Goal: Task Accomplishment & Management: Complete application form

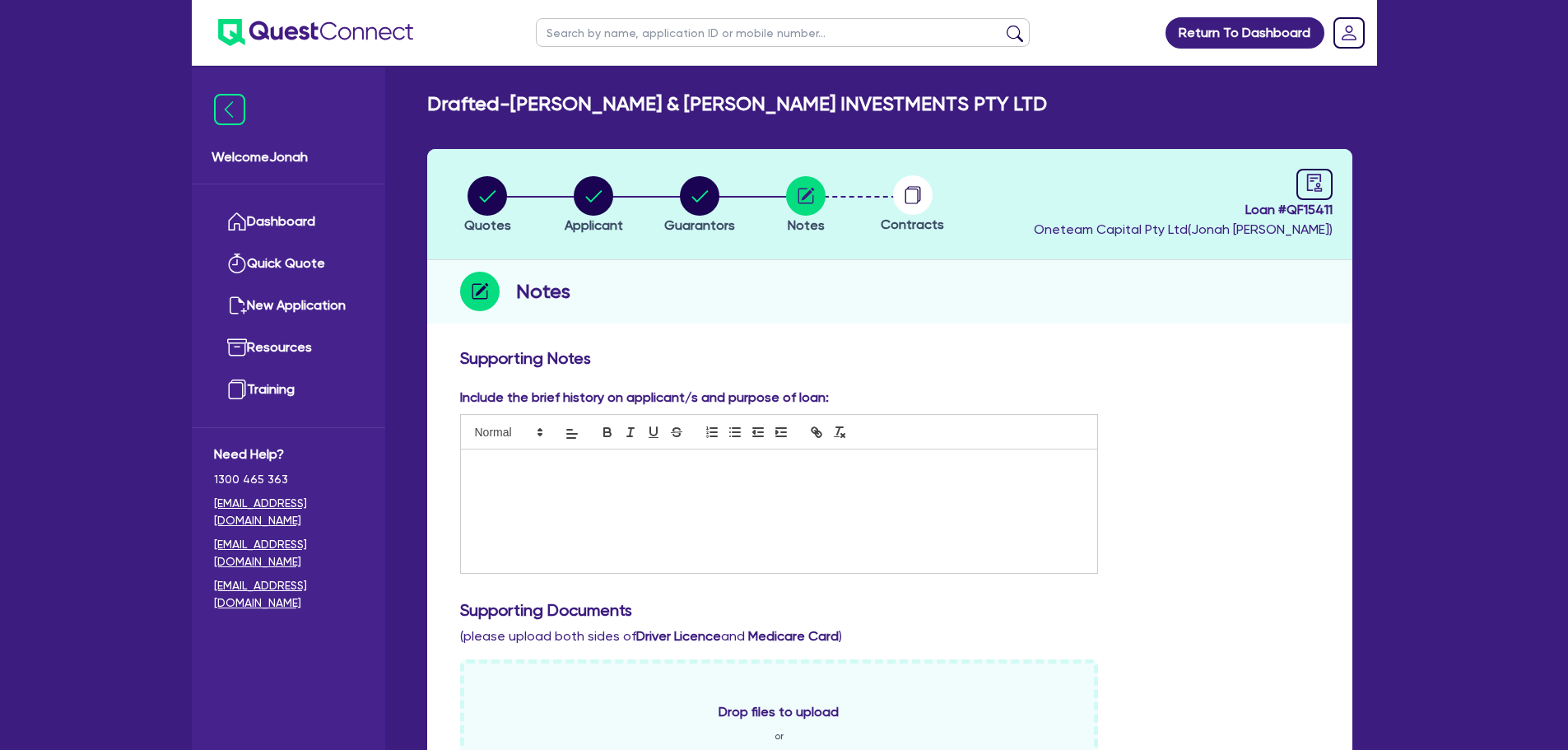
click at [1294, 208] on span "Loan # QF15411" at bounding box center [1183, 210] width 299 height 20
click at [1288, 296] on div "Notes" at bounding box center [890, 292] width 925 height 64
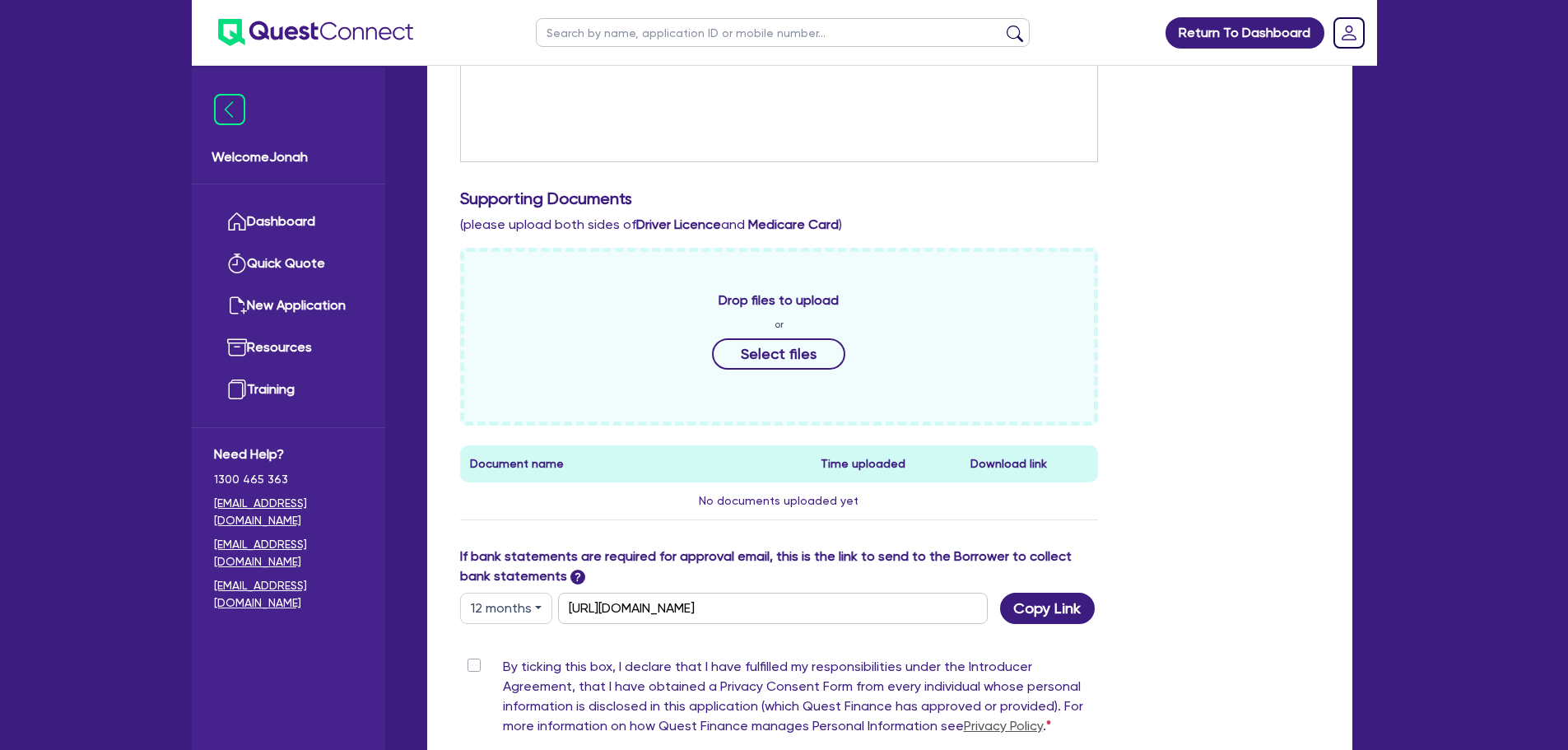
click at [1097, 394] on div "Drop files to upload or Select files" at bounding box center [779, 337] width 639 height 178
click at [267, 208] on link "Dashboard" at bounding box center [288, 222] width 149 height 42
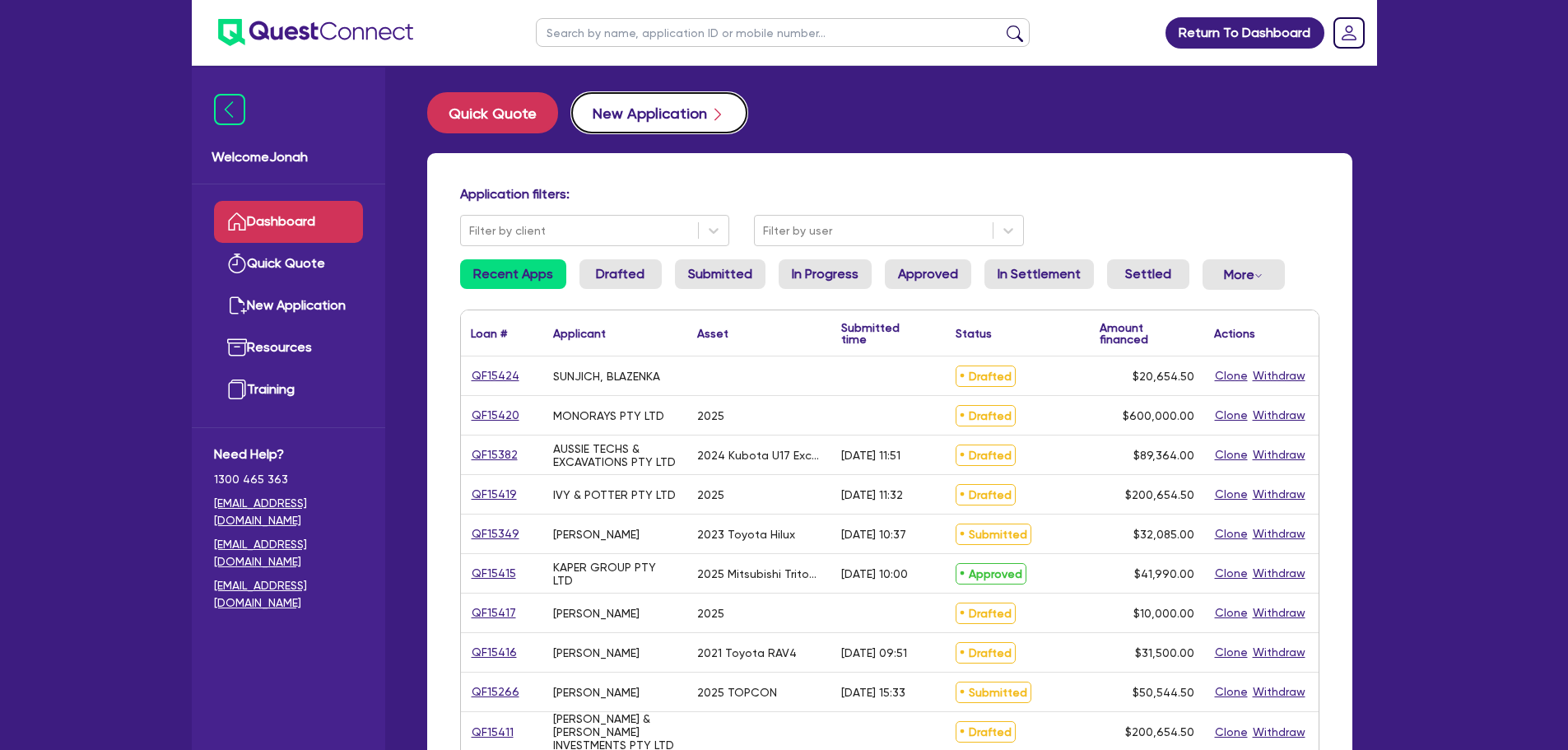
click at [665, 109] on button "New Application" at bounding box center [659, 113] width 176 height 41
select select "Other"
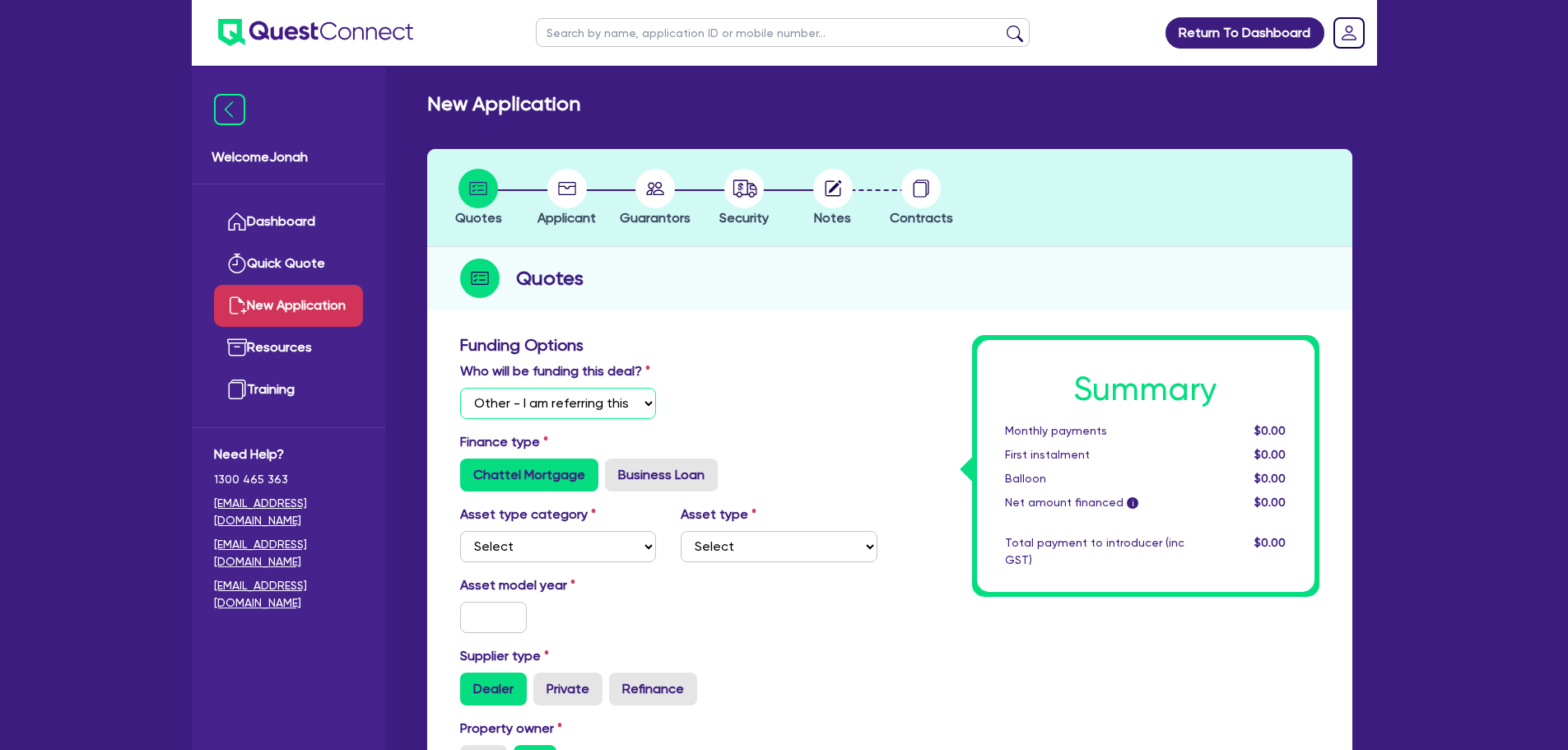
click at [626, 397] on select "Select I will fund 100% I will co-fund with Quest I want Quest to fund 100% Oth…" at bounding box center [558, 403] width 197 height 31
click at [460, 388] on select "Select I will fund 100% I will co-fund with Quest I want Quest to fund 100% Oth…" at bounding box center [558, 403] width 197 height 31
click at [663, 468] on label "Business Loan" at bounding box center [662, 474] width 113 height 33
click at [616, 468] on input "Business Loan" at bounding box center [611, 463] width 11 height 11
radio input "true"
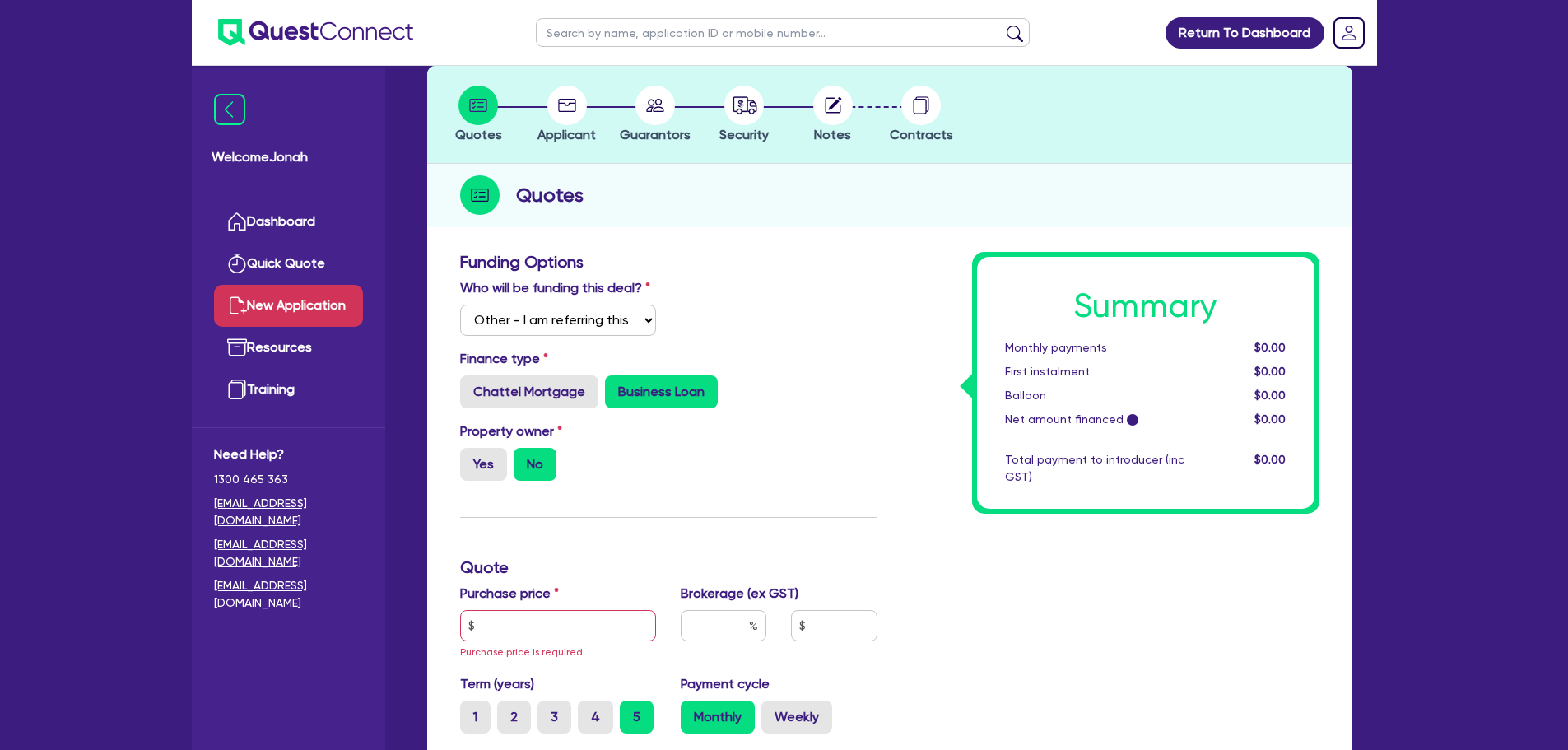
scroll to position [247, 0]
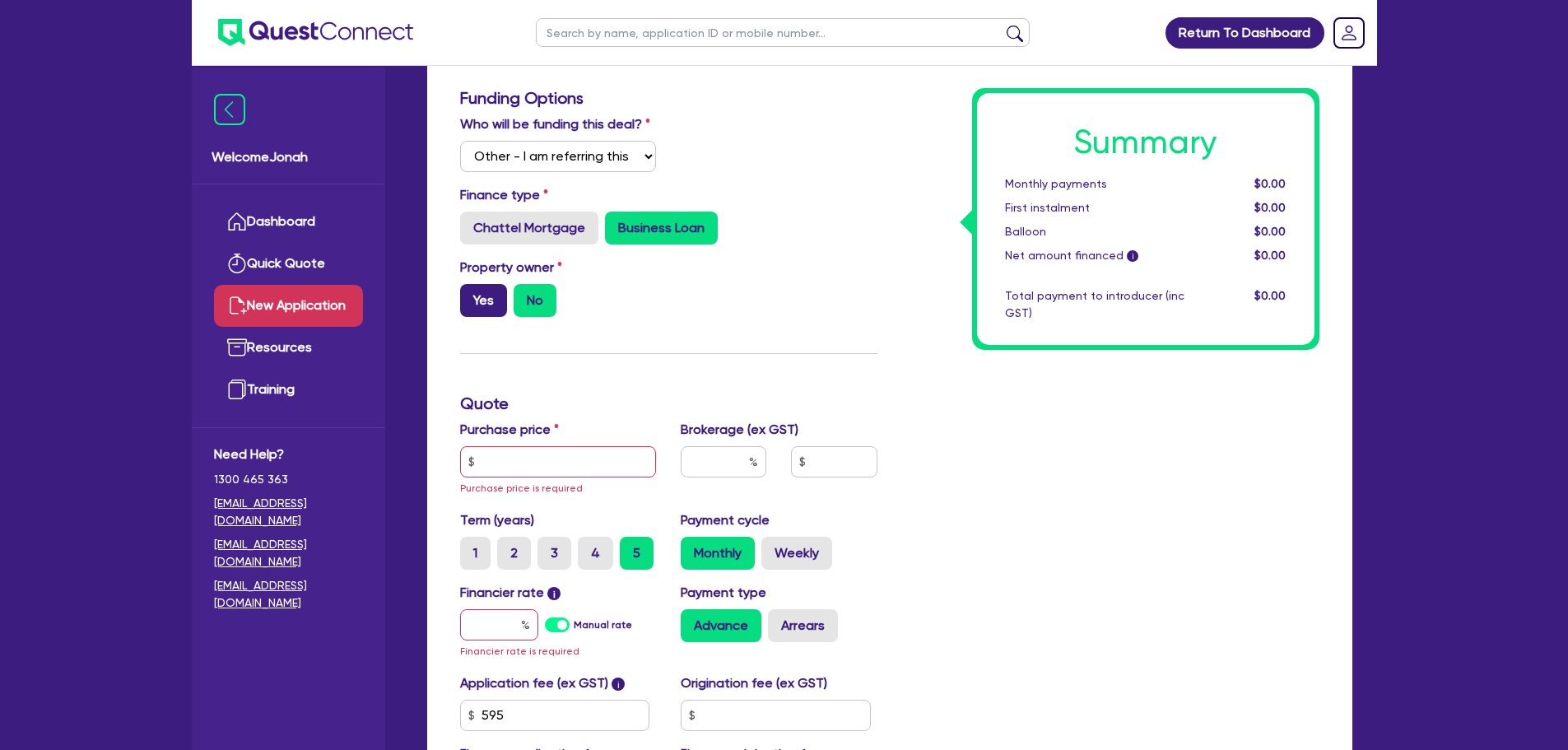
click at [491, 301] on label "Yes" at bounding box center [483, 300] width 47 height 33
click at [471, 295] on input "Yes" at bounding box center [465, 289] width 11 height 11
radio input "true"
click at [537, 465] on input "text" at bounding box center [558, 462] width 197 height 31
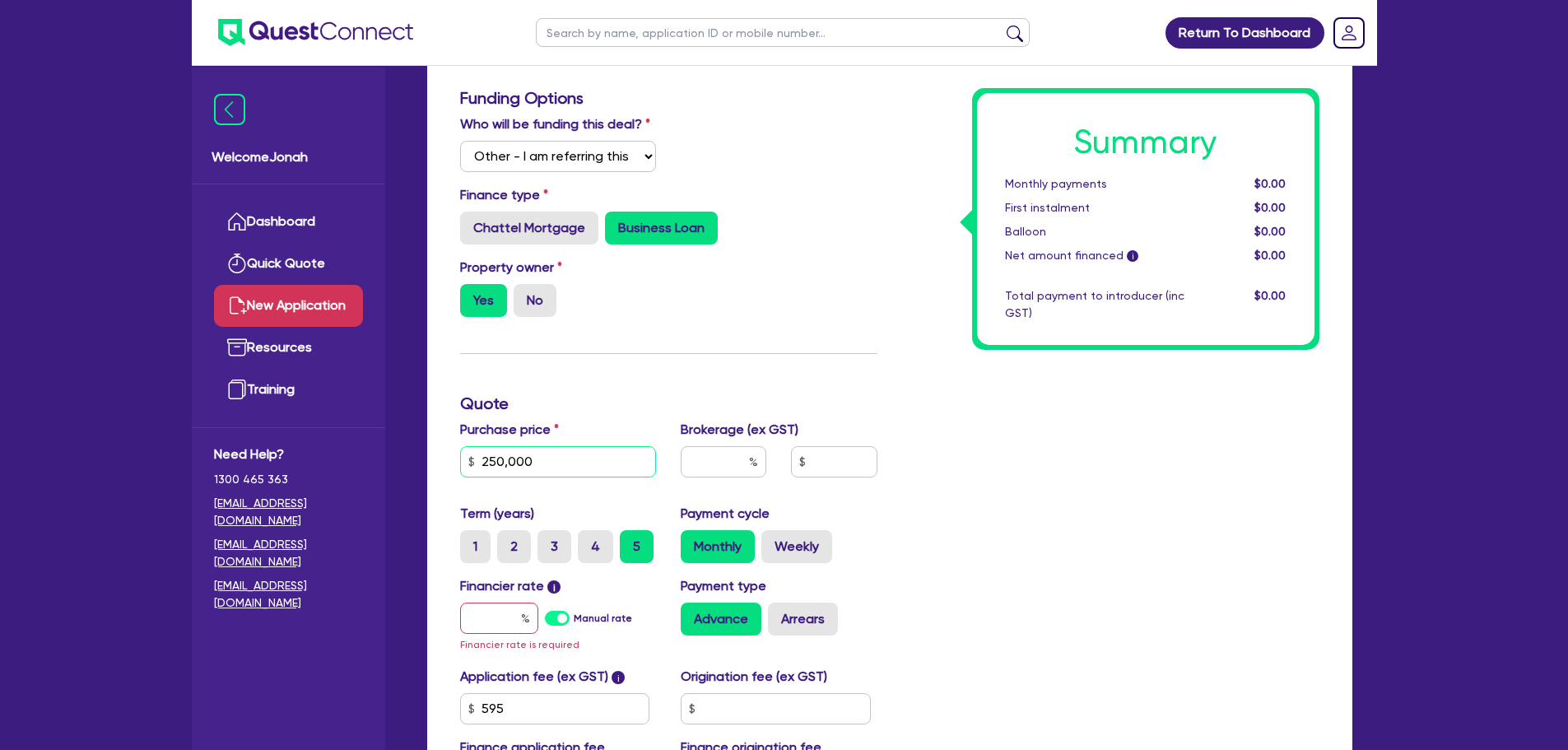
type input "250,000"
click at [707, 460] on input "text" at bounding box center [723, 462] width 85 height 31
type input "2"
click at [1120, 517] on div "Summary Monthly payments $0.00 First instalment $0.00 Balloon $0.00 Net amount …" at bounding box center [1111, 449] width 442 height 722
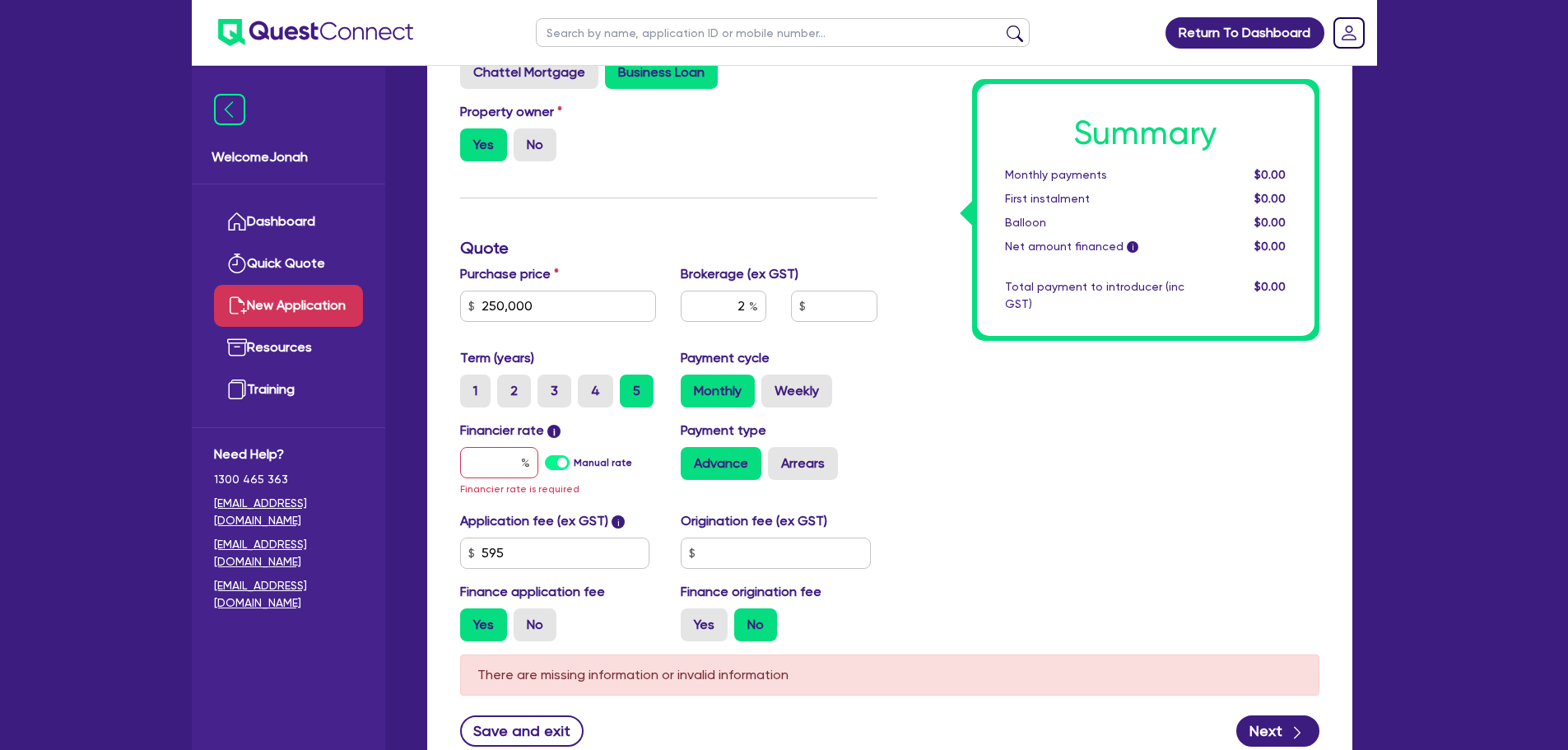
scroll to position [411, 0]
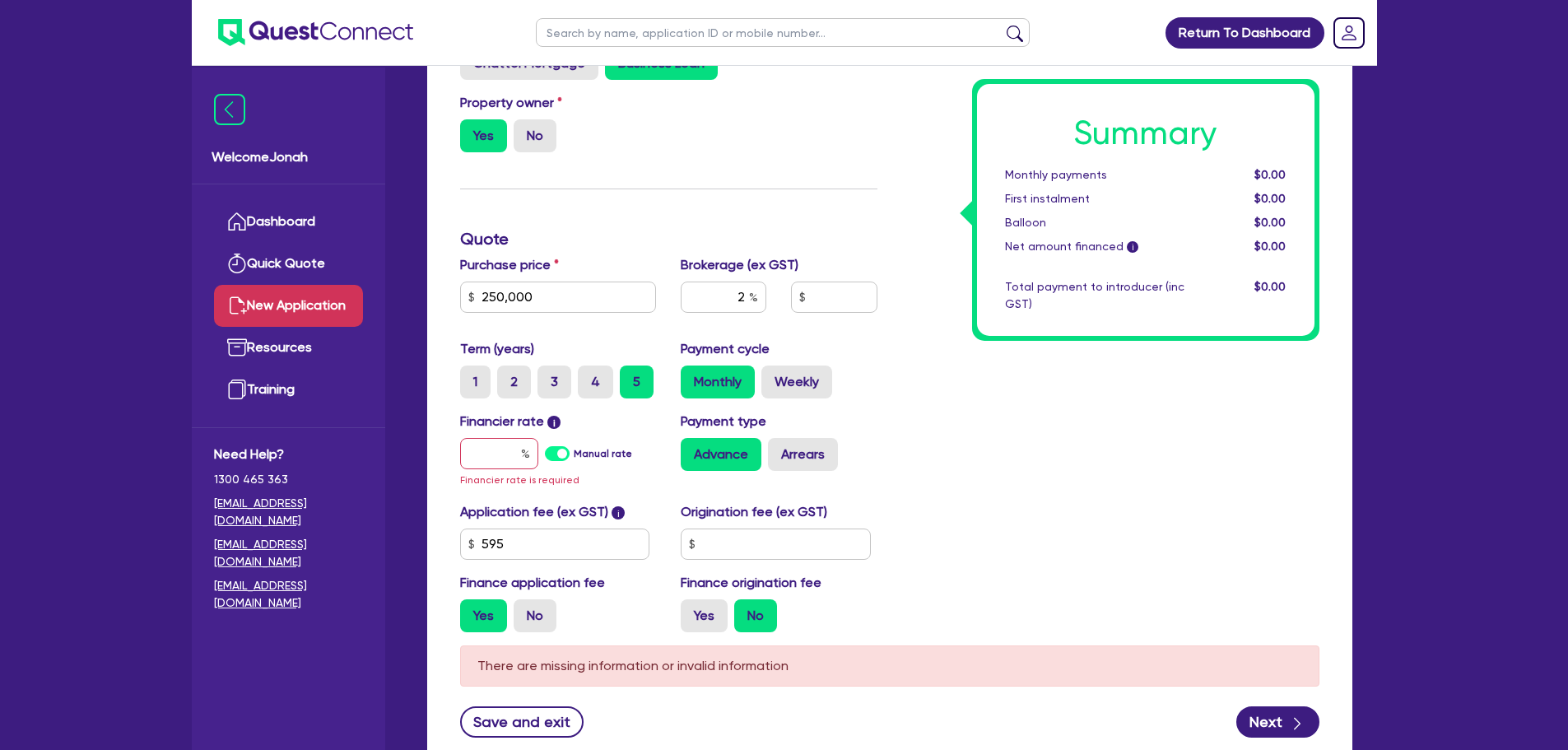
click at [488, 435] on div "Financier rate i Manual rate Financier rate is required" at bounding box center [559, 450] width 222 height 77
click at [488, 448] on input "text" at bounding box center [498, 454] width 78 height 31
type input "1"
type input "5,013.09"
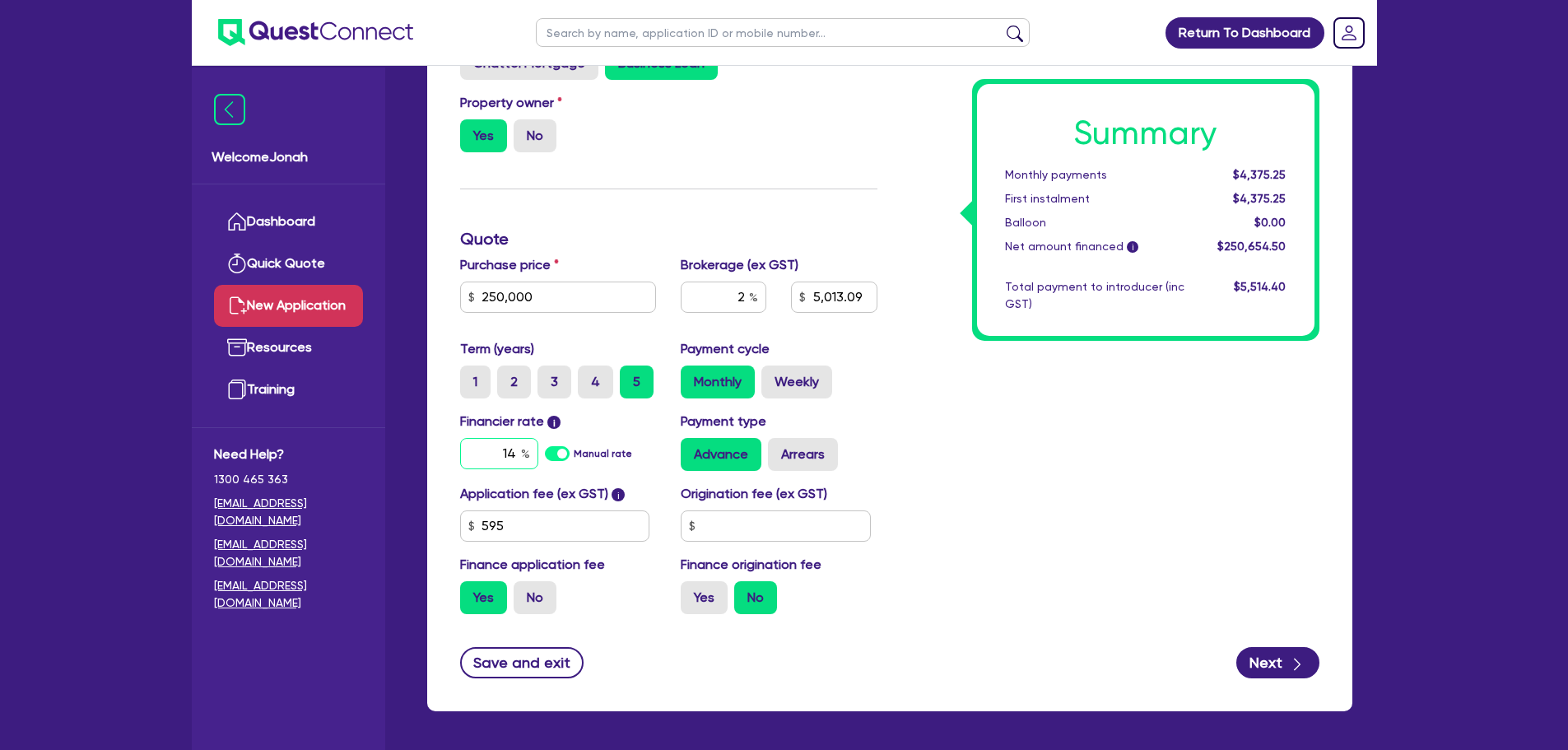
type input "14"
click at [518, 452] on input "14" at bounding box center [498, 454] width 78 height 31
type input "5,013.09"
type input "14."
type input "5,013.09"
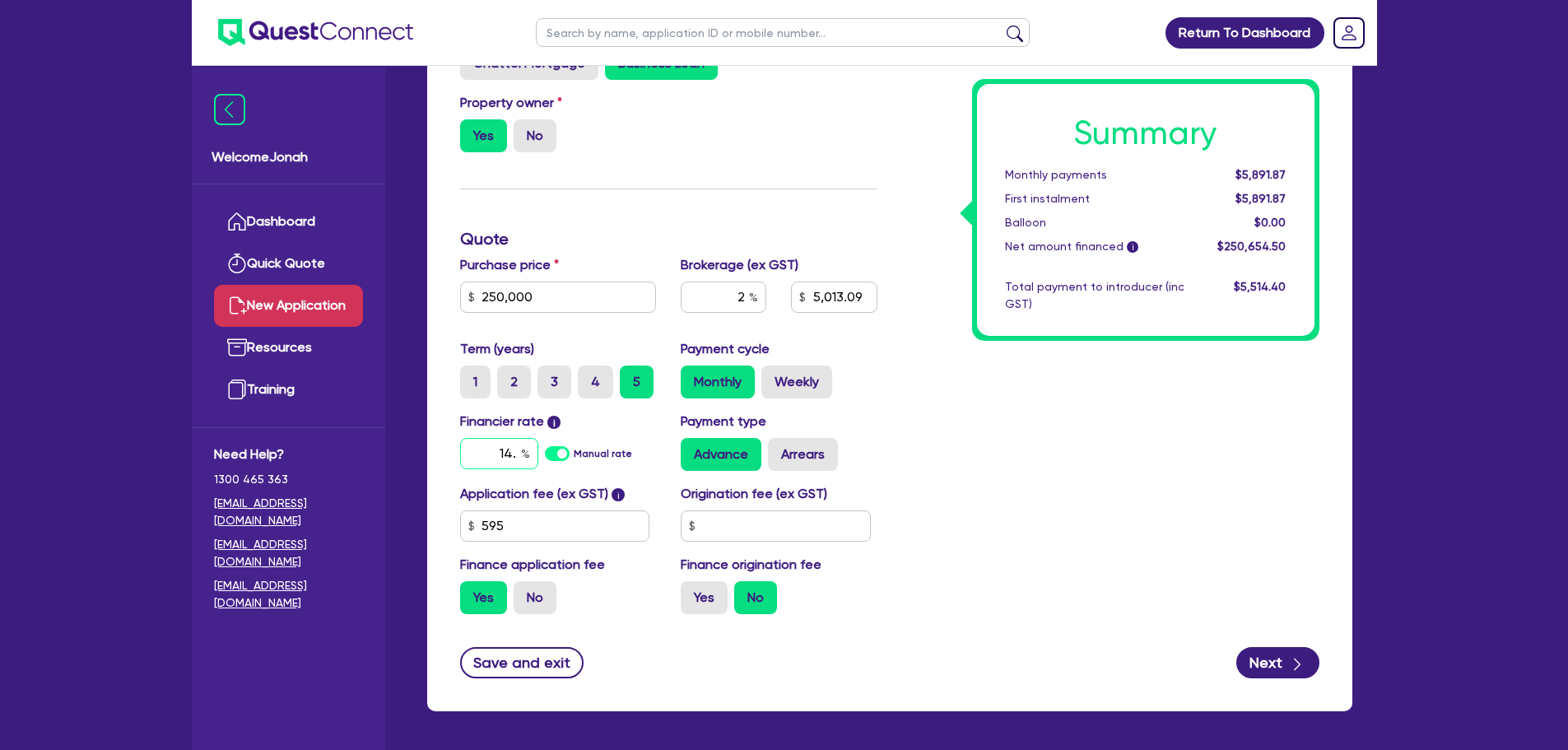
type input "14."
type input "5,013.09"
type input "14.3"
type input "5,013.09"
click at [1045, 459] on div "Summary Monthly payments Calculating... First instalment Calculating... Balloon…" at bounding box center [1111, 276] width 442 height 704
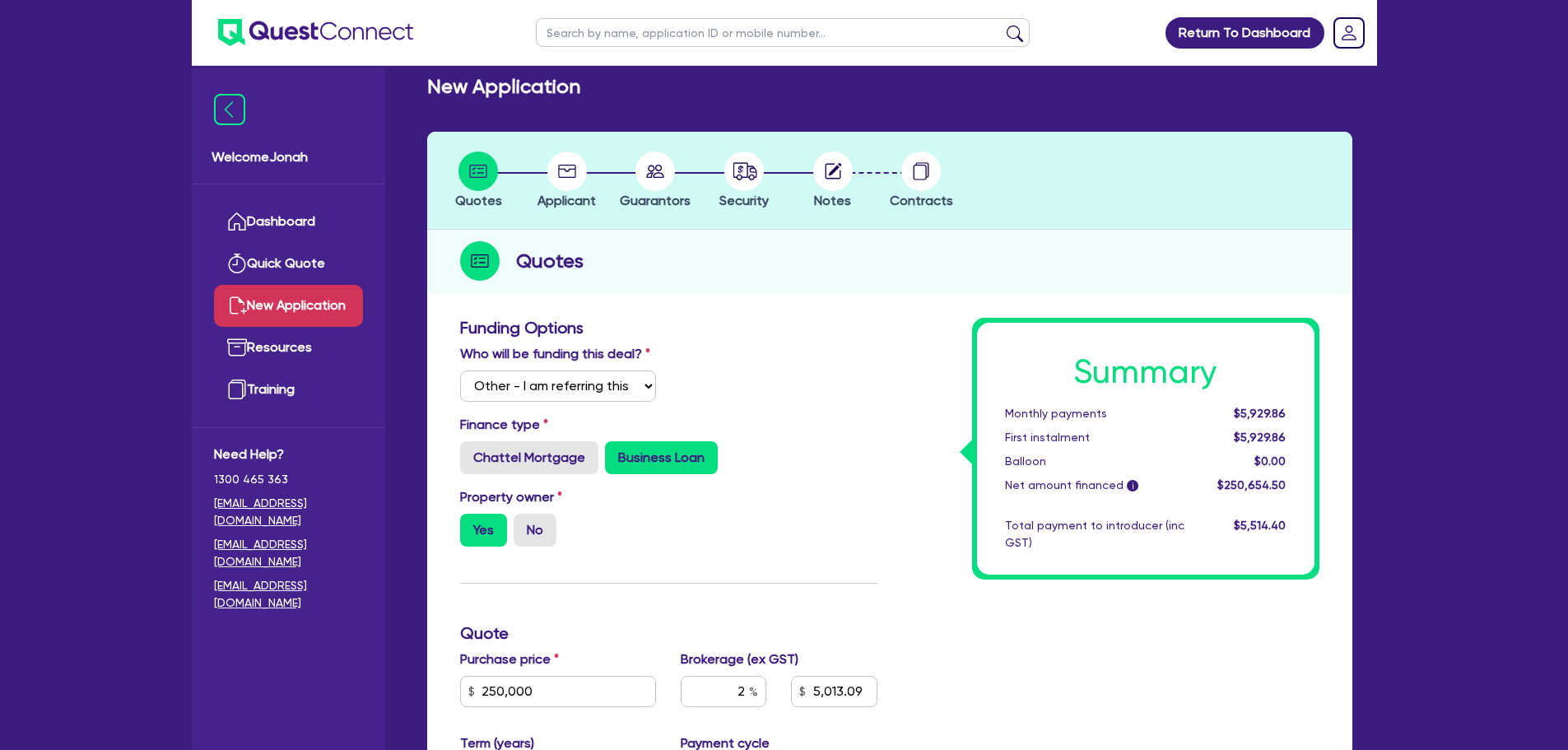
scroll to position [0, 0]
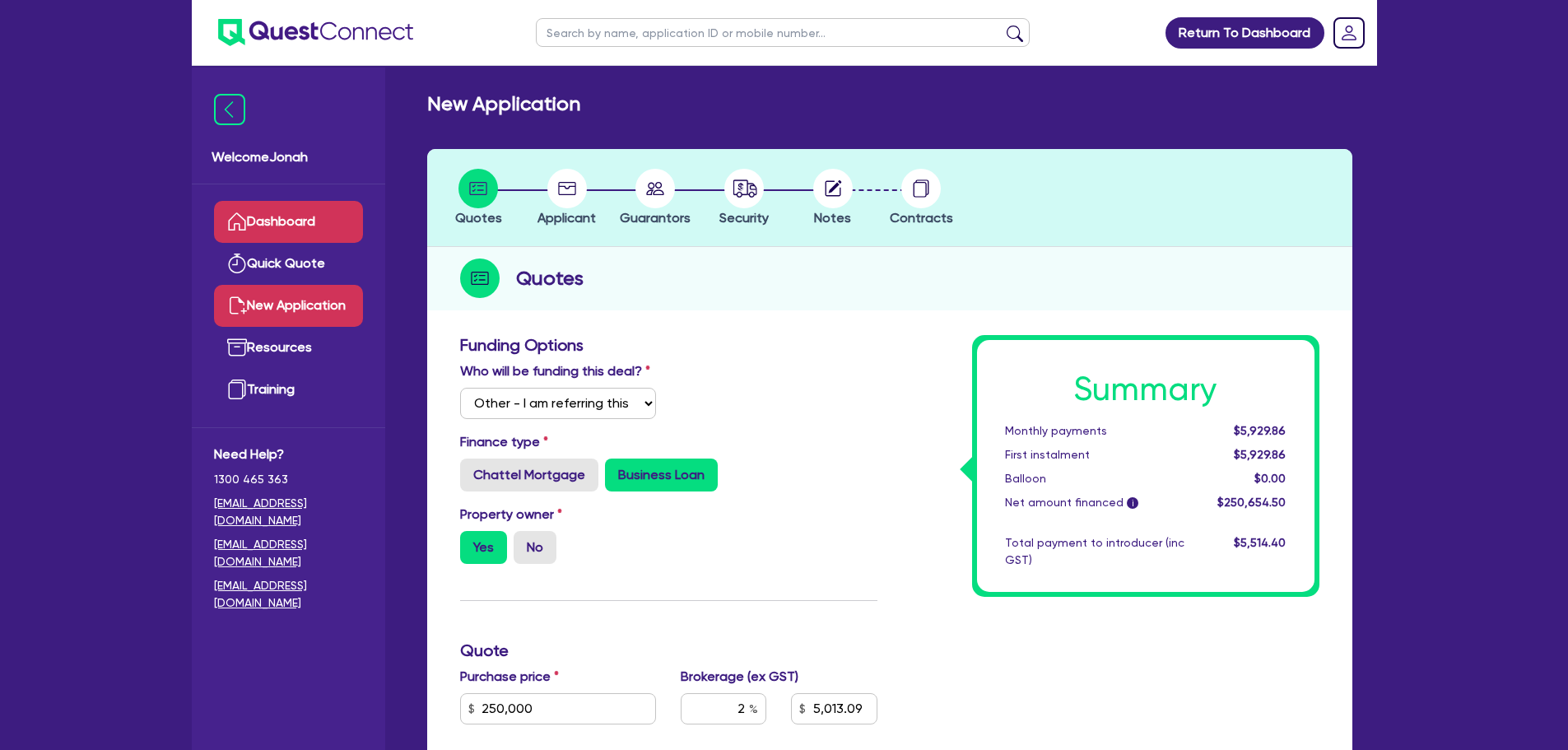
click at [286, 218] on link "Dashboard" at bounding box center [288, 222] width 149 height 42
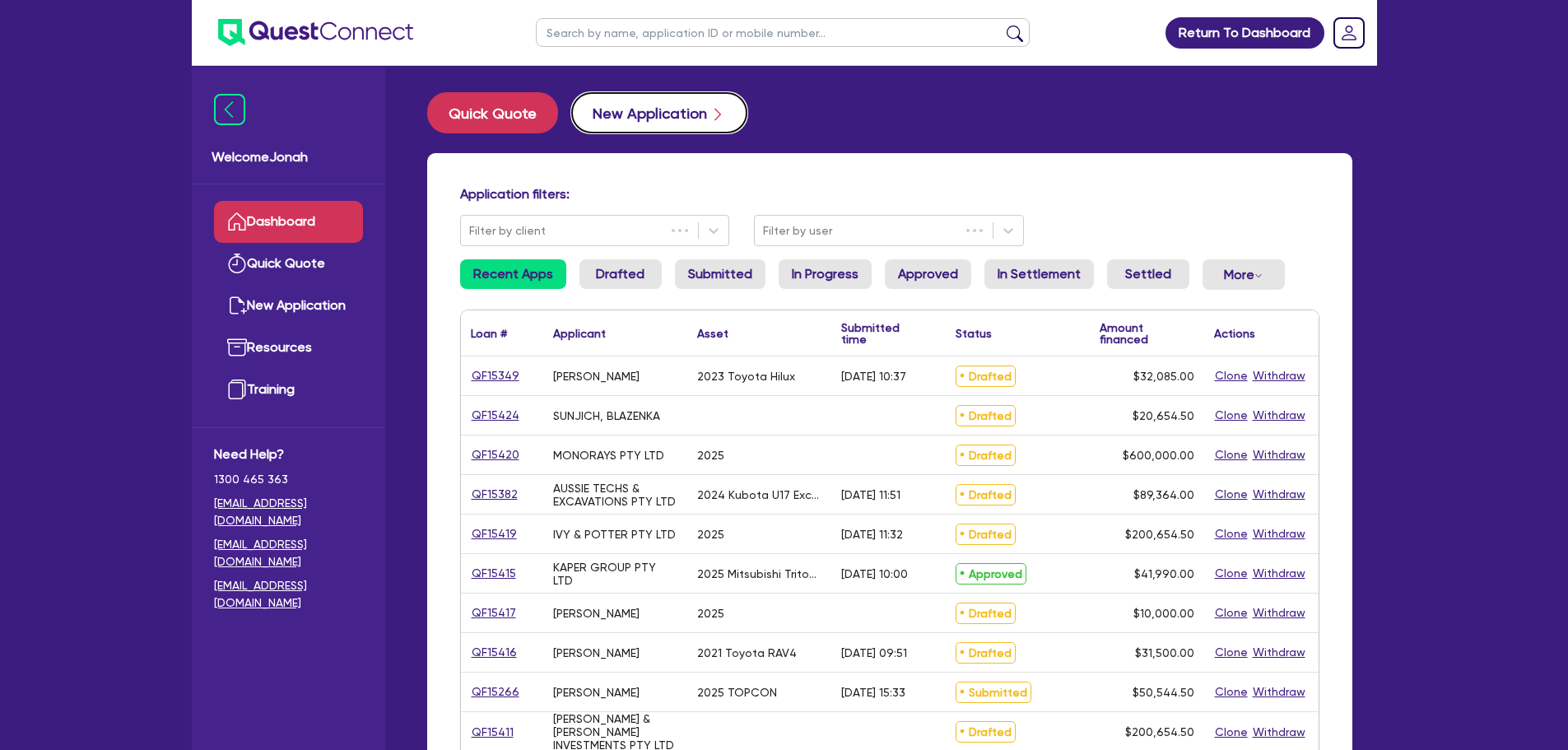
click at [616, 101] on button "New Application" at bounding box center [659, 113] width 176 height 41
select select "Other"
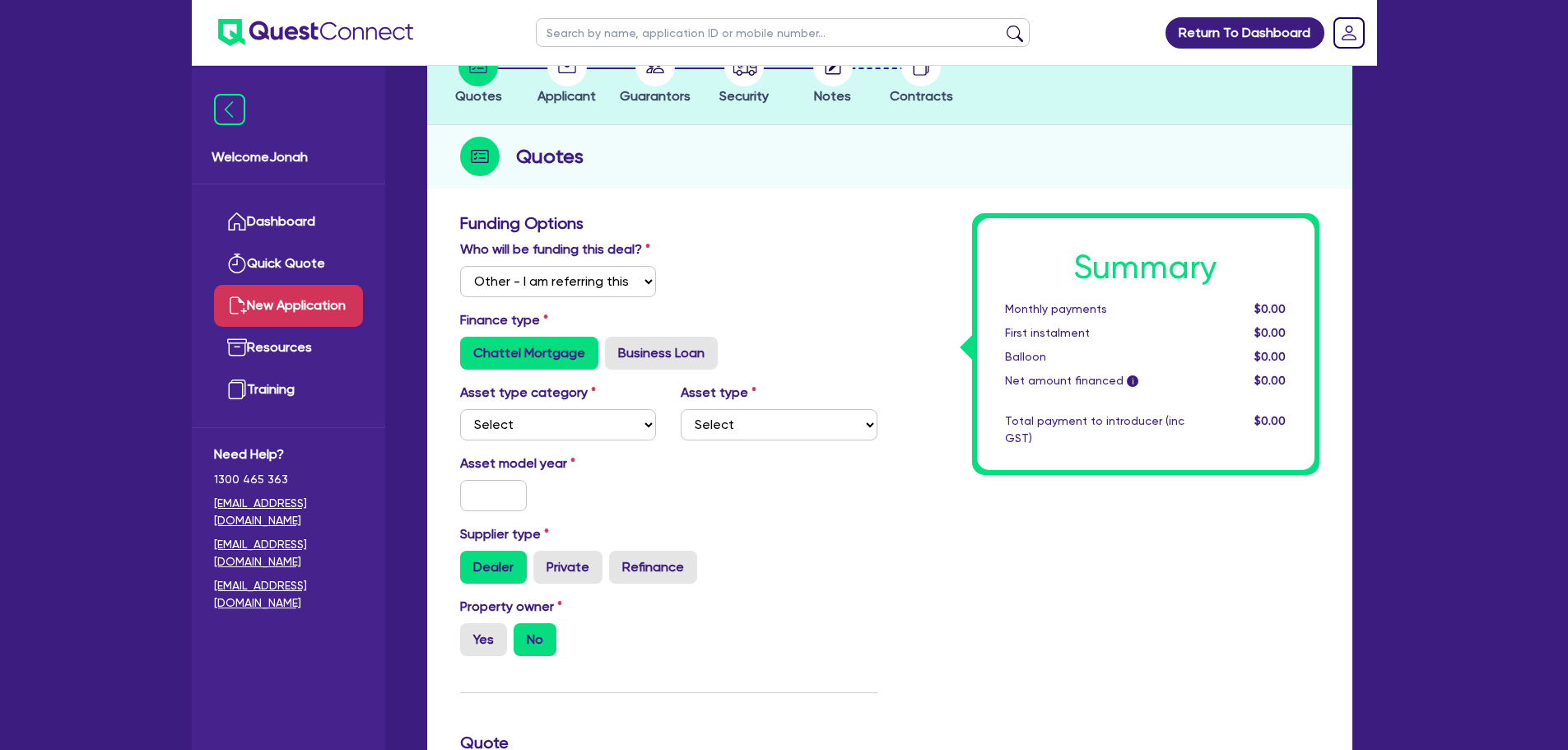
scroll to position [164, 0]
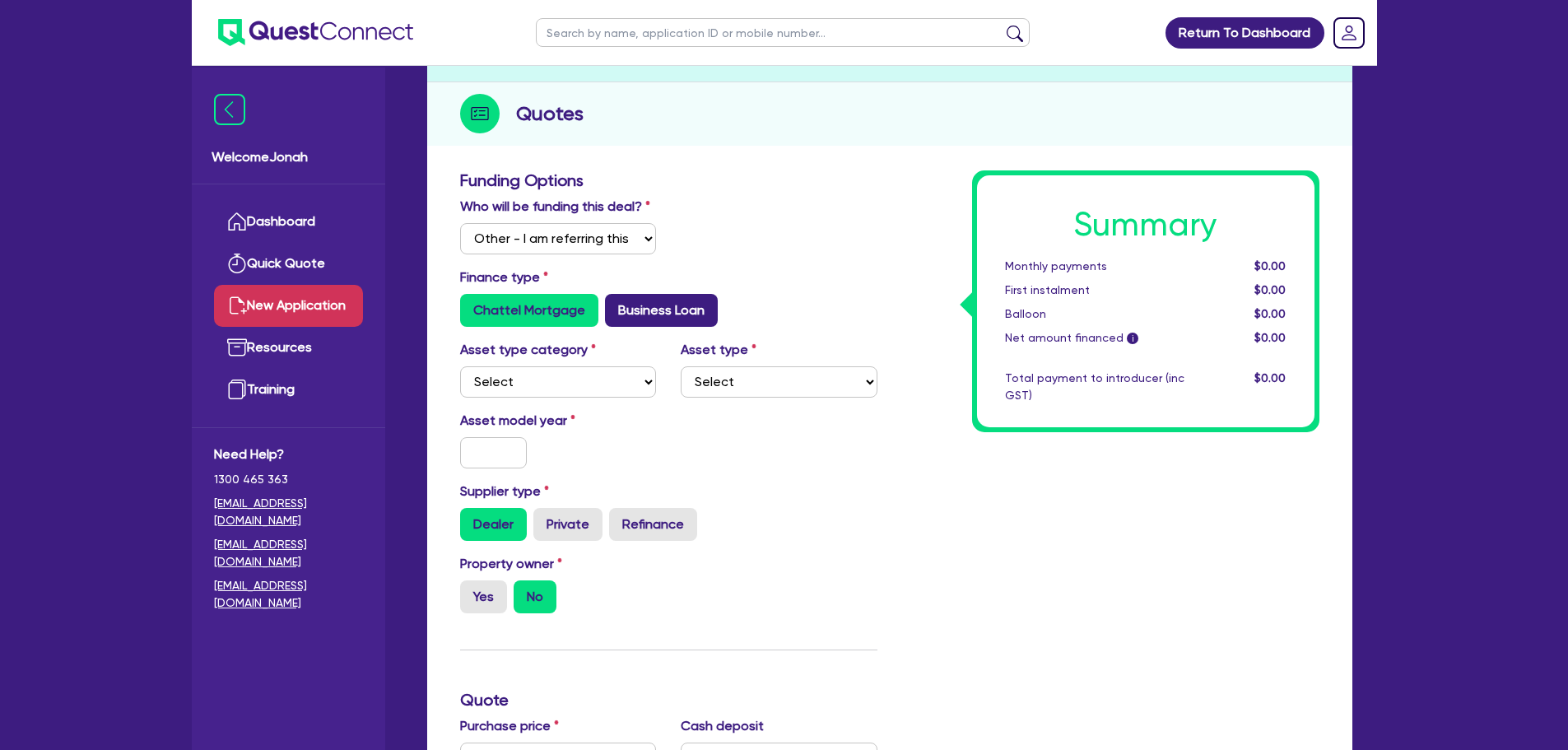
click at [621, 301] on label "Business Loan" at bounding box center [662, 310] width 113 height 33
click at [616, 301] on input "Business Loan" at bounding box center [611, 299] width 11 height 11
radio input "true"
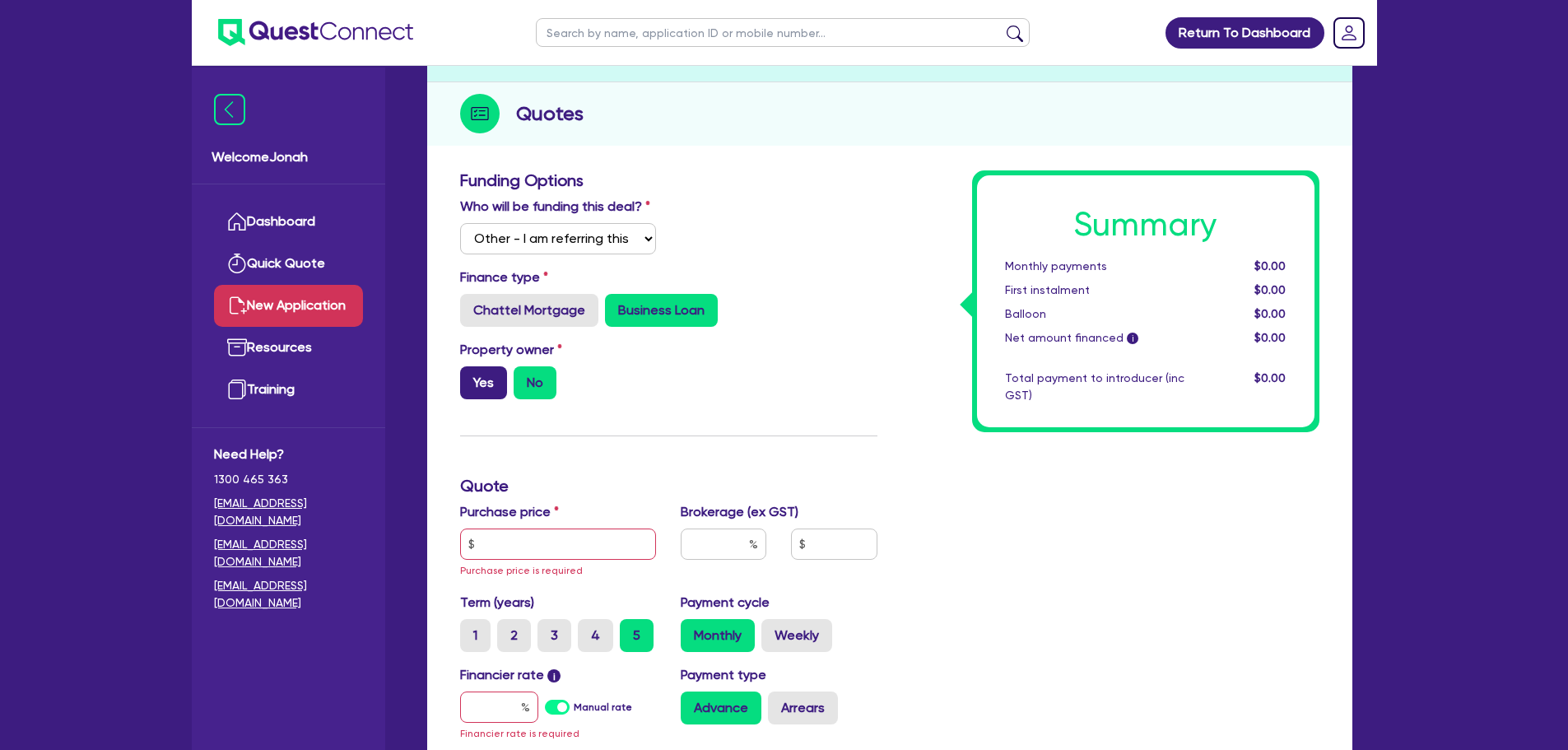
click at [478, 389] on label "Yes" at bounding box center [483, 383] width 47 height 33
click at [471, 377] on input "Yes" at bounding box center [465, 372] width 11 height 11
radio input "true"
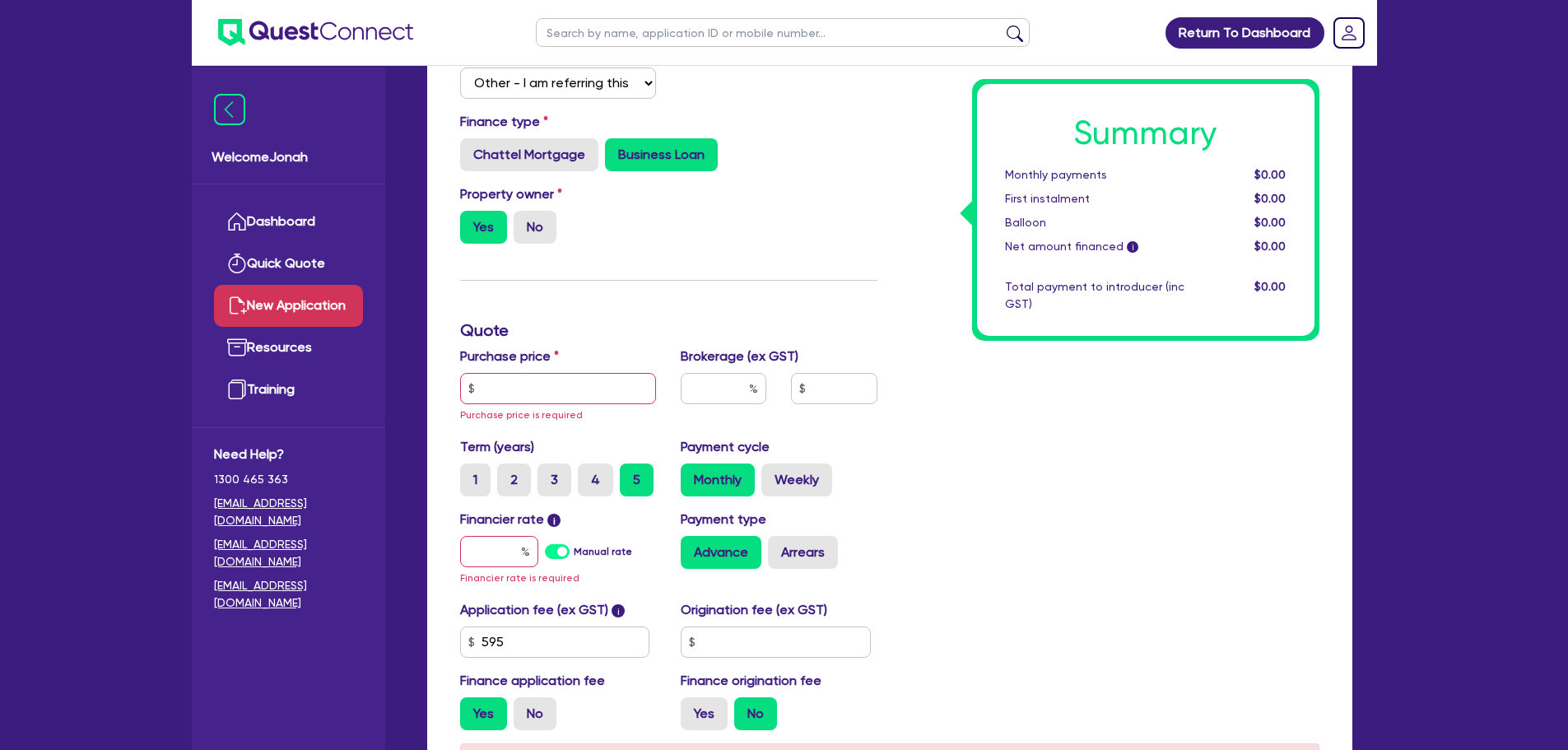
scroll to position [330, 0]
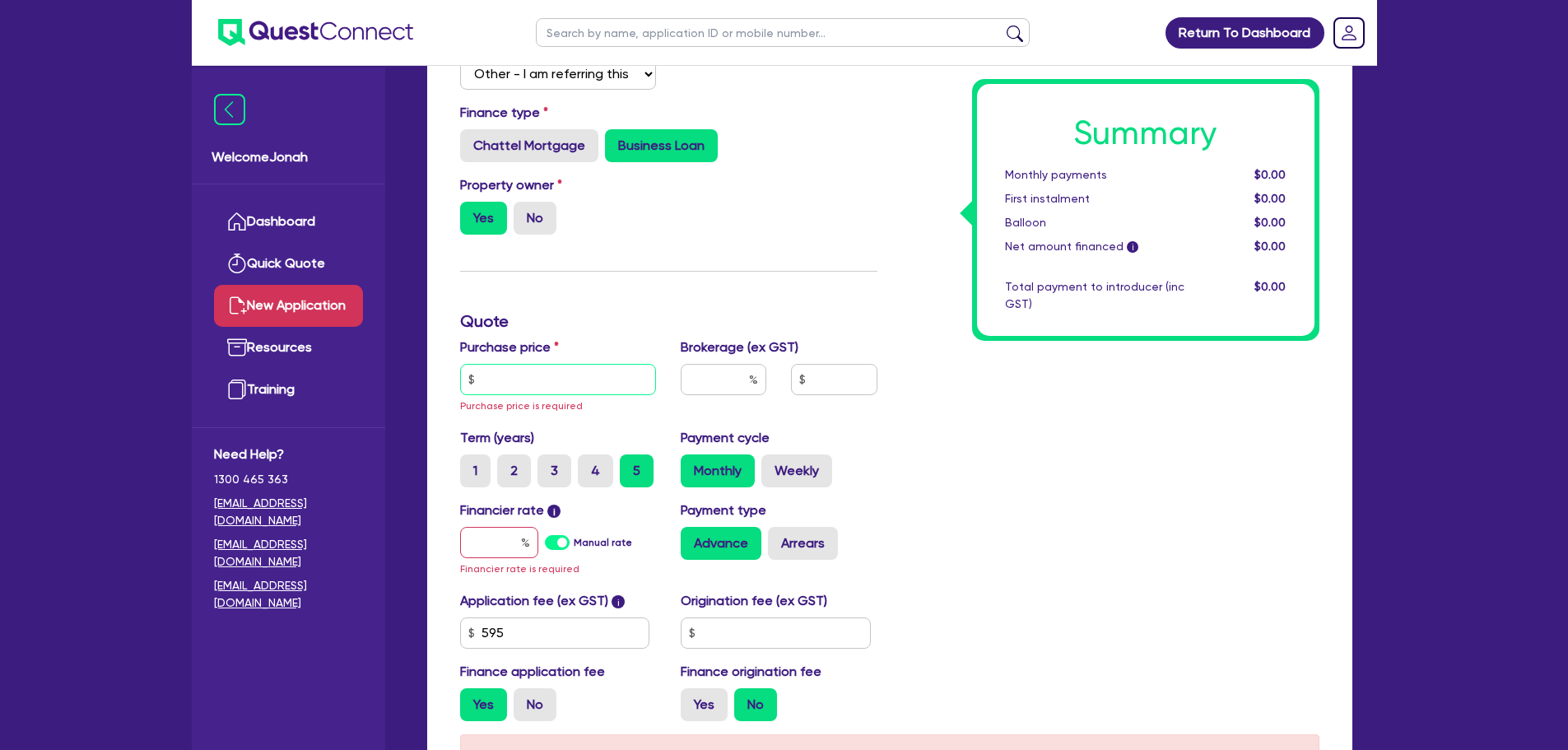
click at [528, 379] on input "text" at bounding box center [558, 379] width 197 height 31
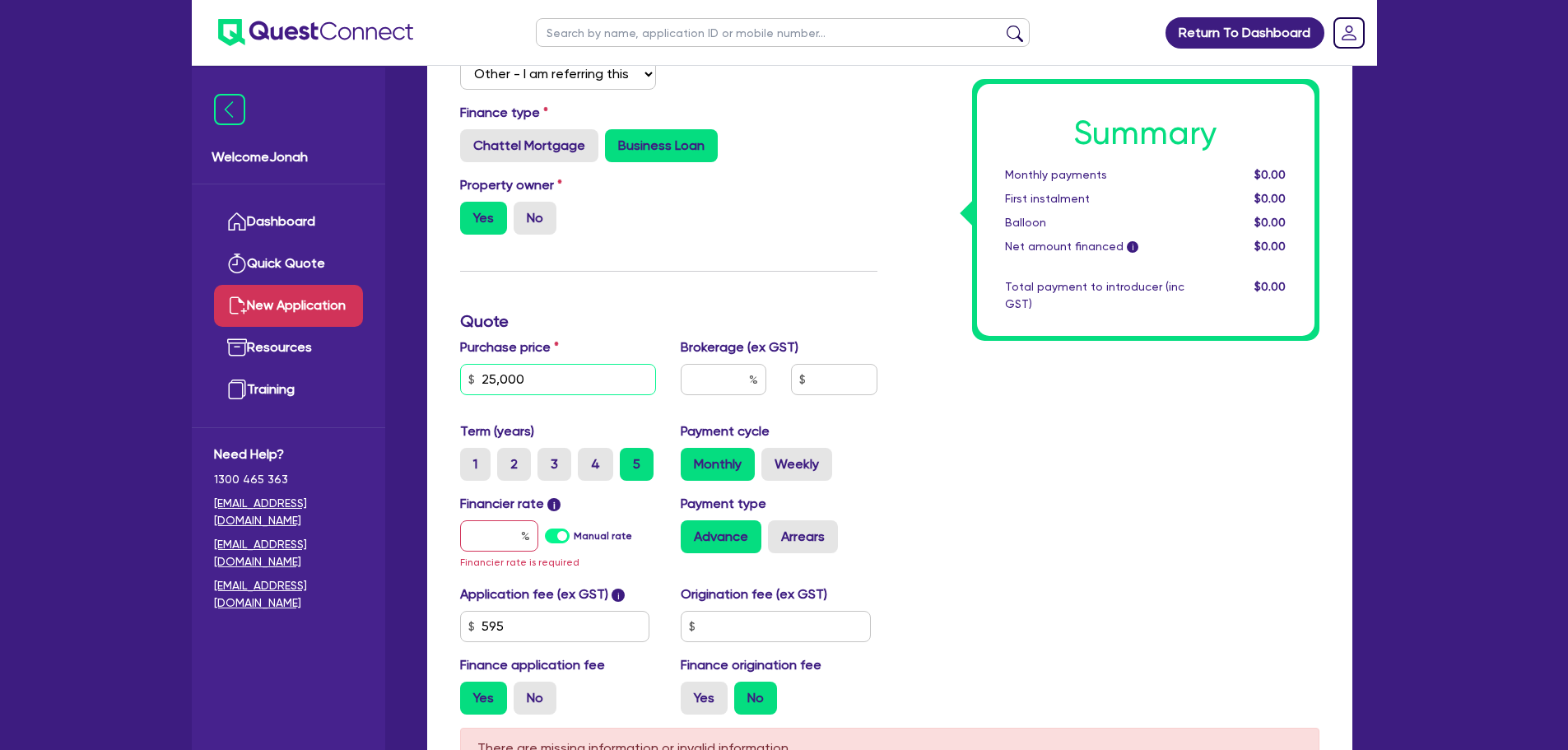
click at [521, 379] on input "25,000" at bounding box center [558, 379] width 197 height 31
type input "250,000"
click at [734, 398] on div at bounding box center [723, 385] width 110 height 44
click at [736, 381] on input "text" at bounding box center [723, 379] width 85 height 31
click at [507, 540] on input "text" at bounding box center [498, 535] width 78 height 31
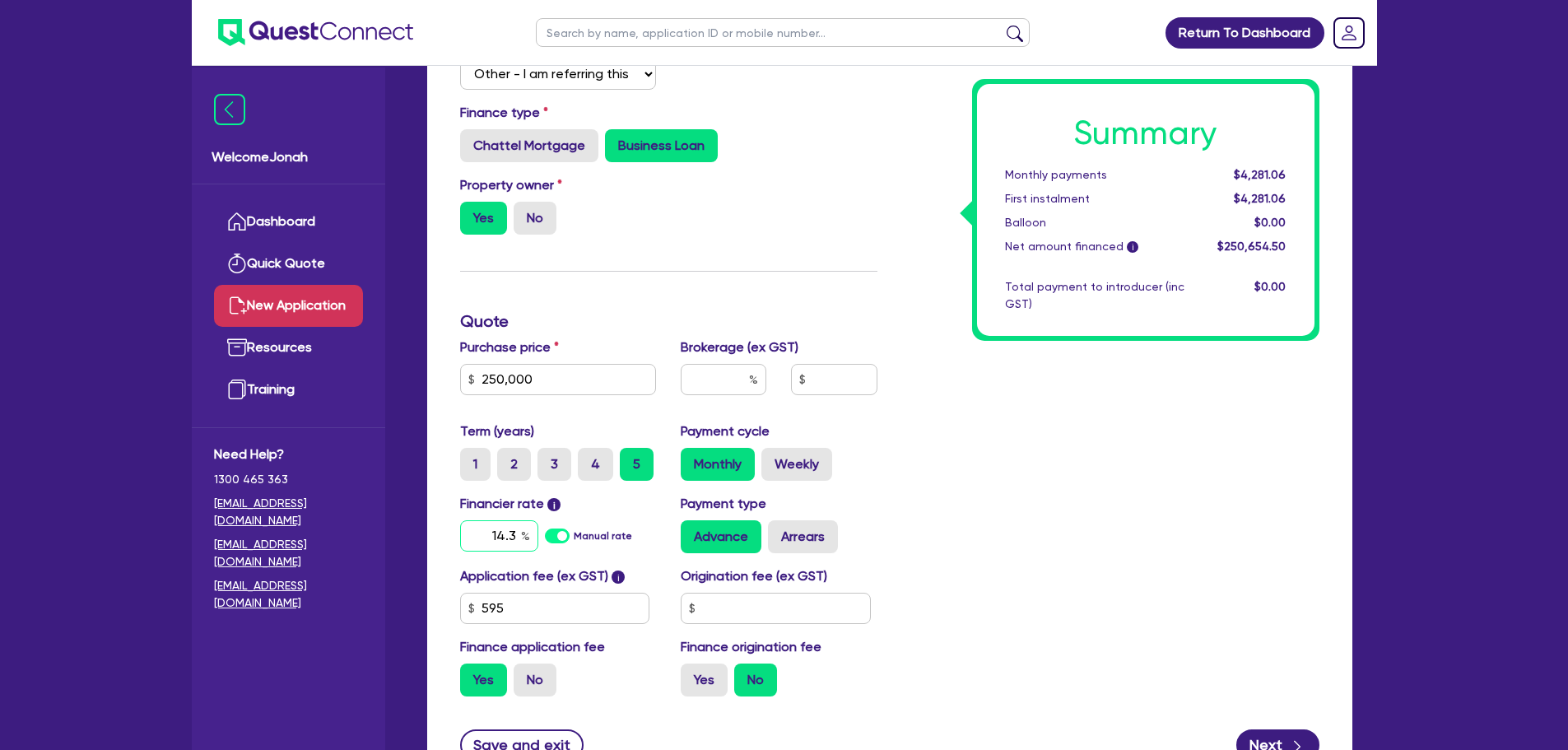
type input "14.3"
click at [1146, 497] on div "Summary Monthly payments $4,281.06 First instalment $4,281.06 Balloon $0.00 Net…" at bounding box center [1111, 357] width 442 height 704
click at [725, 378] on input "text" at bounding box center [723, 379] width 85 height 31
type input "3"
type input "7,519.64"
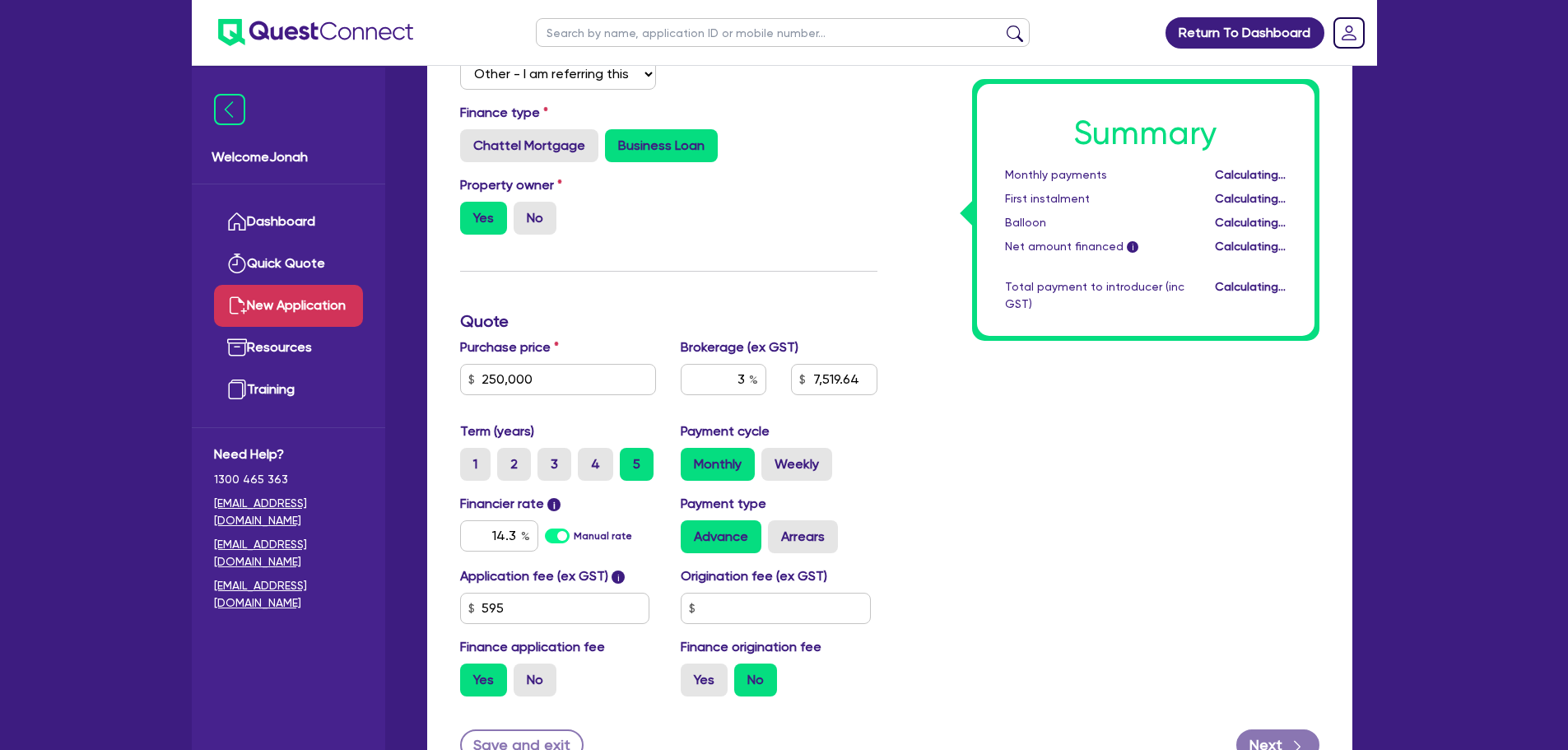
click at [1142, 498] on div "Summary Monthly payments Calculating... First instalment Calculating... Balloon…" at bounding box center [1111, 357] width 442 height 704
click at [740, 374] on input "3" at bounding box center [723, 379] width 85 height 31
click at [747, 379] on input "3" at bounding box center [723, 379] width 85 height 31
type input "7,519.64"
type input "3"
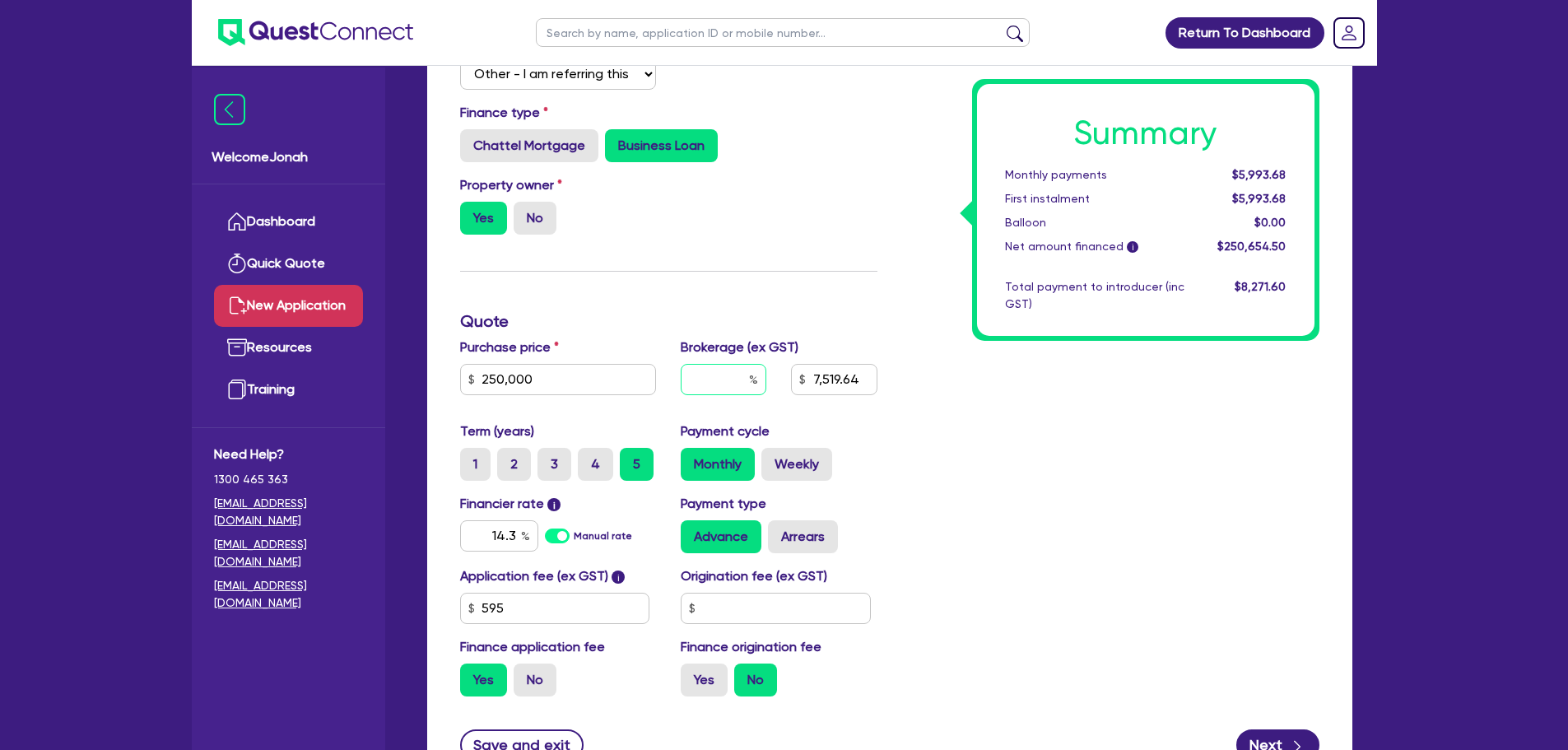
type input "7,519.64"
type input "36"
type input "7,519.64"
type input "3"
type input "7,519.64"
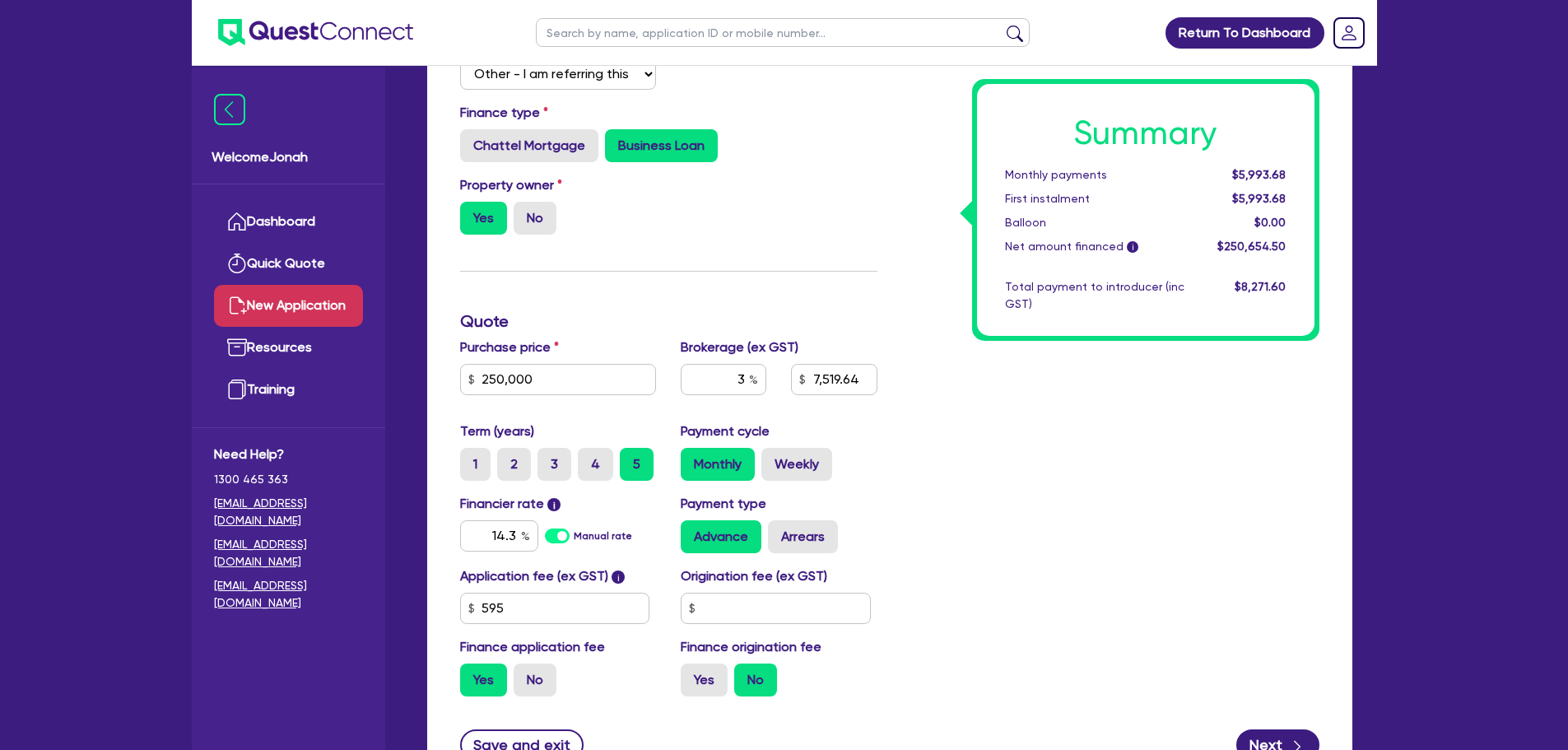
click at [966, 473] on div "Summary Monthly payments $5,993.68 First instalment $5,993.68 Balloon $0.00 Net…" at bounding box center [1111, 357] width 442 height 704
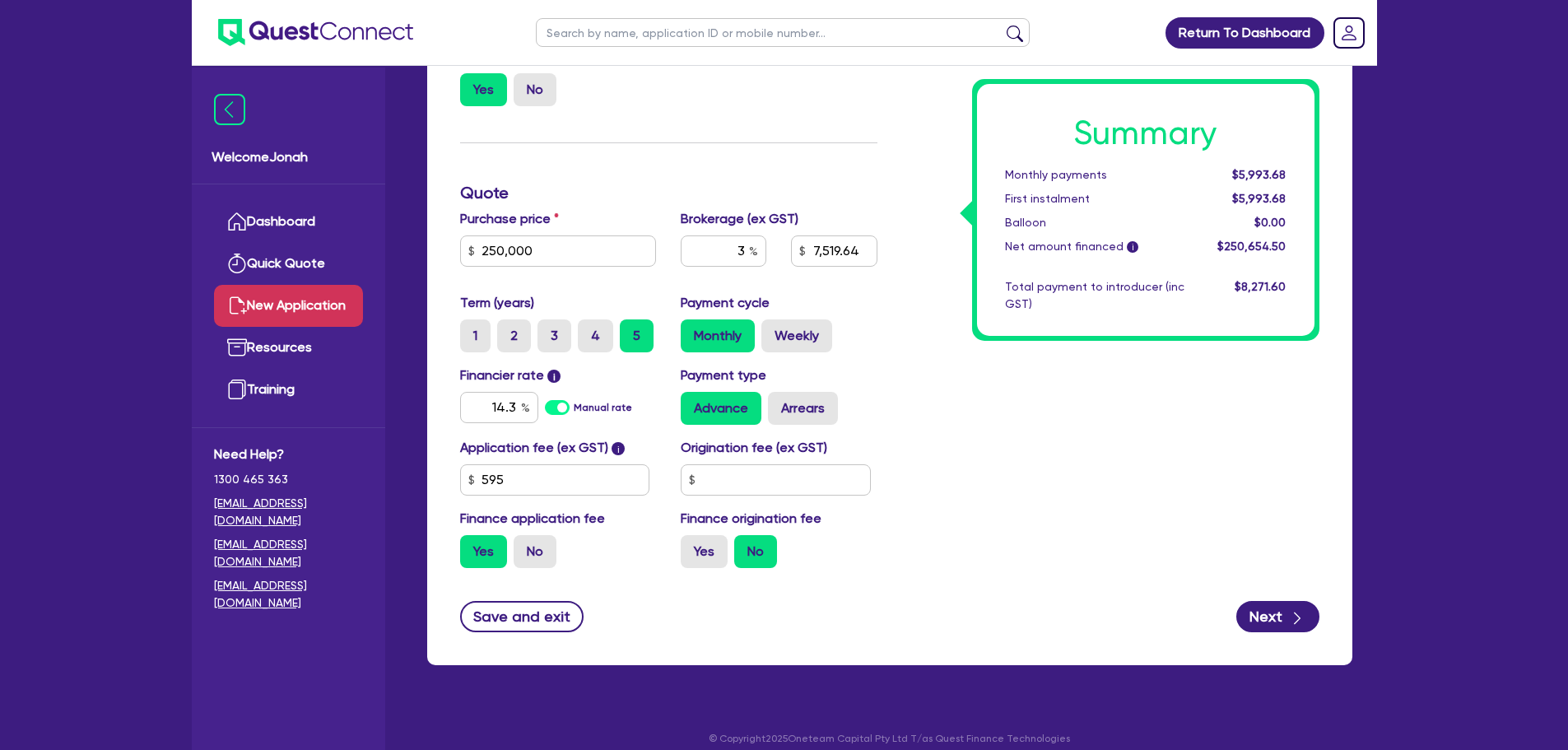
scroll to position [473, 0]
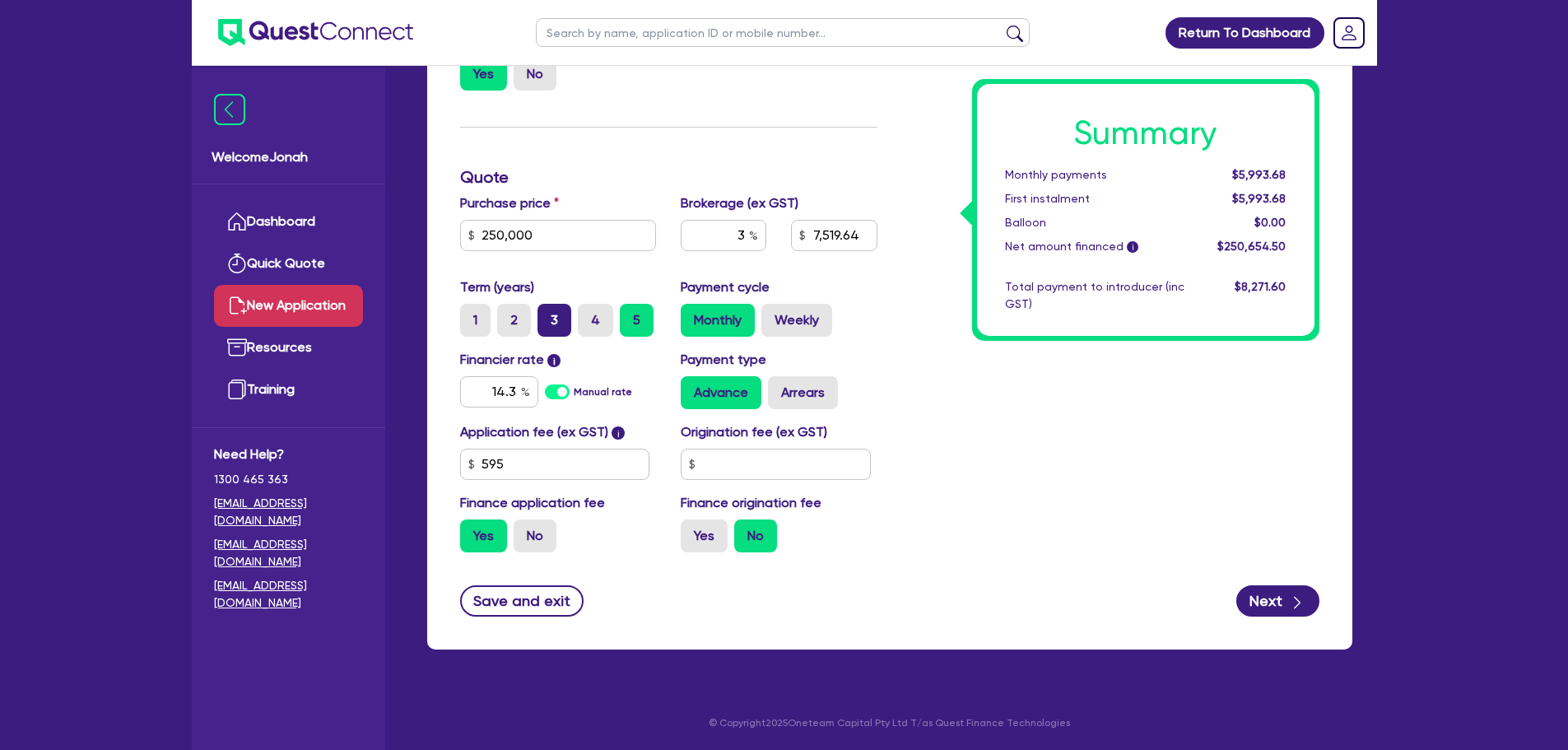
click at [558, 323] on label "3" at bounding box center [554, 320] width 34 height 33
click at [548, 314] on input "3" at bounding box center [542, 309] width 11 height 11
radio input "true"
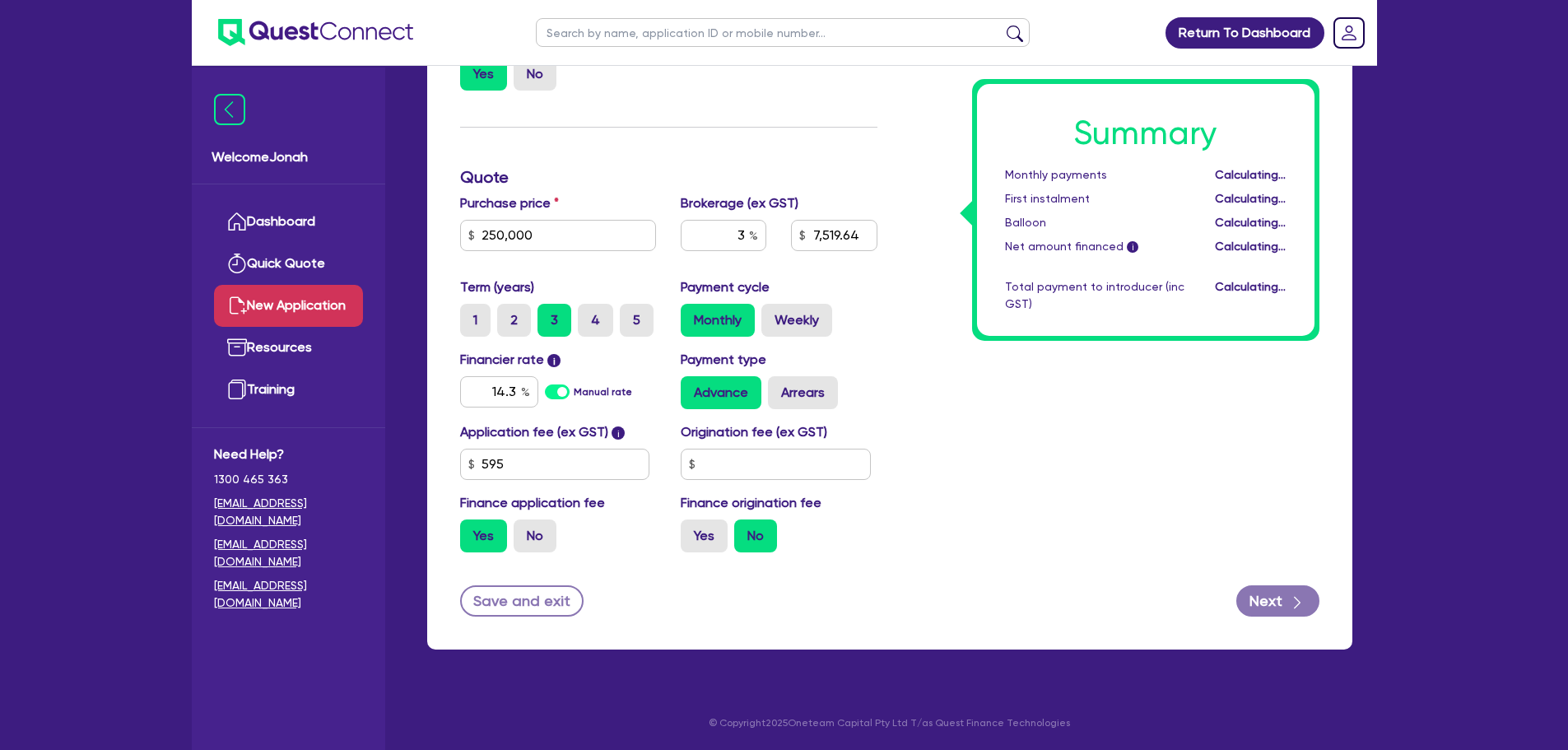
type input "7,519.64"
click at [629, 326] on label "5" at bounding box center [637, 320] width 34 height 33
click at [629, 314] on input "5" at bounding box center [625, 309] width 11 height 11
radio input "true"
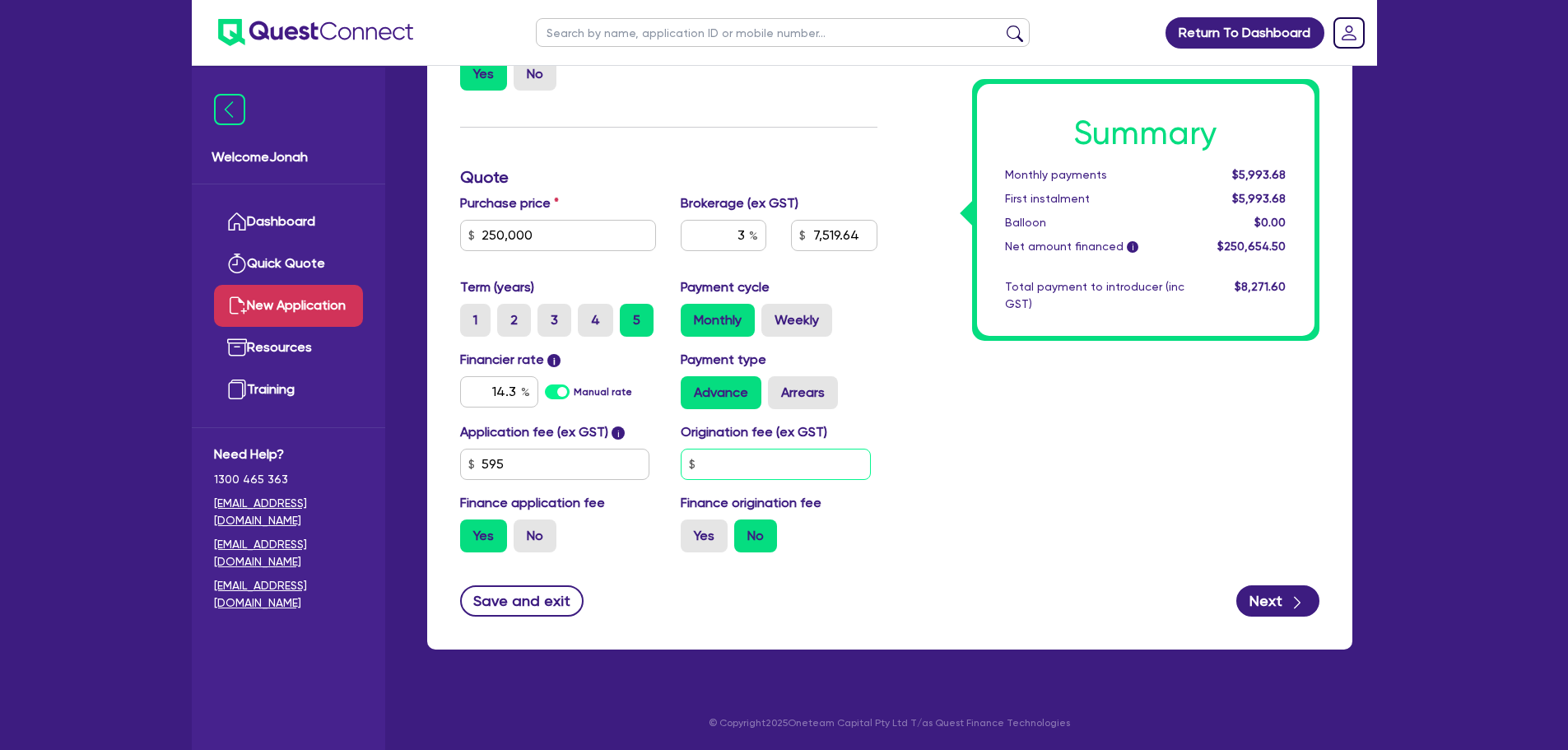
click at [791, 460] on input "text" at bounding box center [776, 463] width 190 height 31
click at [1299, 604] on icon "button" at bounding box center [1297, 603] width 6 height 13
type input "7,519.64"
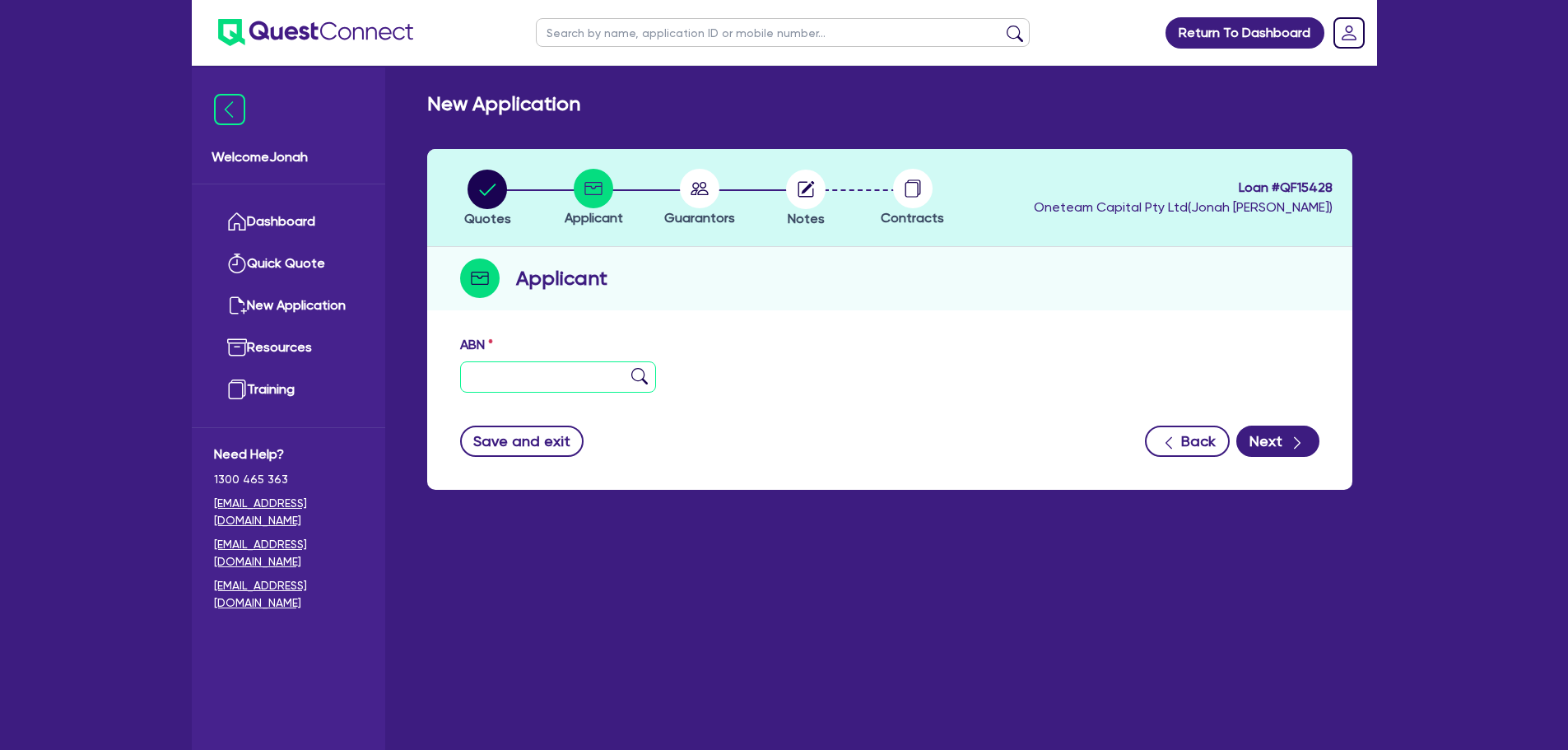
click at [511, 378] on input "text" at bounding box center [558, 376] width 197 height 31
paste input "24 659 970 108"
type input "24 659 970 108"
click at [642, 370] on img at bounding box center [639, 376] width 16 height 16
type input "COASTIE PAINTERS AND DECORATORS PTY LTD"
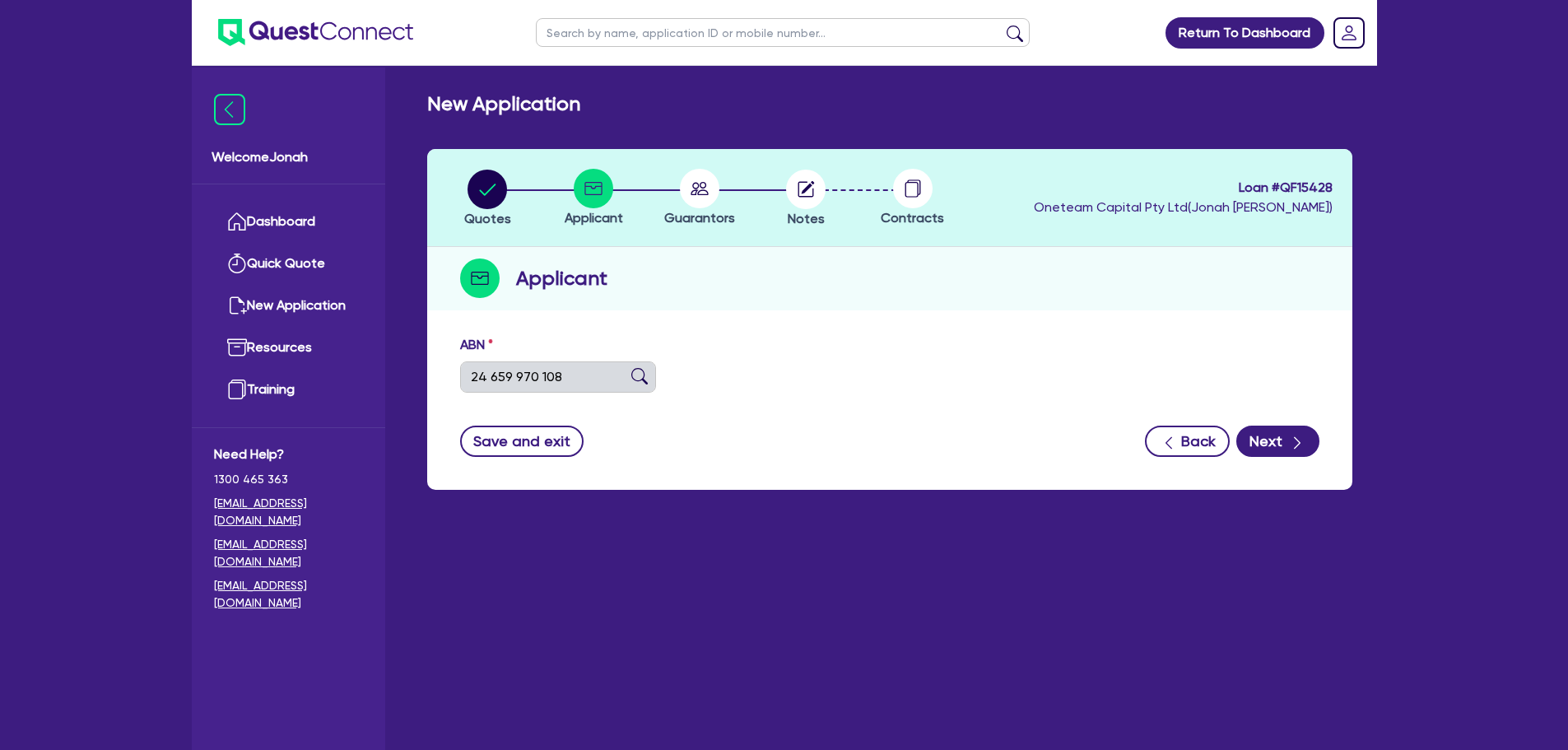
type input "C.C PAINTERS & DECORATORS"
select select "COMPANY"
type input "07/06/2022"
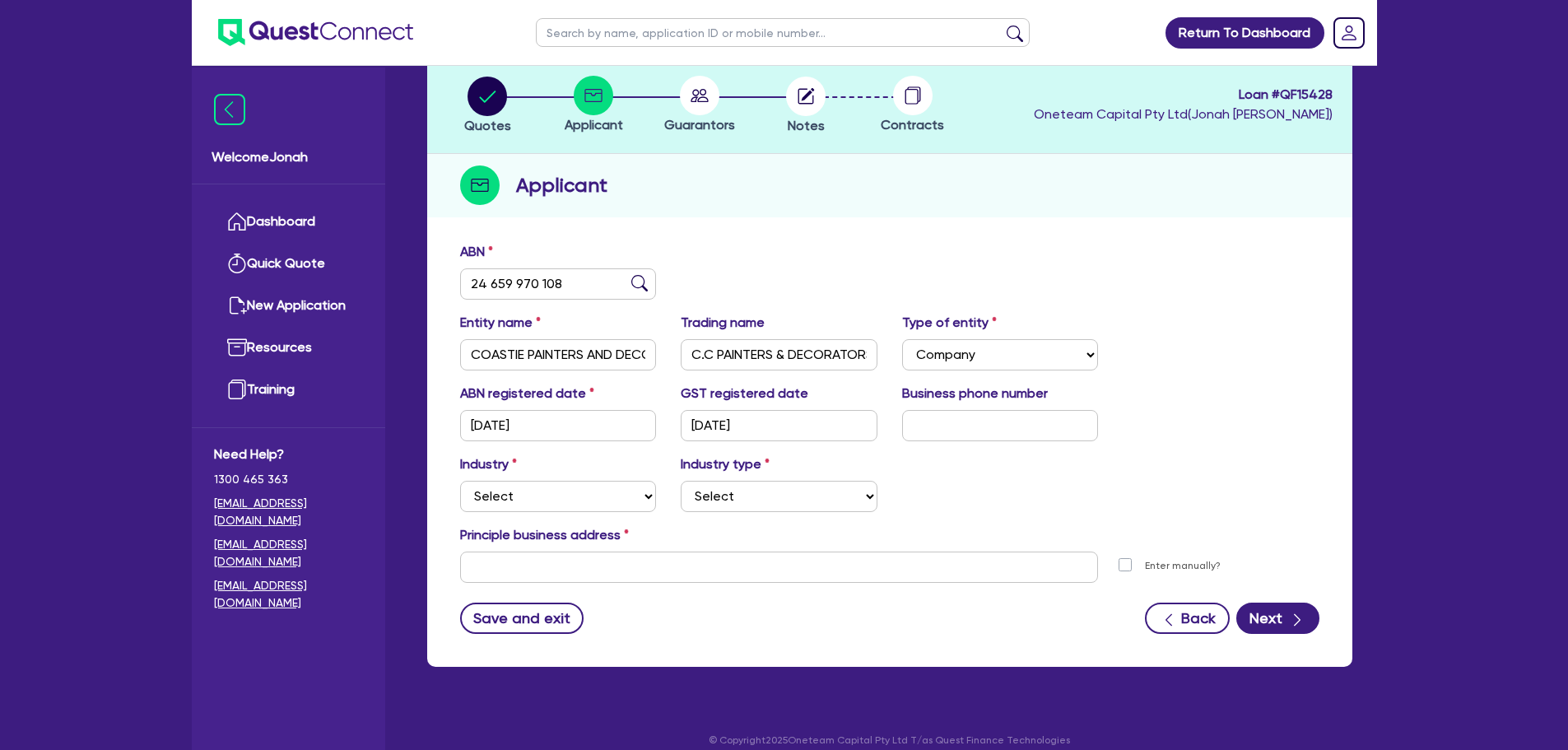
scroll to position [110, 0]
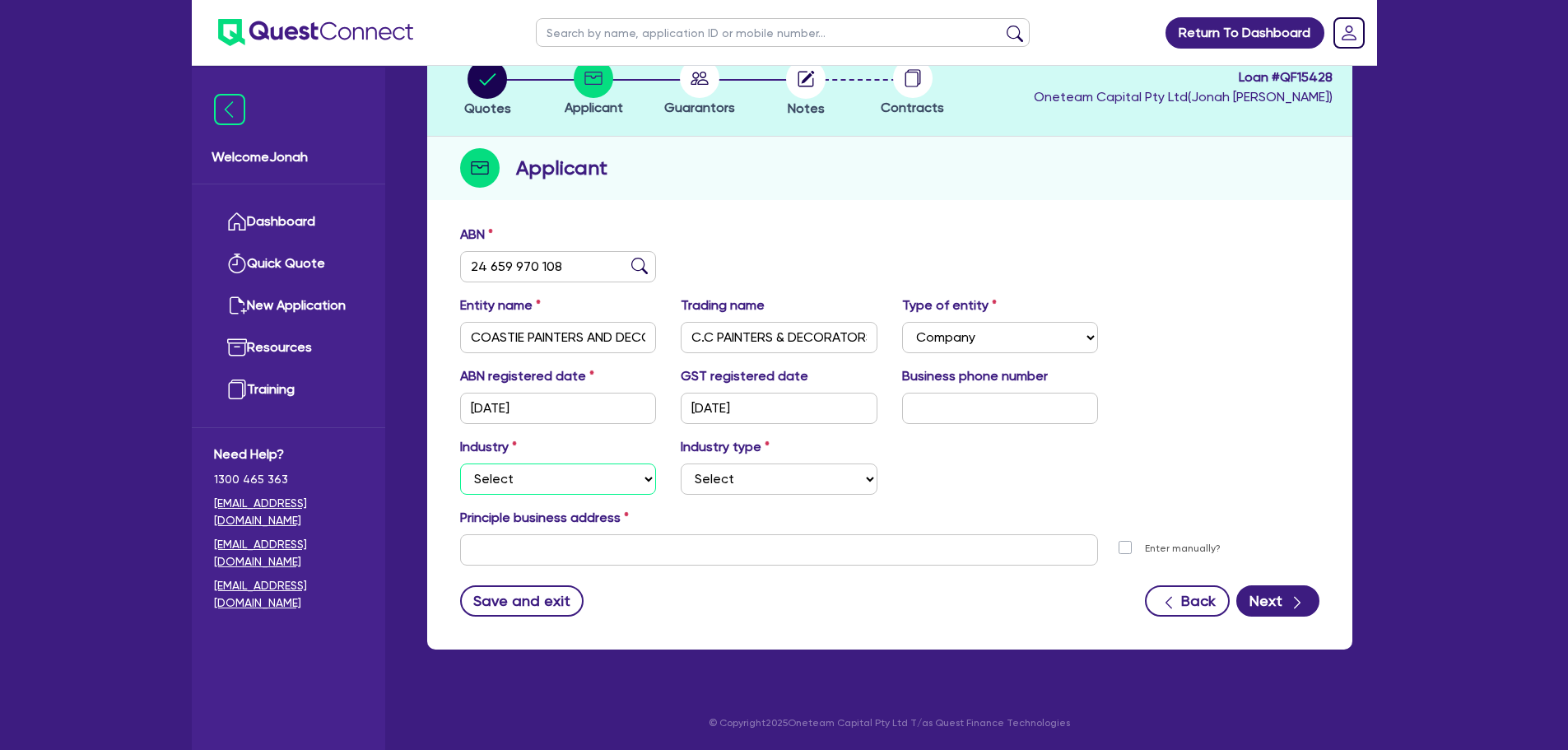
click at [533, 464] on select "Select Accomodation & Food Services Administrative & Support Services Agricultu…" at bounding box center [558, 479] width 197 height 31
select select "BUILDING_CONSTRUCTION"
click at [460, 463] on select "Select Accomodation & Food Services Administrative & Support Services Agricultu…" at bounding box center [558, 479] width 197 height 31
click at [757, 489] on select "Select Trades People Providing Services Direct to Consumers Trades People Provi…" at bounding box center [779, 479] width 197 height 31
select select "TRADES_SERVICES_CONSUMERS"
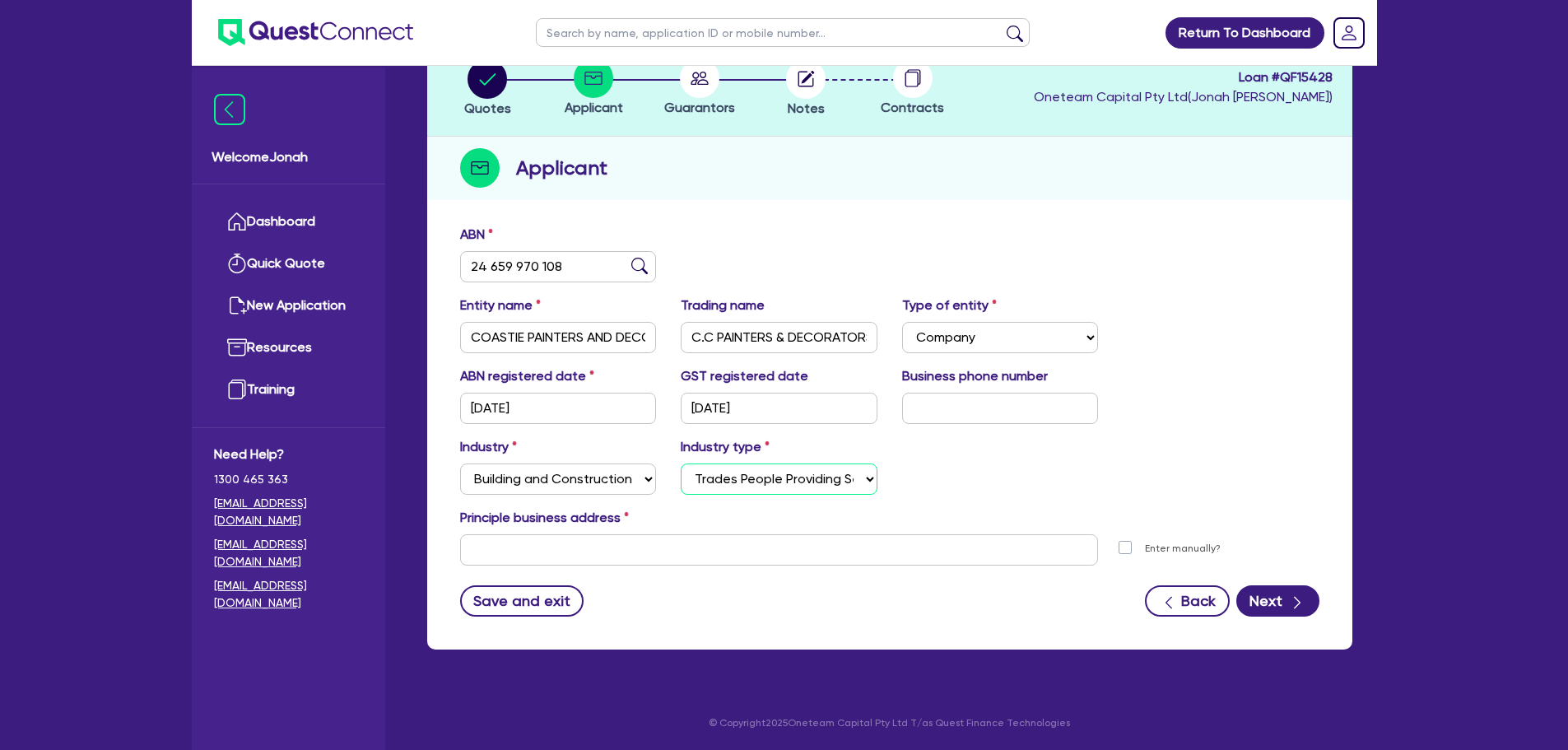
click at [681, 463] on select "Select Trades People Providing Services Direct to Consumers Trades People Provi…" at bounding box center [779, 479] width 197 height 31
click at [990, 467] on div "Industry Select Accomodation & Food Services Administrative & Support Services …" at bounding box center [890, 472] width 884 height 71
click at [560, 551] on input "text" at bounding box center [779, 550] width 639 height 31
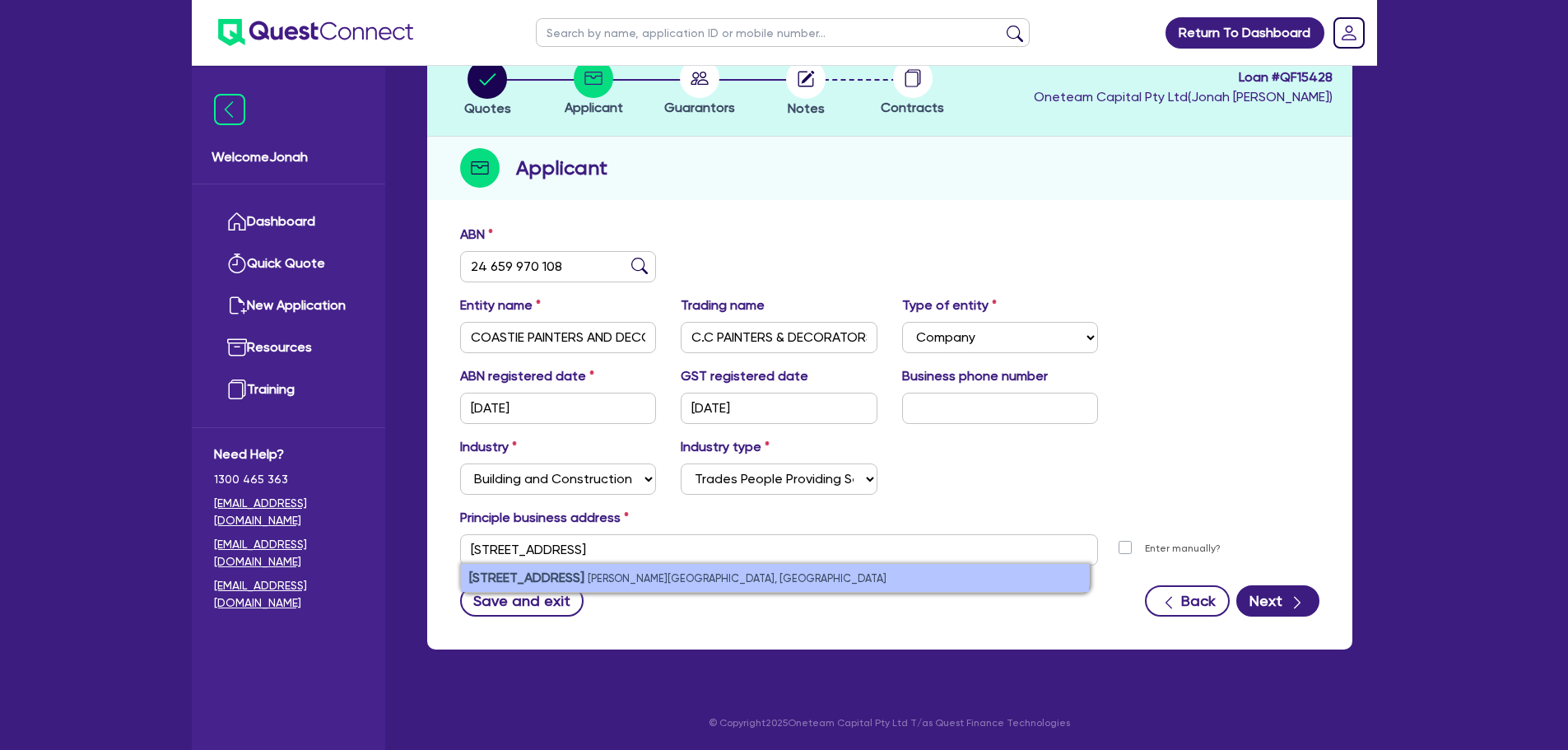
click at [591, 585] on li "67 Oaks Ave Shelly Beach NSW, Australia" at bounding box center [774, 578] width 628 height 28
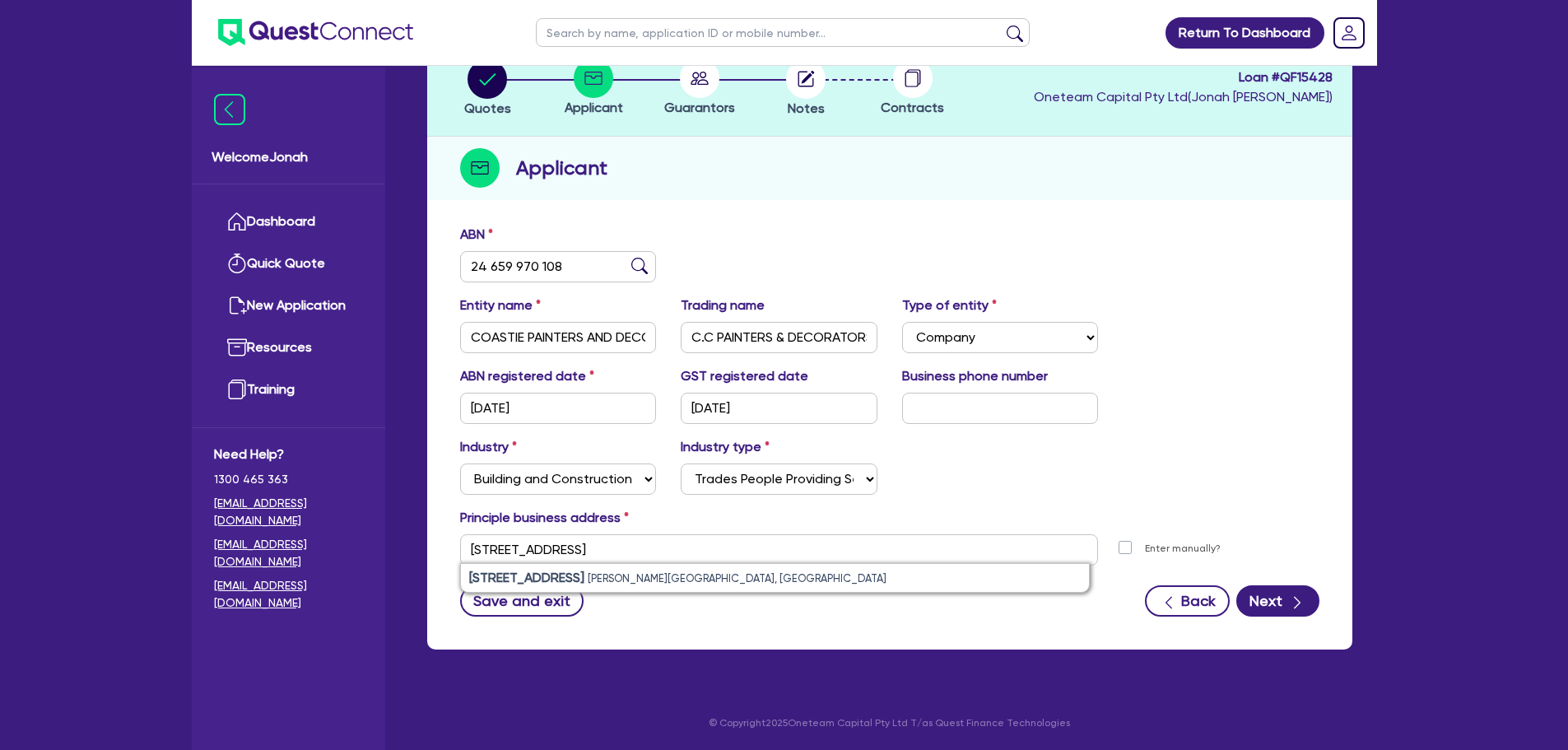
type input "67 Oaks Ave Shelly Beach NSW 2261"
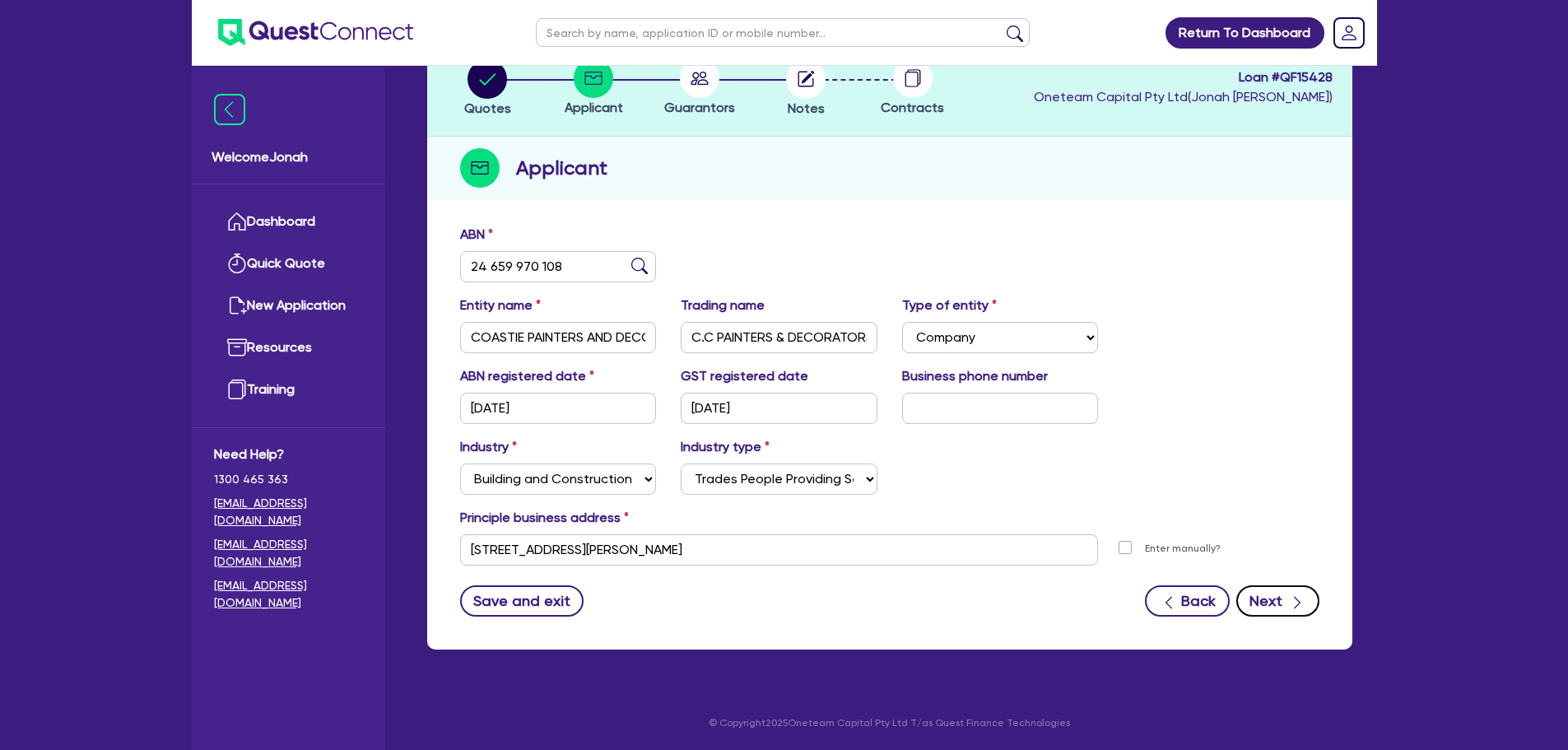
click at [1275, 596] on button "Next" at bounding box center [1278, 601] width 84 height 31
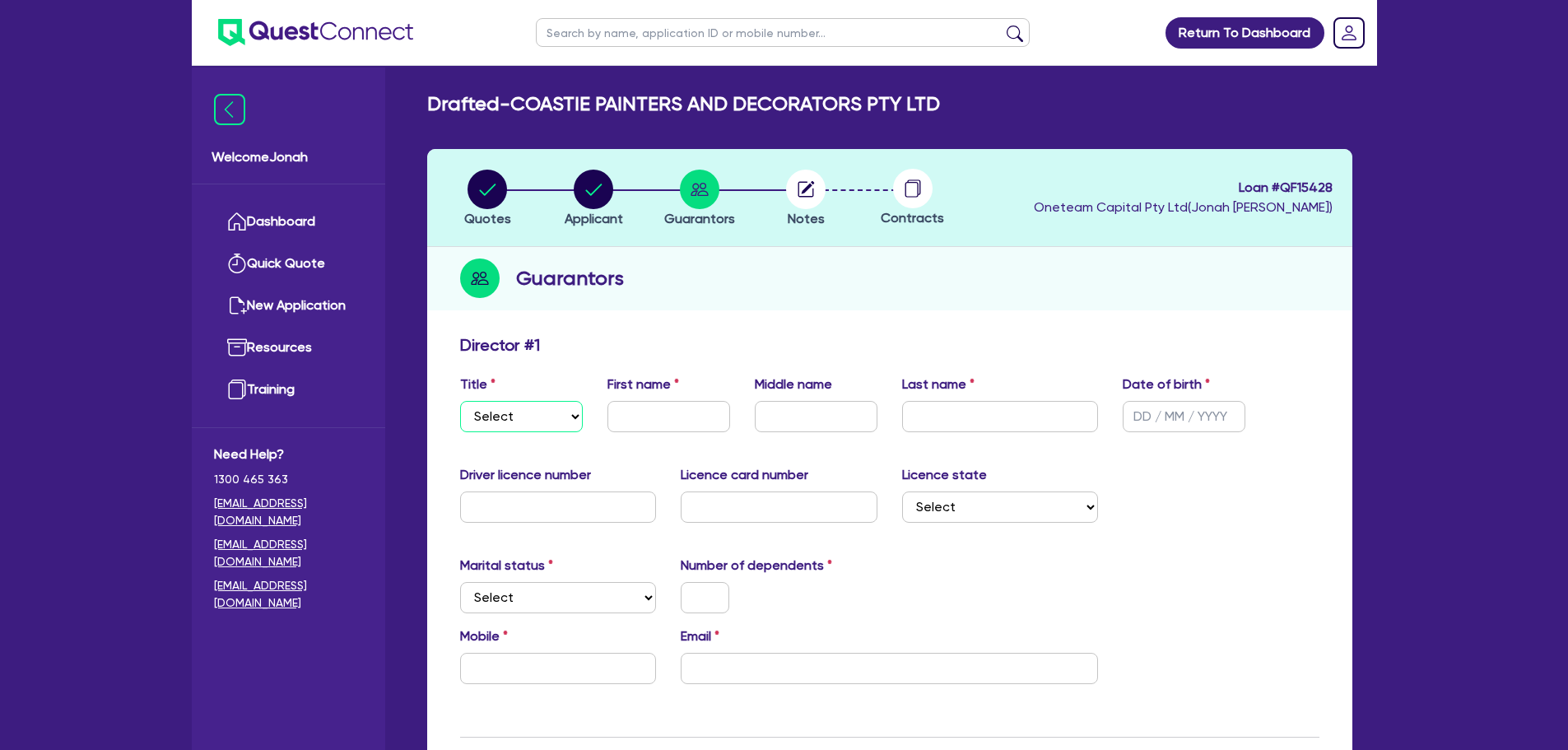
click at [537, 431] on select "Select Mr Mrs Ms Miss Dr" at bounding box center [521, 416] width 123 height 31
select select "MR"
click at [460, 401] on select "Select Mr Mrs Ms Miss Dr" at bounding box center [521, 416] width 123 height 31
click at [709, 419] on input "text" at bounding box center [668, 416] width 123 height 31
type input "Francisco"
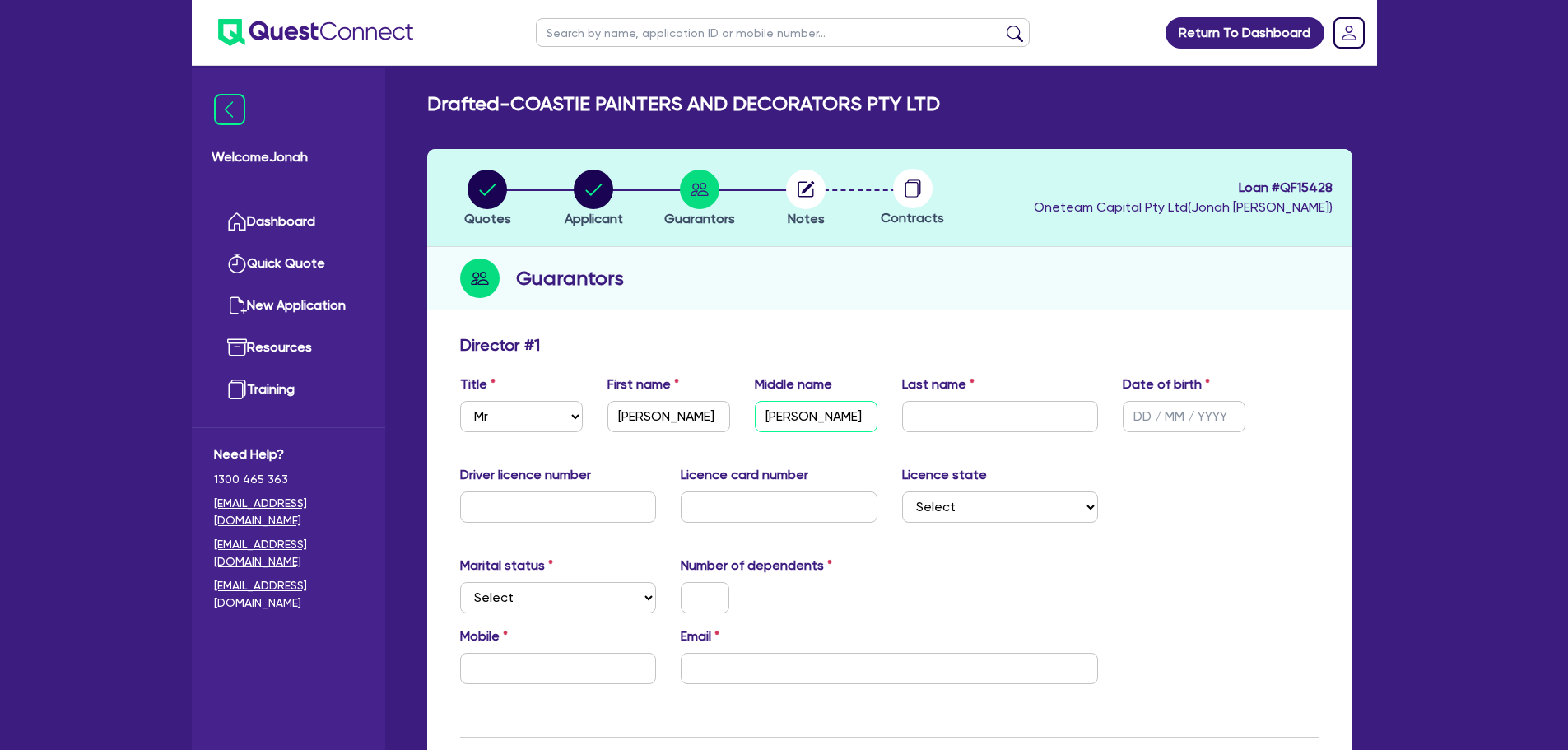
type input "Martin"
type input "Otero Carranza"
type input "26/04/1963"
click at [740, 518] on input "text" at bounding box center [779, 507] width 197 height 31
type input "8376AT"
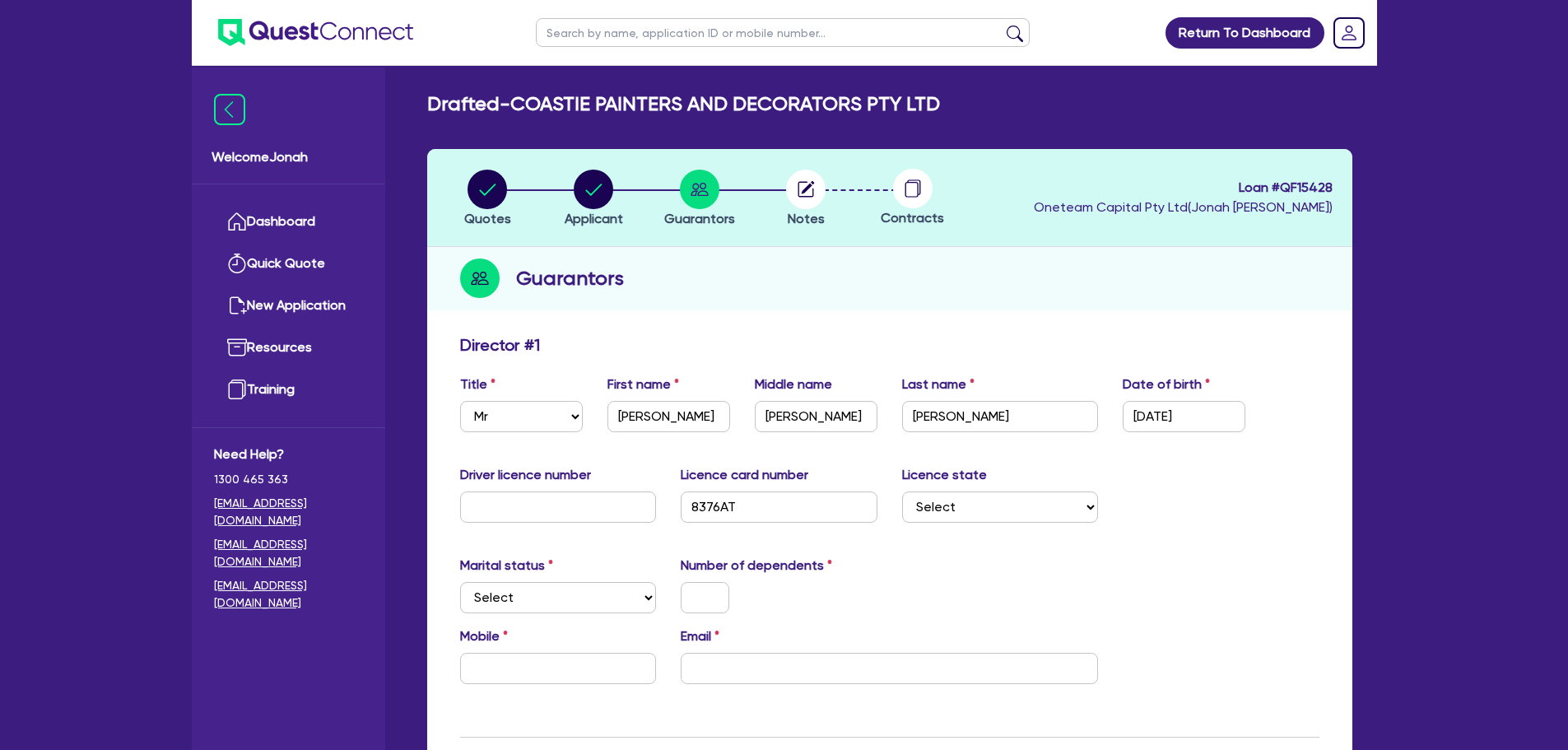
click at [940, 523] on div "Driver licence number Licence card number 8376AT Licence state Select NSW VIC Q…" at bounding box center [890, 500] width 884 height 71
click at [935, 507] on select "Select NSW VIC QLD TAS ACT SA NT WA" at bounding box center [1000, 507] width 197 height 31
select select "NSW"
click at [902, 491] on select "Select NSW VIC QLD TAS ACT SA NT WA" at bounding box center [1000, 507] width 197 height 31
click at [722, 515] on input "8376AT" at bounding box center [779, 507] width 197 height 31
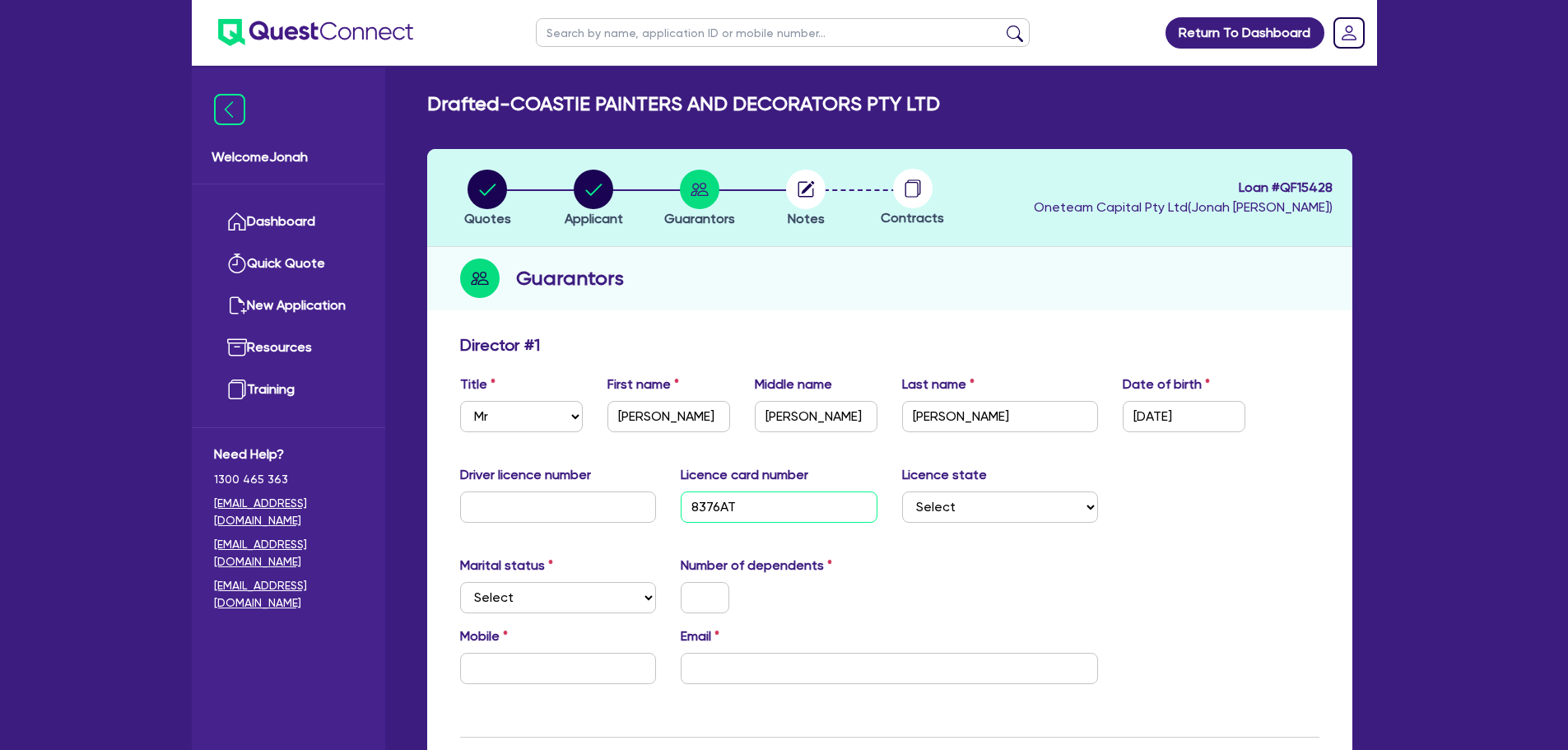
click at [722, 515] on input "8376AT" at bounding box center [779, 507] width 197 height 31
click at [533, 502] on input "text" at bounding box center [558, 507] width 197 height 31
paste input "8376AT"
type input "8376AT"
click at [752, 507] on input "text" at bounding box center [779, 507] width 197 height 31
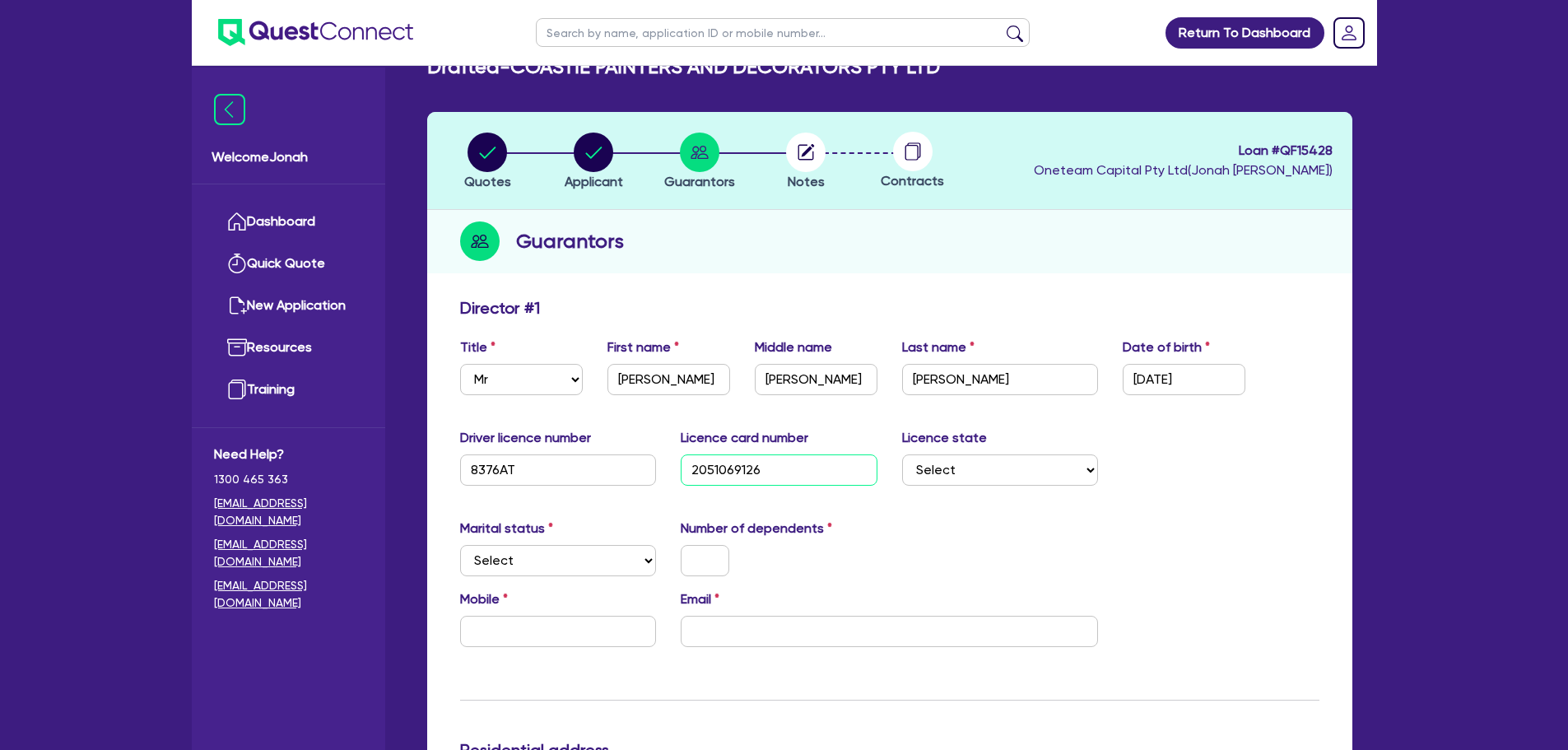
scroll to position [164, 0]
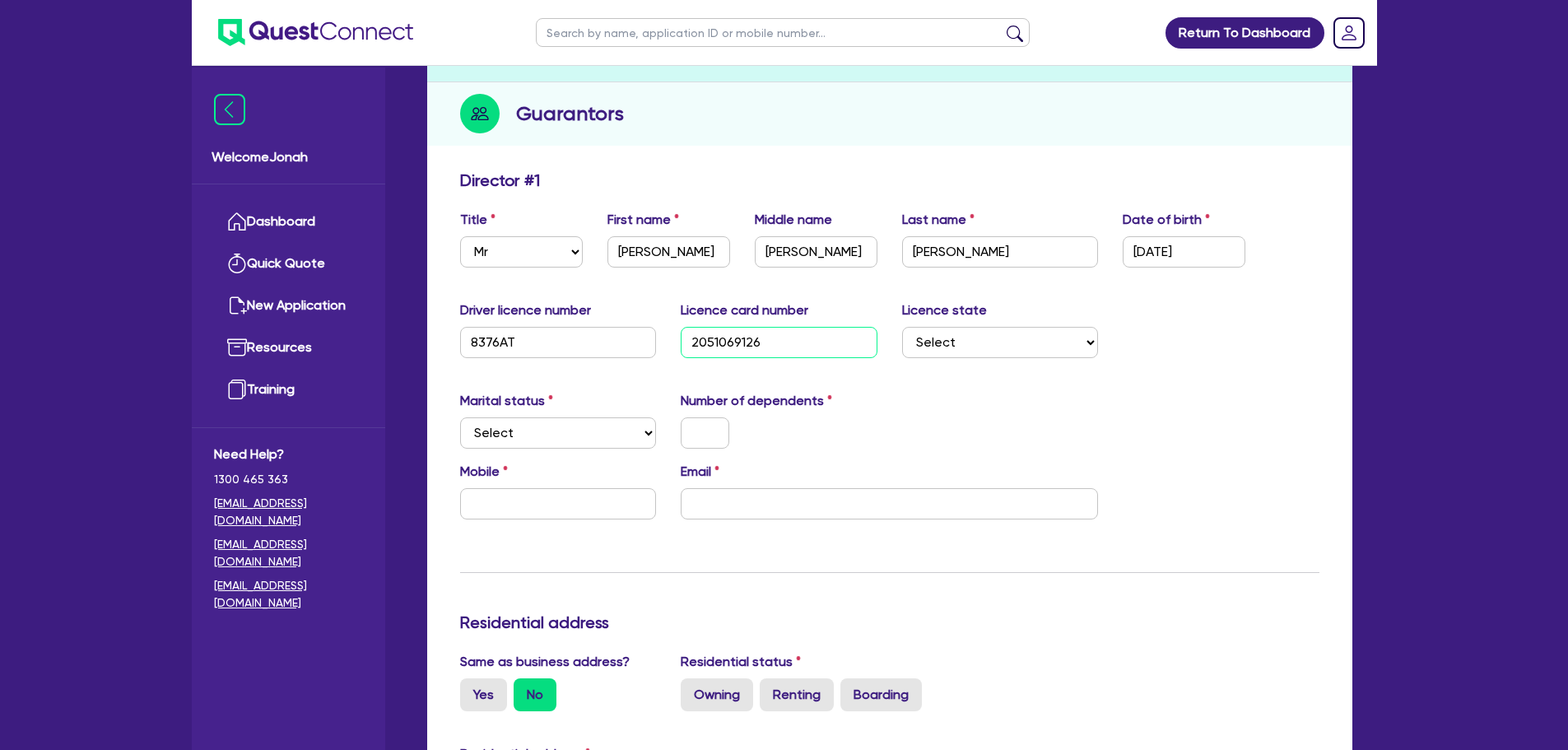
type input "2051069126"
click at [622, 441] on select "Select Single Married De Facto / Partner" at bounding box center [558, 433] width 197 height 31
select select "MARRIED"
click at [460, 418] on select "Select Single Married De Facto / Partner" at bounding box center [558, 433] width 197 height 31
click at [551, 503] on input "text" at bounding box center [558, 503] width 197 height 31
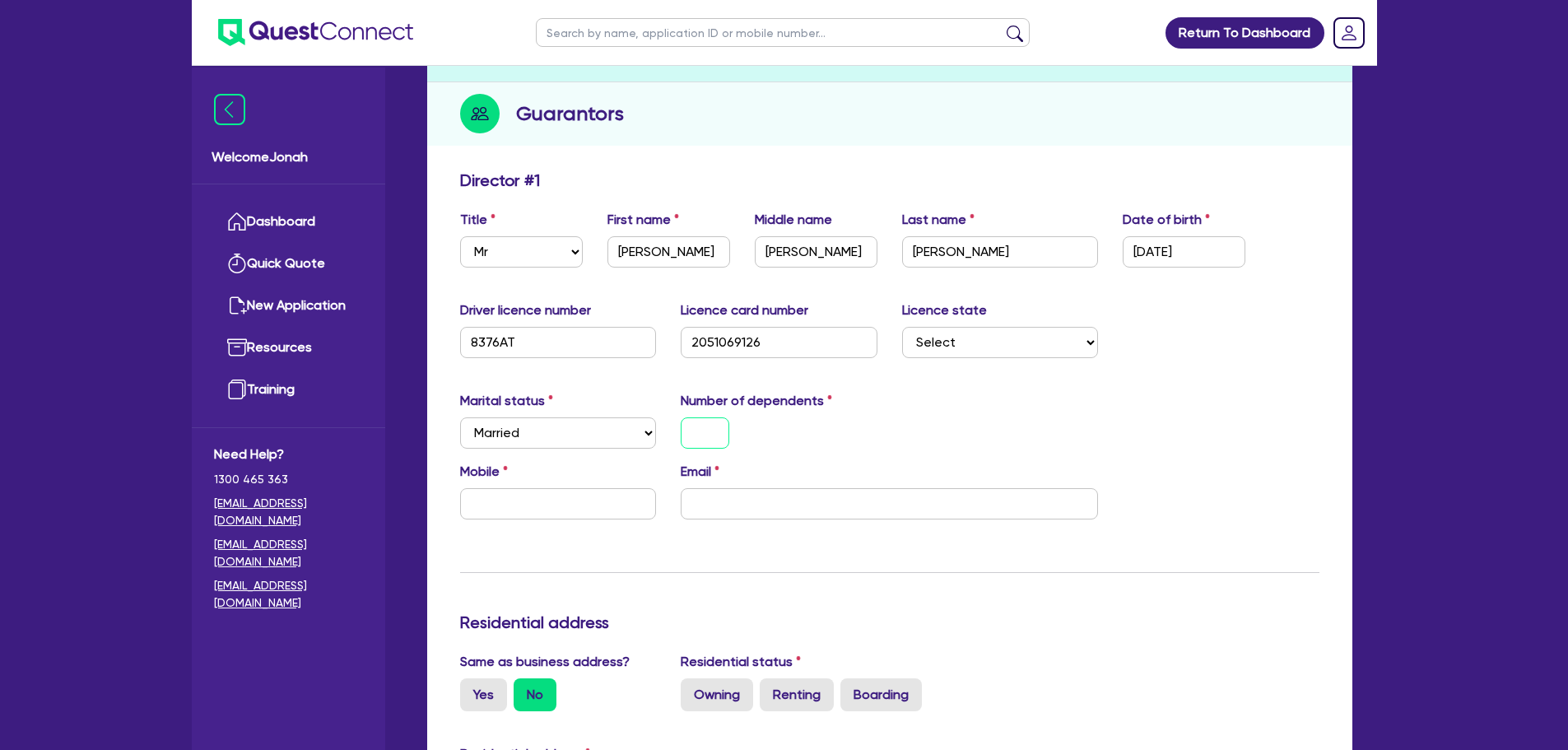
click at [720, 427] on input "text" at bounding box center [705, 433] width 48 height 31
type input "1"
click at [797, 428] on div "1" at bounding box center [779, 433] width 222 height 31
click at [511, 495] on input "text" at bounding box center [558, 503] width 197 height 31
click at [709, 440] on input "1" at bounding box center [705, 433] width 48 height 31
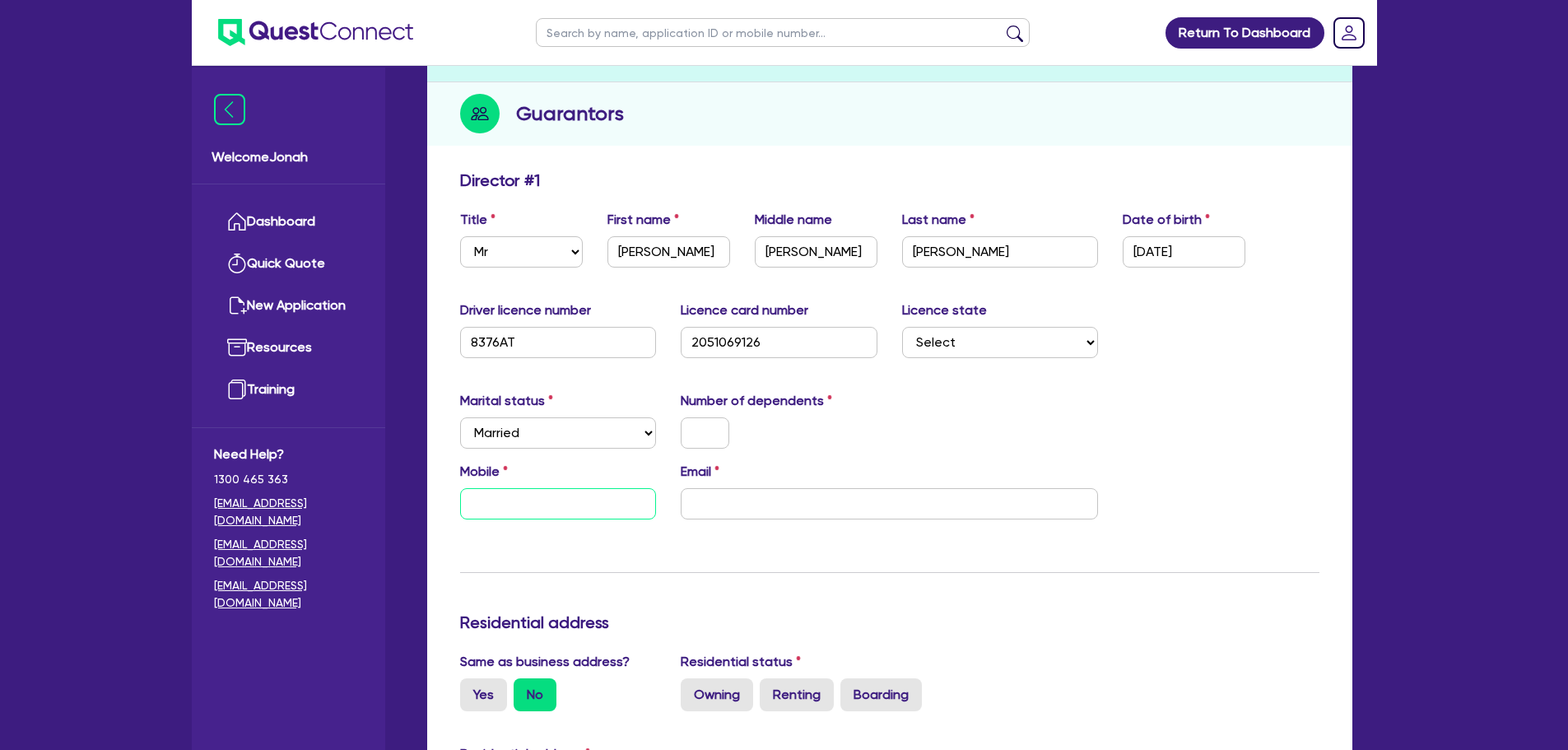
click at [593, 500] on input "text" at bounding box center [558, 503] width 197 height 31
click at [595, 505] on input "text" at bounding box center [558, 503] width 197 height 31
paste input "6142 788 123"
click at [485, 506] on input "6142 788 123" at bounding box center [558, 503] width 197 height 31
click at [563, 506] on input "0427 881 23" at bounding box center [558, 503] width 197 height 31
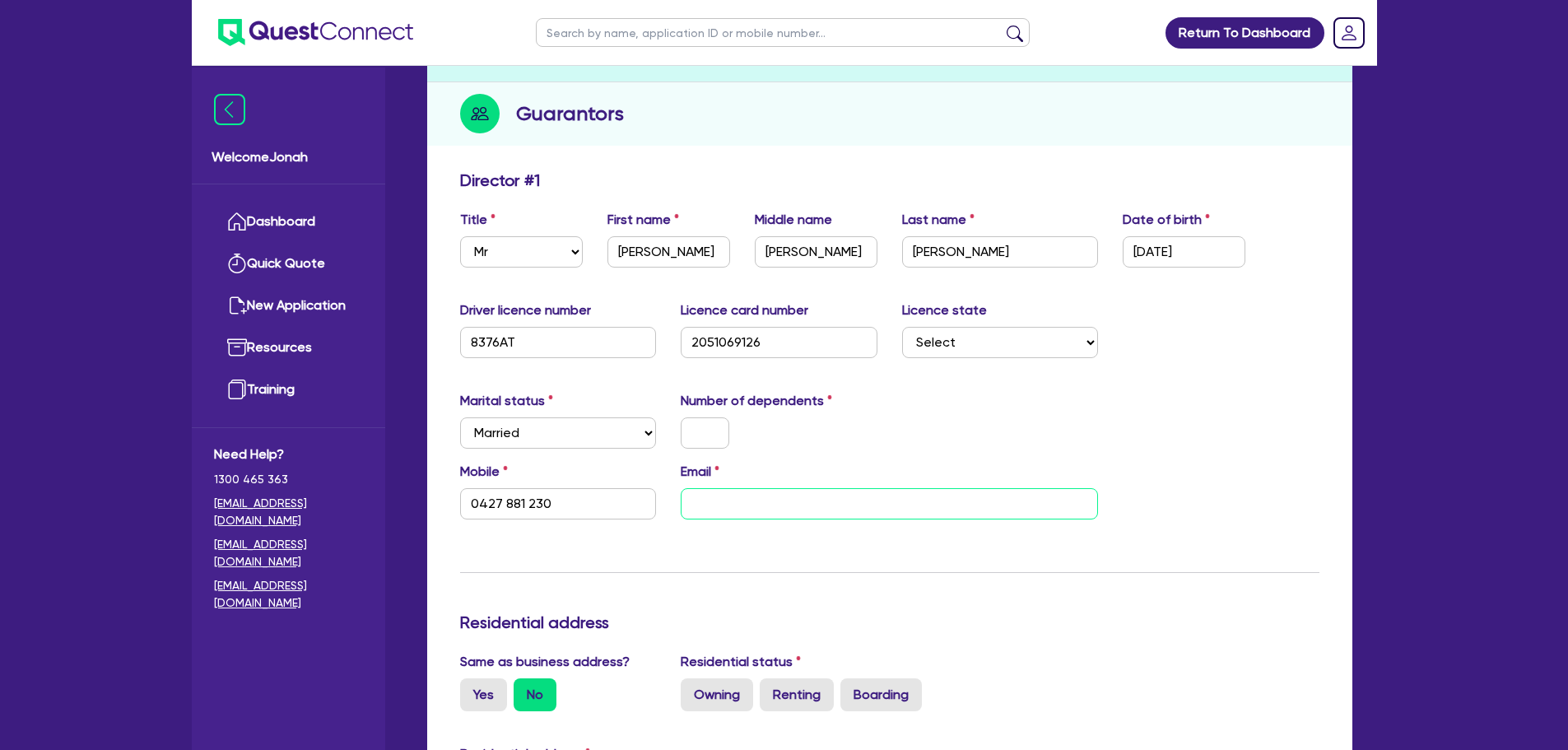
click at [925, 498] on input "email" at bounding box center [889, 503] width 418 height 31
paste input "coastiepainters@outlook.com"
type input "0427 881 230"
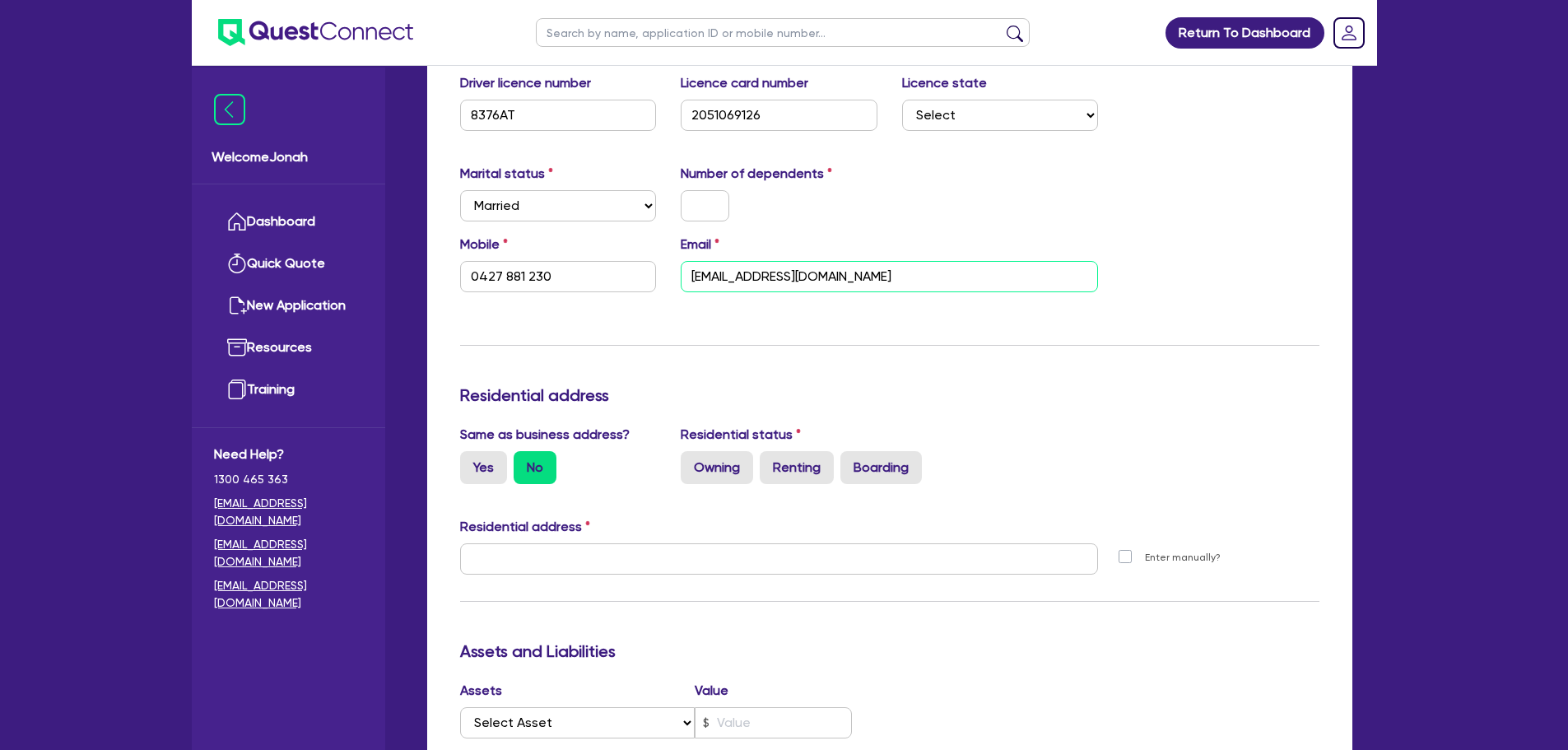
scroll to position [411, 0]
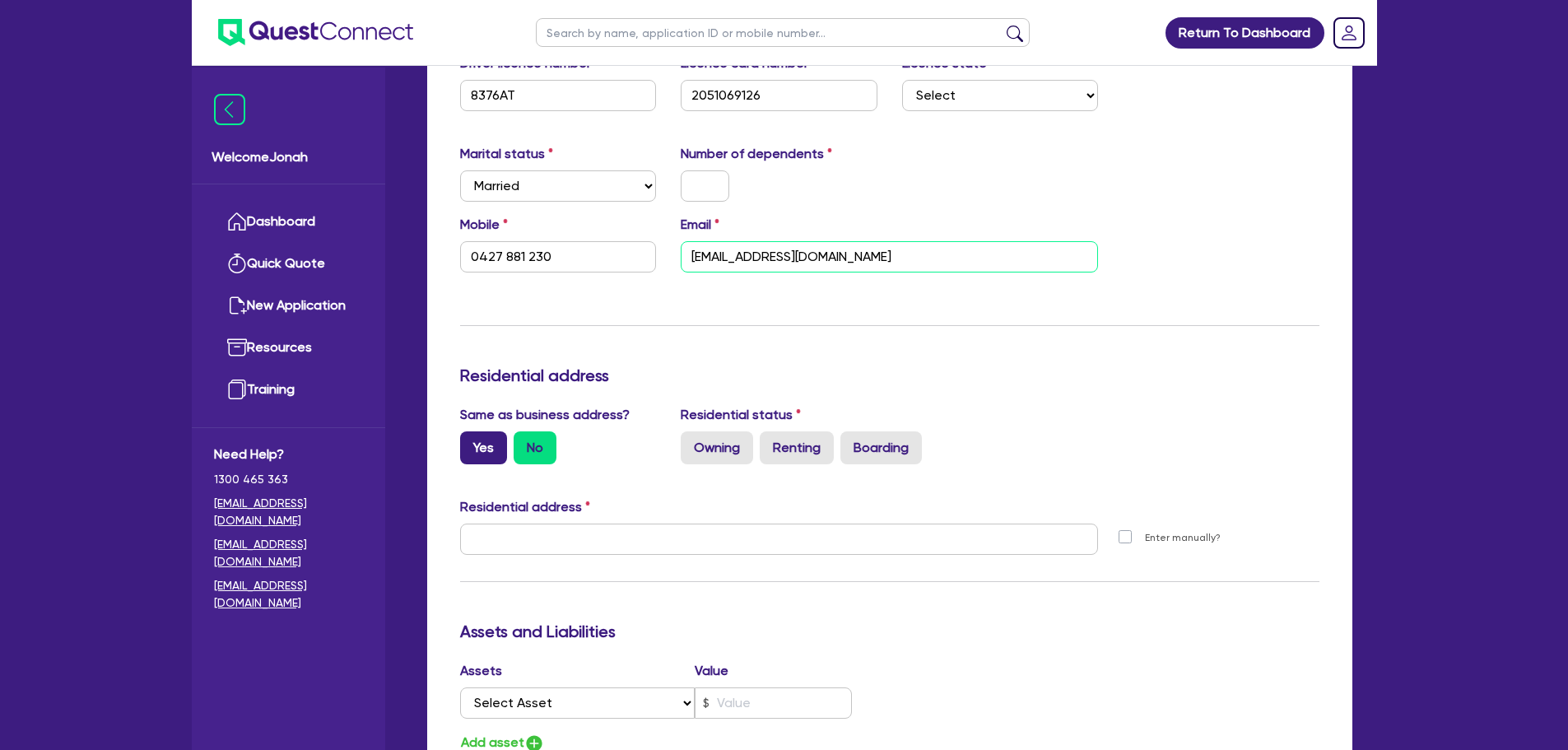
type input "coastiepainters@outlook.com"
click at [488, 446] on label "Yes" at bounding box center [483, 447] width 47 height 33
click at [471, 442] on input "Yes" at bounding box center [465, 437] width 11 height 11
radio input "true"
type input "0427 881 230"
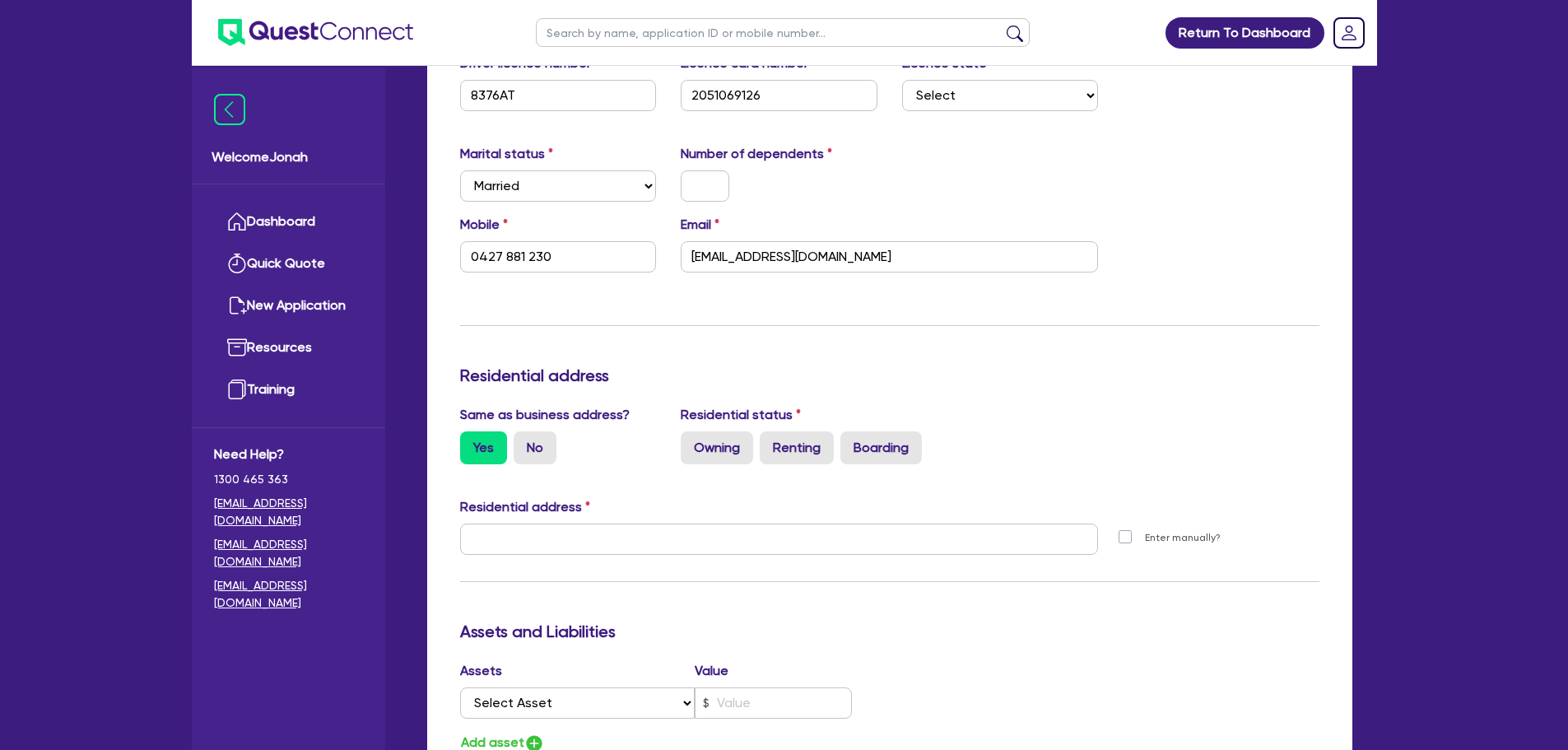
type input "67 Oaks Ave Shelly Beach NSW 2261"
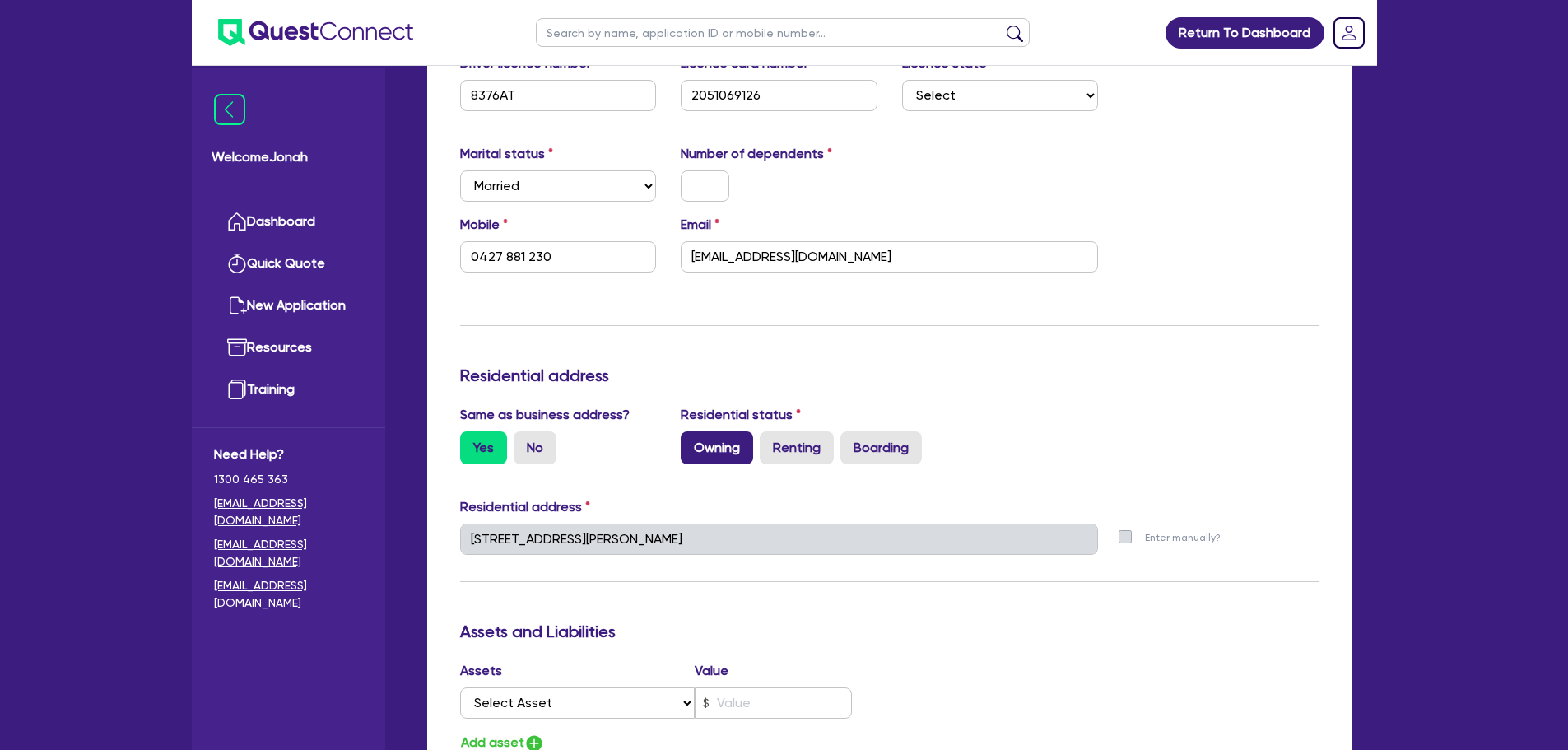
click at [736, 454] on label "Owning" at bounding box center [717, 447] width 73 height 33
click at [692, 442] on input "Owning" at bounding box center [686, 437] width 11 height 11
radio input "true"
type input "0427 881 230"
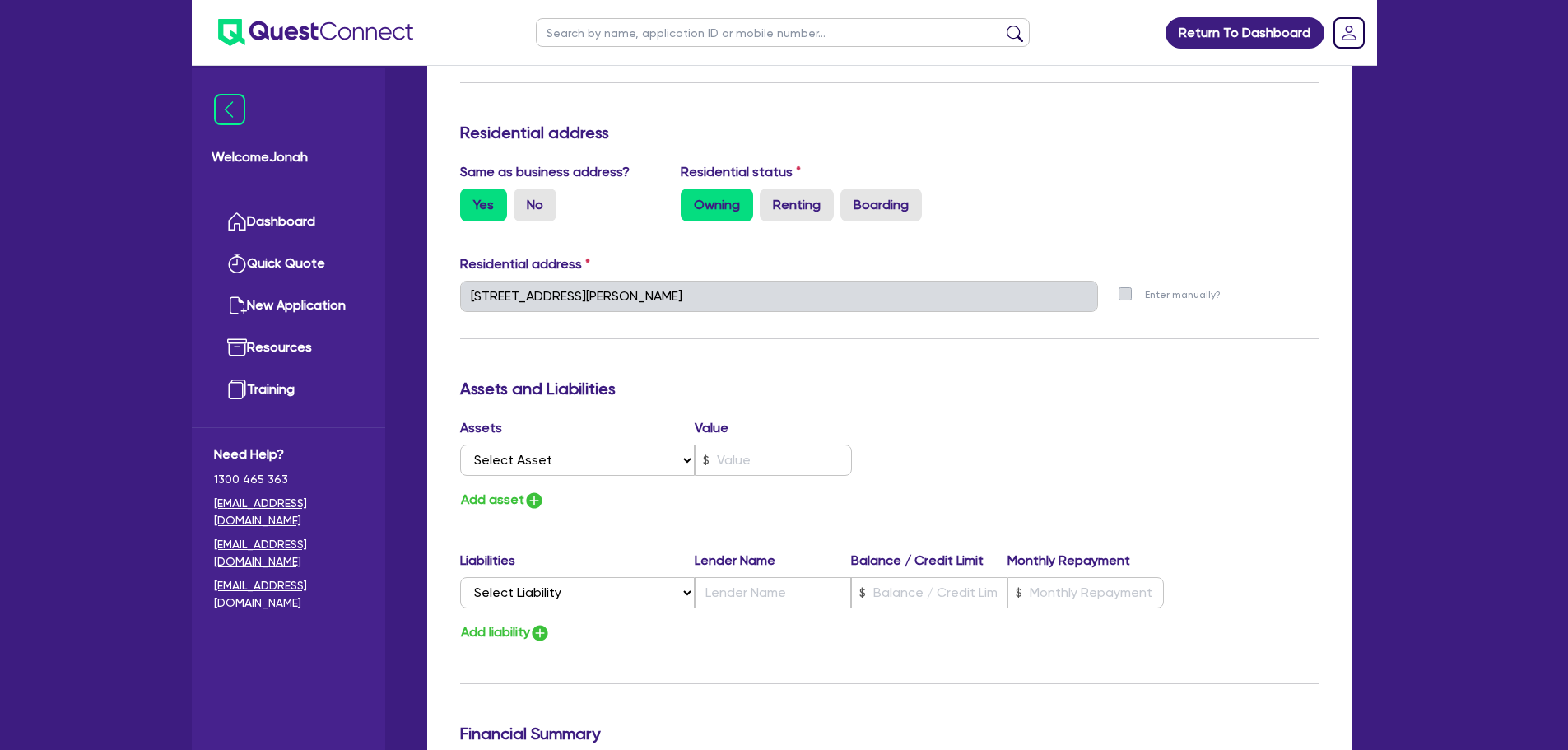
scroll to position [658, 0]
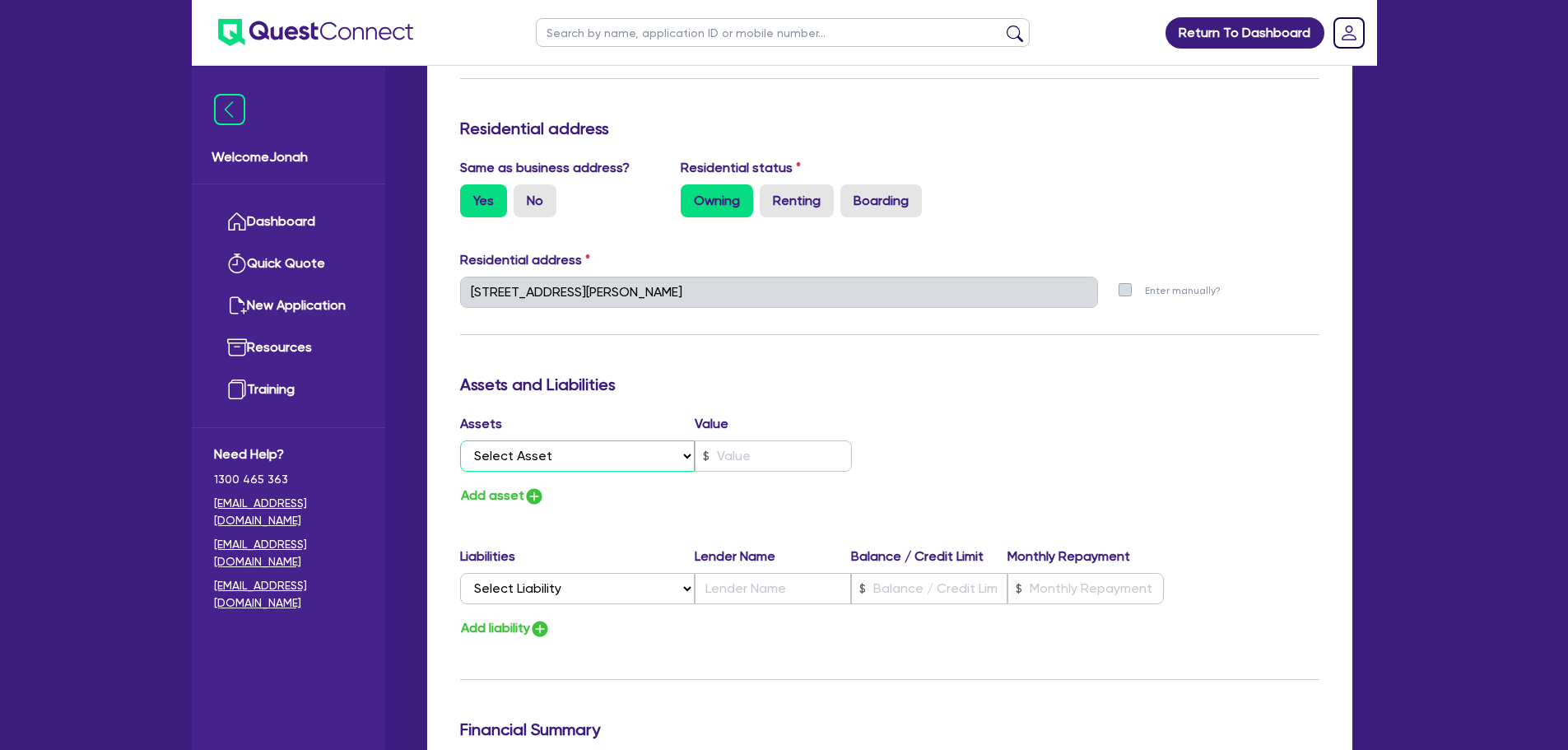
click at [608, 451] on select "Select Asset Cash Property Investment property Vehicle Truck Trailer Equipment …" at bounding box center [577, 455] width 235 height 31
select select "PROPERTY"
click at [460, 440] on select "Select Asset Cash Property Investment property Vehicle Truck Trailer Equipment …" at bounding box center [577, 455] width 235 height 31
click at [765, 462] on input "text" at bounding box center [772, 455] width 157 height 31
type input "0427 881 230"
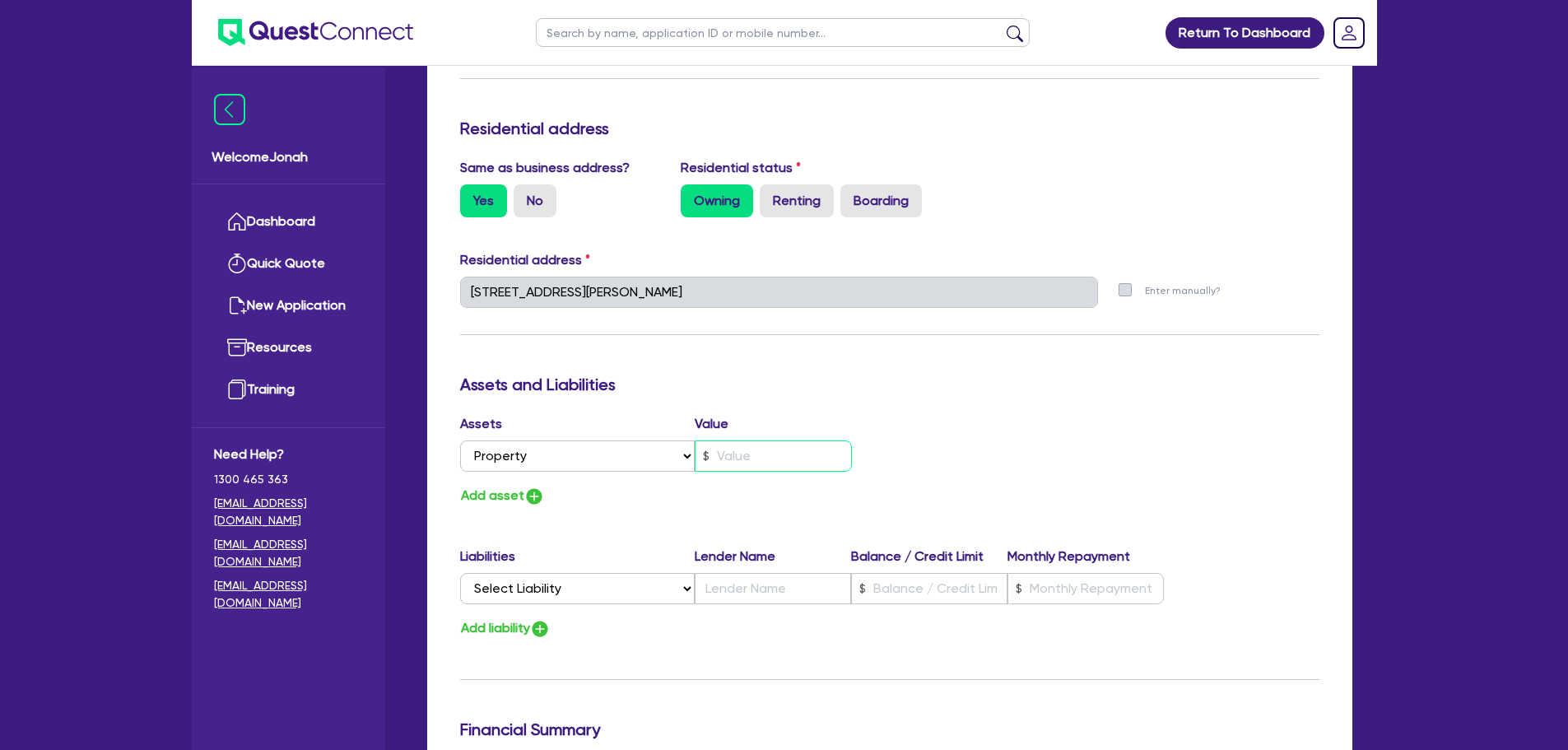
type input "2"
type input "0427 881 230"
type input "20"
type input "0427 881 230"
type input "200"
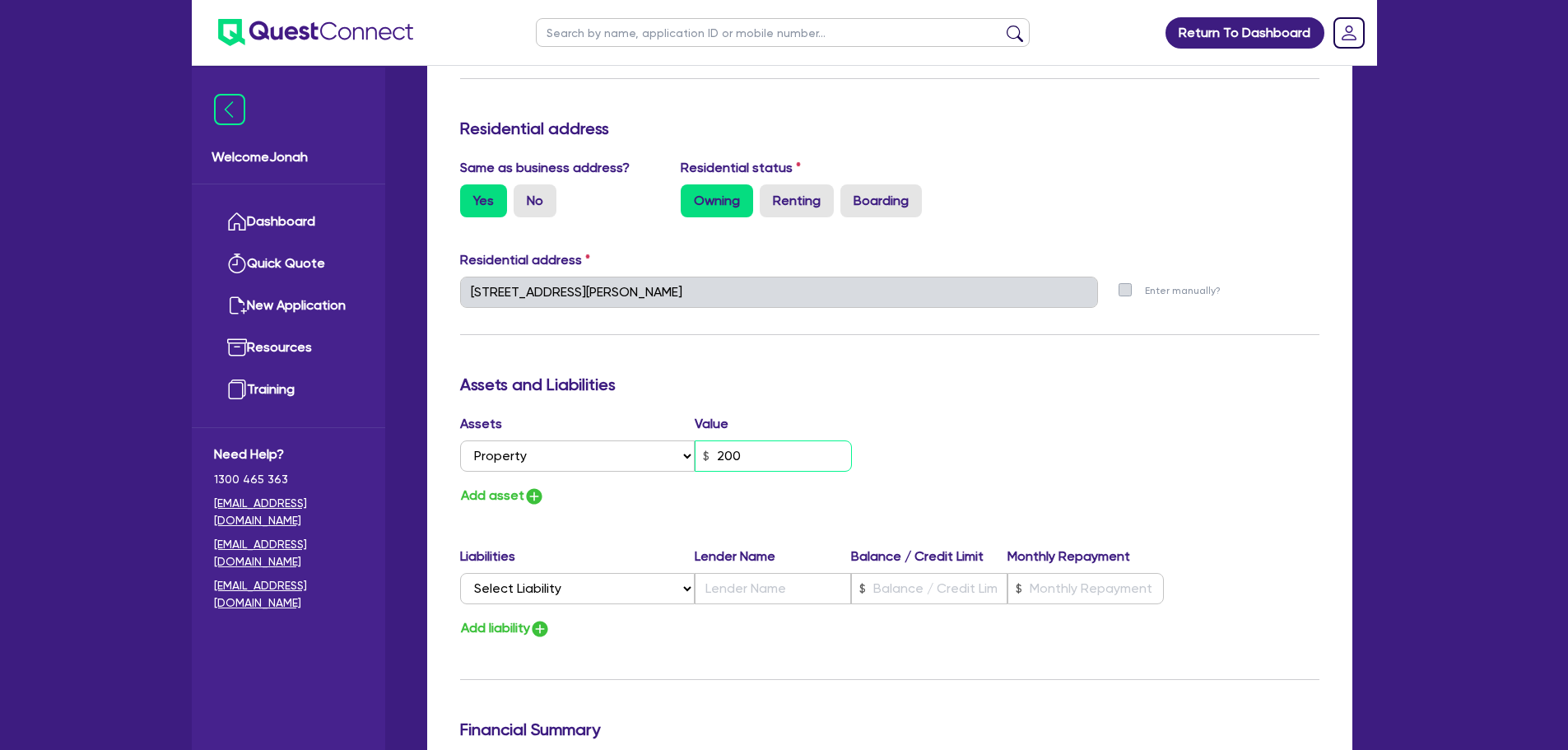
type input "0427 881 230"
type input "2,000"
type input "0427 881 230"
type input "20,000"
type input "0427 881 230"
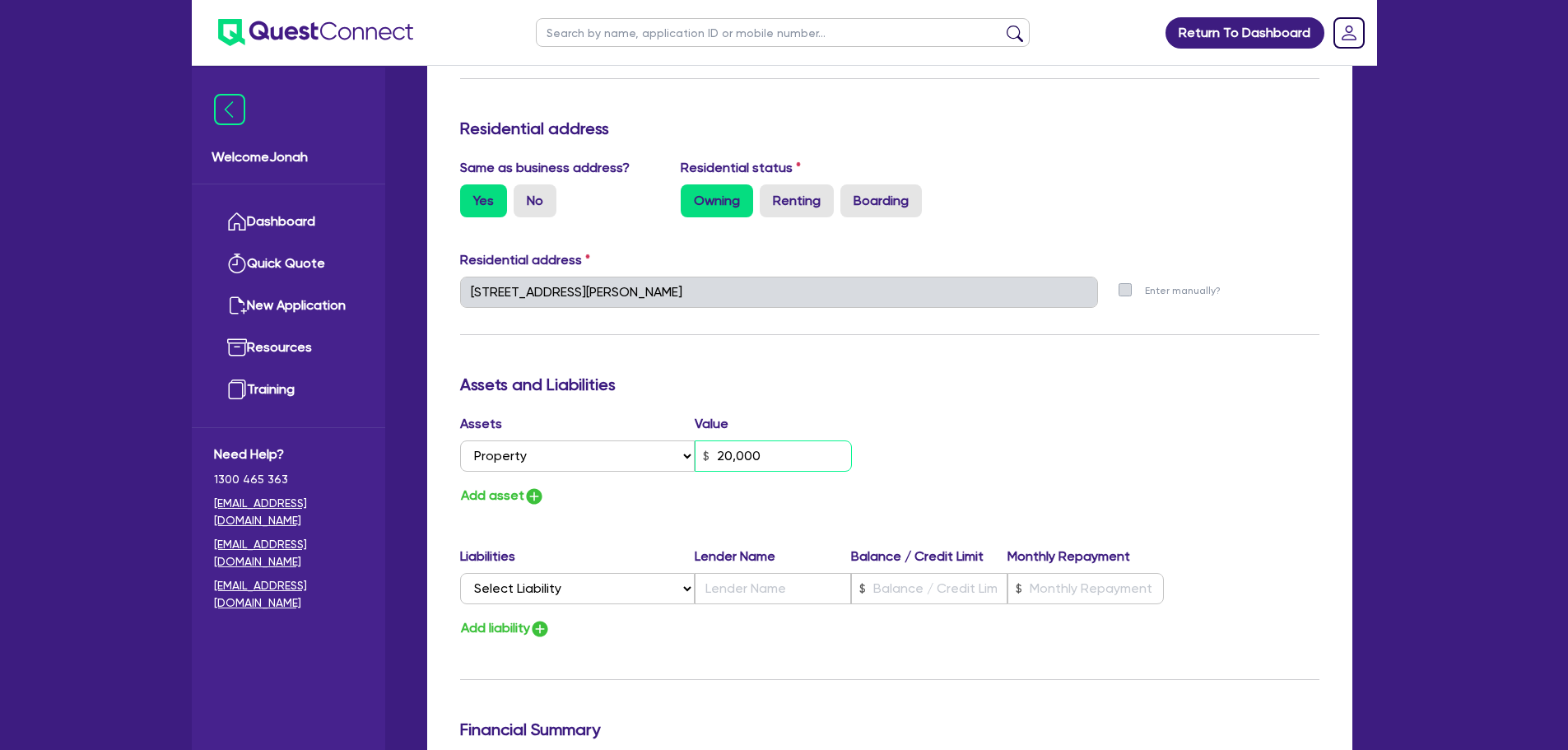
type input "200,000"
type input "0427 881 230"
type input "2,000,000"
click at [499, 489] on button "Add asset" at bounding box center [502, 496] width 84 height 22
type input "0427 881 230"
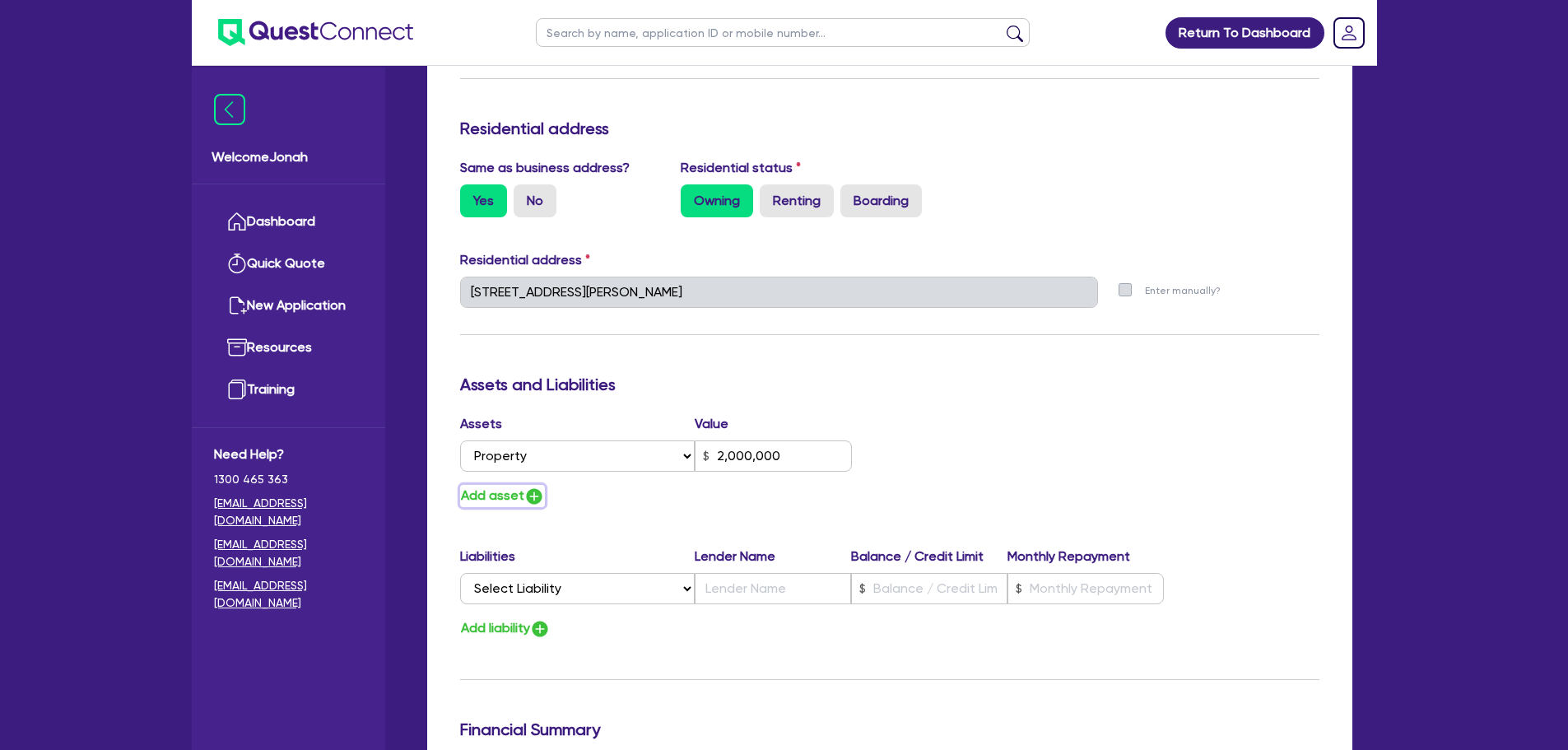
type input "2,000,000"
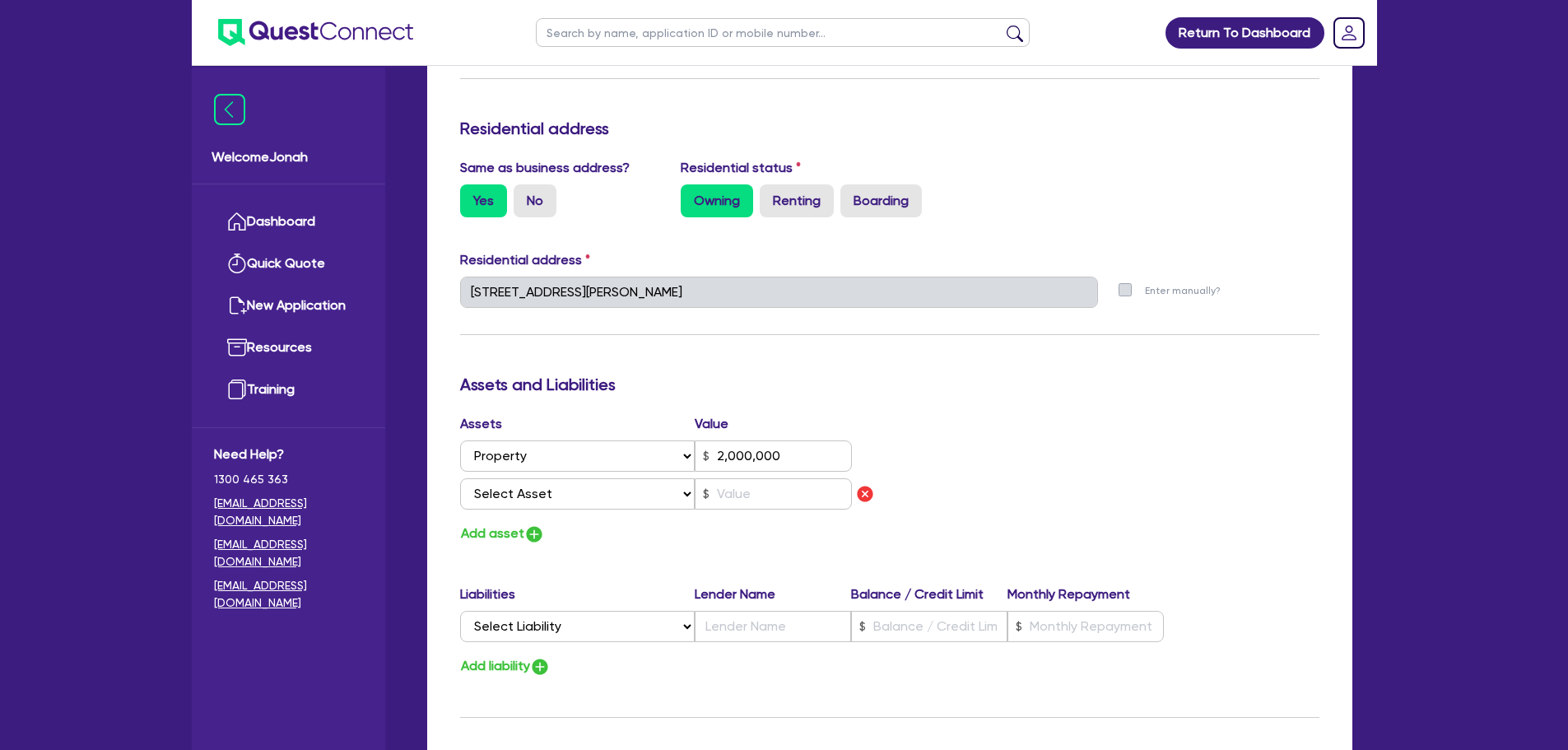
click at [544, 475] on div "Assets Value Select Asset Cash Property Investment property Vehicle Truck Trail…" at bounding box center [669, 465] width 442 height 102
click at [547, 485] on select "Select Asset Cash Property Investment property Vehicle Truck Trailer Equipment …" at bounding box center [577, 493] width 235 height 31
select select "VEHICLE"
click at [460, 478] on select "Select Asset Cash Property Investment property Vehicle Truck Trailer Equipment …" at bounding box center [577, 493] width 235 height 31
type input "0427 881 230"
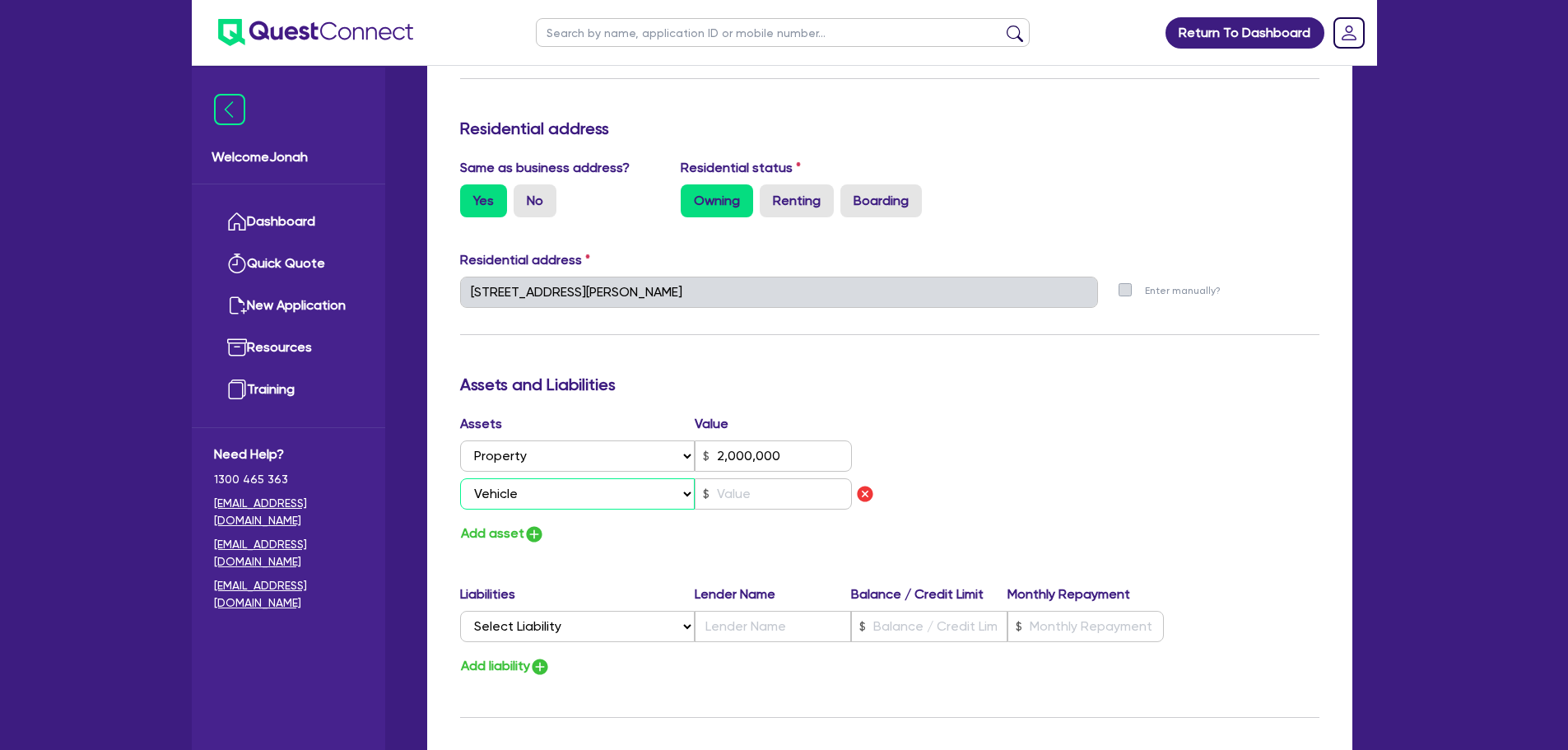
type input "2,000,000"
click at [542, 528] on img "button" at bounding box center [534, 534] width 20 height 20
type input "0427 881 230"
type input "2,000,000"
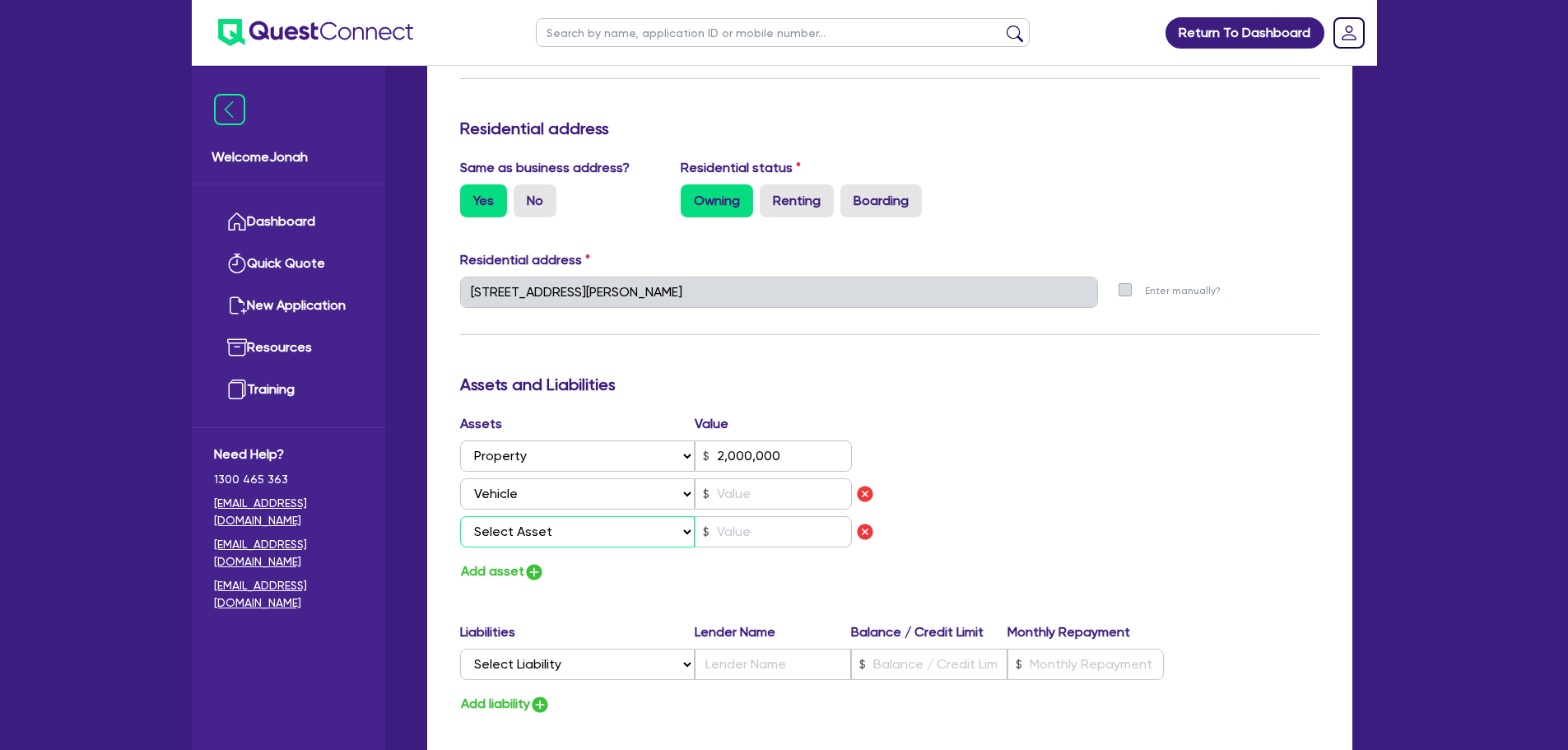
click at [521, 524] on select "Select Asset Cash Property Investment property Vehicle Truck Trailer Equipment …" at bounding box center [577, 532] width 235 height 31
select select "VEHICLE"
click at [460, 516] on select "Select Asset Cash Property Investment property Vehicle Truck Trailer Equipment …" at bounding box center [577, 532] width 235 height 31
type input "0427 881 230"
type input "2,000,000"
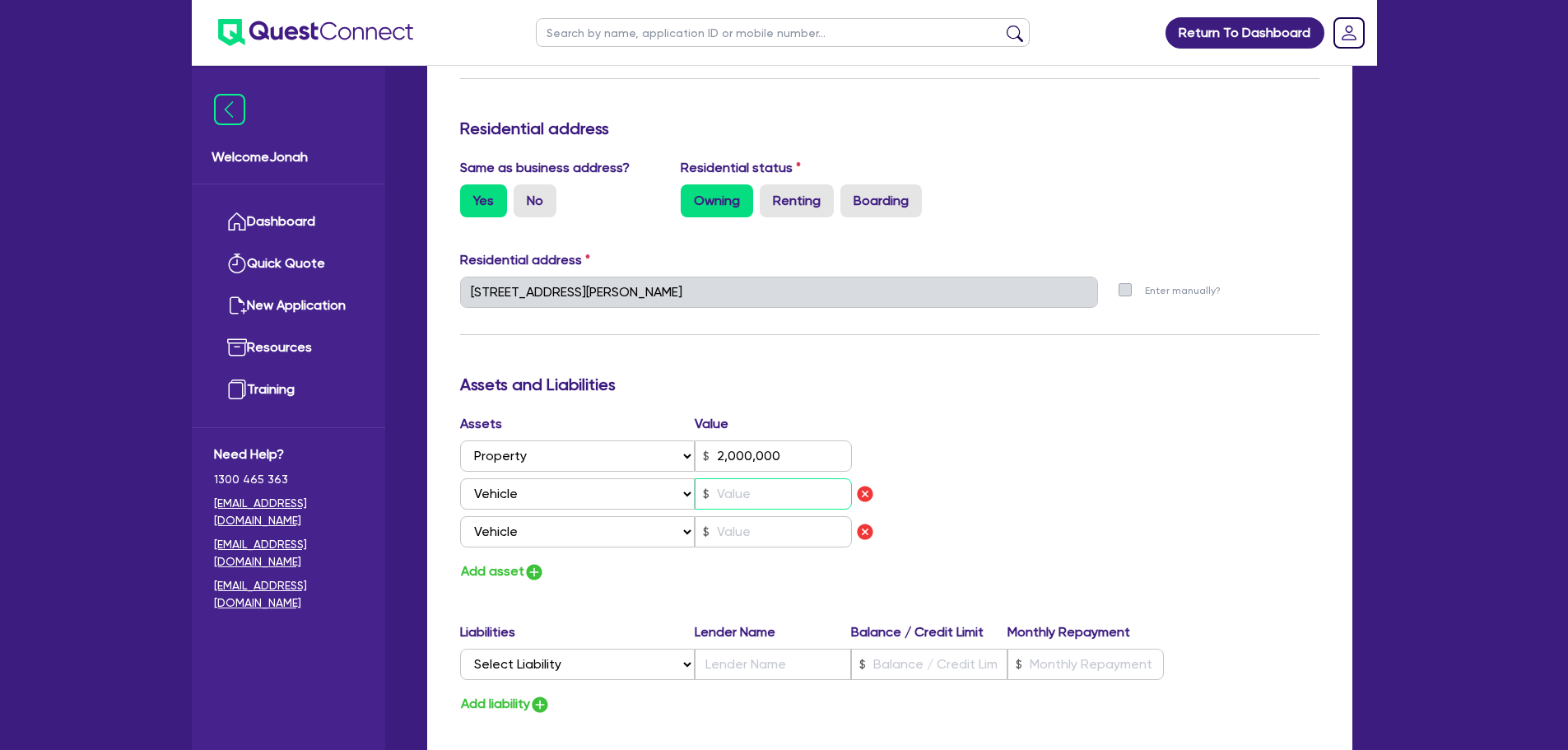
click at [755, 492] on input "text" at bounding box center [772, 493] width 157 height 31
type input "0427 881 230"
type input "2,000,000"
type input "2"
type input "0427 881 230"
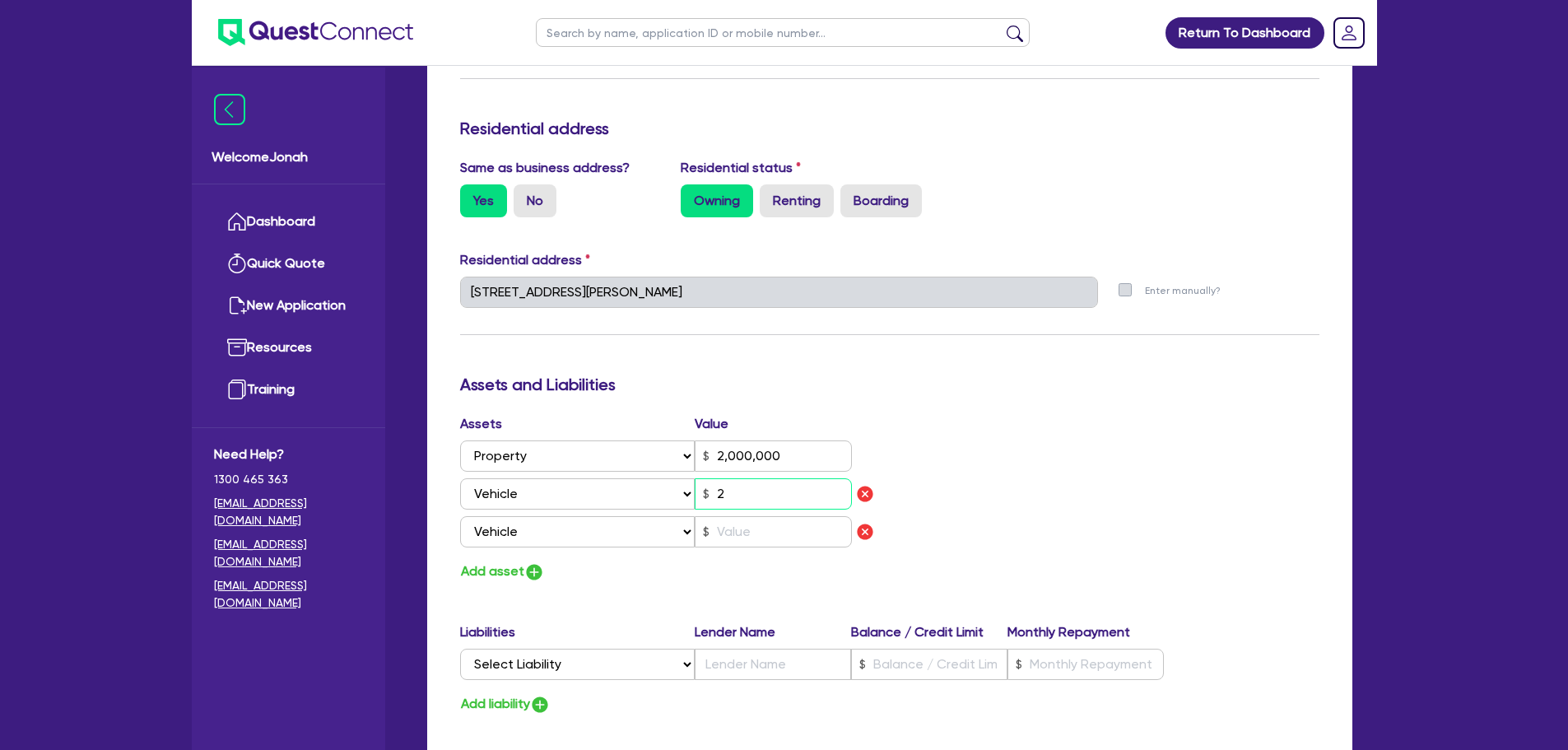
type input "2,000,000"
type input "28"
type input "0427 881 230"
type input "2,000,000"
type input "280"
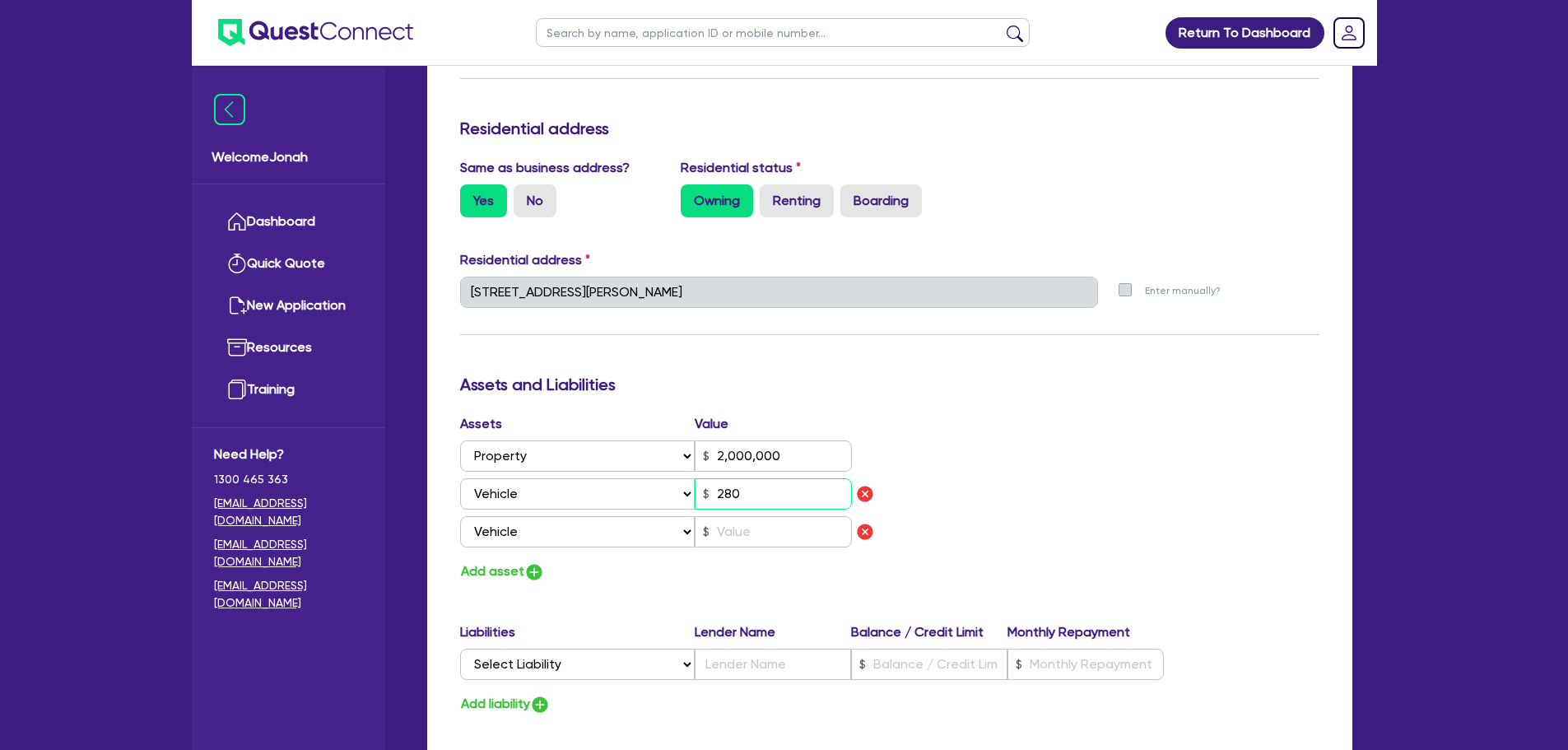
type input "0427 881 230"
type input "2,000,000"
type input "2,800"
type input "0427 881 230"
type input "2,000,000"
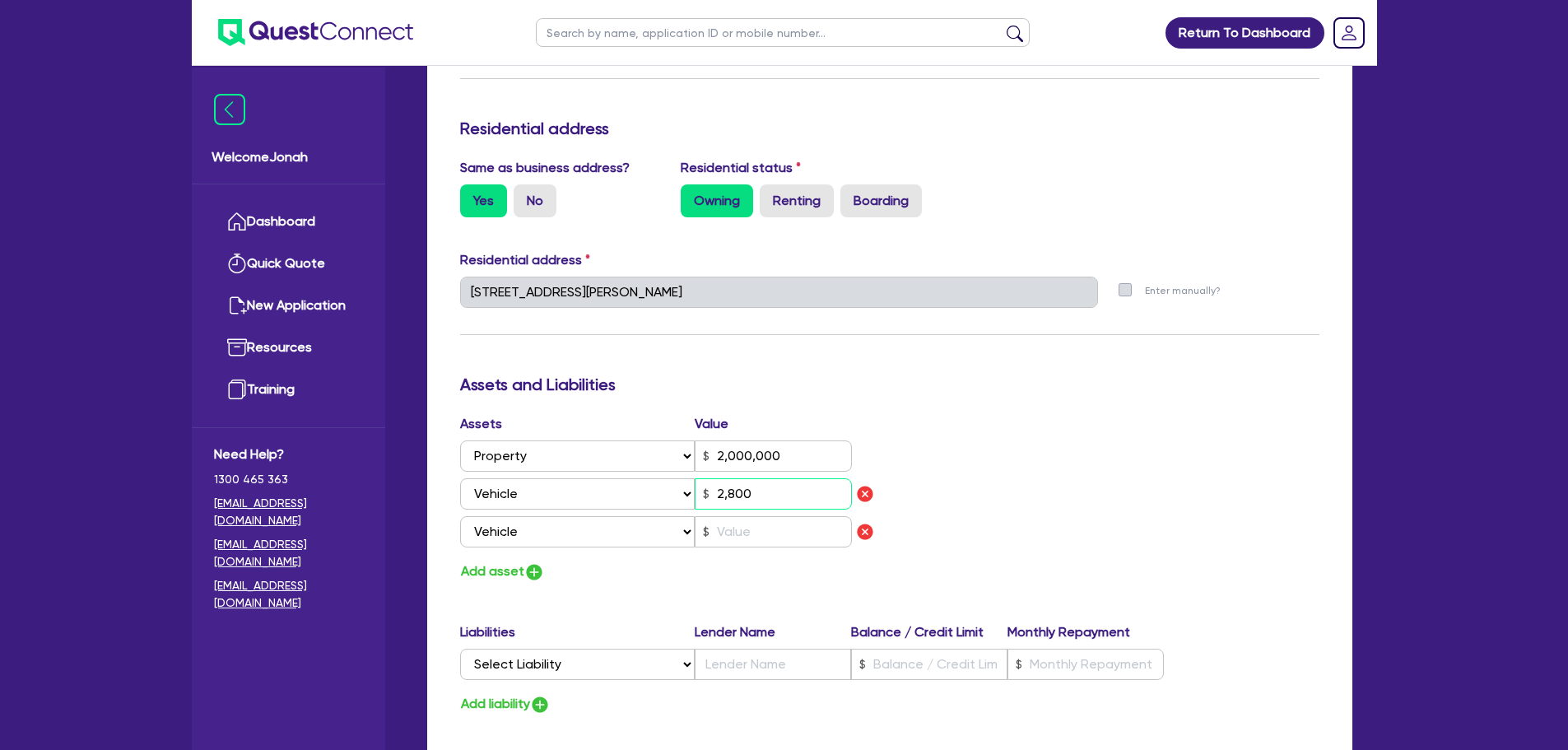
type input "28,000"
type input "0427 881 230"
type input "2,000,000"
type input "280,000"
type input "0427 881 230"
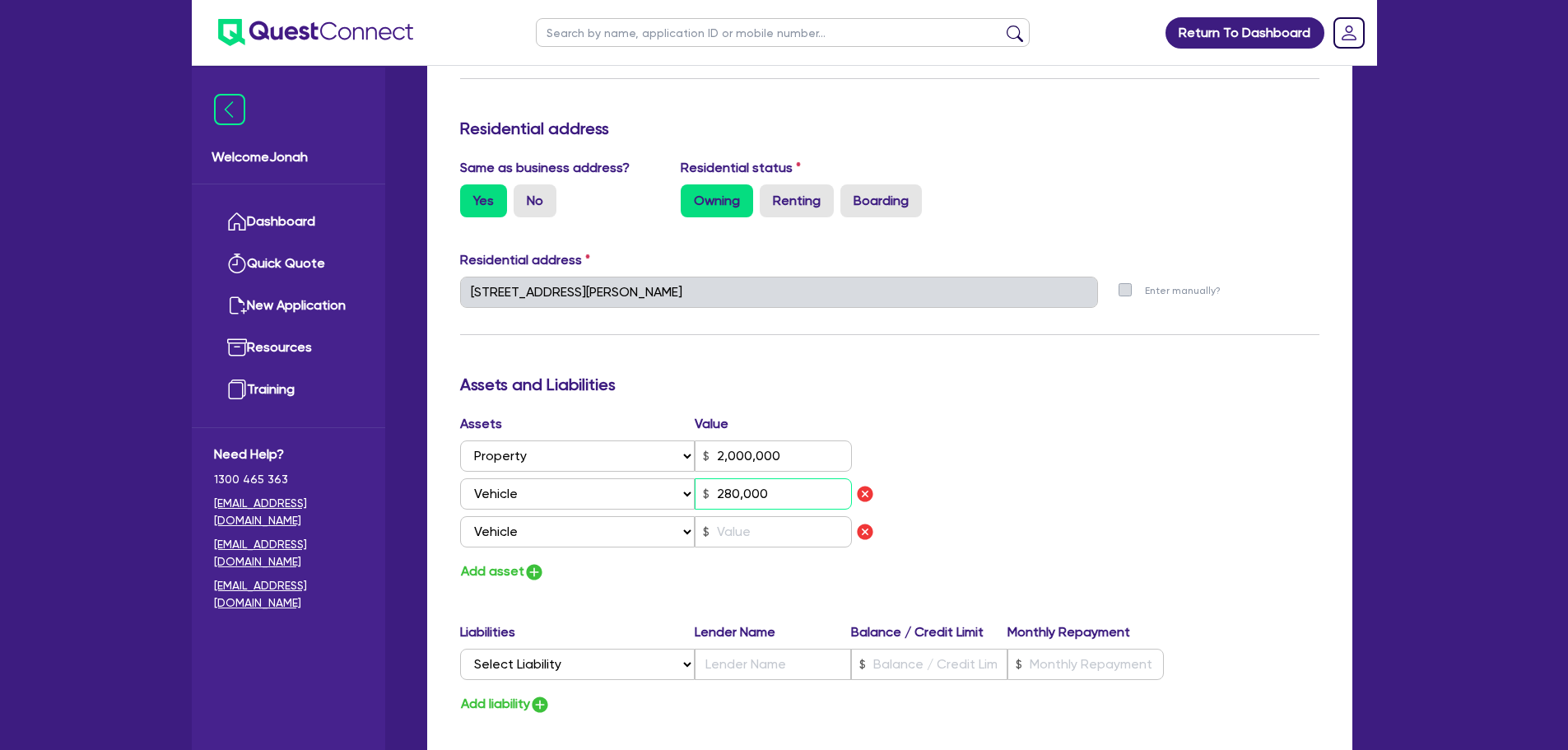
type input "2,000,000"
type input "28,000"
type input "0427 881 230"
type input "2,000,000"
type input "28,000"
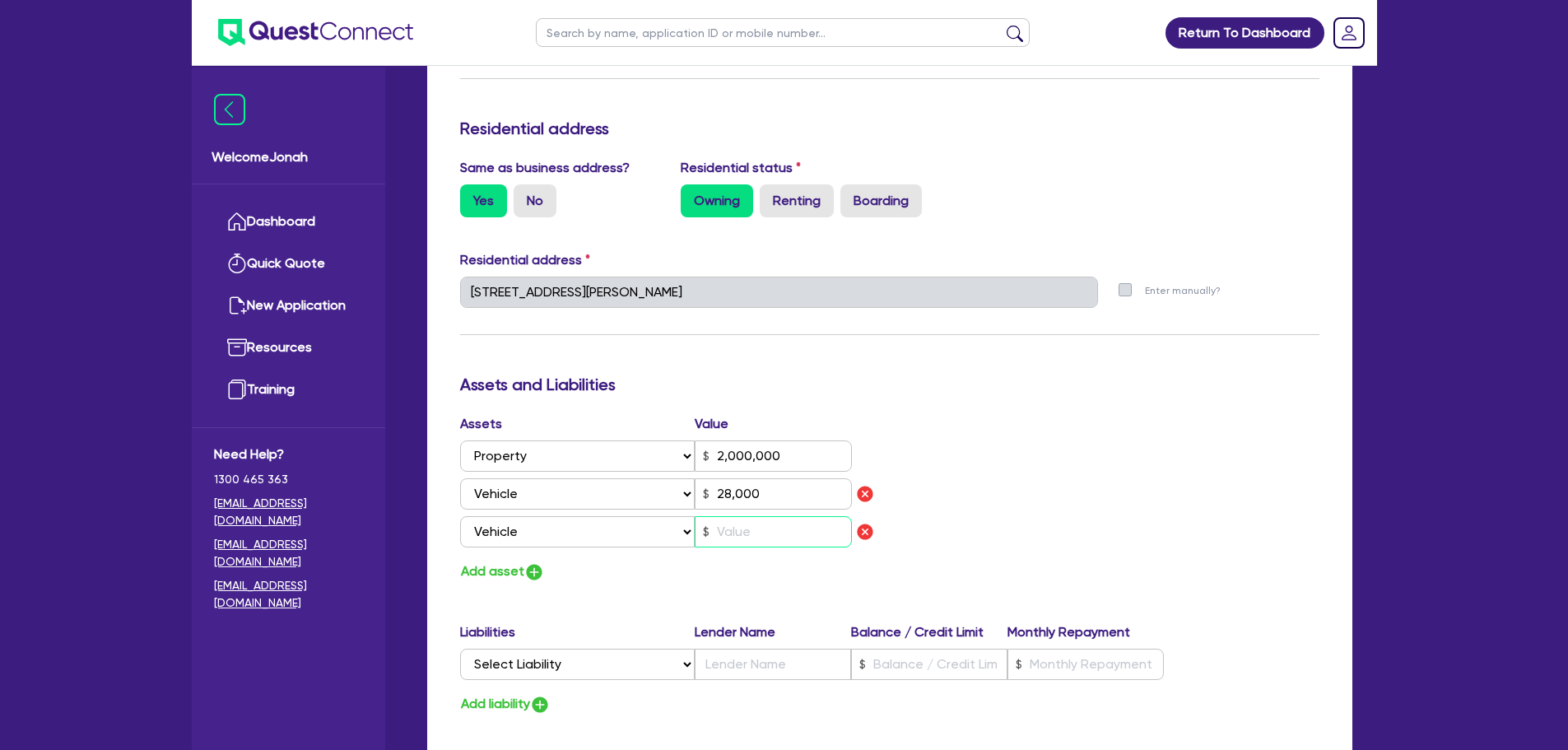
type input "3"
type input "0427 881 230"
type input "2,000,000"
type input "28,000"
type input "30"
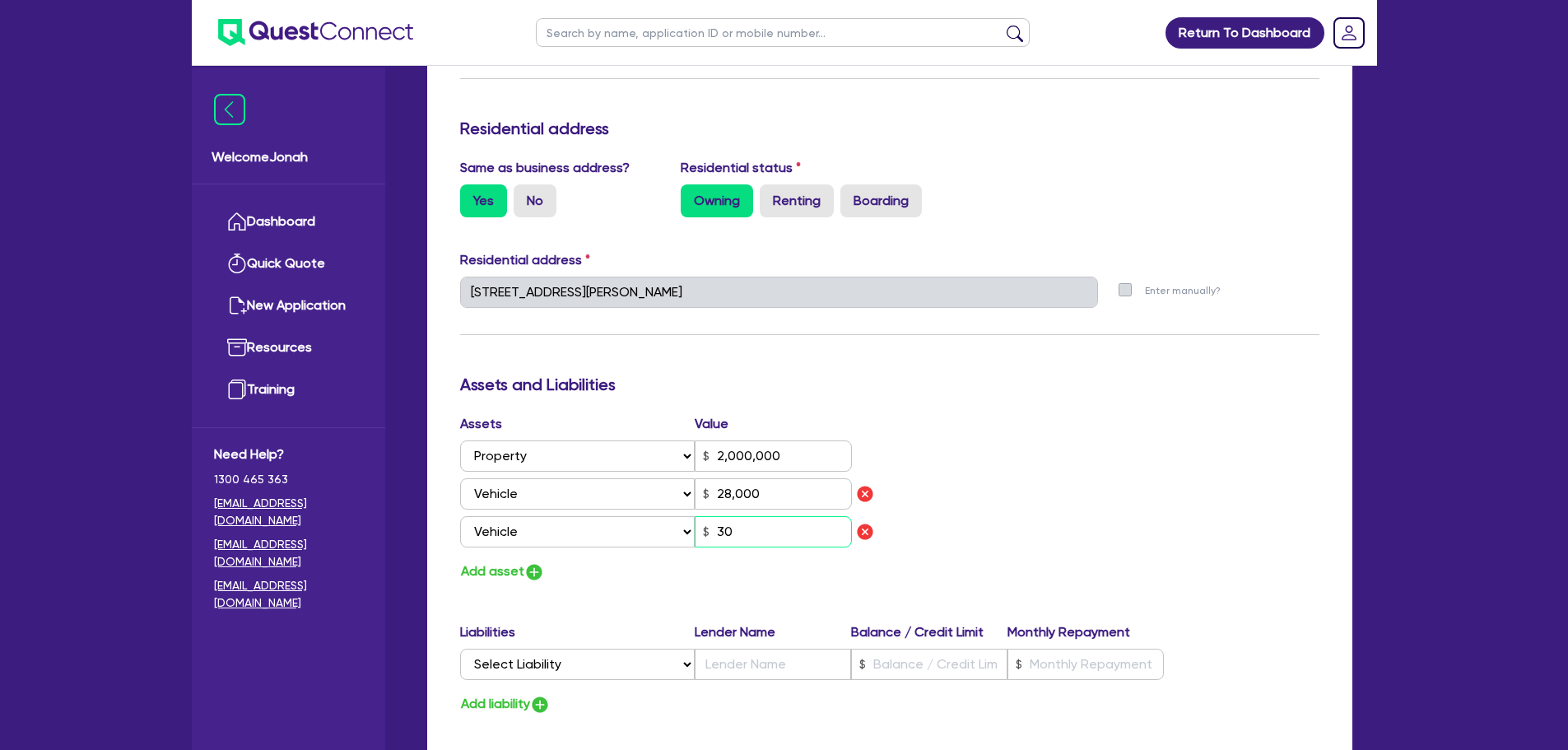
type input "0427 881 230"
type input "2,000,000"
type input "28,000"
type input "300"
type input "0427 881 230"
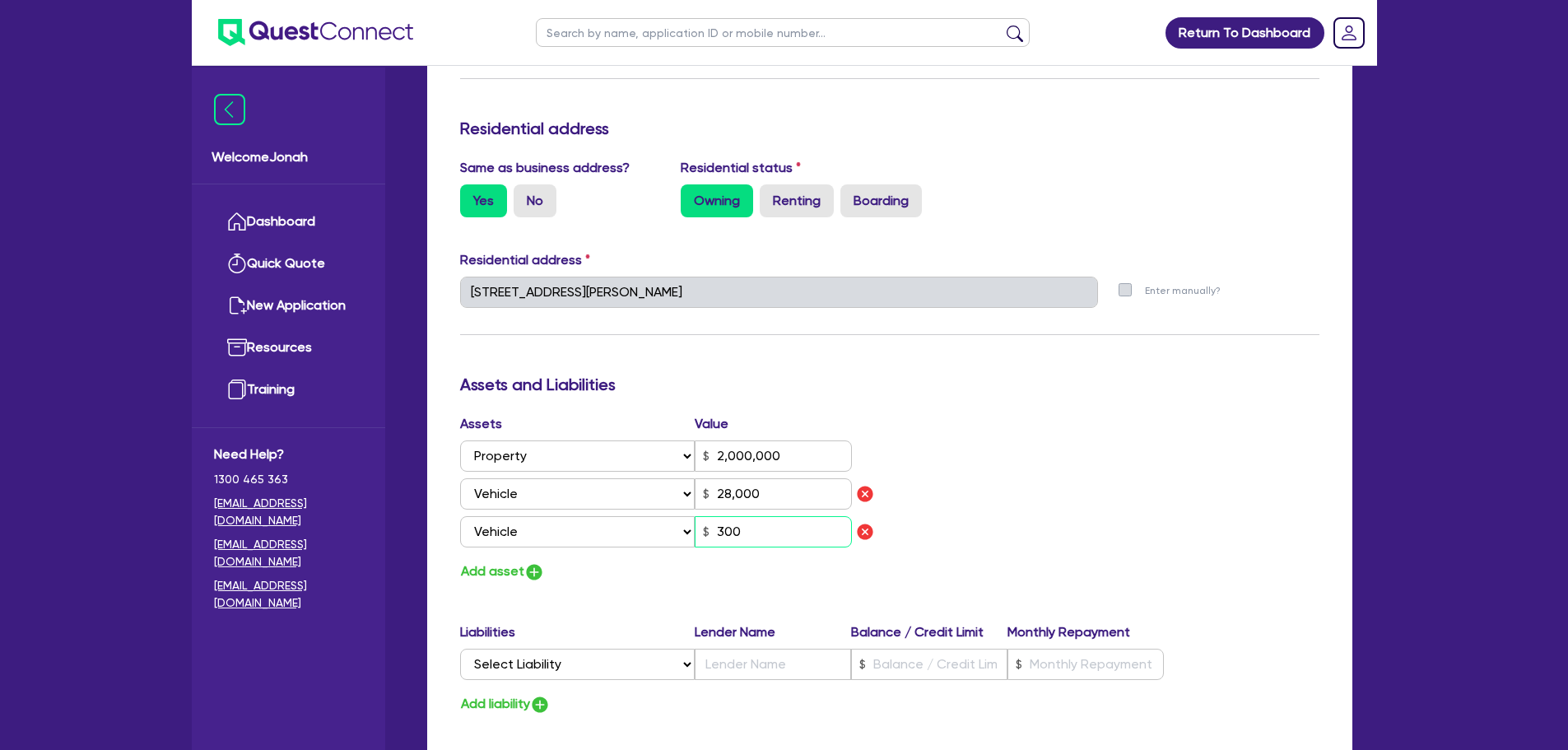
type input "2,000,000"
type input "28,000"
type input "3,000"
type input "0427 881 230"
type input "2,000,000"
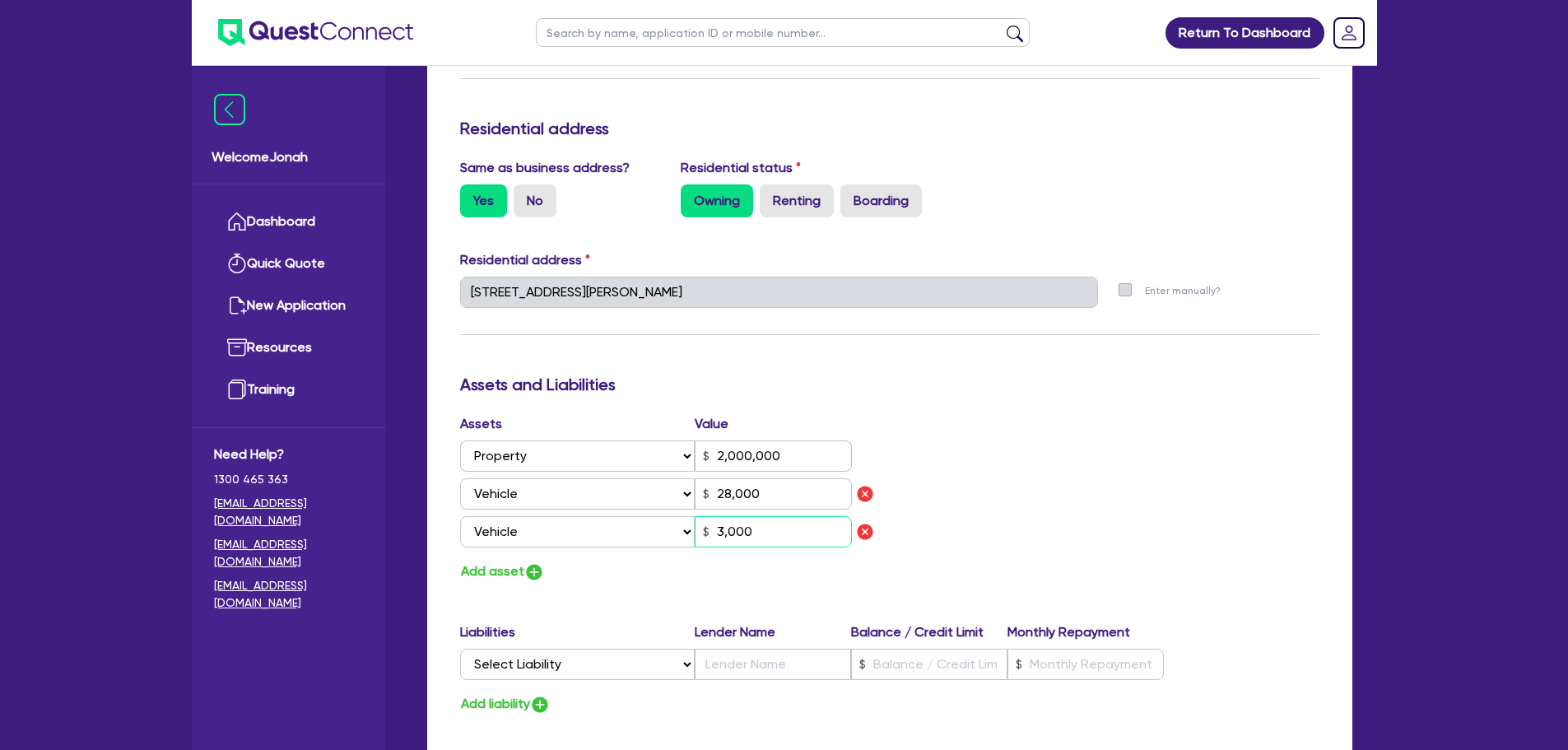
type input "28,000"
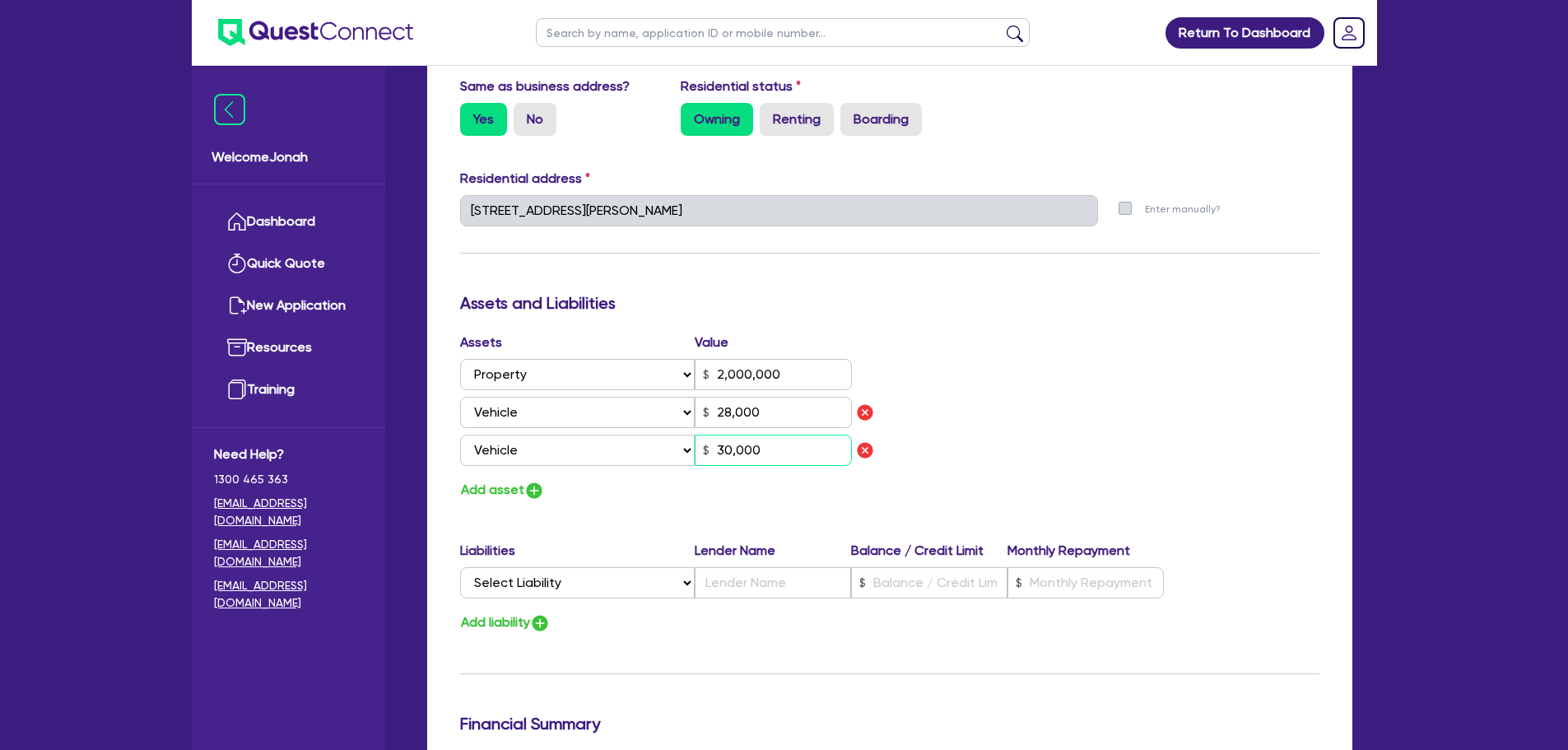
scroll to position [741, 0]
type input "30,000"
click at [641, 577] on select "Select Liability Credit card Mortgage Investment property loan Vehicle loan Tru…" at bounding box center [577, 582] width 234 height 31
select select "VEHICLE_LOAN"
click at [460, 567] on select "Select Liability Credit card Mortgage Investment property loan Vehicle loan Tru…" at bounding box center [577, 582] width 234 height 31
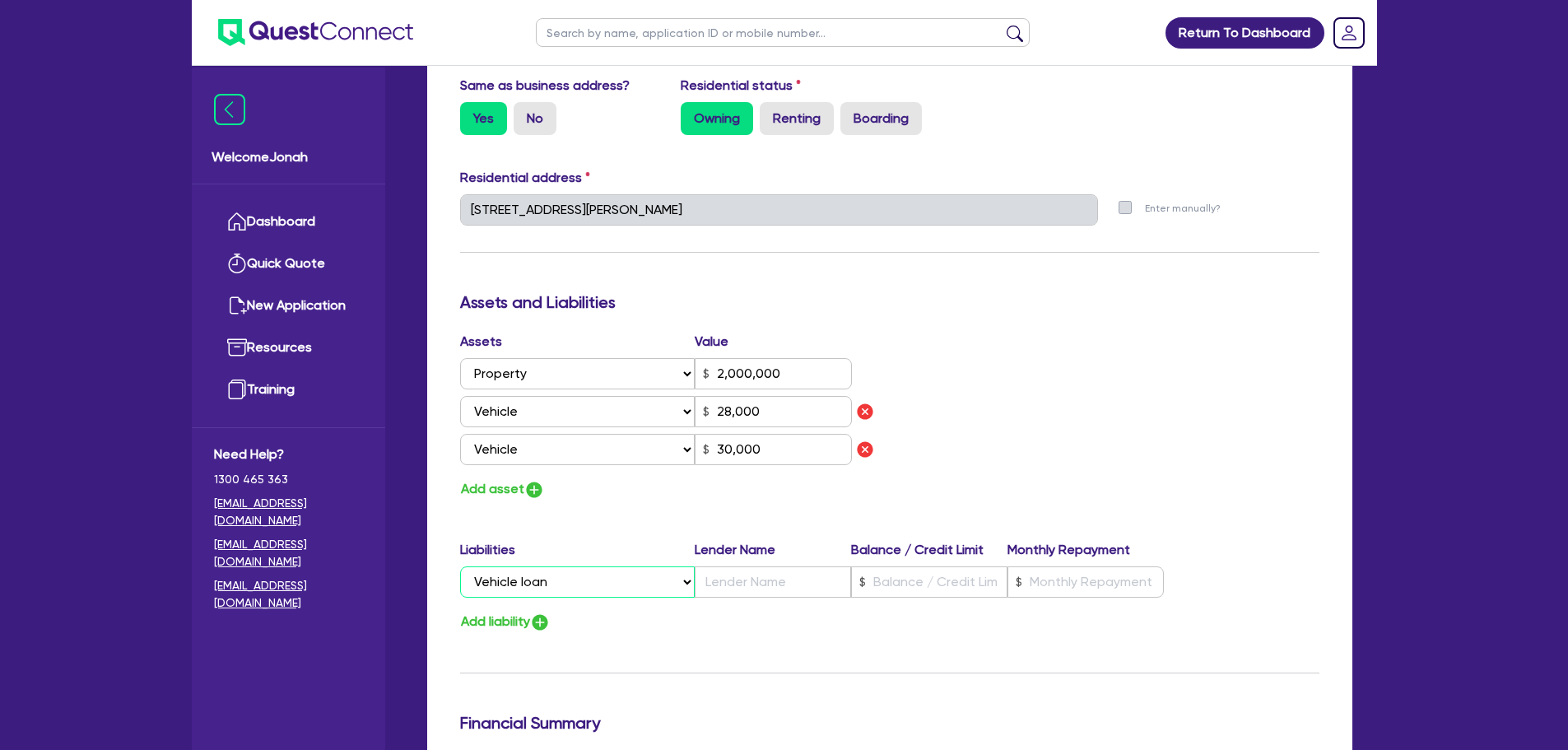
type input "0427 881 230"
type input "2,000,000"
type input "28,000"
type input "30,000"
click at [756, 579] on input "text" at bounding box center [772, 582] width 156 height 31
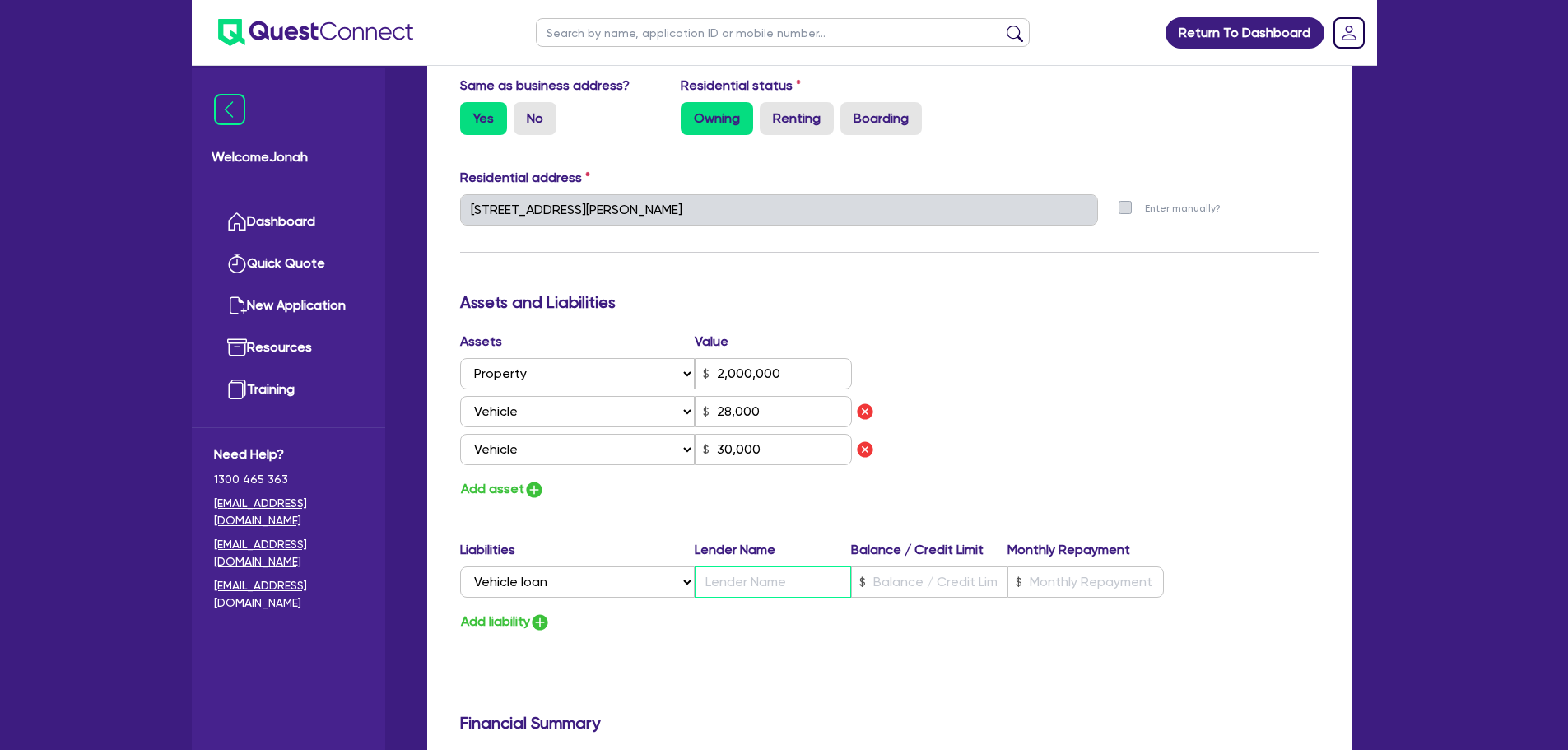
type input "0427 881 230"
type input "2,000,000"
type input "M"
type input "28,000"
type input "30,000"
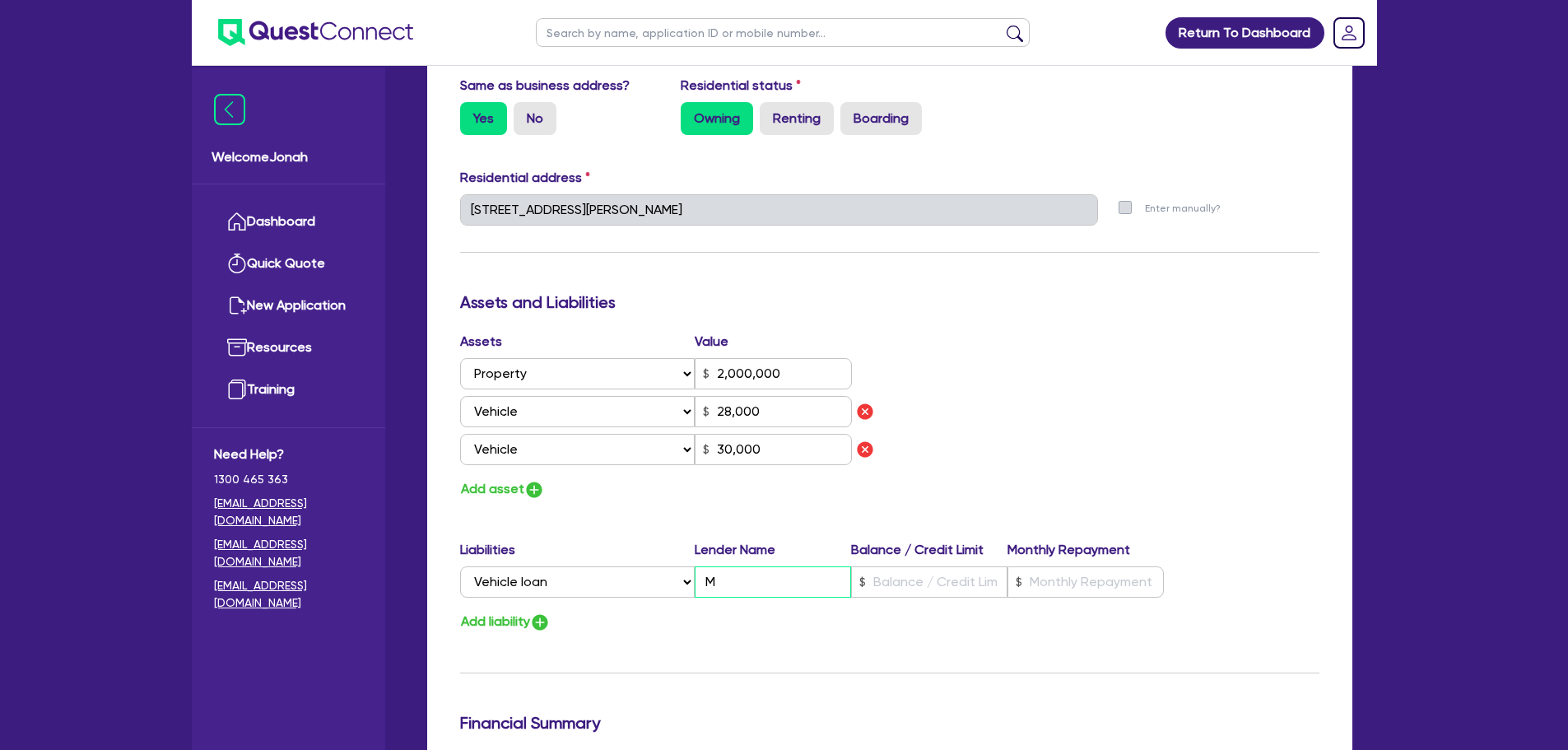
type input "0427 881 230"
type input "2,000,000"
type input "Mo"
type input "28,000"
type input "30,000"
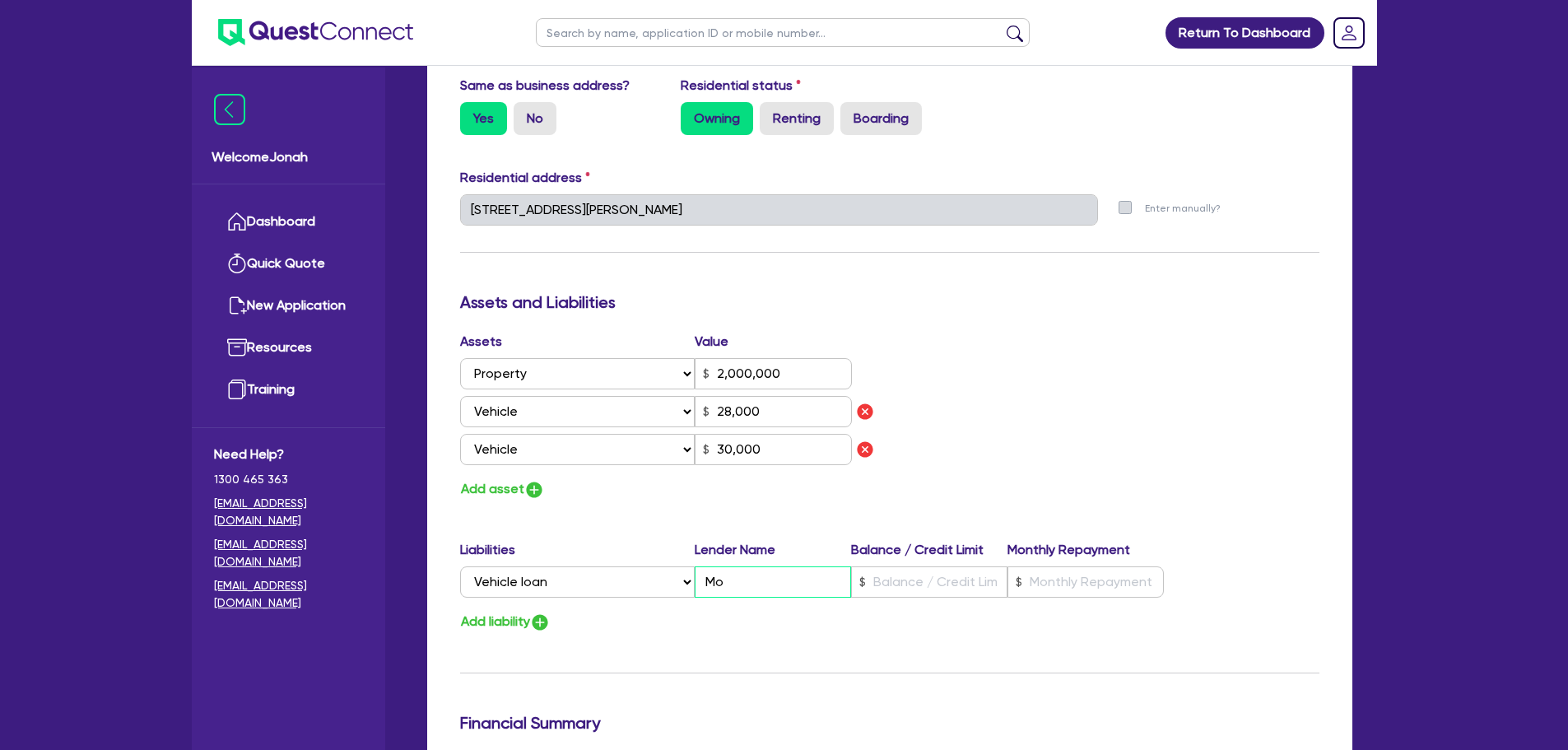
type input "0427 881 230"
type input "2,000,000"
type input "Mon"
type input "28,000"
type input "30,000"
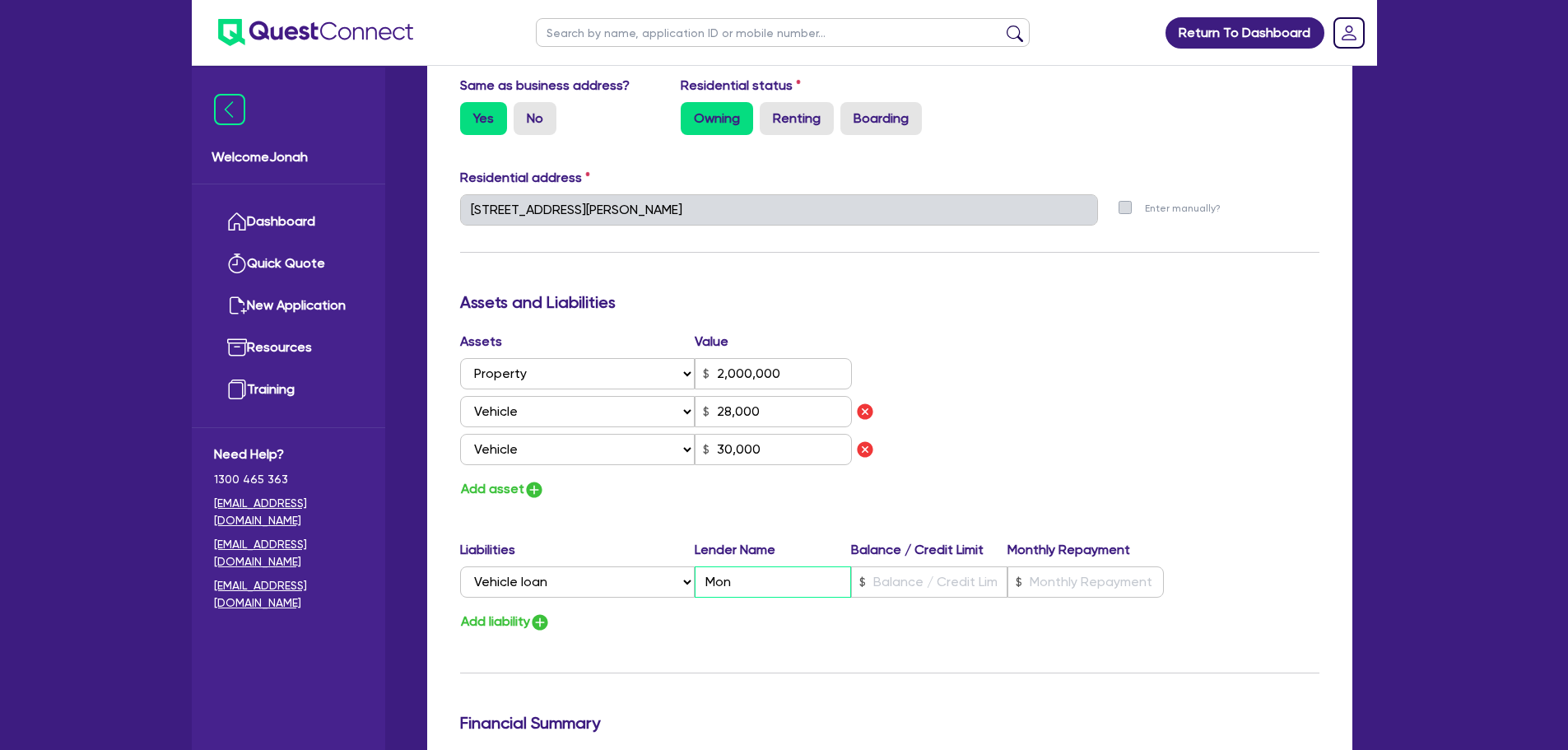
type input "0427 881 230"
type input "2,000,000"
type input "Monk"
type input "28,000"
type input "30,000"
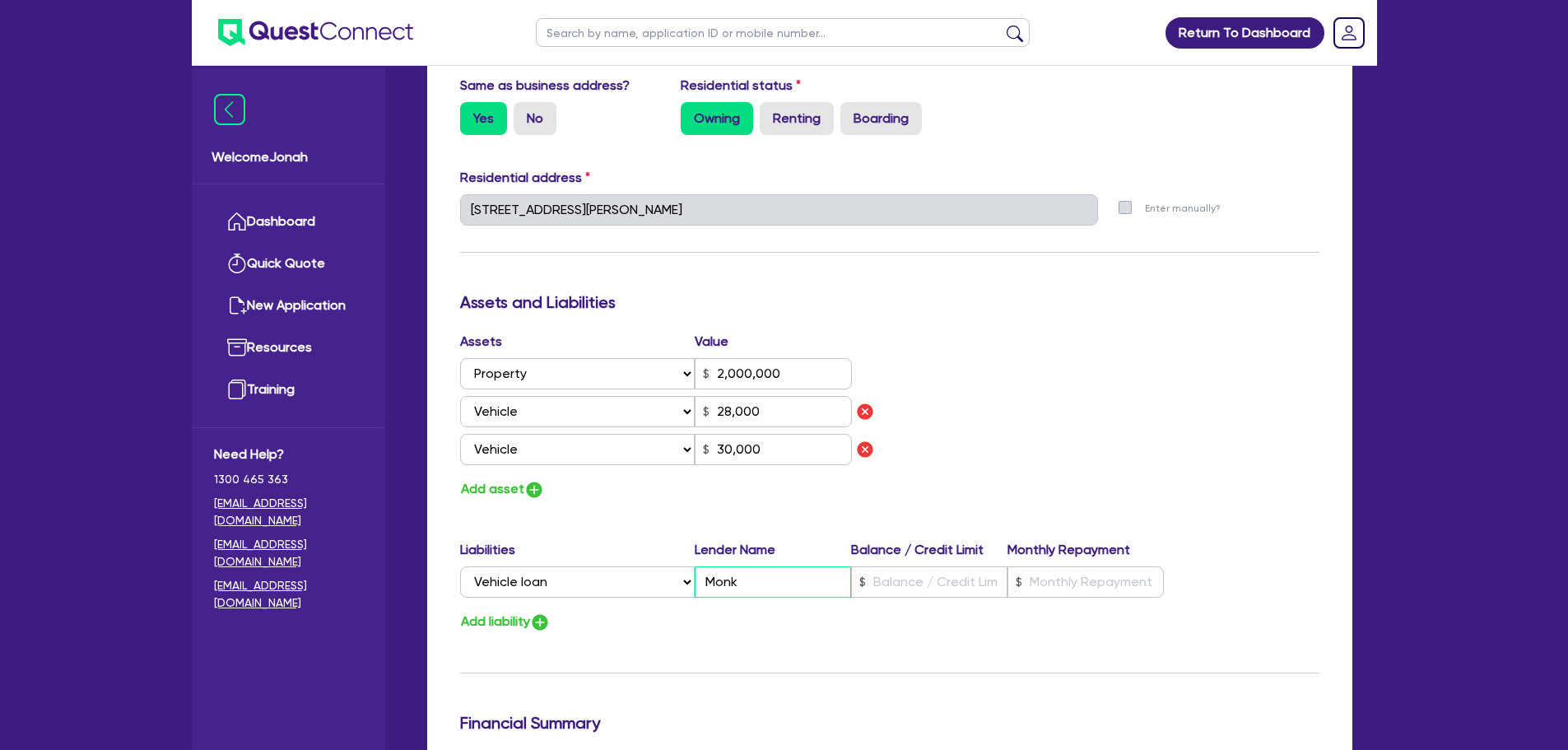
type input "0427 881 230"
type input "2,000,000"
type input "Monke"
type input "28,000"
type input "30,000"
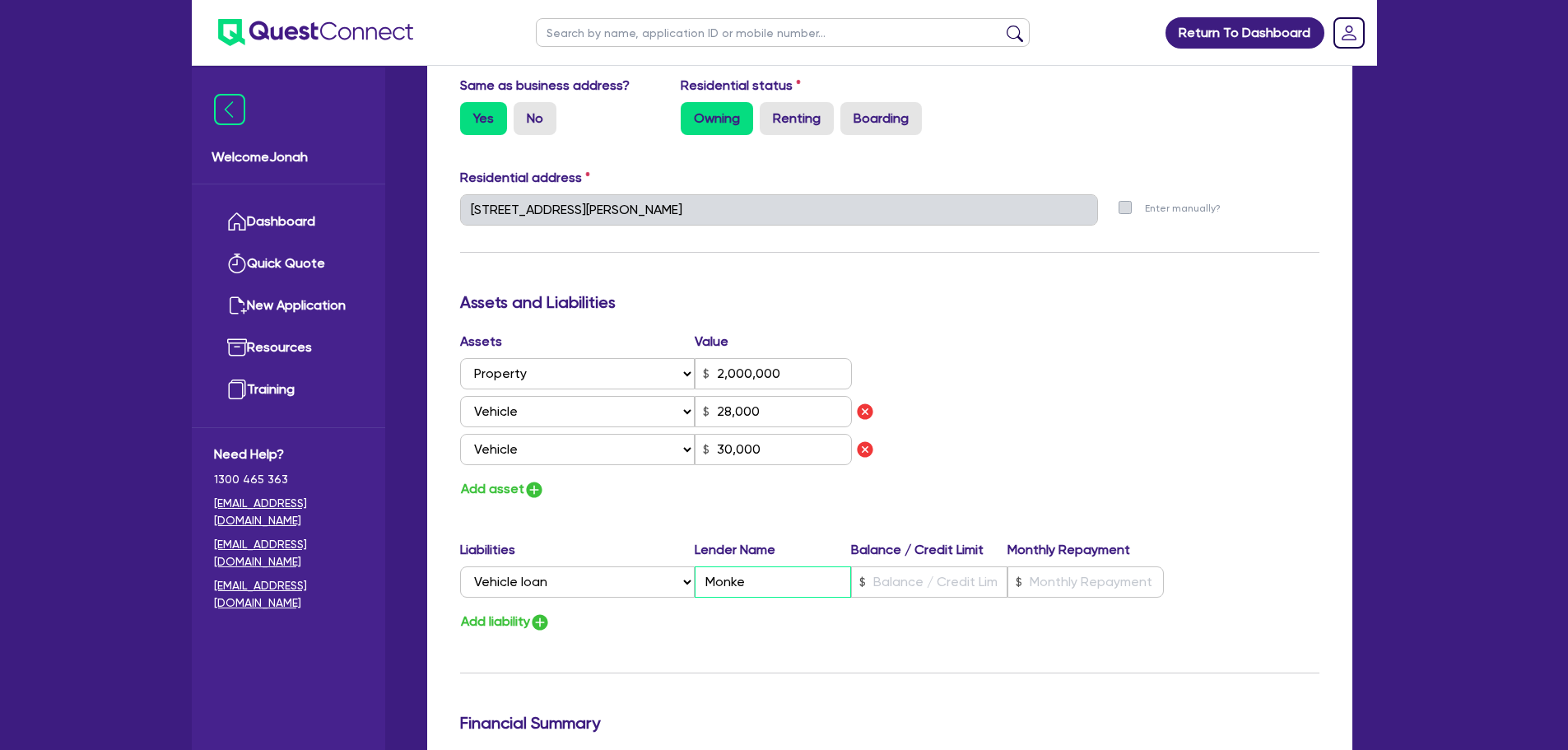
type input "0427 881 230"
type input "2,000,000"
type input "Monkey"
type input "28,000"
type input "30,000"
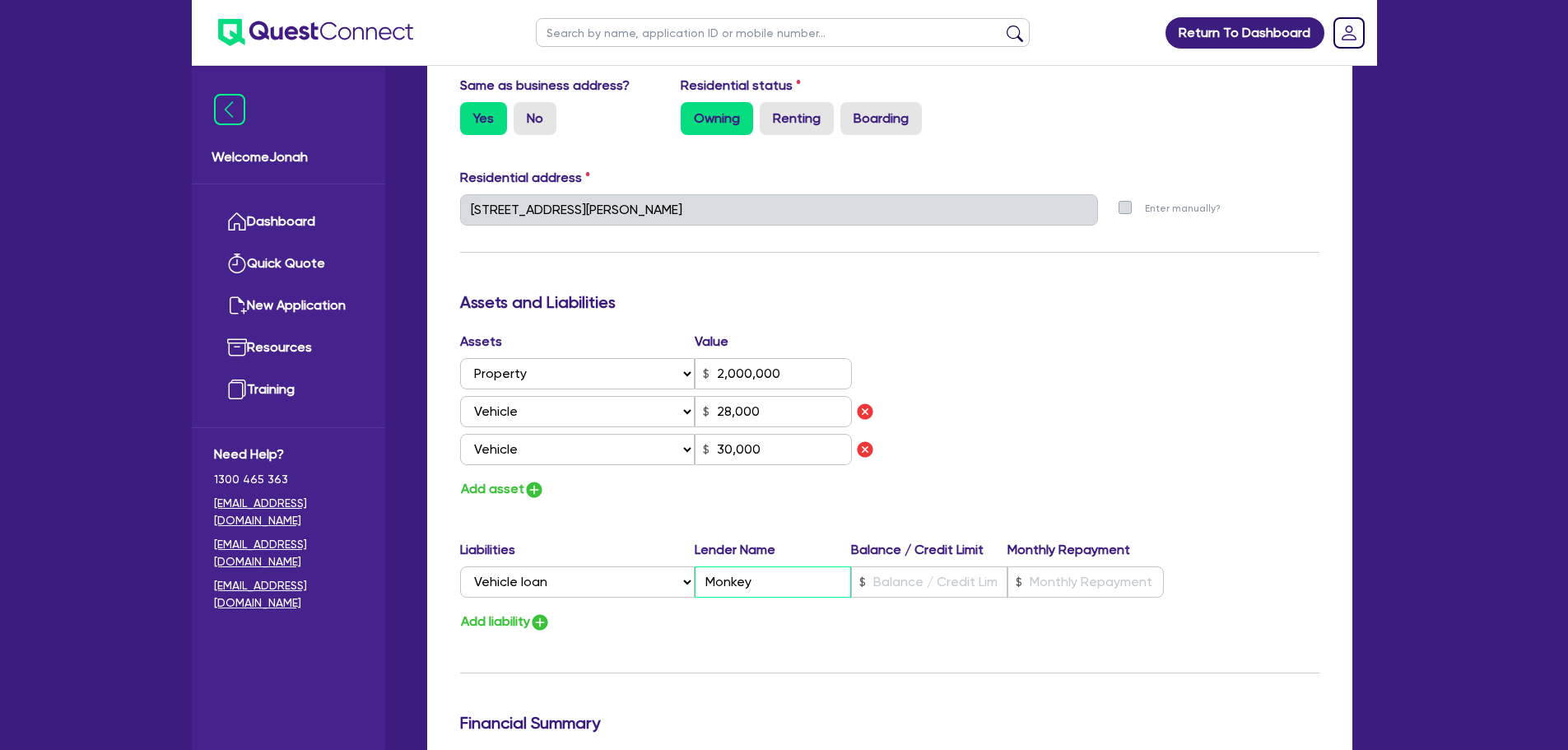
type input "0427 881 230"
type input "2,000,000"
type input "MonkeyM"
type input "28,000"
type input "30,000"
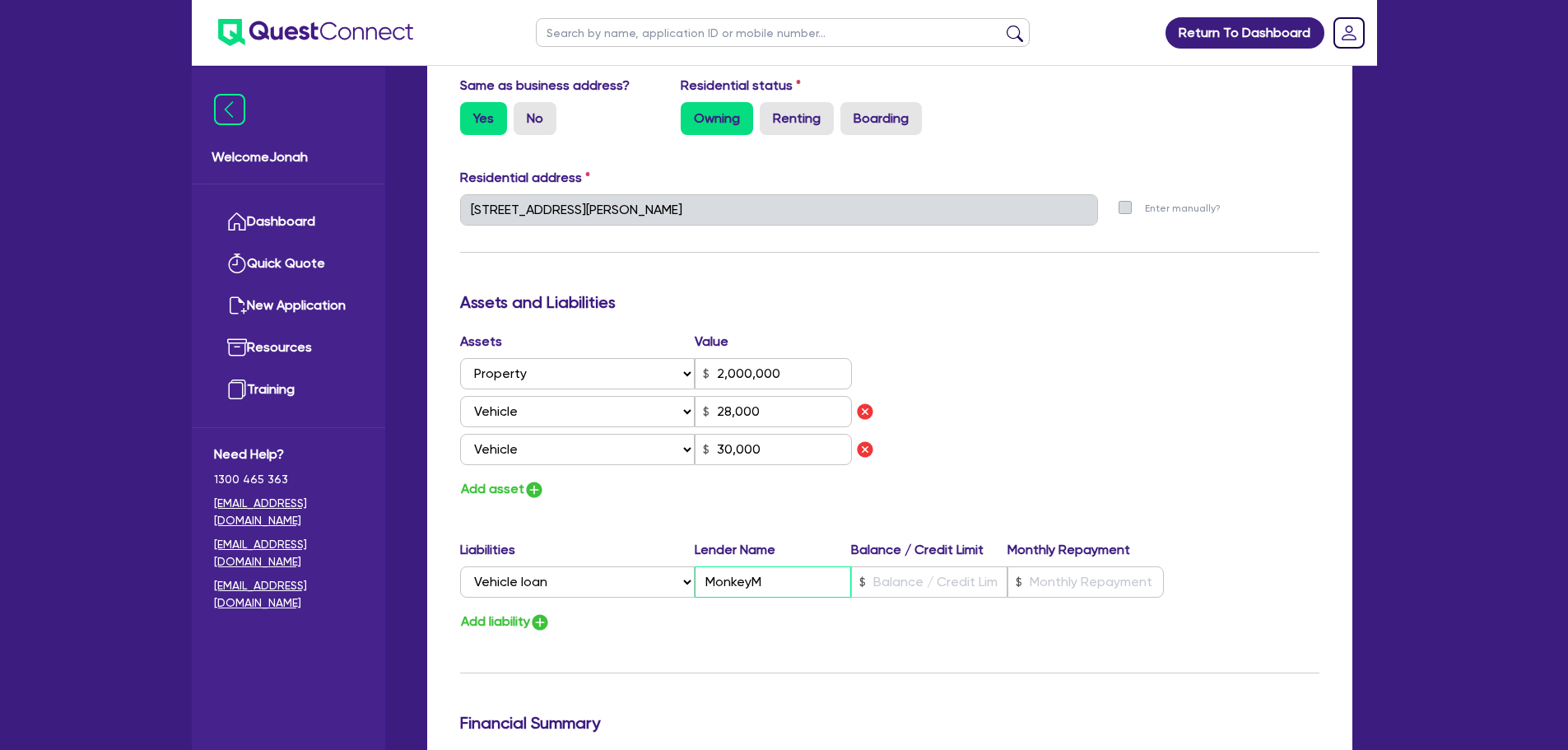
type input "0427 881 230"
type input "2,000,000"
type input "MonkeyMe"
type input "28,000"
type input "30,000"
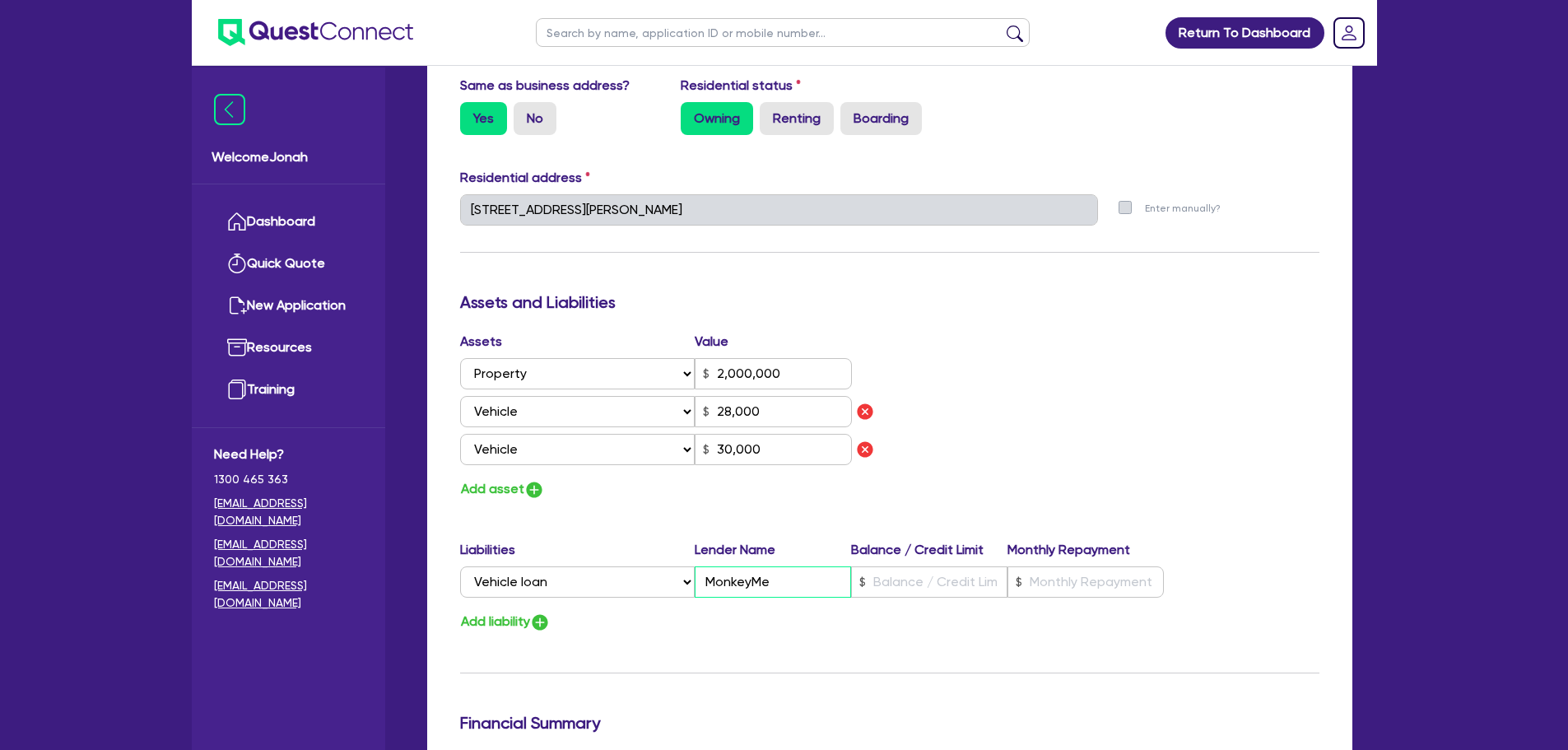
type input "MonkeyMe"
type input "0427 881 230"
type input "2,000,000"
type input "2"
type input "28,000"
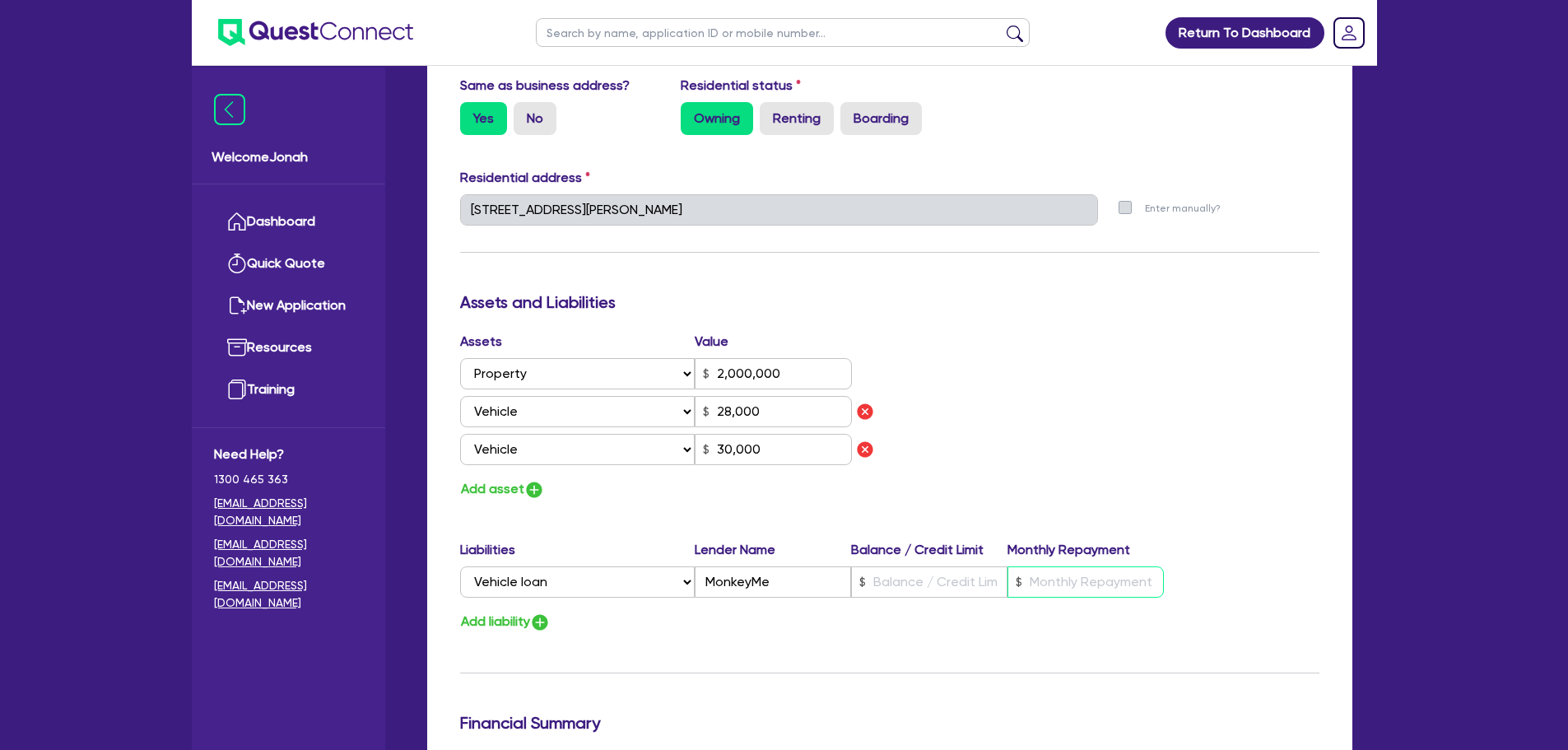
type input "30,000"
type input "0427 881 230"
type input "2,000,000"
type input "25"
type input "28,000"
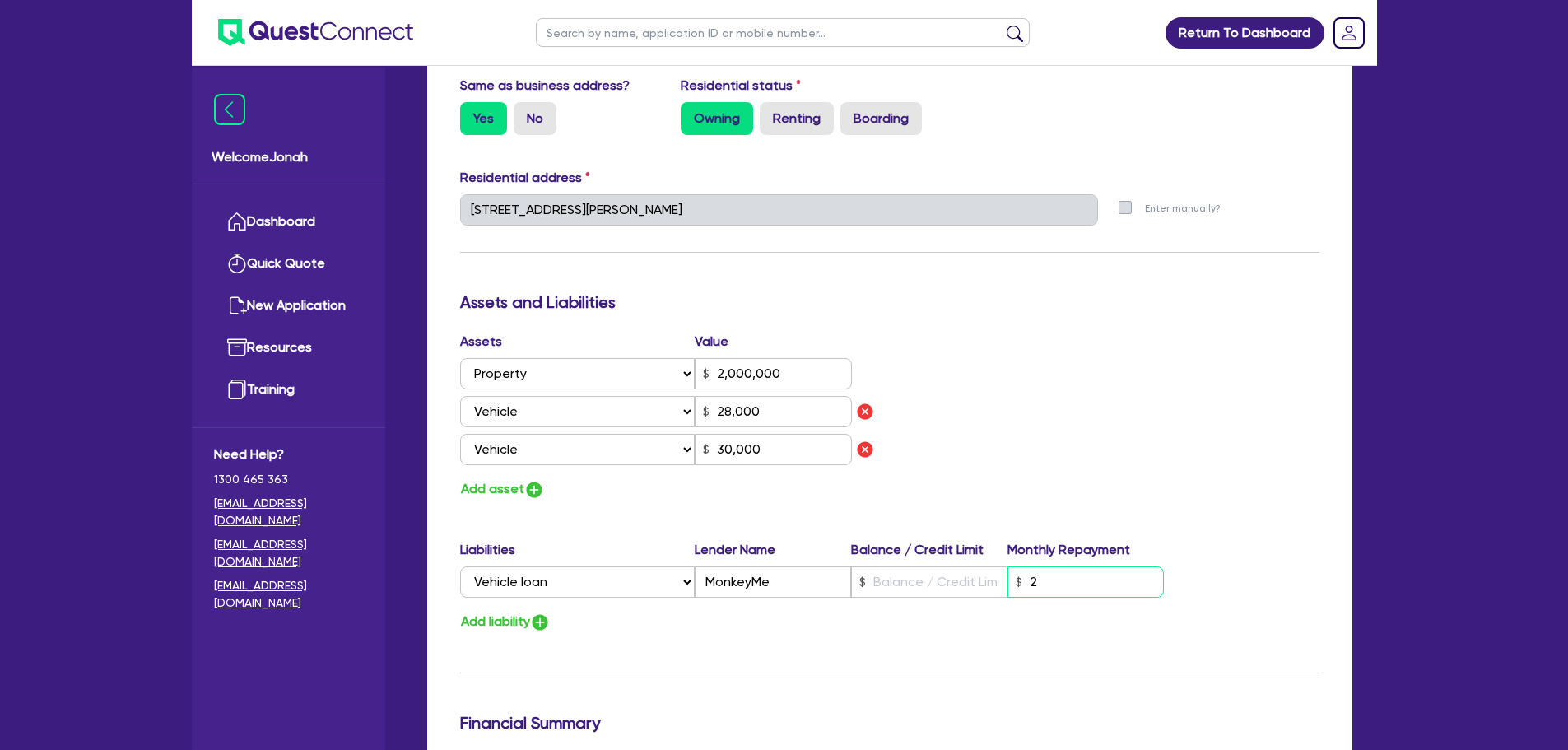
type input "30,000"
type input "0427 881 230"
type input "2,000,000"
type input "250"
type input "28,000"
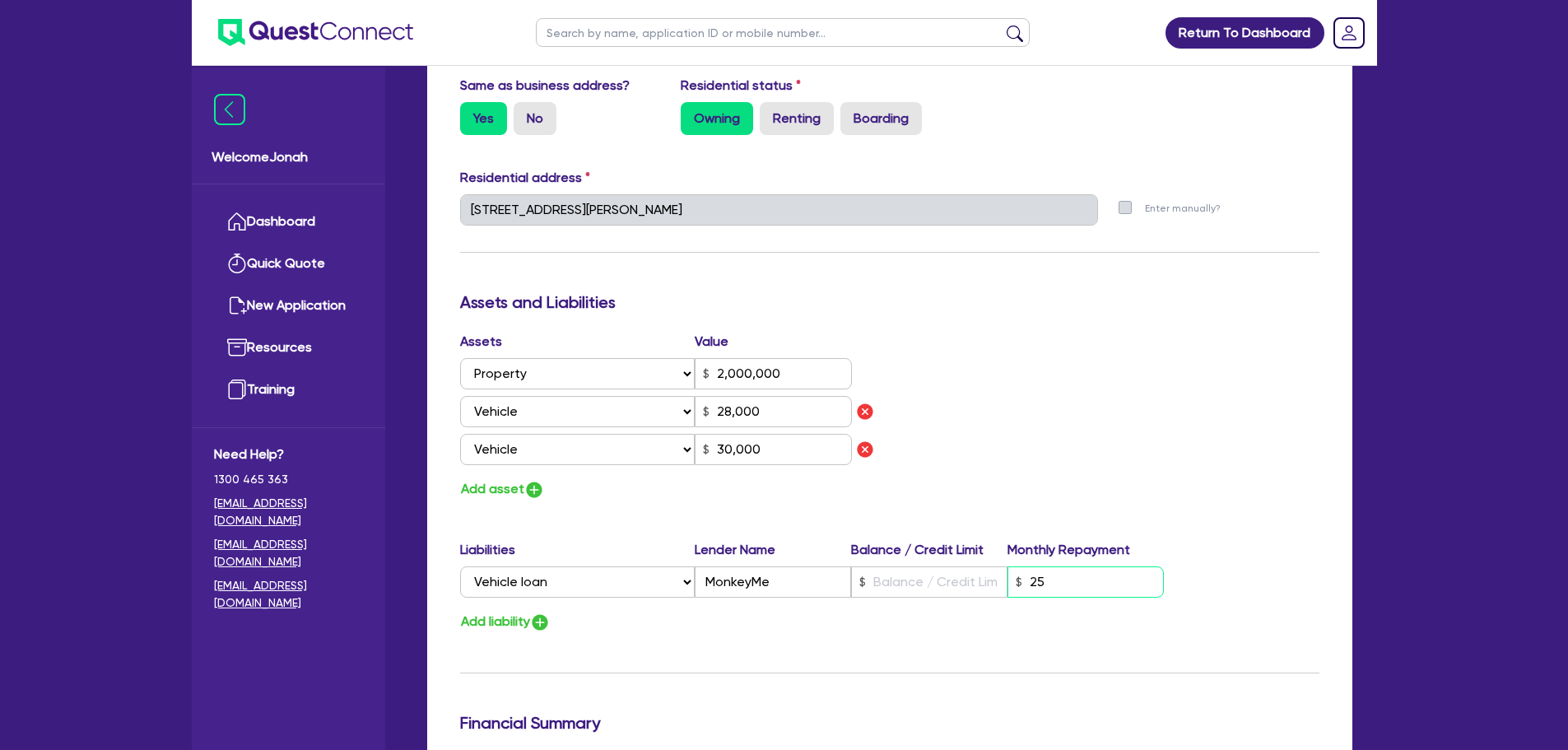
type input "30,000"
type input "0427 881 230"
type input "2,000,000"
type input "2,500"
type input "28,000"
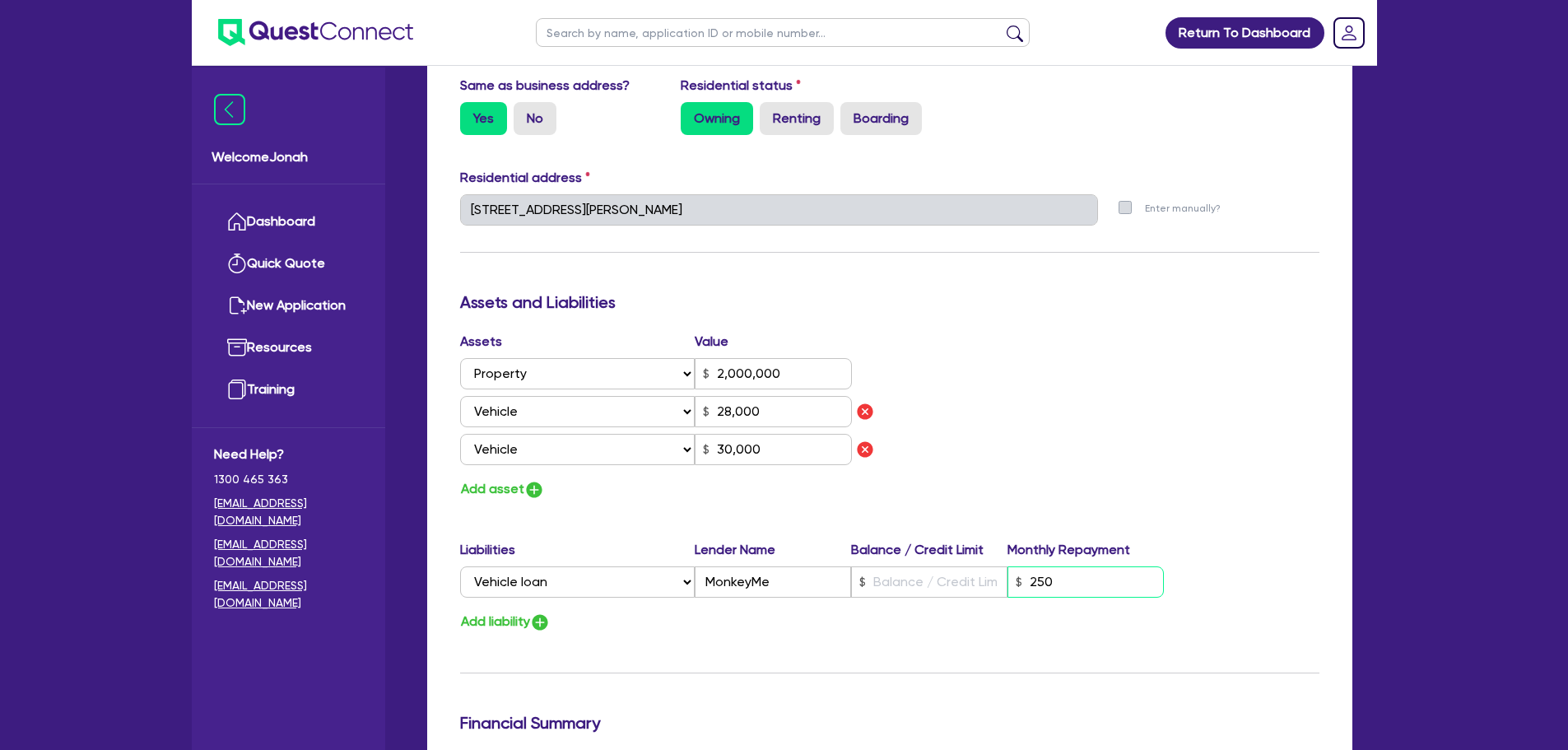
type input "30,000"
type input "0427 881 230"
type input "2,000,000"
type input "25,000"
type input "28,000"
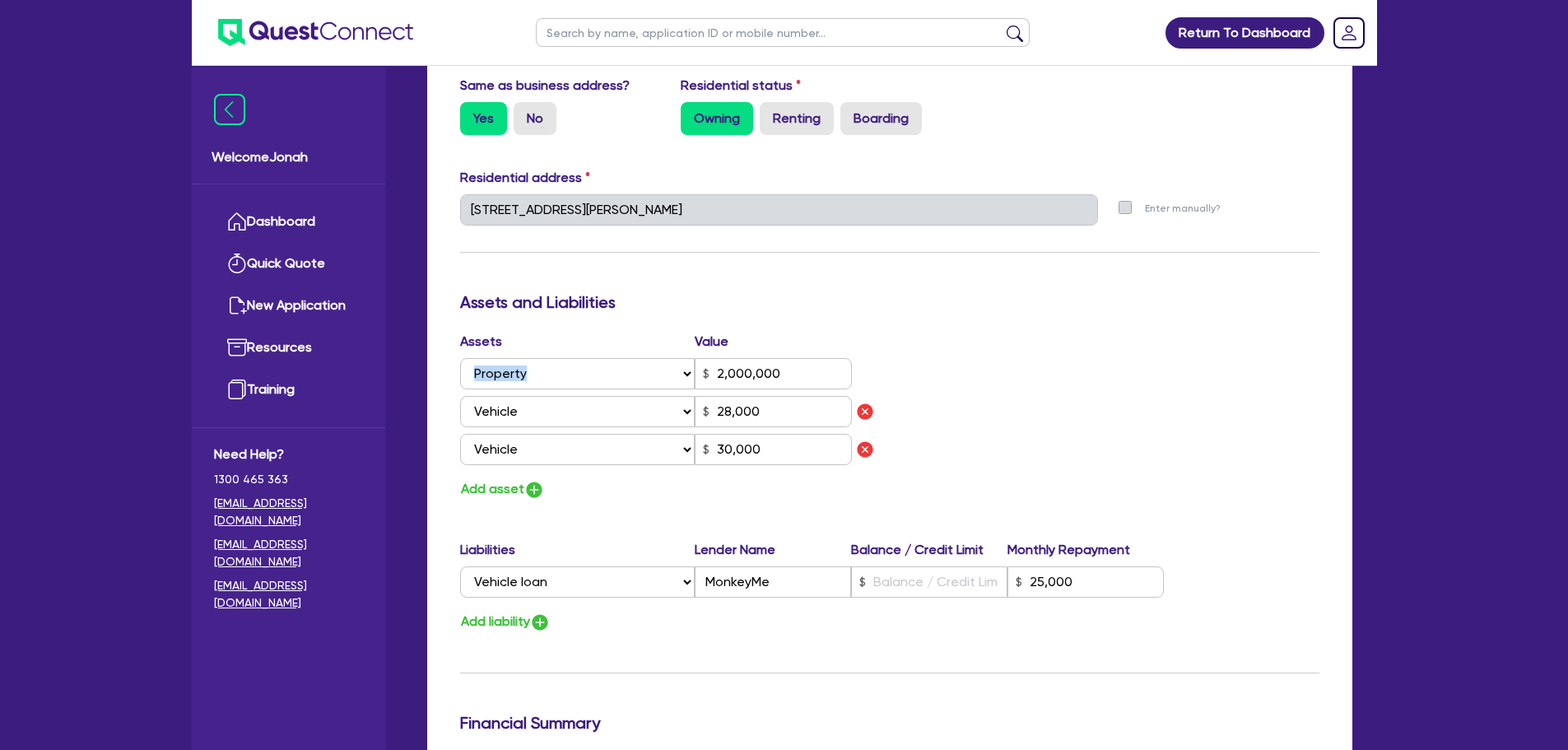
click at [994, 357] on div "Assets Value Select Asset Cash Property Investment property Vehicle Truck Trail…" at bounding box center [890, 416] width 884 height 169
click at [988, 384] on div "Assets Value Select Asset Cash Property Investment property Vehicle Truck Trail…" at bounding box center [890, 416] width 884 height 169
click at [1084, 578] on input "25,000" at bounding box center [1086, 582] width 156 height 31
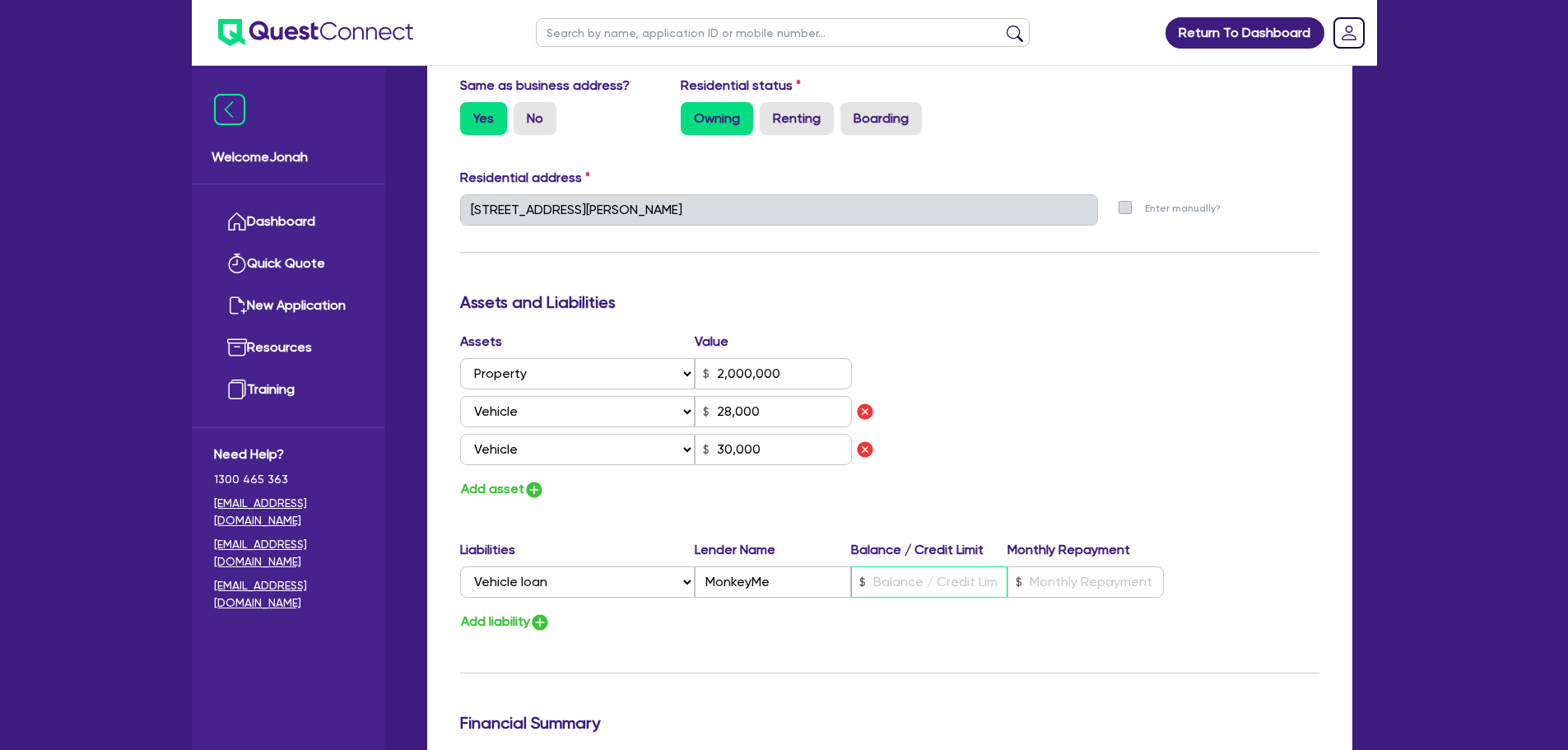
click at [907, 575] on input "text" at bounding box center [929, 582] width 156 height 31
paste input "25,000"
click at [1039, 433] on div "Assets Value Select Asset Cash Property Investment property Vehicle Truck Trail…" at bounding box center [890, 416] width 884 height 169
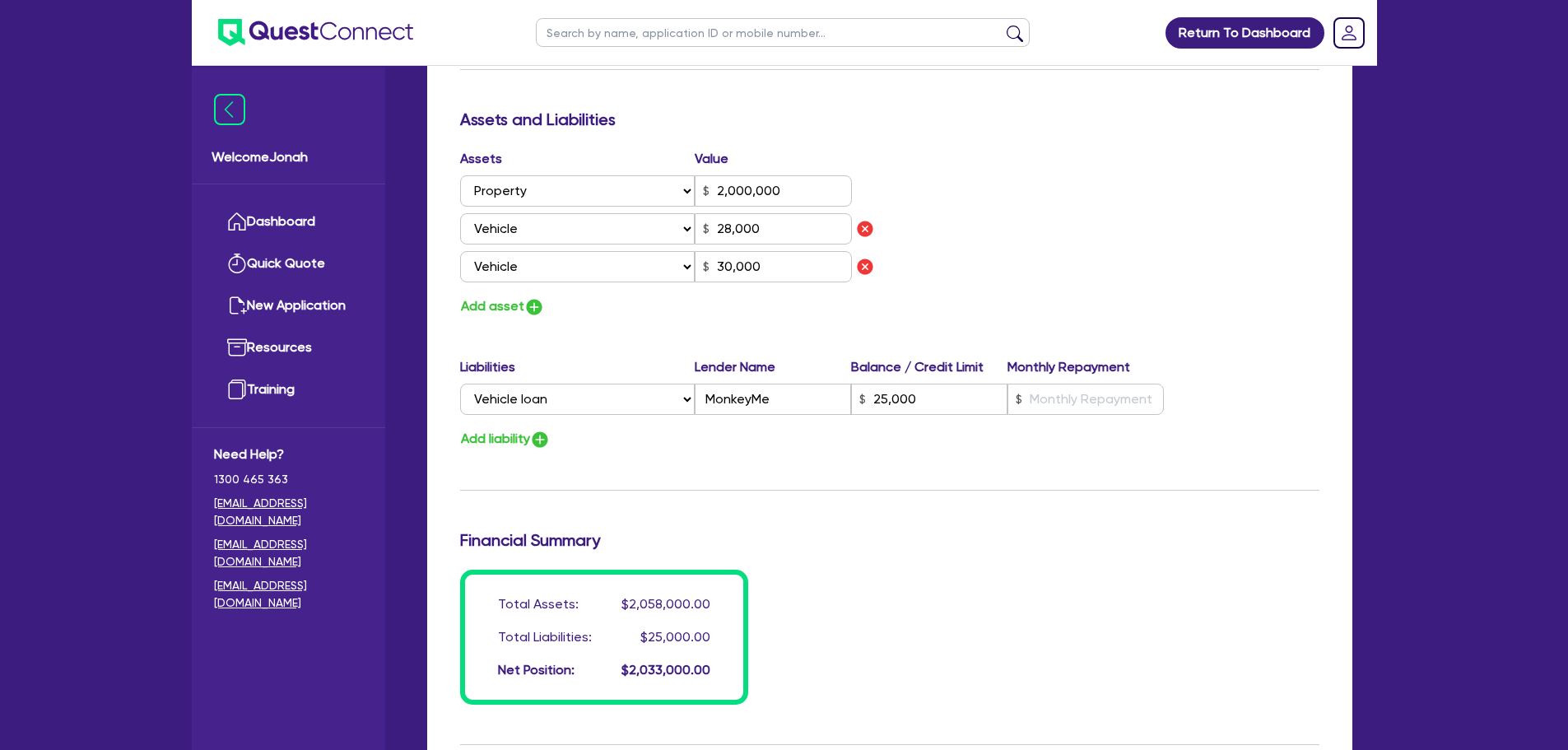
scroll to position [905, 0]
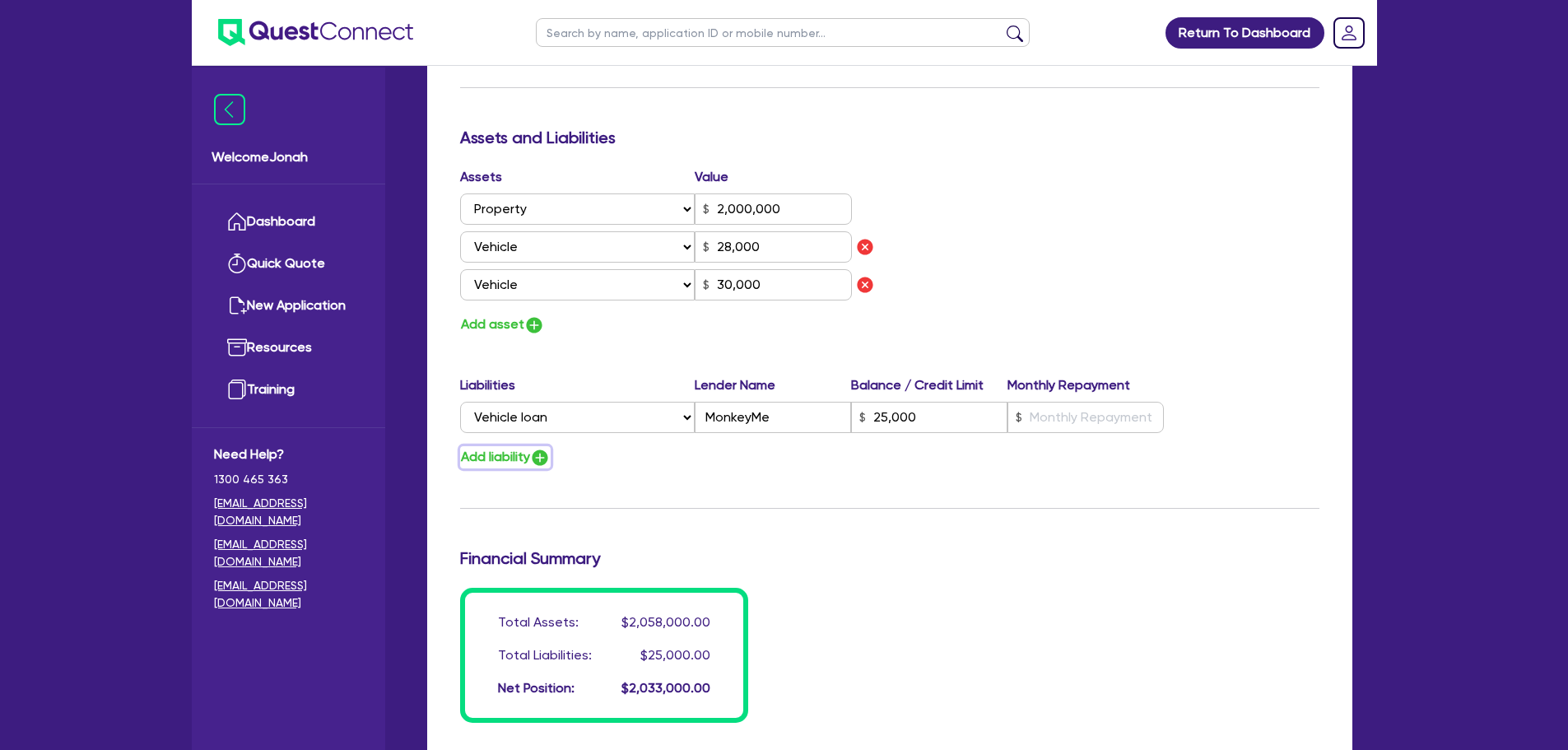
click at [548, 456] on img "button" at bounding box center [540, 458] width 20 height 20
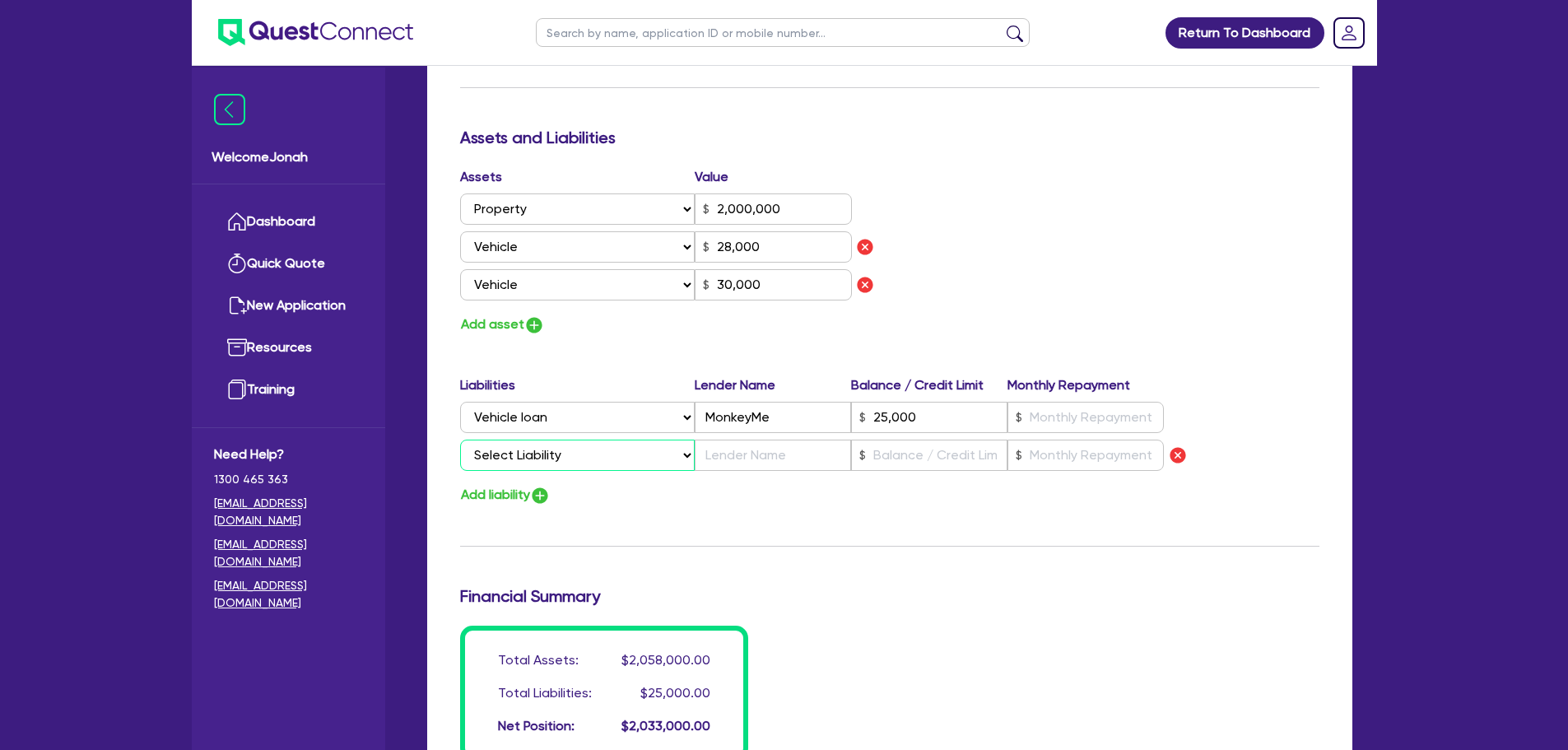
click at [546, 446] on select "Select Liability Credit card Mortgage Investment property loan Vehicle loan Tru…" at bounding box center [577, 454] width 234 height 31
click at [460, 439] on select "Select Liability Credit card Mortgage Investment property loan Vehicle loan Tru…" at bounding box center [577, 454] width 234 height 31
click at [753, 442] on input "text" at bounding box center [772, 454] width 156 height 31
click at [903, 465] on input "text" at bounding box center [929, 454] width 156 height 31
click at [808, 456] on input "text" at bounding box center [772, 454] width 156 height 31
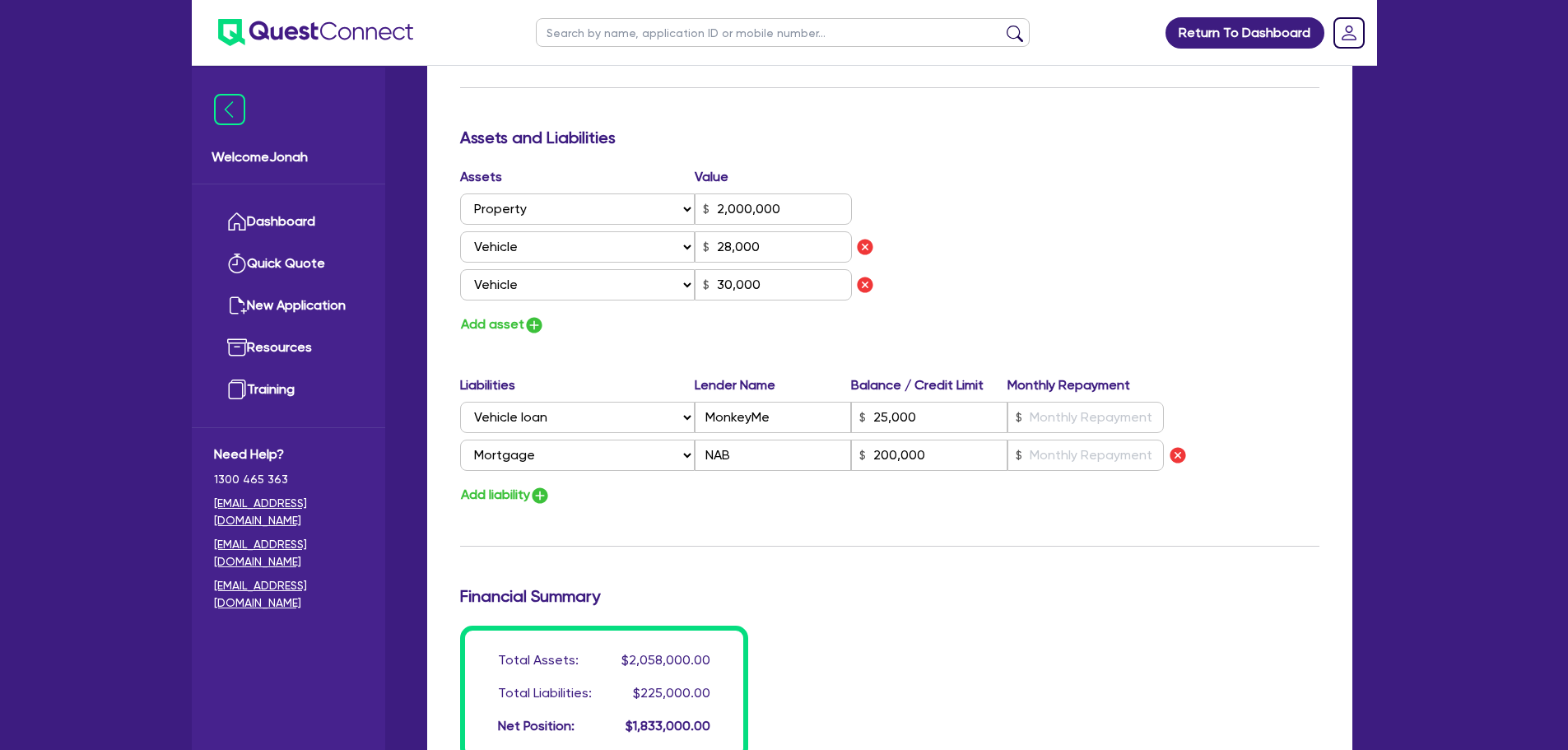
click at [1009, 475] on div "Liabilities Lender Name Balance / Credit Limit Monthly Repayment Select Liabili…" at bounding box center [890, 427] width 884 height 102
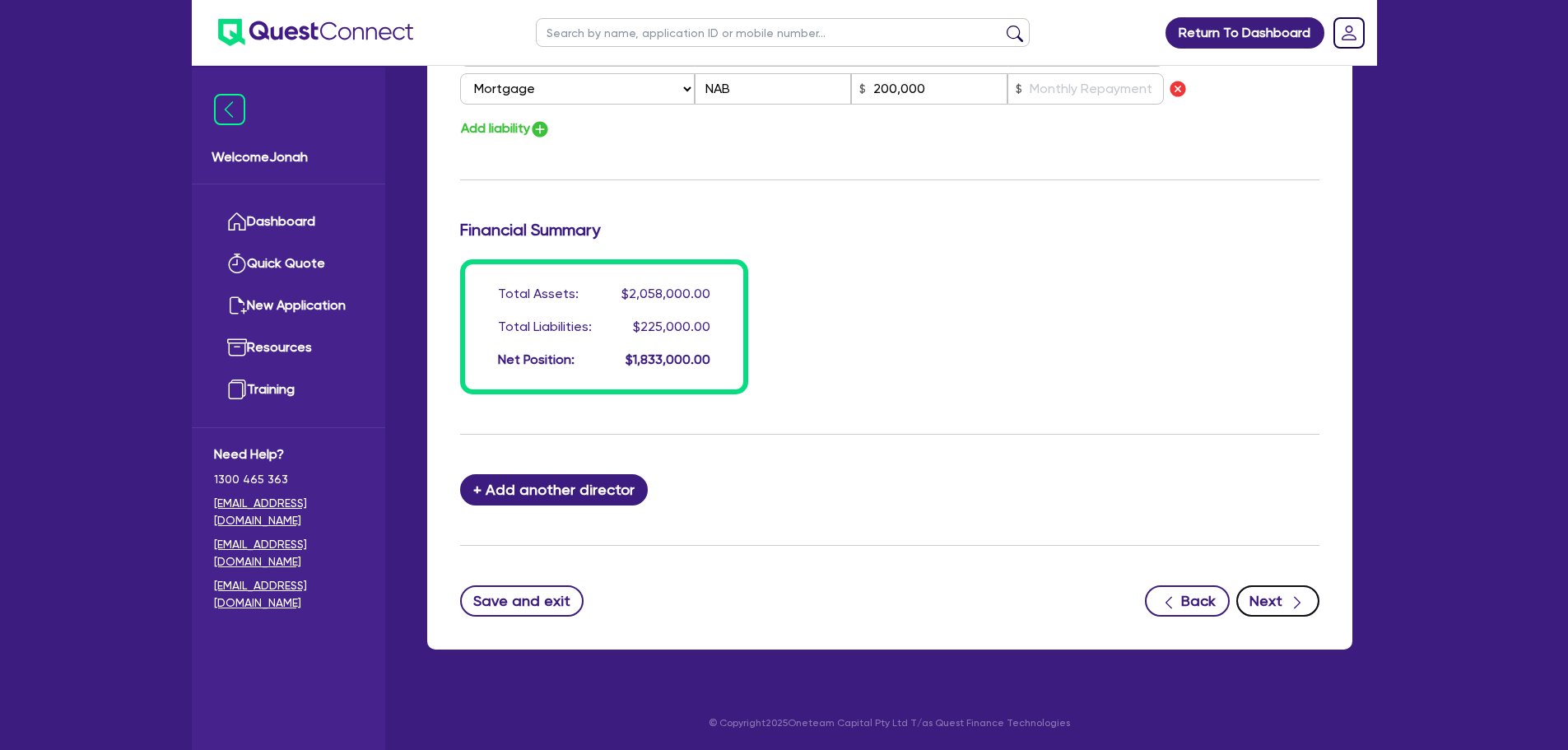
click at [1273, 607] on button "Next" at bounding box center [1278, 601] width 84 height 31
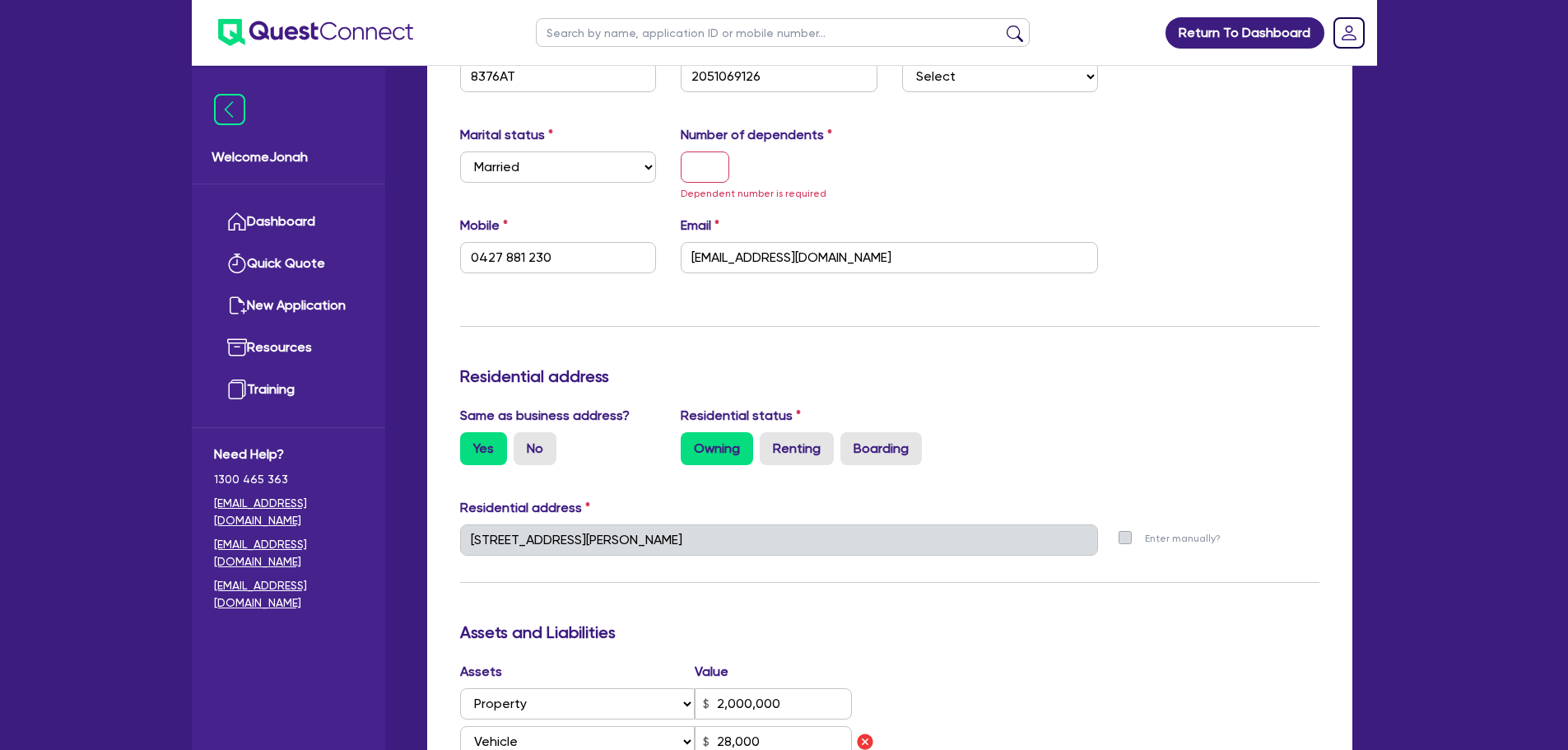
scroll to position [222, 0]
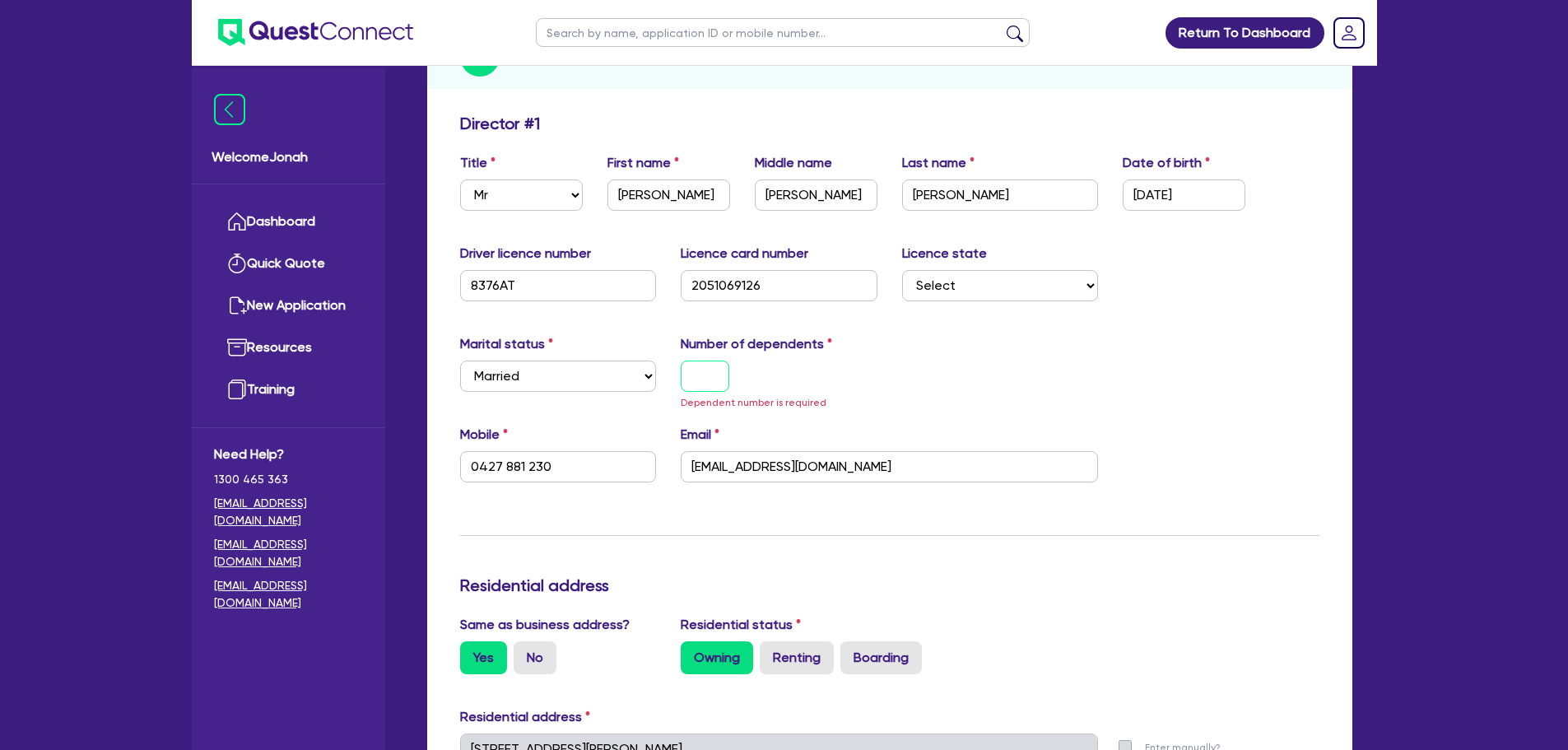
click at [696, 381] on input "text" at bounding box center [705, 375] width 48 height 31
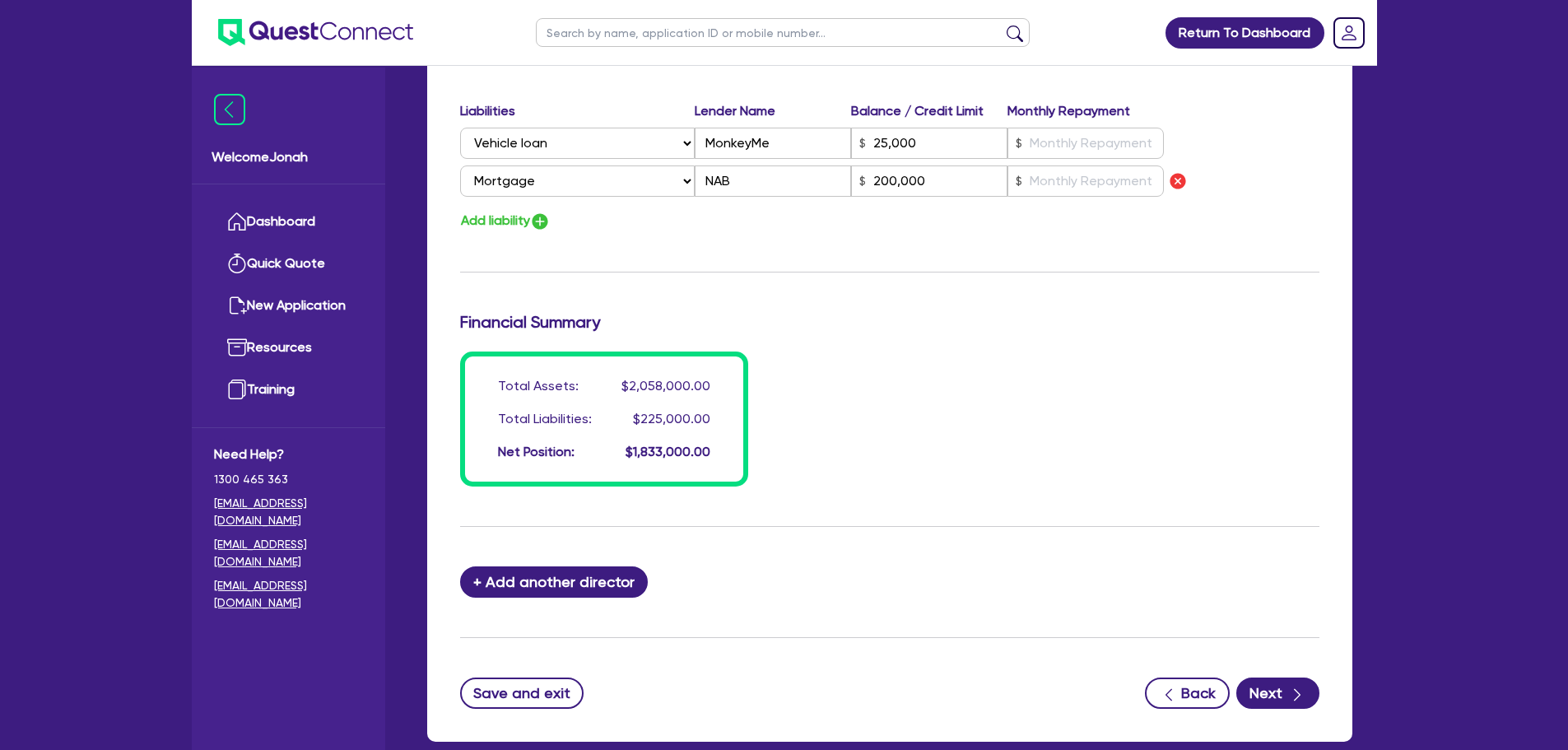
scroll to position [1209, 0]
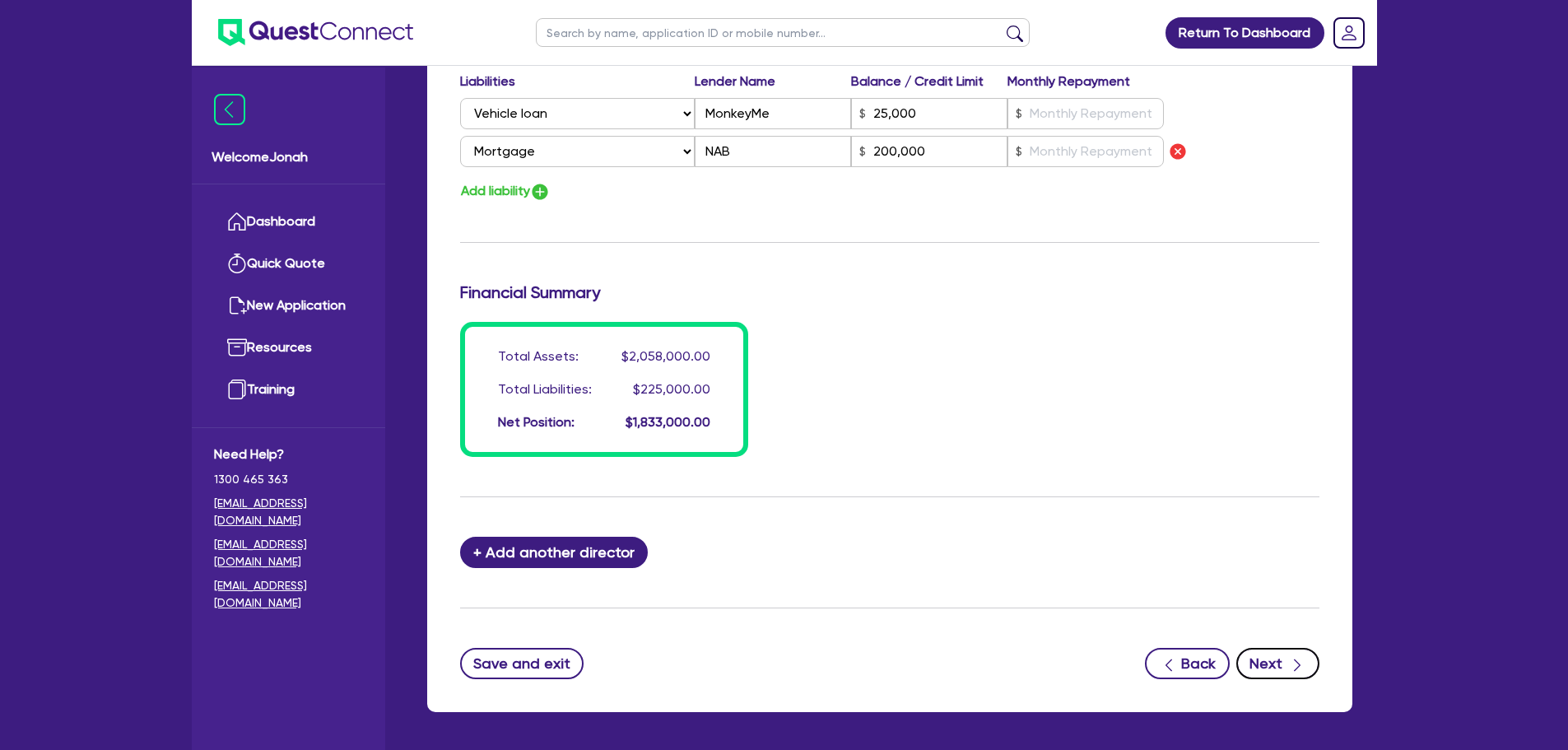
click at [1295, 661] on icon "button" at bounding box center [1297, 665] width 16 height 16
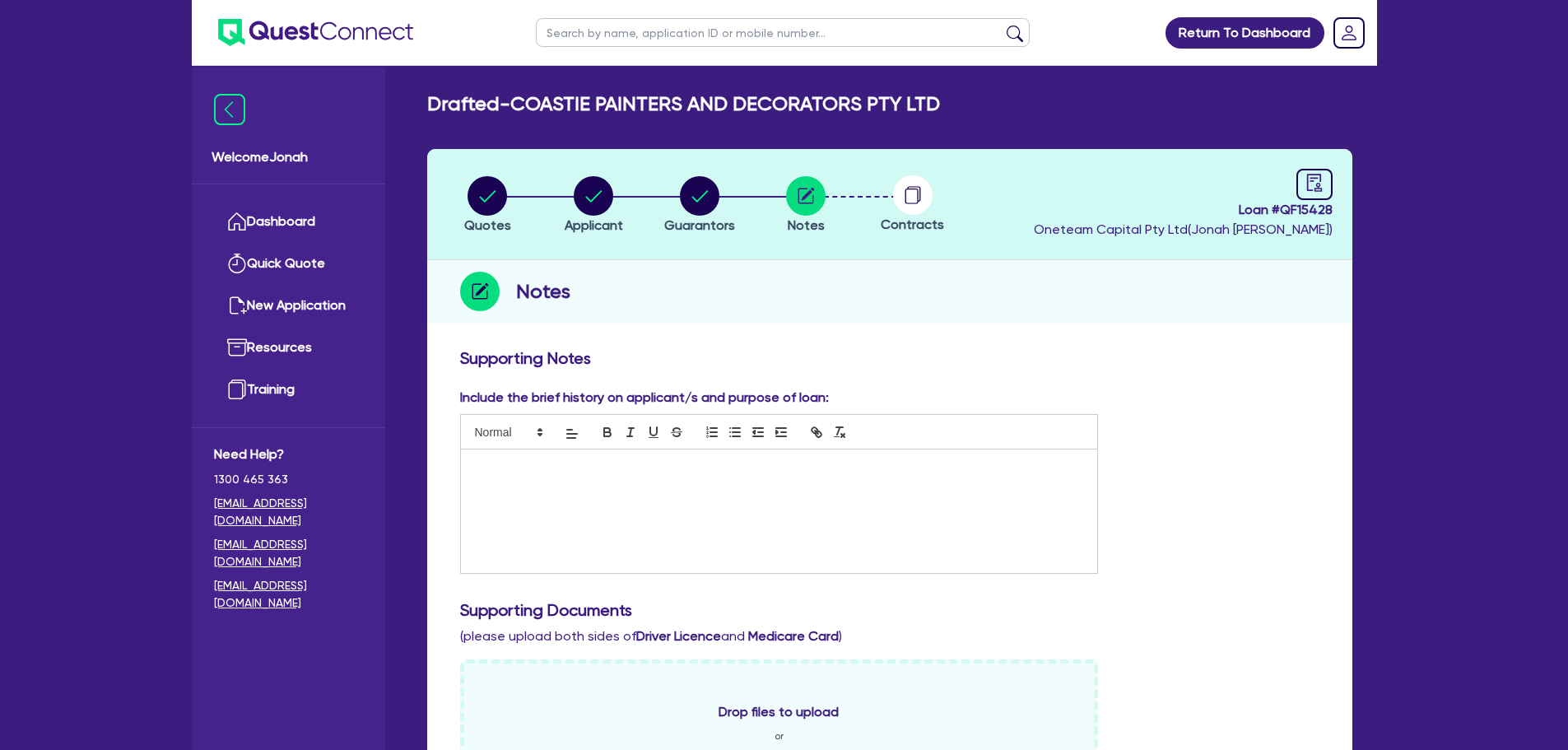
click at [546, 483] on div at bounding box center [779, 510] width 637 height 123
click at [576, 477] on p at bounding box center [780, 481] width 612 height 14
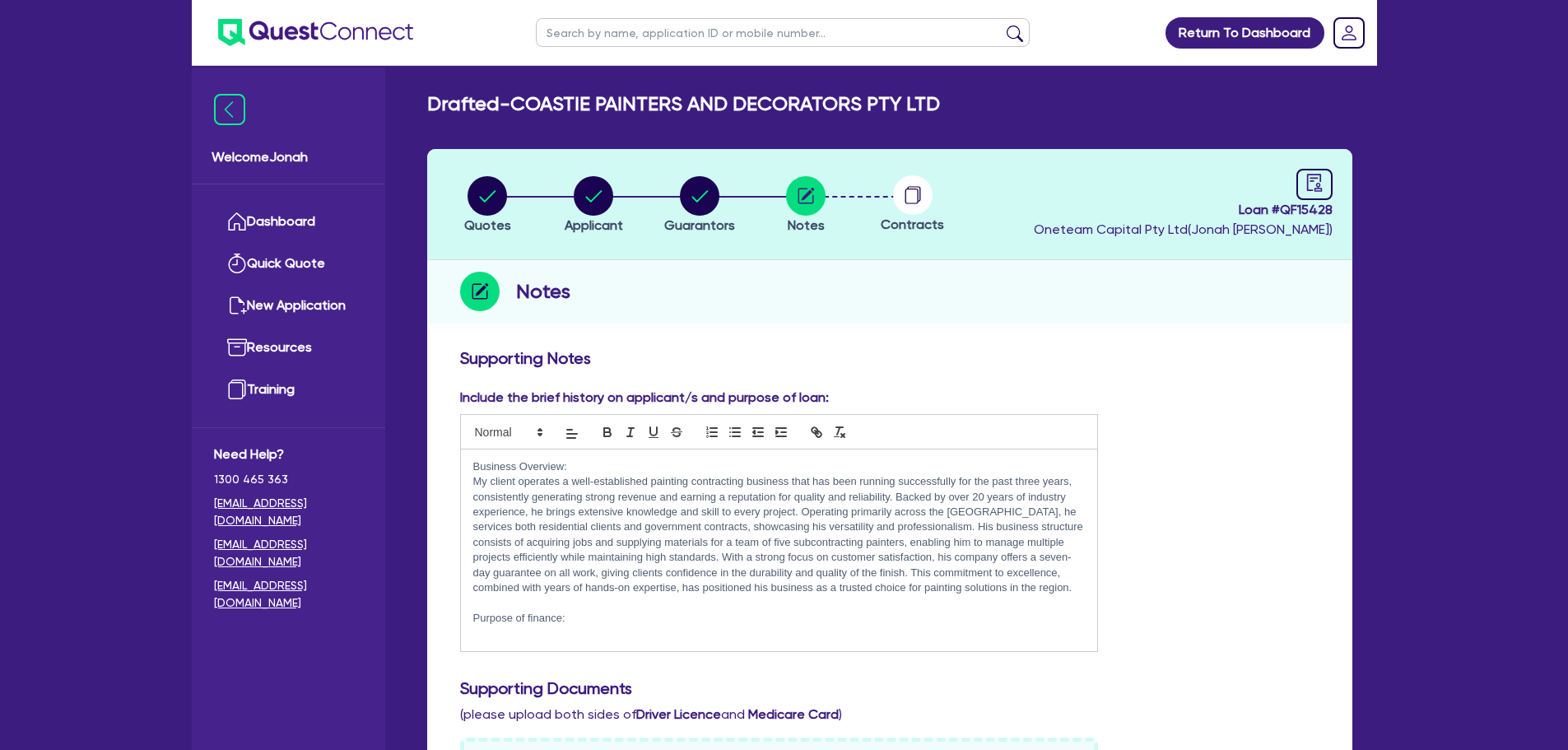
click at [574, 628] on p at bounding box center [780, 633] width 612 height 14
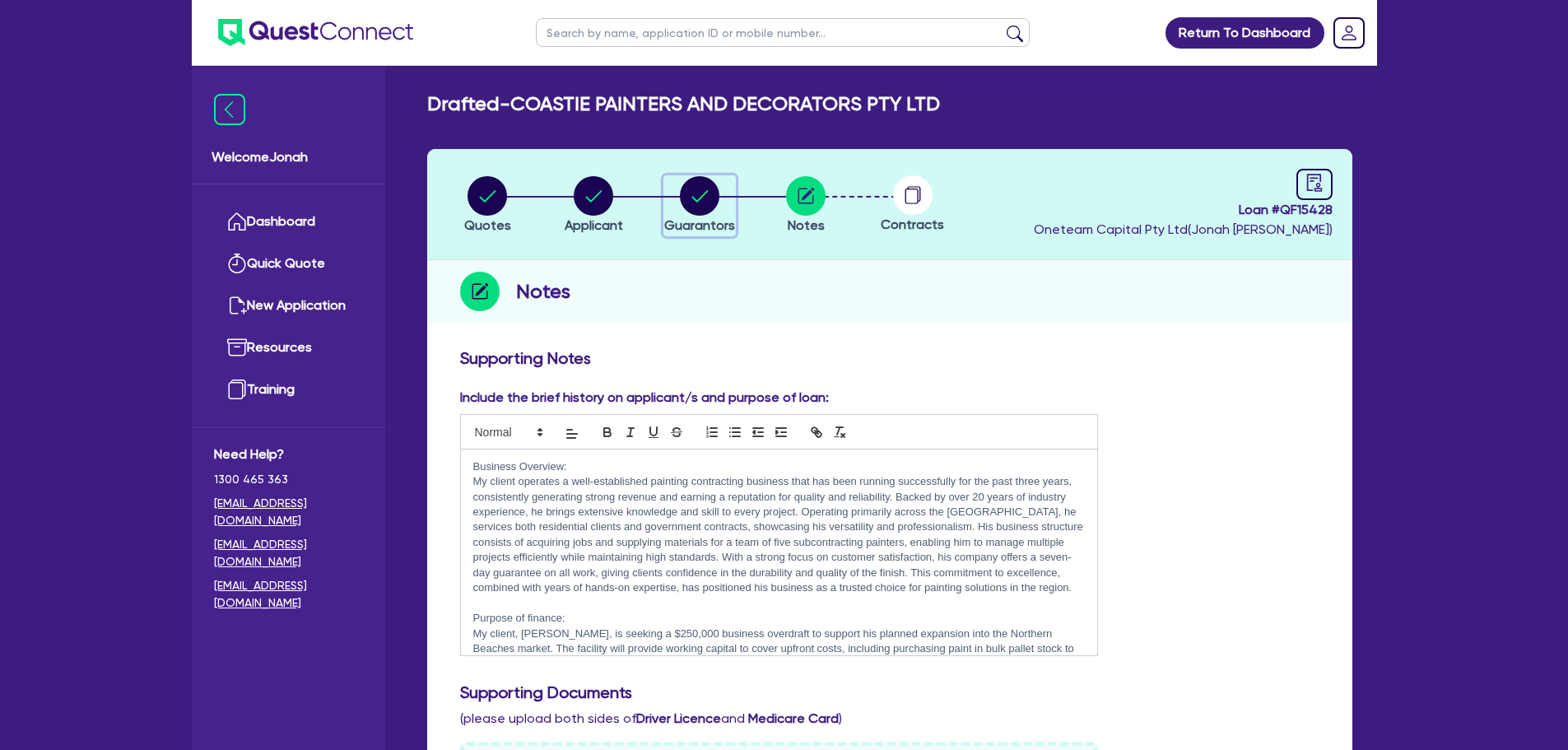
click at [702, 204] on circle "button" at bounding box center [700, 196] width 40 height 40
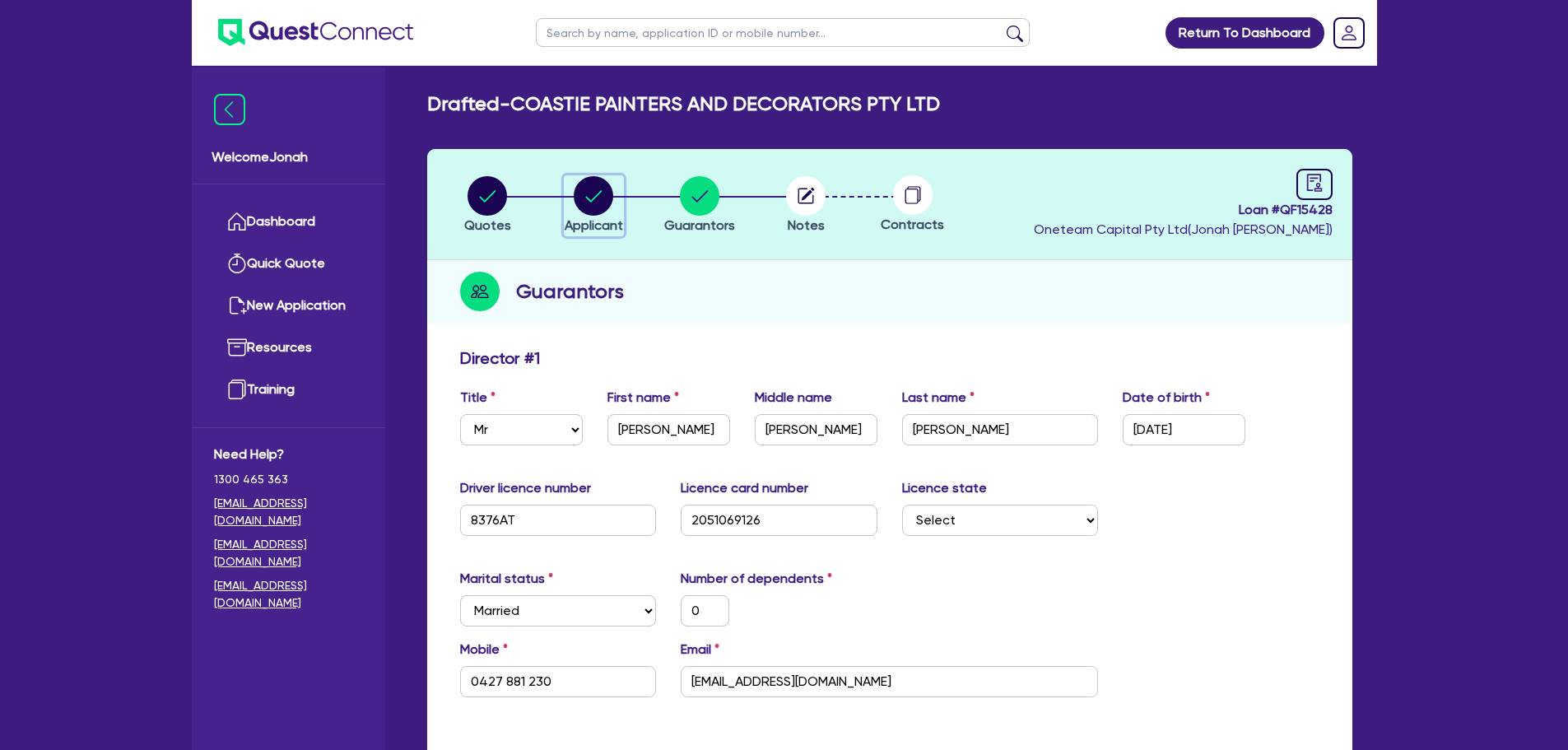
click at [591, 205] on circle "button" at bounding box center [594, 196] width 40 height 40
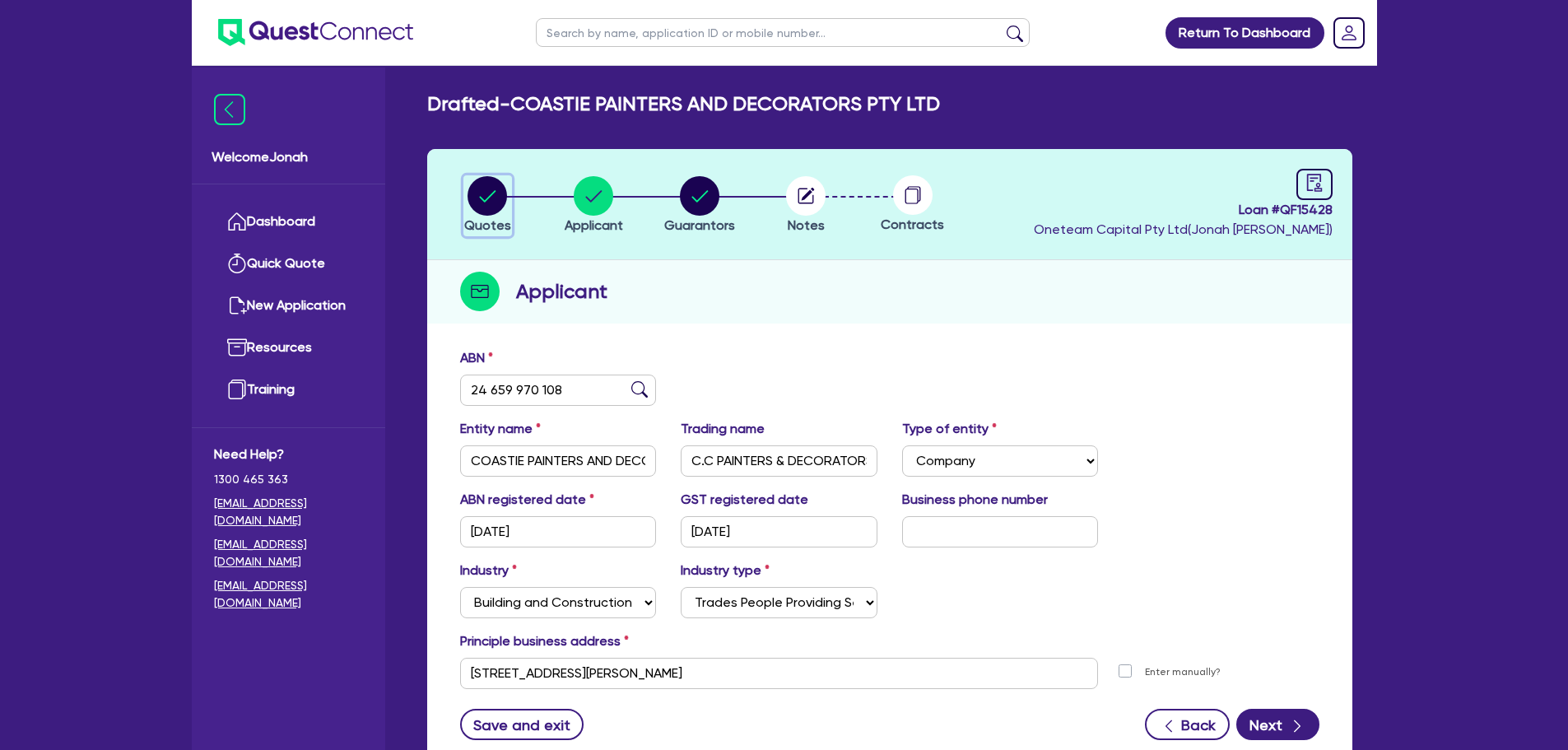
click at [492, 193] on icon "button" at bounding box center [488, 196] width 16 height 12
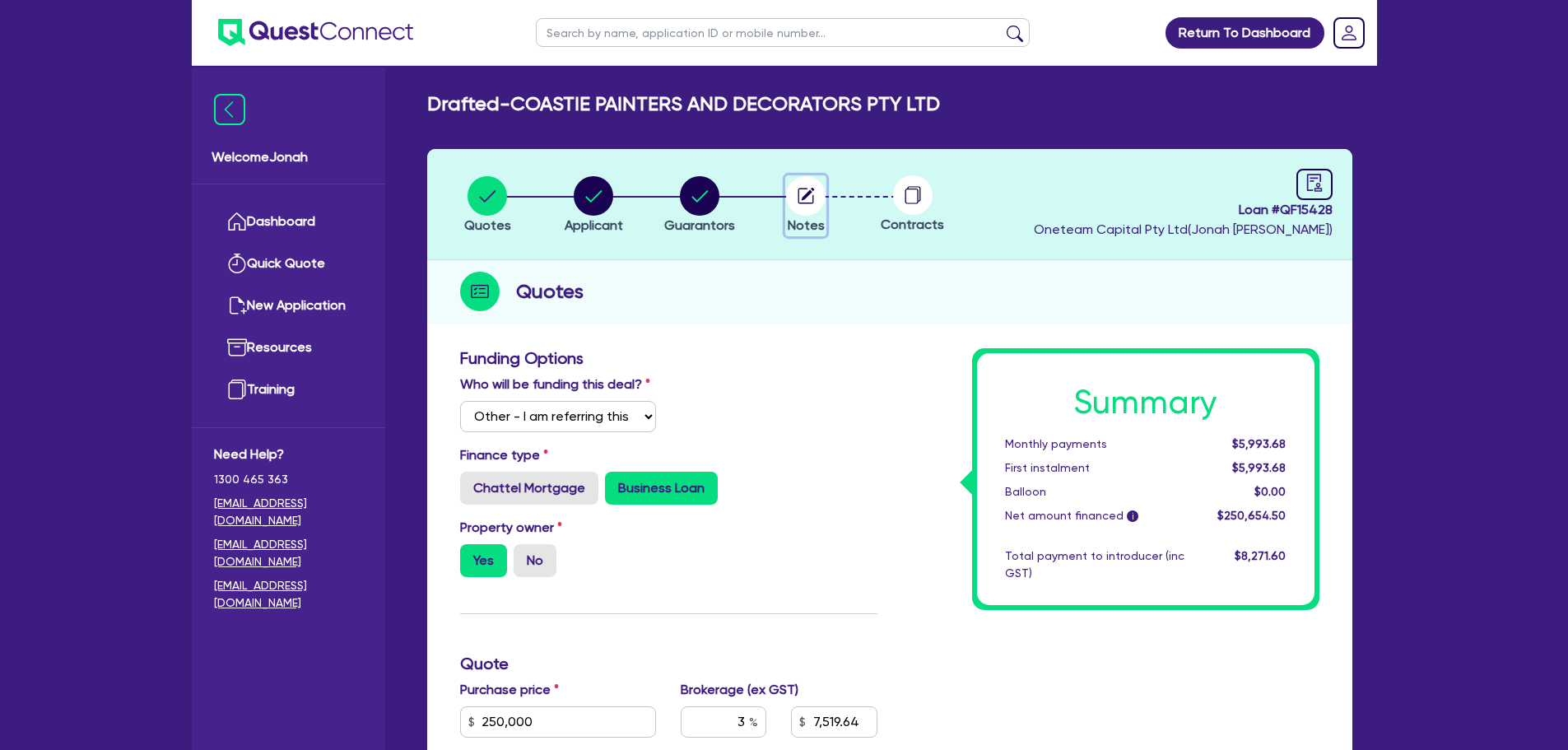
click at [792, 195] on circle "button" at bounding box center [806, 196] width 40 height 40
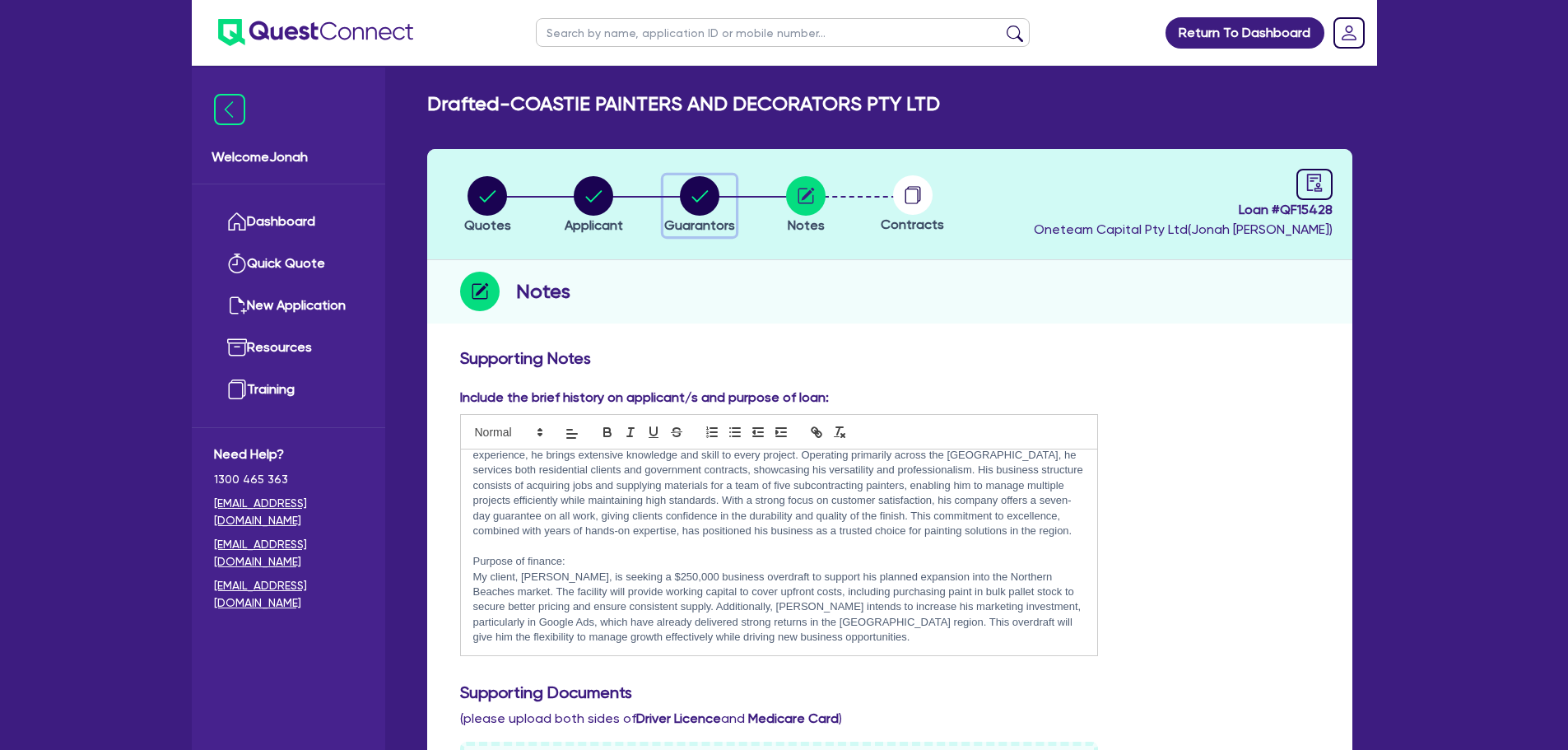
click at [708, 199] on circle "button" at bounding box center [700, 196] width 40 height 40
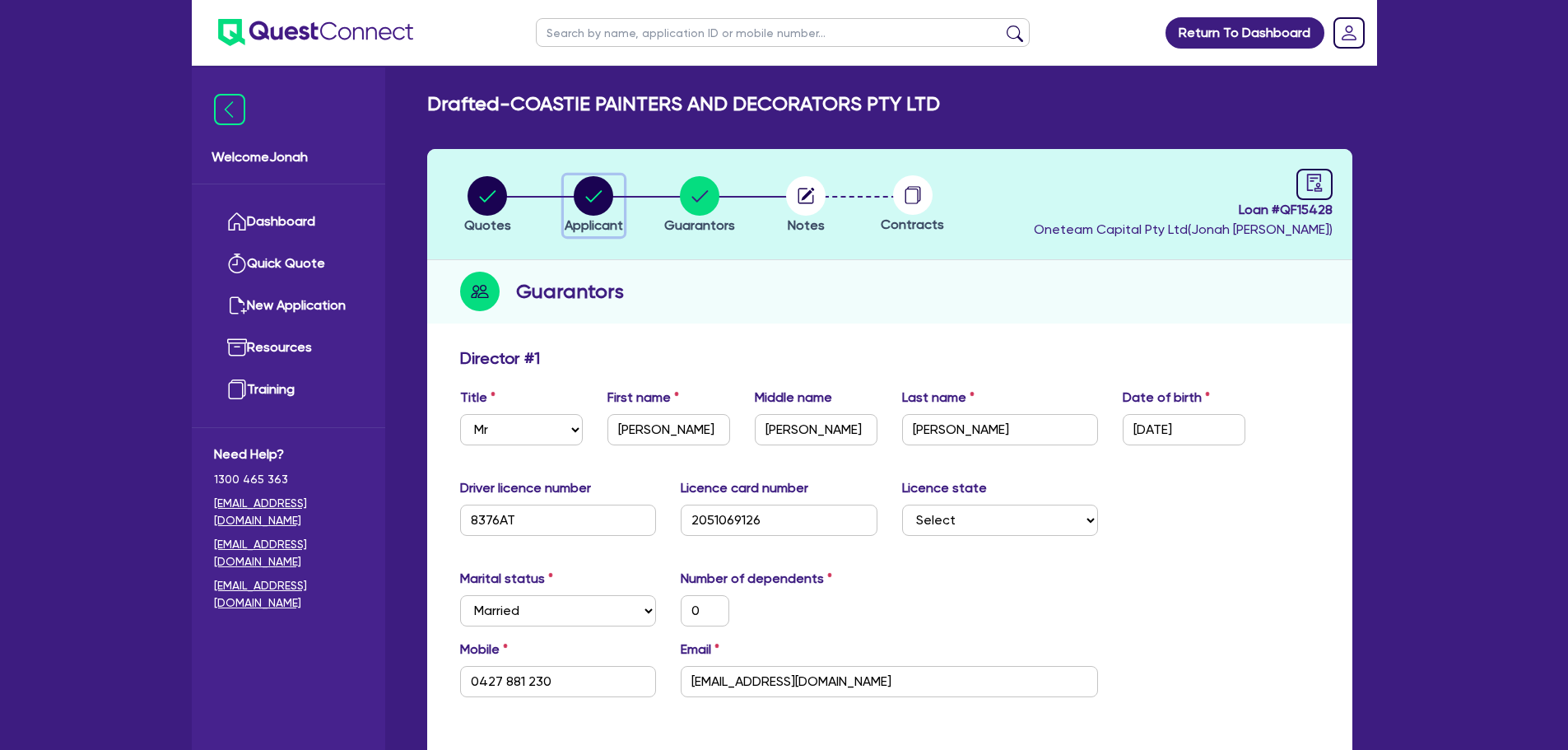
click at [598, 212] on circle "button" at bounding box center [594, 196] width 40 height 40
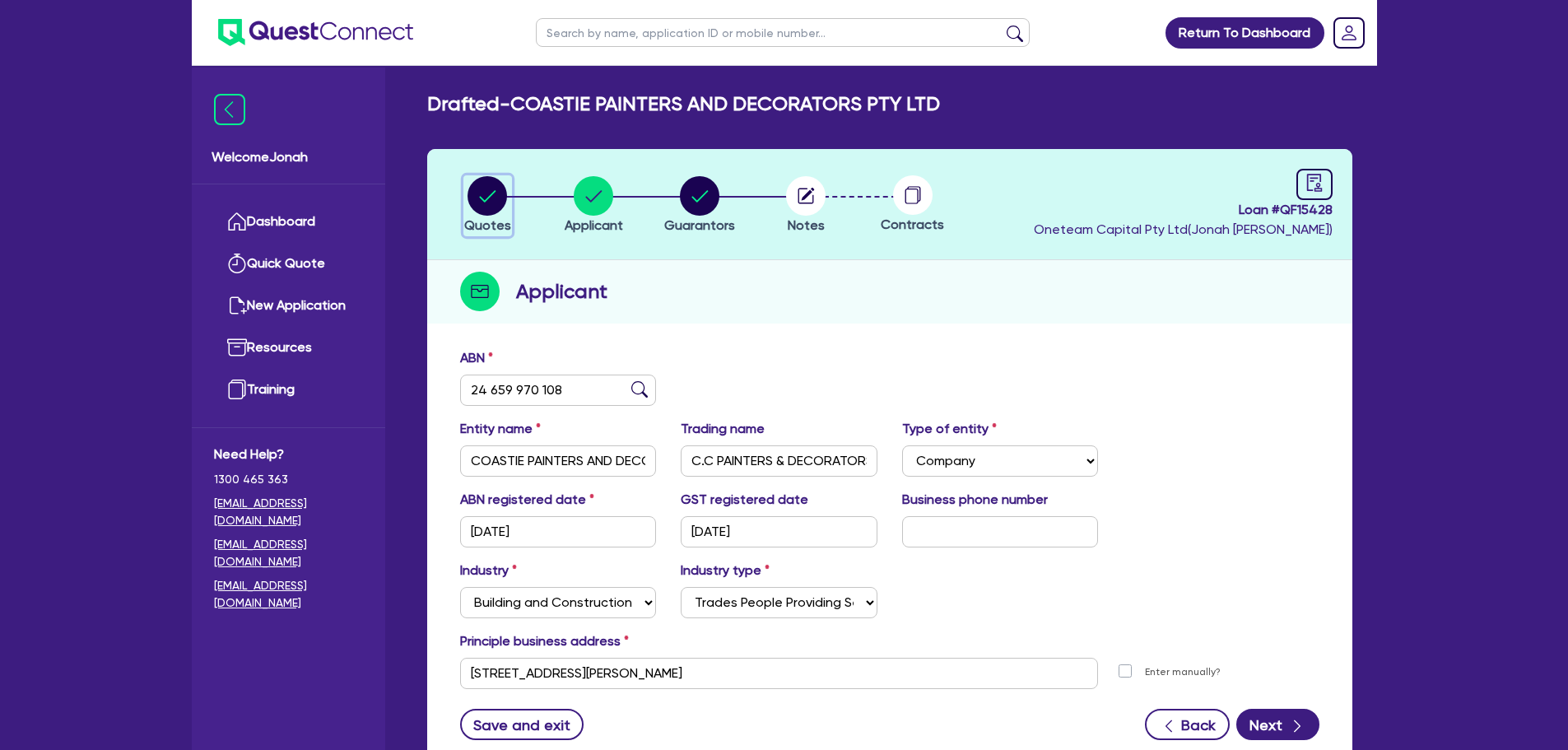
click at [507, 207] on icon "button" at bounding box center [488, 196] width 40 height 40
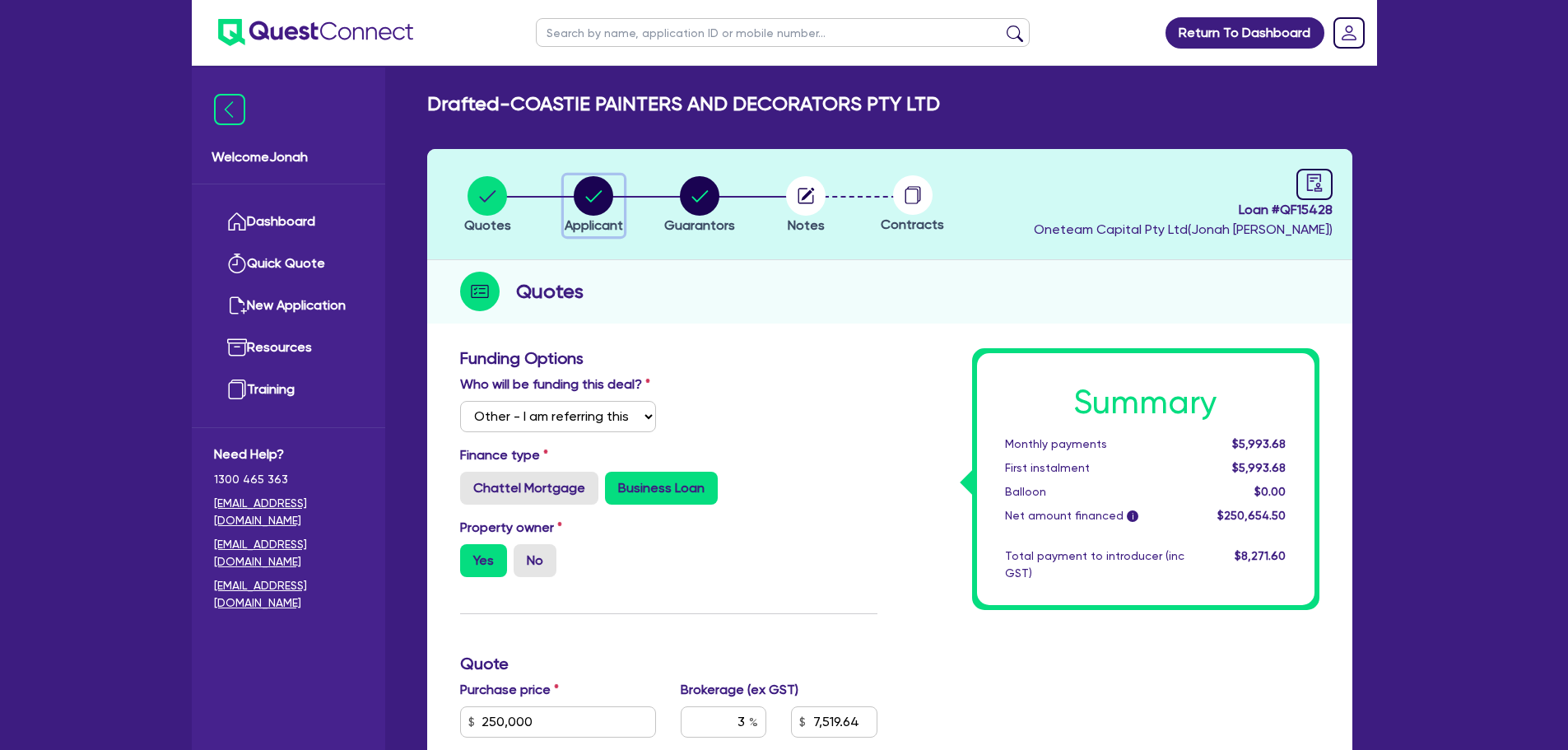
click at [588, 199] on icon "button" at bounding box center [595, 196] width 16 height 12
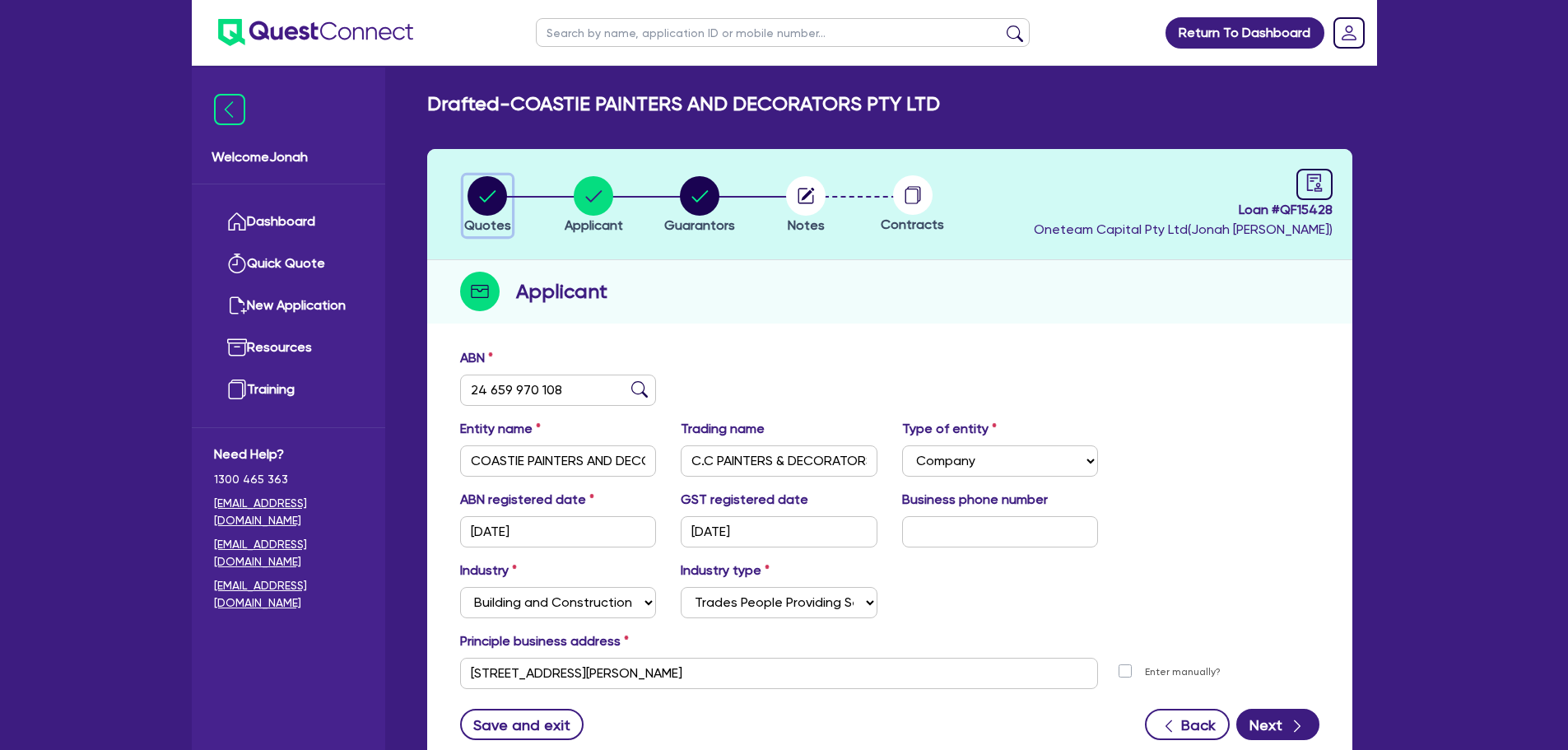
click at [486, 210] on circle "button" at bounding box center [488, 196] width 40 height 40
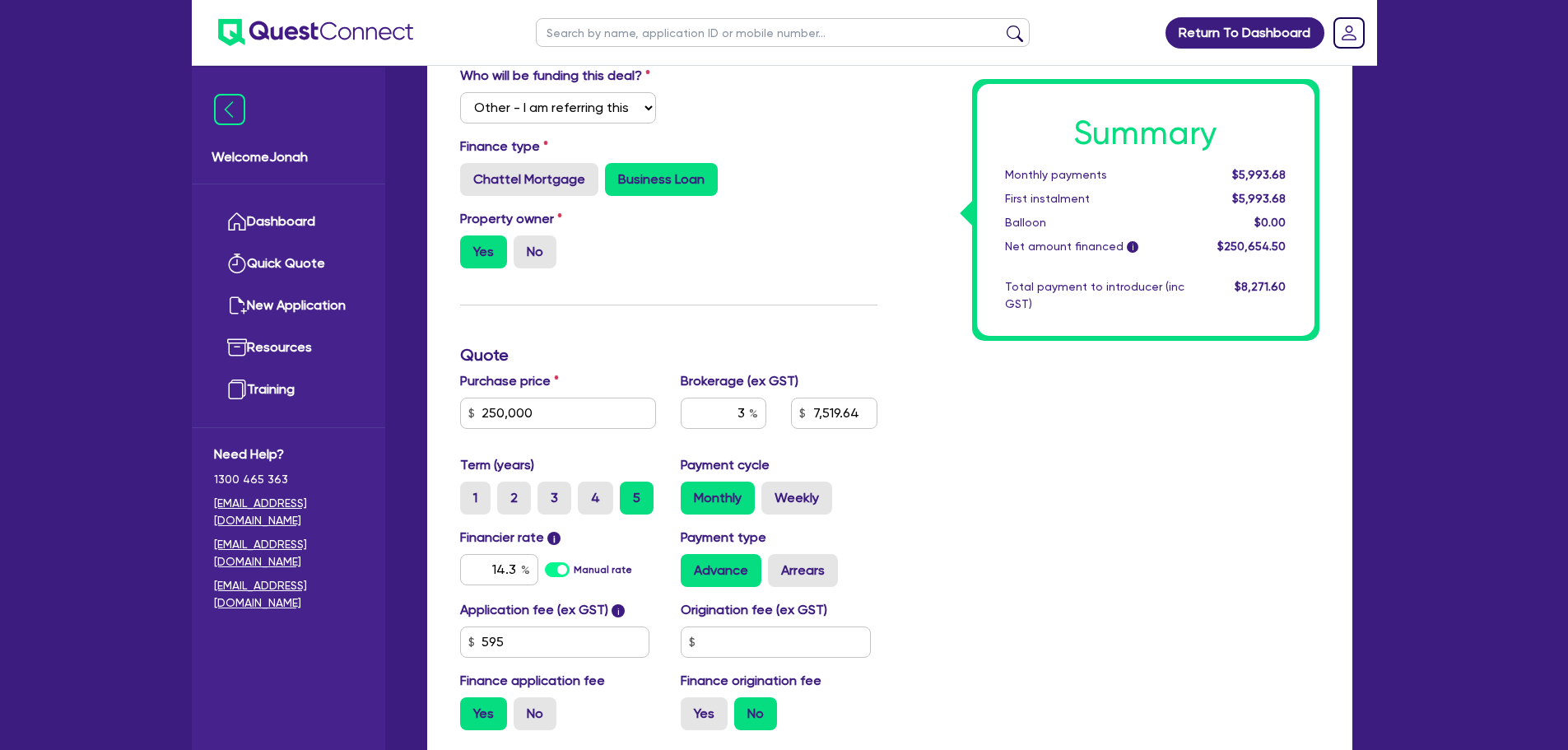
scroll to position [487, 0]
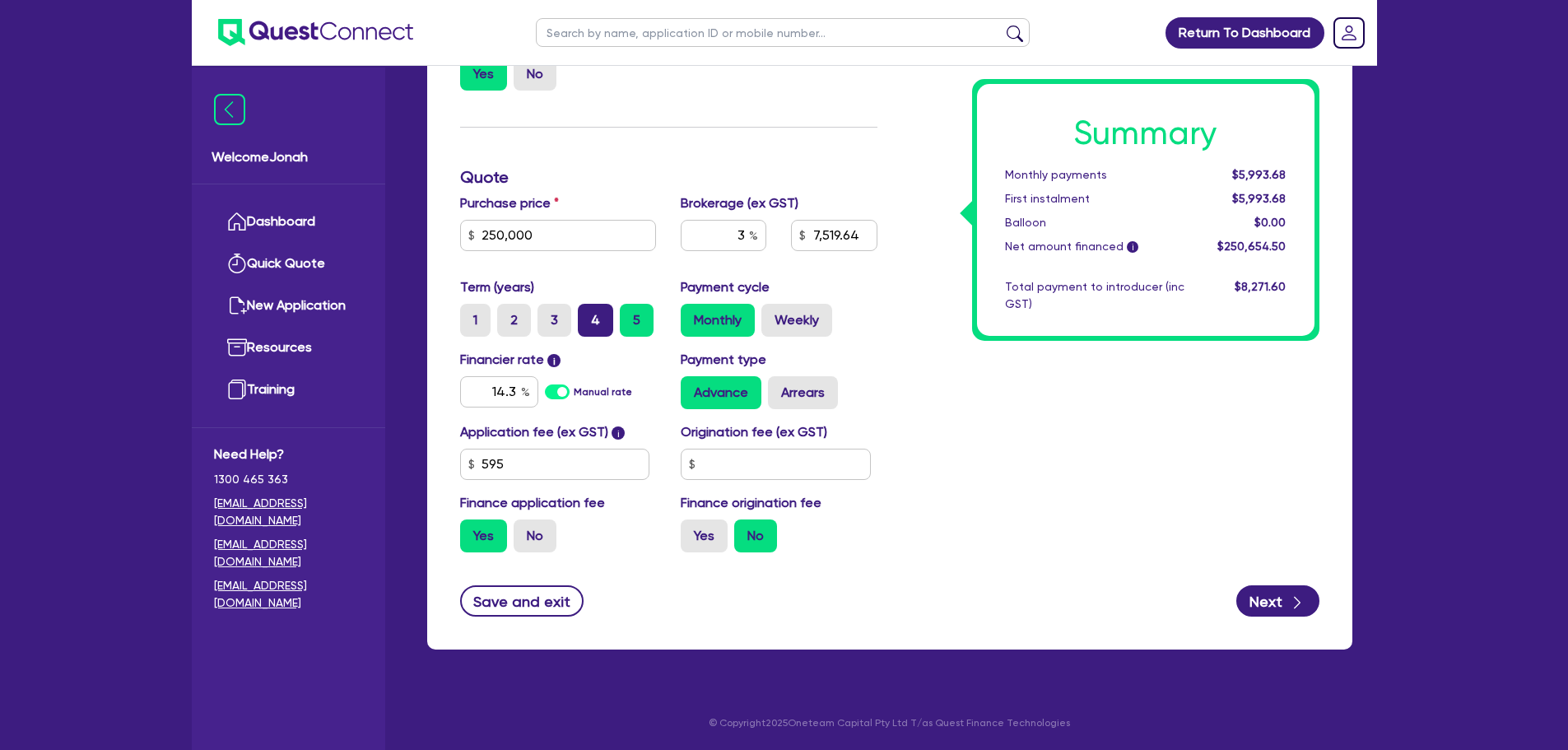
click at [595, 329] on label "4" at bounding box center [595, 320] width 35 height 33
click at [588, 314] on input "4" at bounding box center [583, 309] width 11 height 11
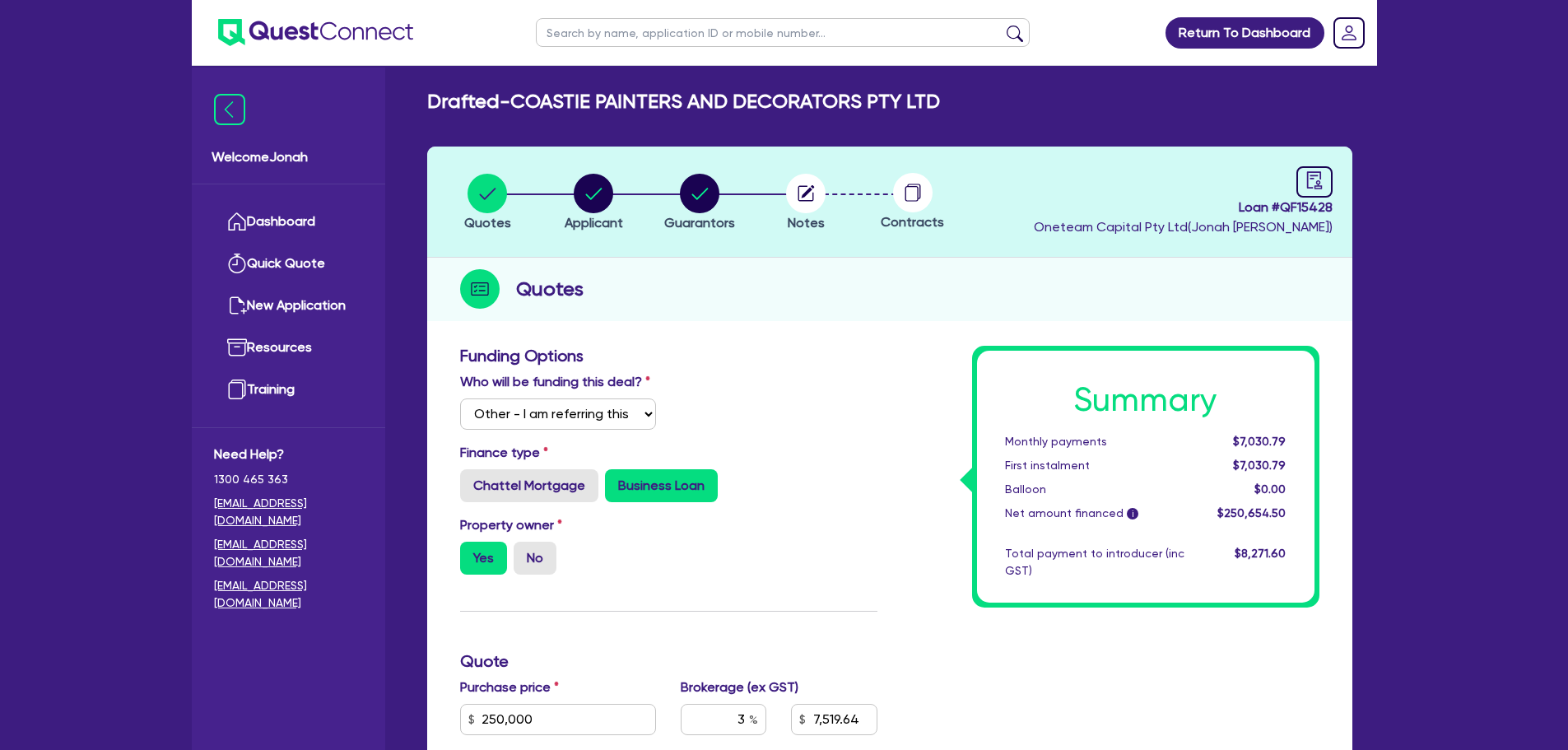
scroll to position [0, 0]
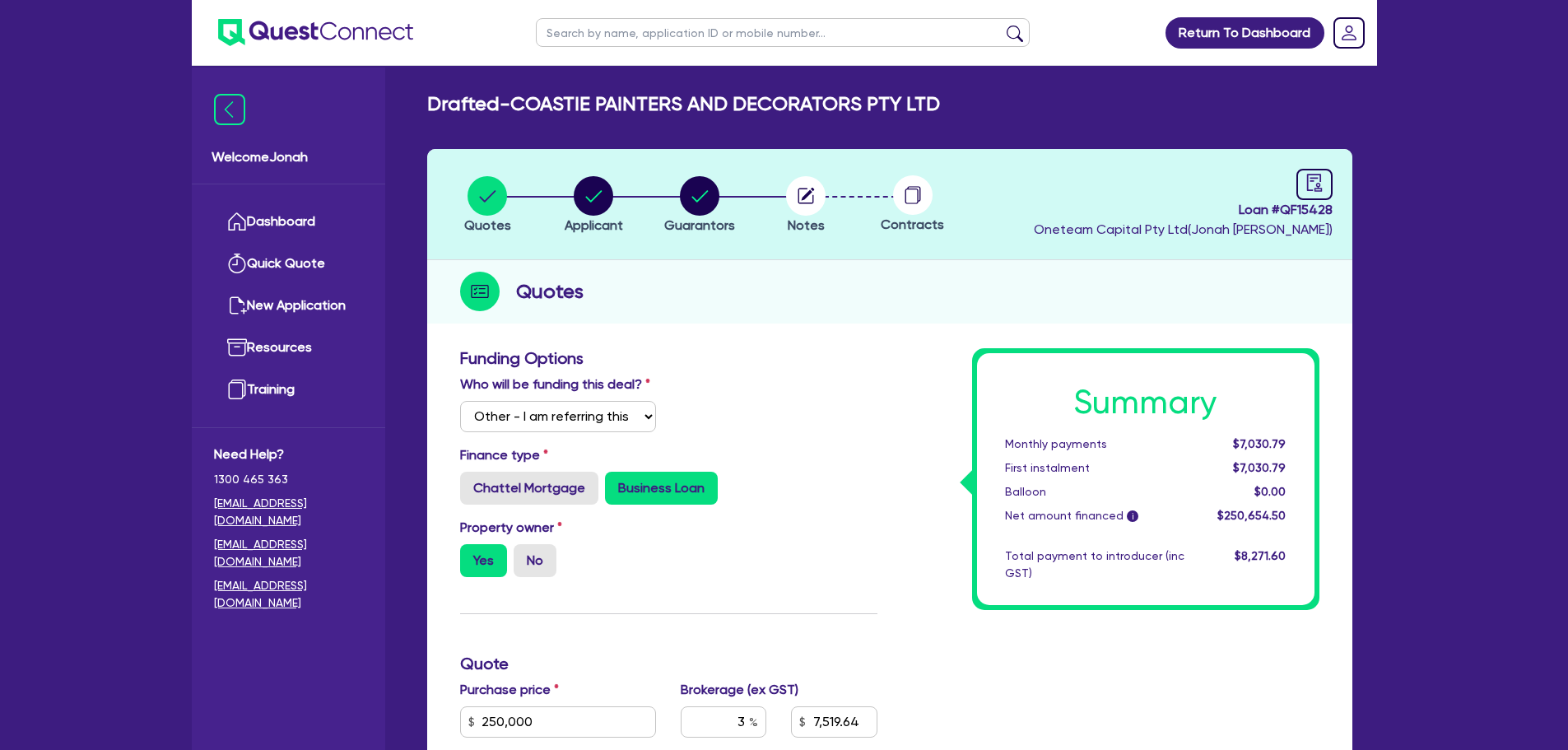
click at [95, 154] on div "Return To Dashboard Edit Profile Logout Welcome Jonah Dashboard Quick Quote New…" at bounding box center [784, 618] width 1568 height 1237
click at [794, 191] on circle "button" at bounding box center [806, 196] width 40 height 40
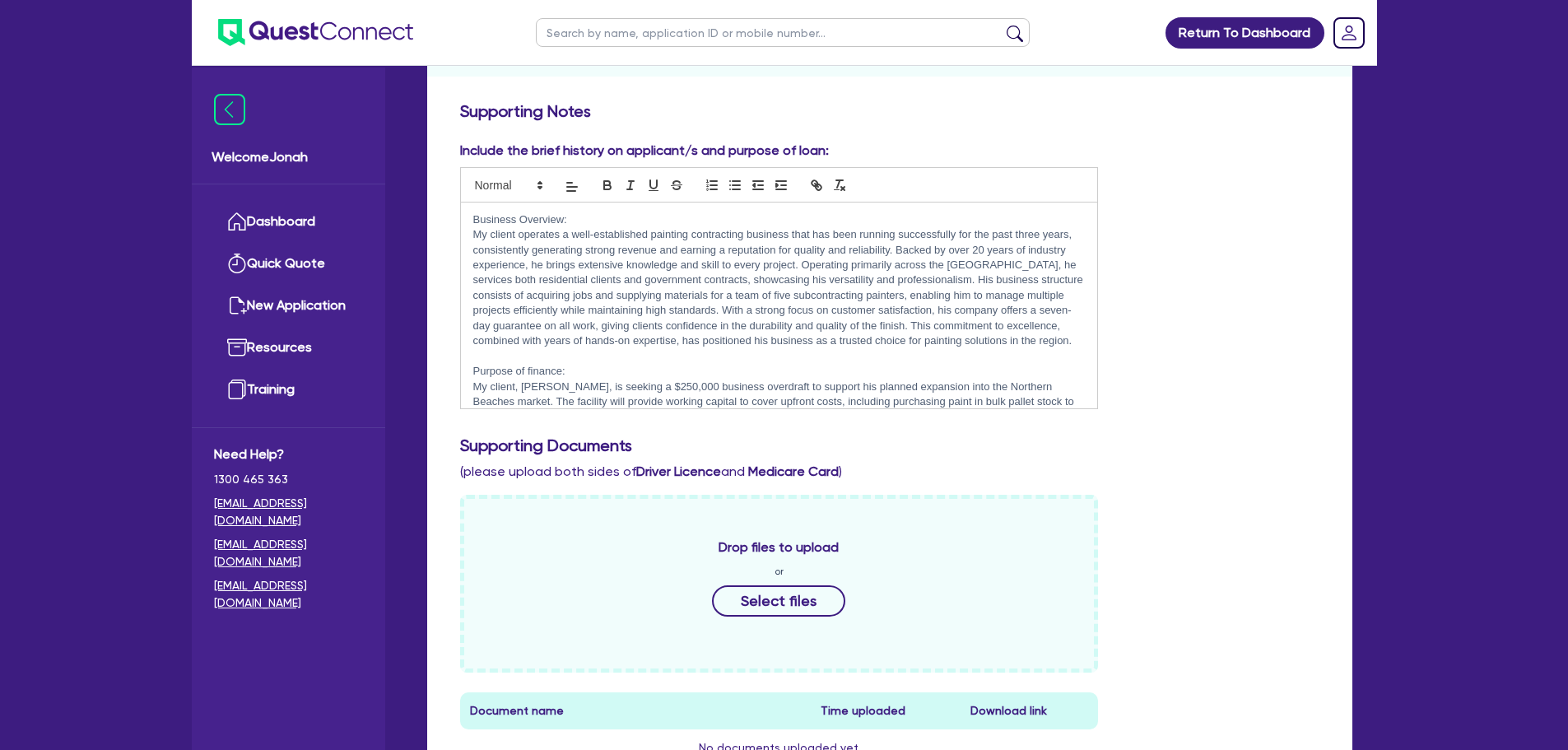
click at [524, 222] on p "Business Overview:" at bounding box center [780, 219] width 612 height 14
click at [539, 220] on p "Business Overview:" at bounding box center [780, 219] width 612 height 14
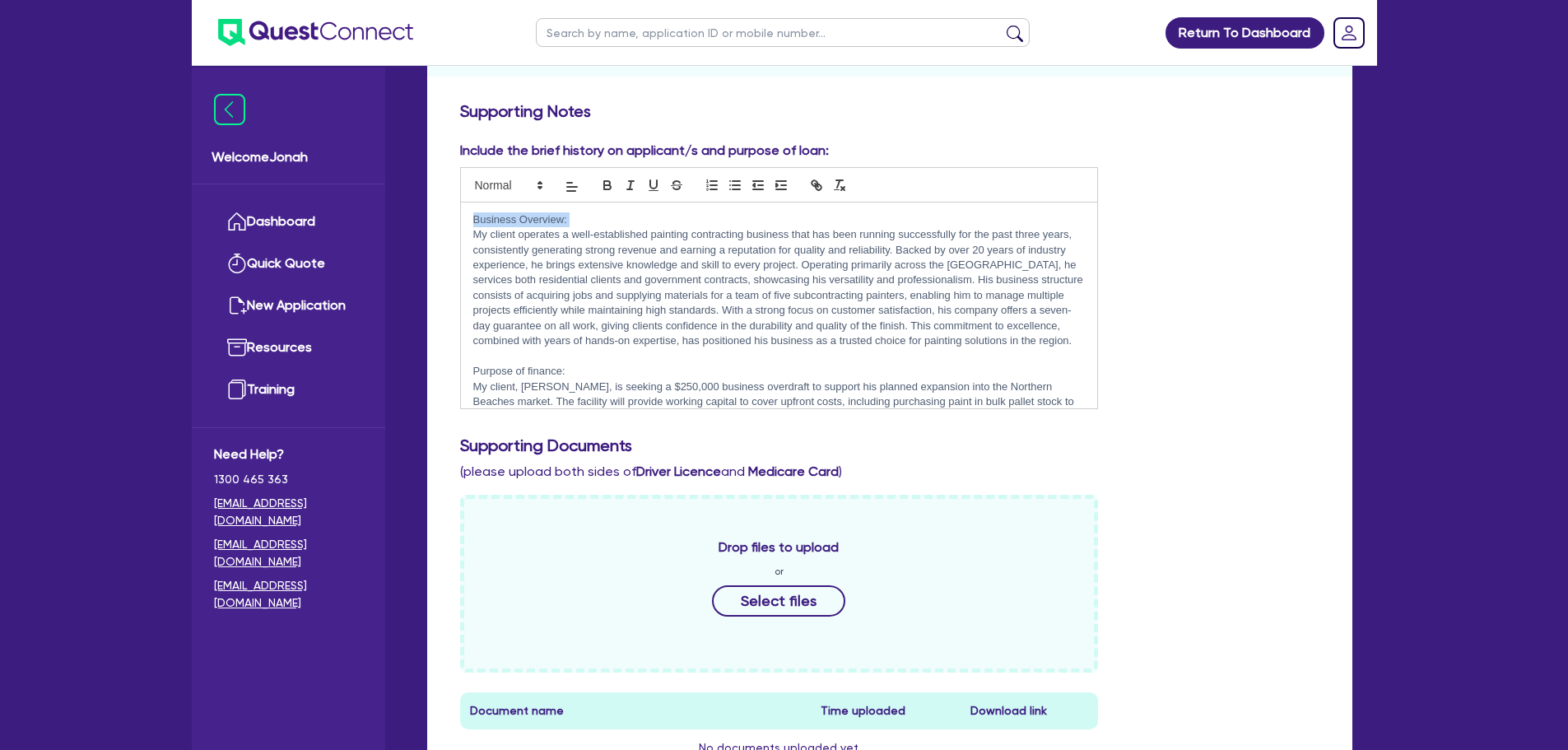
click at [539, 220] on p "Business Overview:" at bounding box center [780, 219] width 612 height 14
click at [531, 361] on p at bounding box center [780, 357] width 612 height 14
click at [536, 367] on p "Purpose of finance:" at bounding box center [780, 371] width 612 height 14
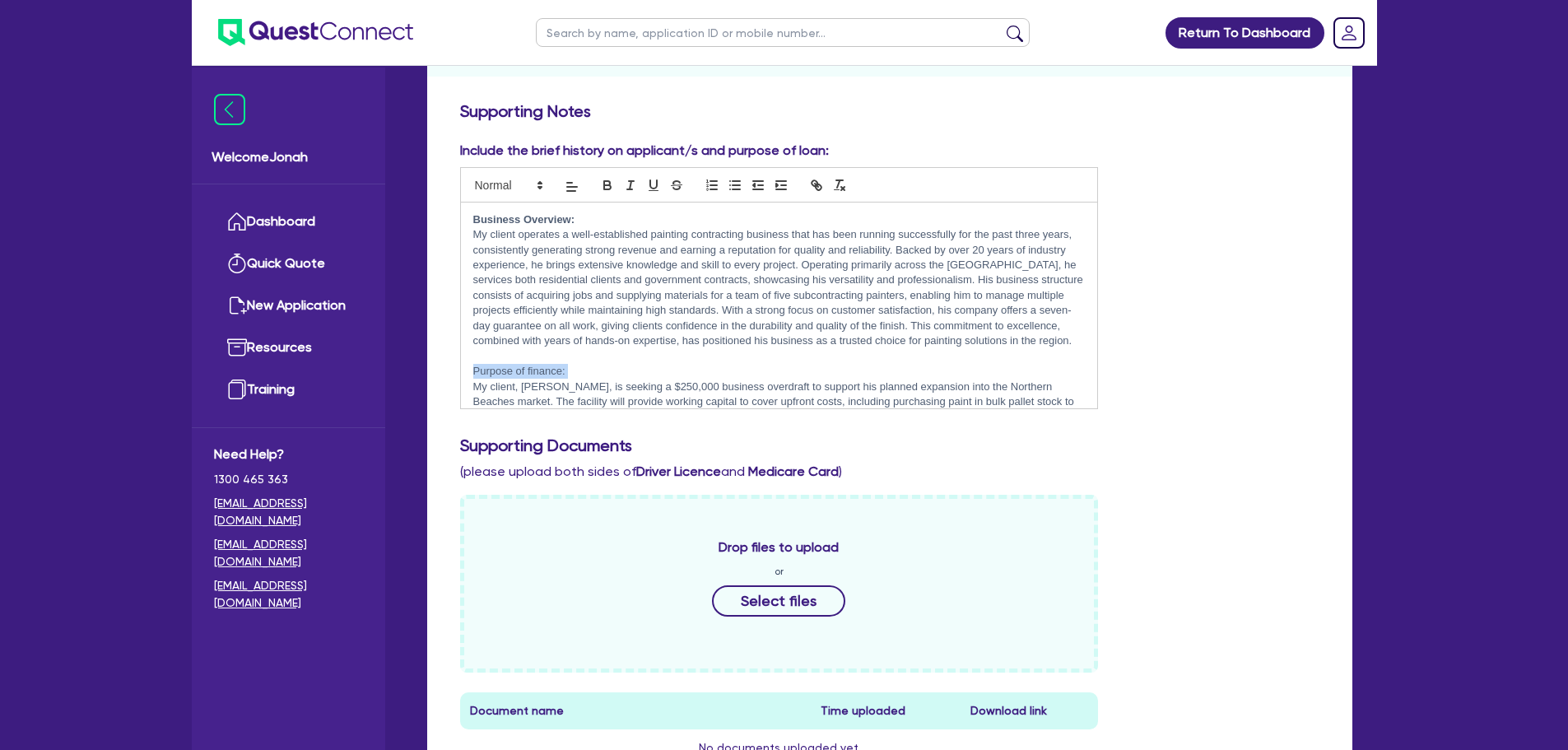
click at [536, 367] on p "Purpose of finance:" at bounding box center [780, 371] width 612 height 14
click at [618, 355] on p at bounding box center [780, 357] width 612 height 14
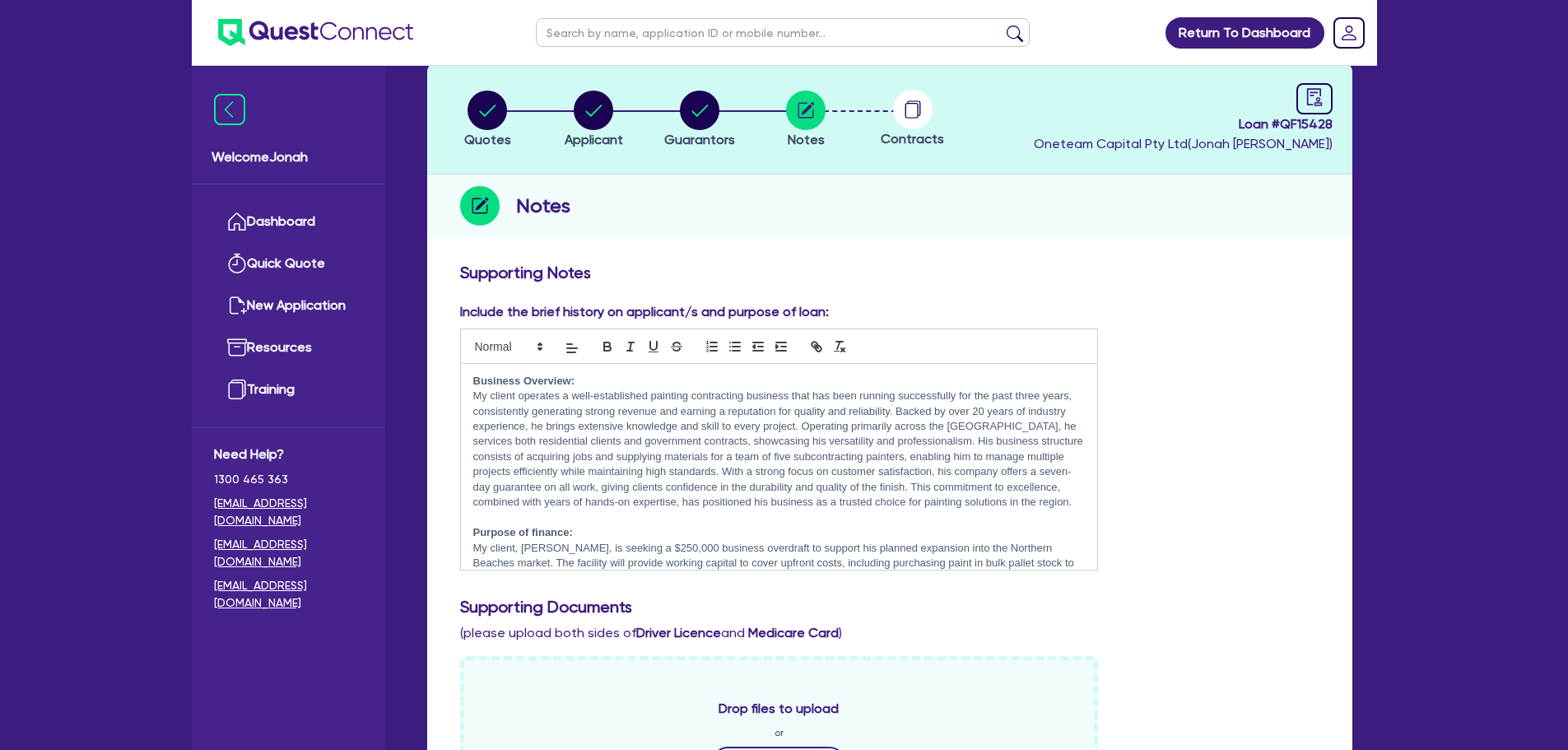
scroll to position [83, 0]
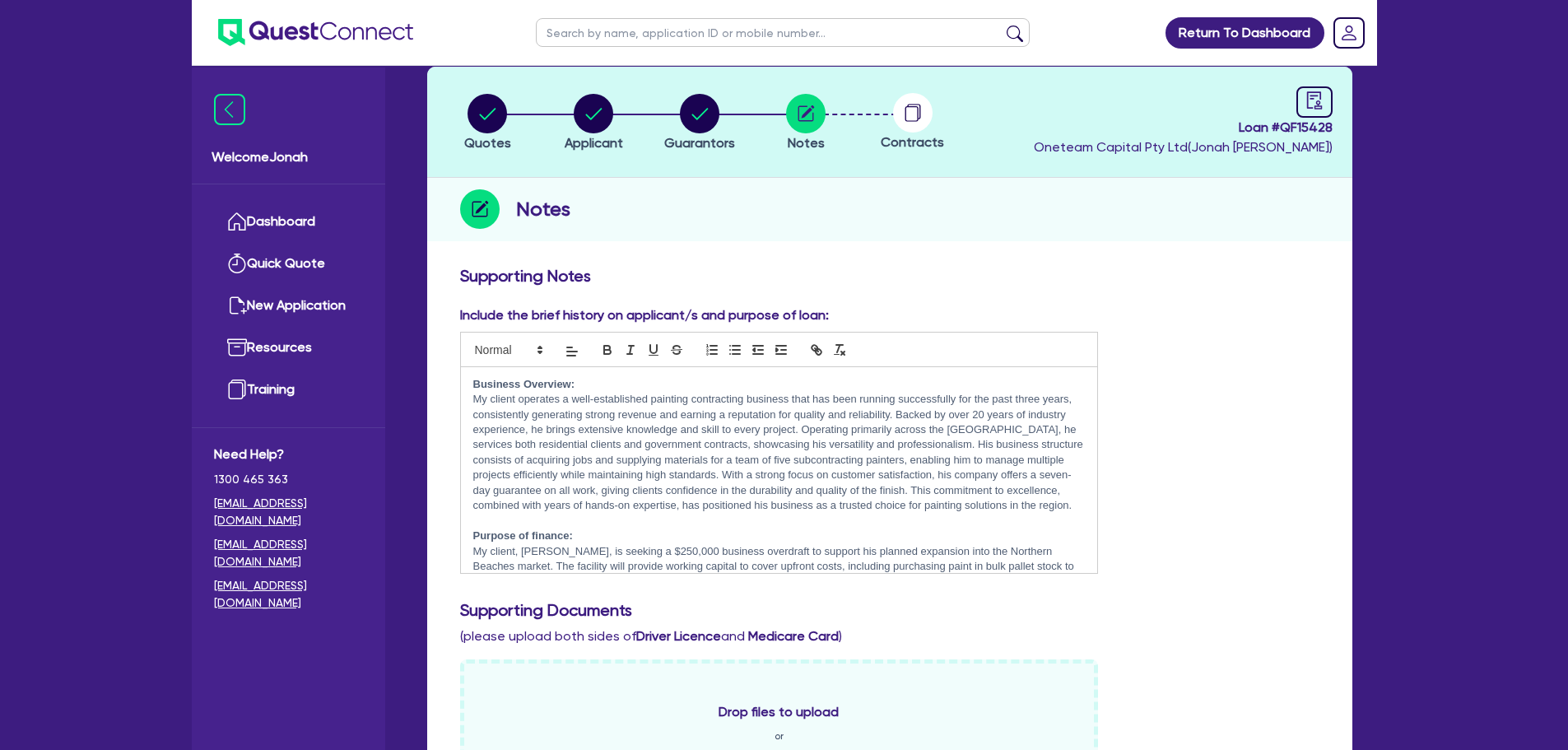
click at [534, 384] on strong "Business Overview:" at bounding box center [524, 384] width 102 height 13
click at [618, 458] on p "My client operates a well-established painting contracting business that has be…" at bounding box center [780, 453] width 612 height 122
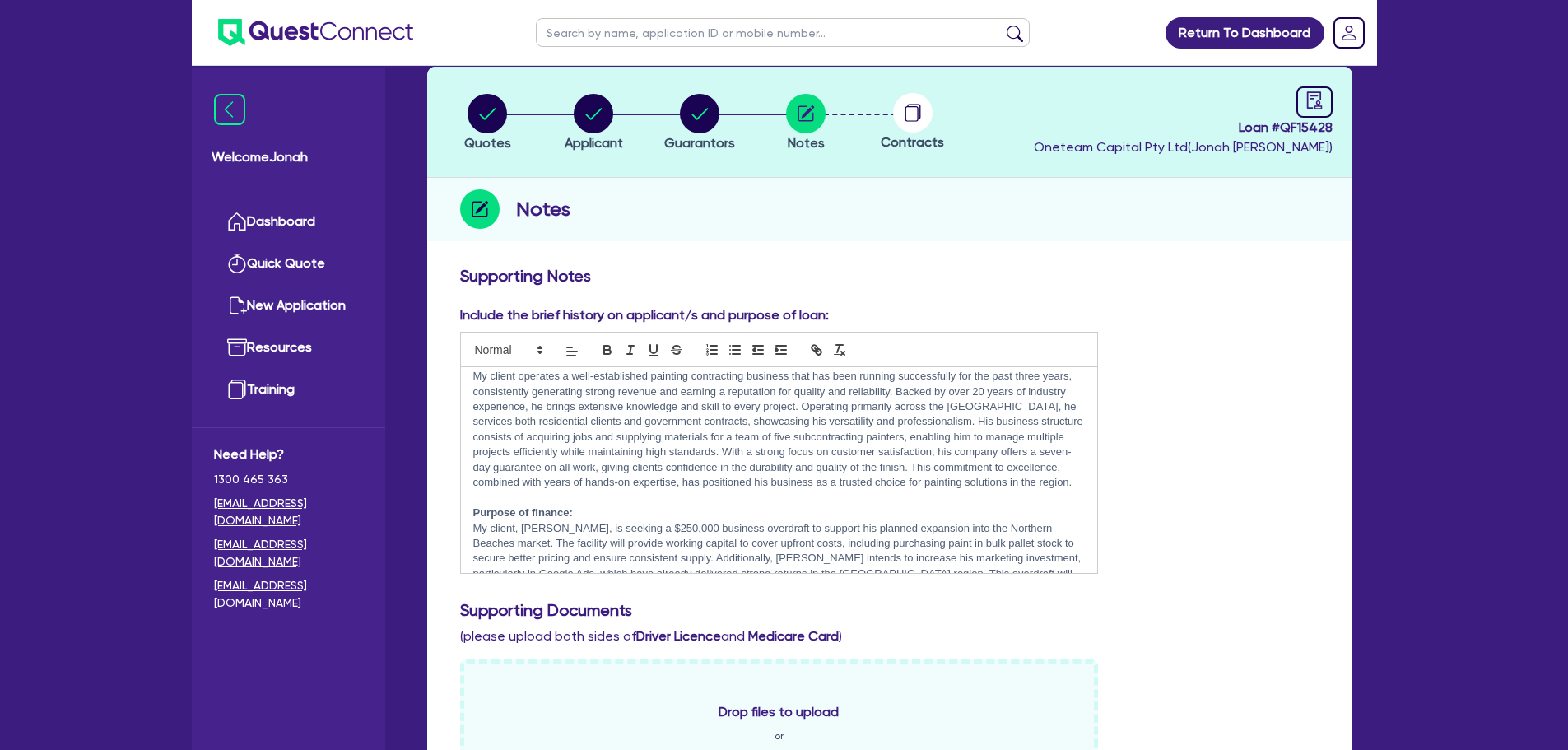
scroll to position [0, 0]
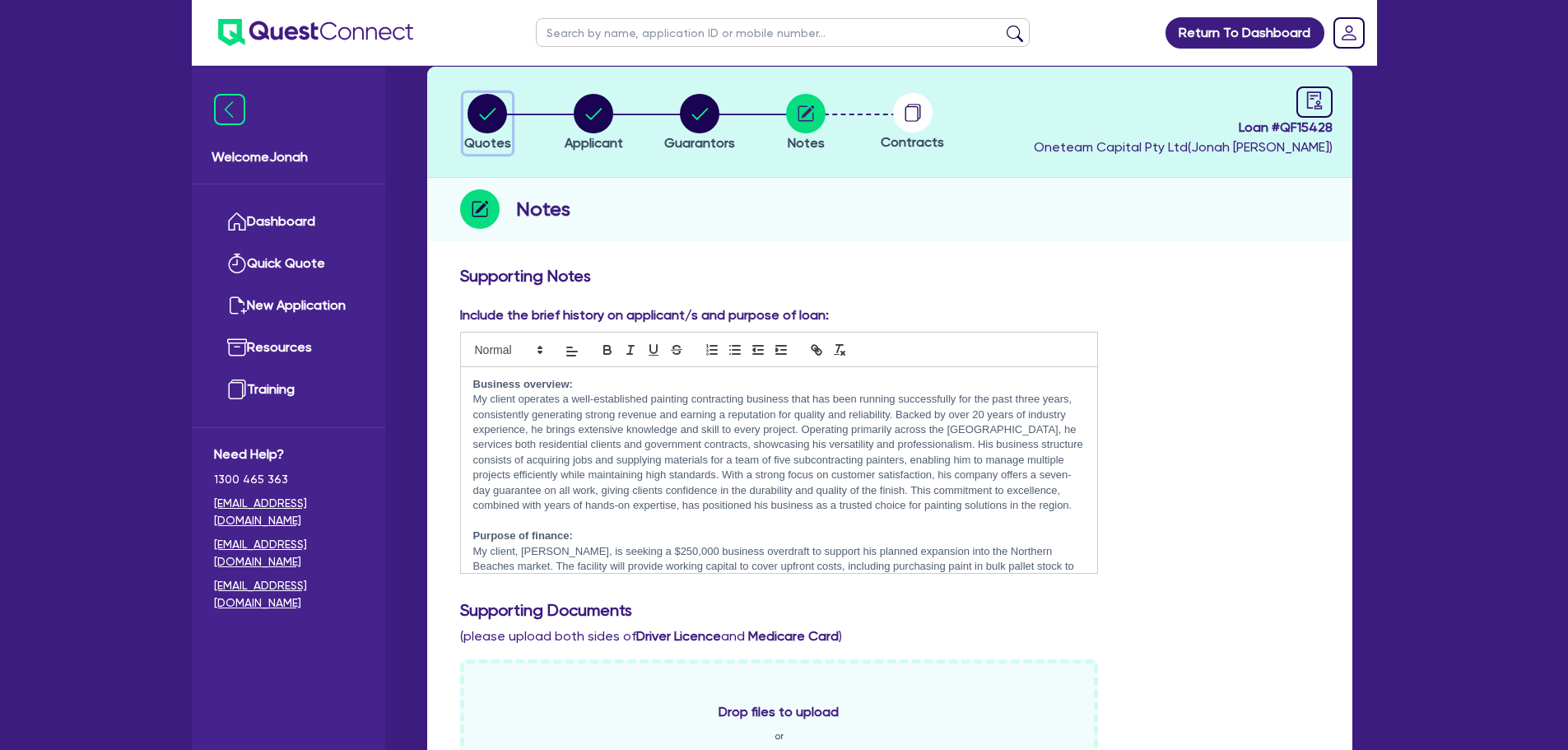
click at [482, 122] on circle "button" at bounding box center [488, 113] width 40 height 40
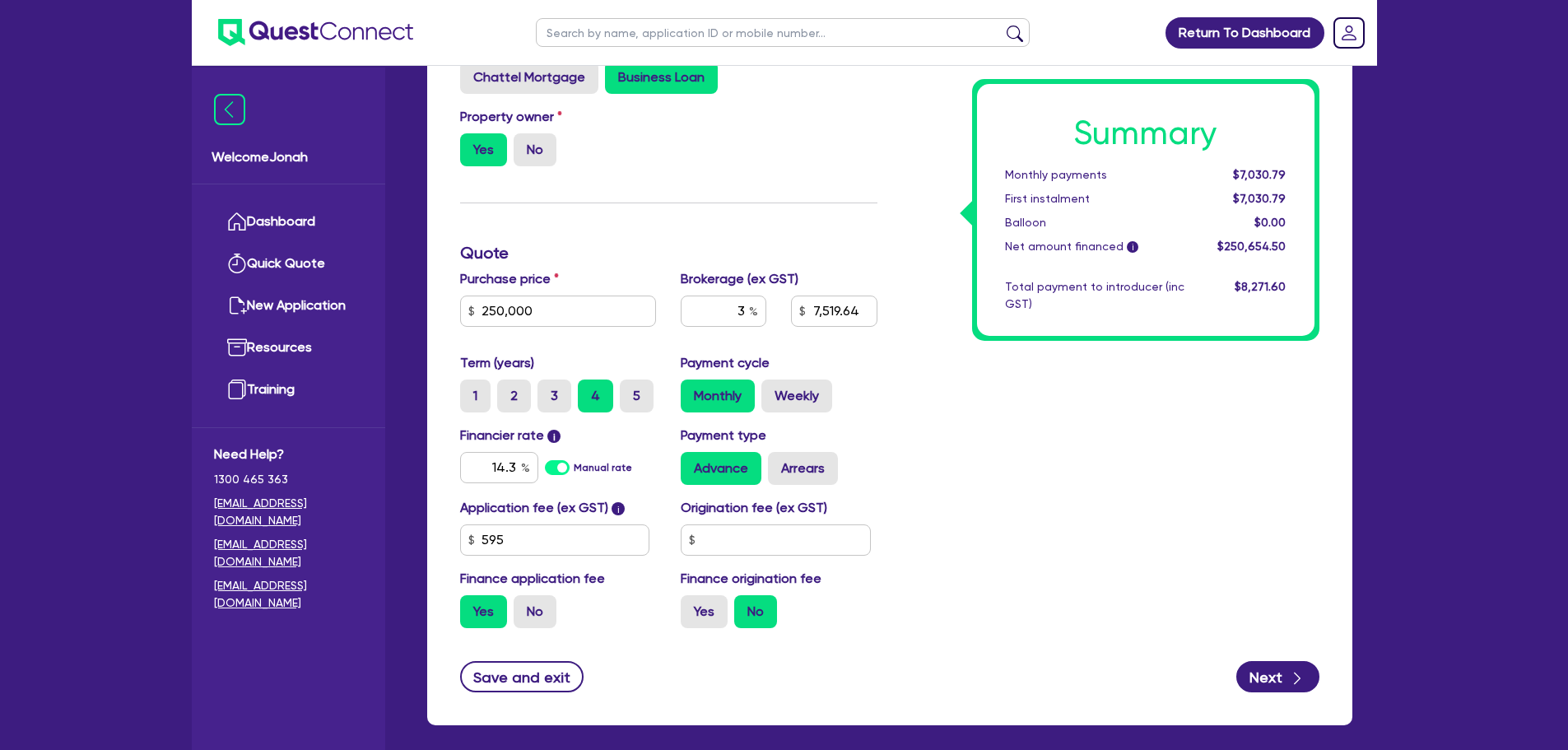
scroll to position [411, 0]
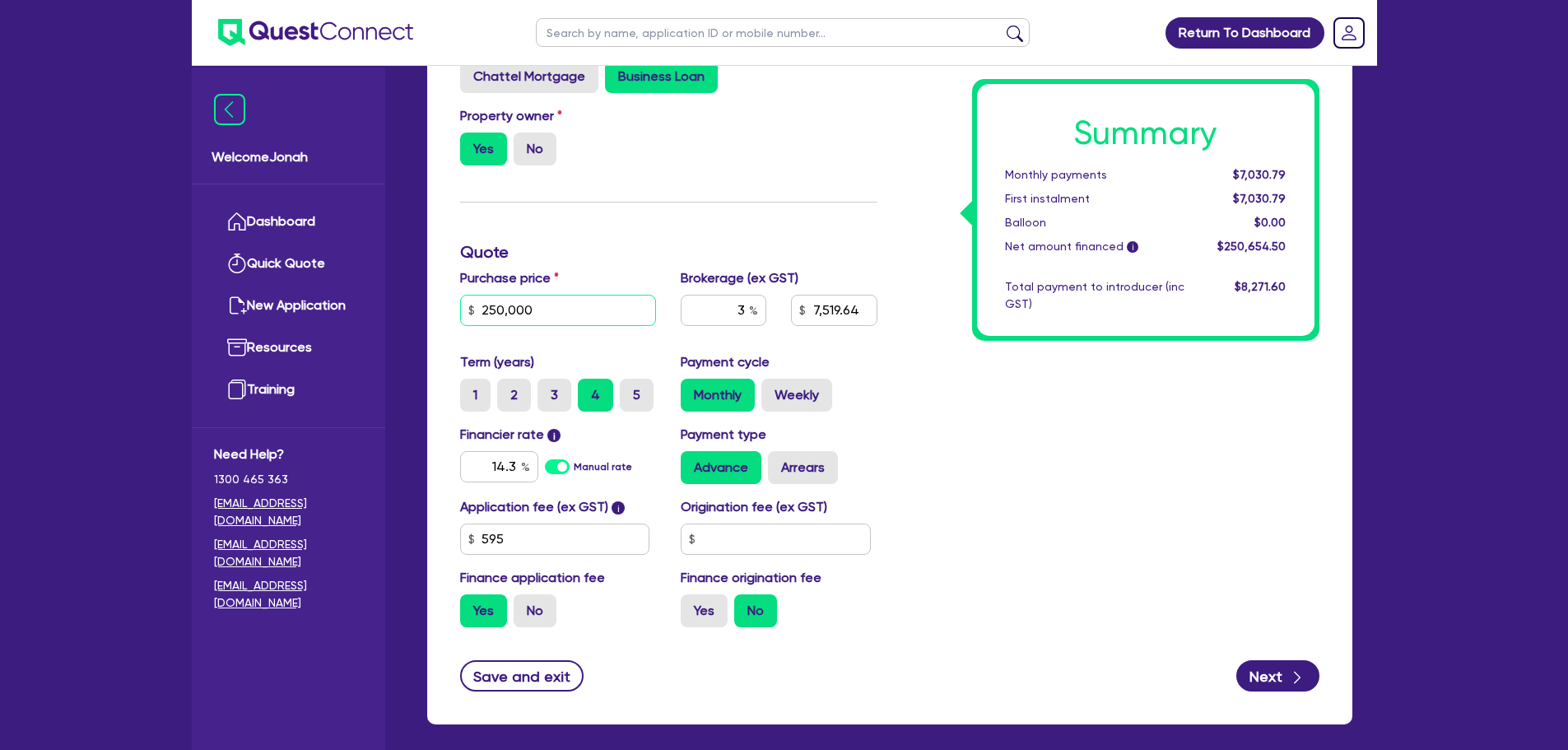
click at [498, 304] on input "250,000" at bounding box center [558, 310] width 197 height 31
click at [1039, 453] on div "Summary Monthly payments Calculating... First instalment Calculating... Balloon…" at bounding box center [1111, 288] width 442 height 704
click at [561, 397] on label "3" at bounding box center [554, 395] width 34 height 33
click at [548, 389] on input "3" at bounding box center [542, 384] width 11 height 11
click at [1249, 176] on span "$7,030.67" at bounding box center [1259, 174] width 53 height 13
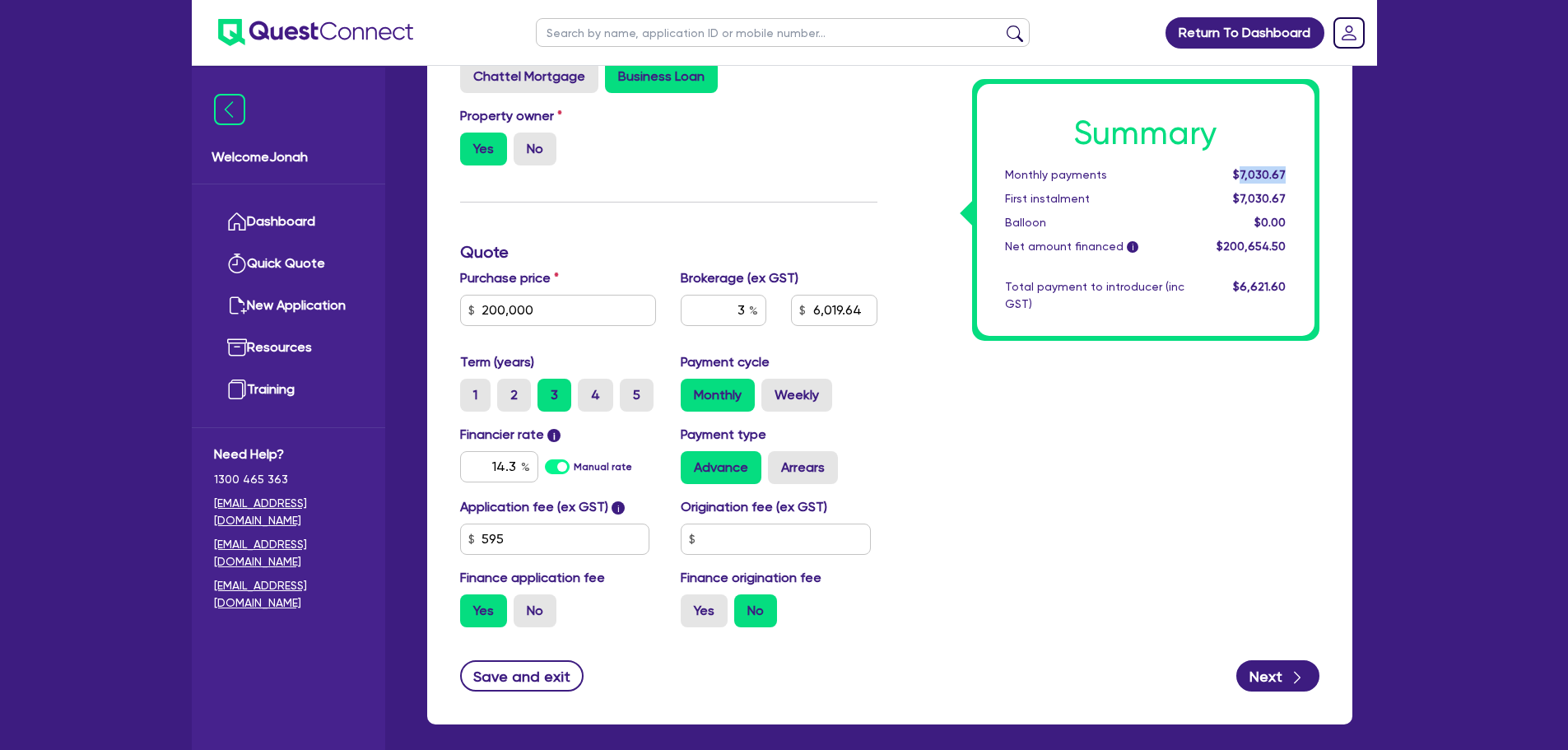
click at [1249, 176] on span "$7,030.67" at bounding box center [1259, 174] width 53 height 13
click at [1138, 466] on div "Summary Monthly payments $7,030.67 First instalment $7,030.67 Balloon $0.00 Net…" at bounding box center [1111, 288] width 442 height 704
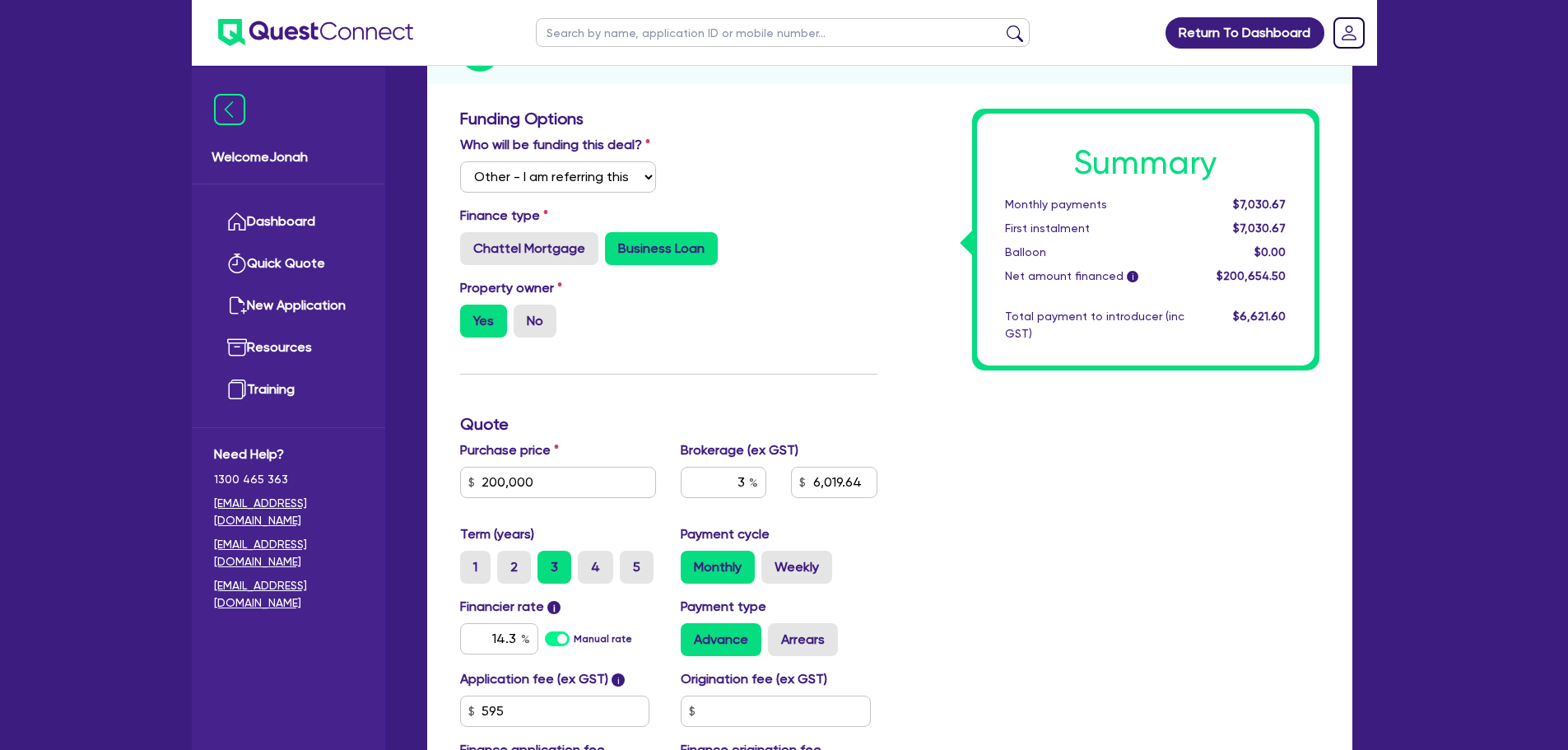
scroll to position [487, 0]
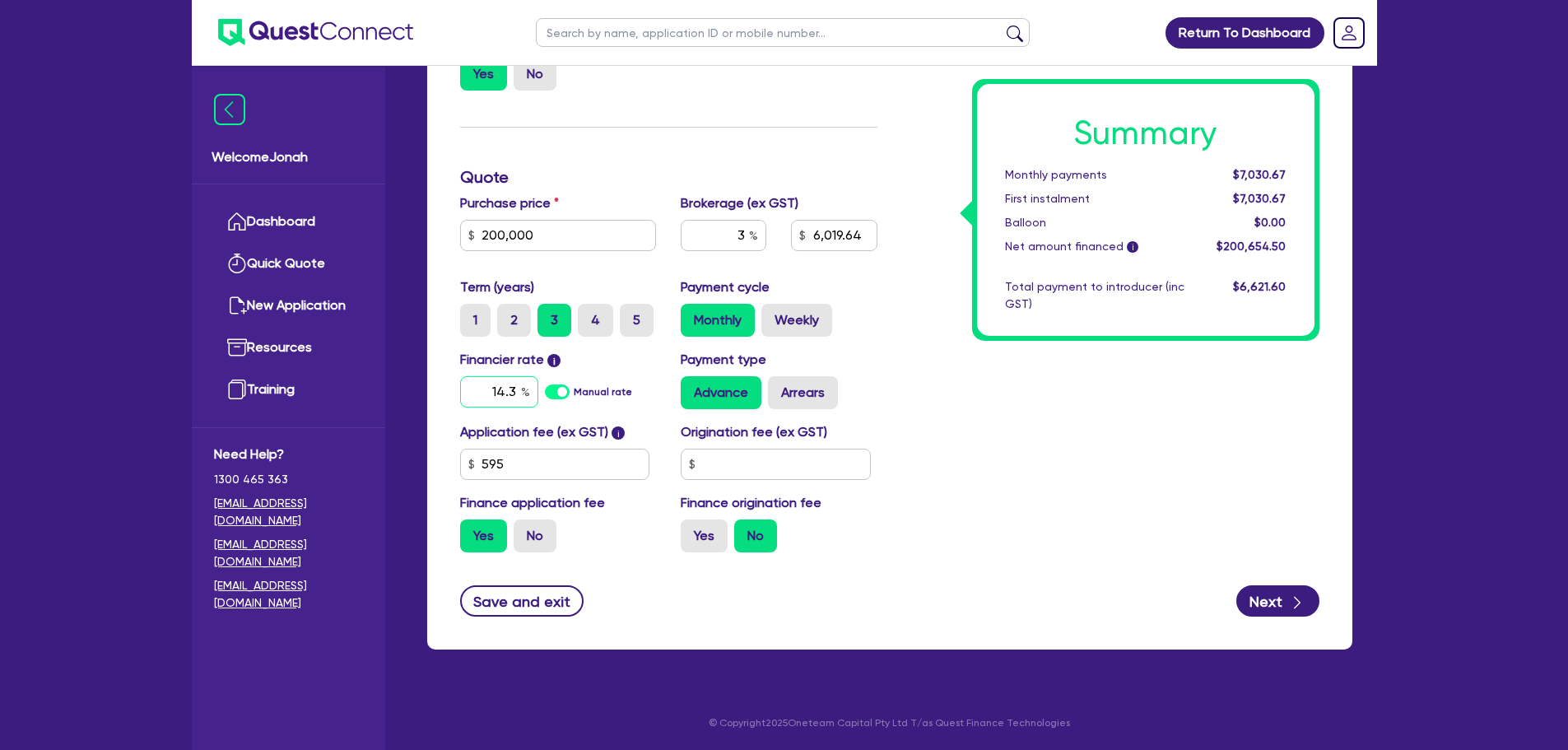
drag, startPoint x: 487, startPoint y: 393, endPoint x: 515, endPoint y: 397, distance: 28.3
click at [515, 397] on input "14.3" at bounding box center [498, 392] width 78 height 31
click at [956, 492] on div "Summary Monthly payments $7,030.67 First instalment $7,030.67 Balloon $0.00 Net…" at bounding box center [1111, 214] width 442 height 704
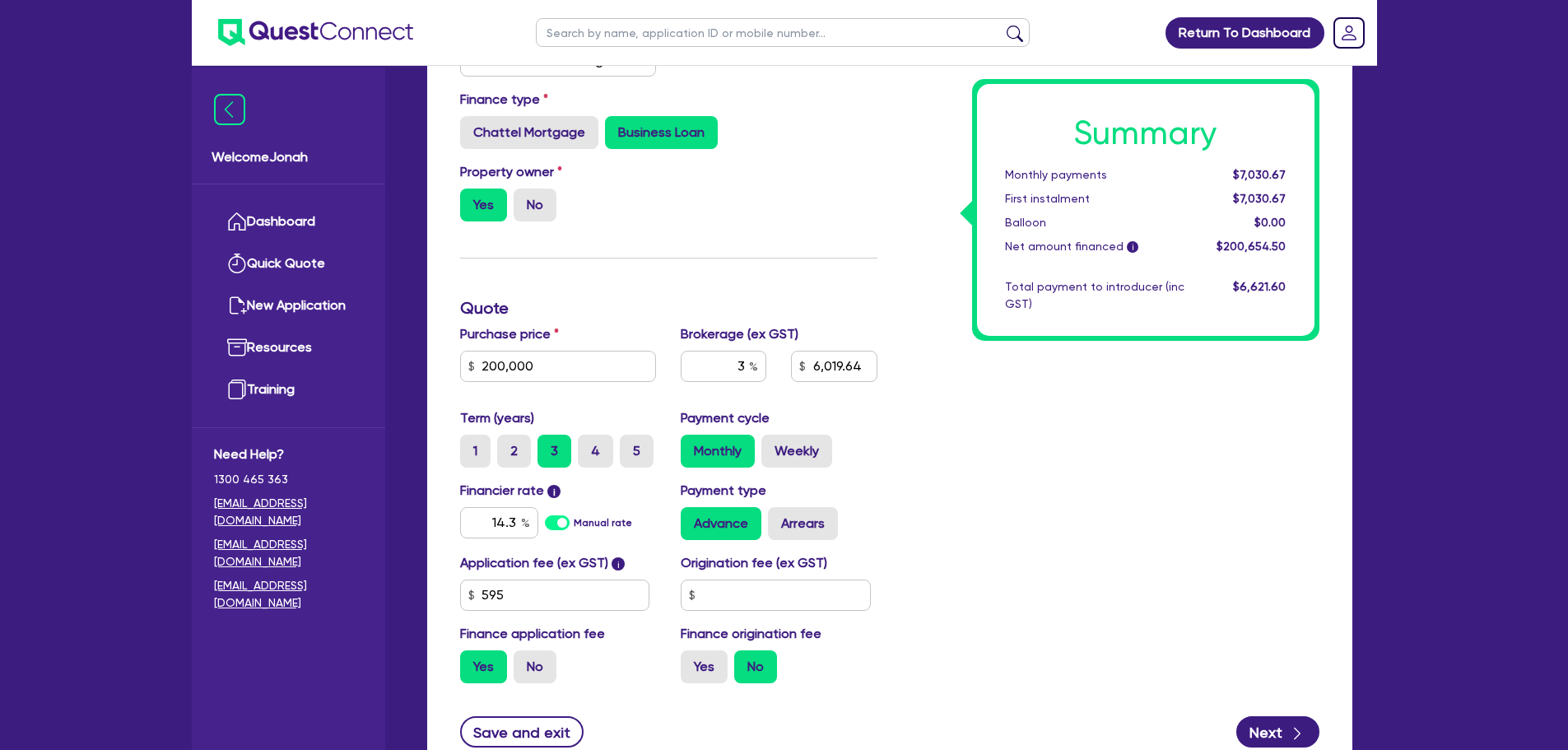
scroll to position [0, 0]
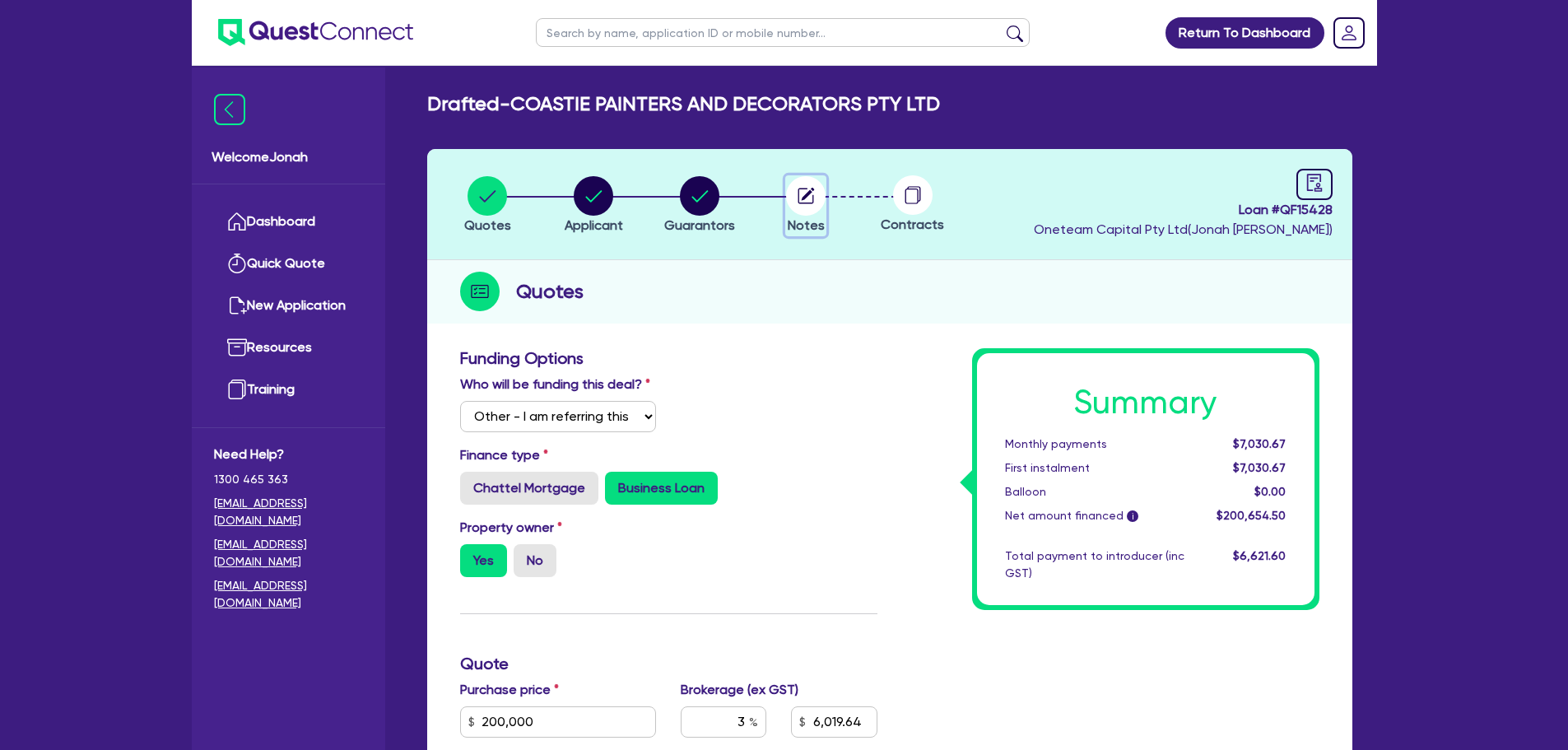
click at [808, 210] on circle "button" at bounding box center [806, 196] width 40 height 40
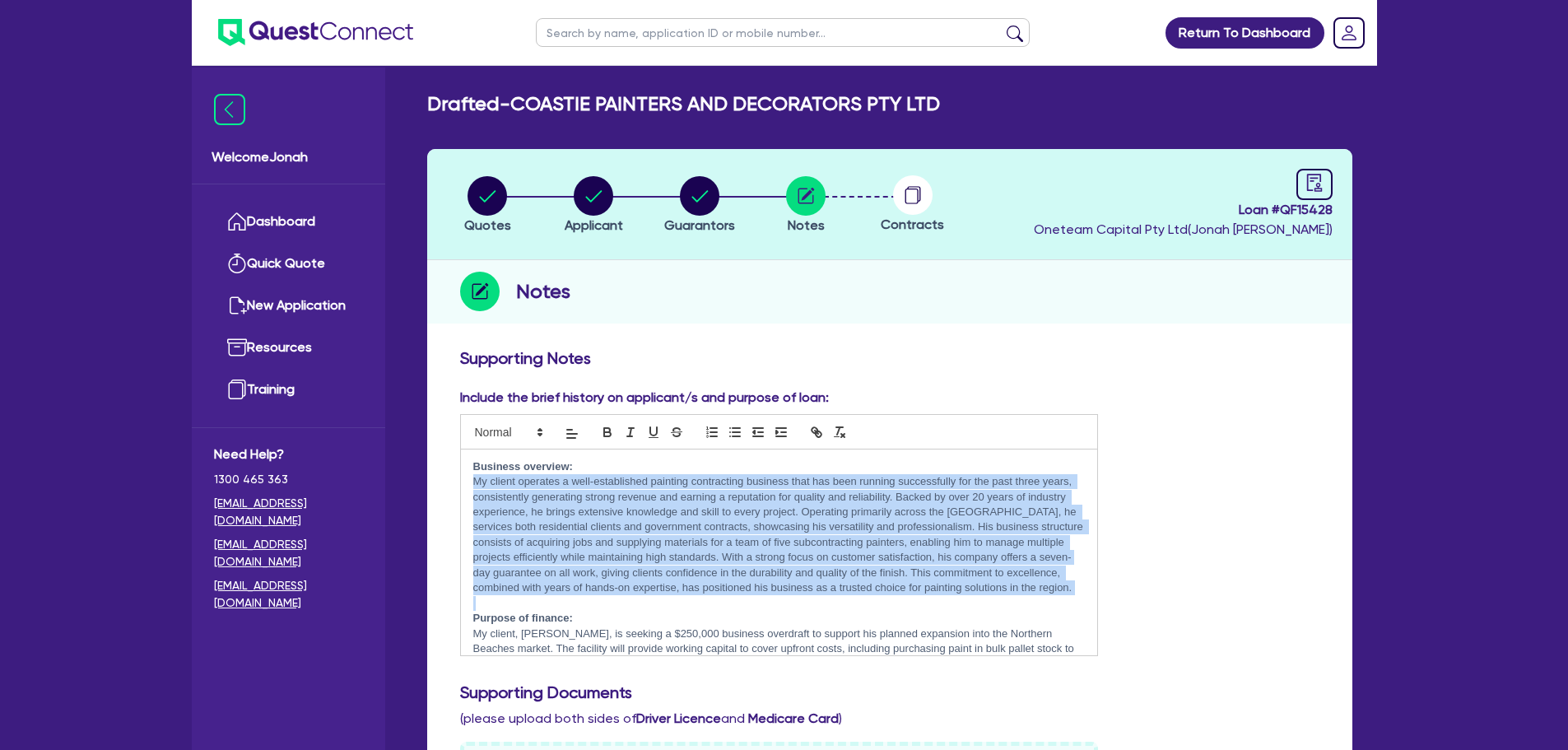
drag, startPoint x: 471, startPoint y: 482, endPoint x: 1050, endPoint y: 600, distance: 590.9
click at [1050, 600] on div "Business overview: Purpose of finance: My client, Martin, is seeking a $250,000…" at bounding box center [779, 551] width 637 height 206
copy p "My client operates a well-established painting contracting business that has be…"
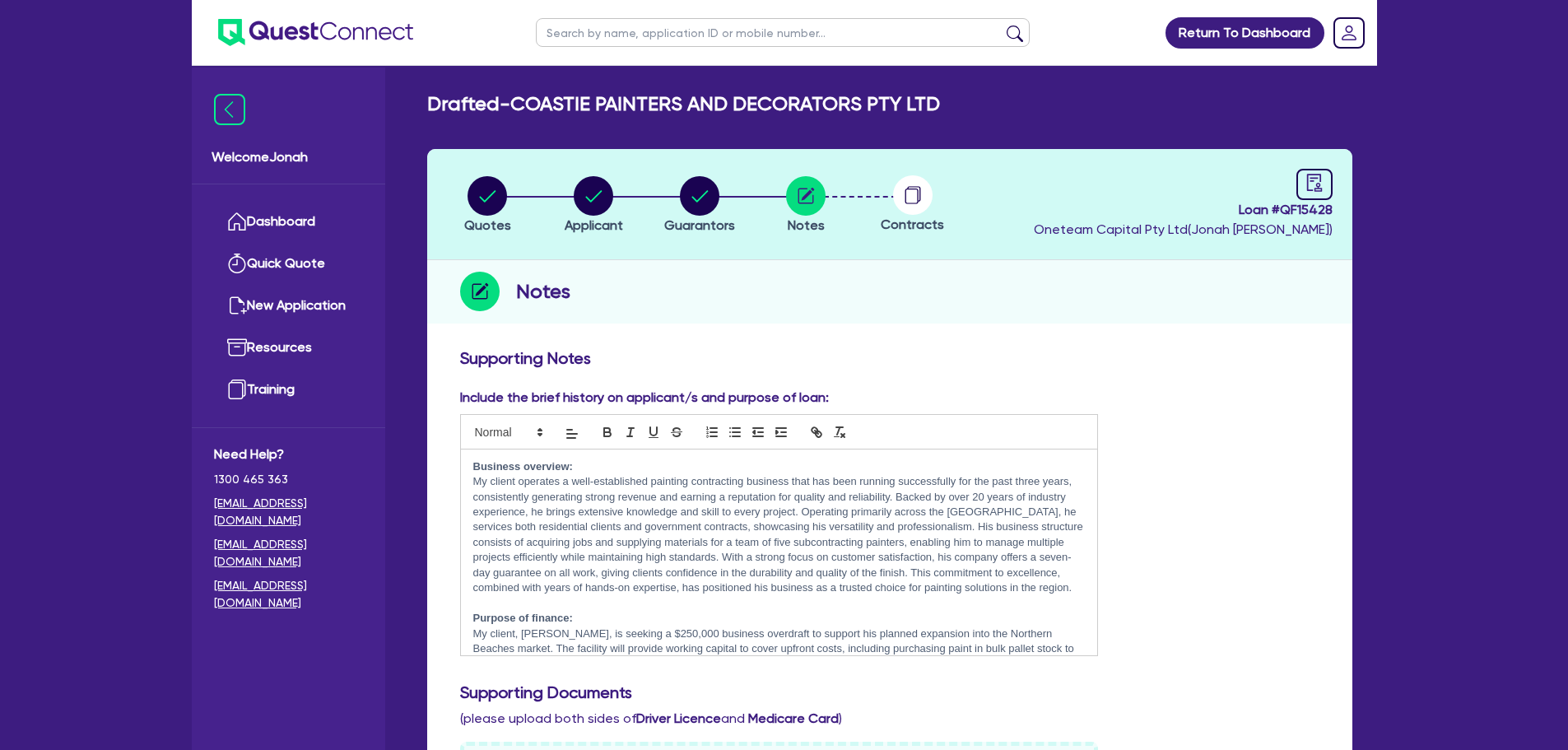
click at [476, 616] on strong "Purpose of finance:" at bounding box center [523, 618] width 100 height 13
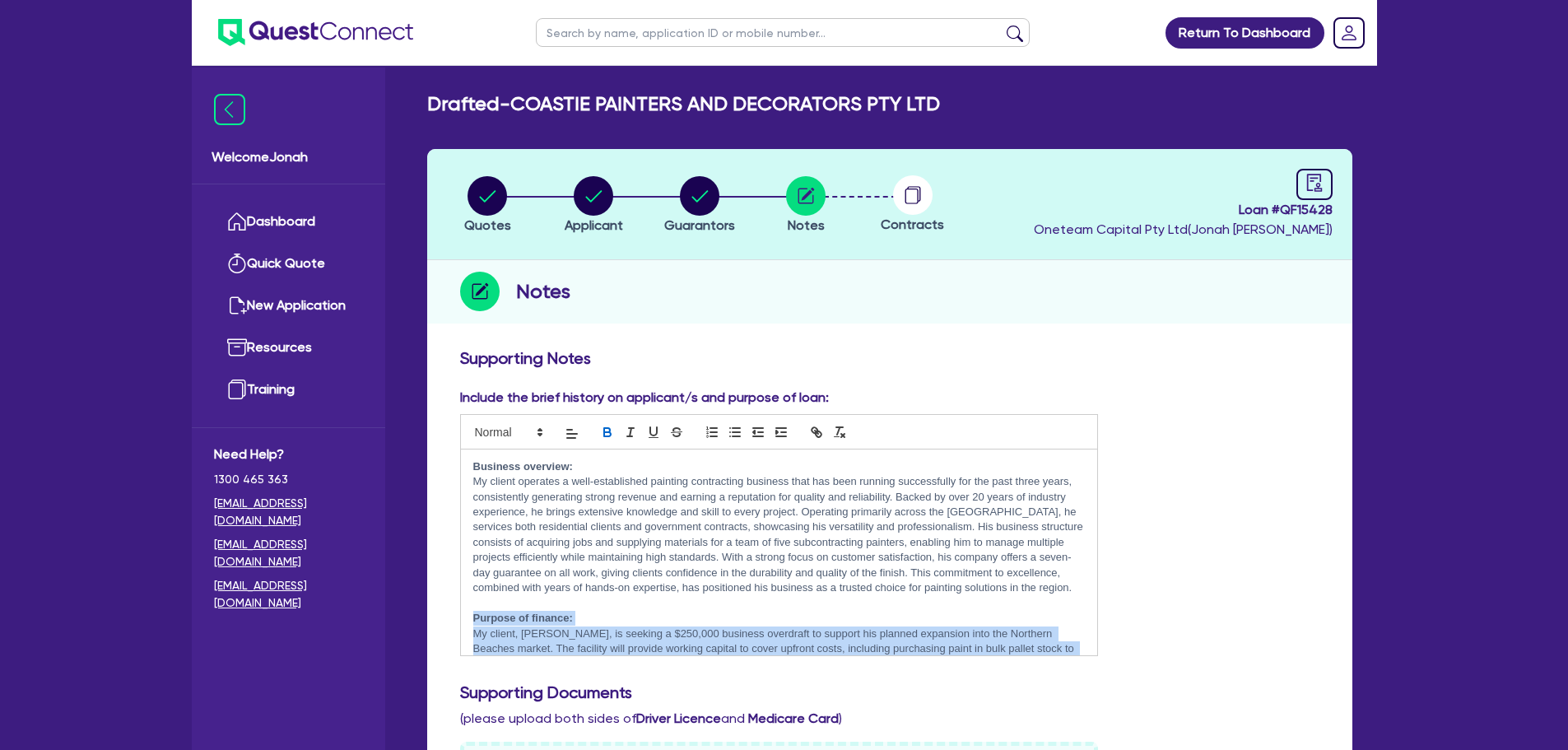
scroll to position [57, 0]
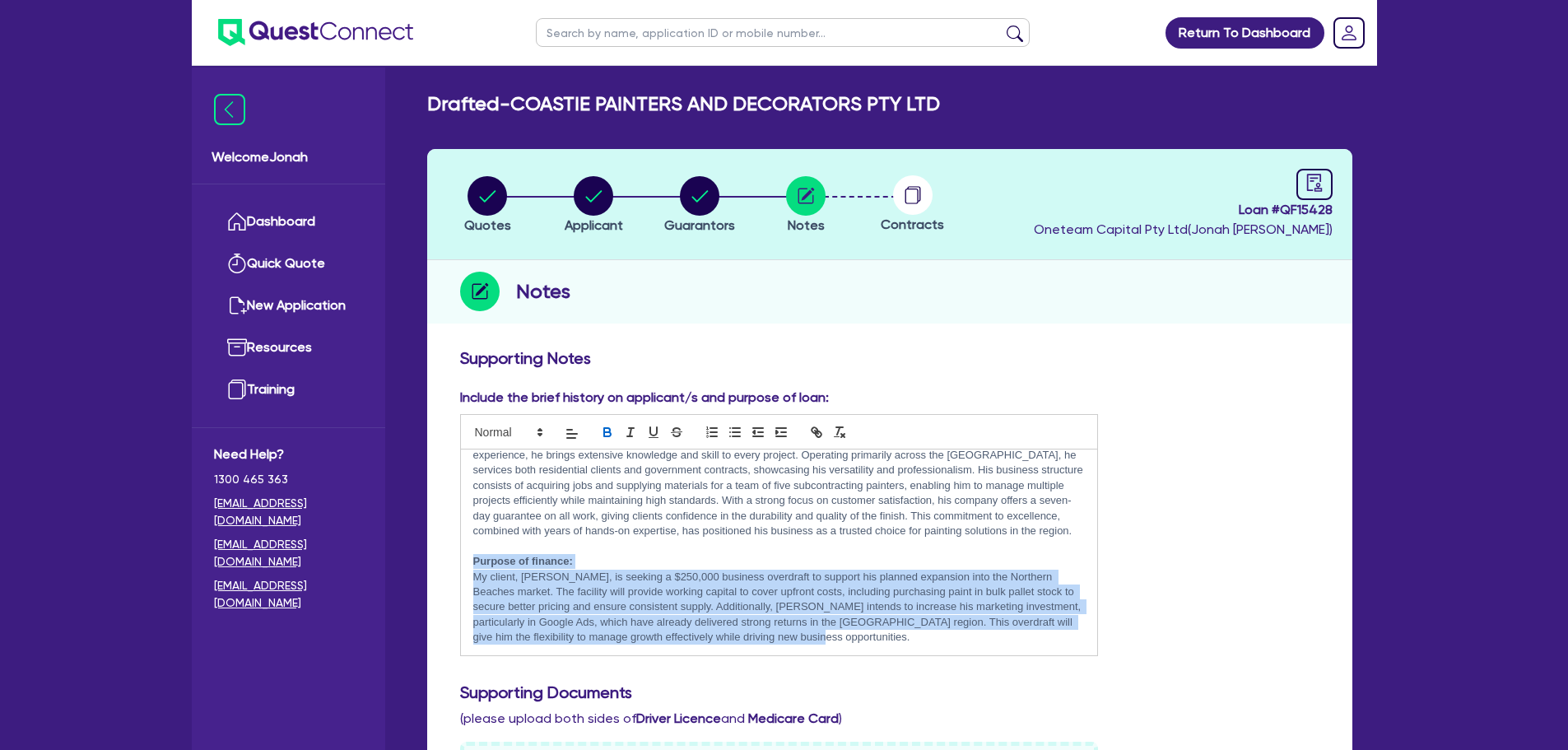
drag, startPoint x: 474, startPoint y: 617, endPoint x: 720, endPoint y: 623, distance: 246.1
click at [874, 704] on div "Include the brief history on applicant/s and purpose of loan: Business overview…" at bounding box center [890, 714] width 884 height 653
drag, startPoint x: 598, startPoint y: 577, endPoint x: 613, endPoint y: 577, distance: 15.0
click at [600, 577] on p "My client, Martin, is seeking a $250,000 business overdraft to support his plan…" at bounding box center [780, 607] width 612 height 75
click at [633, 578] on p "My client, Martin, is seeking a $250,000 business overdraft to support his plan…" at bounding box center [780, 607] width 612 height 75
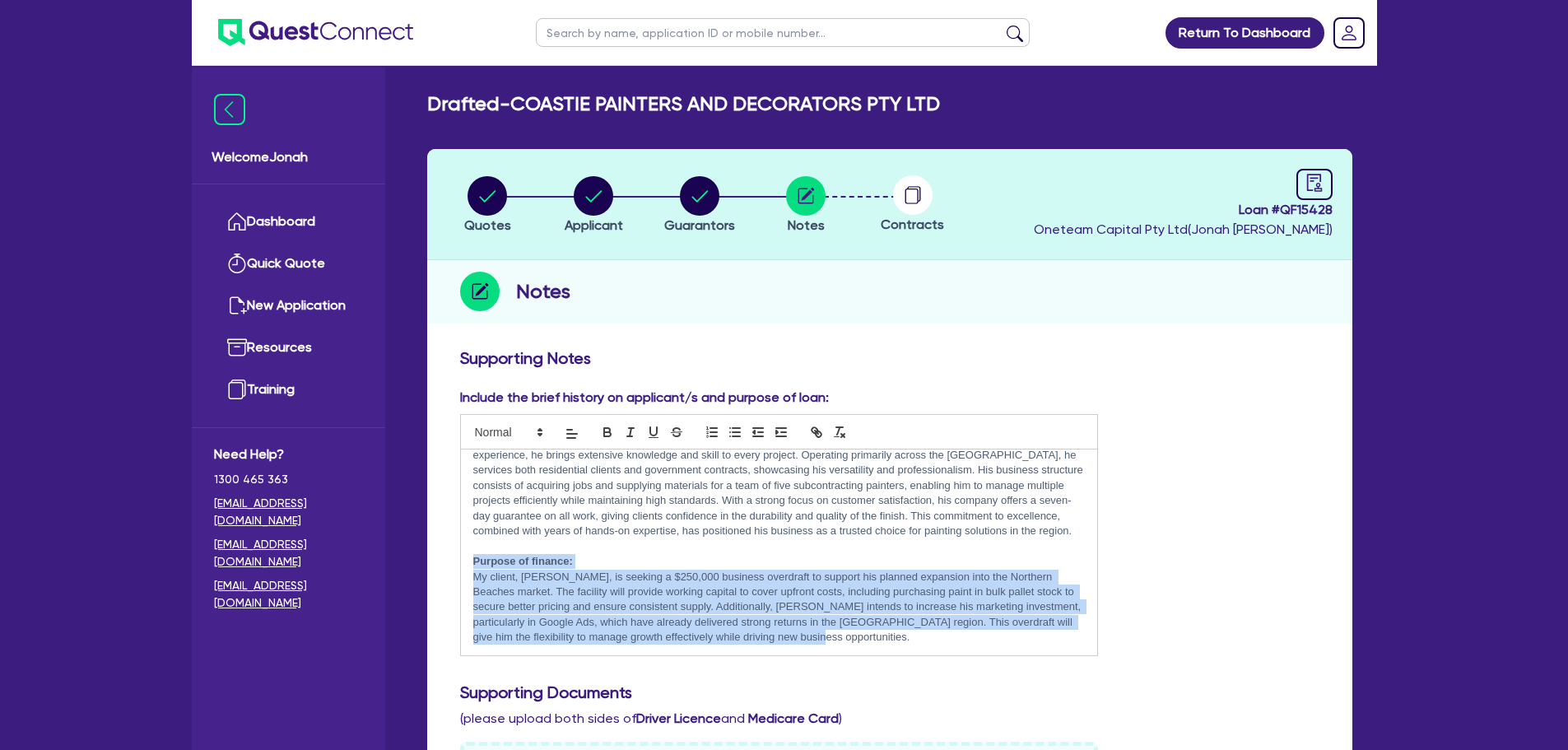
click at [629, 577] on p "My client, Martin, is seeking a $250,000 business overdraft to support his plan…" at bounding box center [780, 607] width 612 height 75
drag, startPoint x: 827, startPoint y: 640, endPoint x: 434, endPoint y: 563, distance: 400.5
copy div "Purpose of finance: My client, Martin, is seeking a $150,000 business overdraft…"
click at [610, 210] on icon "button" at bounding box center [594, 196] width 40 height 40
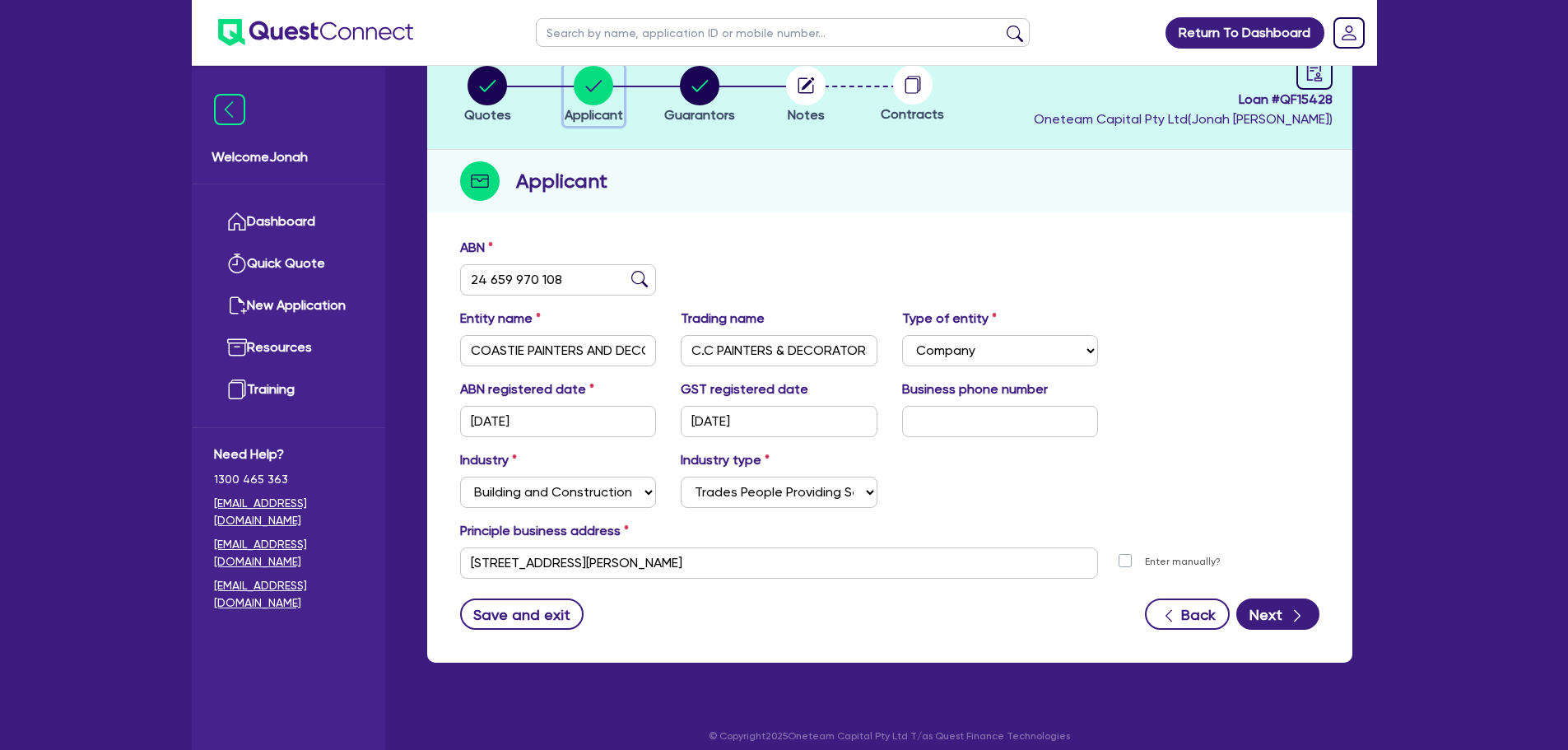
scroll to position [123, 0]
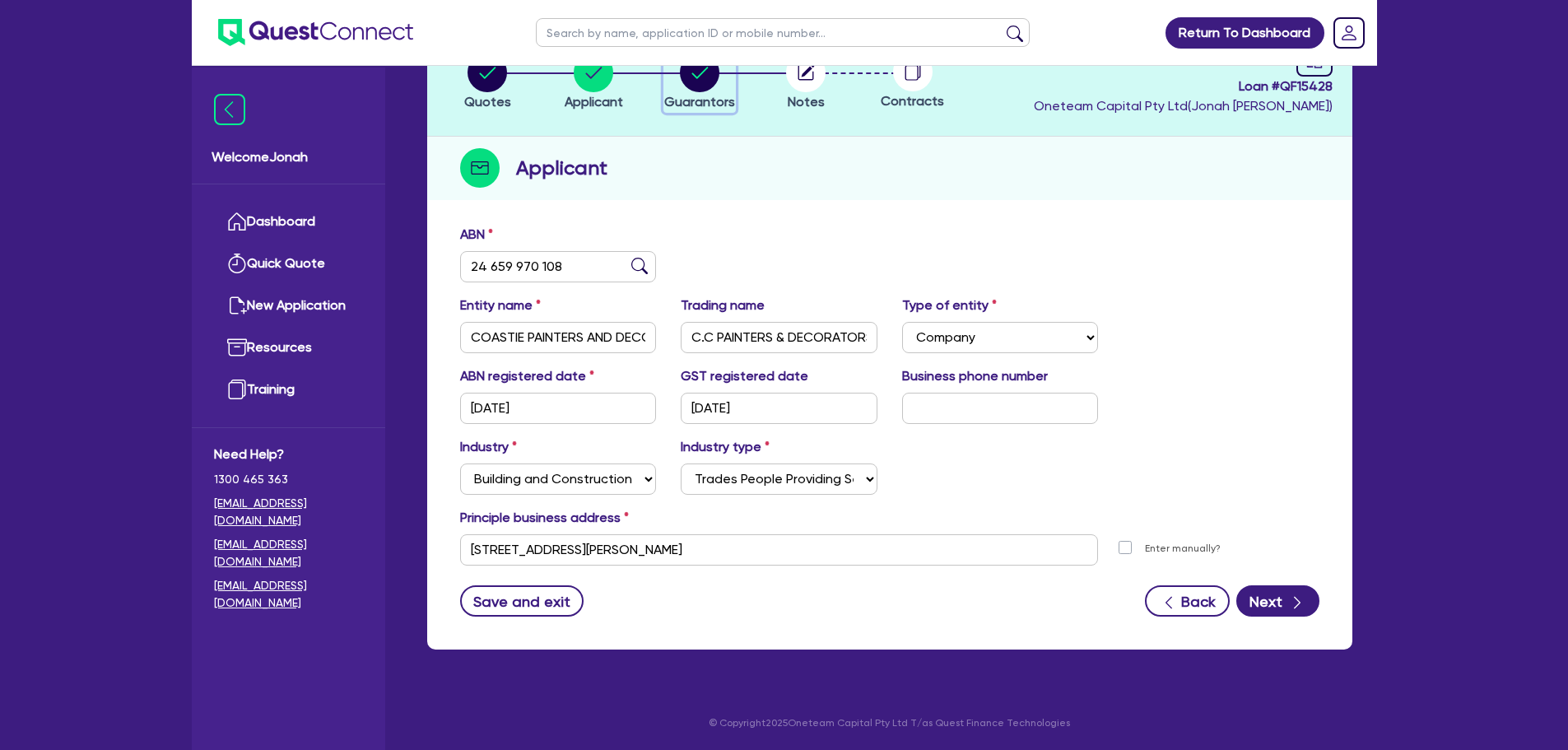
click at [697, 99] on span "Guarantors" at bounding box center [700, 101] width 71 height 15
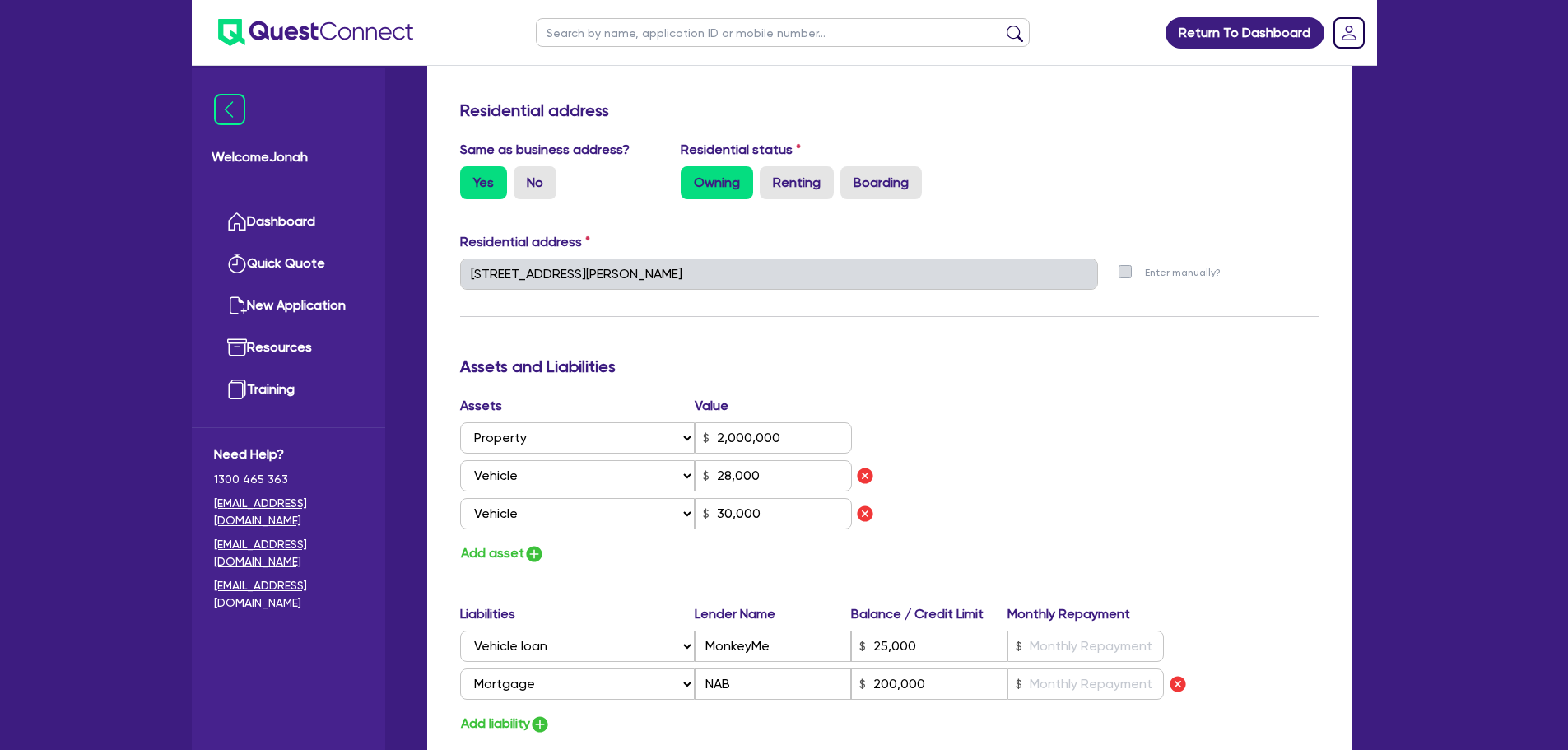
scroll to position [823, 0]
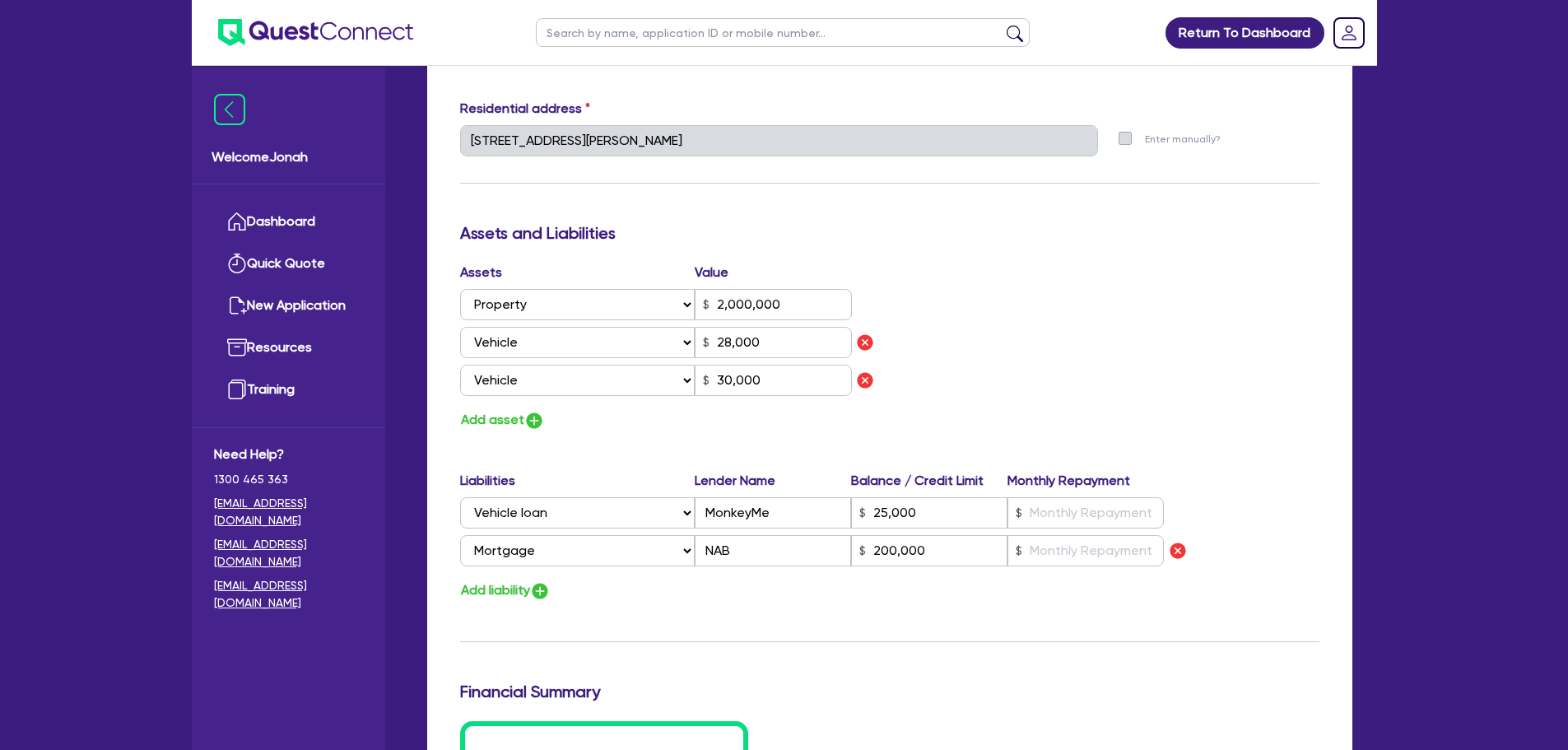
click at [1089, 389] on div "Assets Value Select Asset Cash Property Investment property Vehicle Truck Trail…" at bounding box center [890, 347] width 884 height 169
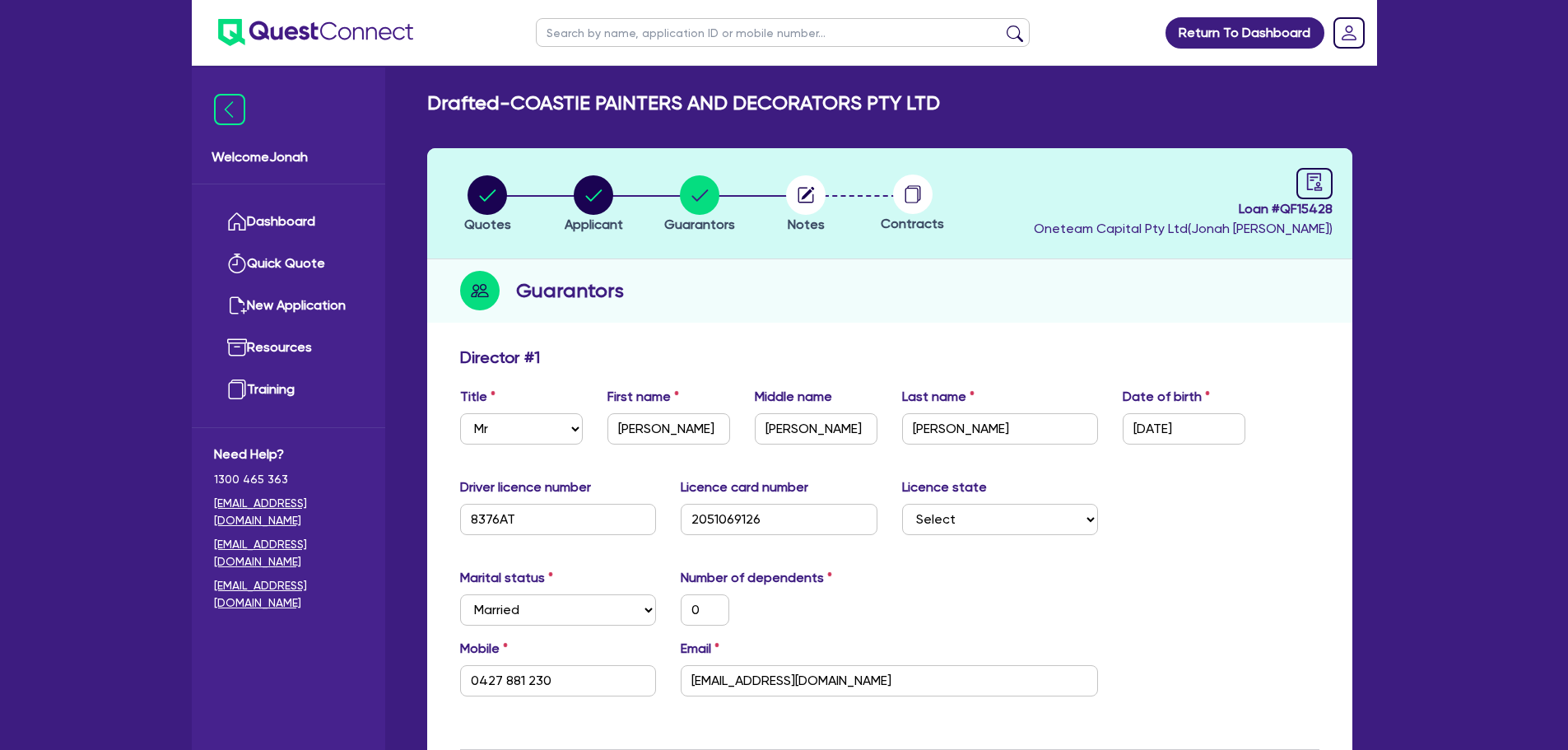
scroll to position [0, 0]
click at [795, 212] on circle "button" at bounding box center [806, 196] width 40 height 40
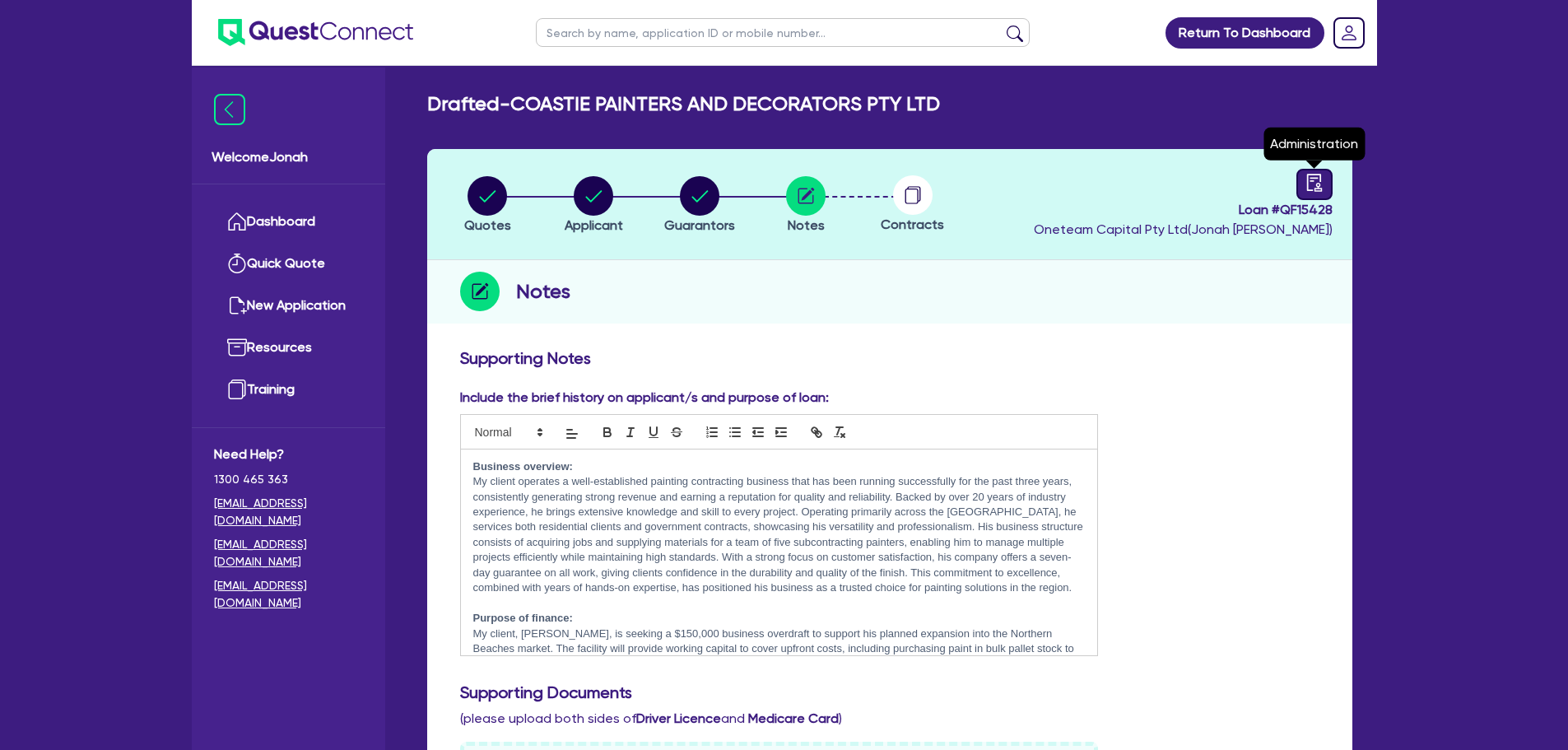
click at [1307, 190] on icon "audit" at bounding box center [1313, 181] width 14 height 17
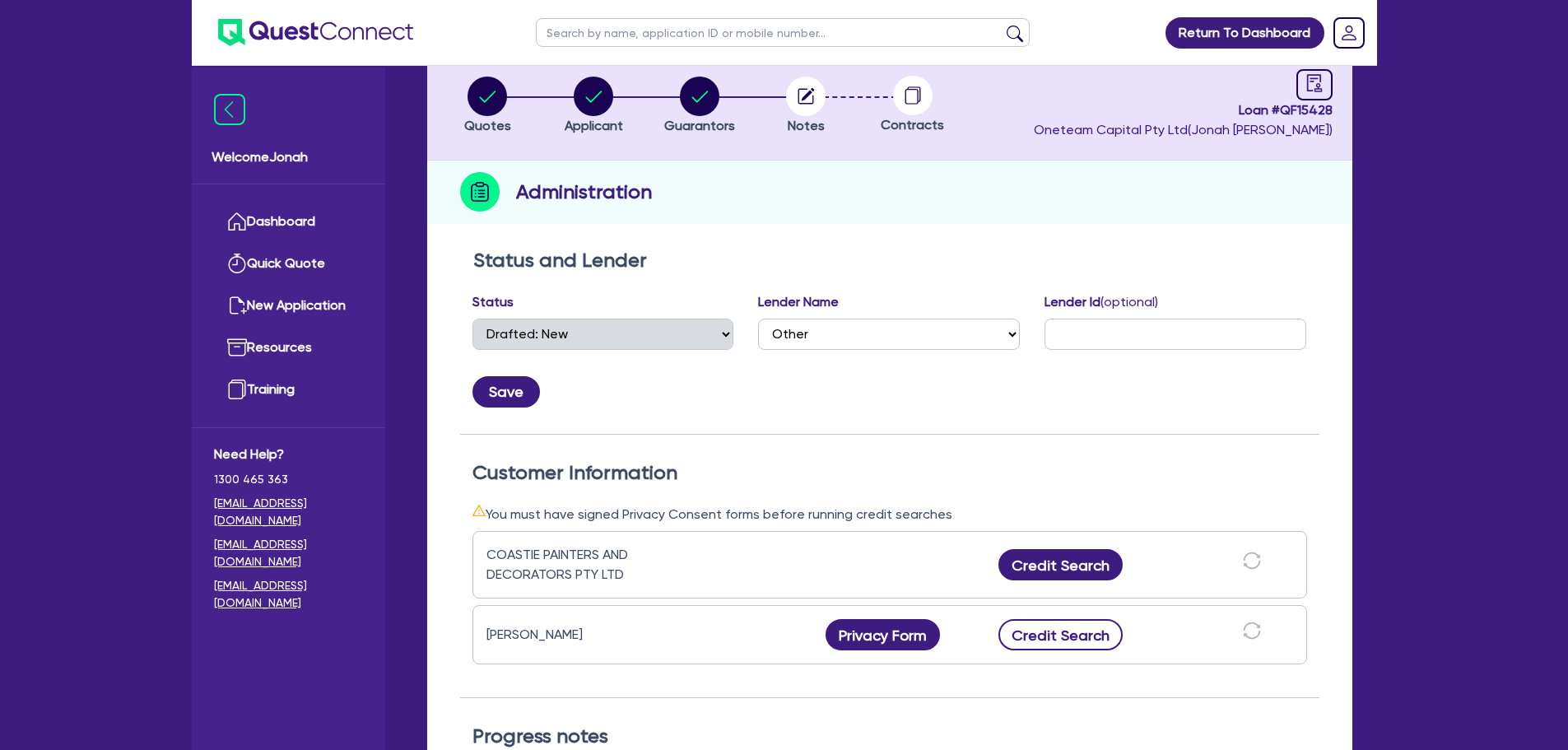
scroll to position [247, 0]
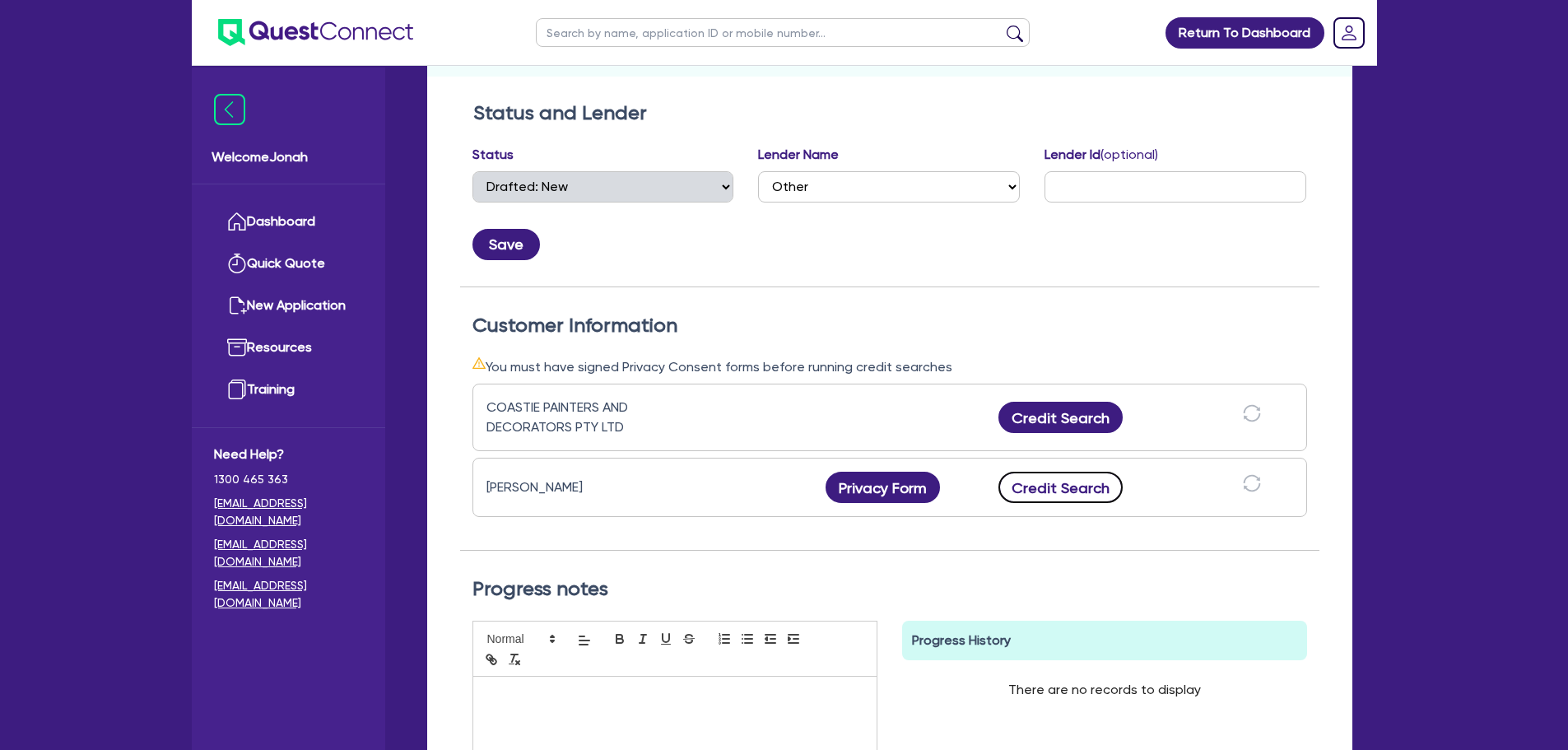
click at [1049, 490] on button "Credit Search" at bounding box center [1061, 487] width 125 height 31
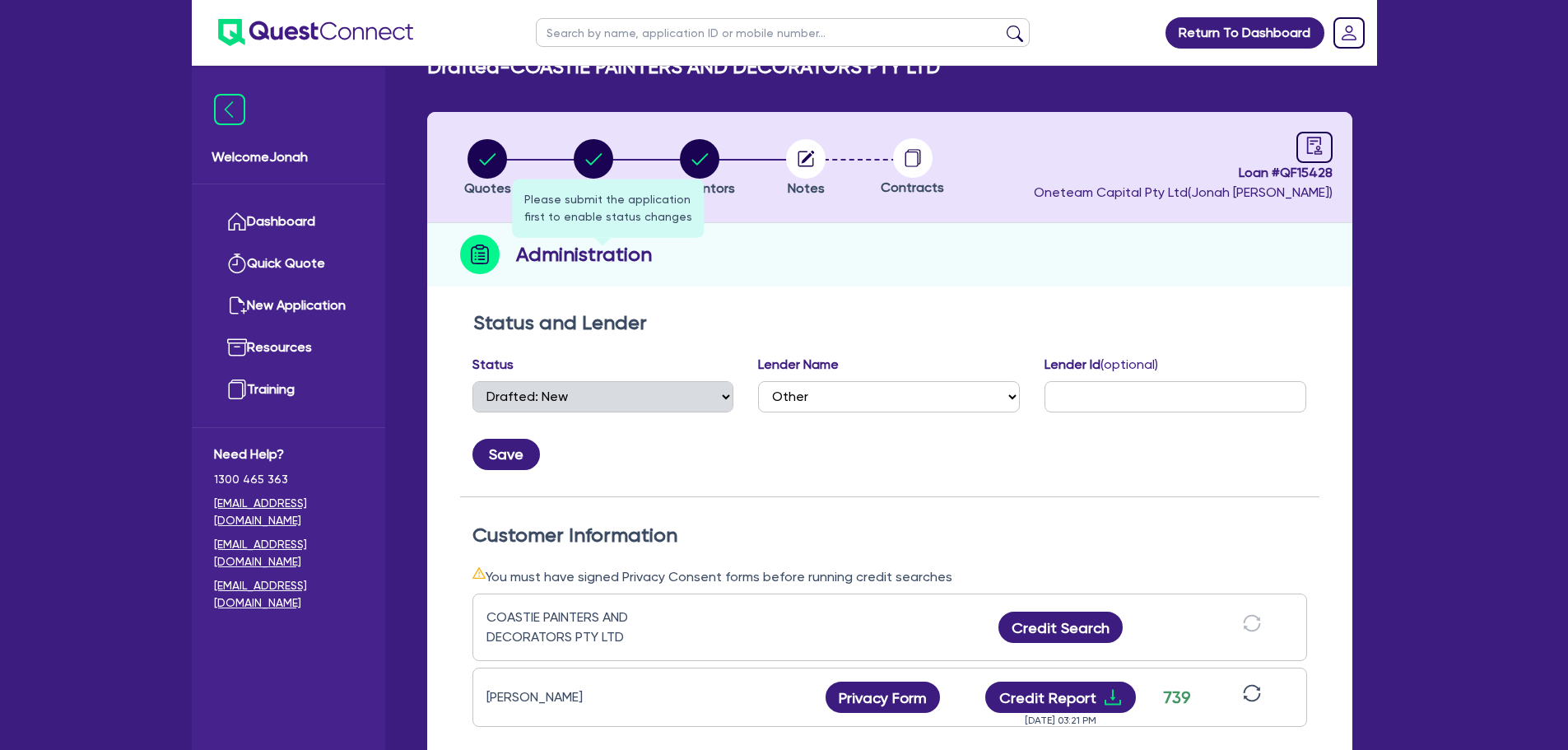
scroll to position [0, 0]
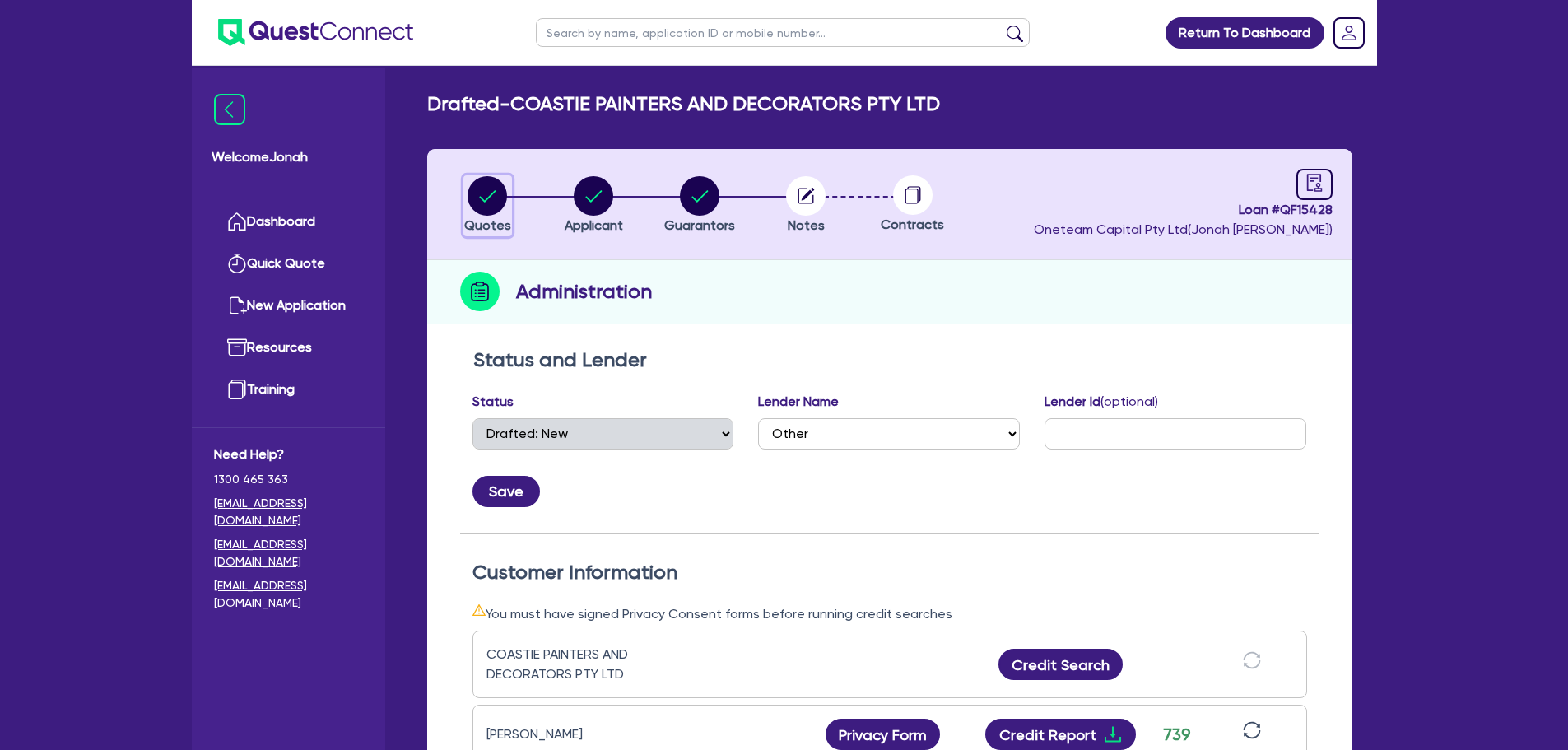
click at [488, 193] on circle "button" at bounding box center [488, 196] width 40 height 40
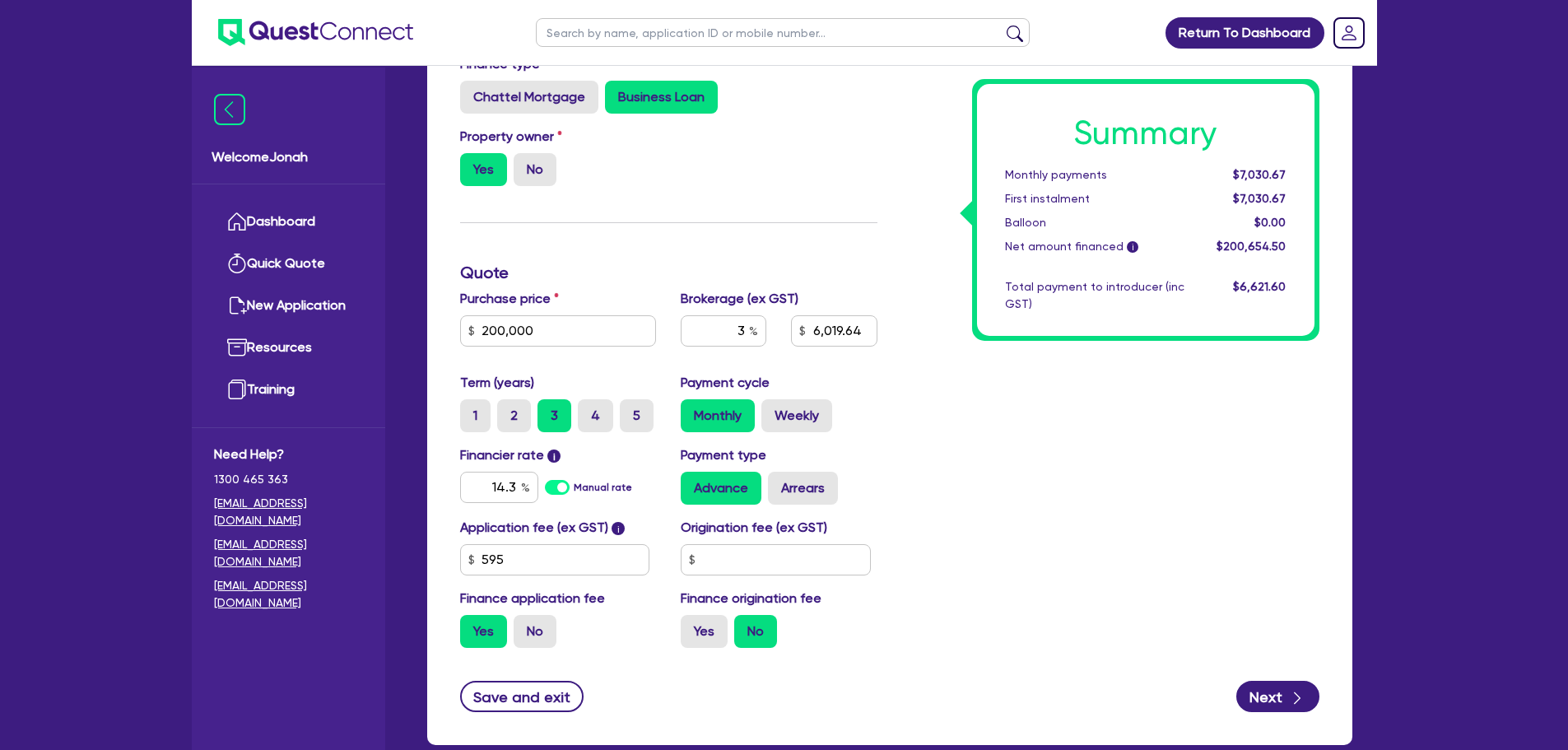
scroll to position [404, 0]
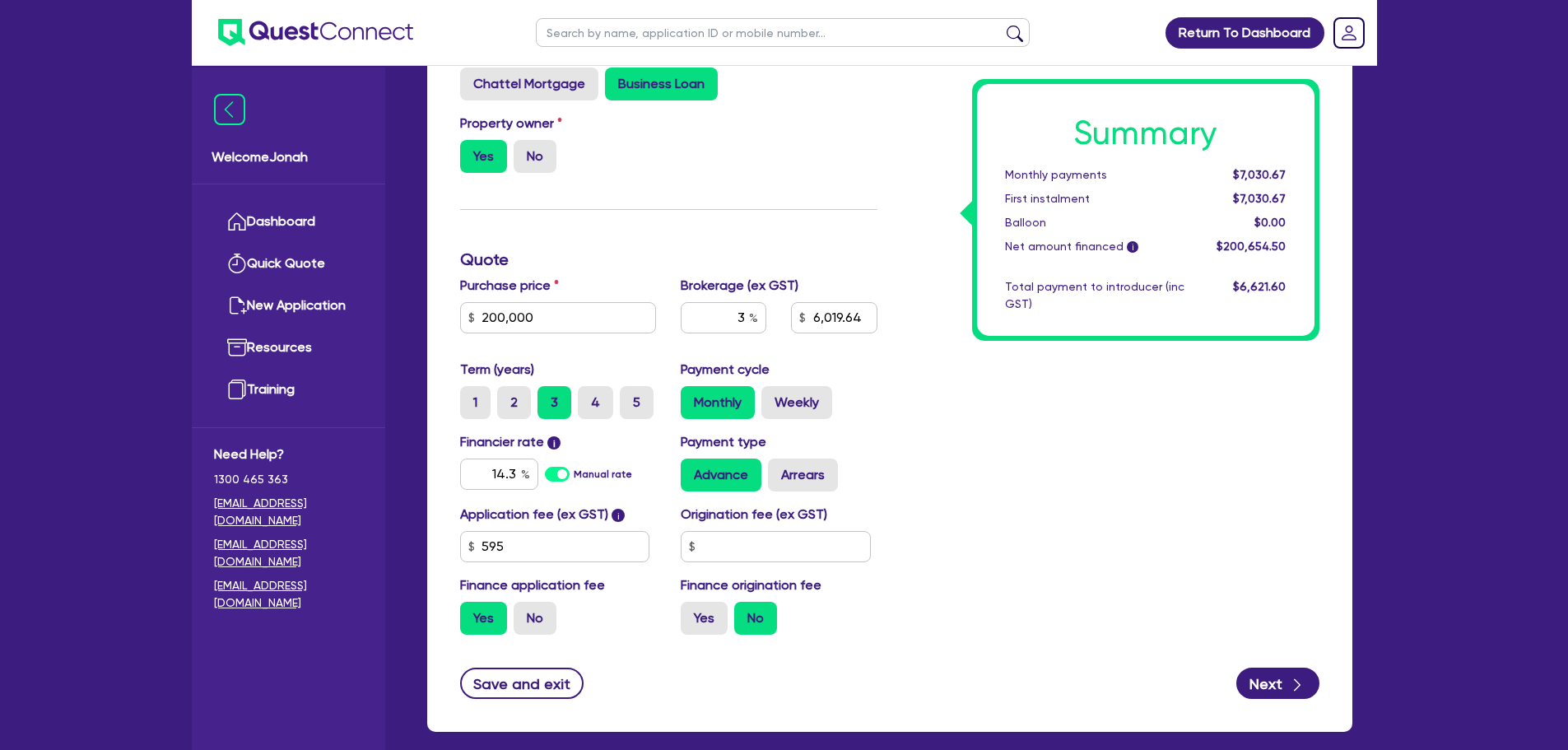
click at [1053, 244] on div "Net amount financed i" at bounding box center [1094, 246] width 204 height 17
click at [1066, 413] on div "Summary Monthly payments $7,030.67 First instalment $7,030.67 Balloon $0.00 Net…" at bounding box center [1111, 296] width 442 height 704
click at [1253, 179] on span "$7,030.67" at bounding box center [1259, 174] width 53 height 13
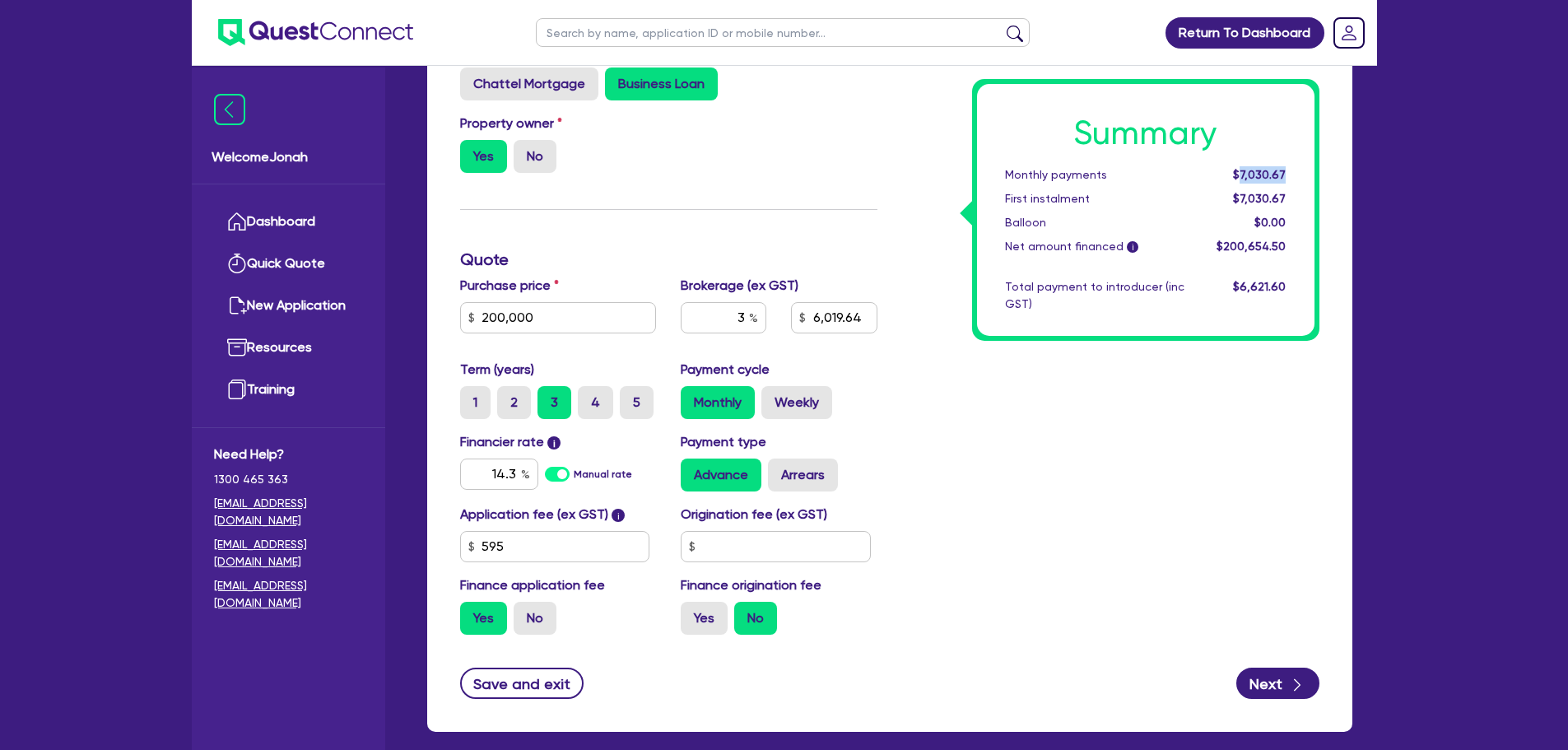
click at [1253, 179] on span "$7,030.67" at bounding box center [1259, 174] width 53 height 13
click at [1100, 419] on div "Summary Monthly payments $7,030.67 First instalment $7,030.67 Balloon $0.00 Net…" at bounding box center [1111, 296] width 442 height 704
click at [519, 369] on label "Term (years)" at bounding box center [497, 369] width 74 height 20
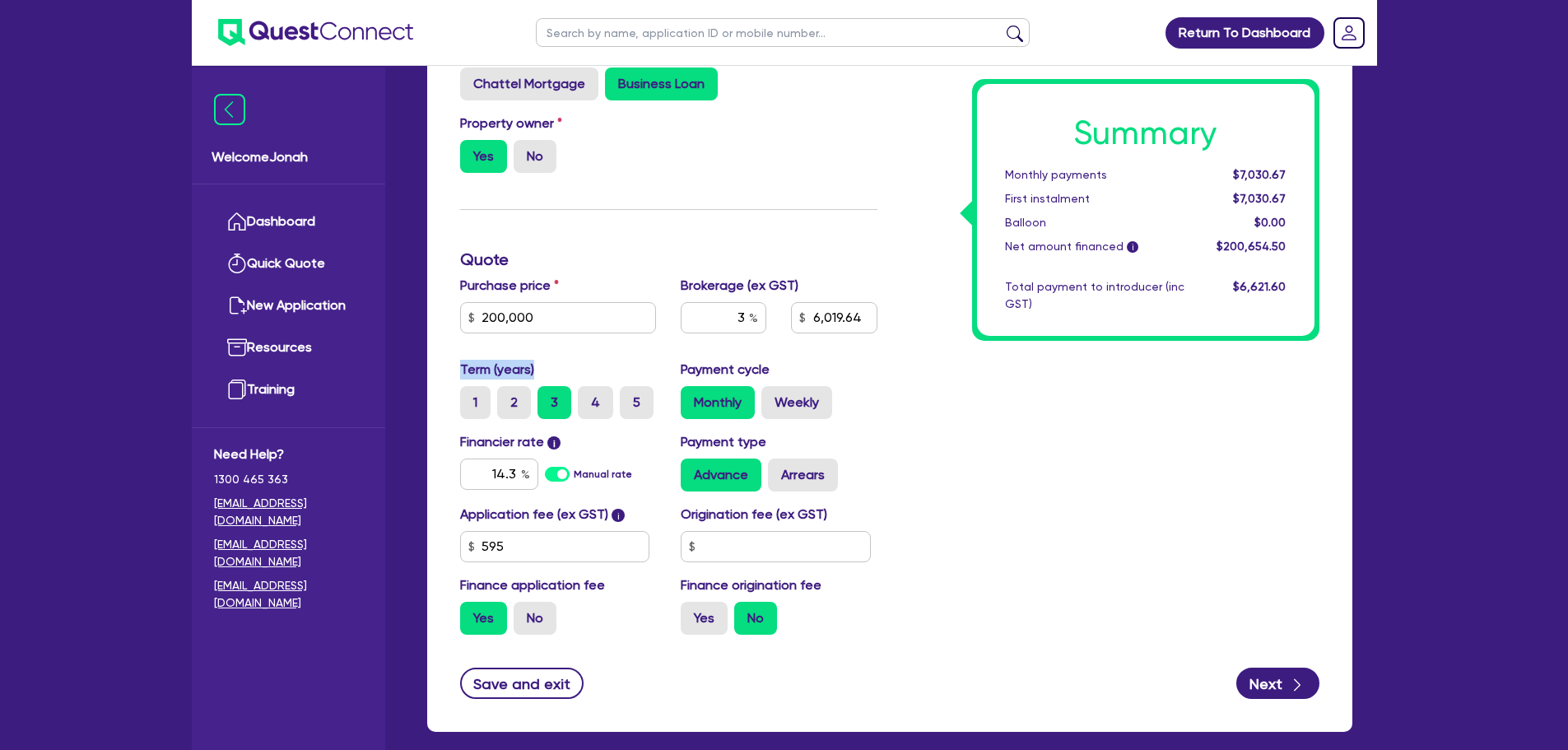
click at [519, 369] on label "Term (years)" at bounding box center [497, 369] width 74 height 20
click at [565, 355] on div "Purchase price 200,000 Cash deposit Trade in Payout amount Balloon Brokerage (e…" at bounding box center [669, 317] width 442 height 84
click at [1027, 194] on div "First instalment" at bounding box center [1094, 199] width 204 height 17
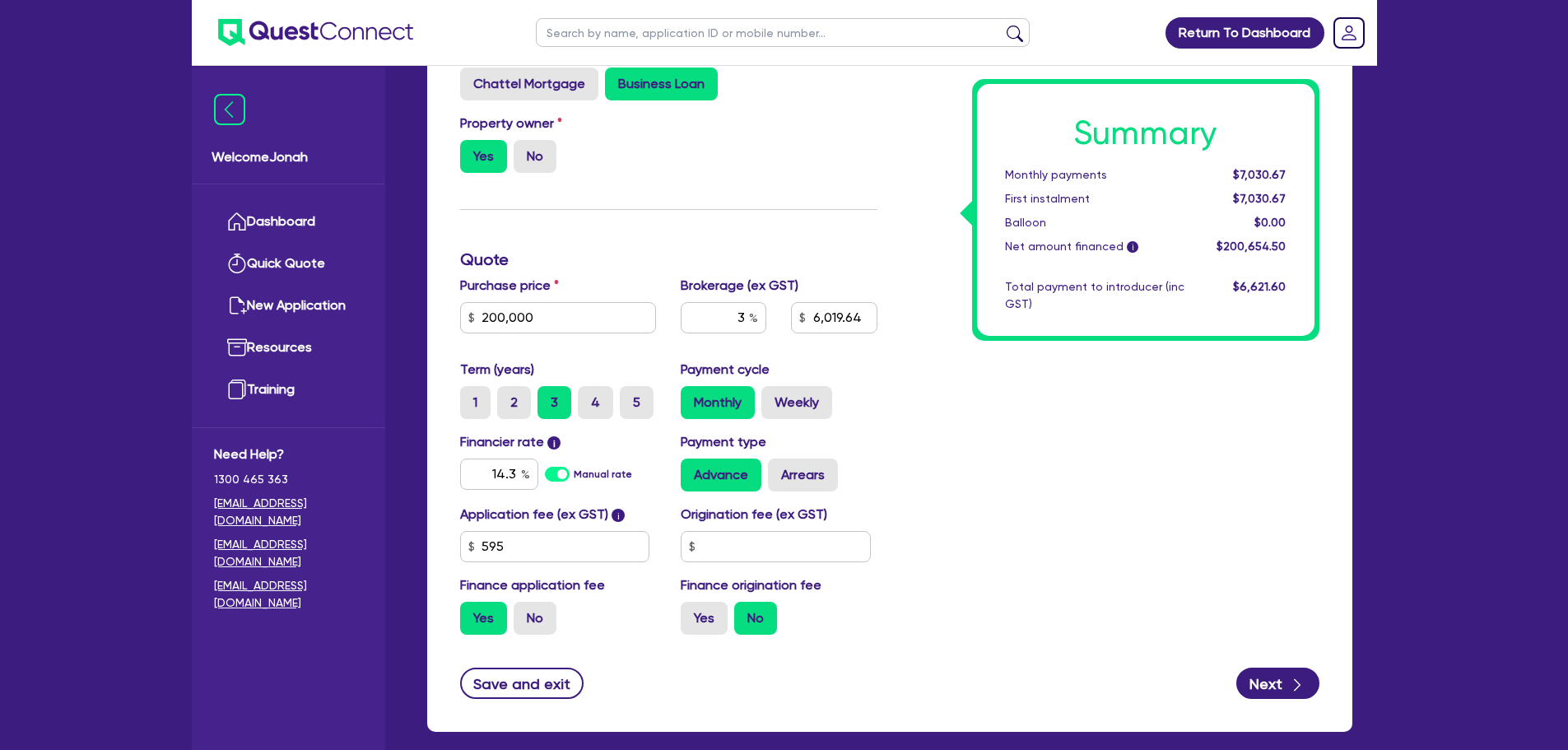
click at [983, 216] on div "Summary Monthly payments $7,030.67 First instalment $7,030.67 Balloon $0.00 Net…" at bounding box center [1146, 209] width 338 height 251
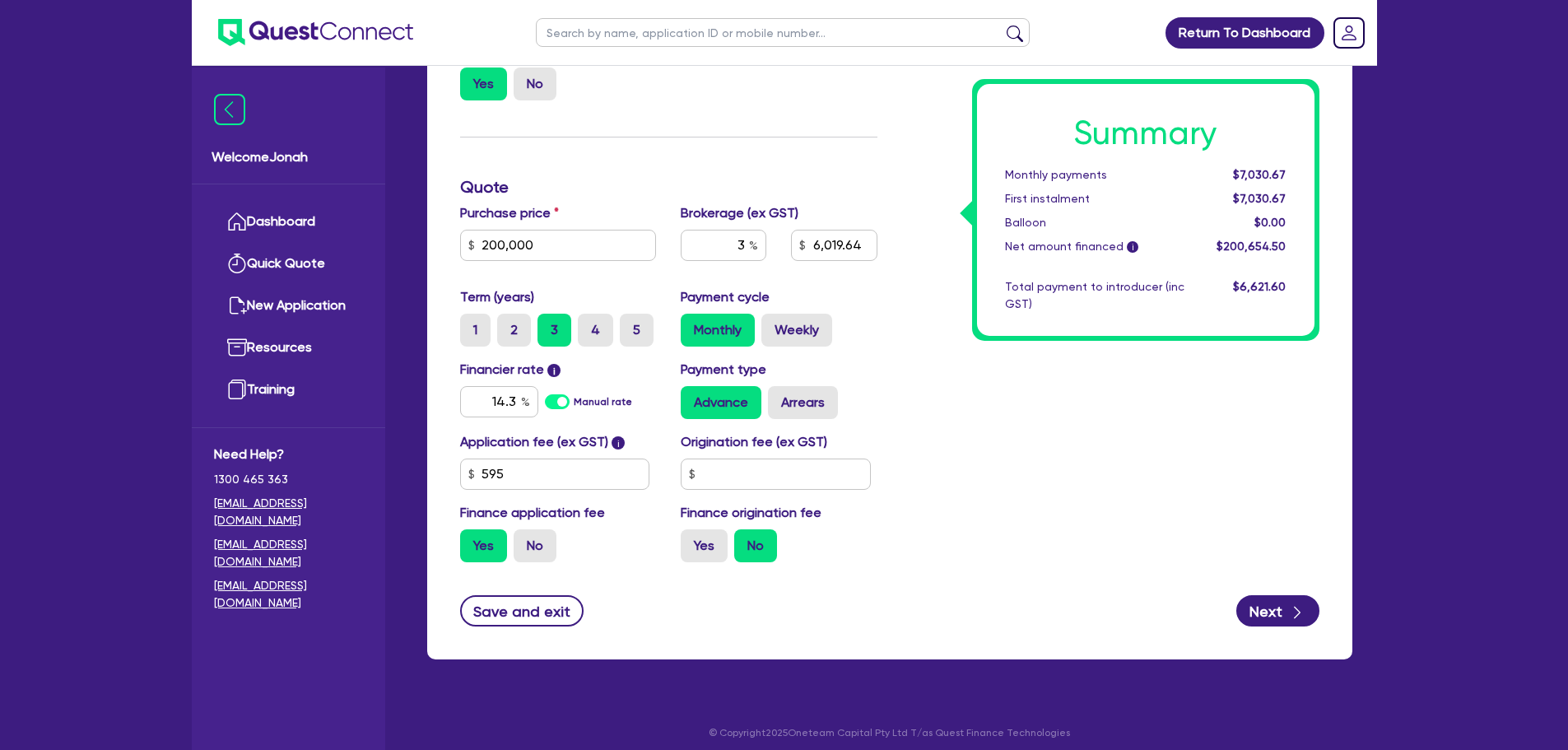
scroll to position [487, 0]
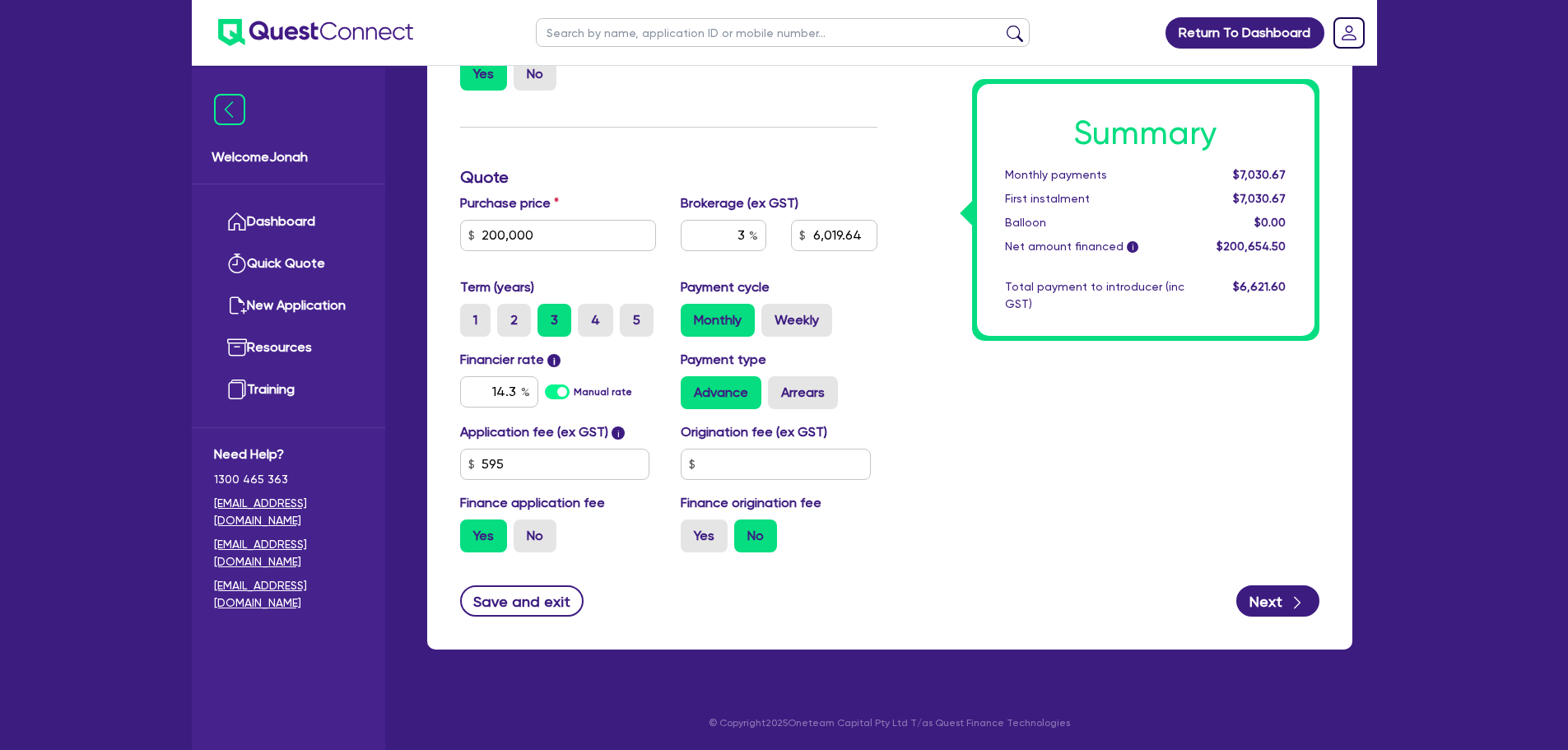
click at [990, 387] on div "Summary Monthly payments $7,030.67 First instalment $7,030.67 Balloon $0.00 Net…" at bounding box center [1111, 214] width 442 height 704
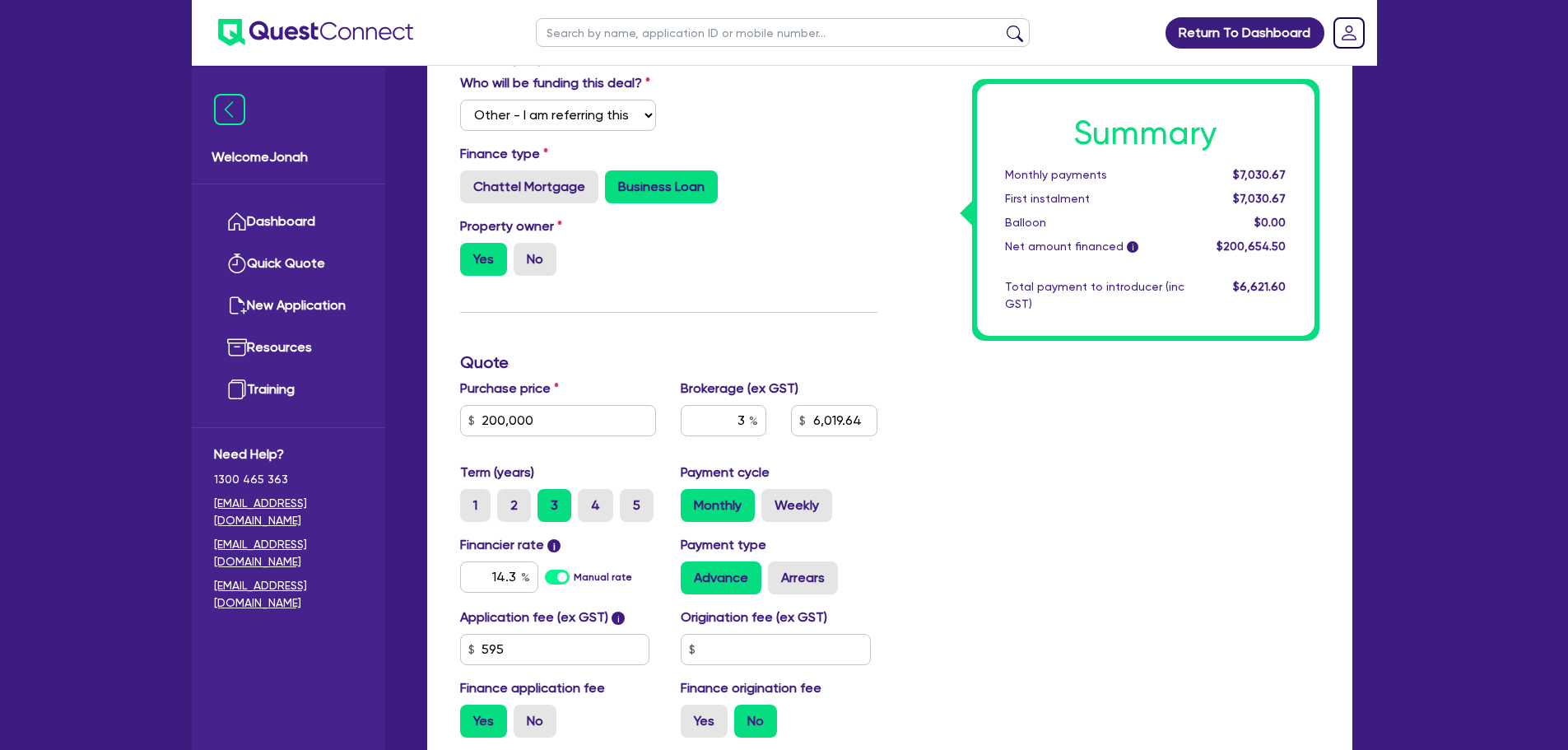
scroll to position [0, 0]
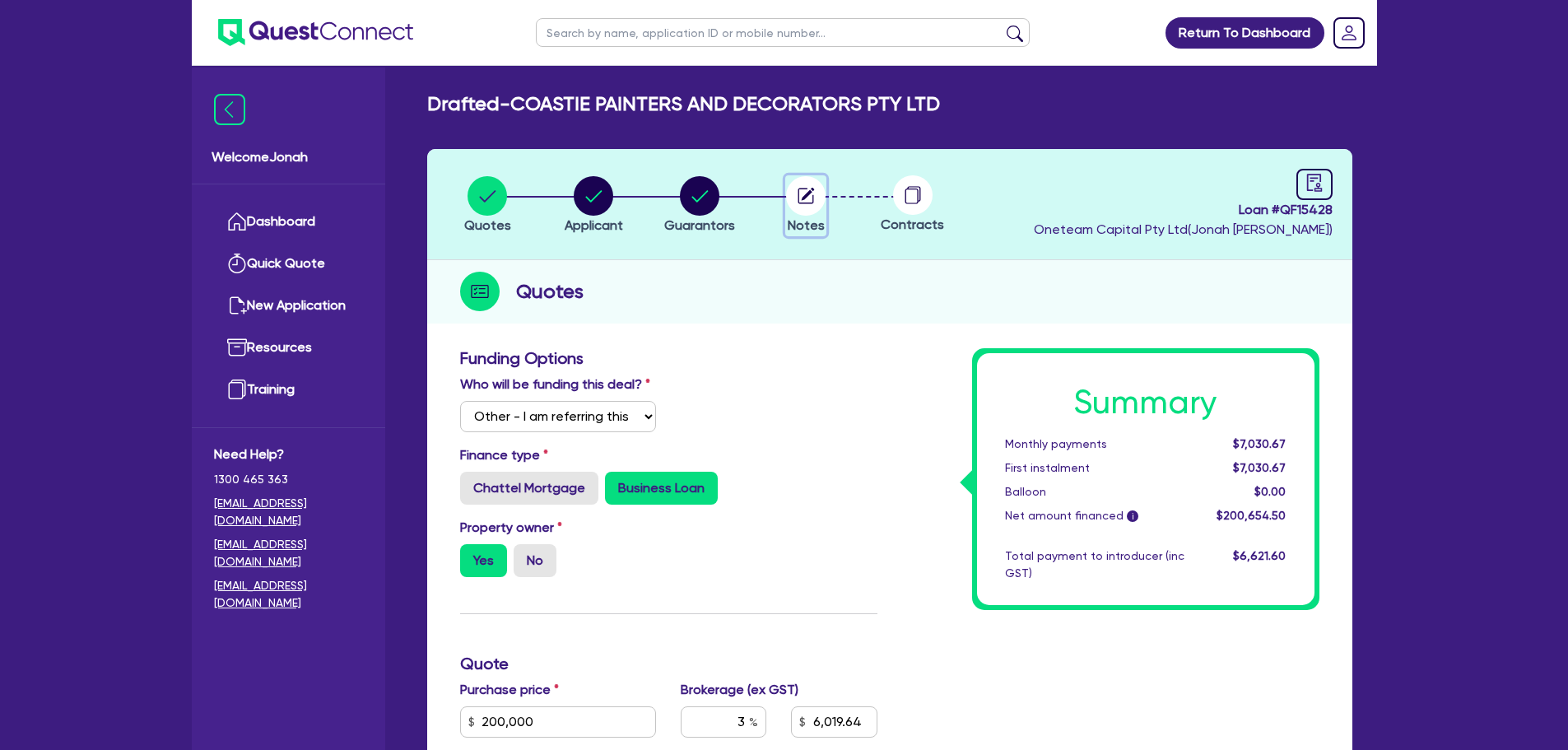
click at [791, 199] on circle "button" at bounding box center [806, 196] width 40 height 40
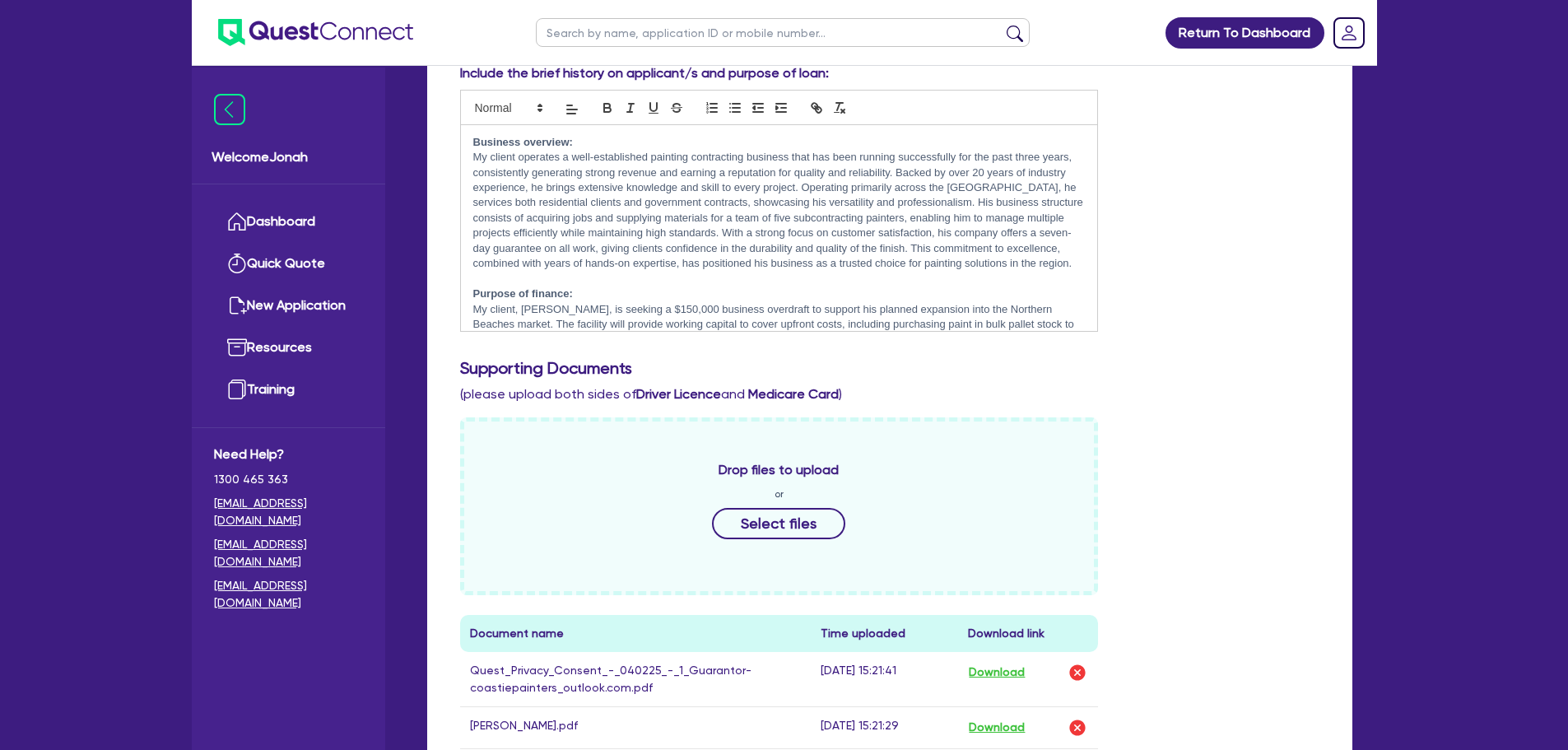
scroll to position [330, 0]
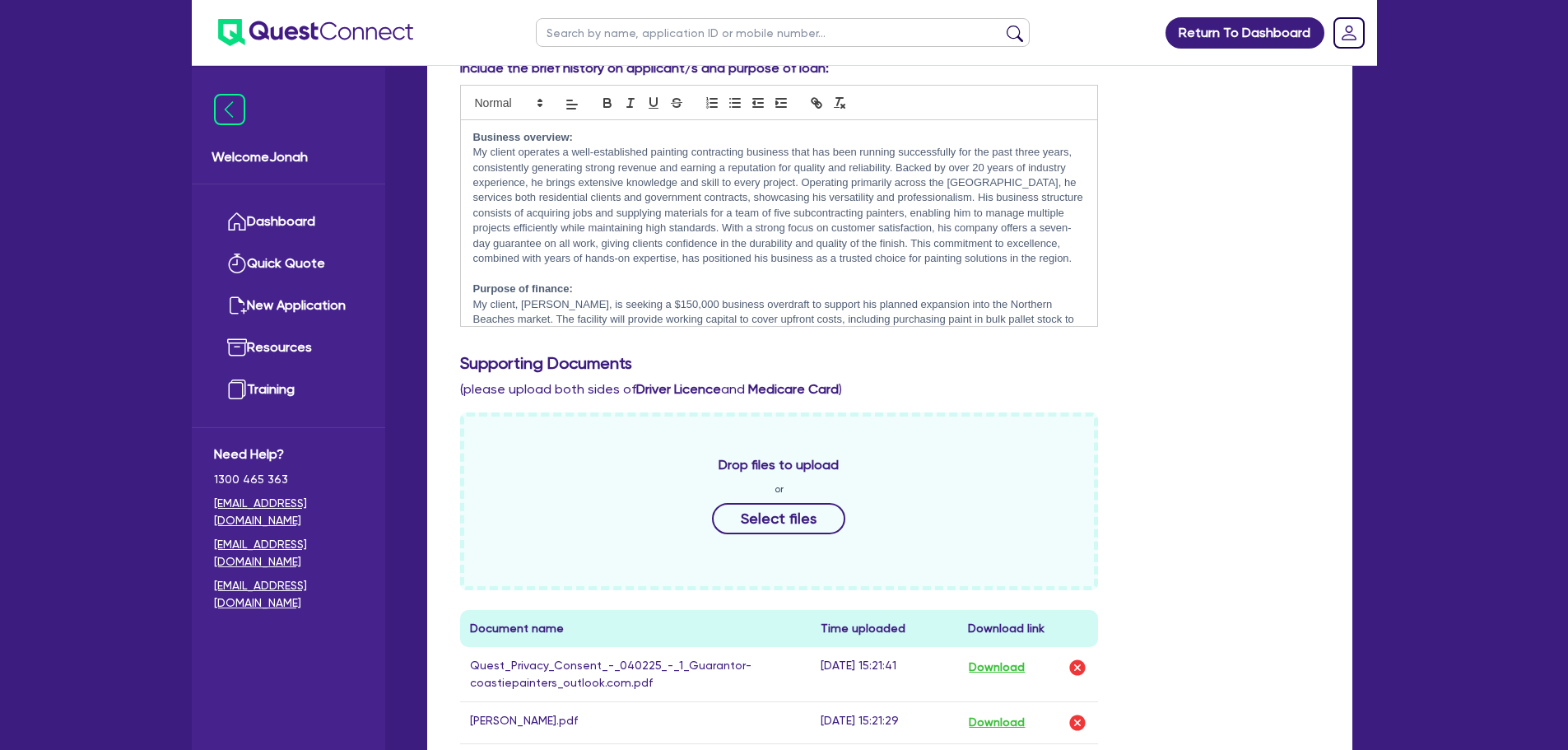
click at [928, 277] on p at bounding box center [780, 274] width 612 height 14
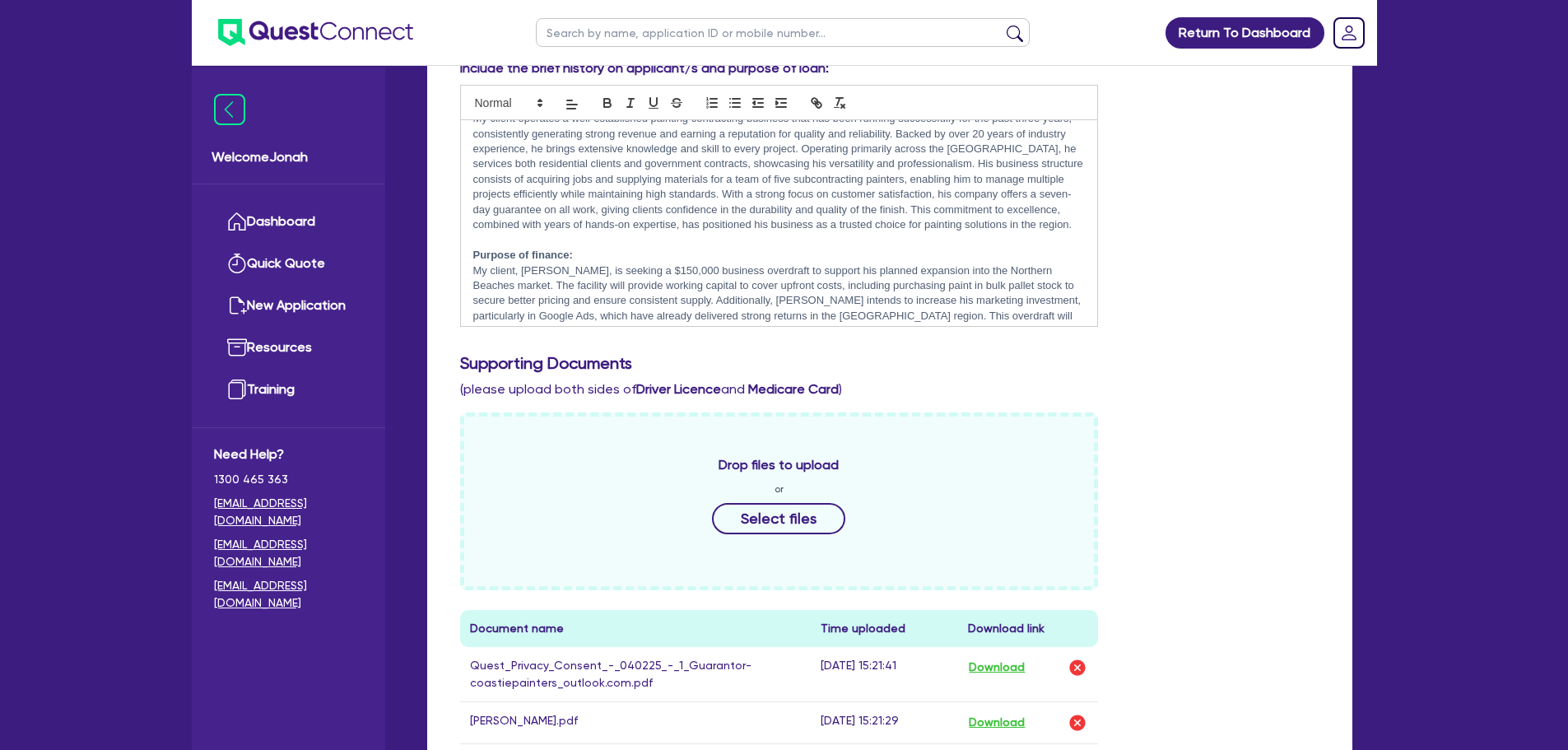
scroll to position [57, 0]
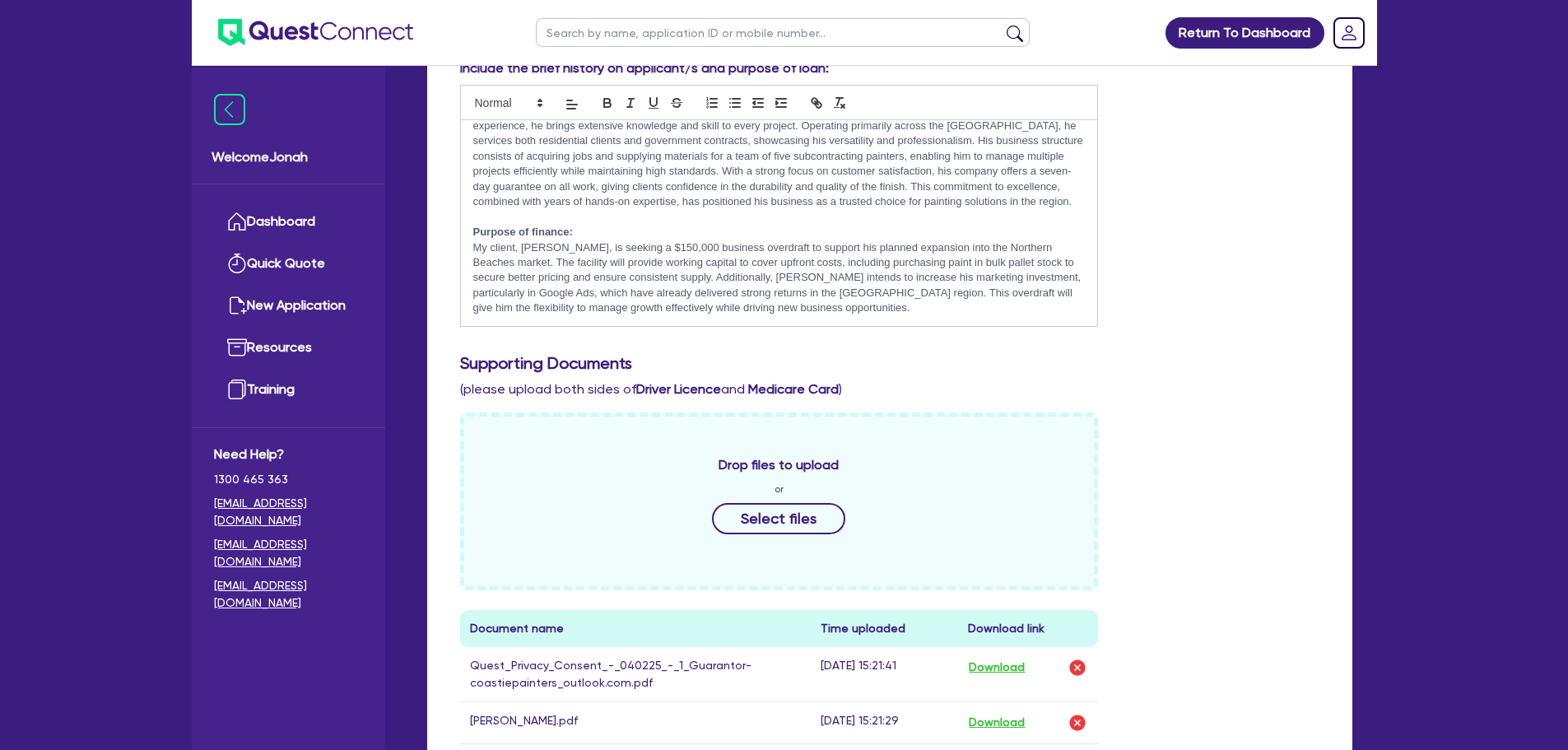
click at [888, 304] on p "My client, Martin, is seeking a $150,000 business overdraft to support his plan…" at bounding box center [780, 278] width 612 height 75
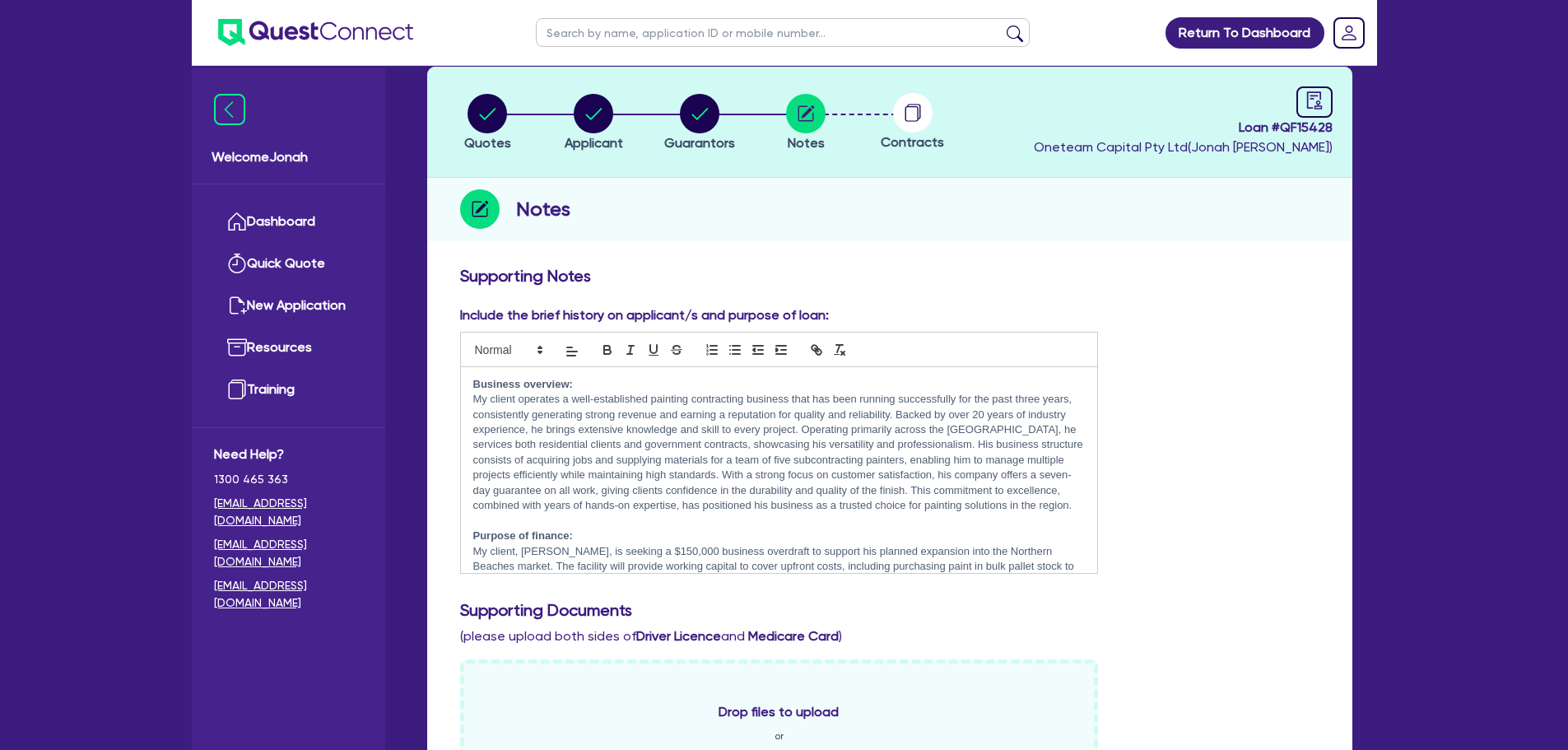
scroll to position [0, 0]
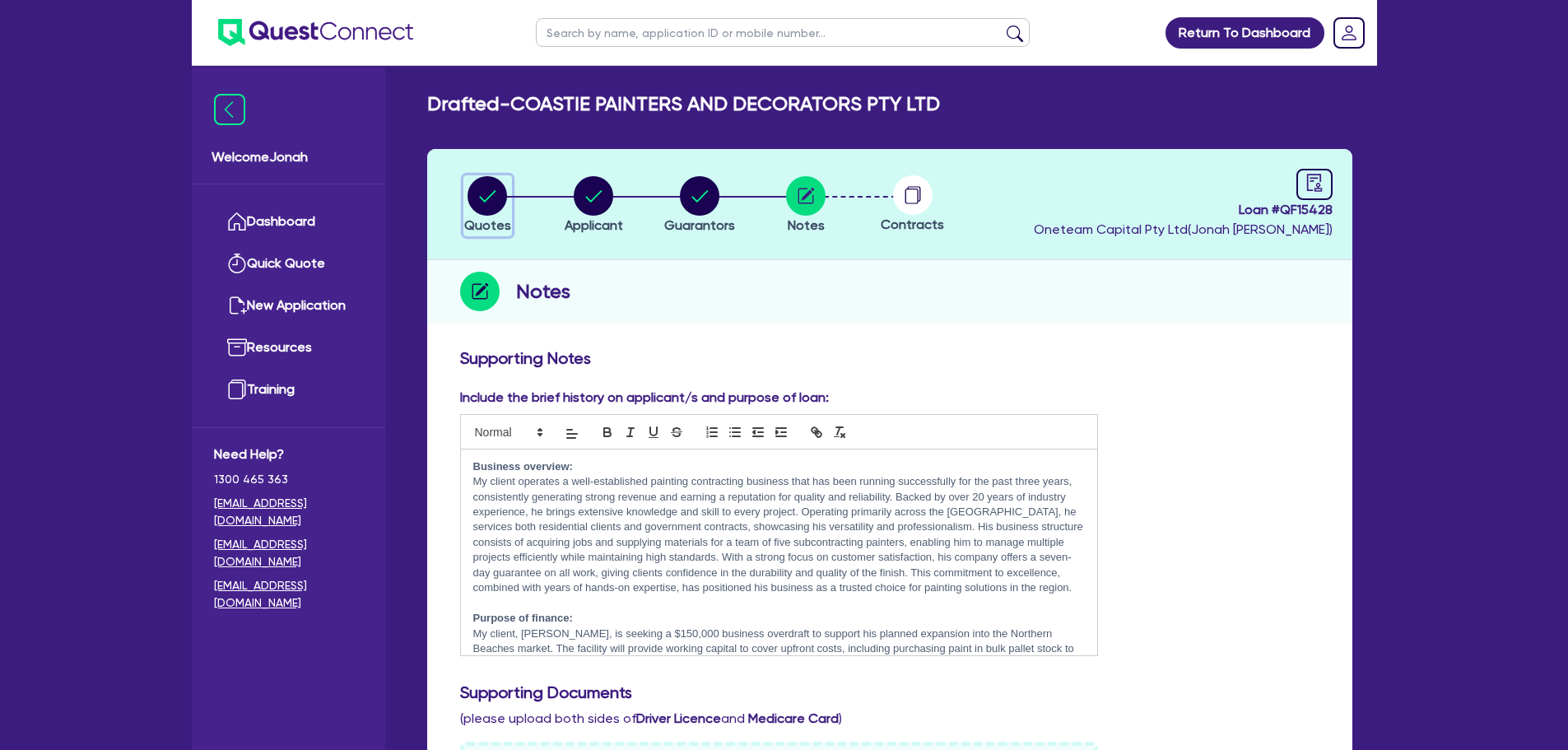
click at [498, 202] on circle "button" at bounding box center [488, 196] width 40 height 40
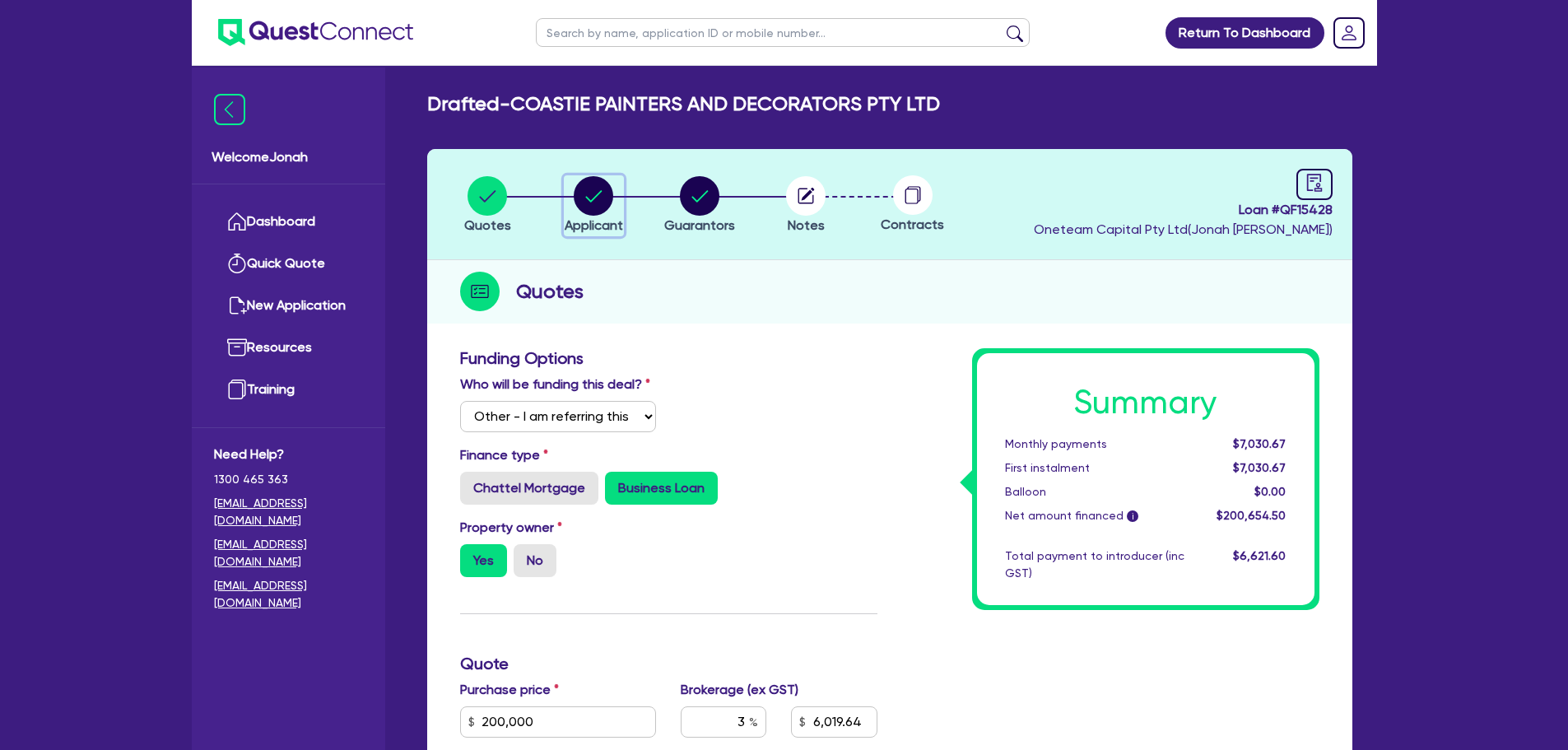
click at [594, 208] on circle "button" at bounding box center [594, 196] width 40 height 40
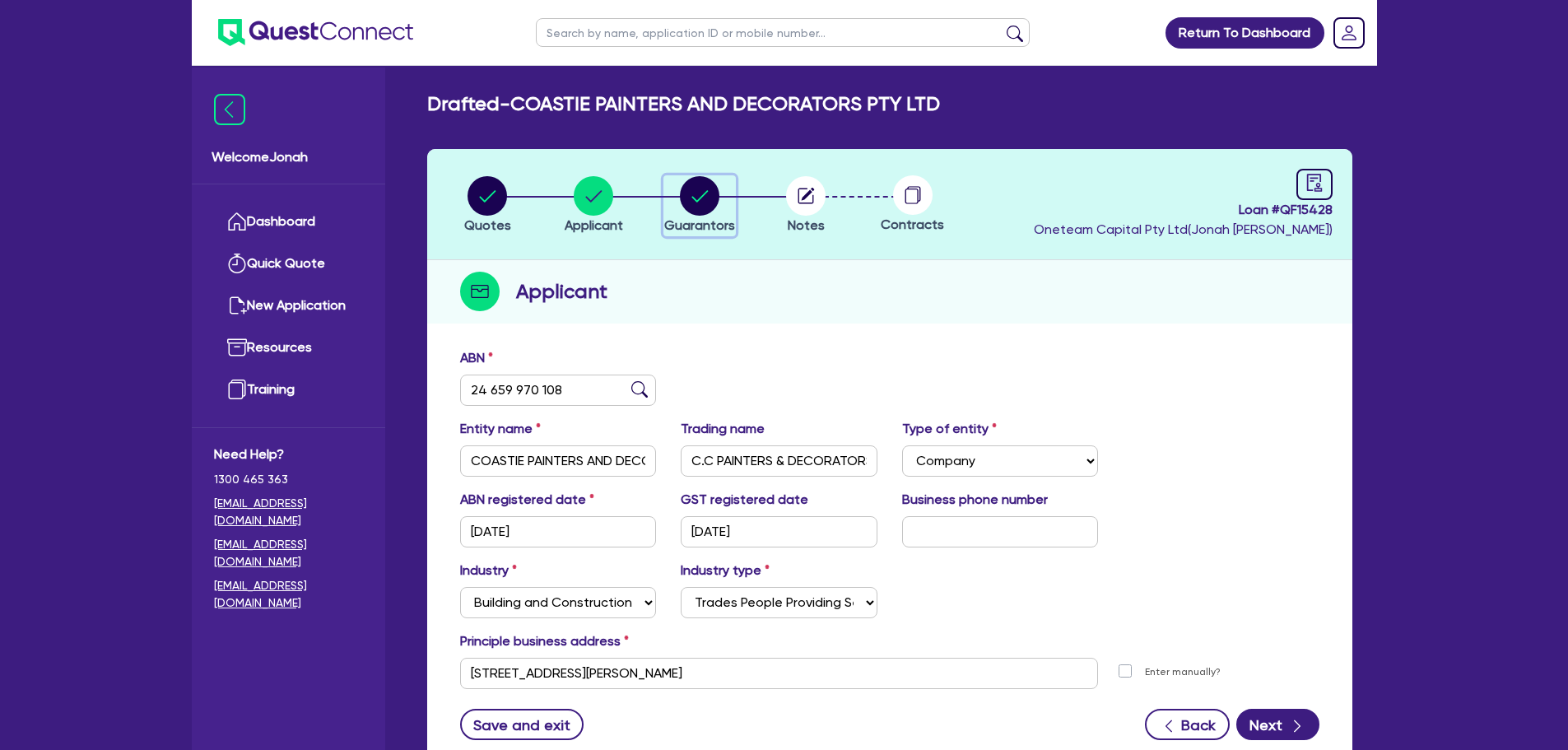
click at [698, 190] on circle "button" at bounding box center [700, 196] width 40 height 40
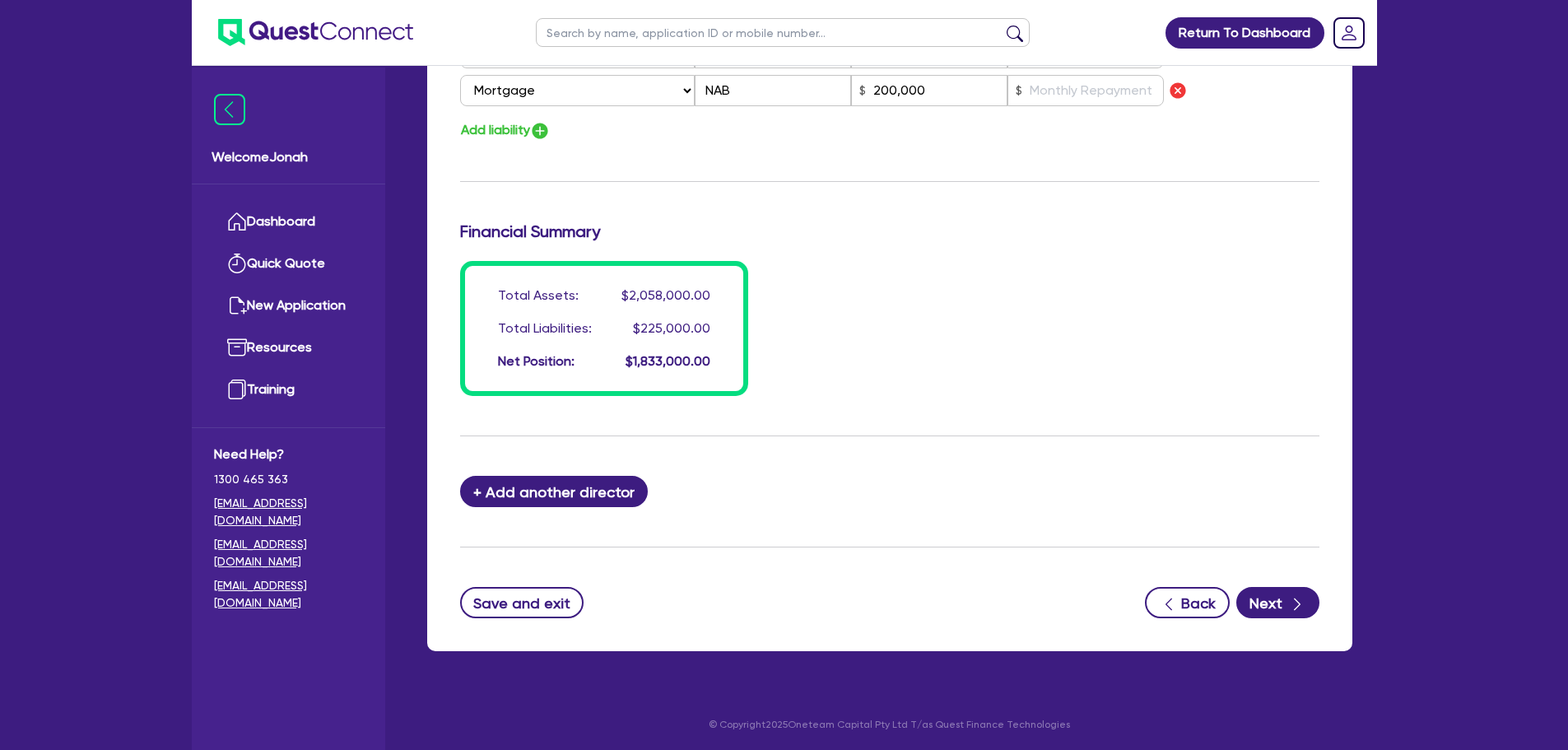
scroll to position [1285, 0]
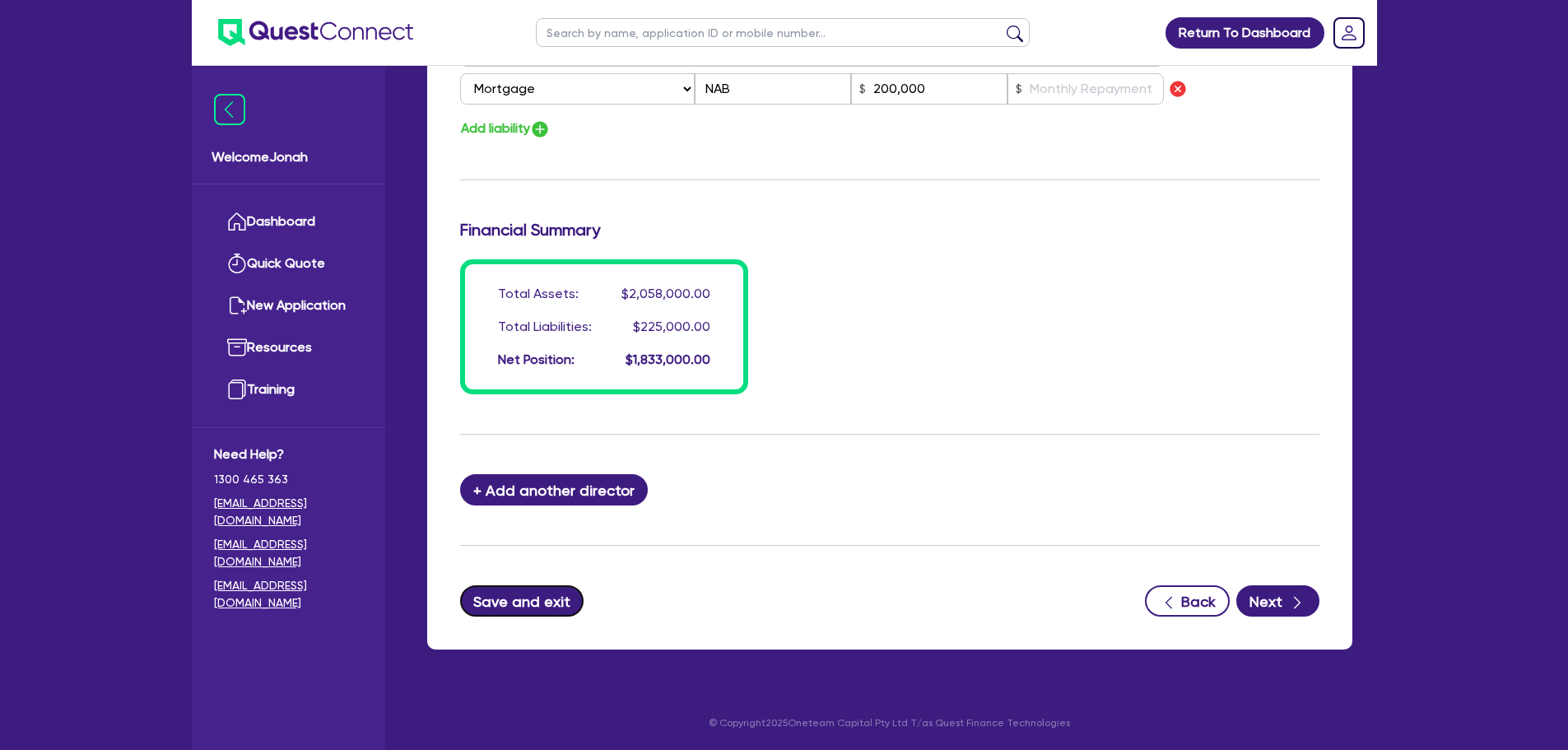
click at [530, 613] on button "Save and exit" at bounding box center [522, 601] width 124 height 31
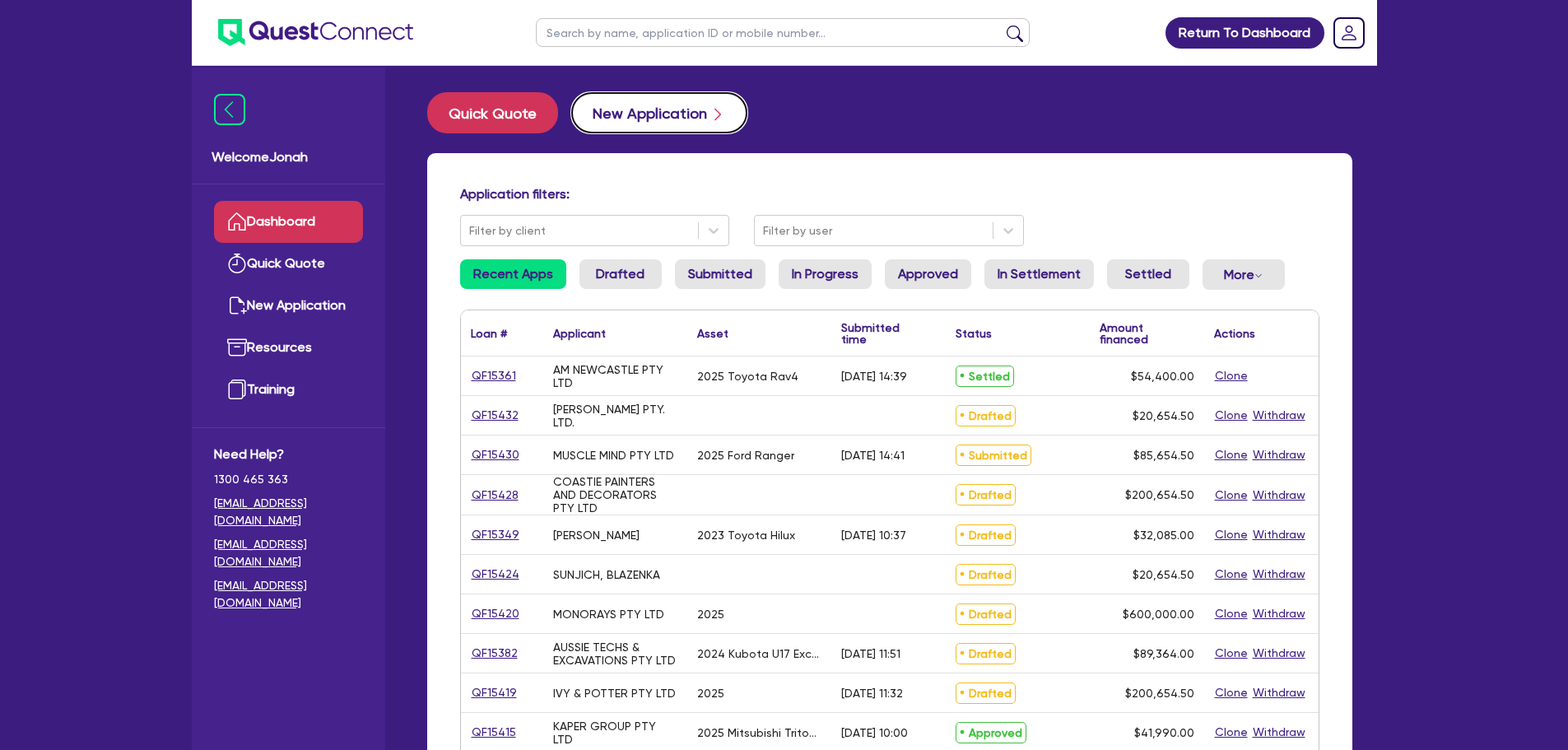
click at [636, 110] on button "New Application" at bounding box center [659, 113] width 176 height 41
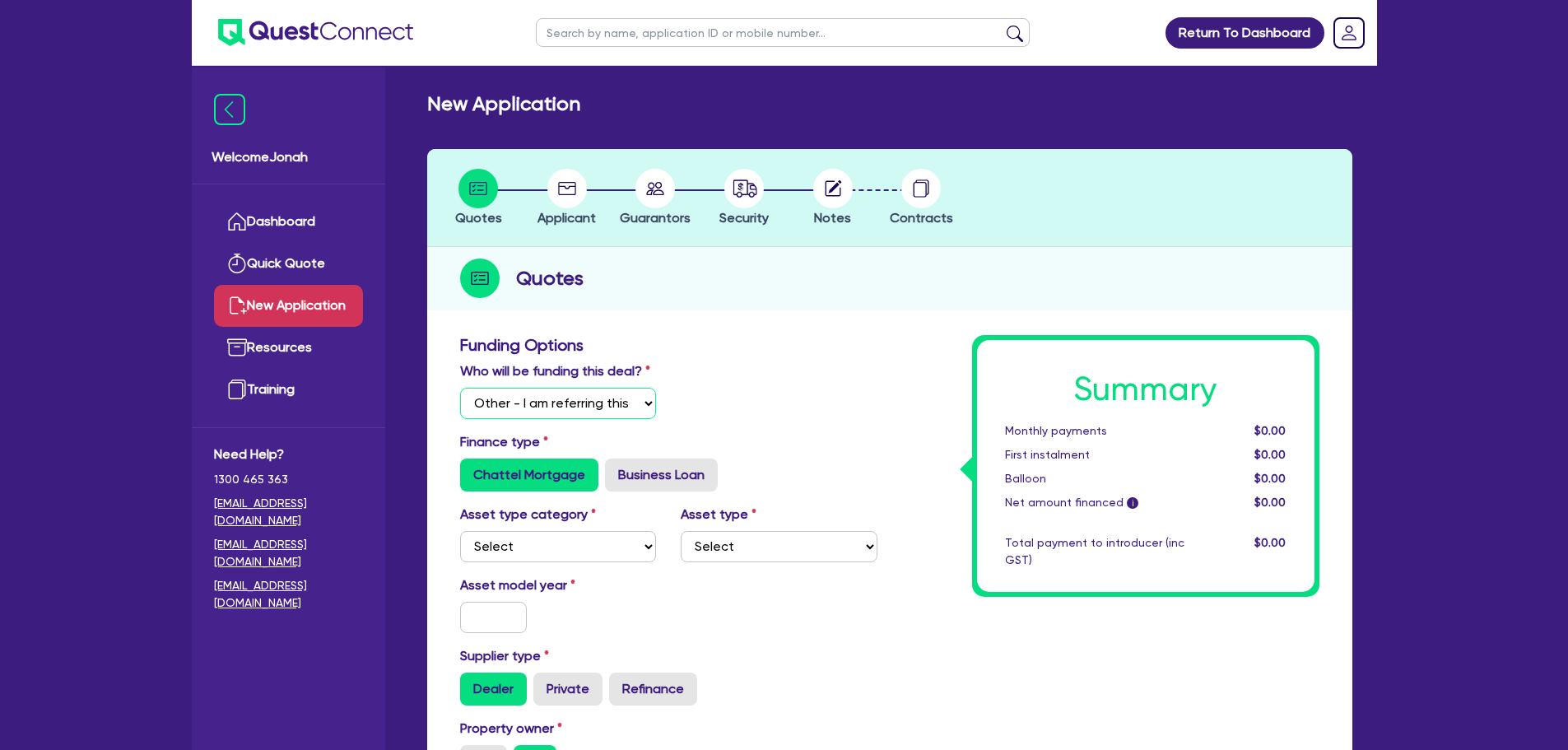
click at [640, 409] on select "Select I will fund 100% I will co-fund with Quest I want Quest to fund 100% Oth…" at bounding box center [558, 403] width 197 height 31
click at [460, 388] on select "Select I will fund 100% I will co-fund with Quest I want Quest to fund 100% Oth…" at bounding box center [558, 403] width 197 height 31
click at [526, 557] on select "Select Cars and light trucks Primary assets Secondary assets Tertiary assets" at bounding box center [558, 546] width 197 height 31
click at [460, 531] on select "Select Cars and light trucks Primary assets Secondary assets Tertiary assets" at bounding box center [558, 546] width 197 height 31
click at [700, 563] on div "Asset type category Select Cars and light trucks Primary assets Secondary asset…" at bounding box center [669, 540] width 442 height 71
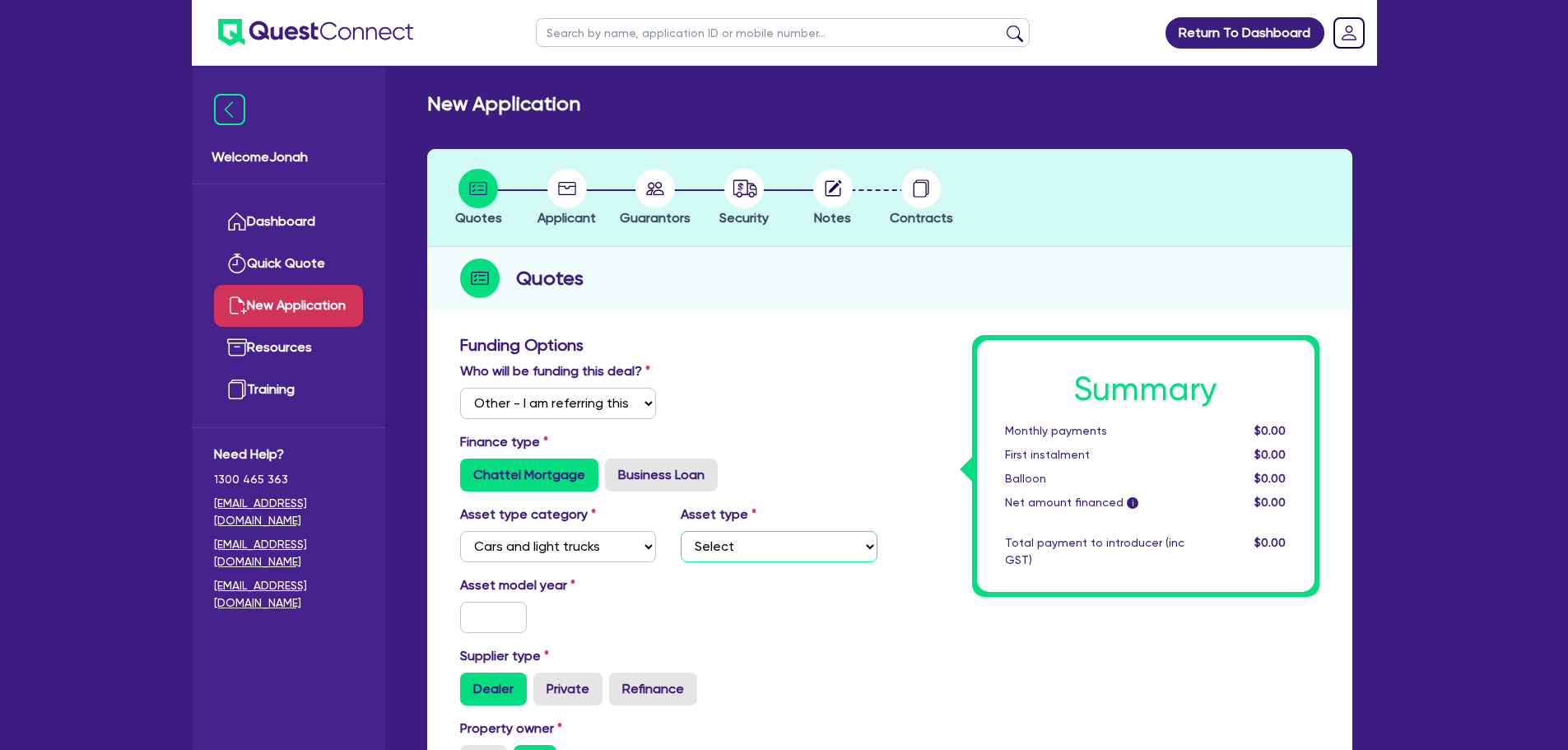
click at [724, 543] on select "Select Passenger vehicles Vans and utes Light trucks up to 4.5 tonne" at bounding box center [779, 546] width 197 height 31
click at [681, 531] on select "Select Passenger vehicles Vans and utes Light trucks up to 4.5 tonne" at bounding box center [779, 546] width 197 height 31
click at [507, 618] on input "text" at bounding box center [493, 617] width 67 height 31
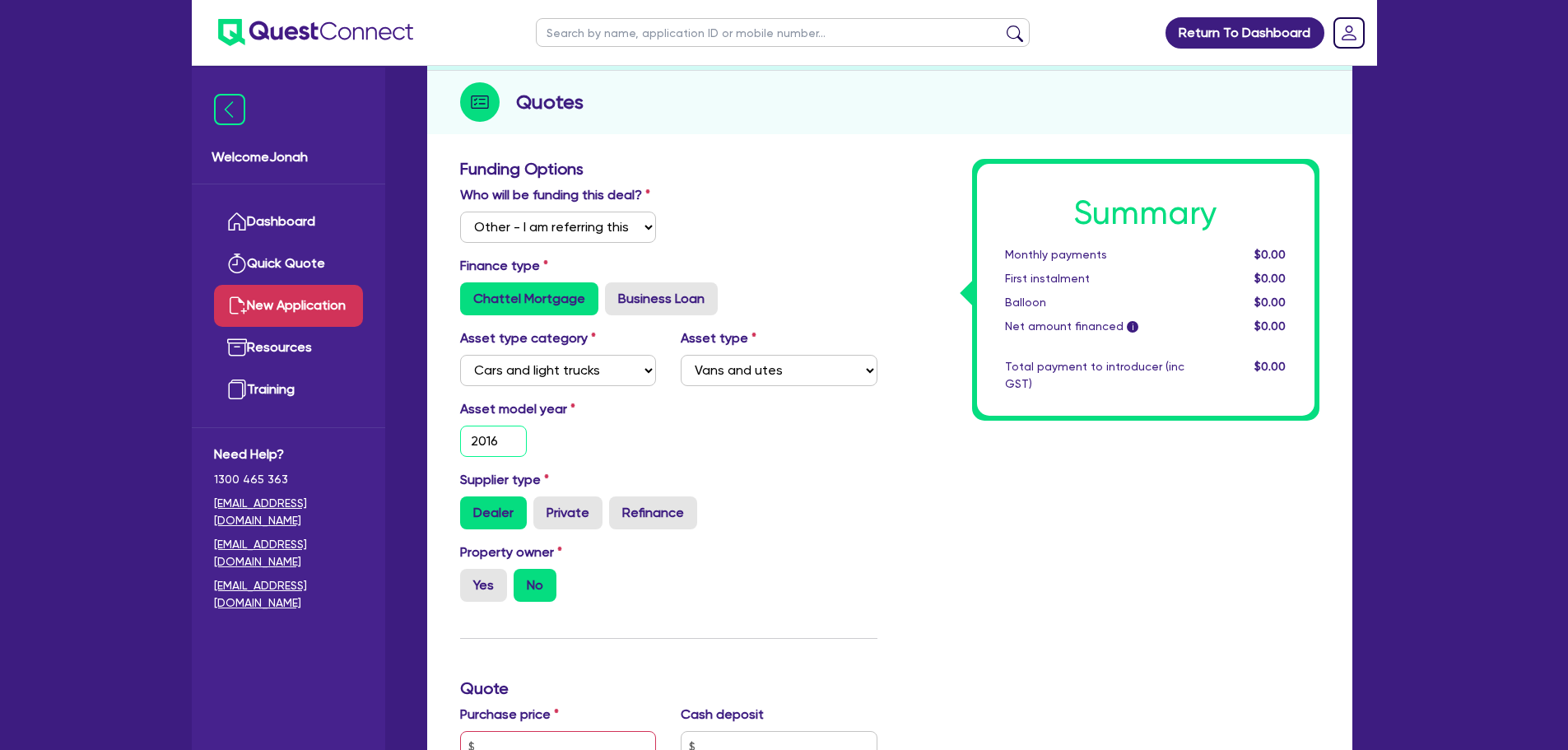
scroll to position [247, 0]
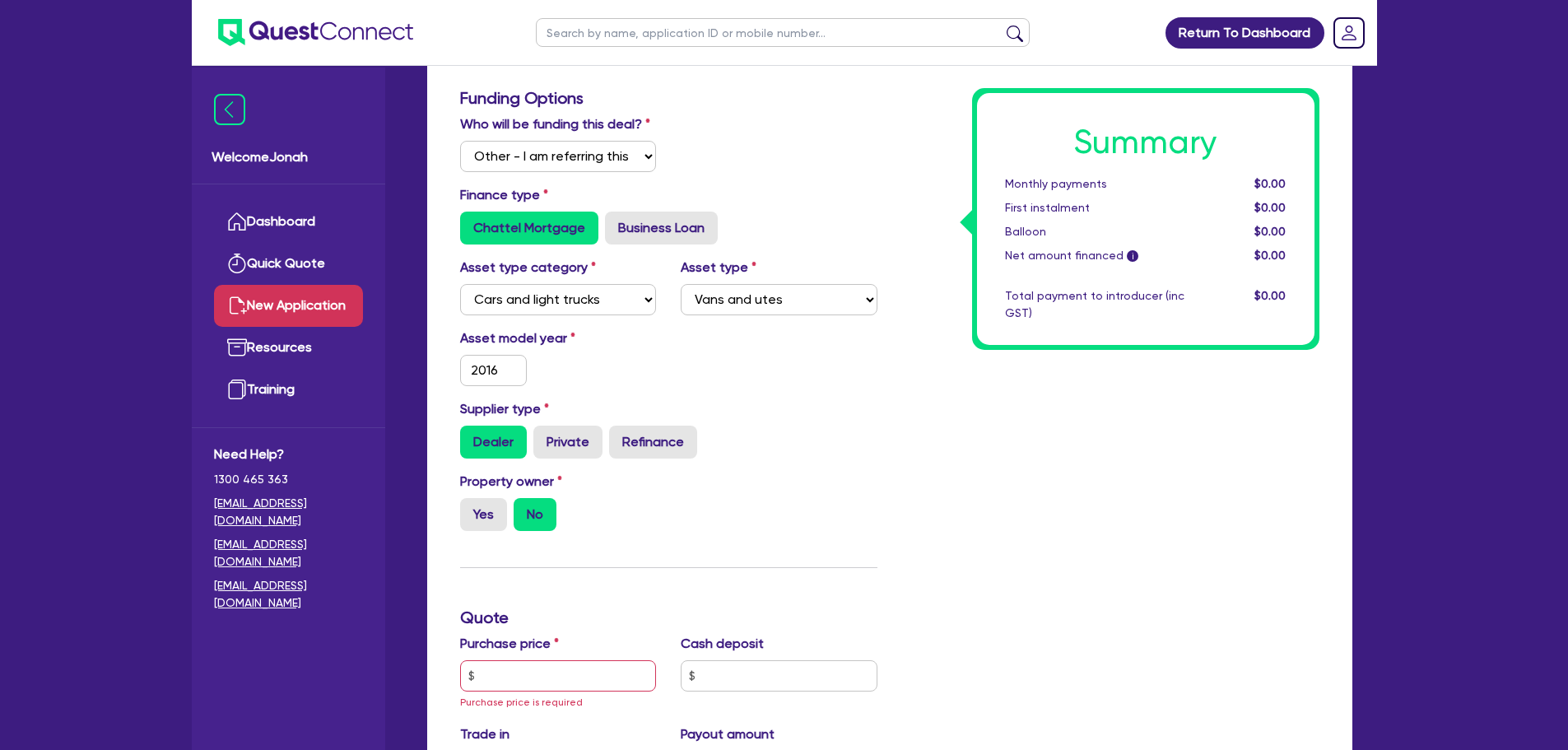
click at [576, 414] on div "Supplier type Dealer Private Refinance" at bounding box center [669, 428] width 442 height 59
click at [575, 461] on div "Supplier type Dealer Private Refinance" at bounding box center [669, 435] width 442 height 73
click at [578, 444] on label "Private" at bounding box center [568, 442] width 69 height 33
click at [544, 437] on input "Private" at bounding box center [539, 431] width 11 height 11
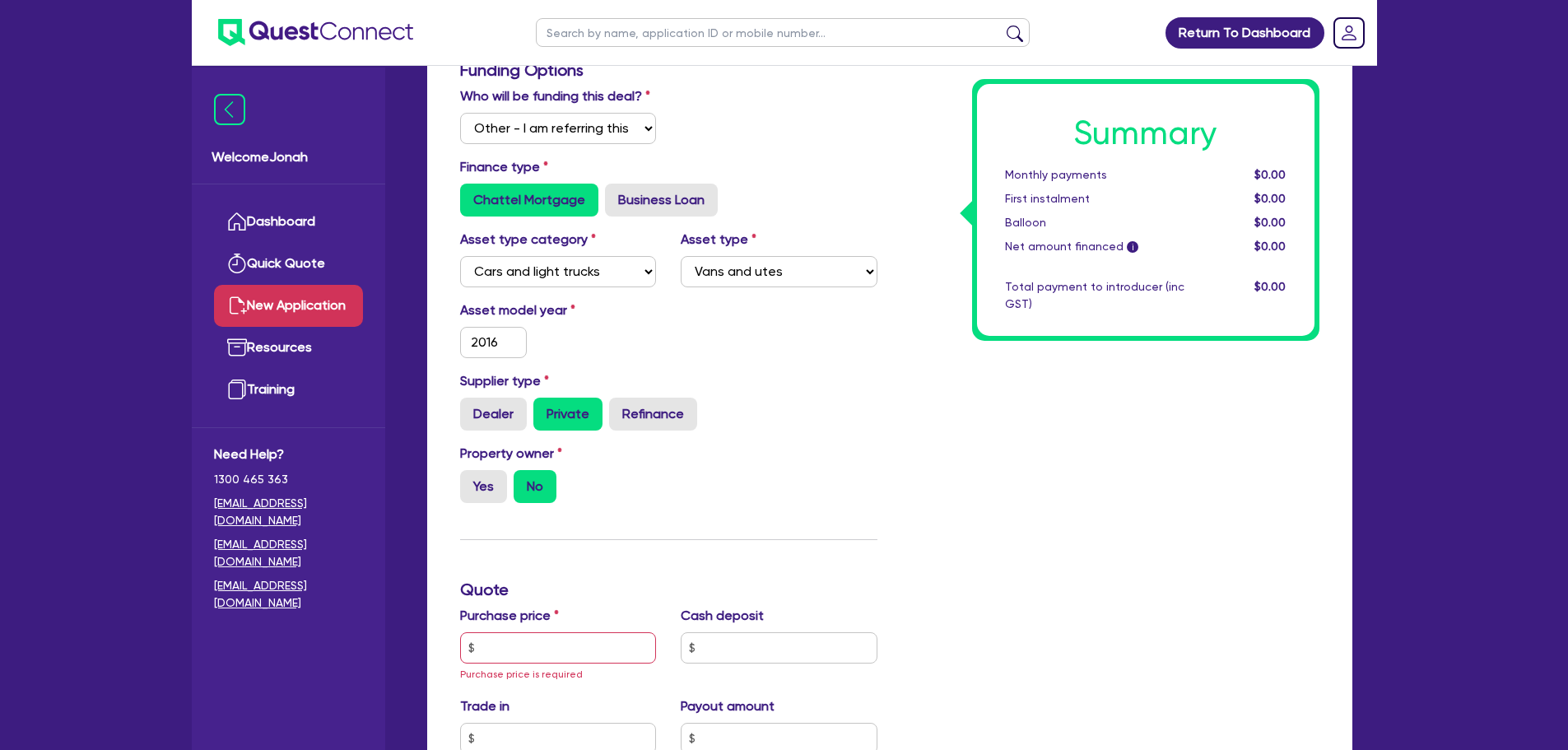
scroll to position [577, 0]
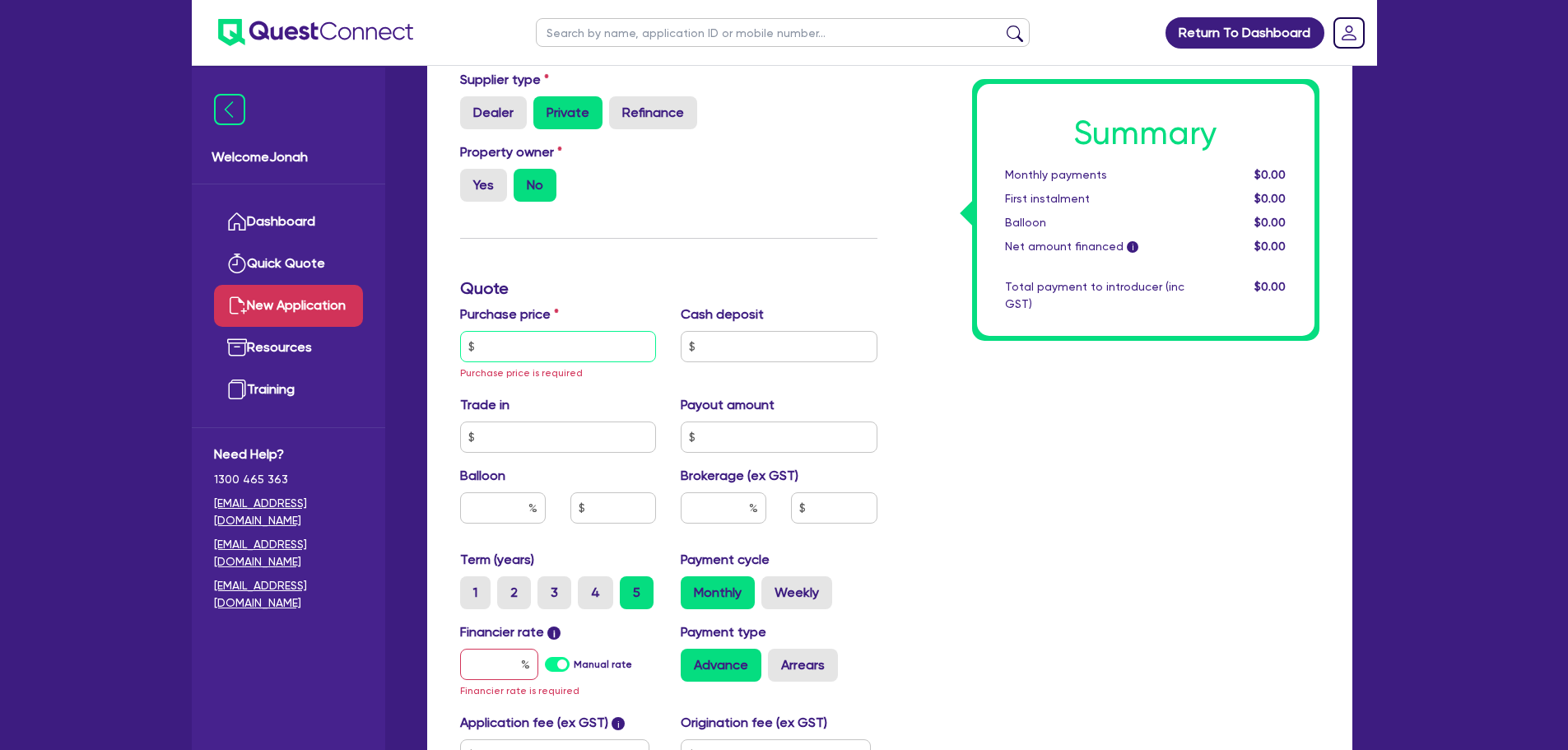
click at [530, 353] on input "text" at bounding box center [558, 346] width 197 height 31
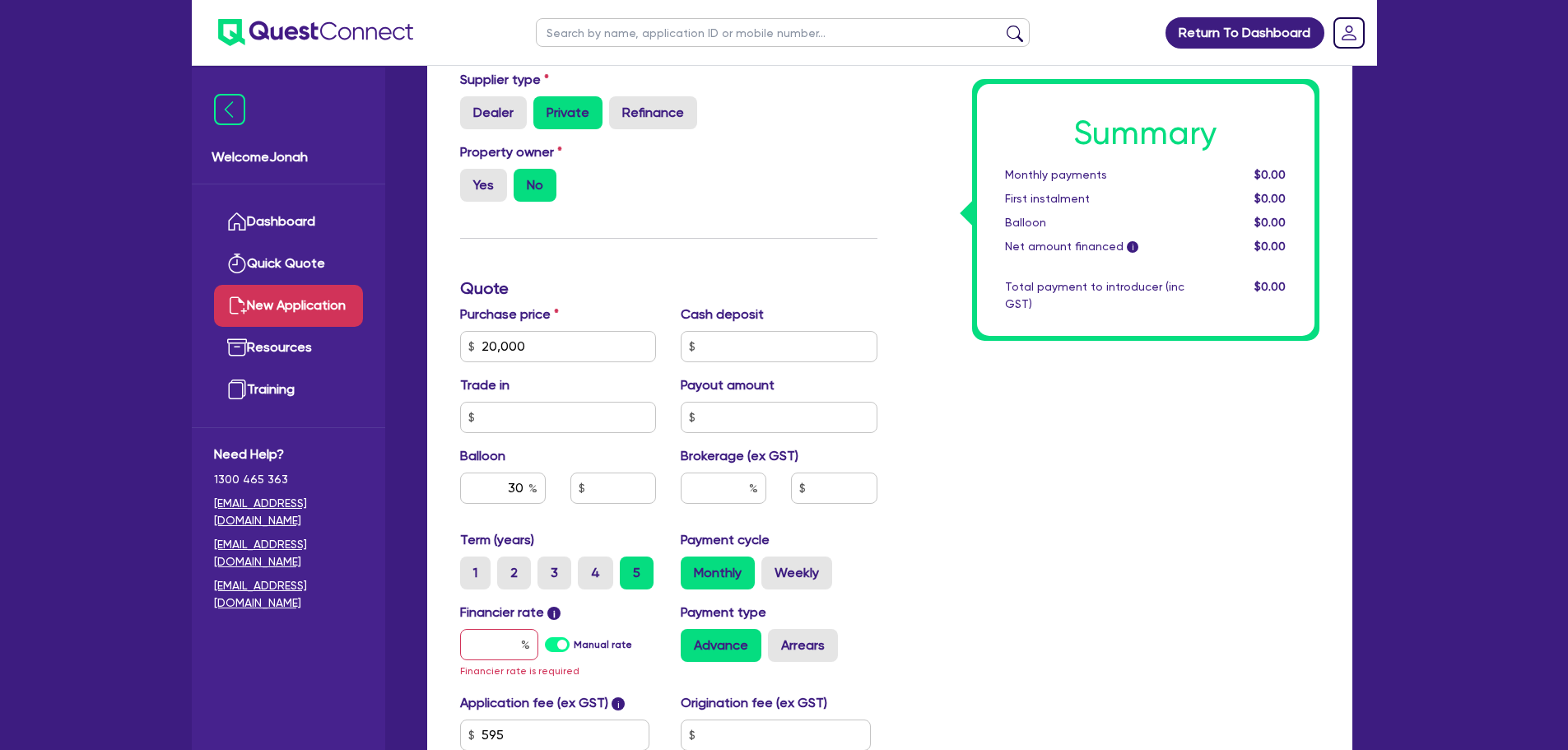
click at [921, 458] on div "Summary Monthly payments $0.00 First instalment $0.00 Balloon $0.00 Net amount …" at bounding box center [1111, 297] width 442 height 1078
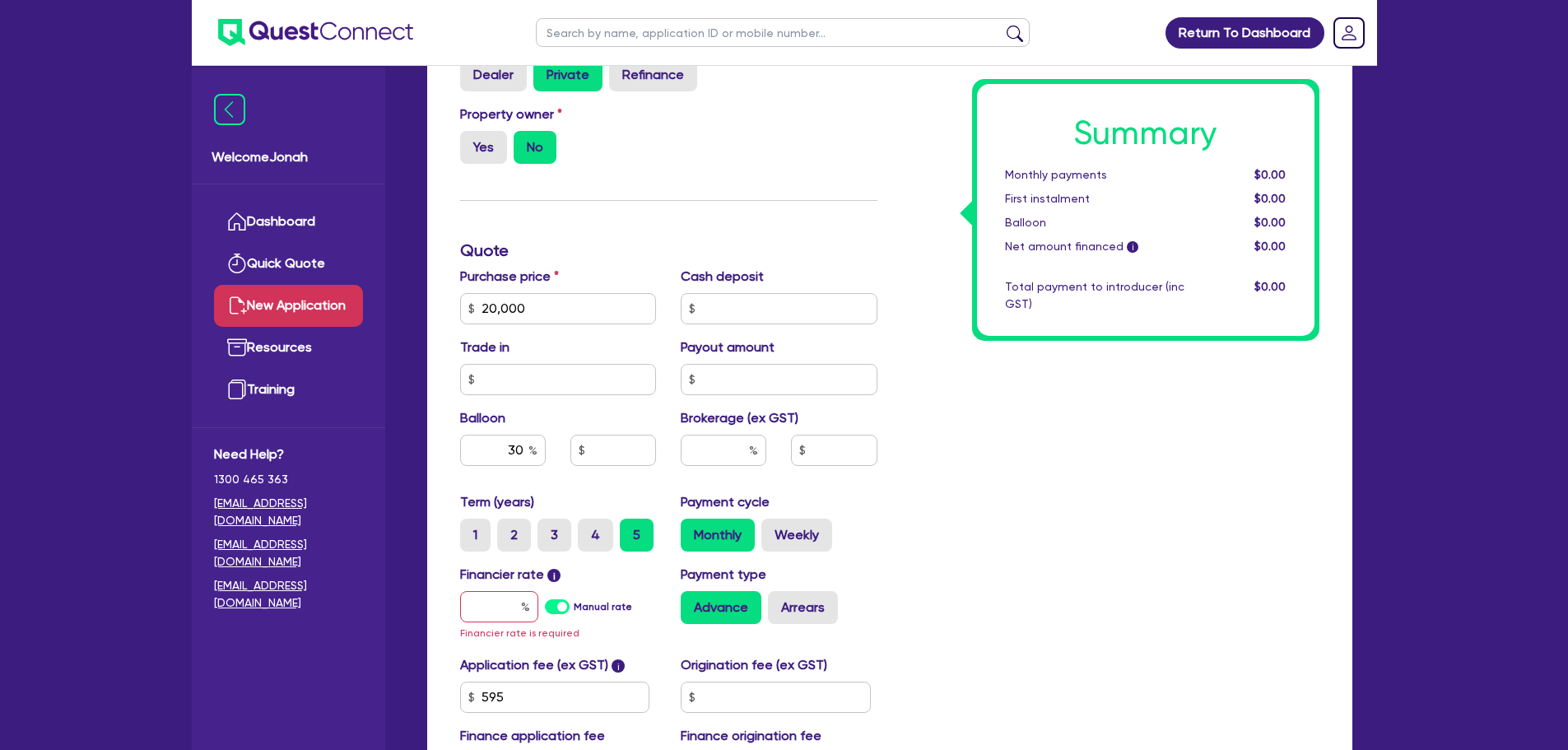
scroll to position [658, 0]
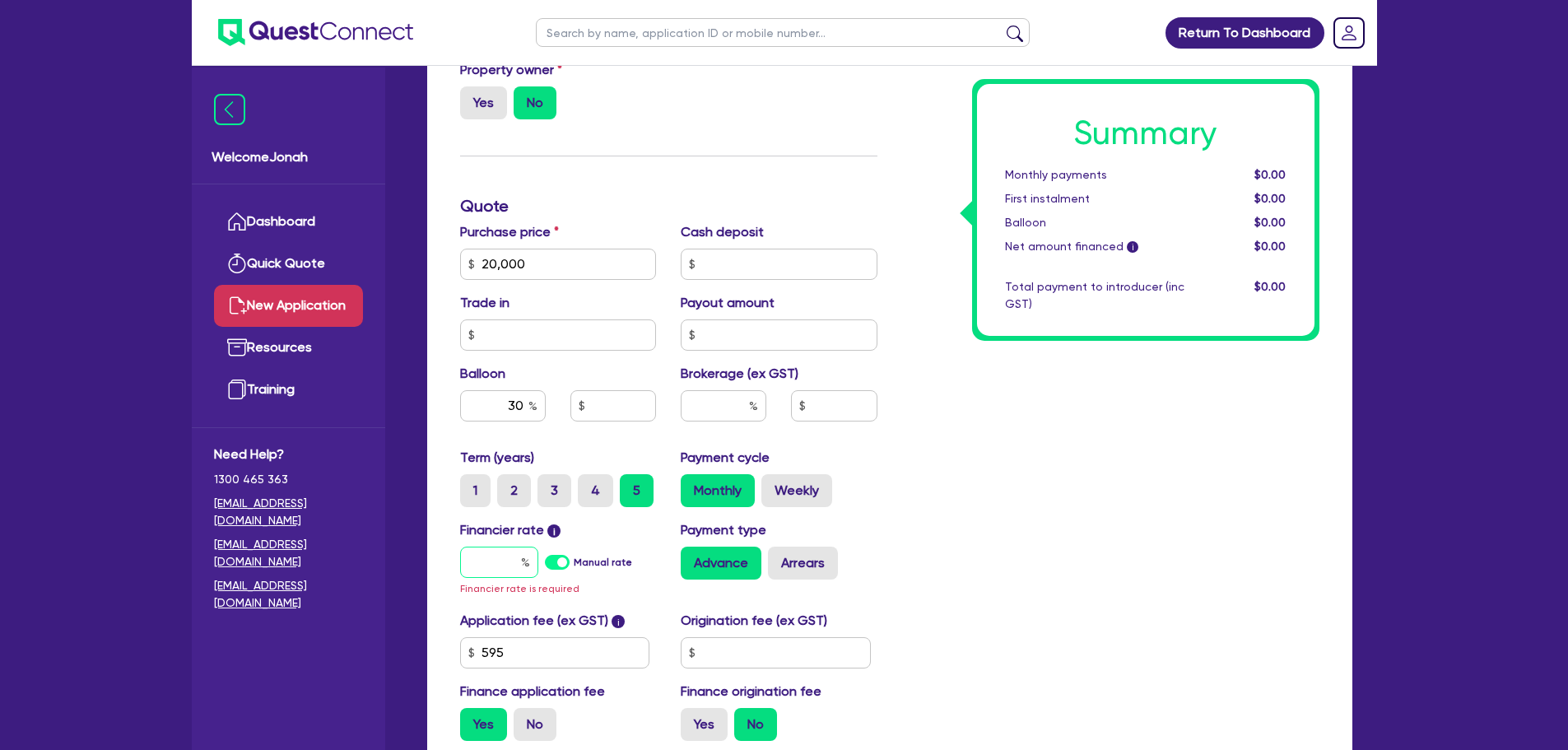
click at [507, 557] on input "text" at bounding box center [498, 562] width 78 height 31
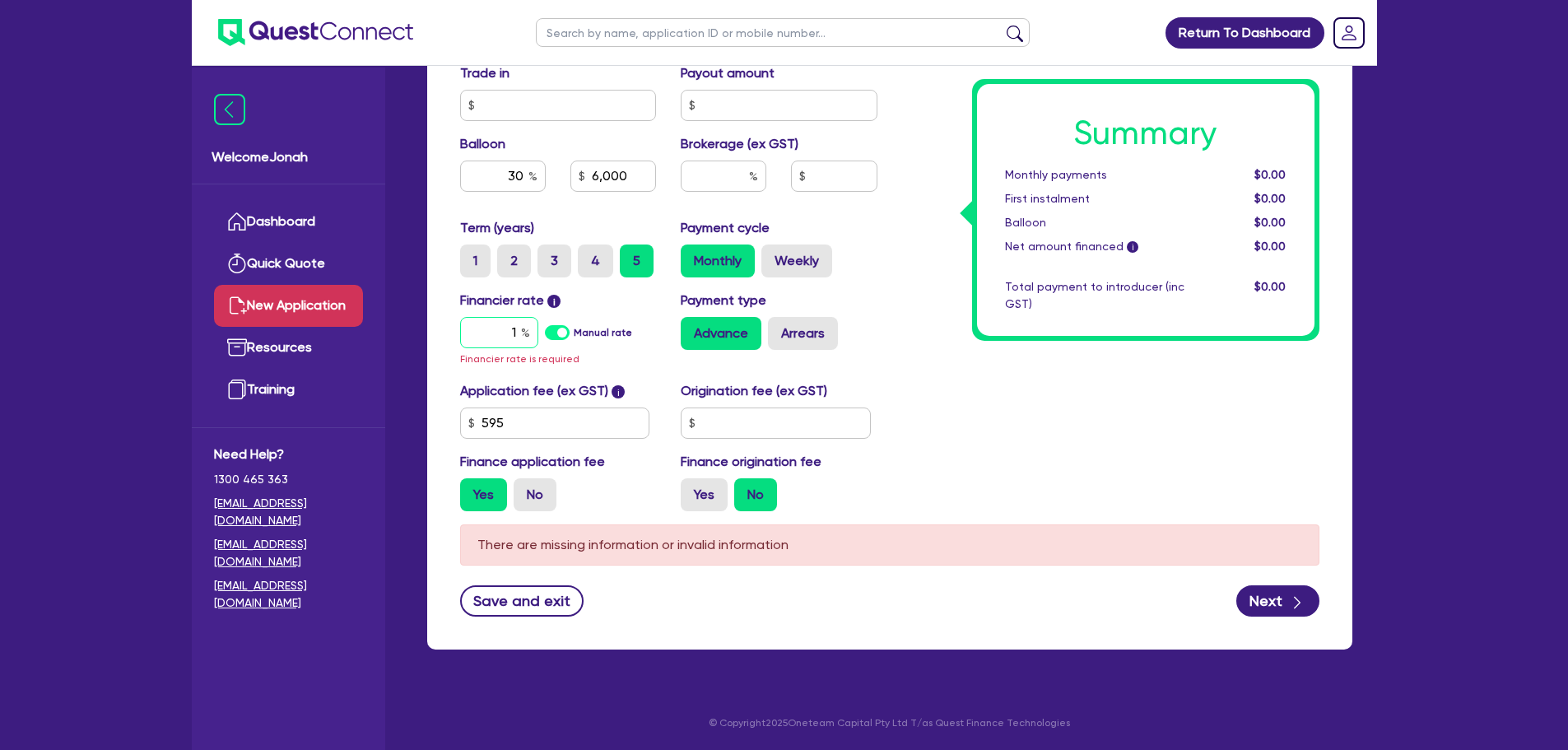
scroll to position [829, 0]
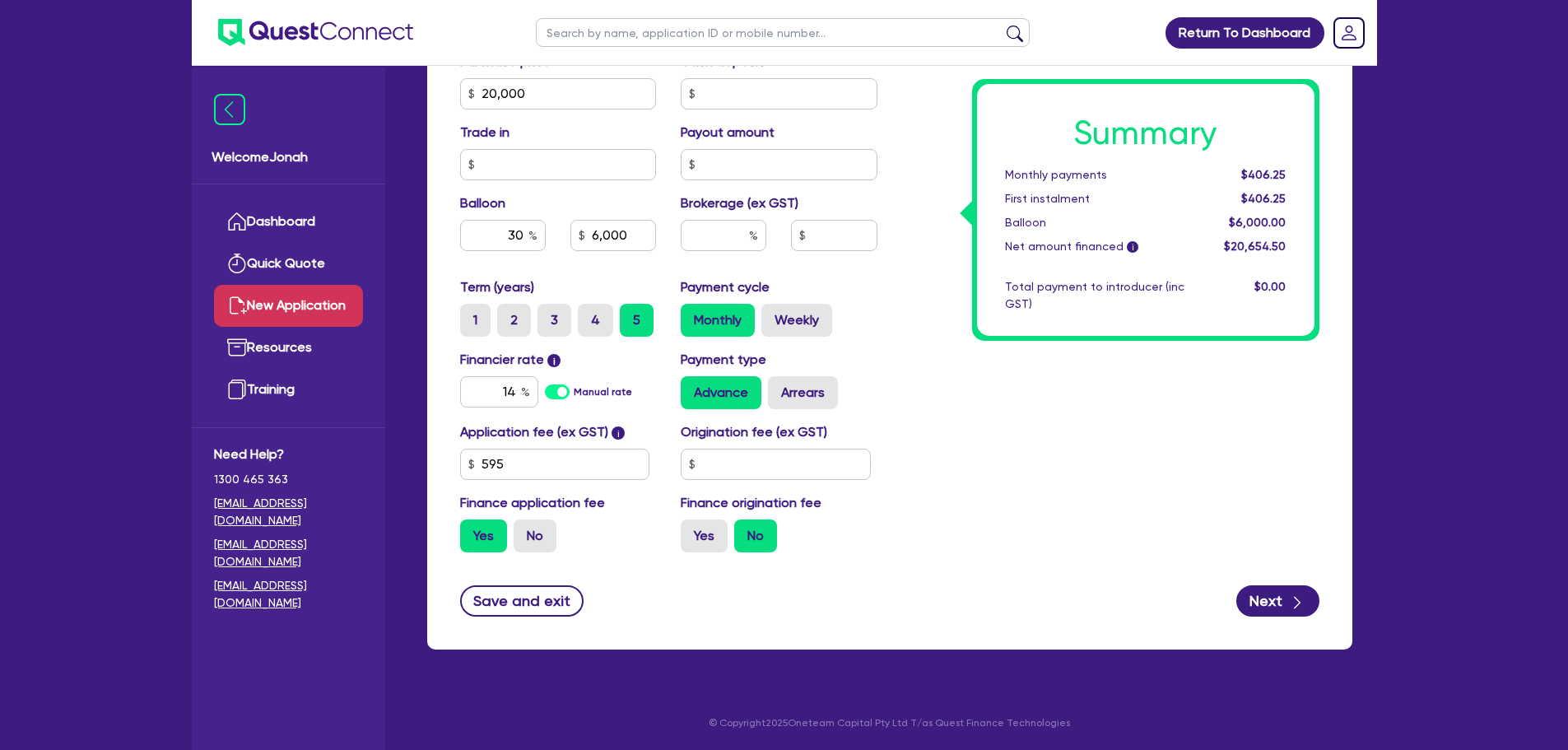
click at [1088, 496] on div "Summary Monthly payments $406.25 First instalment $406.25 Balloon $6,000.00 Net…" at bounding box center [1111, 35] width 442 height 1059
click at [1255, 605] on button "Next" at bounding box center [1278, 601] width 84 height 31
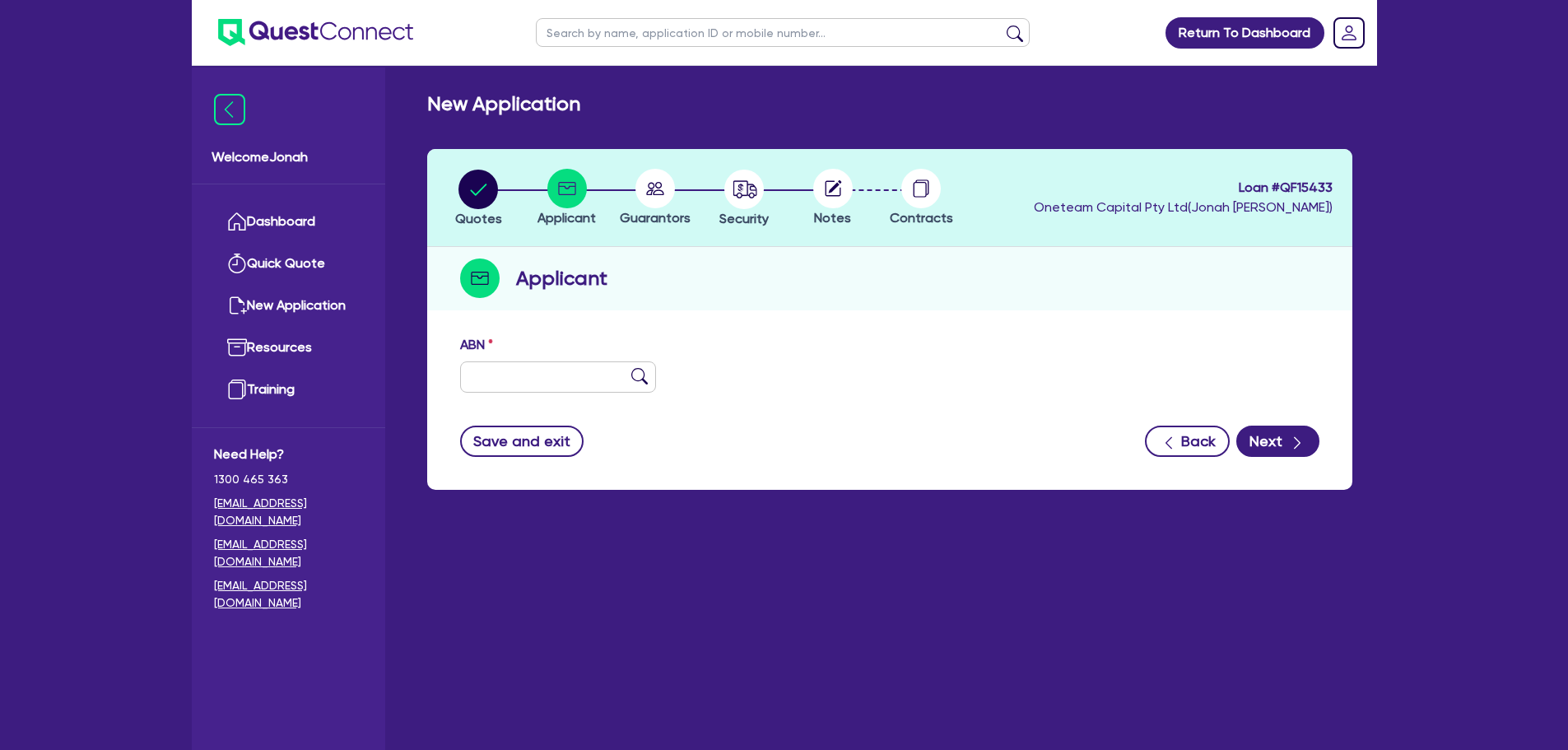
click at [437, 383] on div "ABN Entity name Trading name Type of entity Select Sole Trader Company Partners…" at bounding box center [890, 408] width 925 height 163
click at [598, 375] on input "text" at bounding box center [558, 376] width 197 height 31
paste input "93 016 329 496"
click at [643, 381] on img at bounding box center [639, 376] width 16 height 16
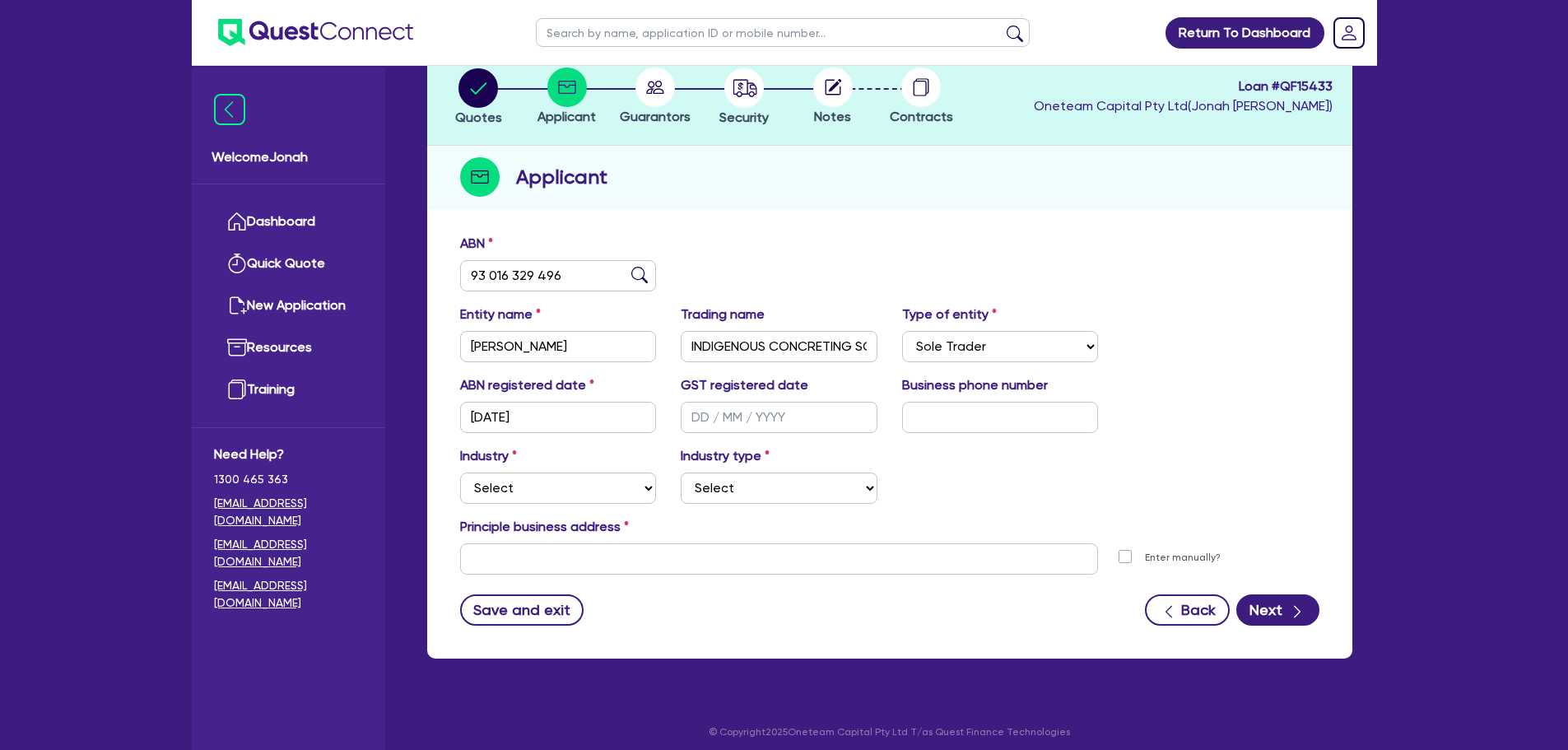
scroll to position [110, 0]
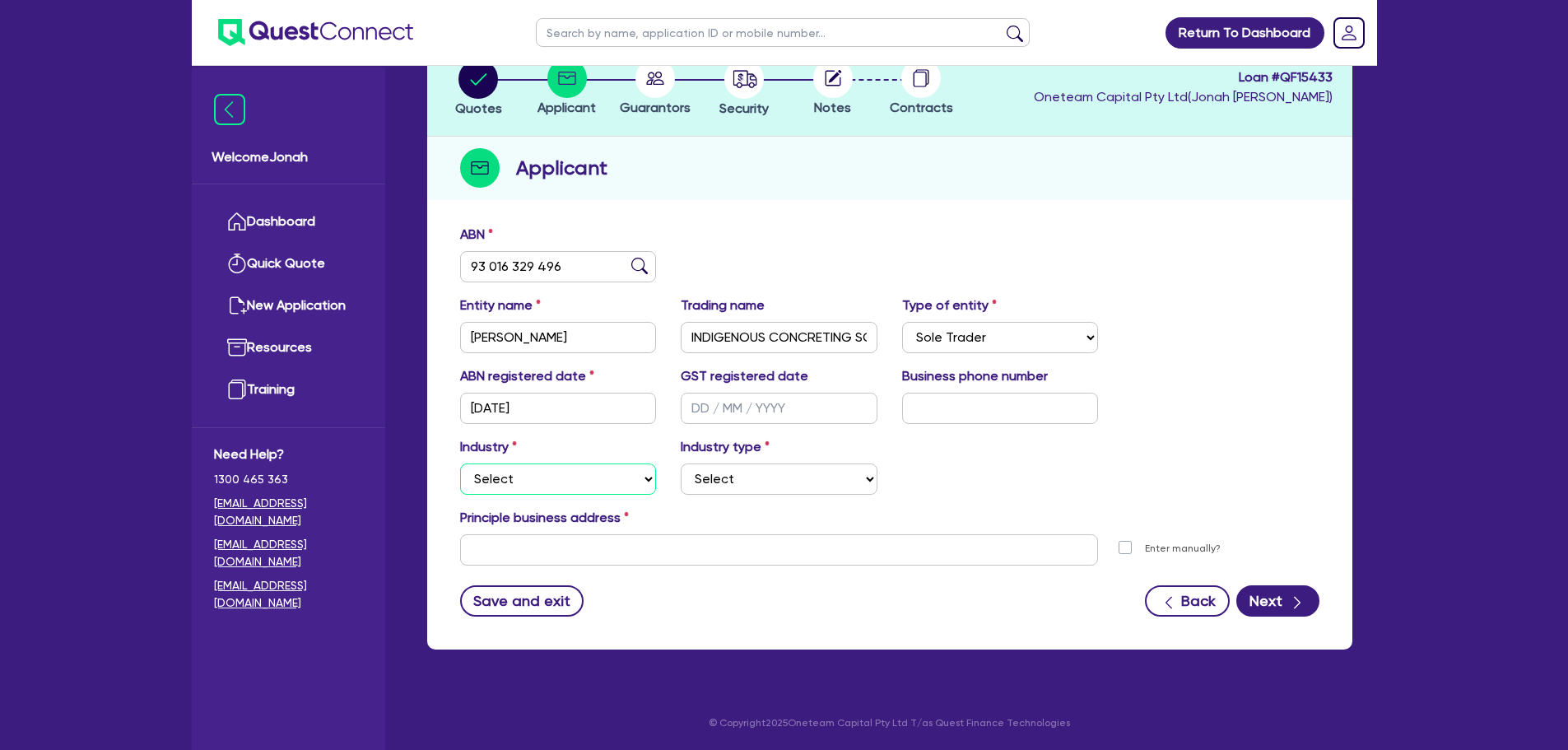
click at [547, 478] on select "Select Accomodation & Food Services Administrative & Support Services Agricultu…" at bounding box center [558, 479] width 197 height 31
click at [460, 463] on select "Select Accomodation & Food Services Administrative & Support Services Agricultu…" at bounding box center [558, 479] width 197 height 31
click at [708, 473] on select "Select Trades People Providing Services Direct to Consumers Trades People Provi…" at bounding box center [779, 479] width 197 height 31
click at [681, 463] on select "Select Trades People Providing Services Direct to Consumers Trades People Provi…" at bounding box center [779, 479] width 197 height 31
click at [597, 542] on input "text" at bounding box center [779, 550] width 639 height 31
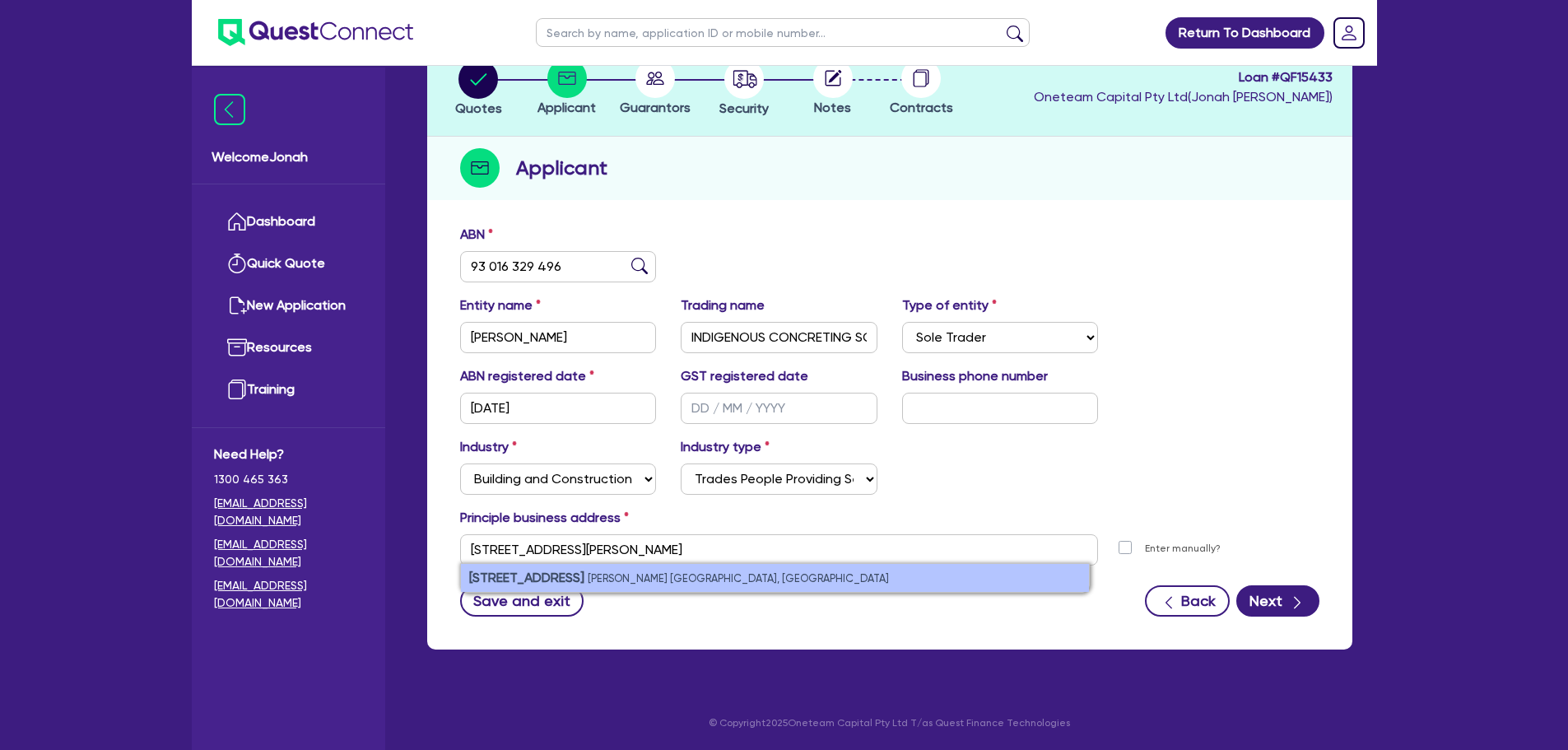
click at [676, 585] on li "20 Tamarind Rd Moulden NT, Australia" at bounding box center [774, 578] width 628 height 28
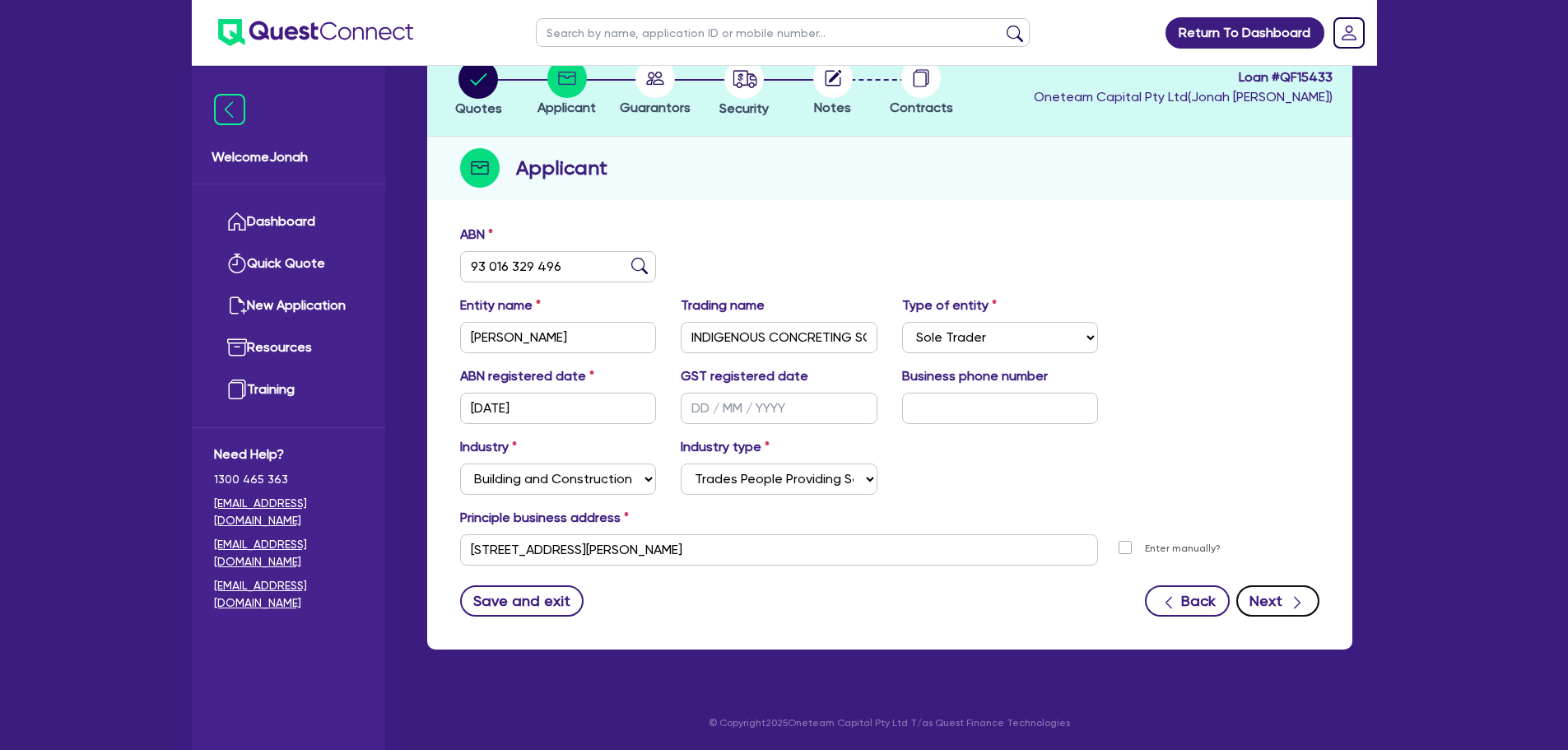
click at [1269, 596] on button "Next" at bounding box center [1278, 601] width 84 height 31
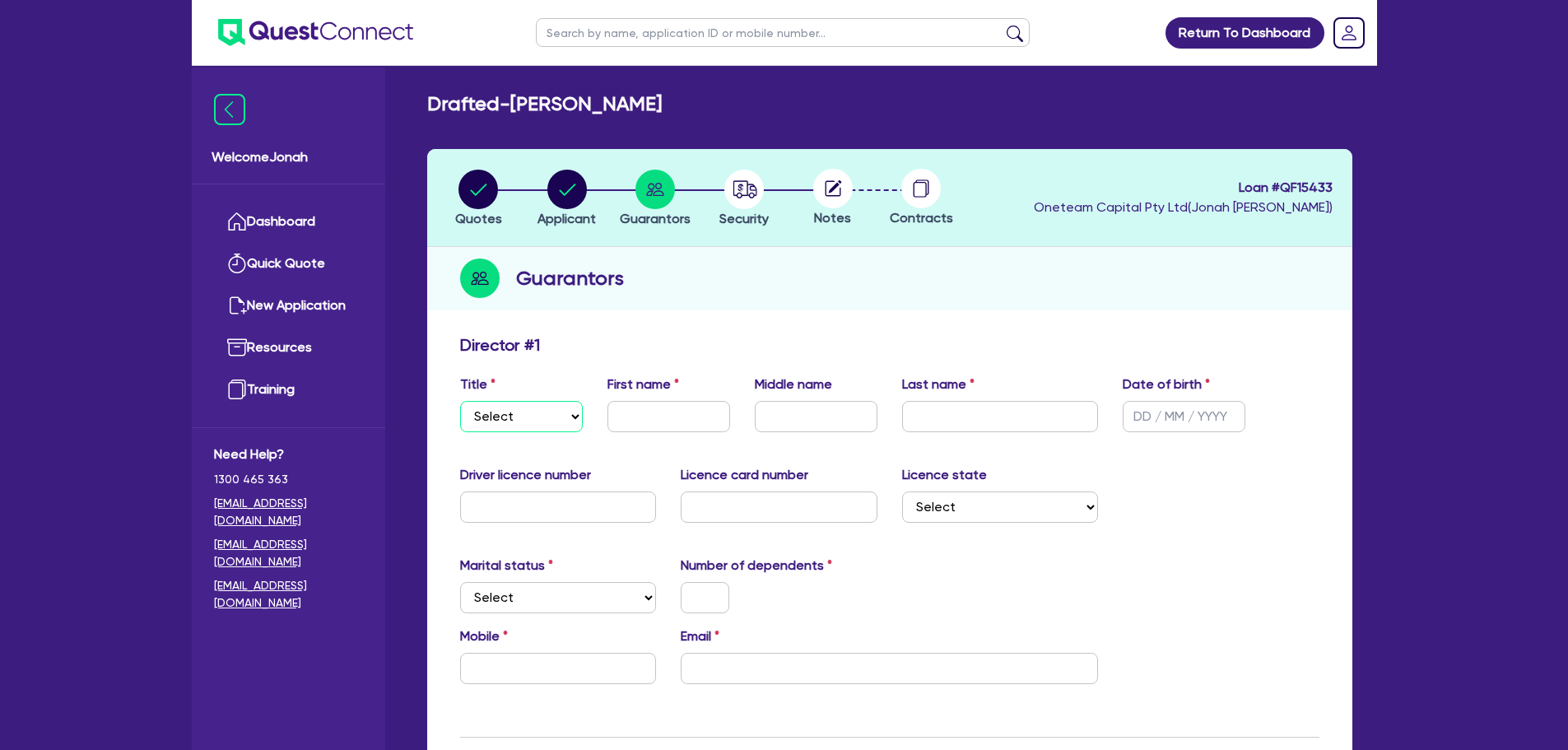
click at [547, 424] on select "Select Mr Mrs Ms Miss Dr" at bounding box center [521, 416] width 123 height 31
click at [460, 401] on select "Select Mr Mrs Ms Miss Dr" at bounding box center [521, 416] width 123 height 31
click at [639, 414] on input "text" at bounding box center [668, 416] width 123 height 31
click at [543, 521] on input "text" at bounding box center [558, 507] width 197 height 31
click at [839, 512] on input "text" at bounding box center [779, 507] width 197 height 31
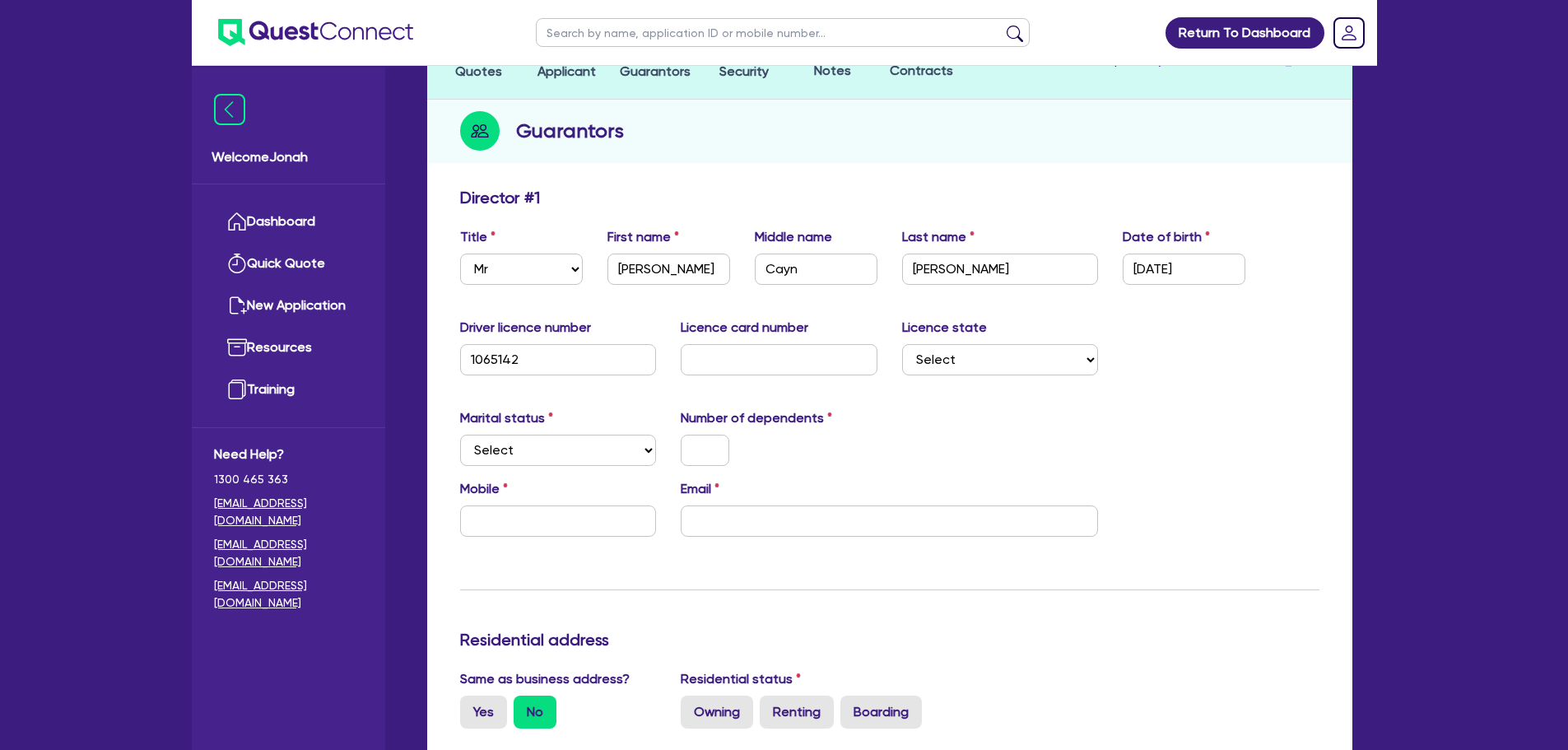
scroll to position [164, 0]
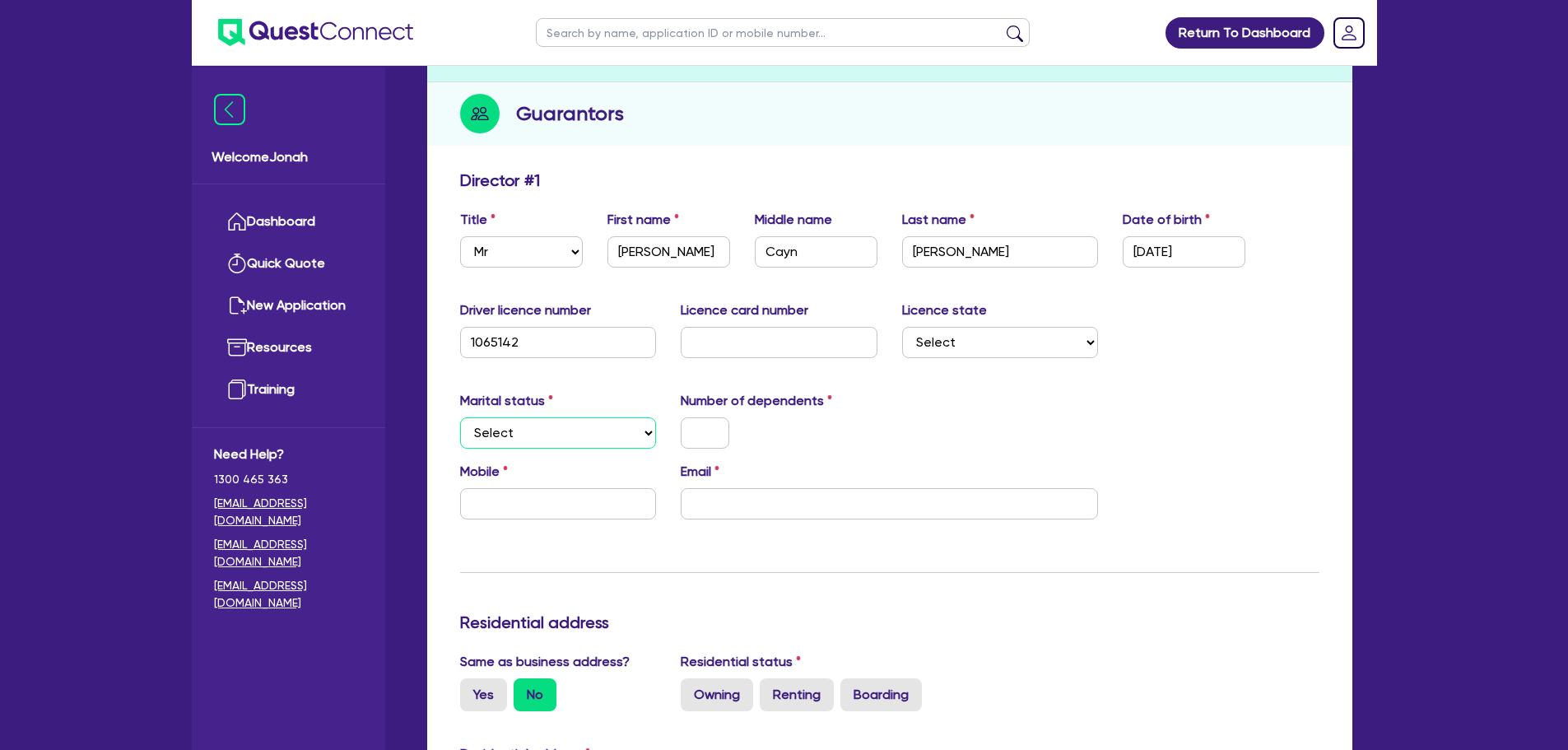
click at [572, 441] on select "Select Single Married De Facto / Partner" at bounding box center [558, 433] width 197 height 31
click at [460, 418] on select "Select Single Married De Facto / Partner" at bounding box center [558, 433] width 197 height 31
click at [575, 500] on input "text" at bounding box center [558, 503] width 197 height 31
paste input "6145 984 137"
click at [479, 504] on input "6145 984 137" at bounding box center [558, 503] width 197 height 31
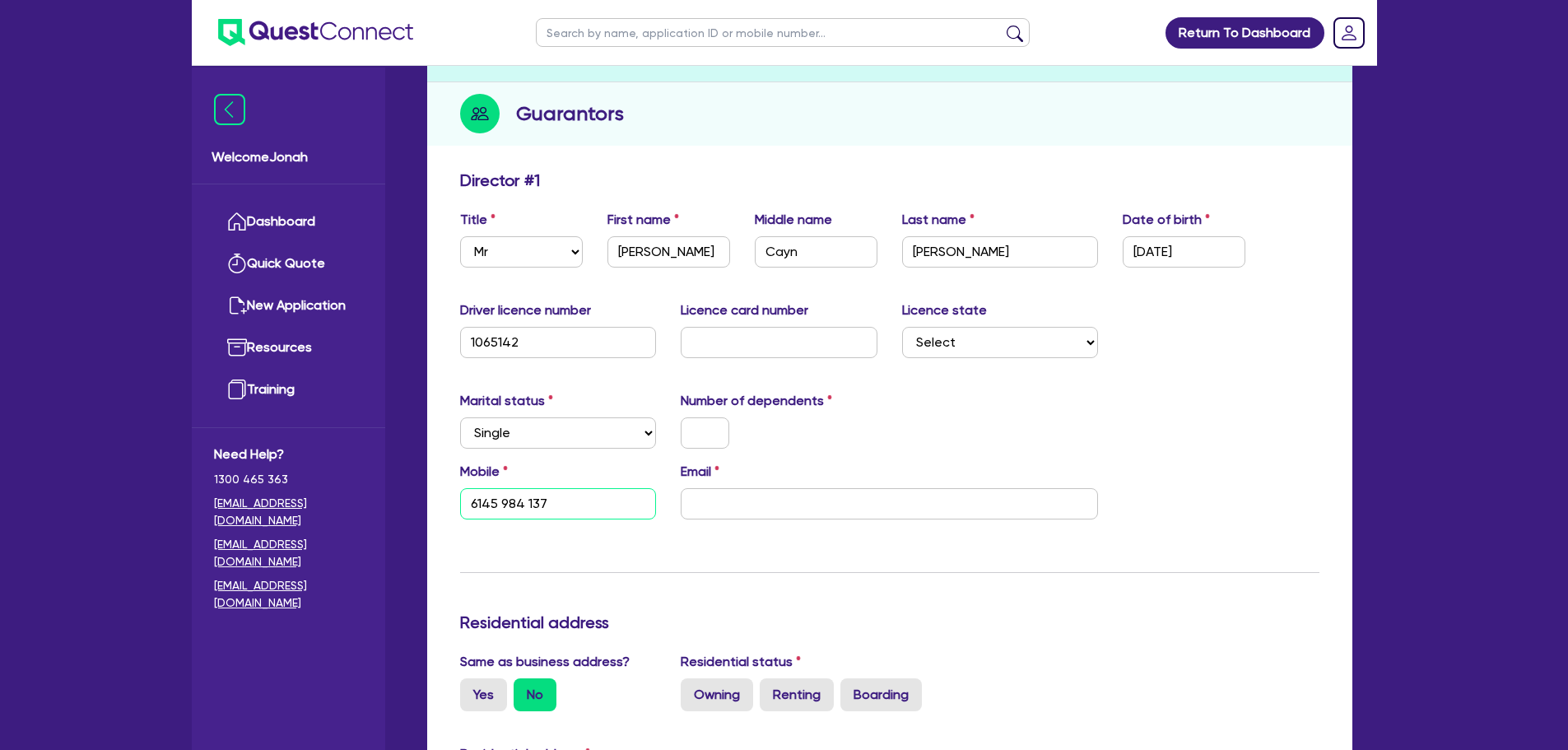
click at [481, 502] on input "6145 984 137" at bounding box center [558, 503] width 197 height 31
click at [547, 507] on input "0459 841 37" at bounding box center [558, 503] width 197 height 31
paste input "4598 413 76"
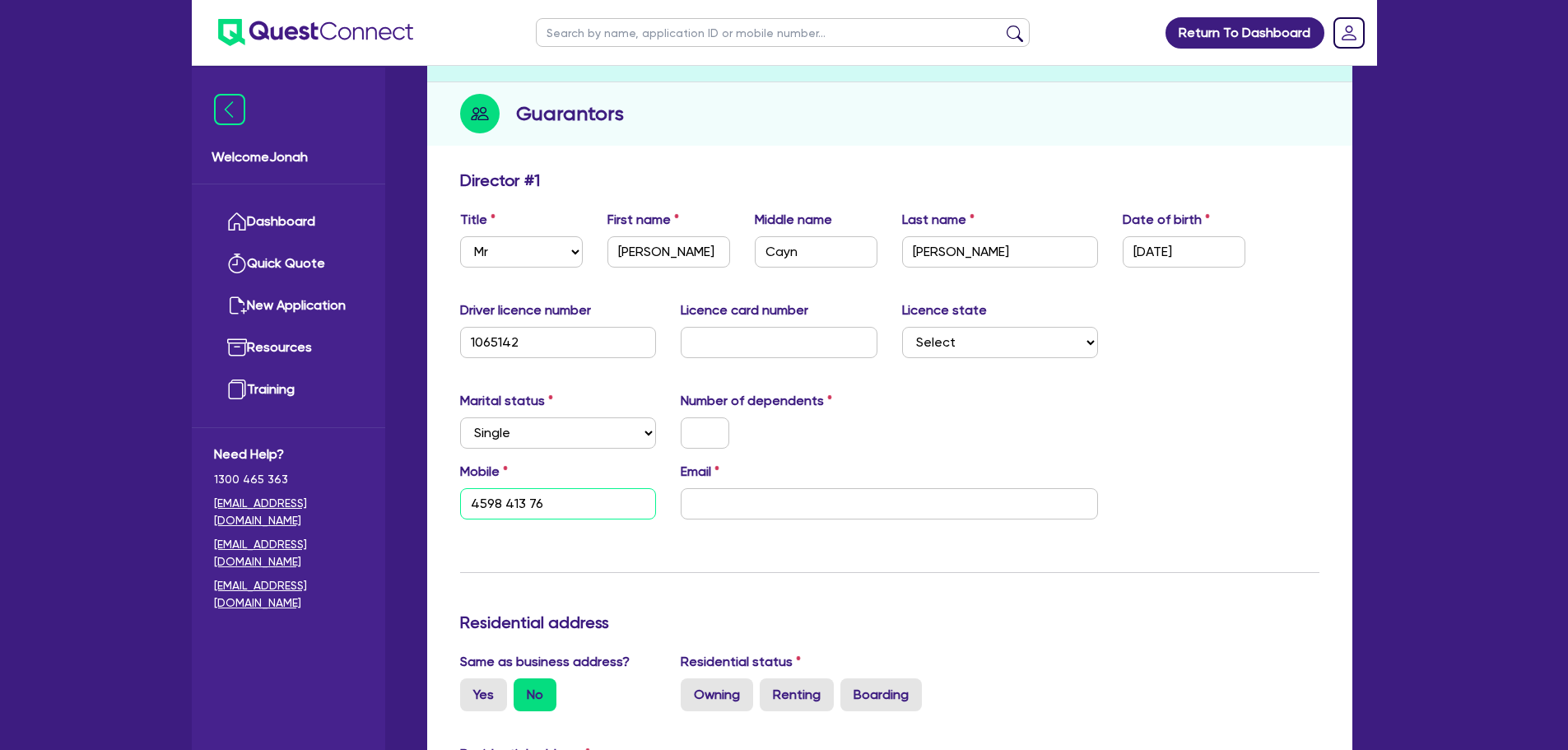
click at [469, 507] on input "4598 413 76" at bounding box center [558, 503] width 197 height 31
click at [736, 501] on input "email" at bounding box center [889, 503] width 418 height 31
paste input "fabzmick@gmail.com"
click at [1067, 425] on div "Marital status Select Single Married De Facto / Partner Number of dependents" at bounding box center [890, 426] width 884 height 71
click at [1021, 336] on select "Select NSW VIC QLD TAS ACT SA NT WA" at bounding box center [1000, 342] width 197 height 31
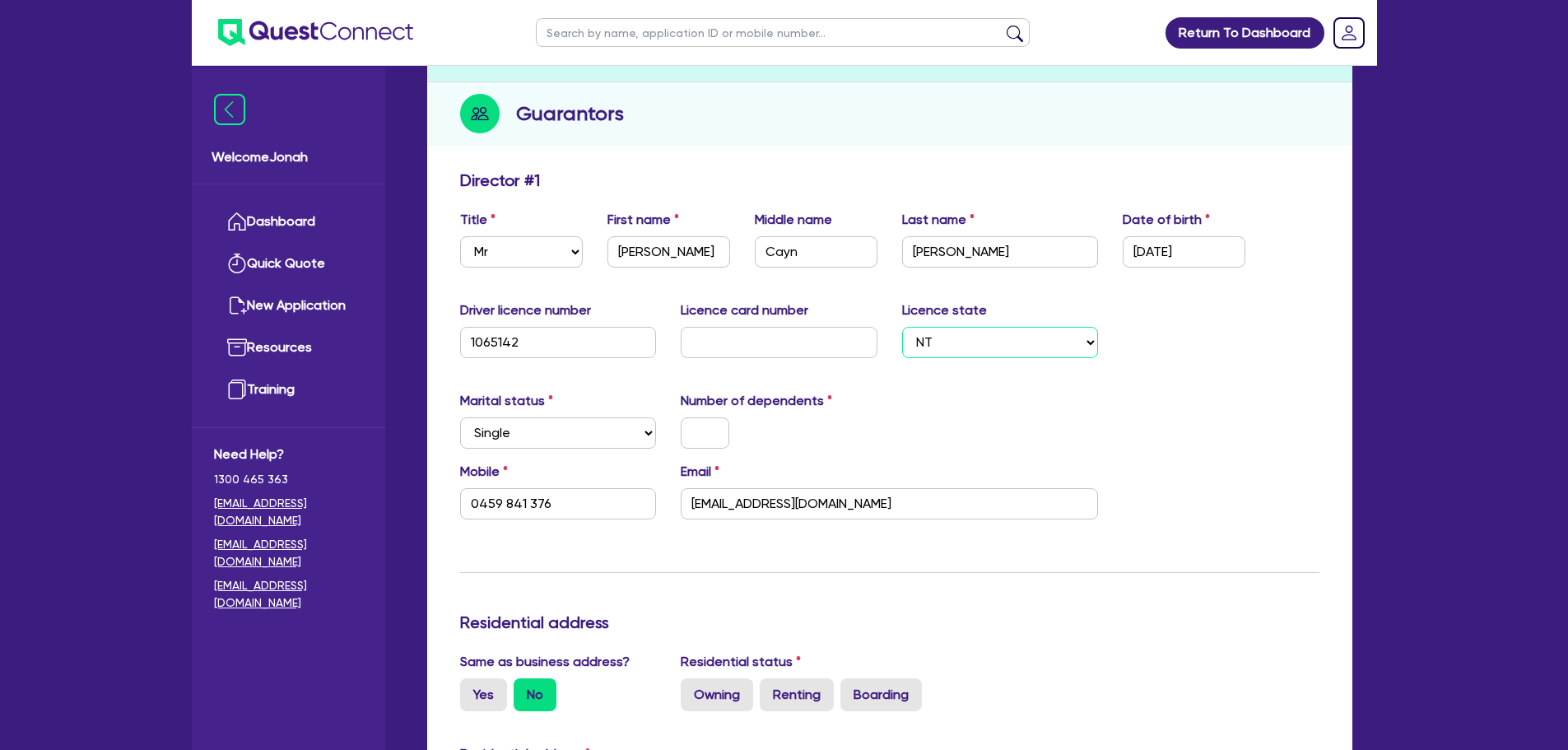
click at [902, 327] on select "Select NSW VIC QLD TAS ACT SA NT WA" at bounding box center [1000, 342] width 197 height 31
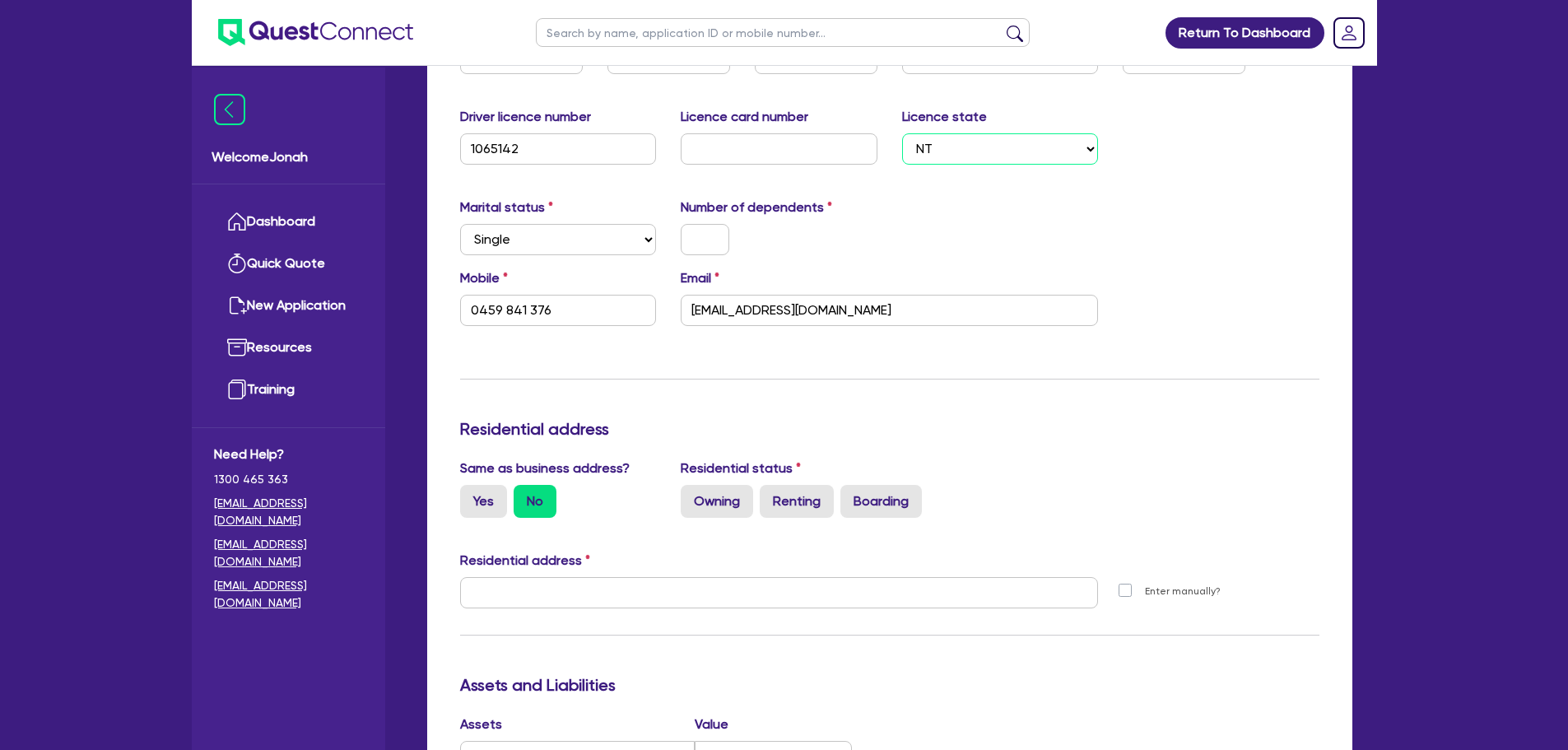
scroll to position [658, 0]
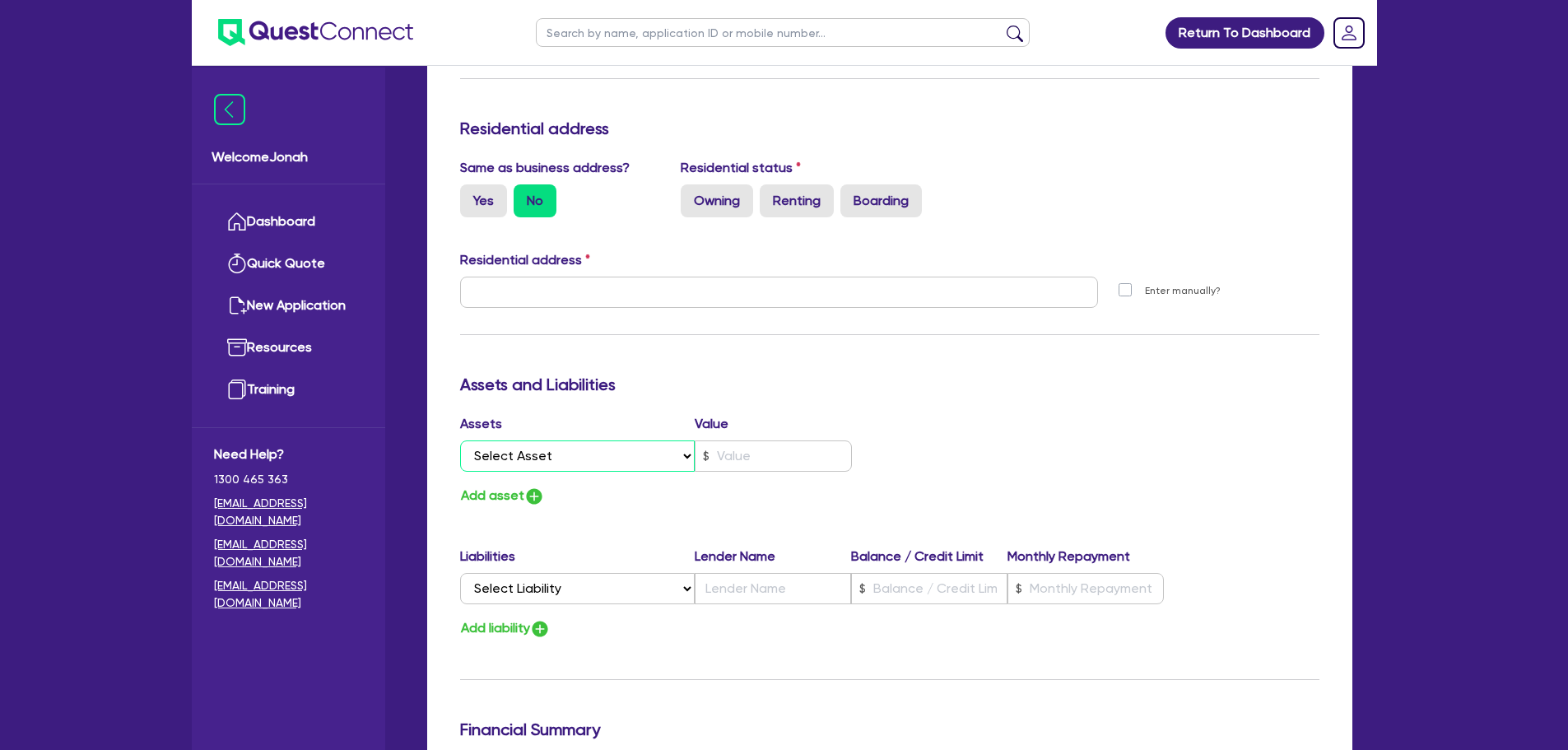
click at [570, 457] on select "Select Asset Cash Property Investment property Vehicle Truck Trailer Equipment …" at bounding box center [577, 455] width 235 height 31
click at [460, 440] on select "Select Asset Cash Property Investment property Vehicle Truck Trailer Equipment …" at bounding box center [577, 455] width 235 height 31
click at [759, 457] on input "text" at bounding box center [772, 455] width 157 height 31
click at [522, 492] on button "Add asset" at bounding box center [502, 496] width 84 height 22
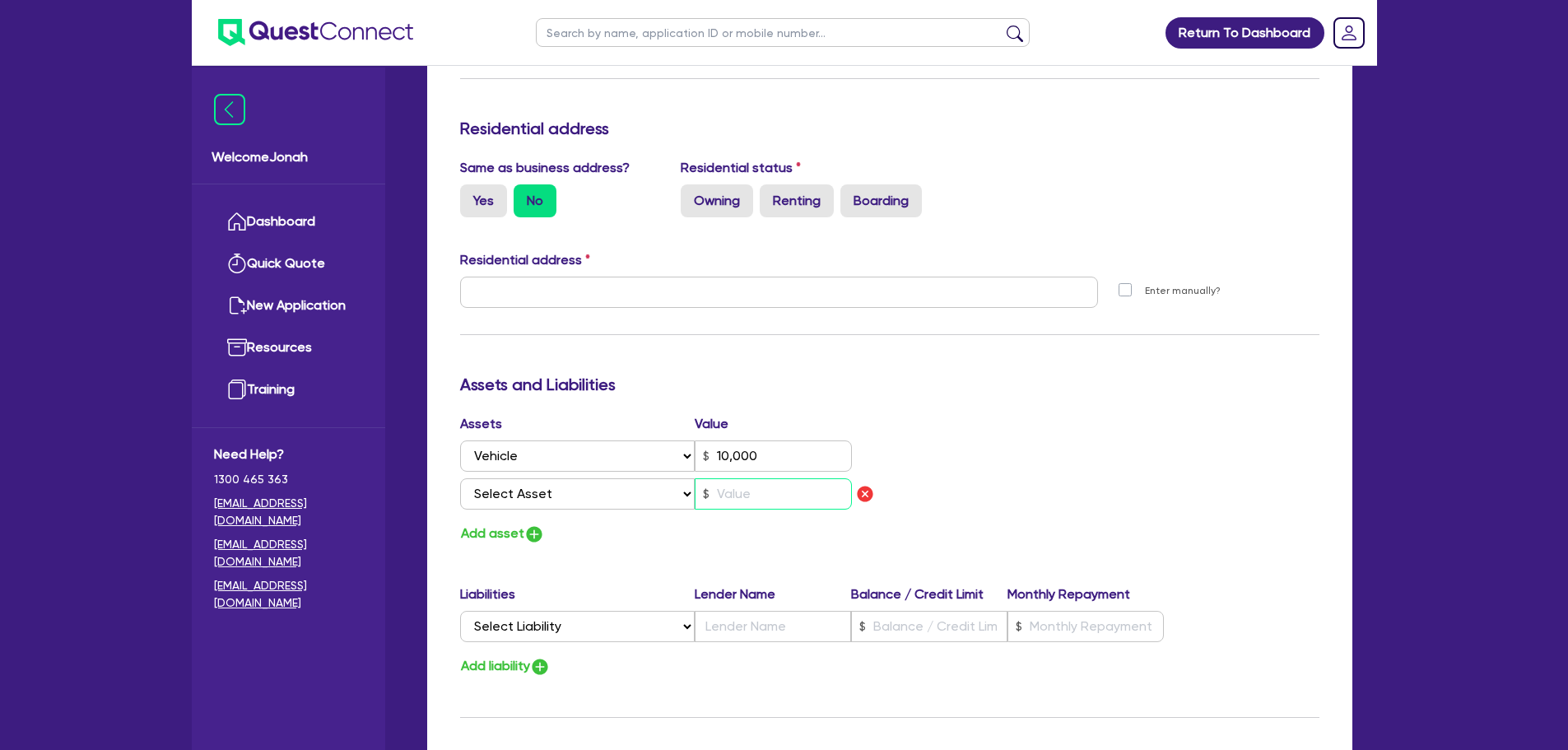
click at [737, 488] on input "text" at bounding box center [772, 493] width 157 height 31
click at [915, 428] on div "Assets Value Select Asset Cash Property Investment property Vehicle Truck Trail…" at bounding box center [890, 480] width 884 height 131
click at [591, 496] on select "Select Asset Cash Property Investment property Vehicle Truck Trailer Equipment …" at bounding box center [577, 493] width 235 height 31
click at [460, 478] on select "Select Asset Cash Property Investment property Vehicle Truck Trailer Equipment …" at bounding box center [577, 493] width 235 height 31
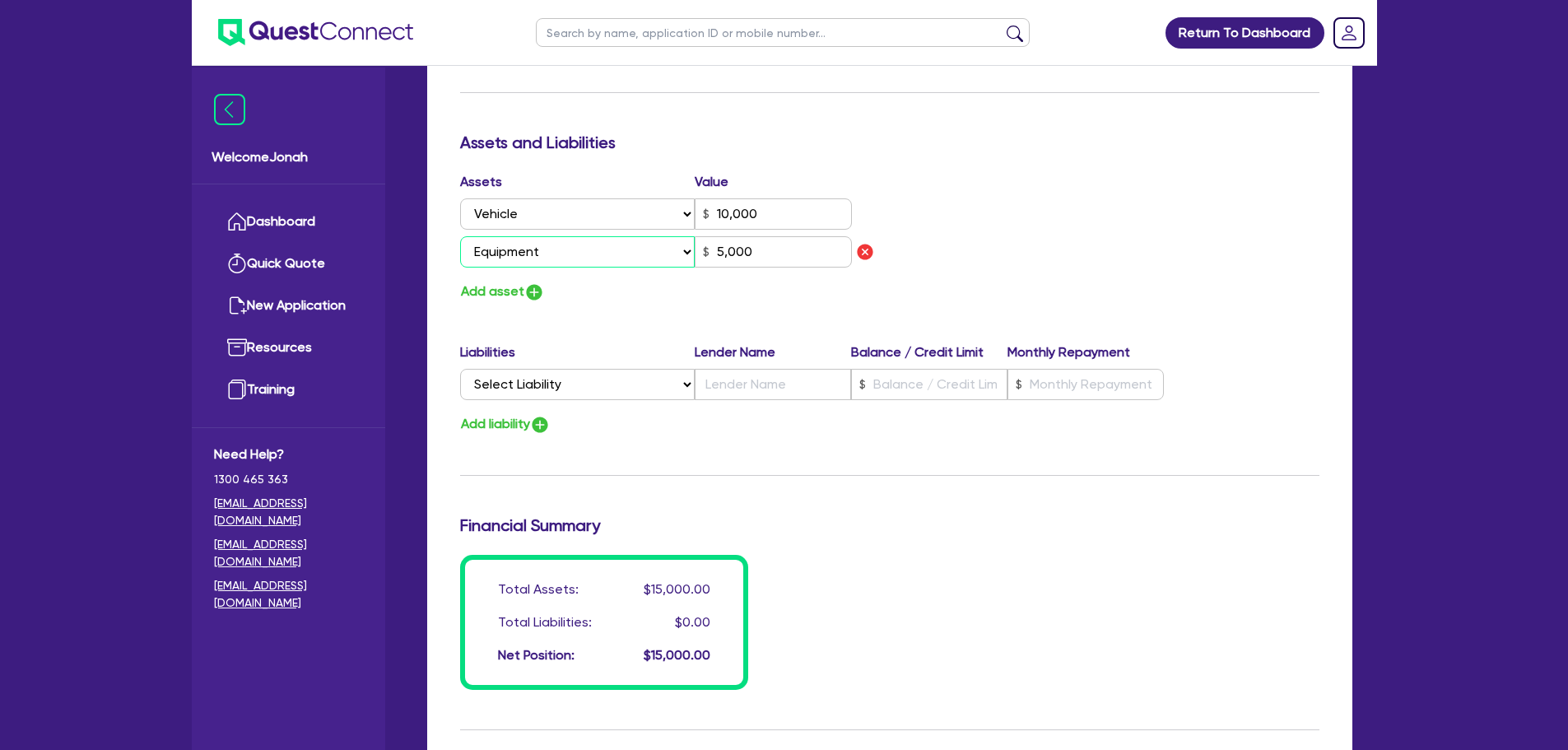
scroll to position [905, 0]
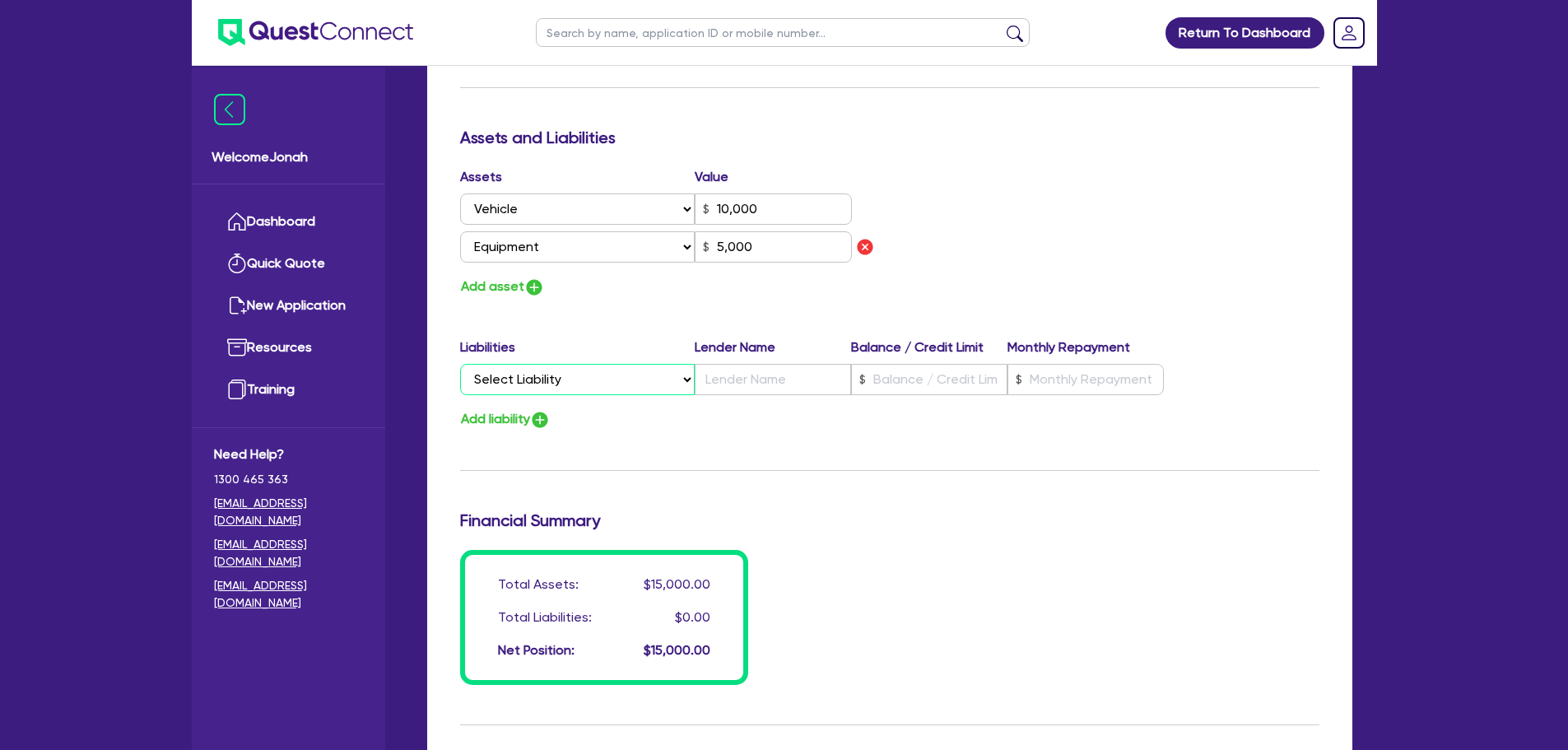
click at [589, 384] on select "Select Liability Credit card Mortgage Investment property loan Vehicle loan Tru…" at bounding box center [577, 379] width 234 height 31
click at [1017, 472] on div "Update residential status for Director #1 Boarding is only acceptable when the …" at bounding box center [889, 57] width 859 height 1256
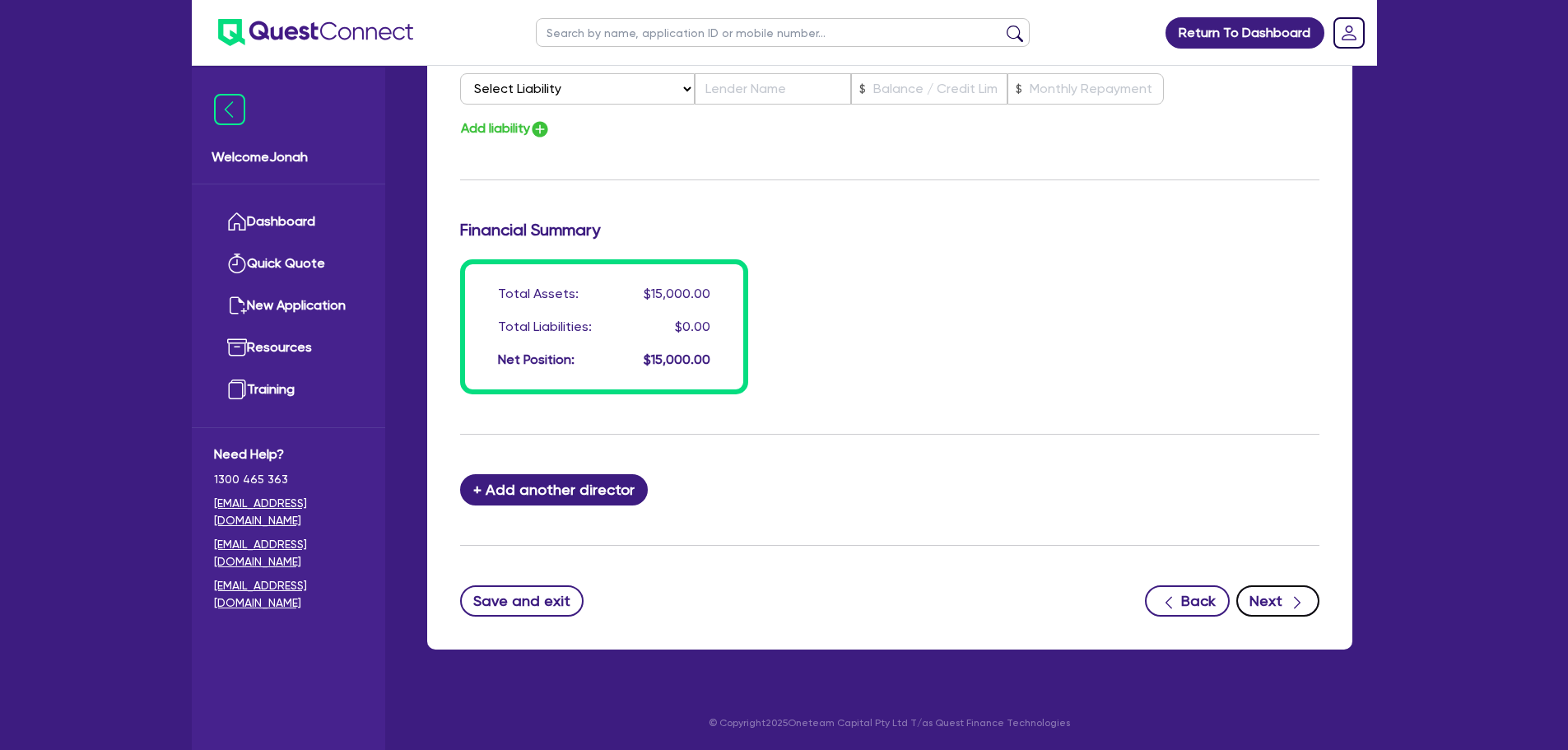
click at [1272, 595] on button "Next" at bounding box center [1278, 601] width 84 height 31
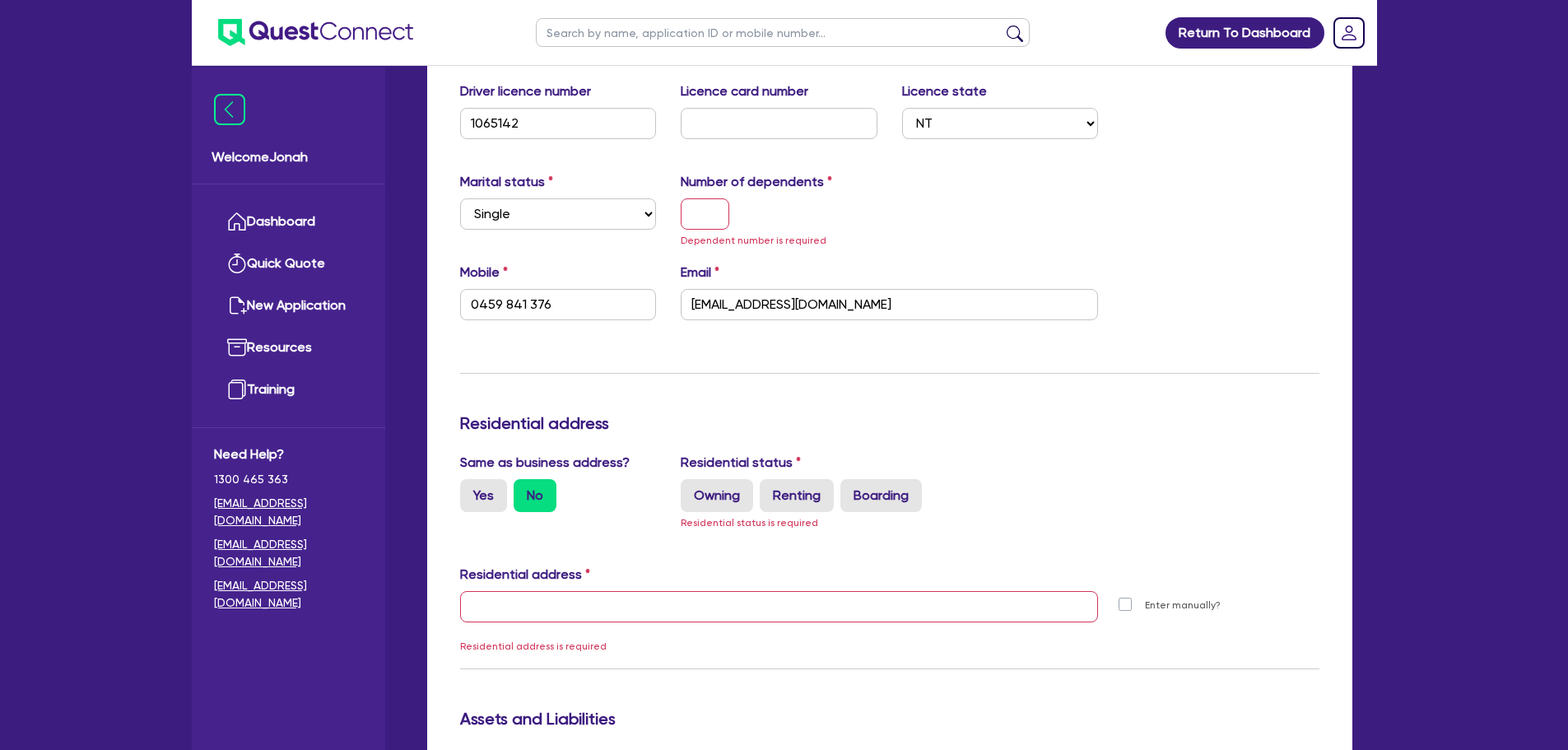
scroll to position [349, 0]
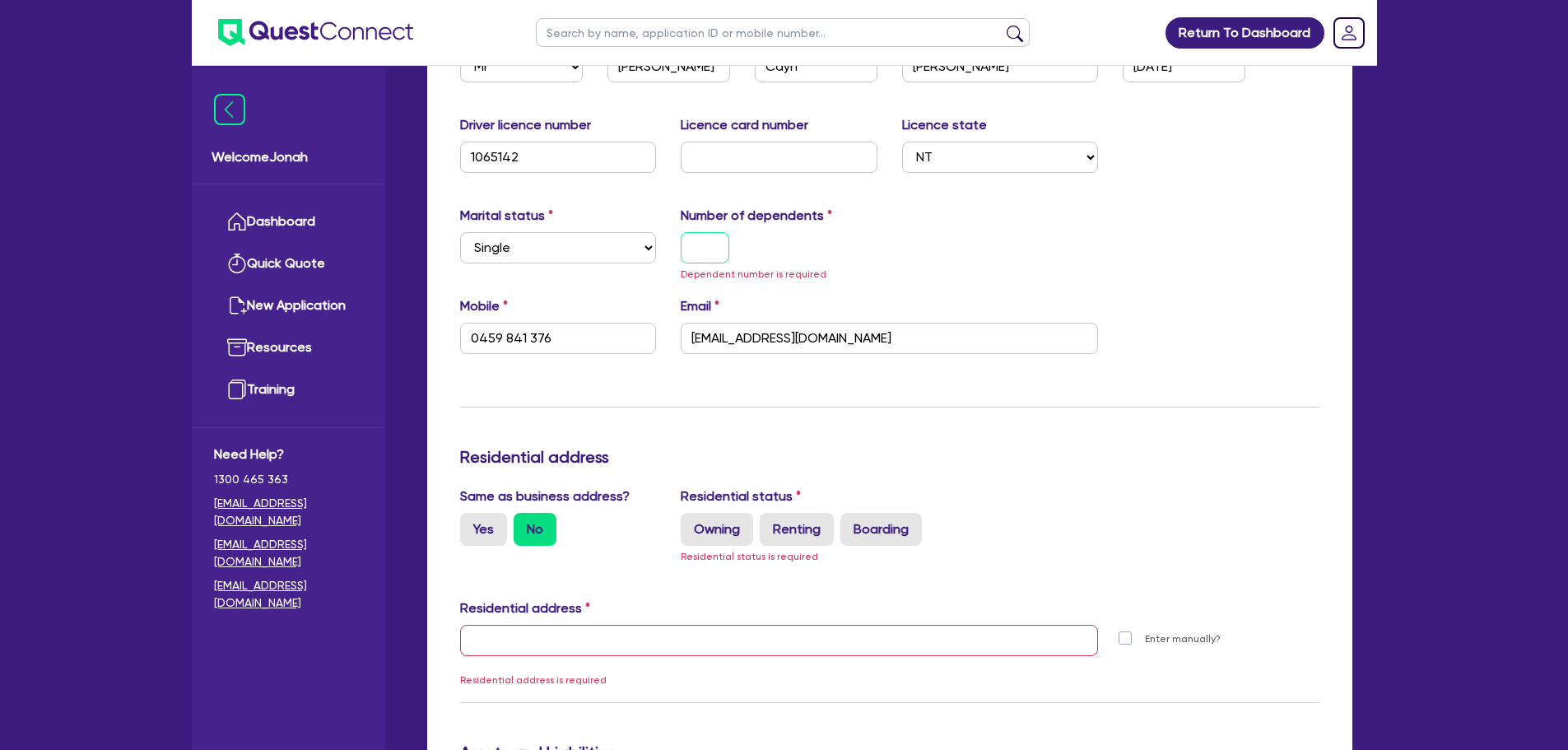
click at [708, 239] on input "text" at bounding box center [705, 247] width 48 height 31
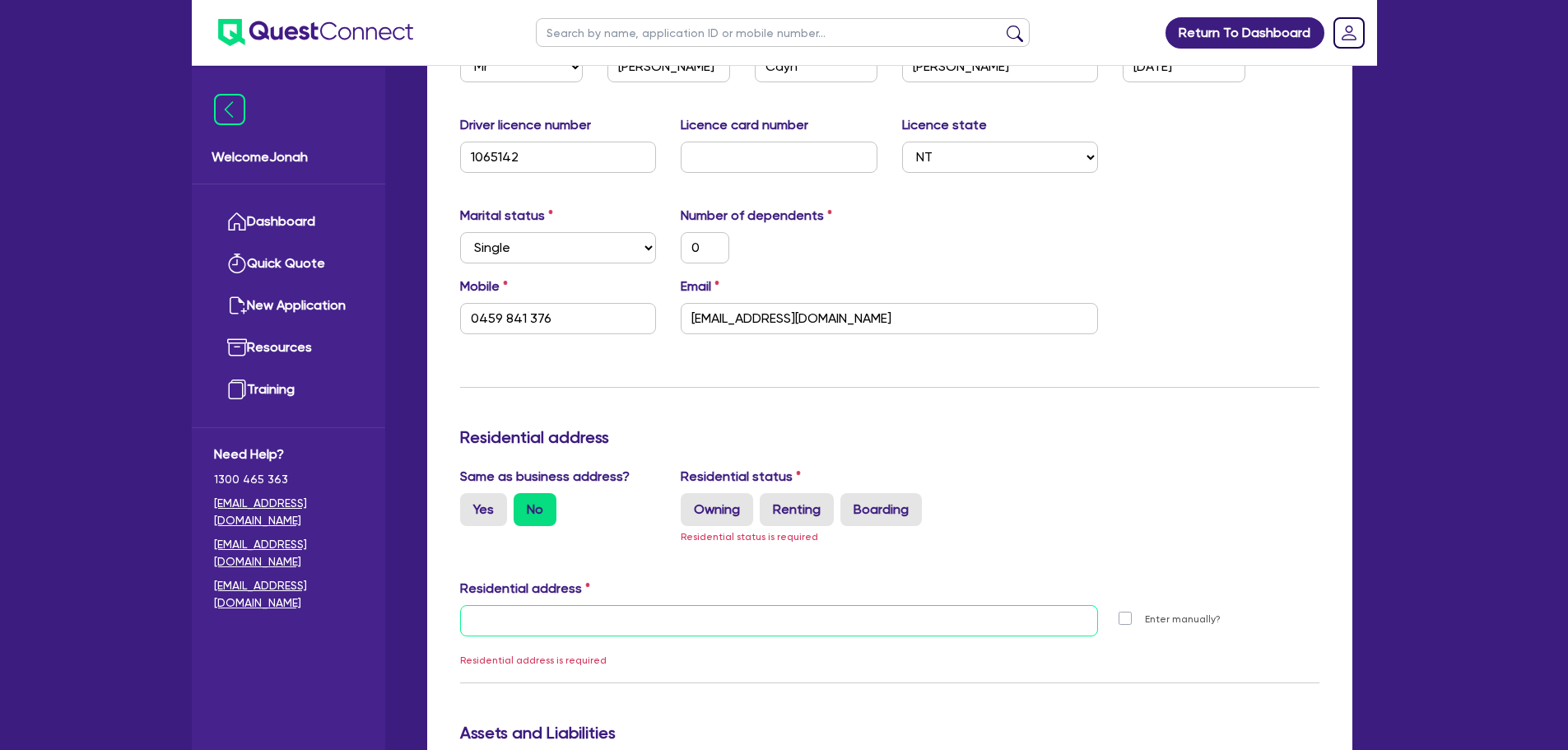
click at [608, 630] on input "text" at bounding box center [779, 621] width 639 height 31
click at [817, 508] on label "Renting" at bounding box center [797, 509] width 74 height 33
click at [771, 504] on input "Renting" at bounding box center [765, 499] width 11 height 11
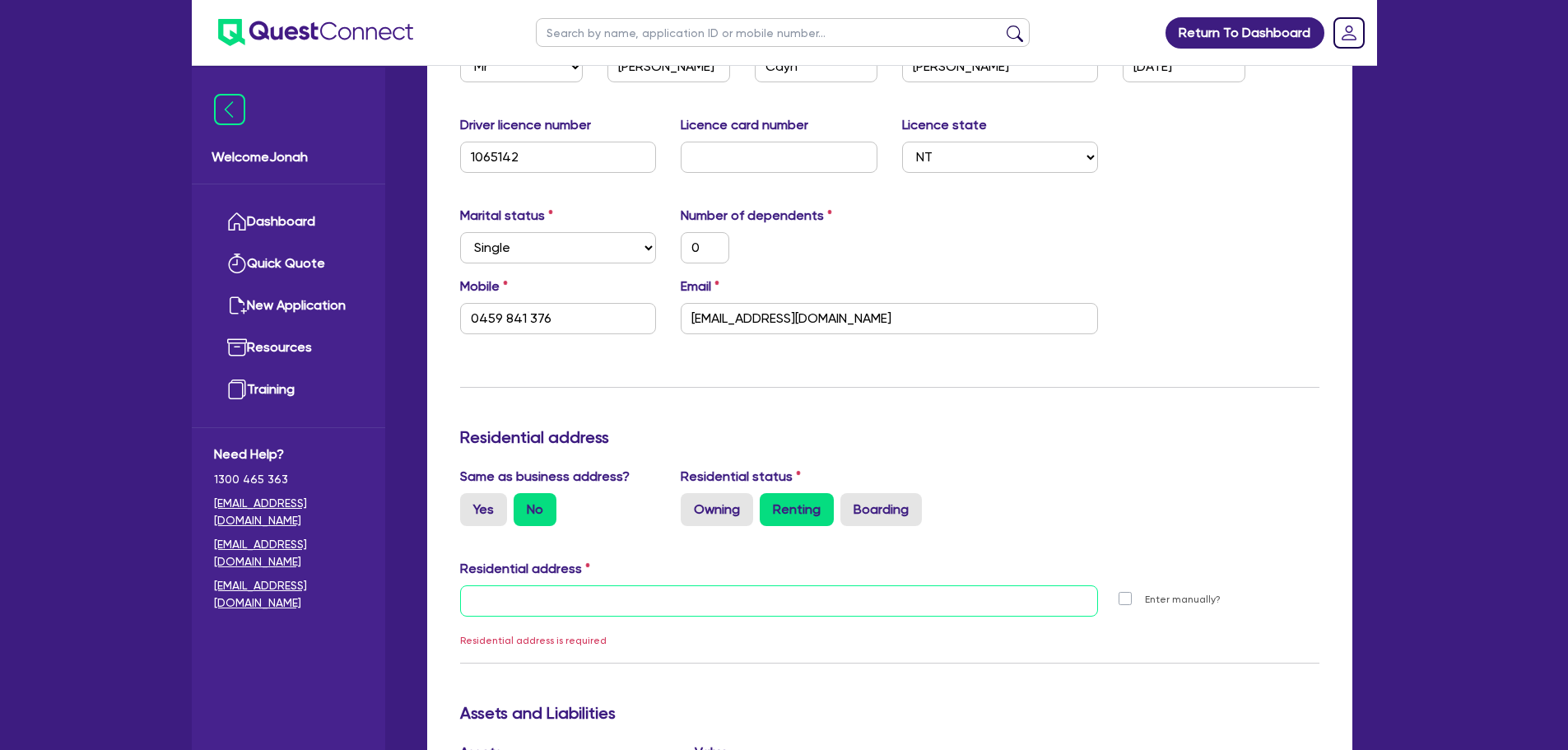
click at [694, 611] on input "text" at bounding box center [779, 601] width 639 height 31
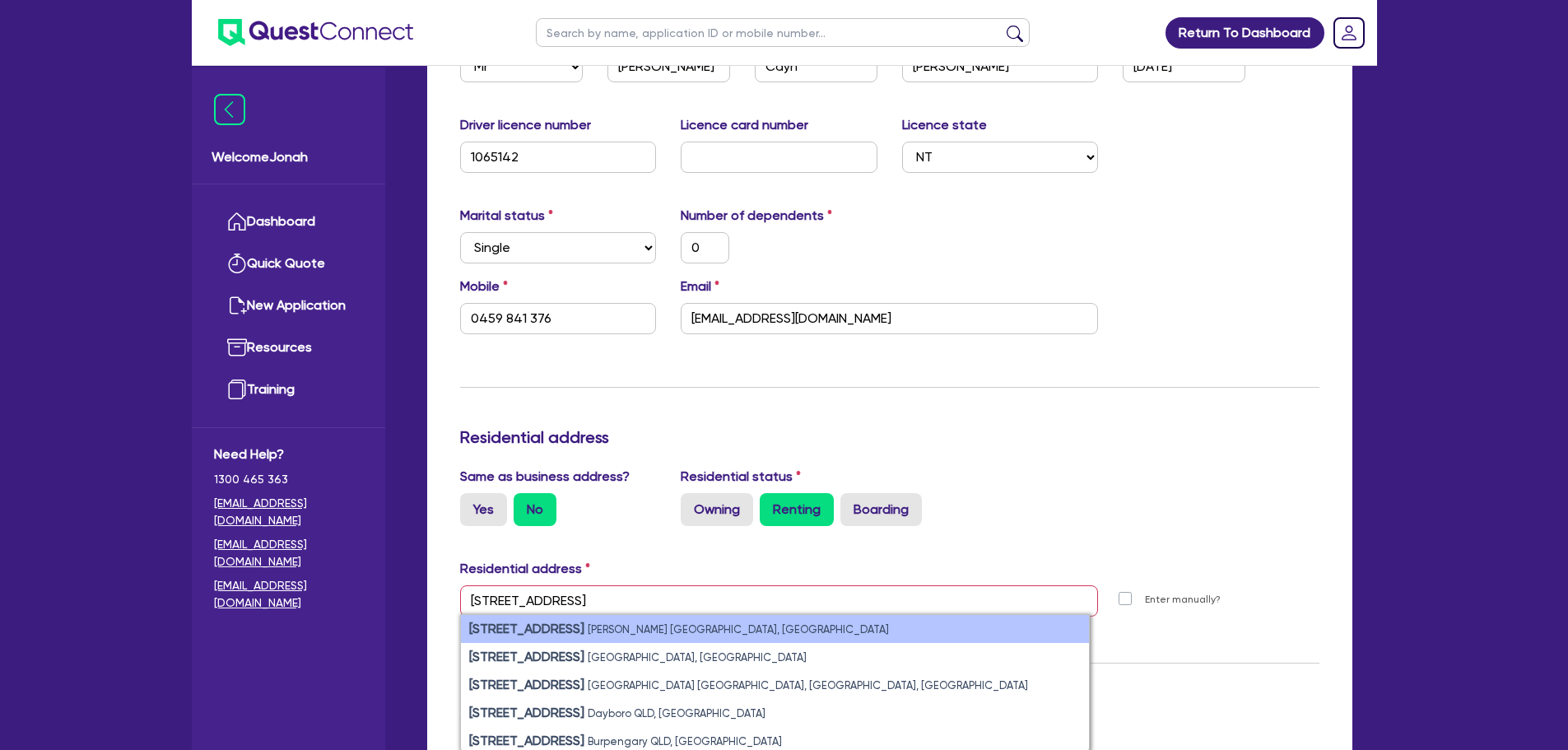
click at [682, 630] on li "20 Tamarind Rd Moulden NT, Australia" at bounding box center [774, 629] width 628 height 28
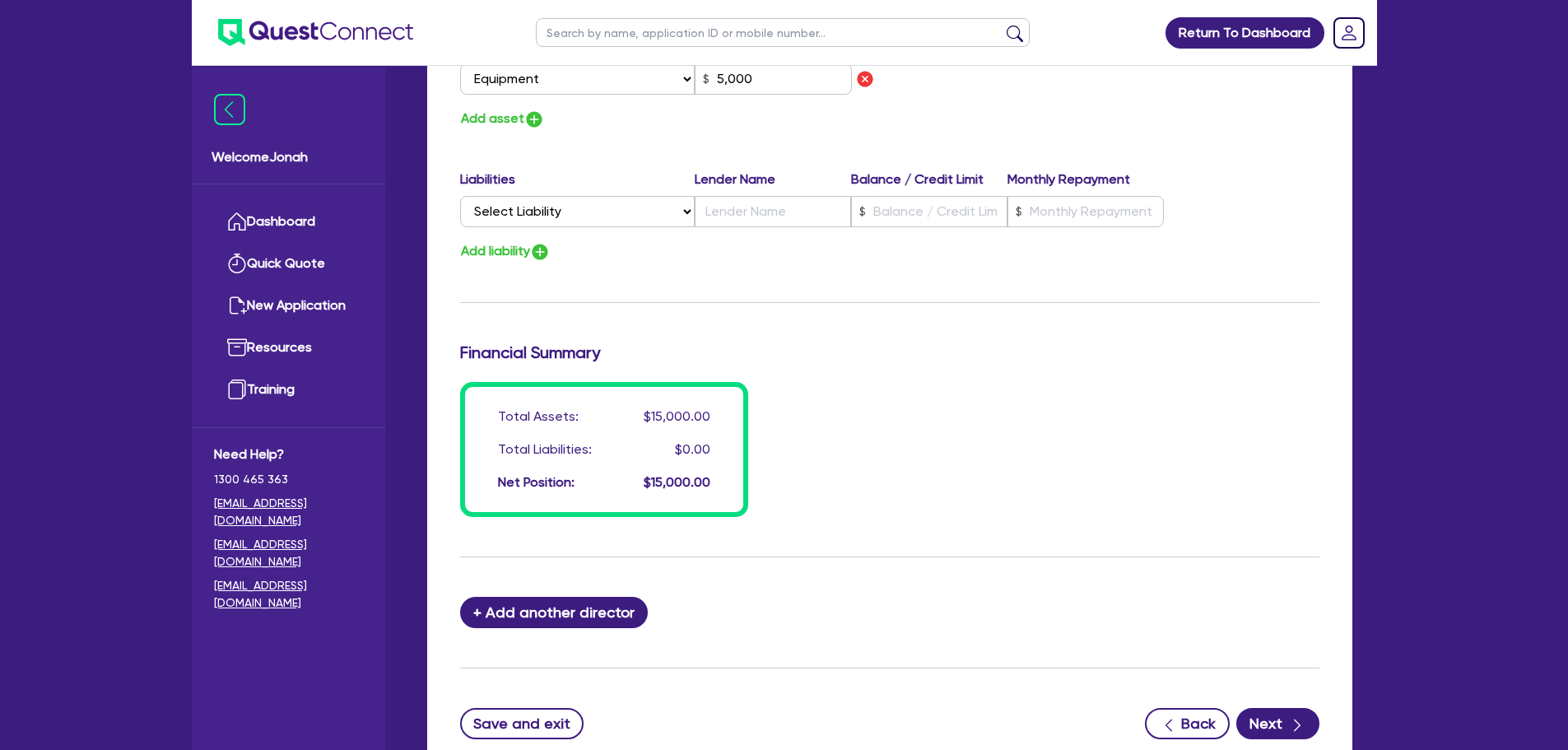
scroll to position [1090, 0]
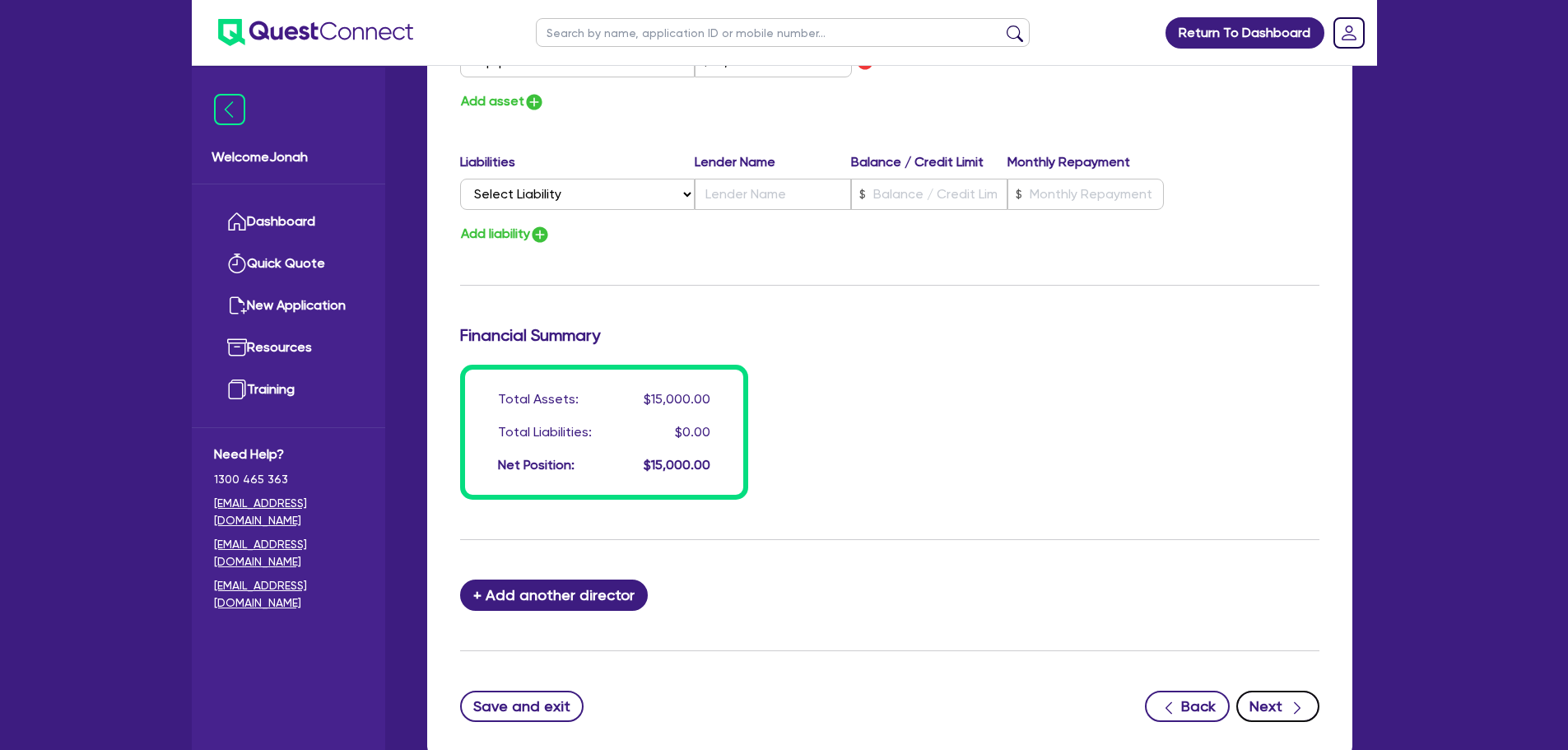
click at [1291, 697] on div "button" at bounding box center [1297, 705] width 16 height 21
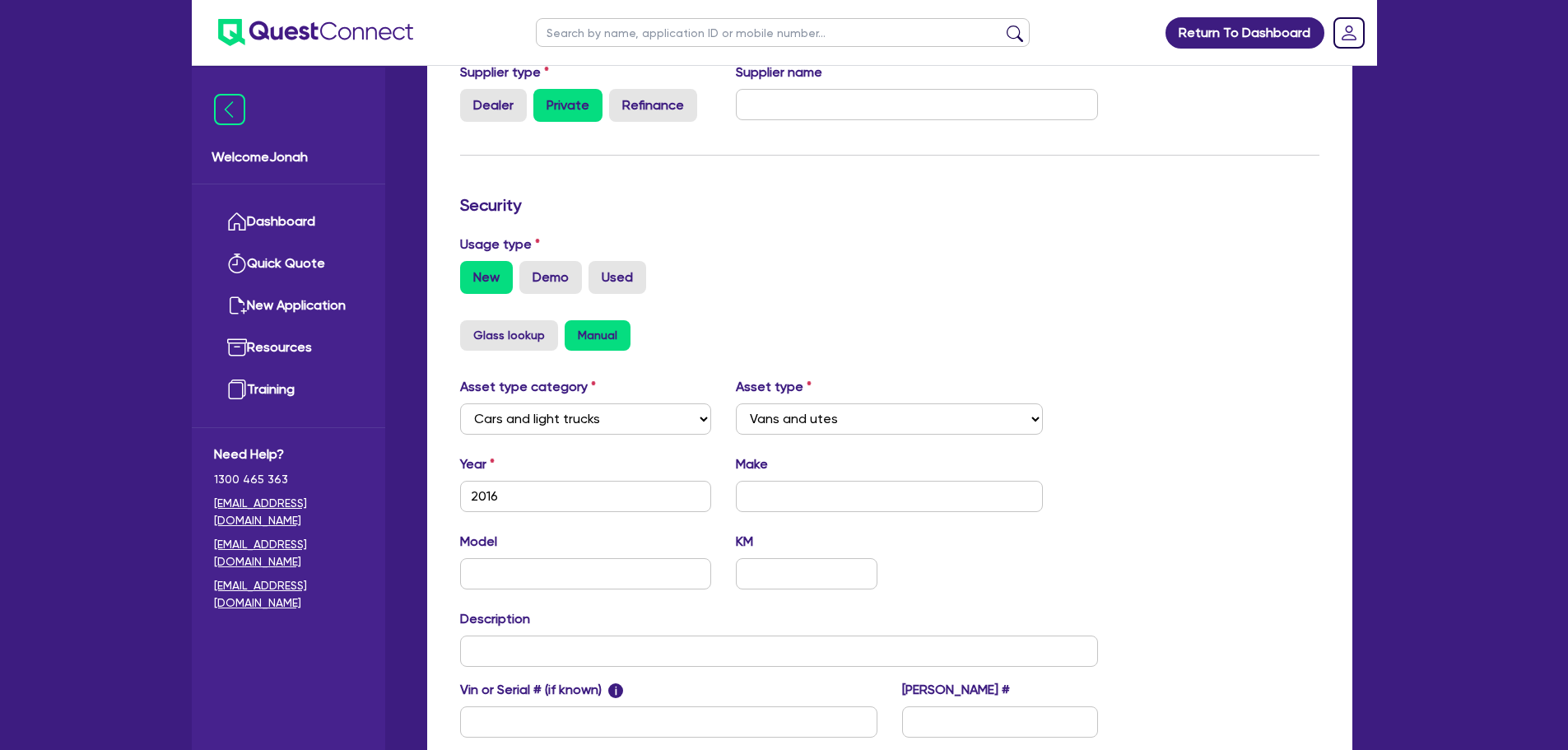
scroll to position [330, 0]
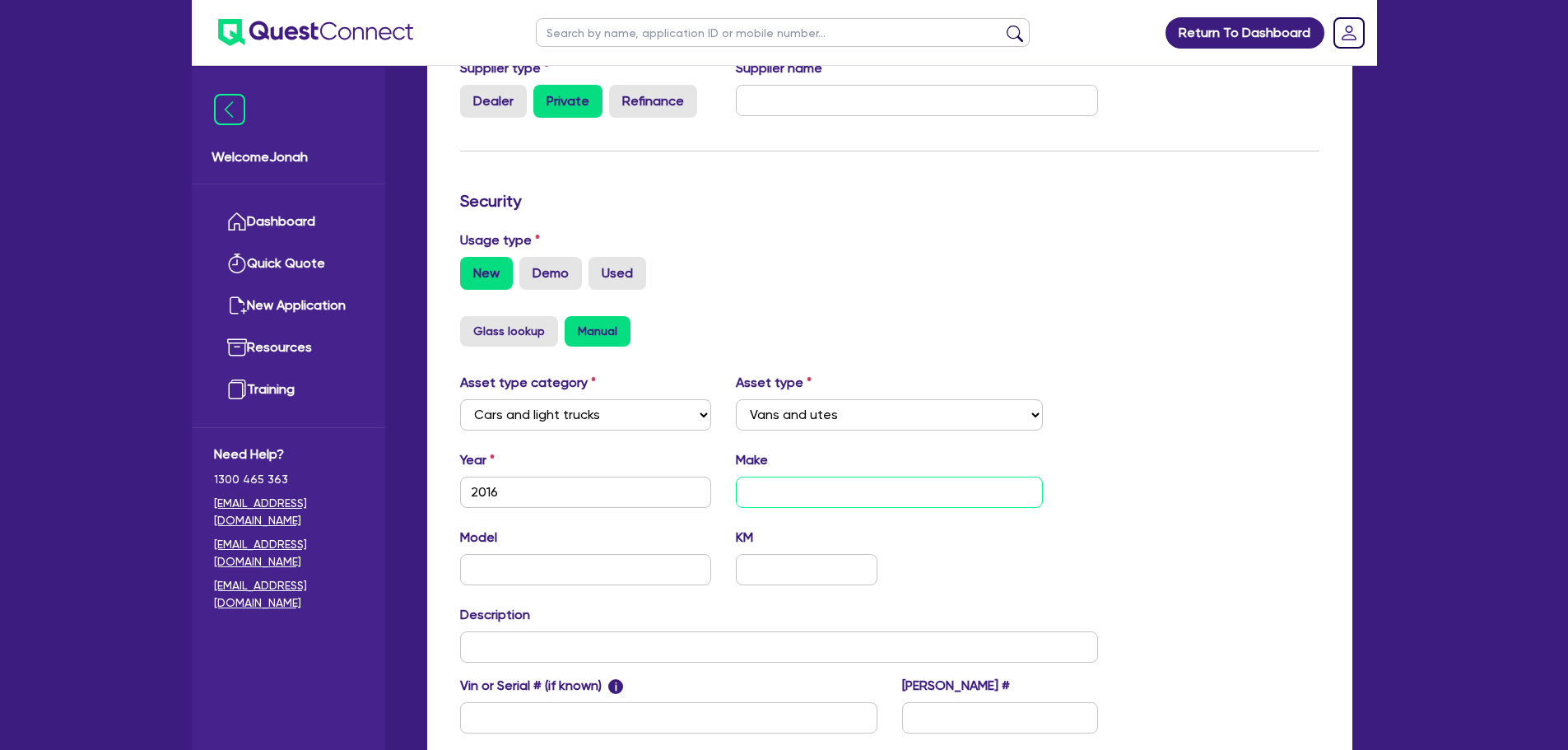
click at [805, 497] on input "text" at bounding box center [889, 492] width 307 height 31
click at [972, 400] on select "Select Passenger vehicles Vans and utes Light trucks up to 4.5 tonne" at bounding box center [889, 414] width 307 height 31
click at [971, 312] on form "Supplier Supplier type Dealer Private Refinance Supplier name Security Usage ty…" at bounding box center [889, 411] width 859 height 785
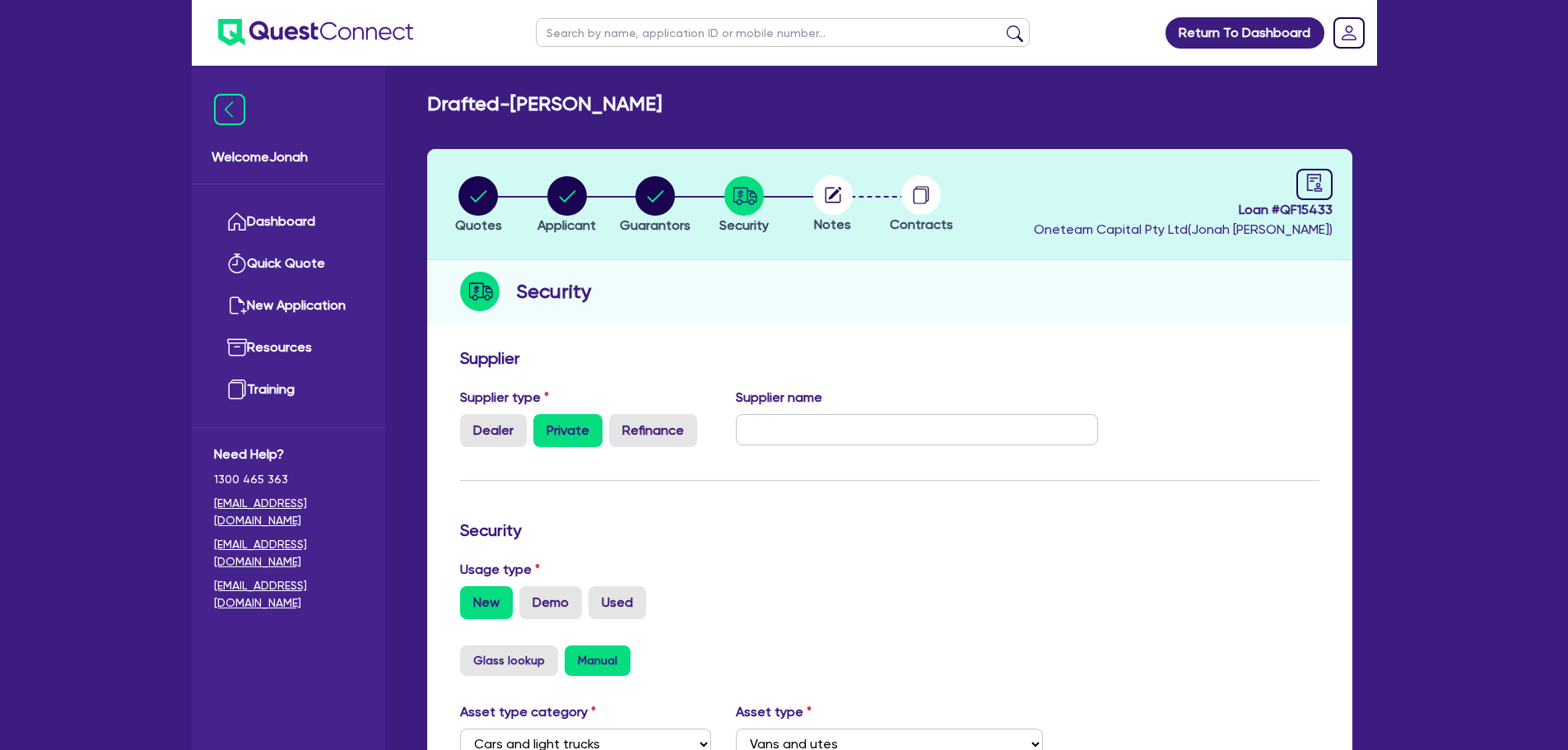
click at [838, 195] on circle at bounding box center [832, 195] width 40 height 40
click at [734, 191] on icon "button" at bounding box center [745, 195] width 24 height 17
click at [829, 209] on circle "button" at bounding box center [832, 196] width 40 height 40
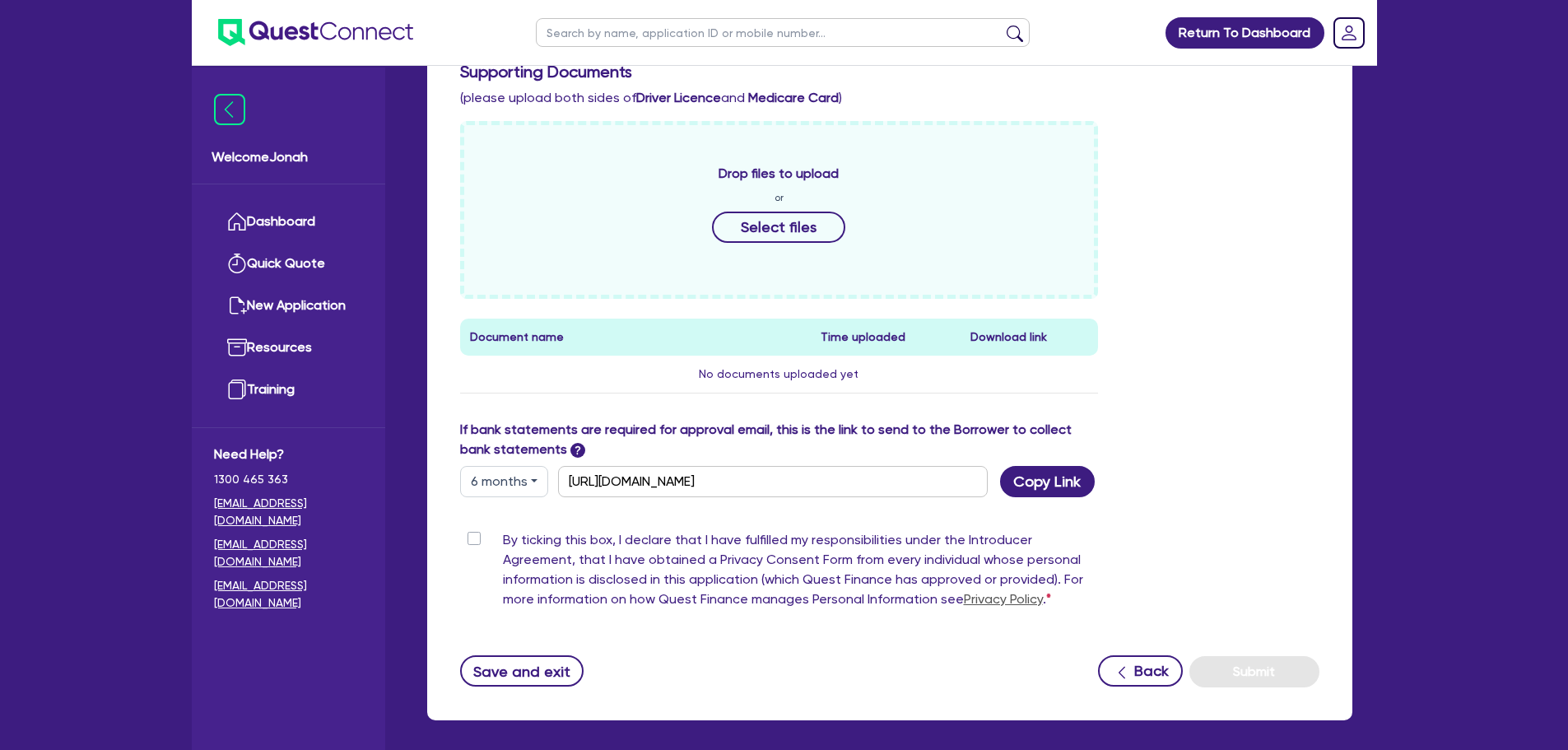
scroll to position [577, 0]
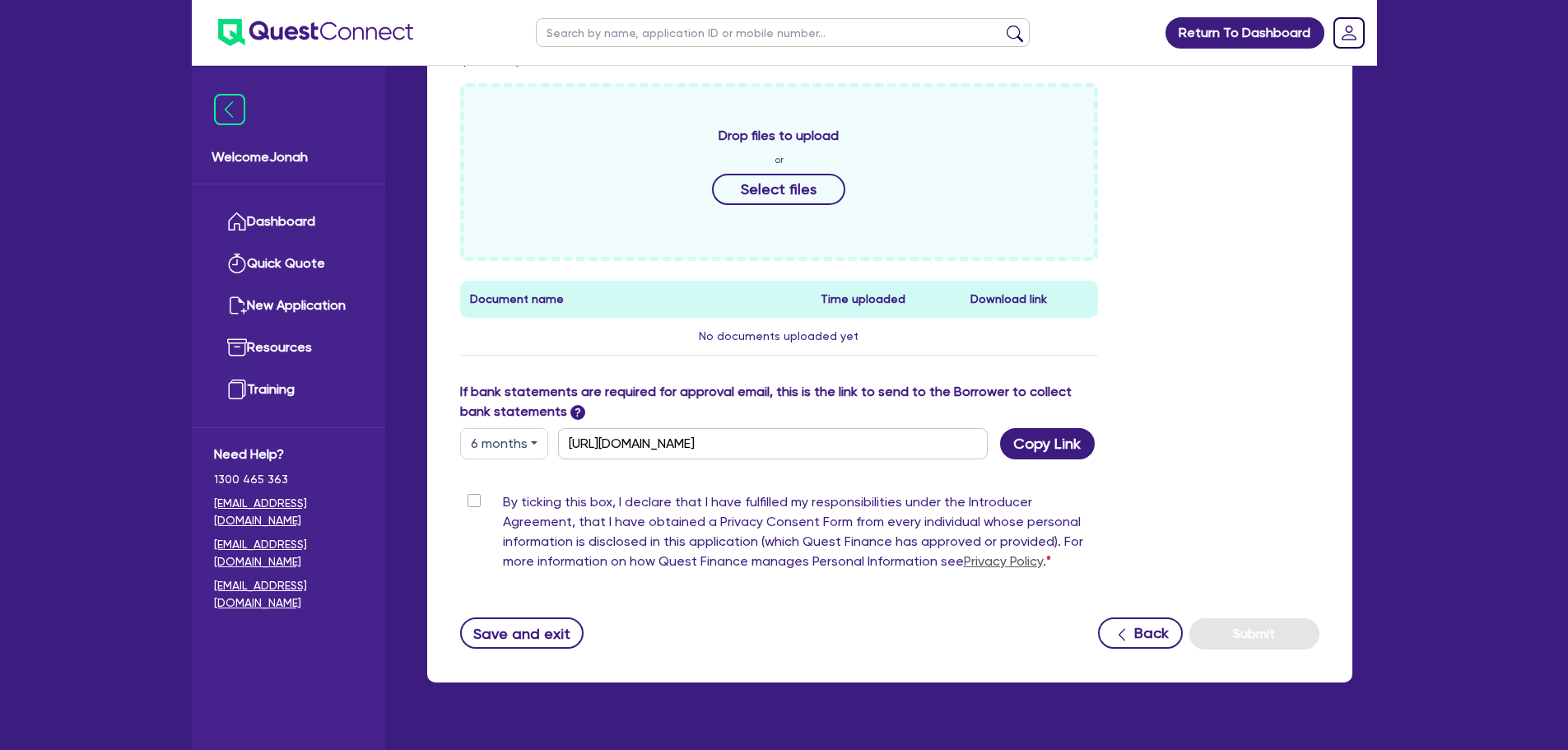
click at [31, 87] on div "Return To Dashboard Edit Profile Logout Welcome Jonah Dashboard Quick Quote New…" at bounding box center [784, 102] width 1568 height 1359
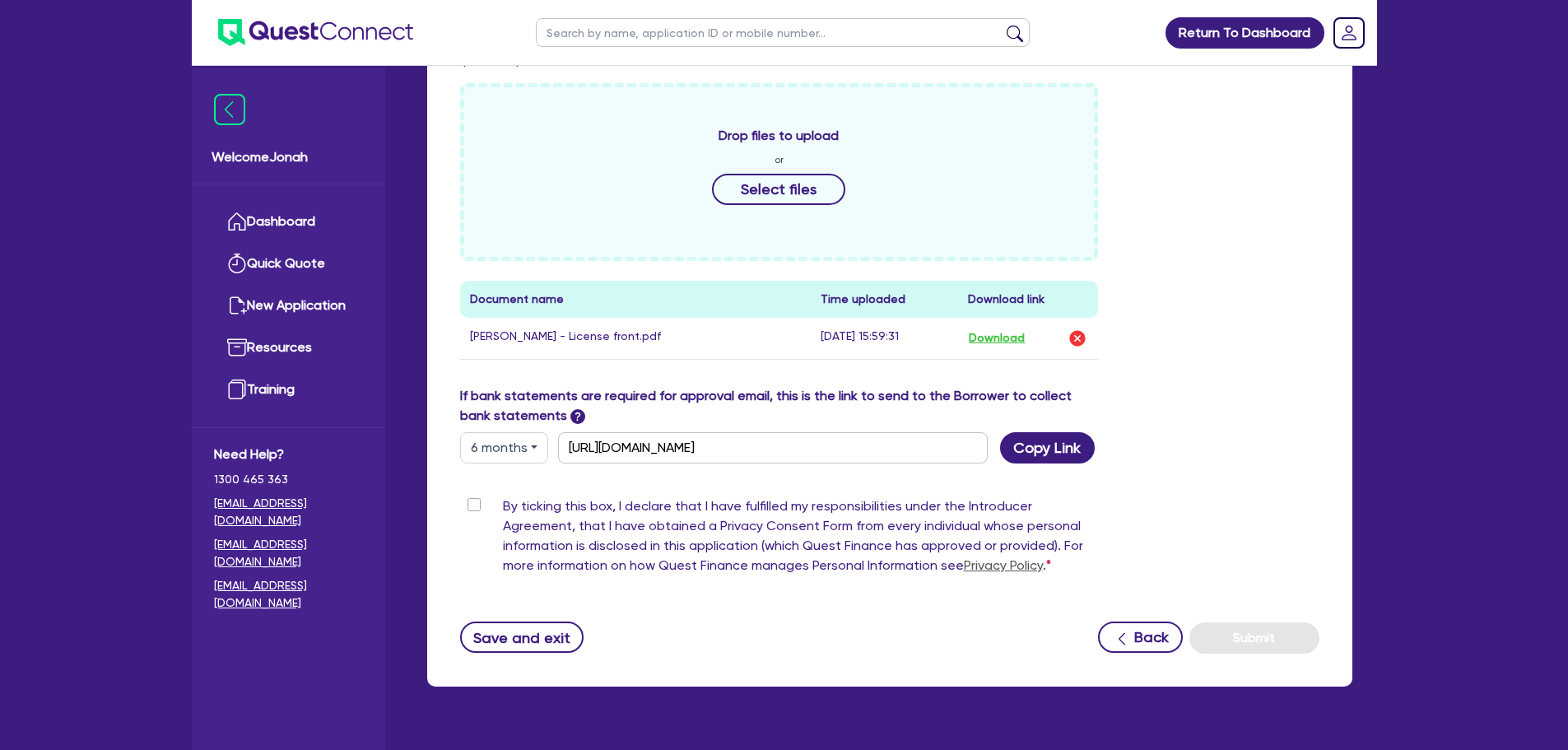
drag, startPoint x: 57, startPoint y: 198, endPoint x: 71, endPoint y: 199, distance: 14.0
click at [57, 198] on div "Return To Dashboard Edit Profile Logout Welcome Jonah Dashboard Quick Quote New…" at bounding box center [784, 105] width 1568 height 1363
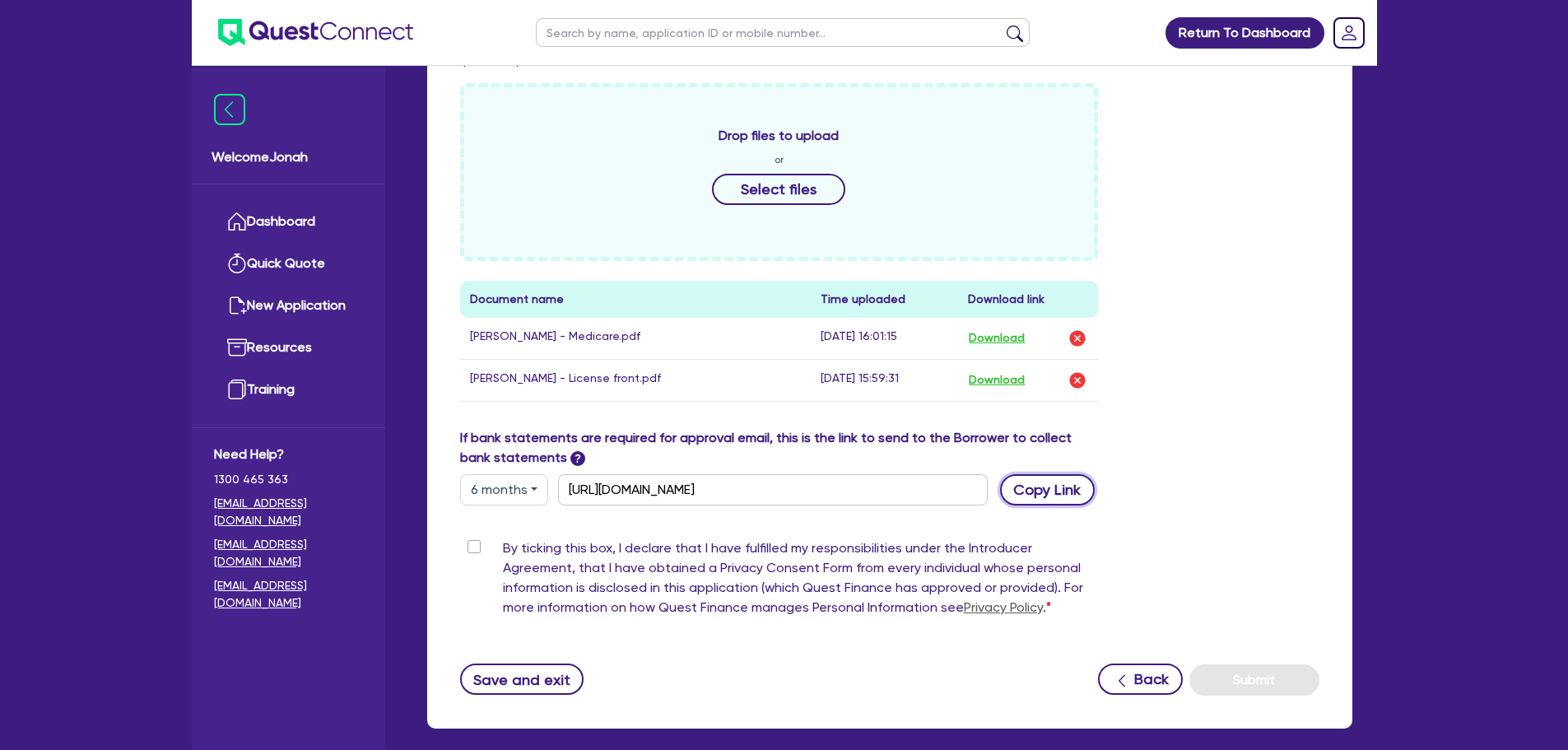
click at [1044, 491] on button "Copy Link" at bounding box center [1046, 490] width 94 height 31
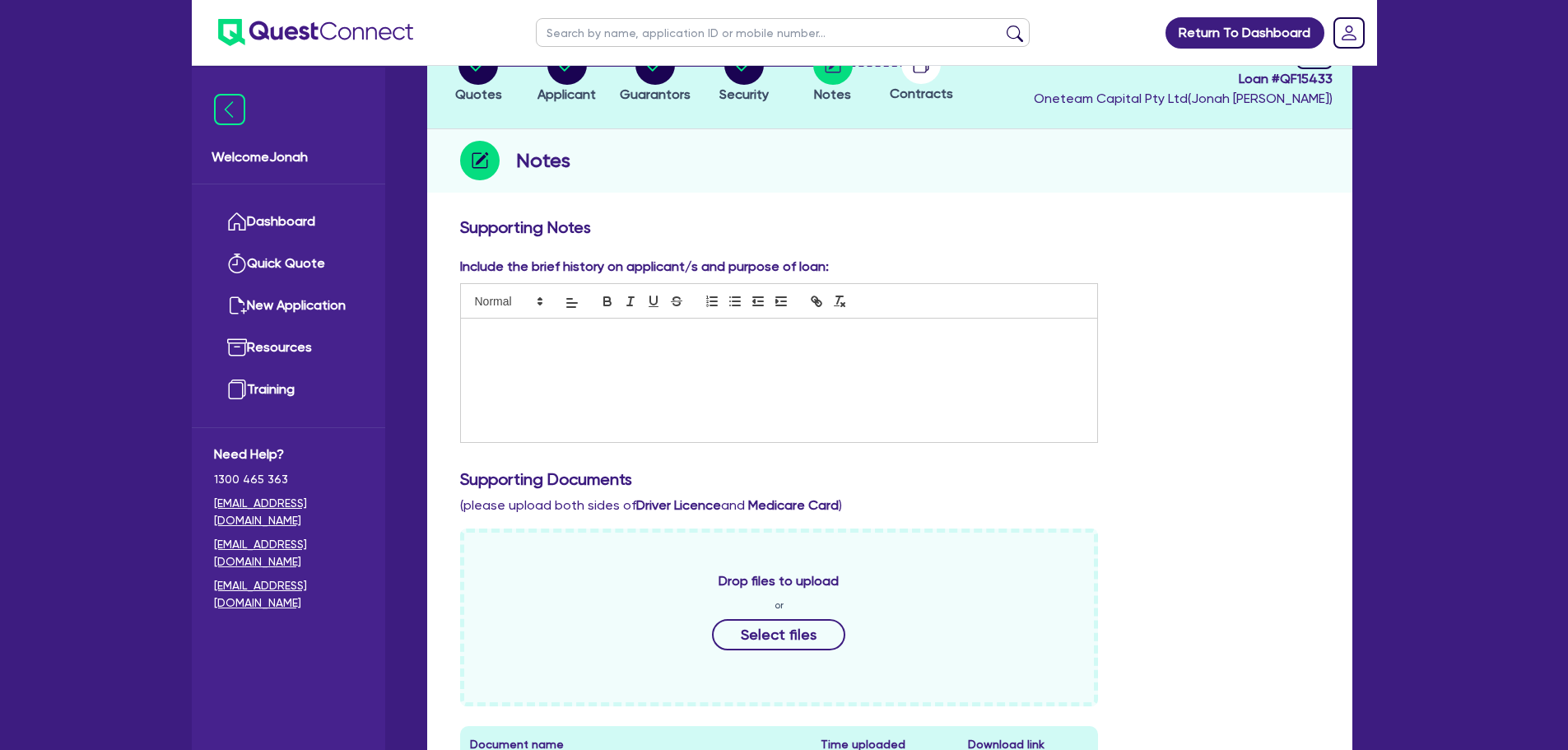
scroll to position [0, 0]
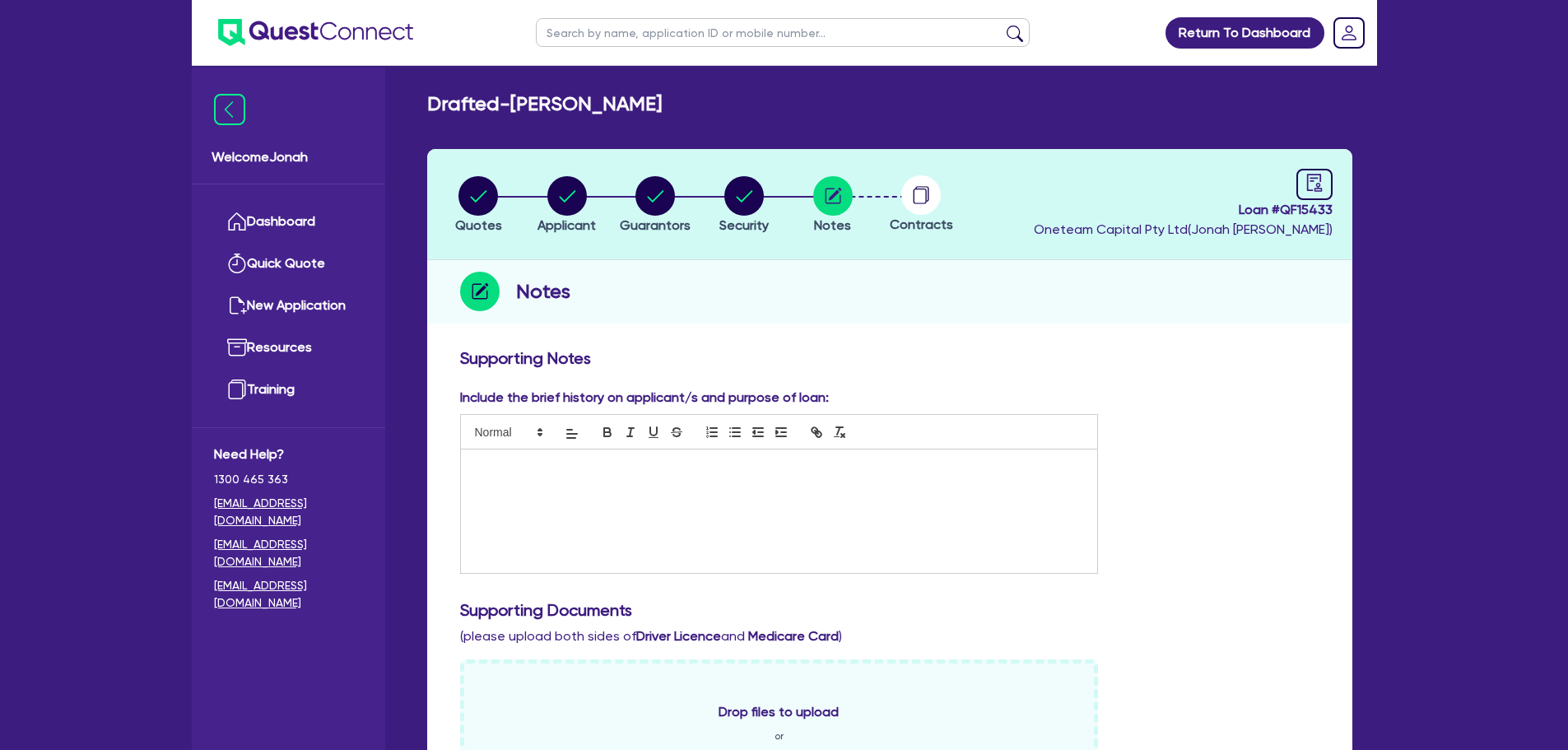
click at [973, 279] on div "Notes" at bounding box center [890, 292] width 925 height 64
click at [562, 217] on span "Applicant" at bounding box center [566, 225] width 58 height 15
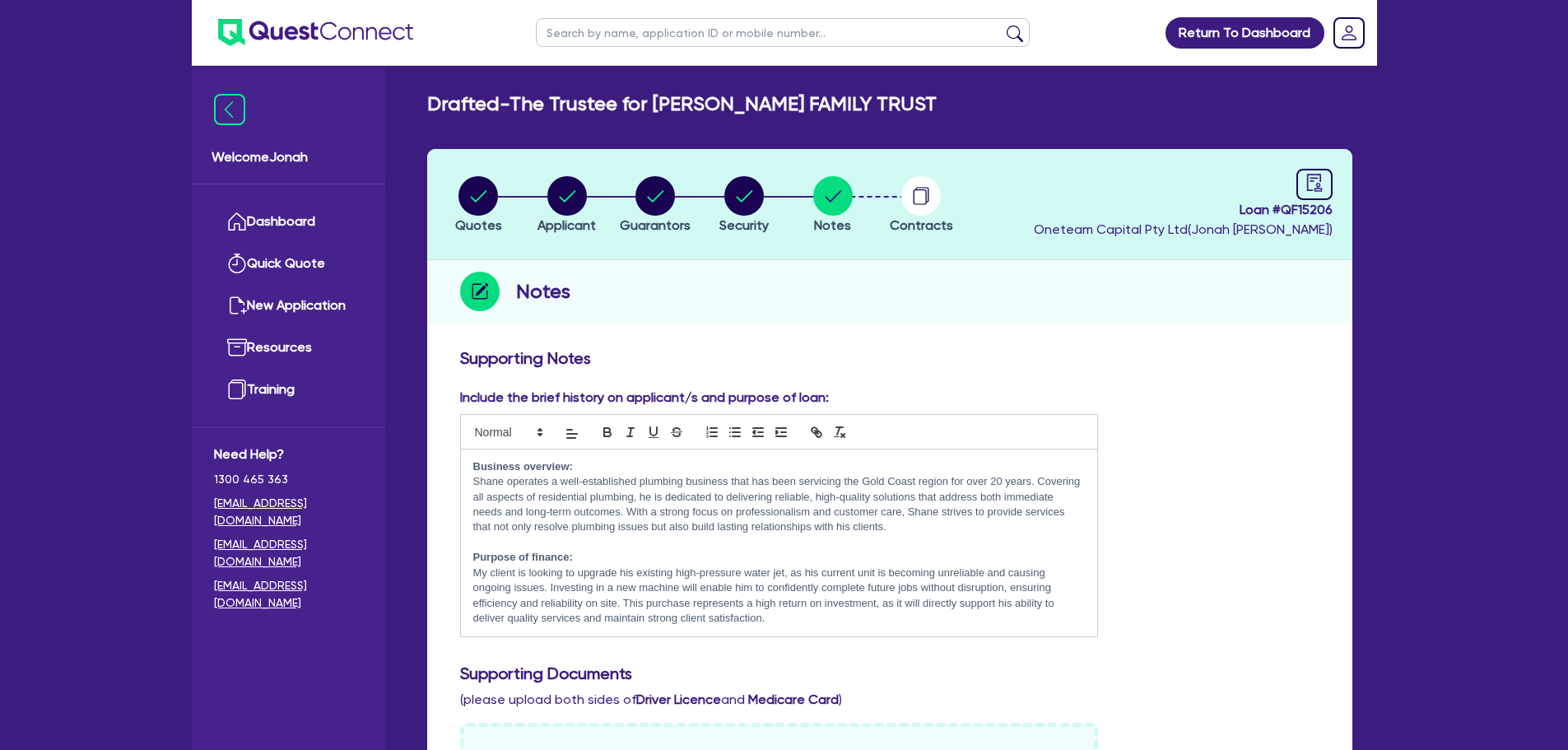
click at [504, 199] on li "Quotes" at bounding box center [479, 204] width 89 height 57
click at [492, 200] on circle "button" at bounding box center [478, 196] width 40 height 40
select select "Other"
select select "SECONDARY_ASSETS"
select select "GENERATORS_AND_COMPRESSORS"
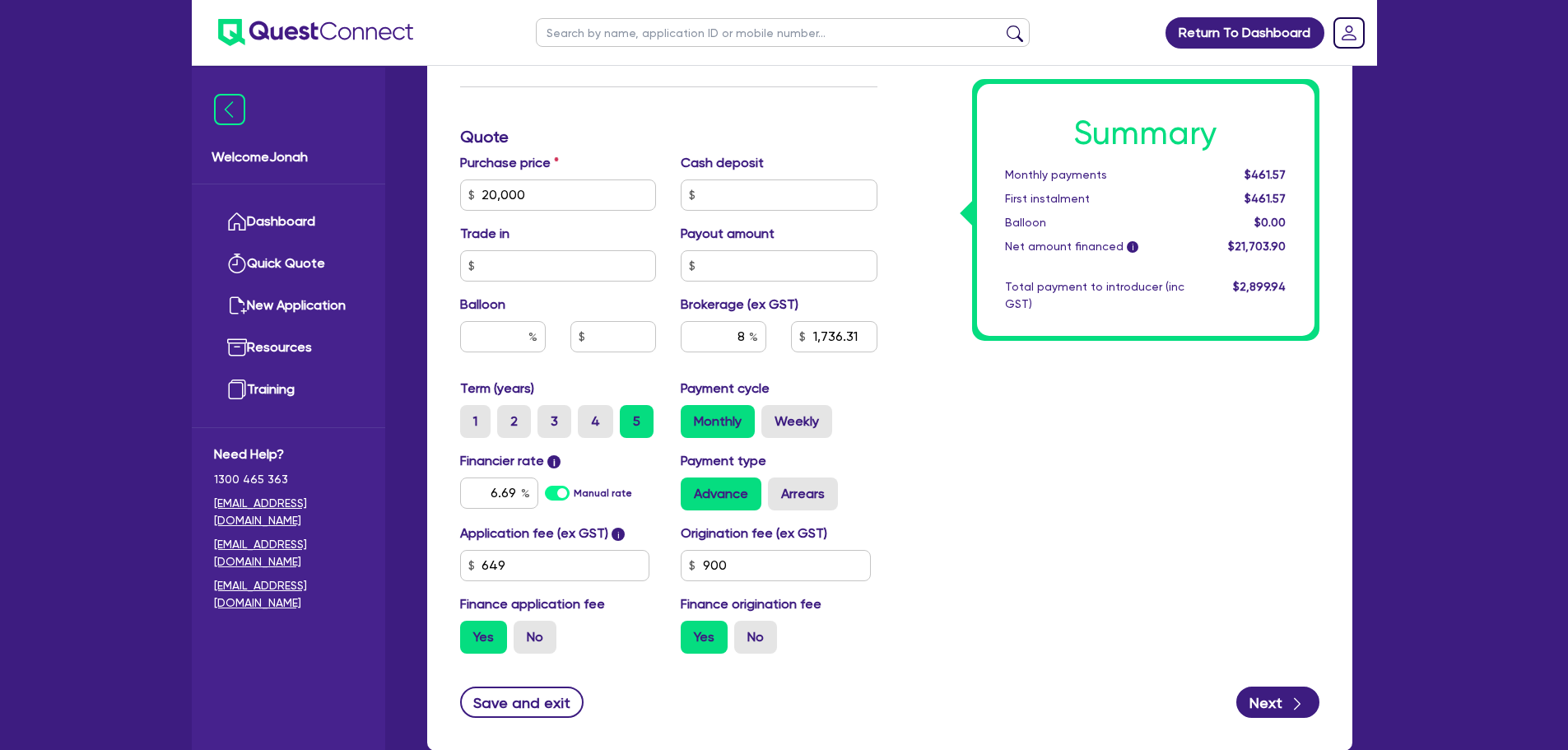
scroll to position [330, 0]
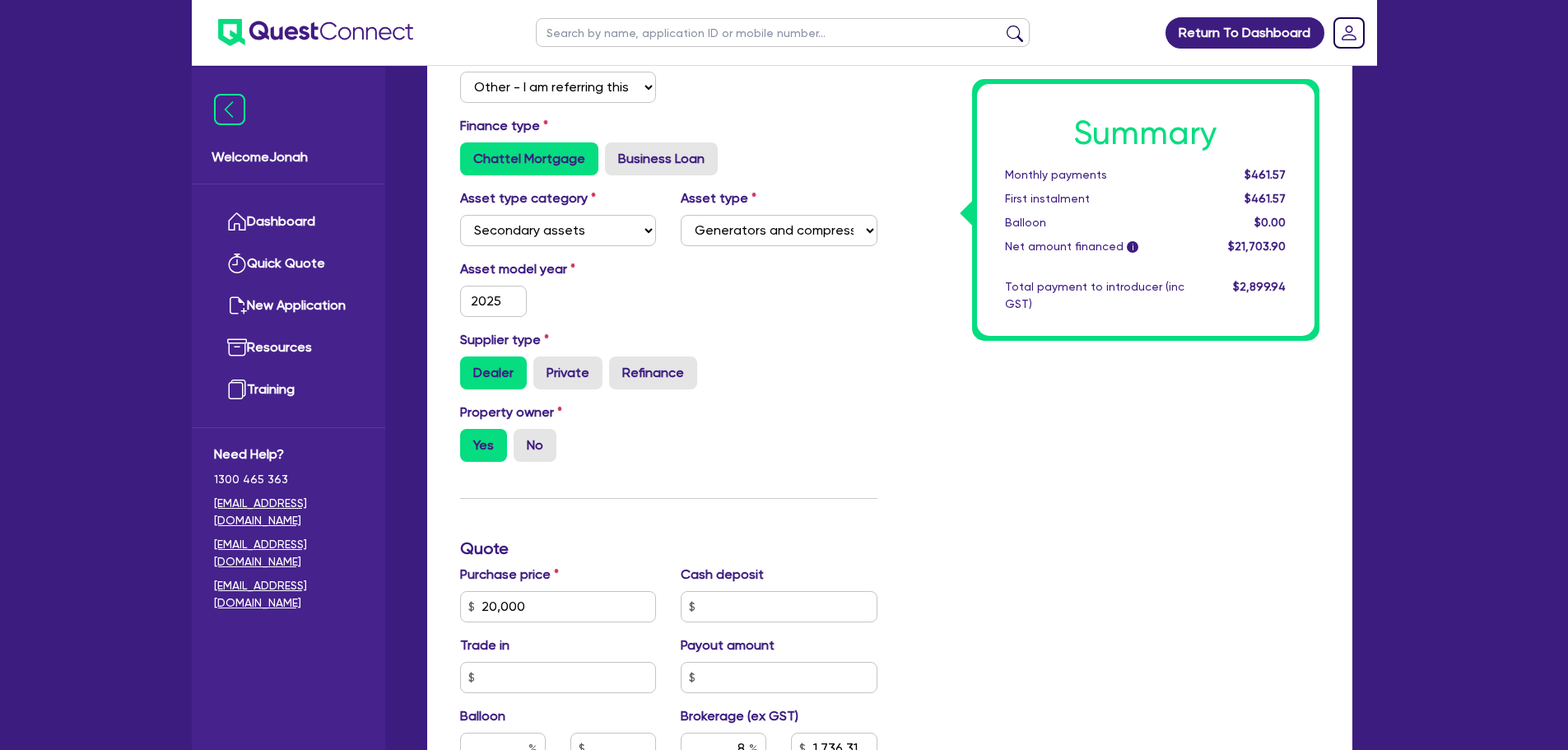
click at [804, 343] on div "Supplier type Dealer Private Refinance" at bounding box center [669, 359] width 442 height 59
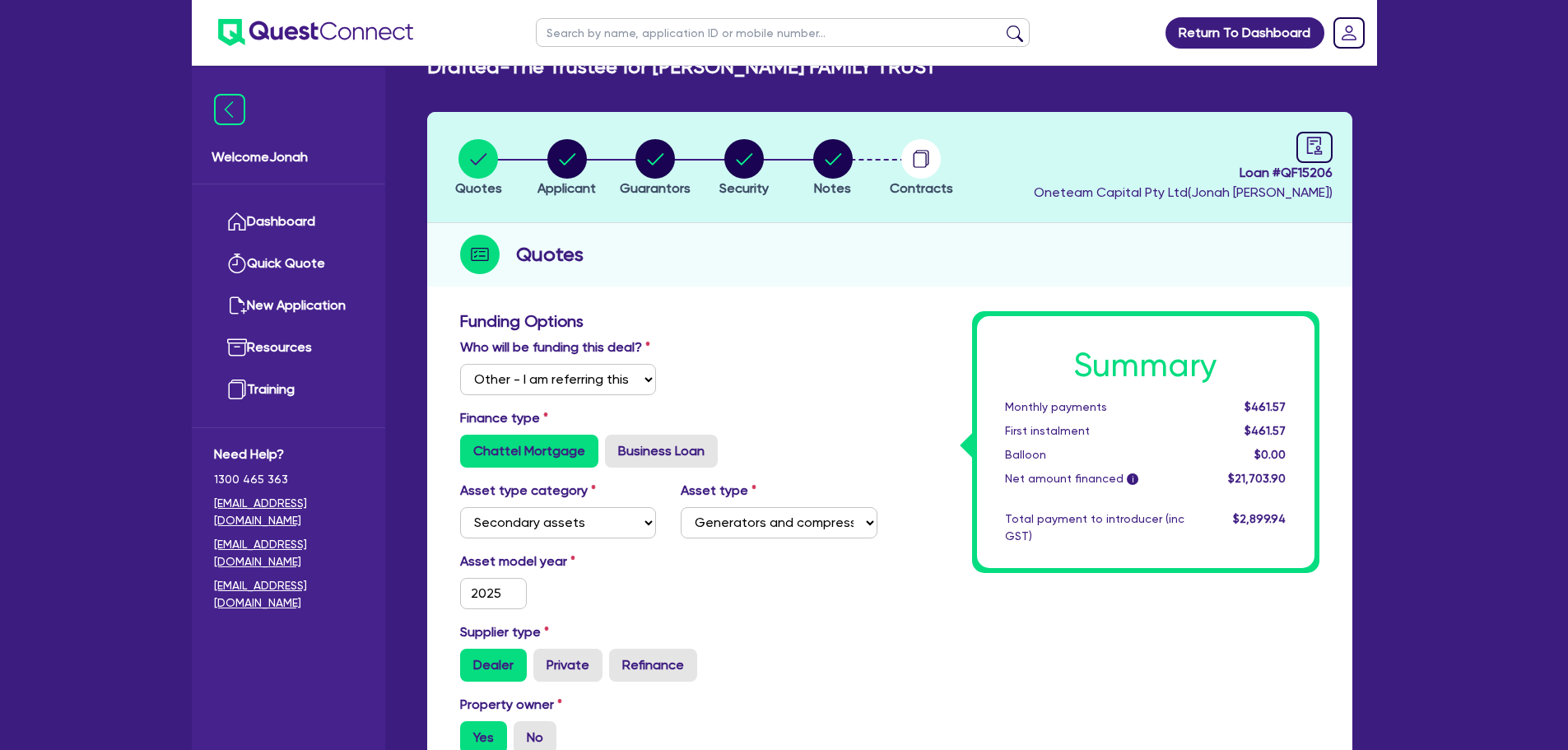
scroll to position [83, 0]
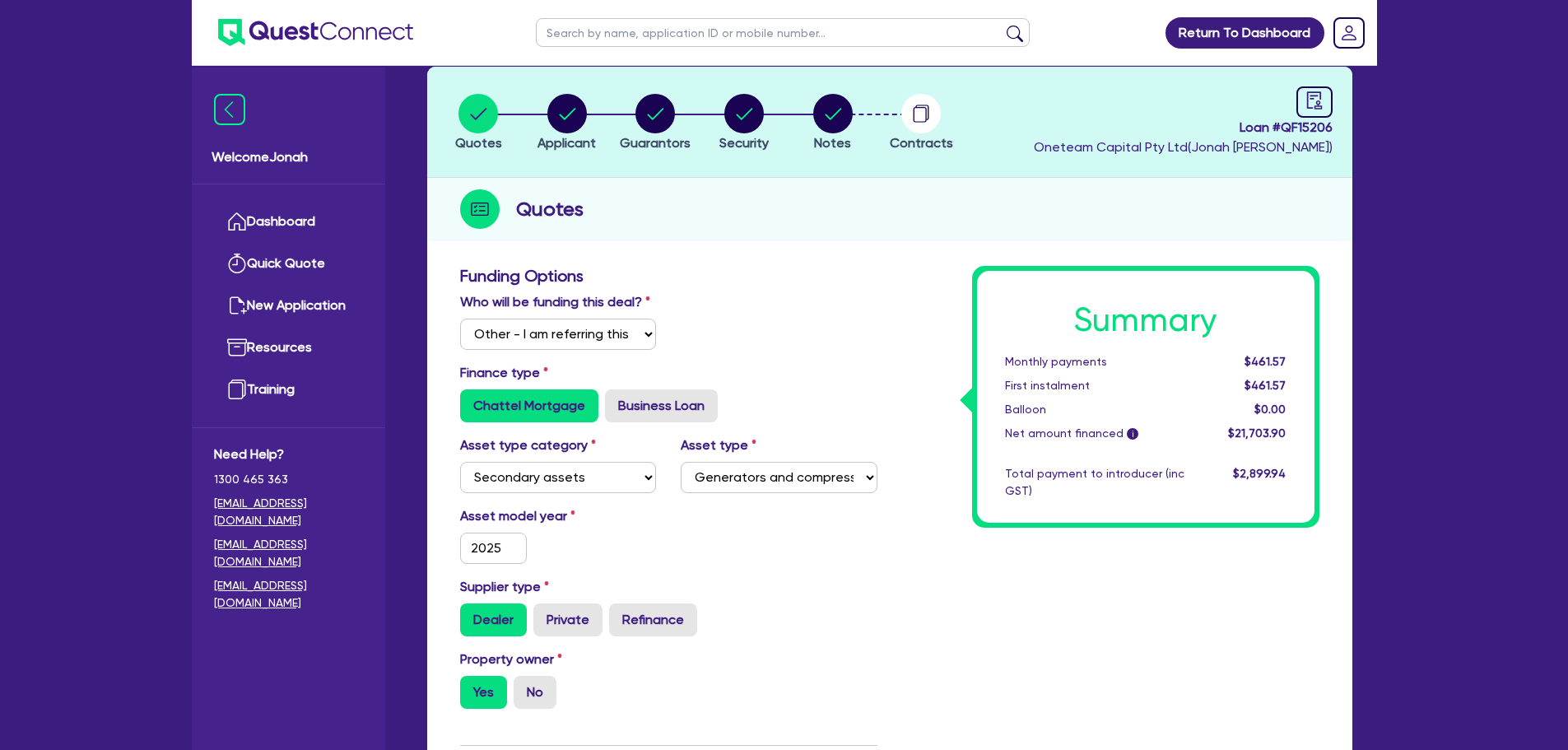
click at [1049, 359] on div "Monthly payments" at bounding box center [1094, 361] width 204 height 17
click at [1215, 359] on div "$461.57" at bounding box center [1248, 361] width 102 height 17
click at [1086, 357] on div "Monthly payments" at bounding box center [1094, 361] width 204 height 17
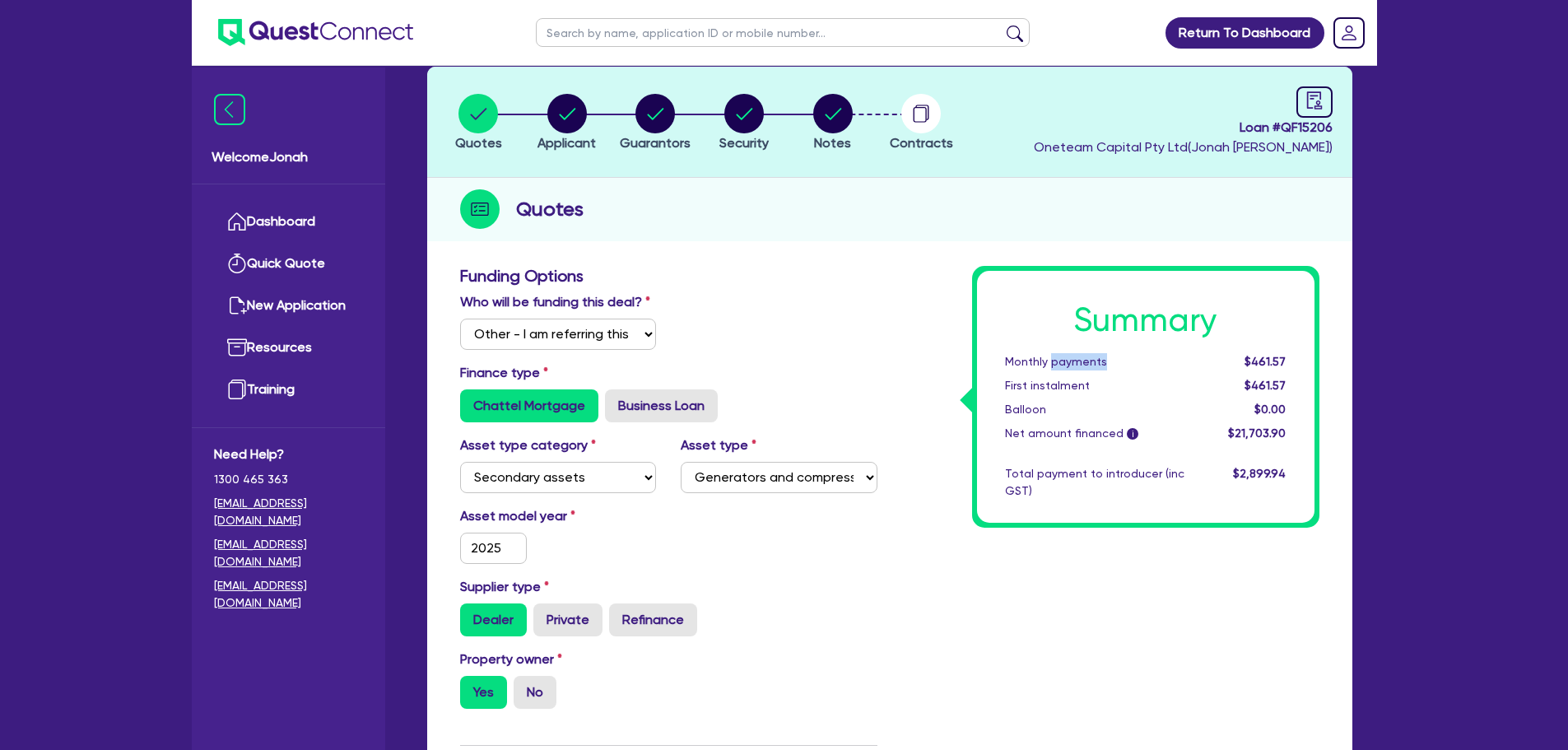
click at [1086, 357] on div "Monthly payments" at bounding box center [1094, 361] width 204 height 17
click at [1203, 363] on div "$461.57" at bounding box center [1248, 361] width 102 height 17
click at [1264, 360] on span "$461.57" at bounding box center [1265, 361] width 41 height 13
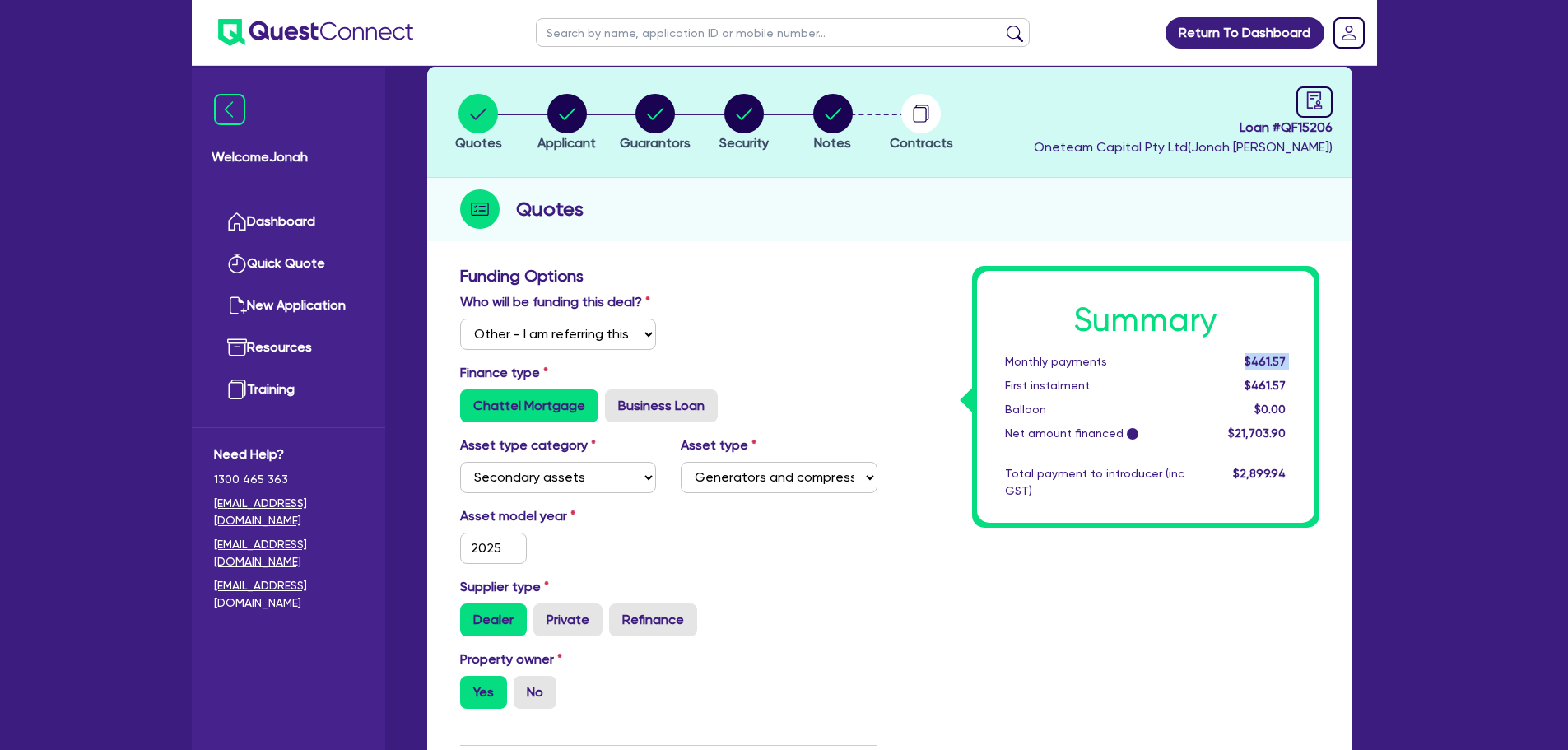
click at [1264, 360] on span "$461.57" at bounding box center [1265, 361] width 41 height 13
click at [1229, 369] on div "$461.57" at bounding box center [1248, 361] width 102 height 17
click at [1090, 357] on div "Monthly payments" at bounding box center [1094, 361] width 204 height 17
click at [1092, 357] on div "Monthly payments" at bounding box center [1094, 361] width 204 height 17
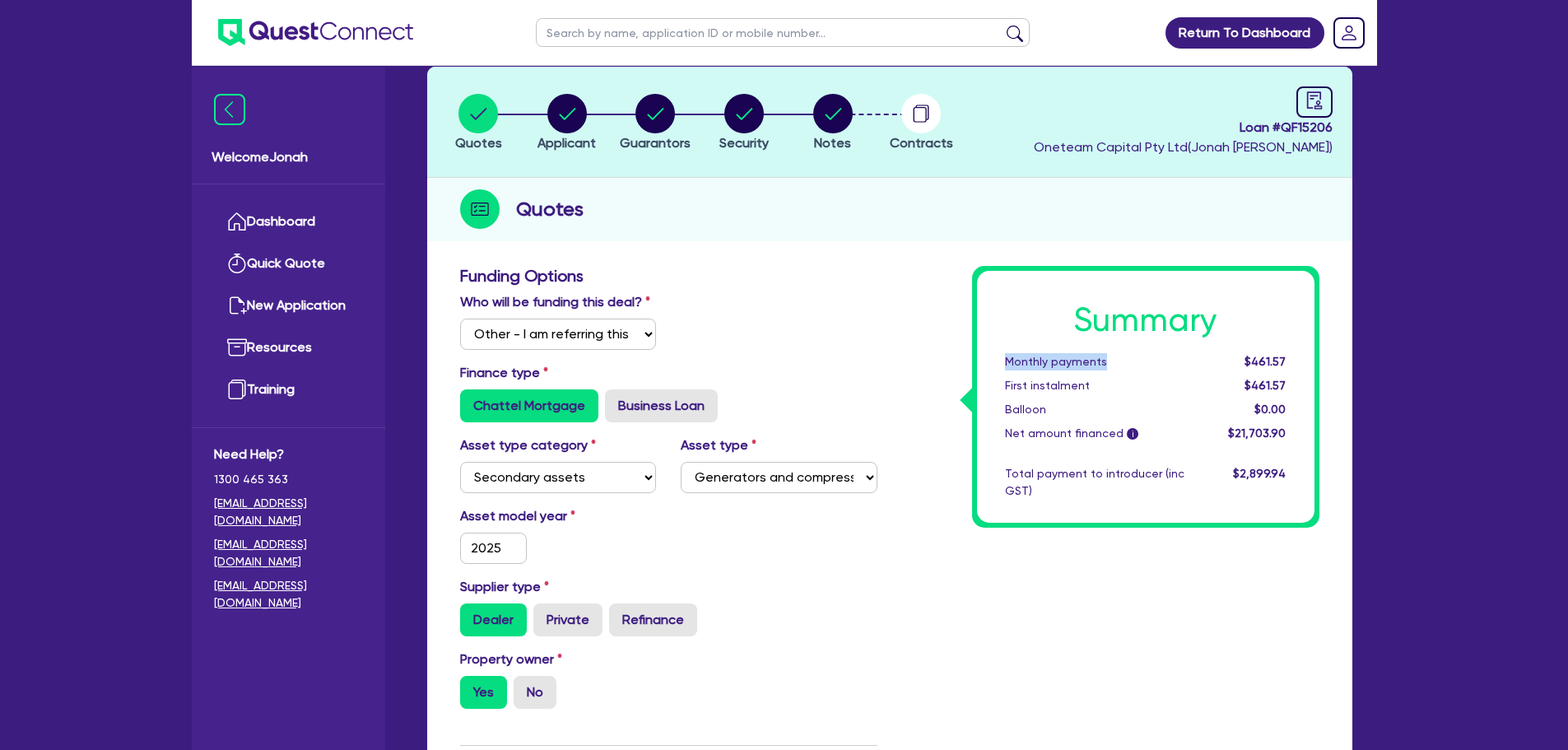
click at [1117, 350] on div "Summary Monthly payments $461.57 First instalment $461.57 Balloon $0.00 Net amo…" at bounding box center [1146, 397] width 338 height 251
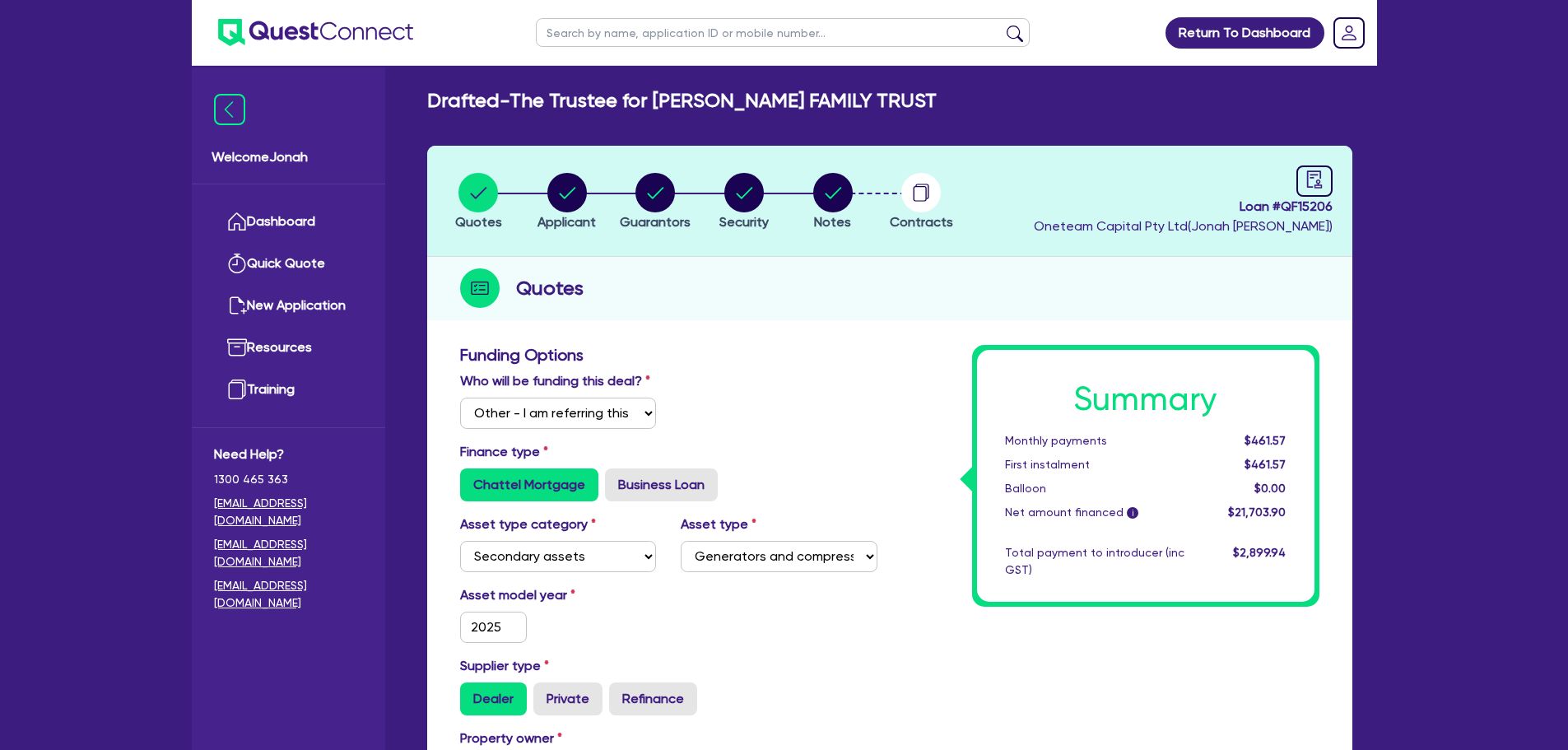
scroll to position [0, 0]
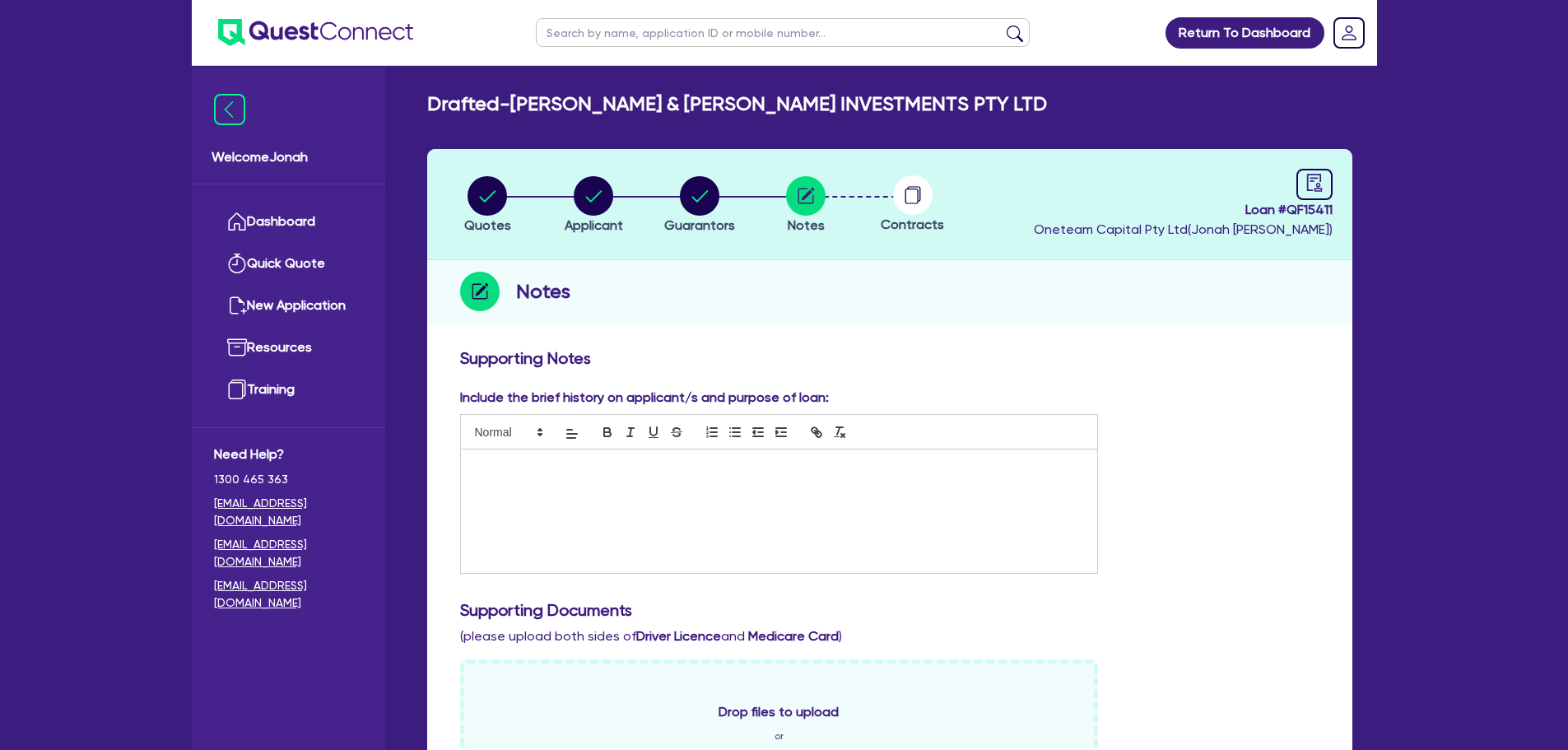
scroll to position [658, 0]
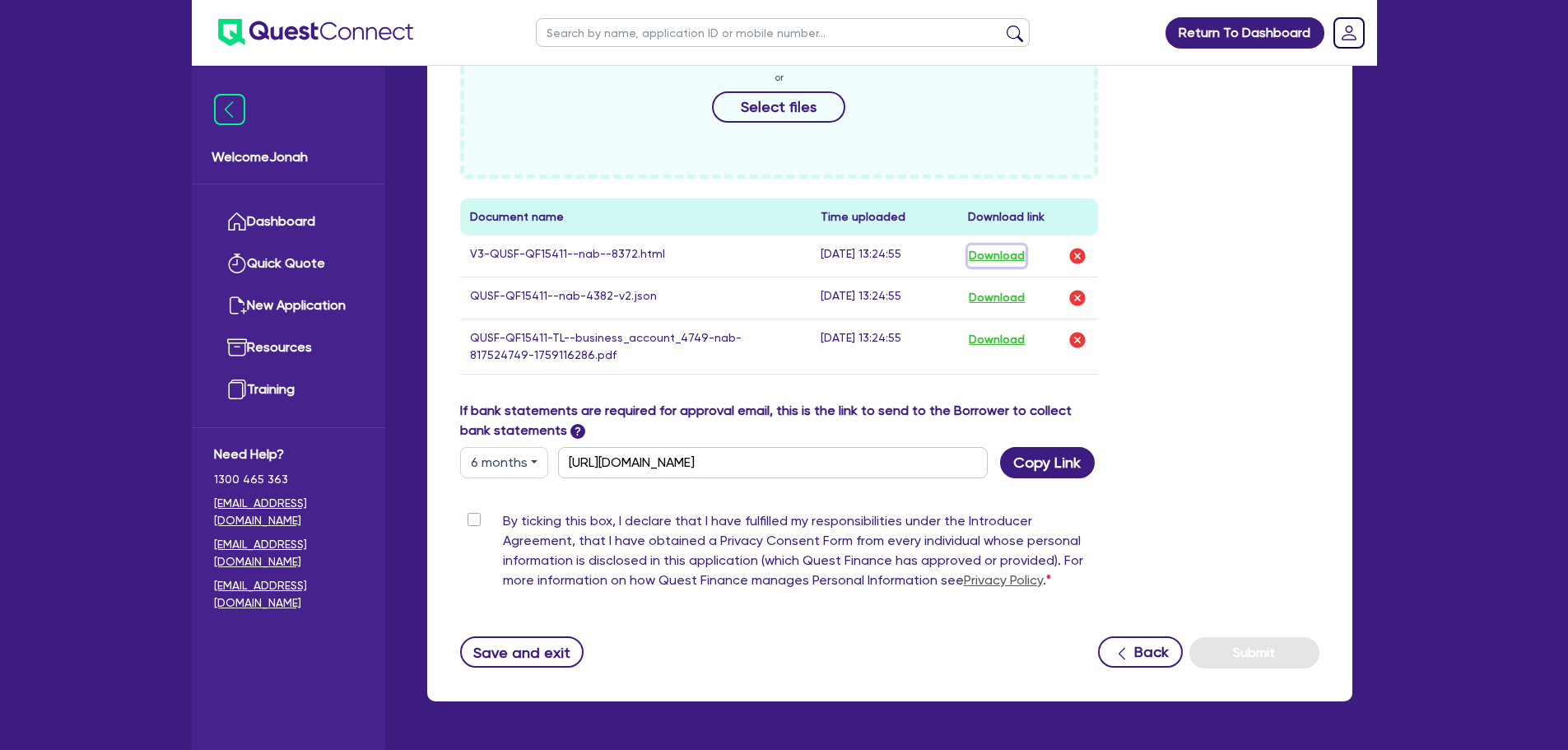
click at [1002, 256] on button "Download" at bounding box center [997, 256] width 57 height 22
click at [1000, 296] on button "Download" at bounding box center [997, 298] width 57 height 22
click at [1003, 334] on button "Download" at bounding box center [997, 340] width 57 height 22
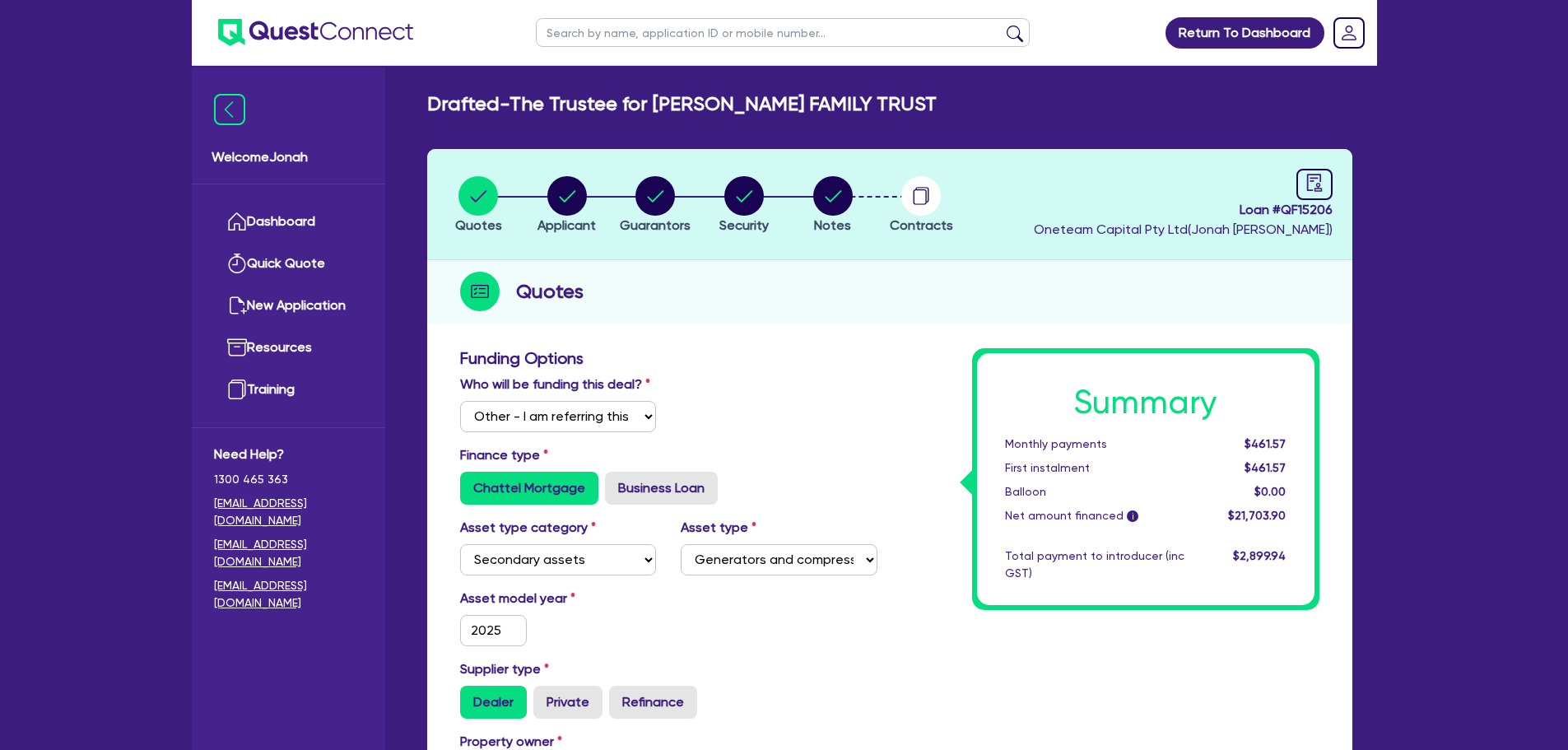
select select "Other"
select select "SECONDARY_ASSETS"
select select "GENERATORS_AND_COMPRESSORS"
click at [235, 113] on img at bounding box center [229, 109] width 31 height 31
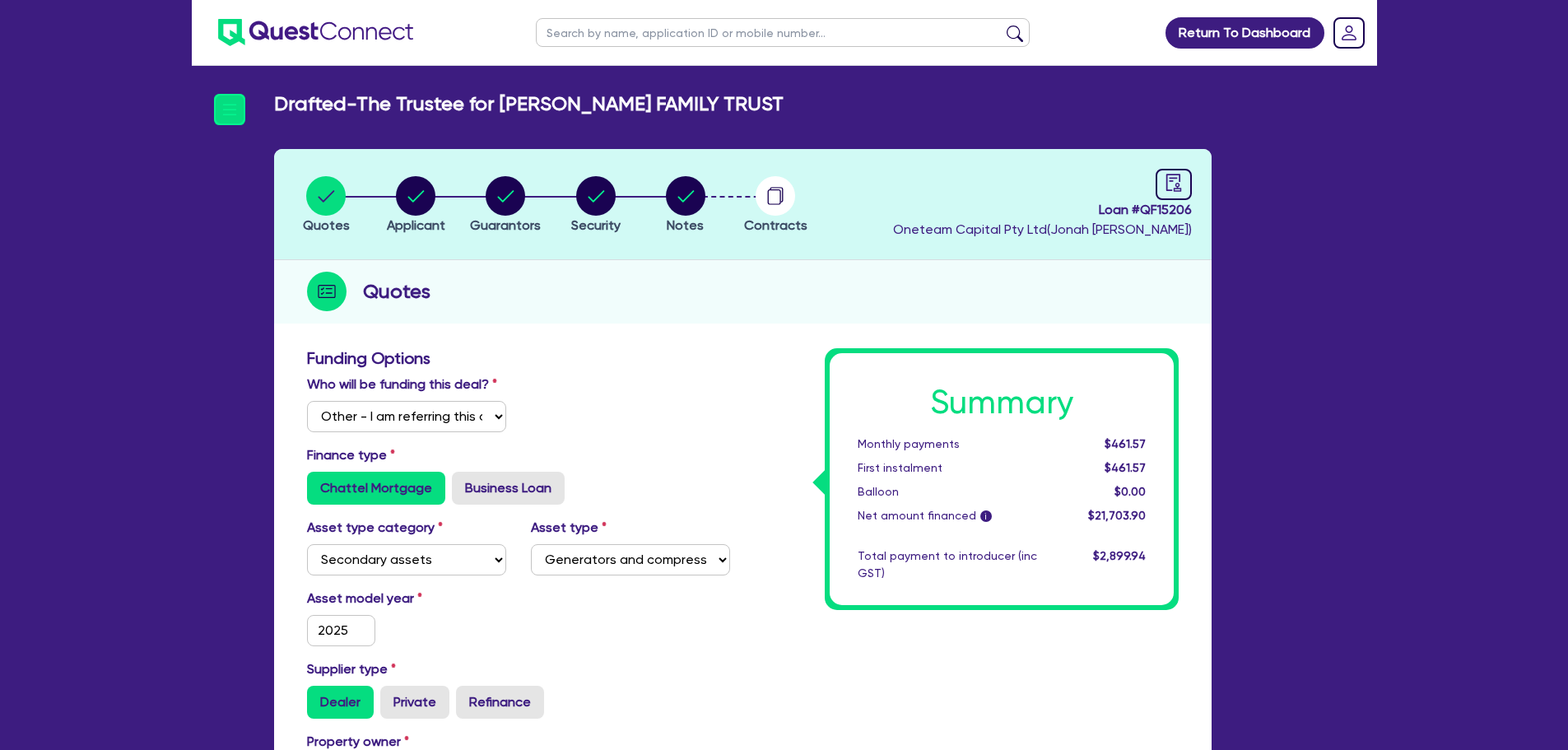
click at [625, 30] on input "text" at bounding box center [783, 32] width 494 height 29
type input "fransico"
click button "submit" at bounding box center [1014, 36] width 26 height 23
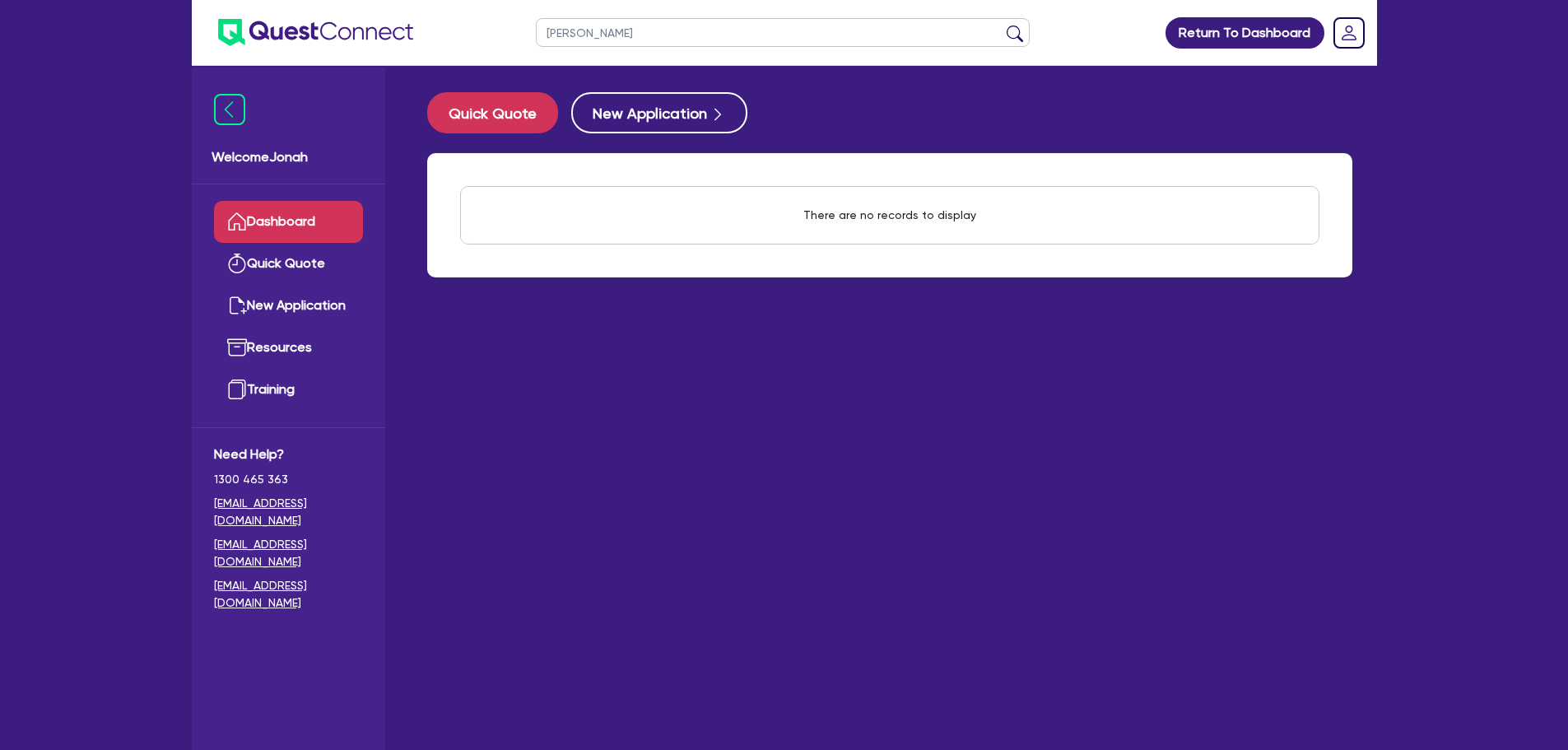
click at [586, 31] on input "fransico" at bounding box center [783, 32] width 494 height 29
paste input "Francisco Martin Otero Carranza"
click at [760, 39] on input "fransicFrancisco Martin Otero Carranzao" at bounding box center [783, 32] width 494 height 29
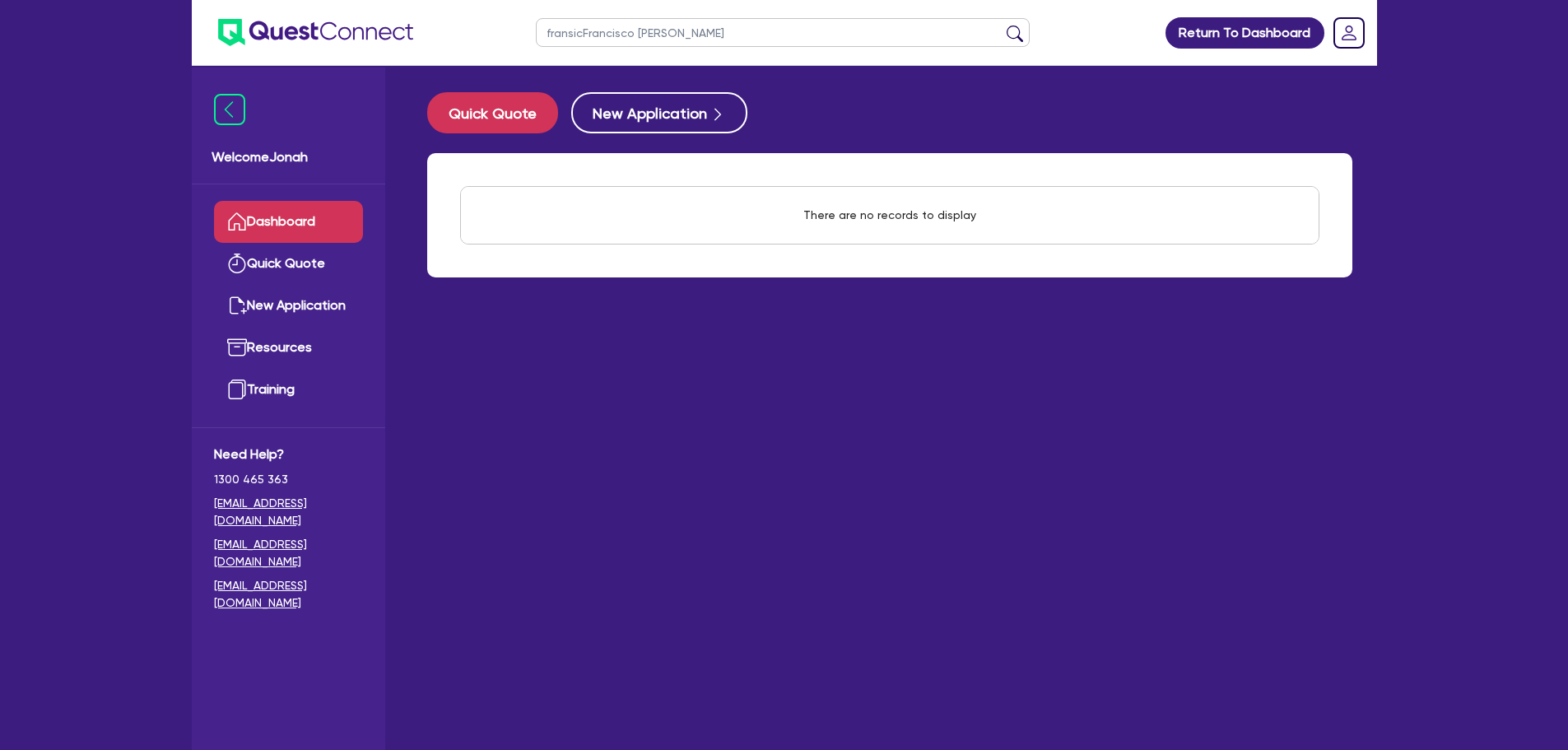
paste input "Francisco Martin Otero Carranza"
type input "Francisco Martin Otero Carranza"
click at [1019, 33] on button "submit" at bounding box center [1014, 36] width 26 height 23
click at [294, 217] on link "Dashboard" at bounding box center [288, 222] width 149 height 42
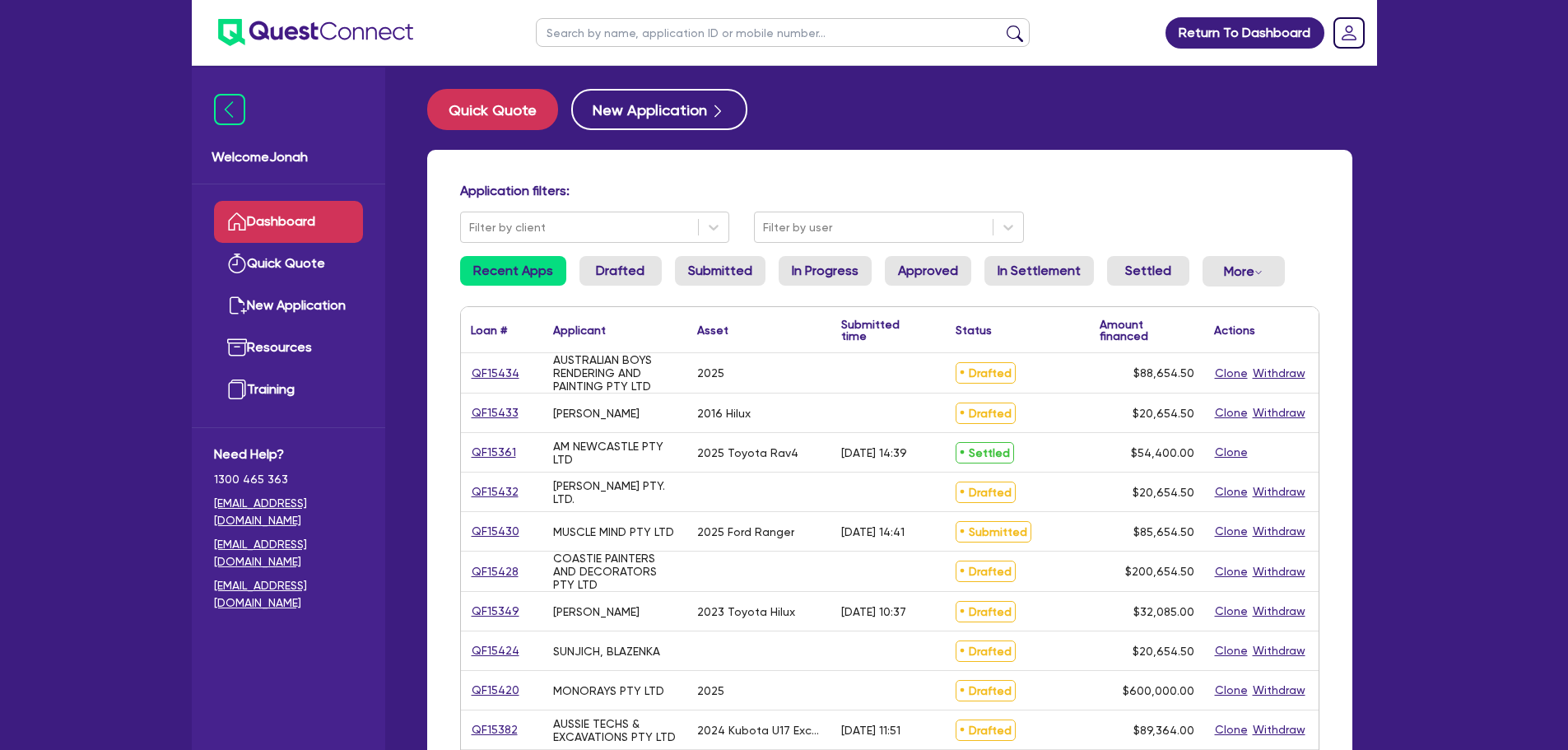
scroll to position [83, 0]
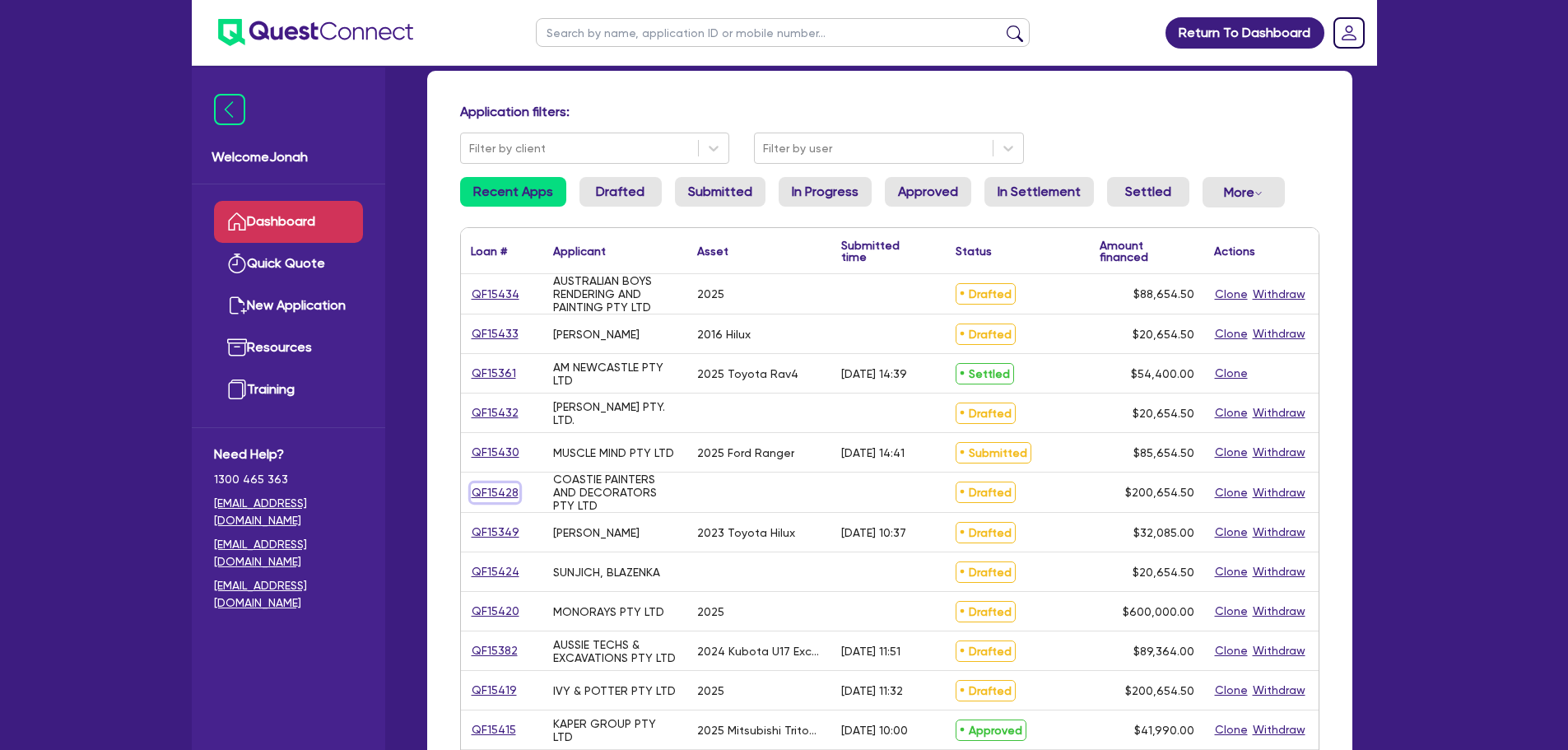
click at [501, 493] on link "QF15428" at bounding box center [495, 492] width 48 height 19
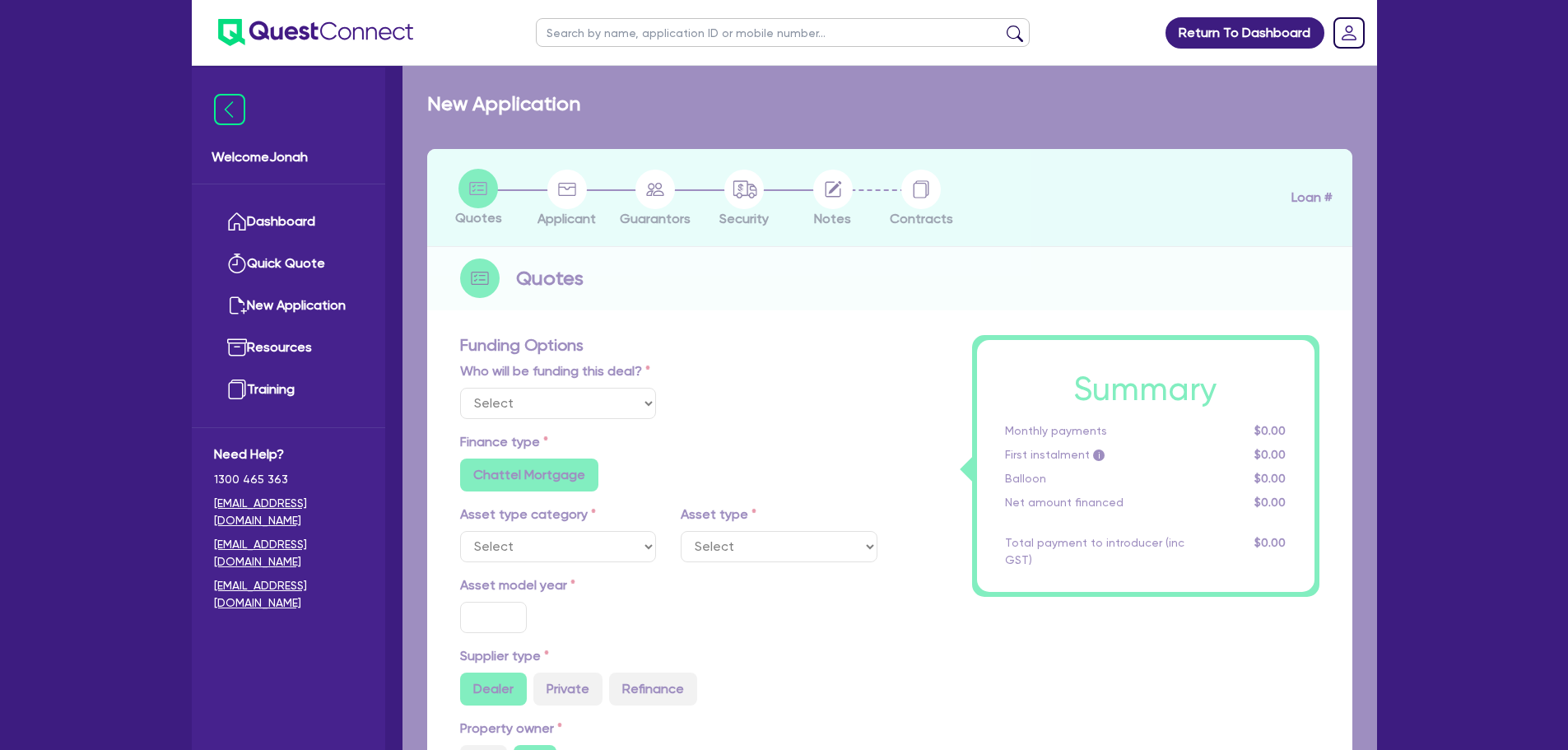
select select "Other"
radio input "false"
radio input "true"
type input "200,000"
type input "3"
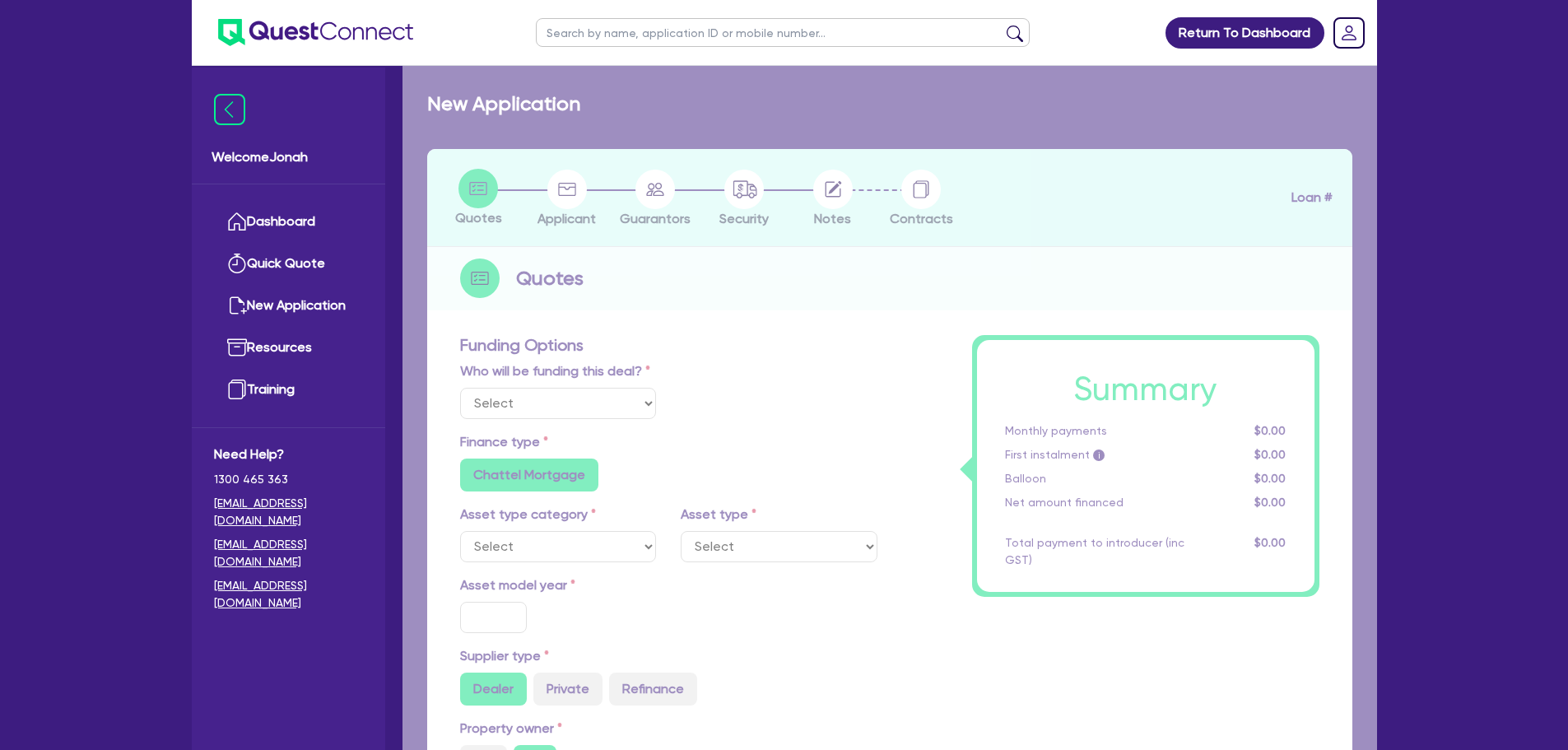
type input "6,019.64"
radio input "true"
type input "14.3"
radio input "true"
radio input "false"
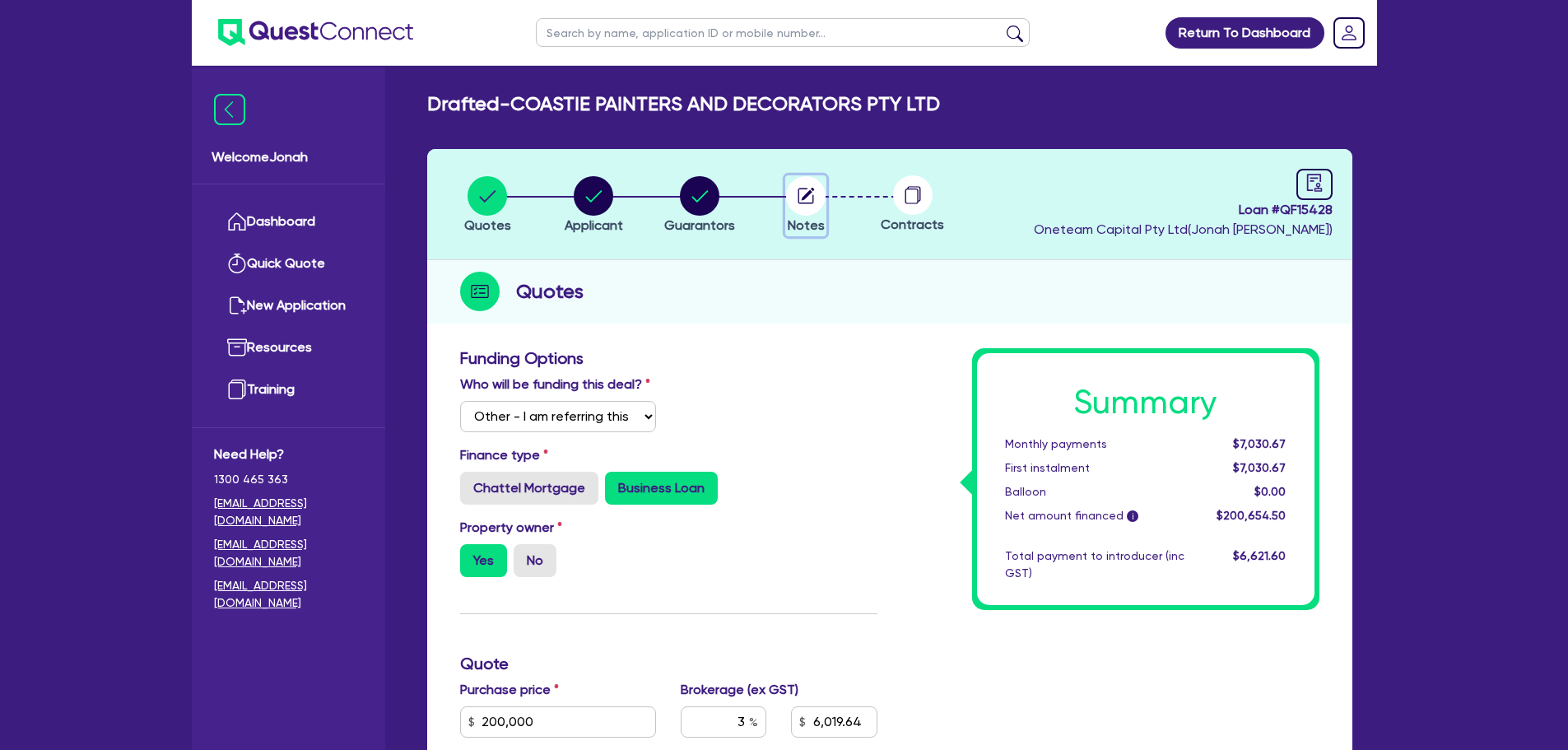
click at [791, 190] on circle "button" at bounding box center [806, 196] width 40 height 40
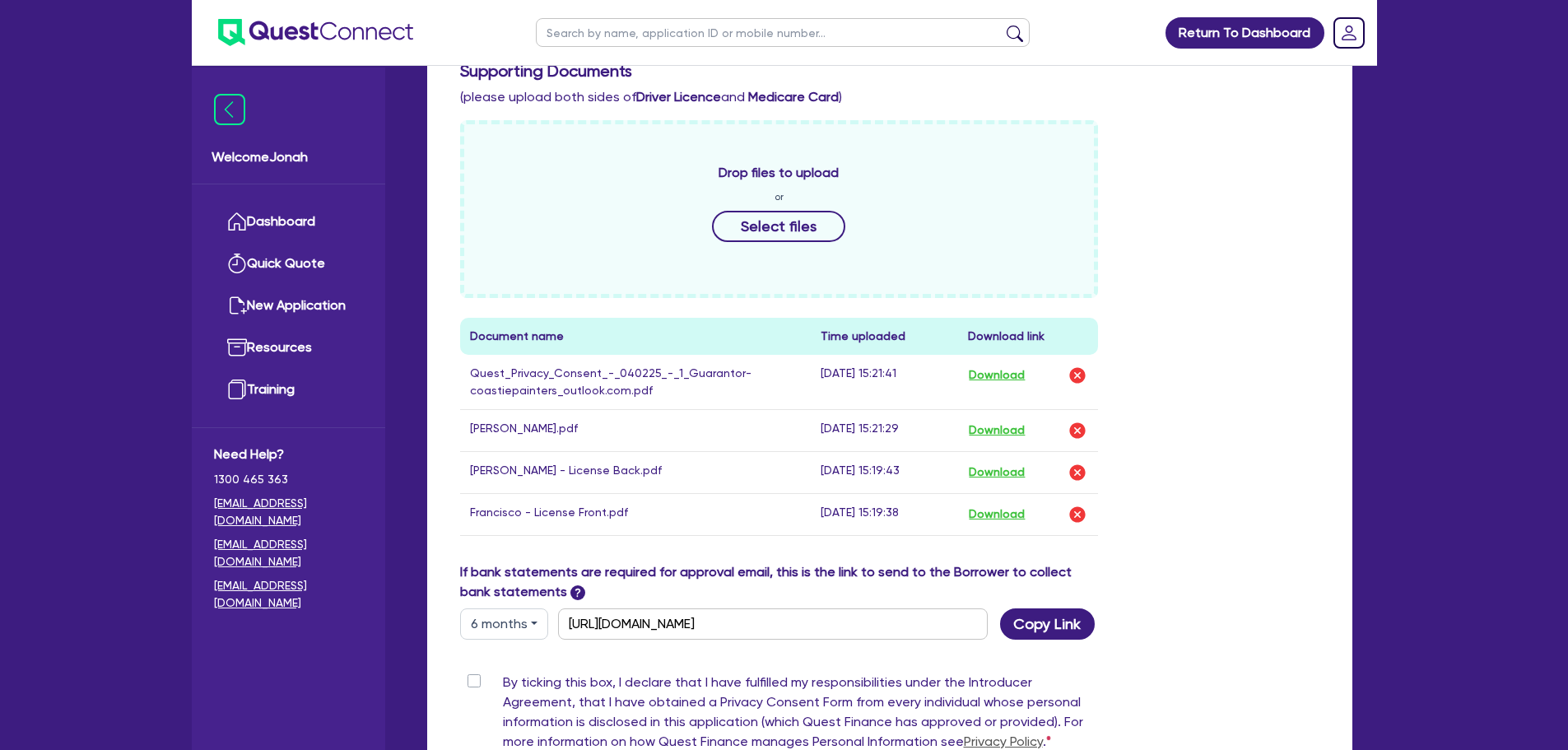
scroll to position [658, 0]
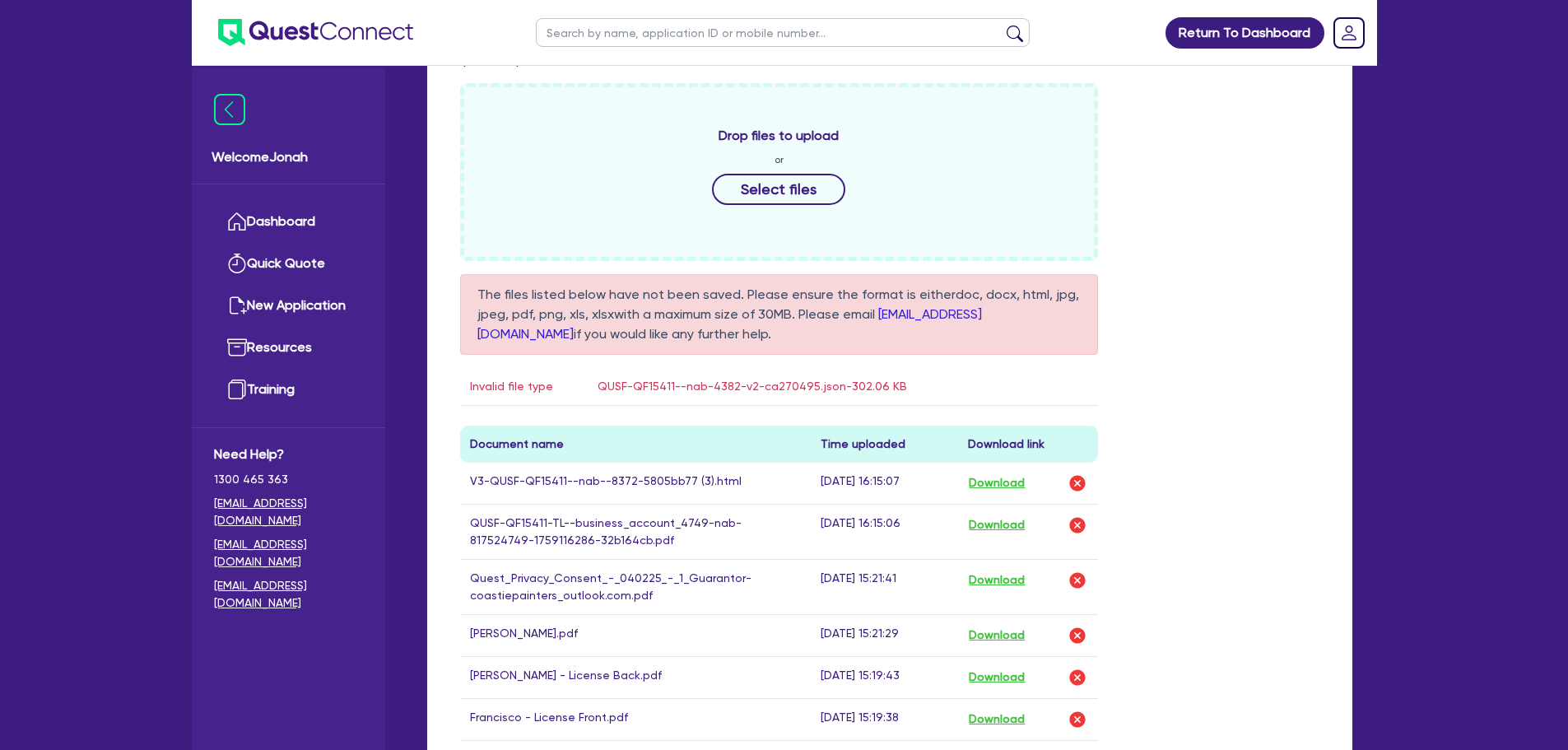
click at [1167, 302] on div "Drop files to upload or Select files The files listed below have not been saved…" at bounding box center [890, 426] width 884 height 684
click at [1073, 475] on img "button" at bounding box center [1078, 483] width 20 height 20
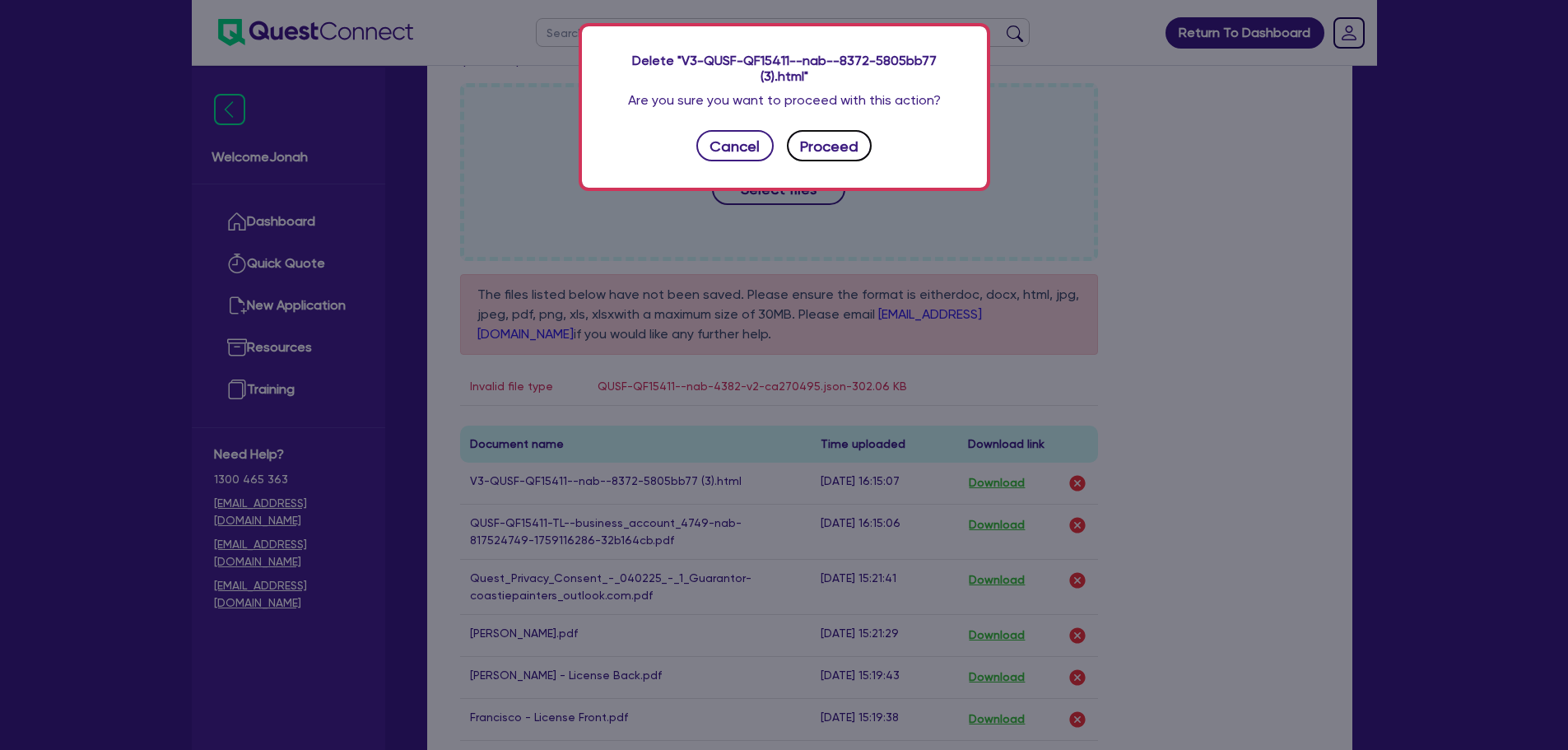
click at [845, 137] on button "Proceed" at bounding box center [829, 146] width 85 height 31
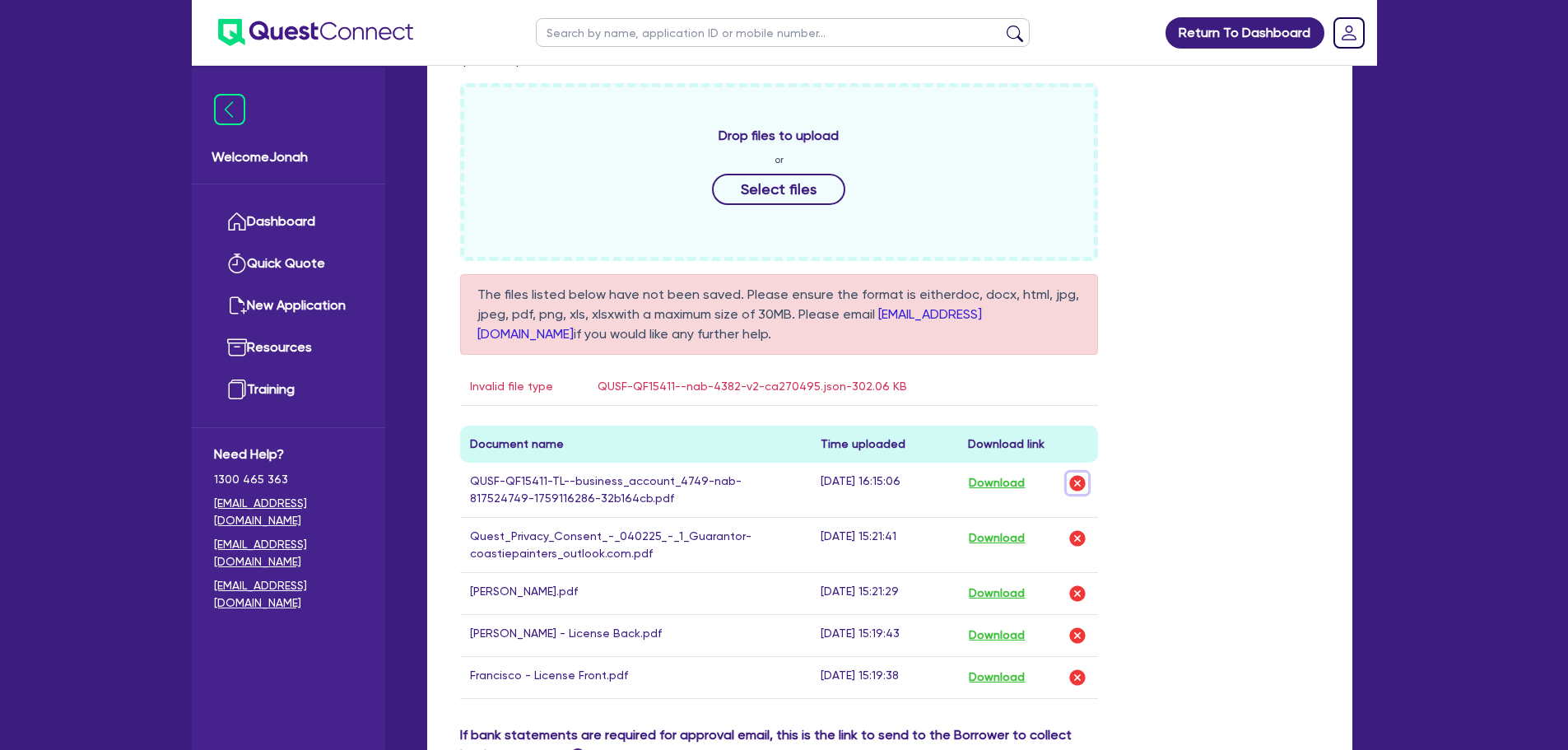
click at [1080, 476] on img "button" at bounding box center [1078, 483] width 20 height 20
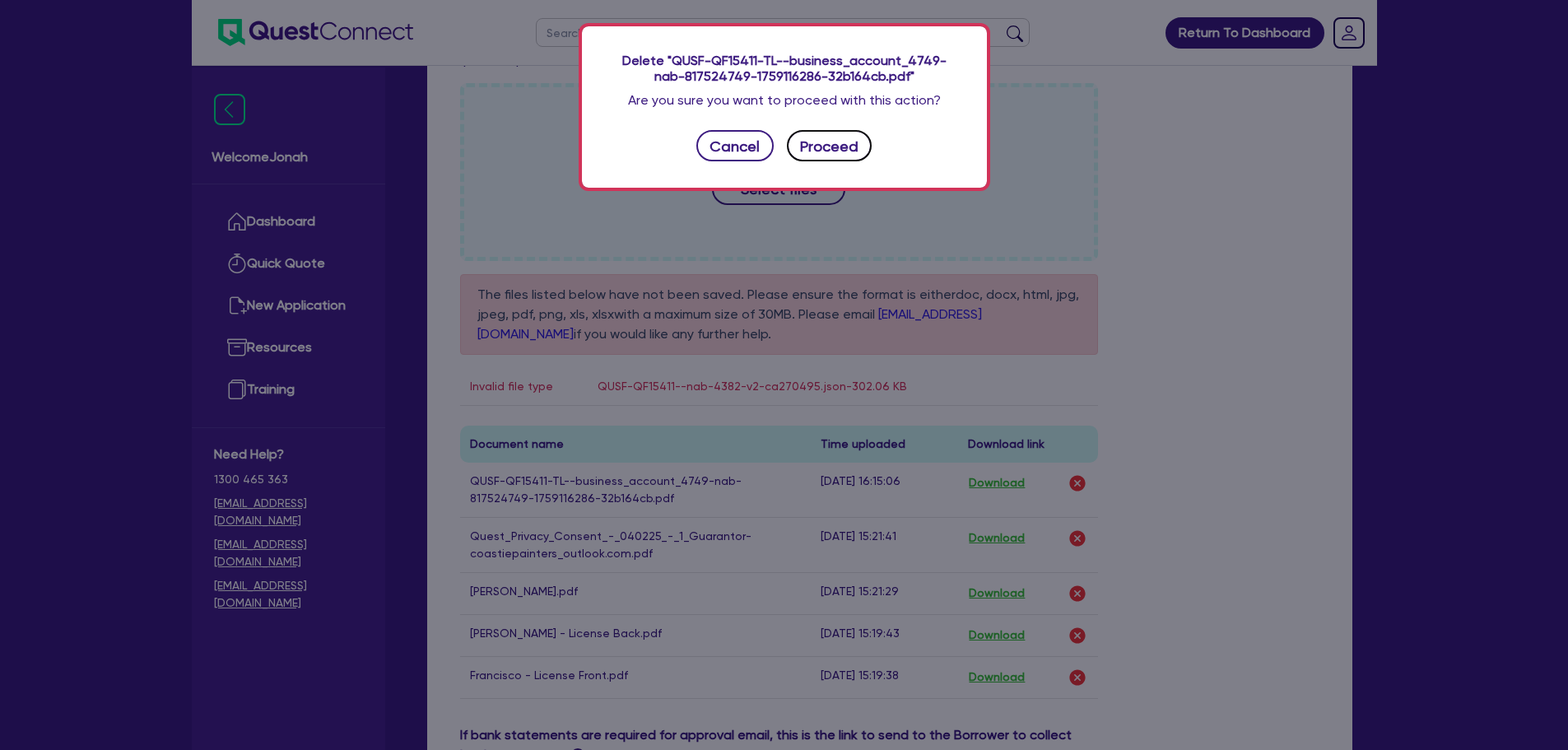
click at [855, 147] on button "Proceed" at bounding box center [829, 146] width 85 height 31
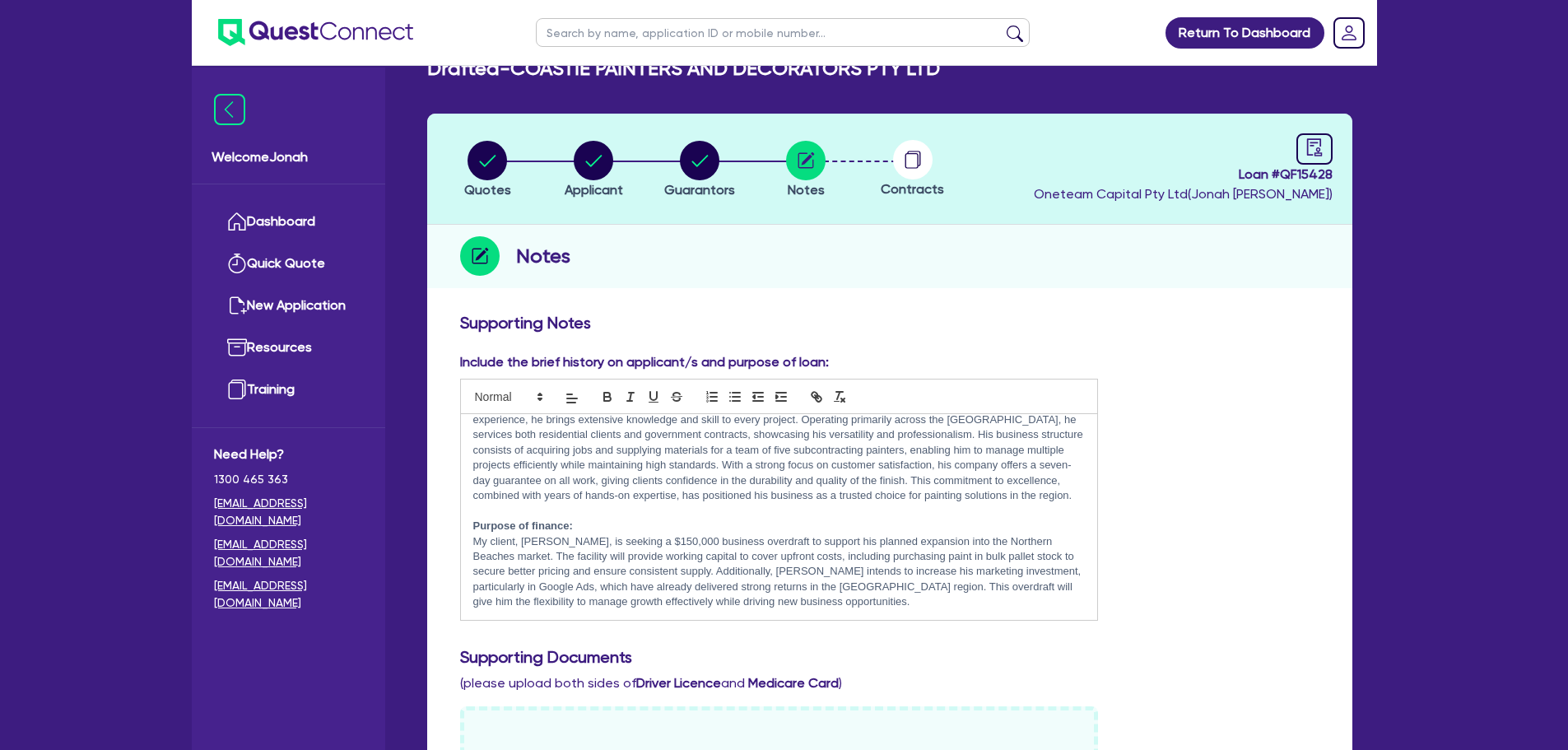
scroll to position [0, 0]
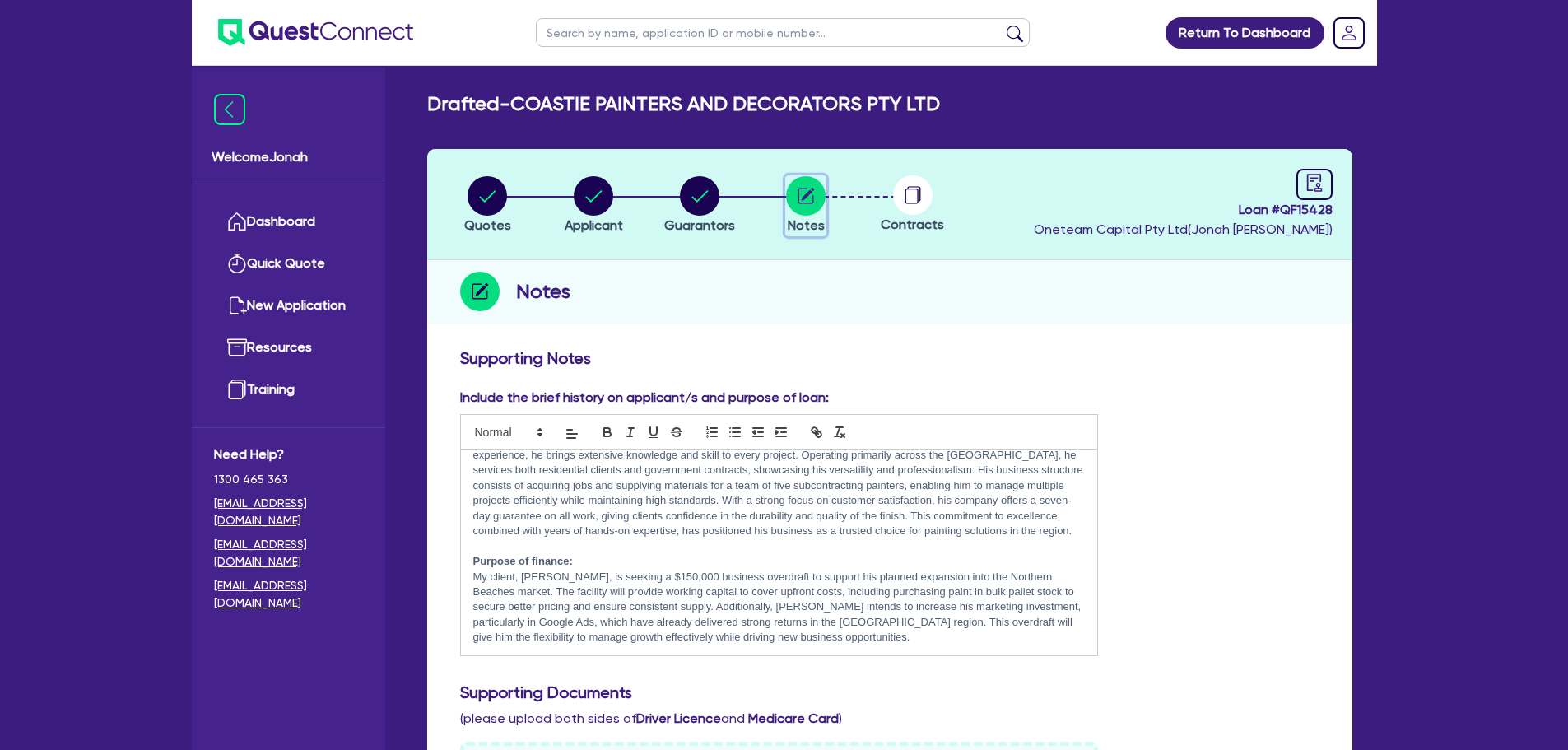
click at [804, 204] on circle "button" at bounding box center [806, 196] width 40 height 40
click at [721, 210] on div "button" at bounding box center [700, 196] width 71 height 40
select select "MR"
select select "NSW"
select select "MARRIED"
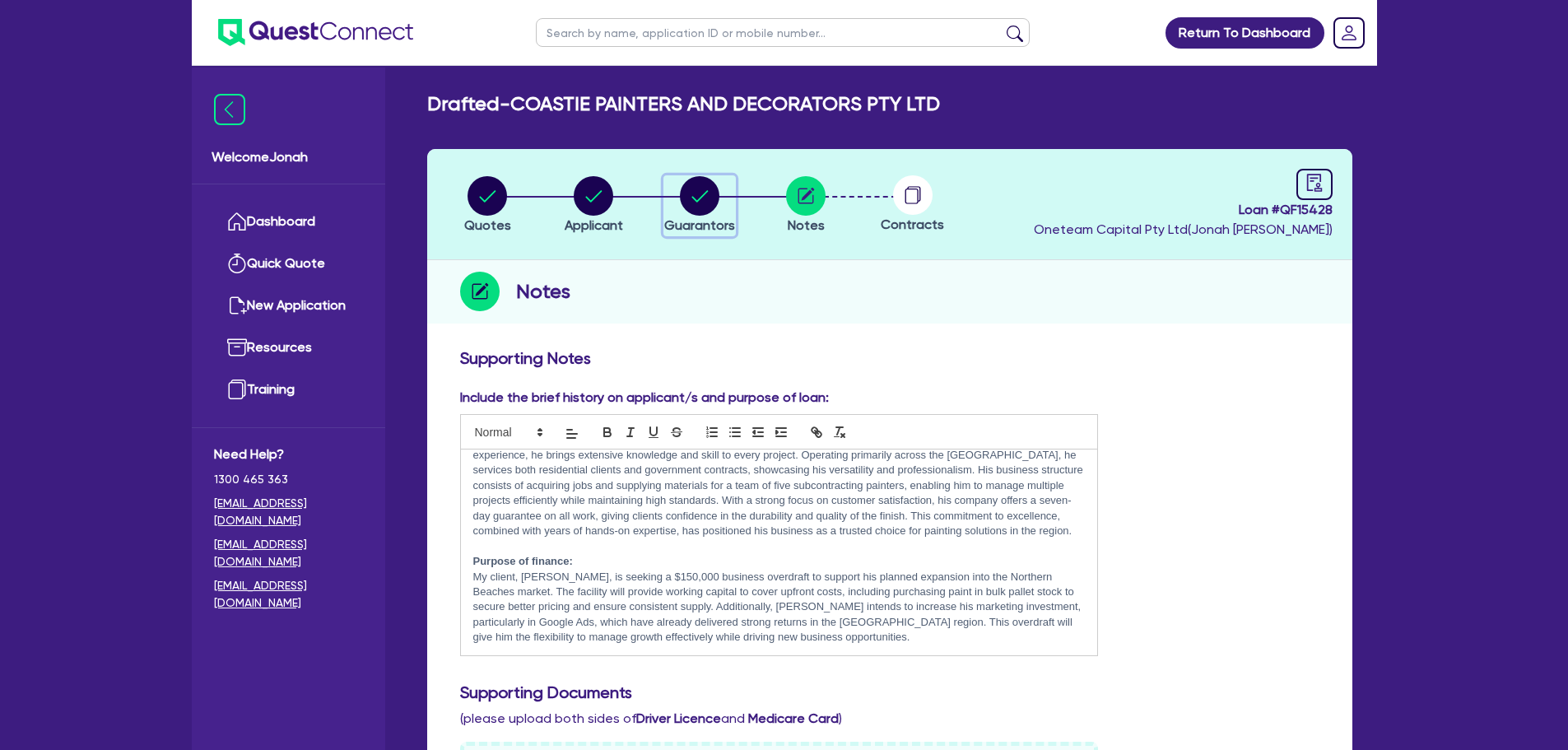
select select "PROPERTY"
select select "VEHICLE"
select select "VEHICLE_LOAN"
select select "MORTGAGE"
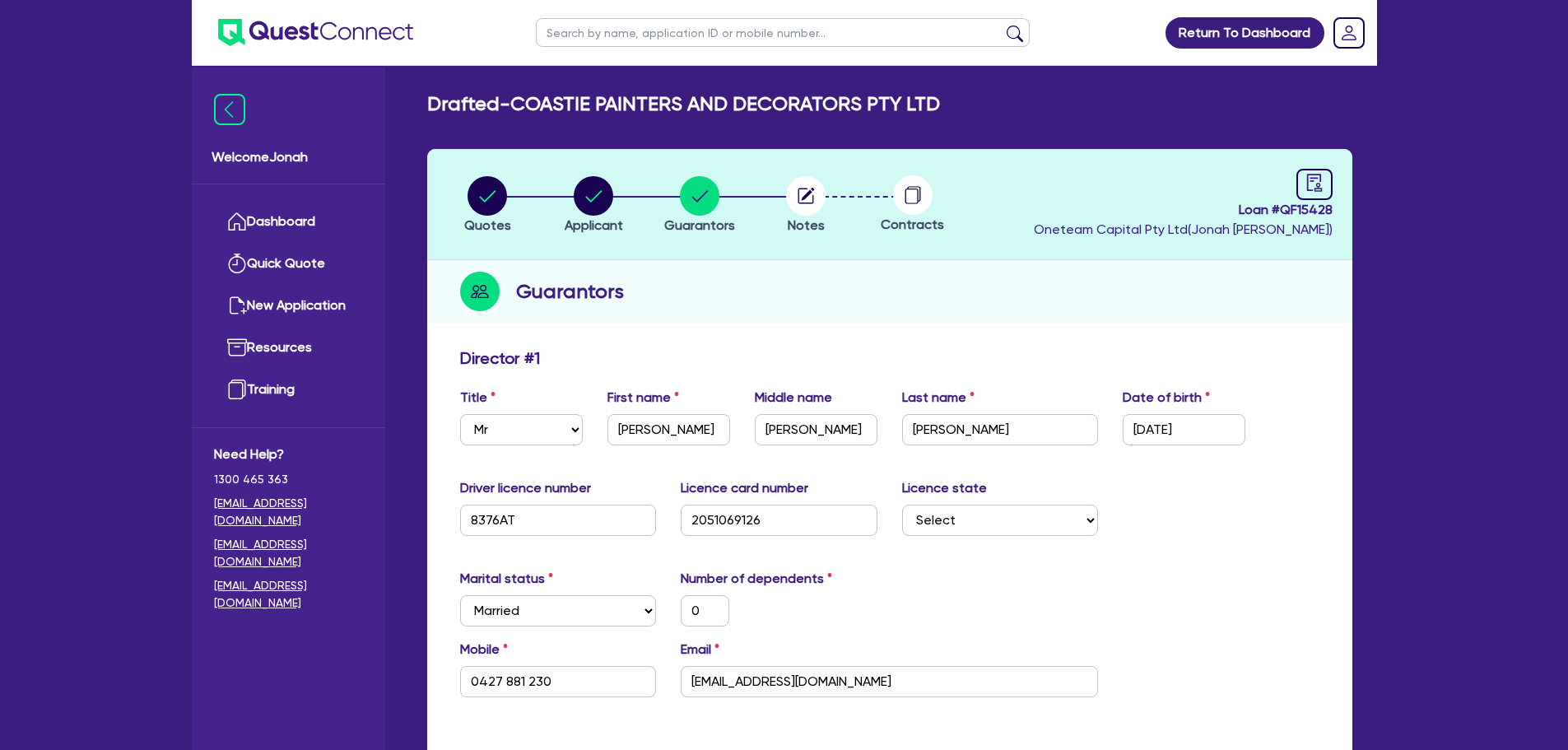
select select "MR"
select select "[GEOGRAPHIC_DATA]"
select select "MARRIED"
select select "PROPERTY"
select select "VEHICLE"
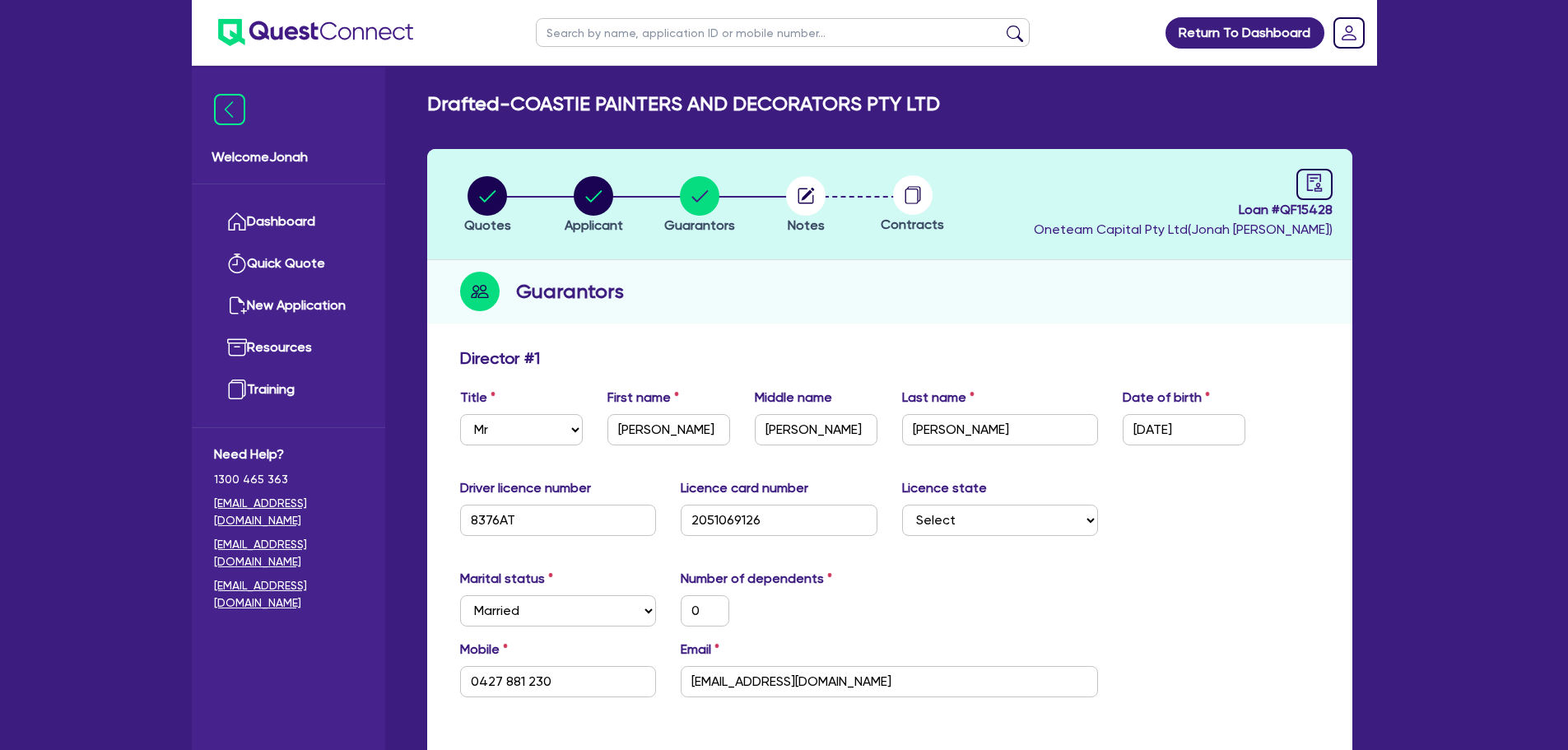
select select "VEHICLE"
select select "VEHICLE_LOAN"
select select "MORTGAGE"
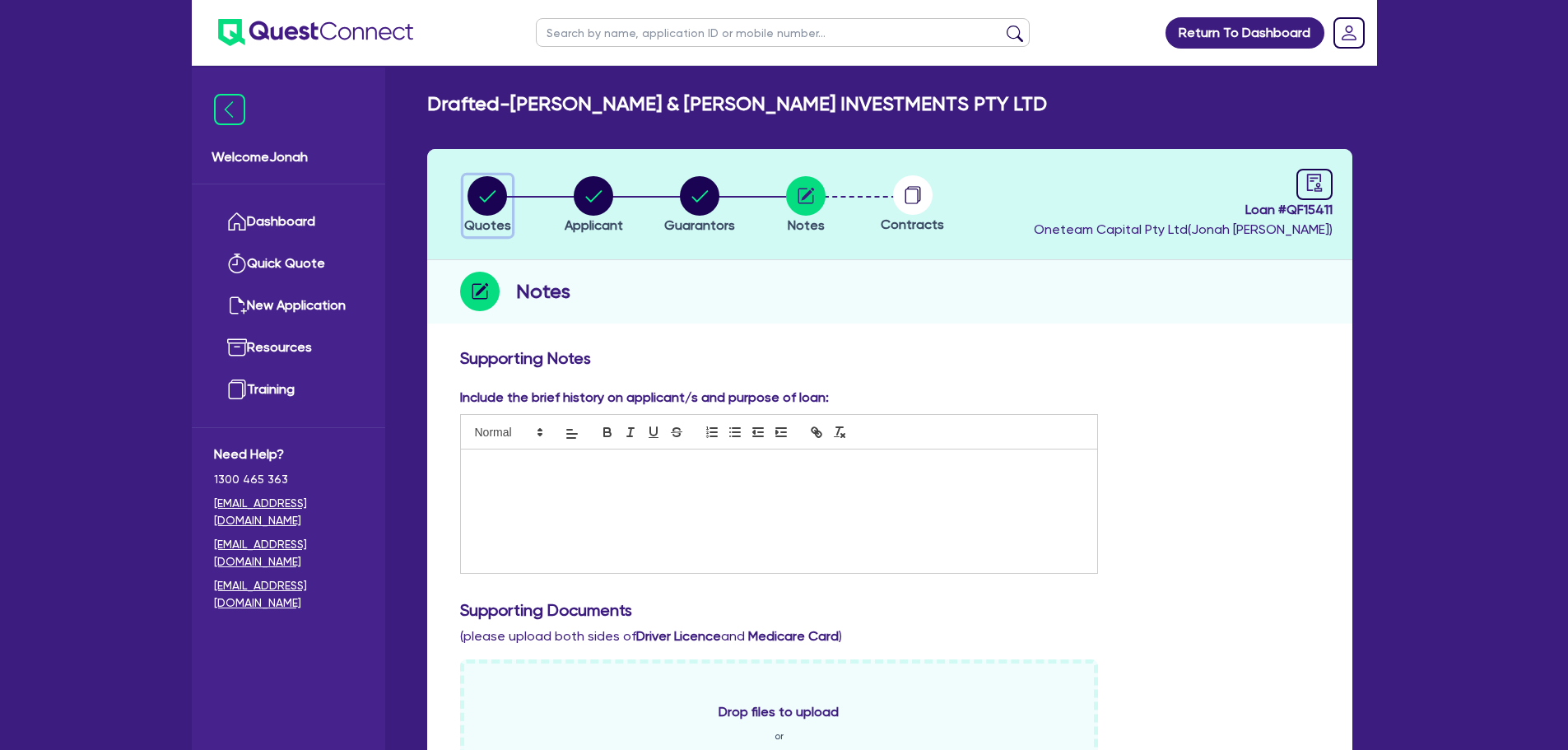
click at [484, 192] on circle "button" at bounding box center [488, 196] width 40 height 40
select select "Other"
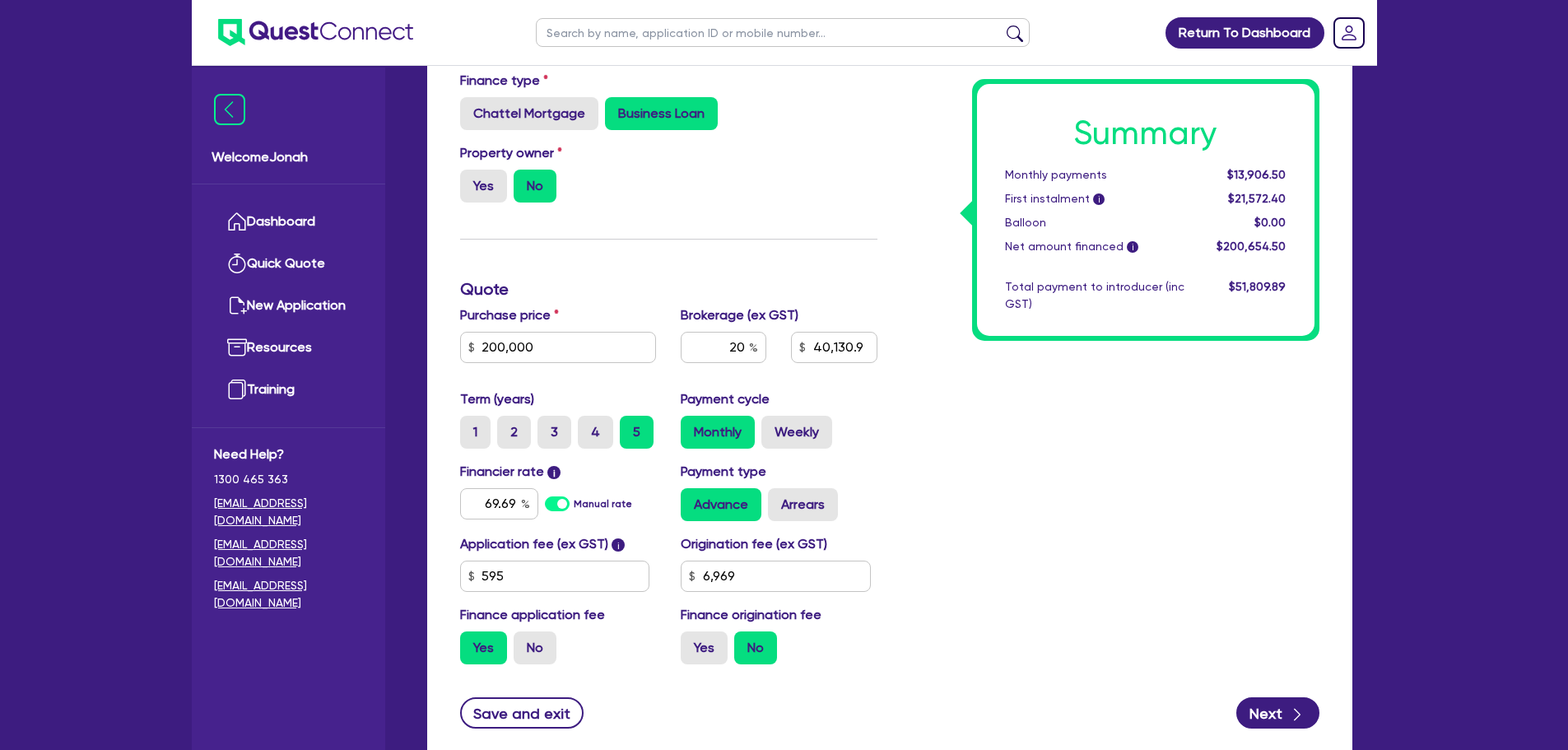
scroll to position [411, 0]
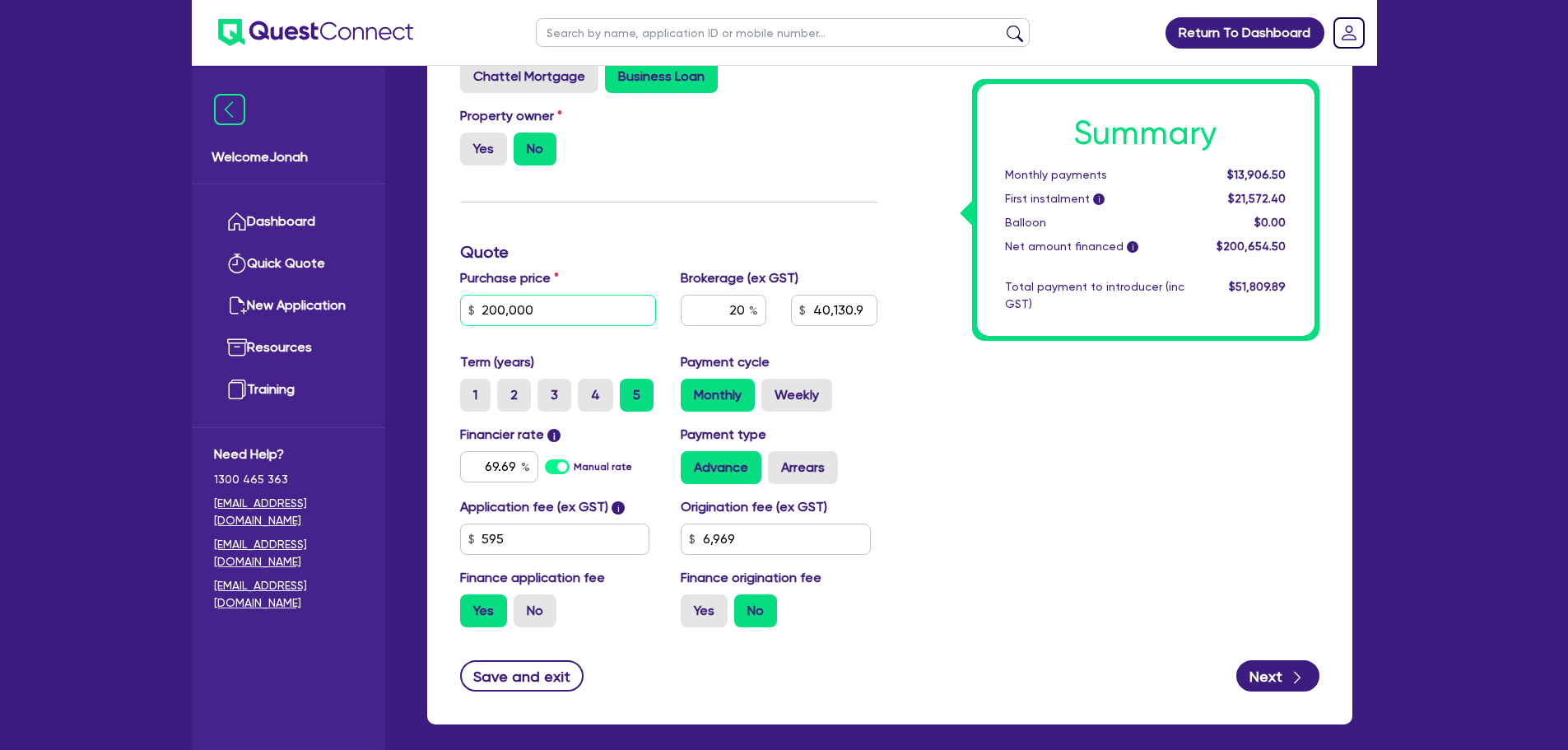
click at [567, 304] on input "200,000" at bounding box center [558, 310] width 197 height 31
type input "1"
type input "40,130.9"
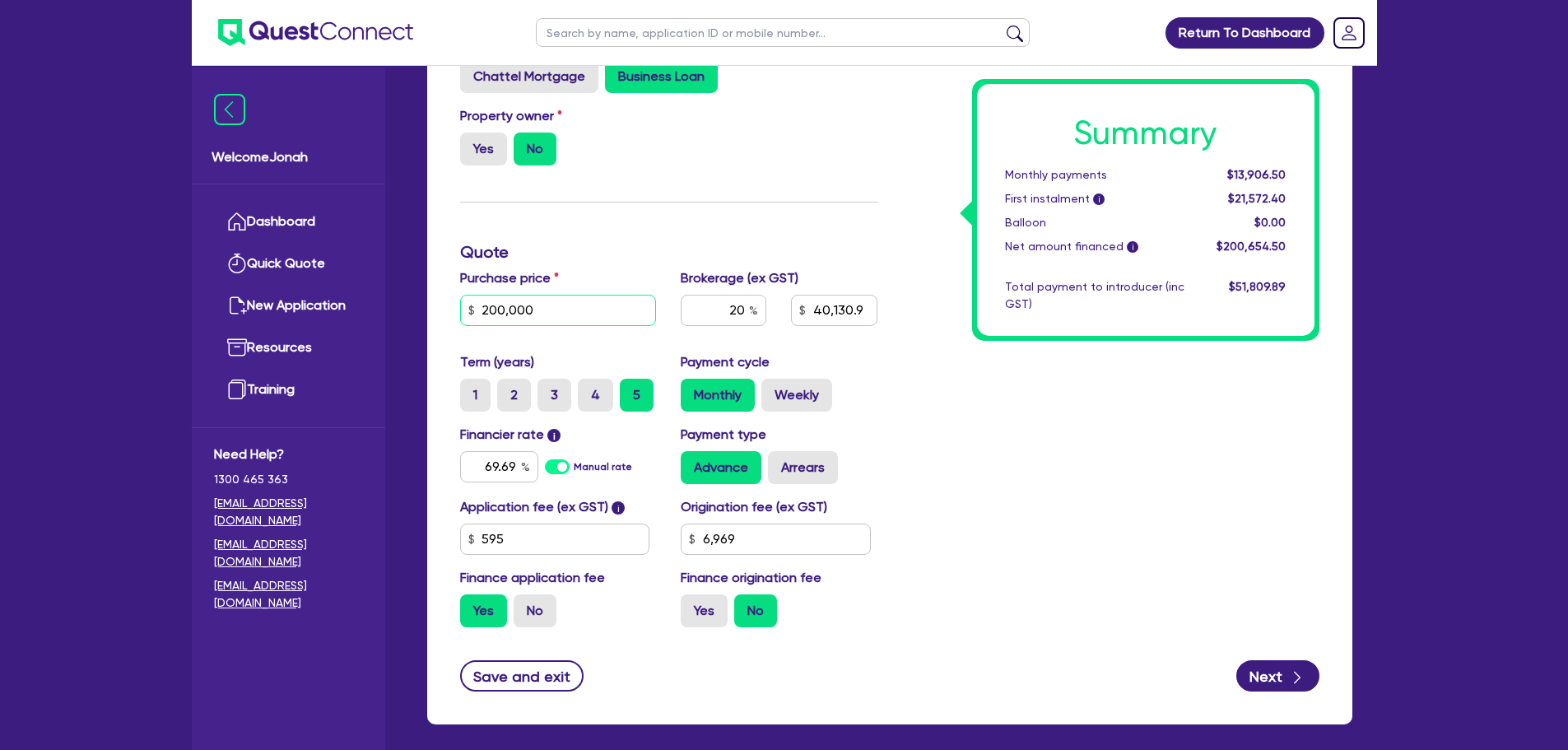
type input "6,969"
type input "18"
type input "40,130.9"
type input "6,969"
type input "180"
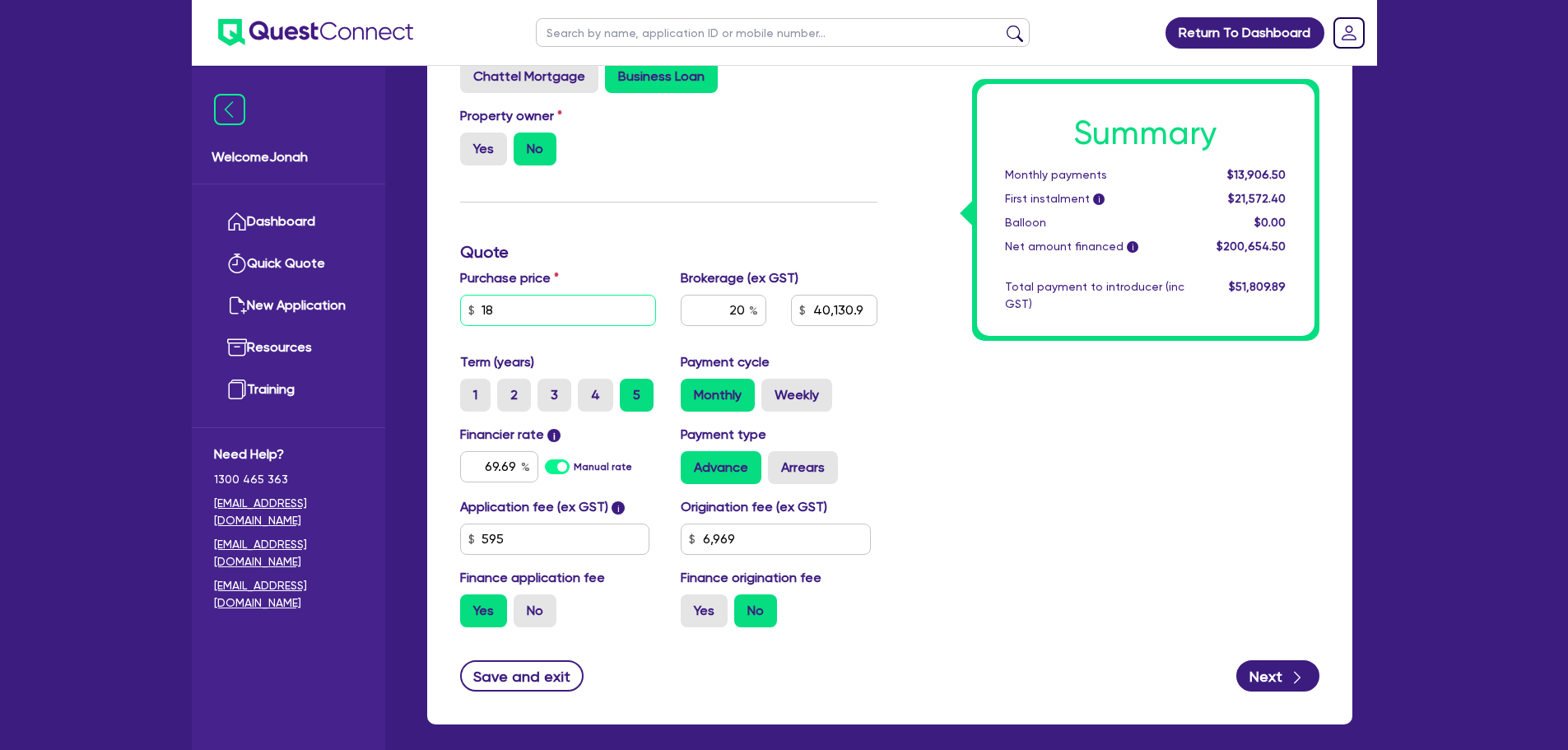
type input "40,130.9"
type input "6,969"
type input "1,800"
type input "40,130.9"
type input "6,969"
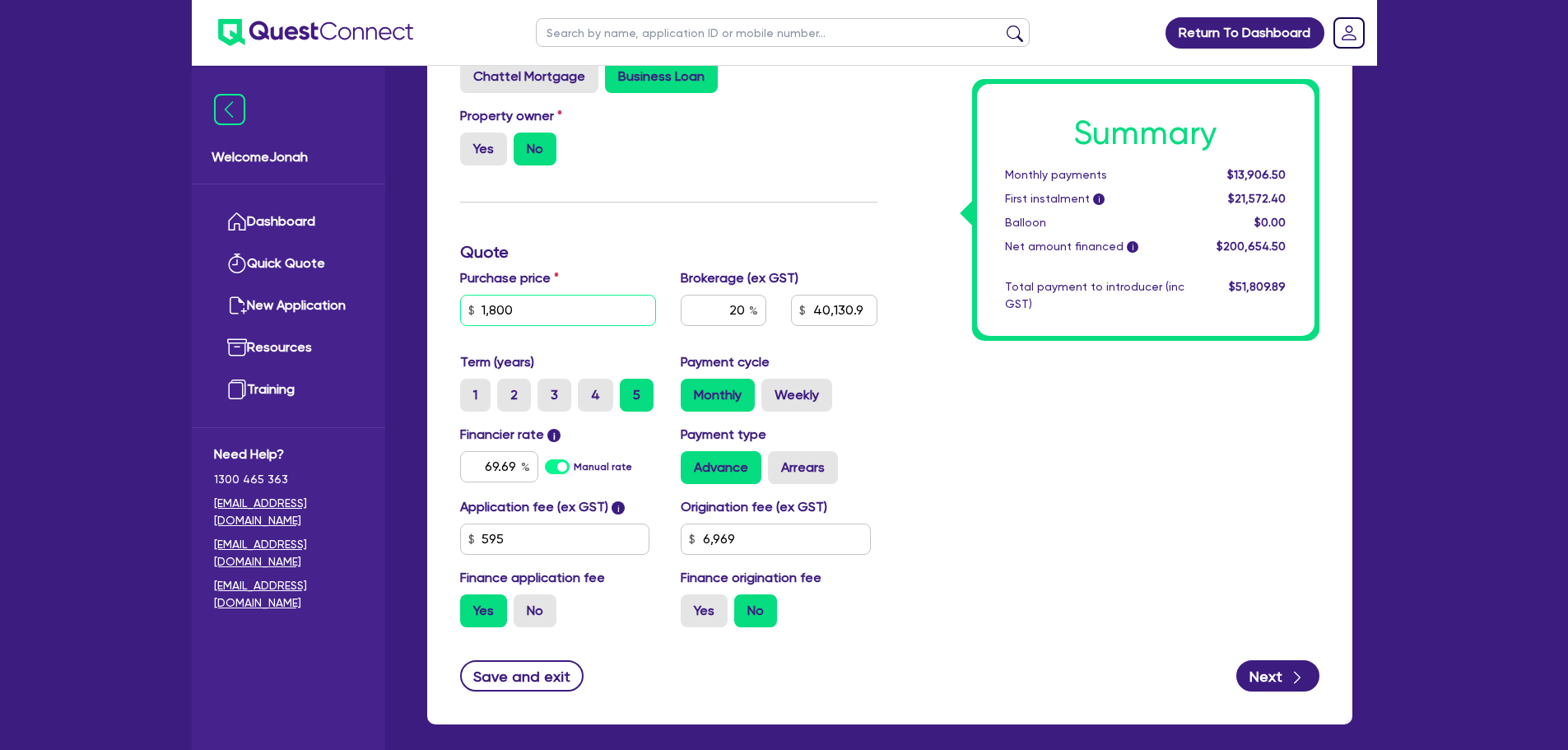
type input "18,000"
type input "40,130.9"
type input "6,969"
type input "180,000"
type input "40,130.9"
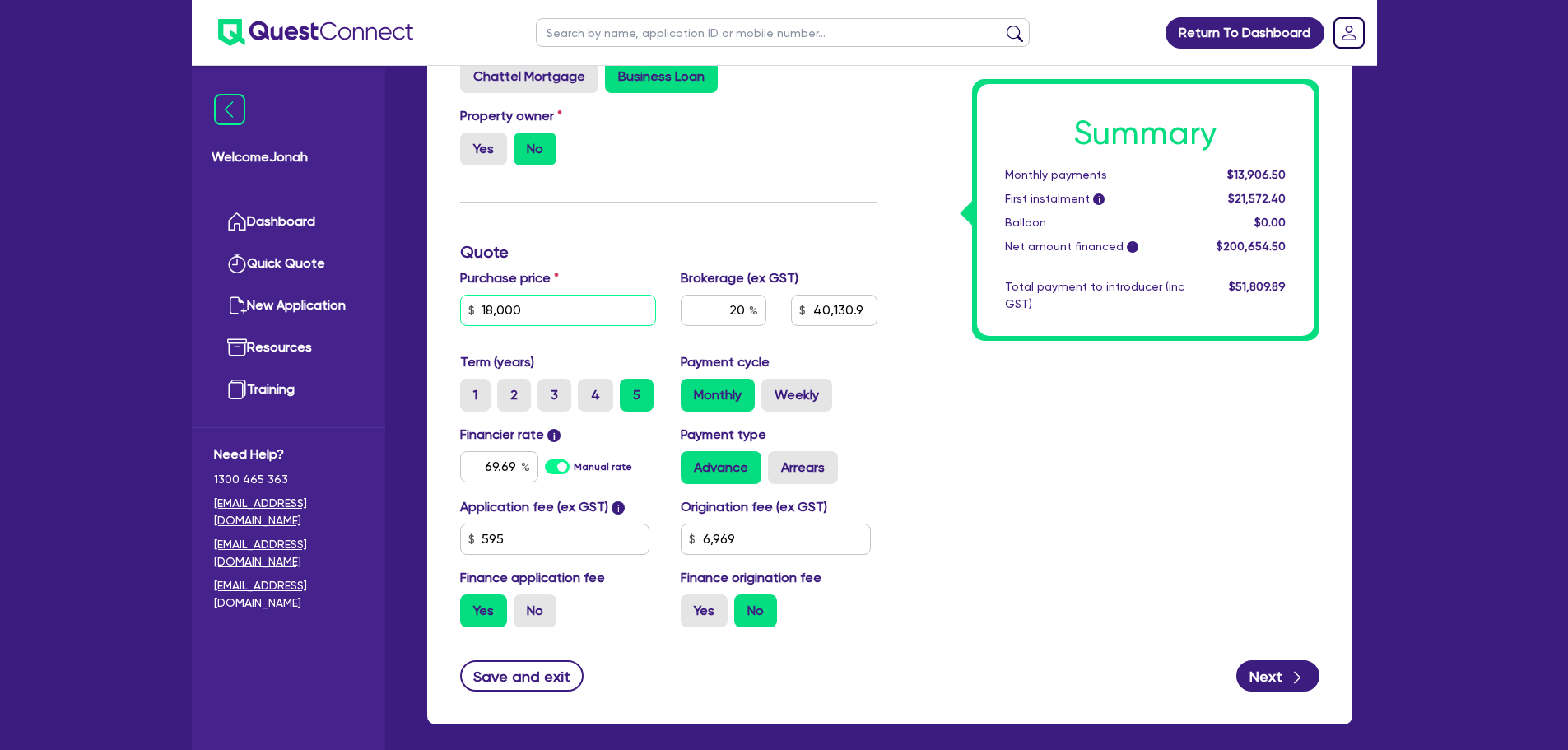
type input "6,969"
type input "180,000"
type input "40,130.9"
type input "6,969"
click at [737, 308] on input "20" at bounding box center [723, 310] width 85 height 31
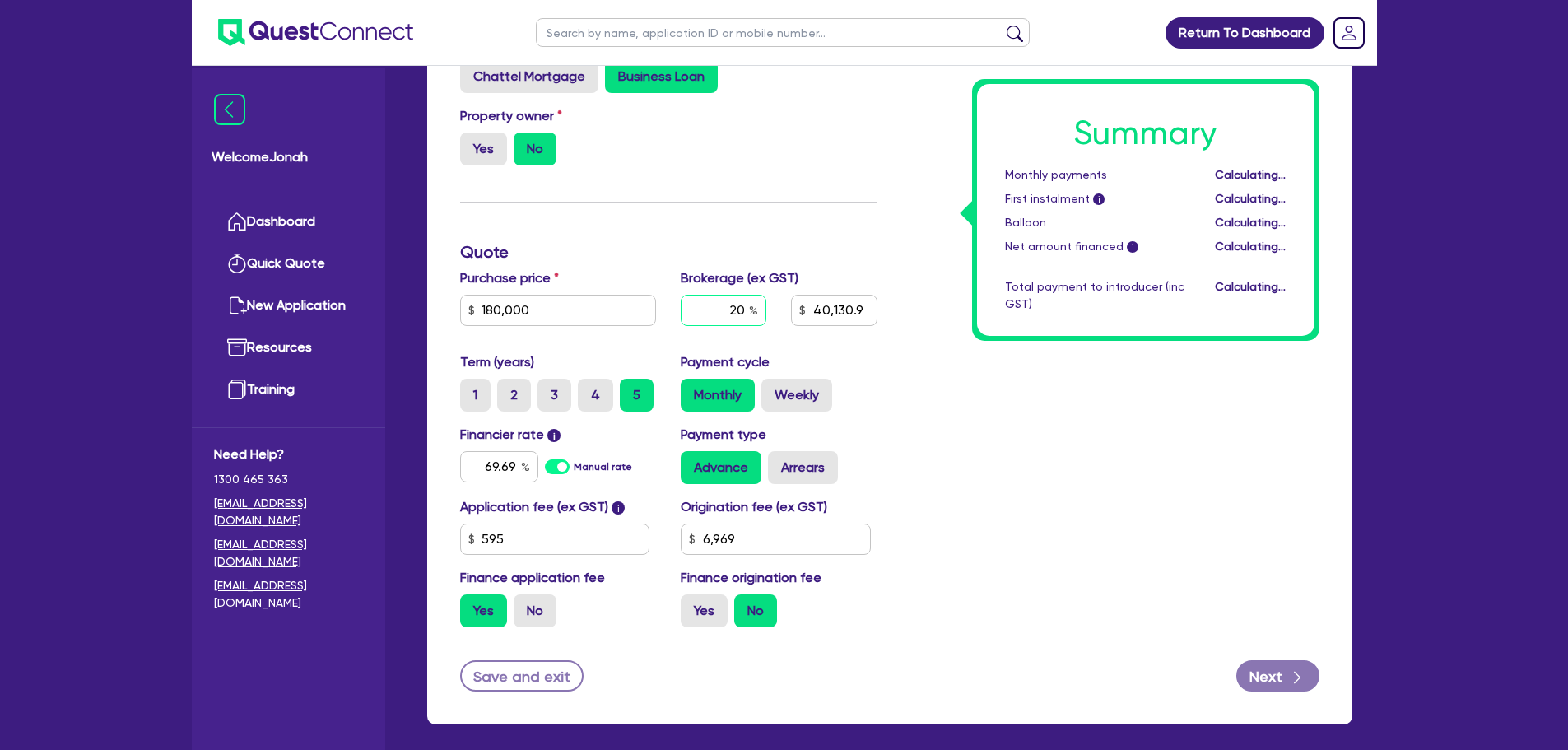
type input "36,130.9"
type input "6,969"
click at [737, 308] on input "20" at bounding box center [723, 310] width 85 height 31
type input "2"
type input "36,130.9"
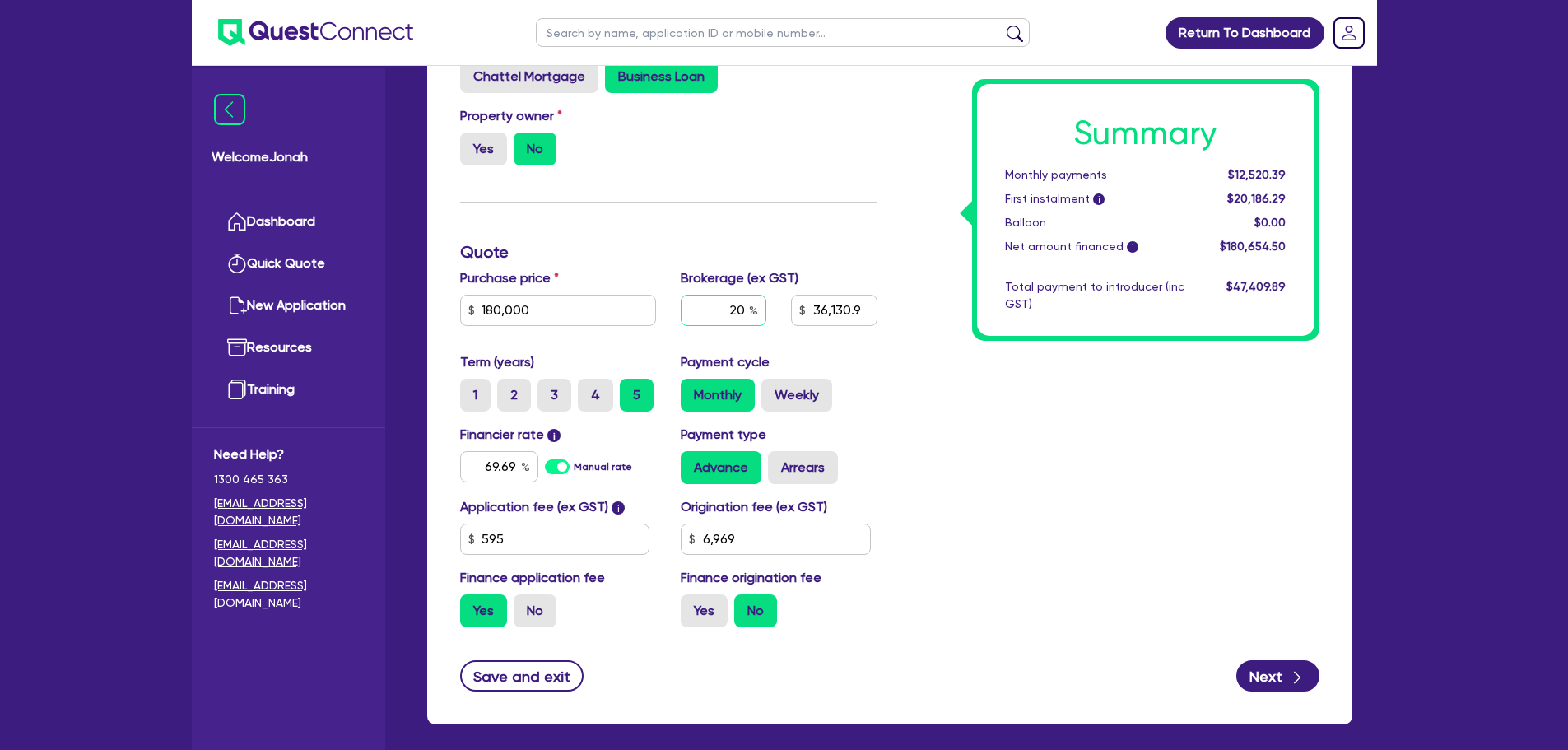
type input "6,969"
type input "2"
type input "36,130.9"
type input "6,969"
type input "3,613.09"
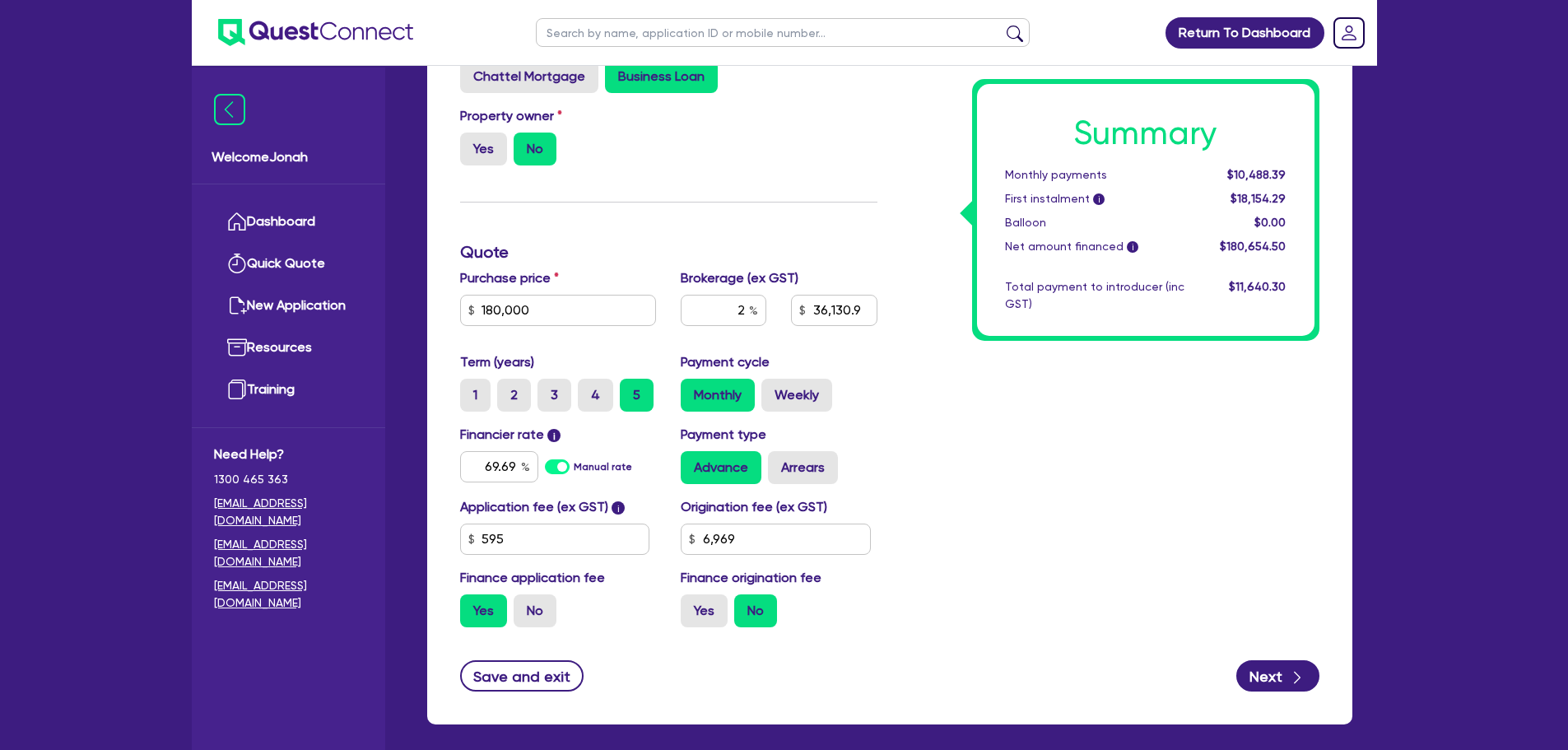
type input "6,969"
click at [905, 400] on div "Summary Monthly payments $10,488.39 First instalment i $18,154.29 Balloon $0.00…" at bounding box center [1111, 288] width 442 height 704
drag, startPoint x: 488, startPoint y: 465, endPoint x: 526, endPoint y: 460, distance: 38.3
click at [526, 460] on div "69.69" at bounding box center [498, 466] width 78 height 31
type input "3,613.09"
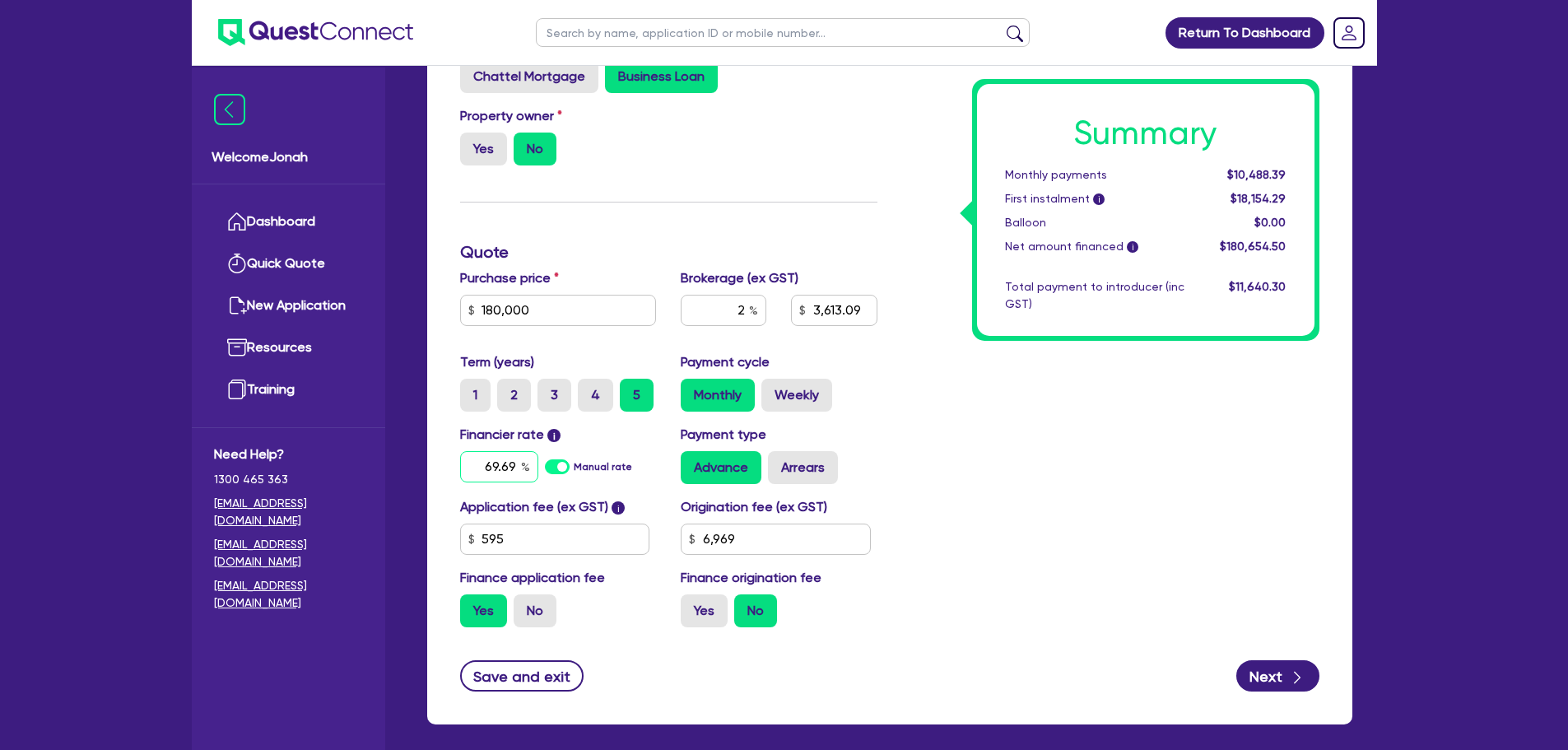
type input "7"
type input "6,969"
type input "3,613.09"
type input "7."
type input "6,969"
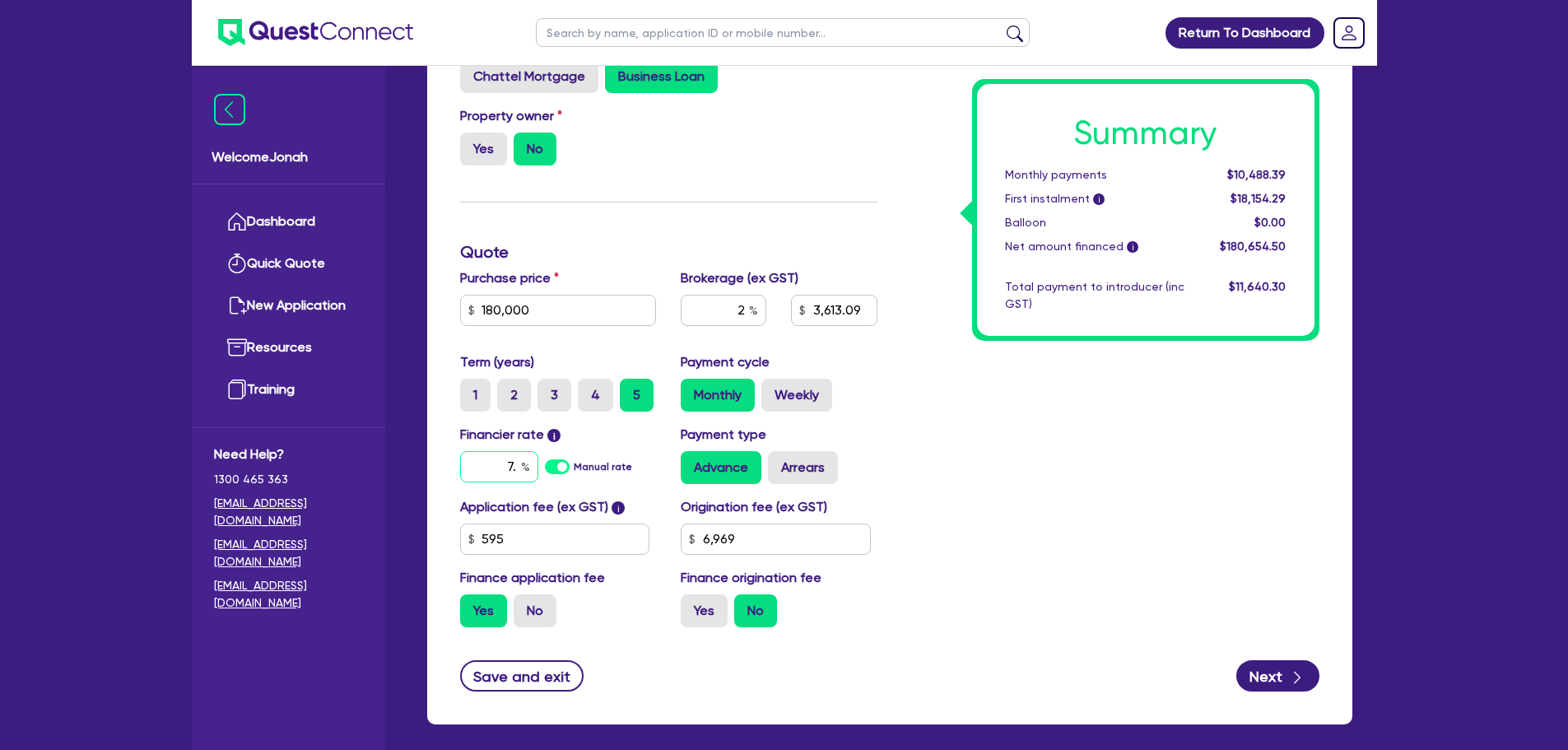
type input "3,613.09"
type input "7.9"
type input "6,969"
type input "3,613.09"
type input "7.99"
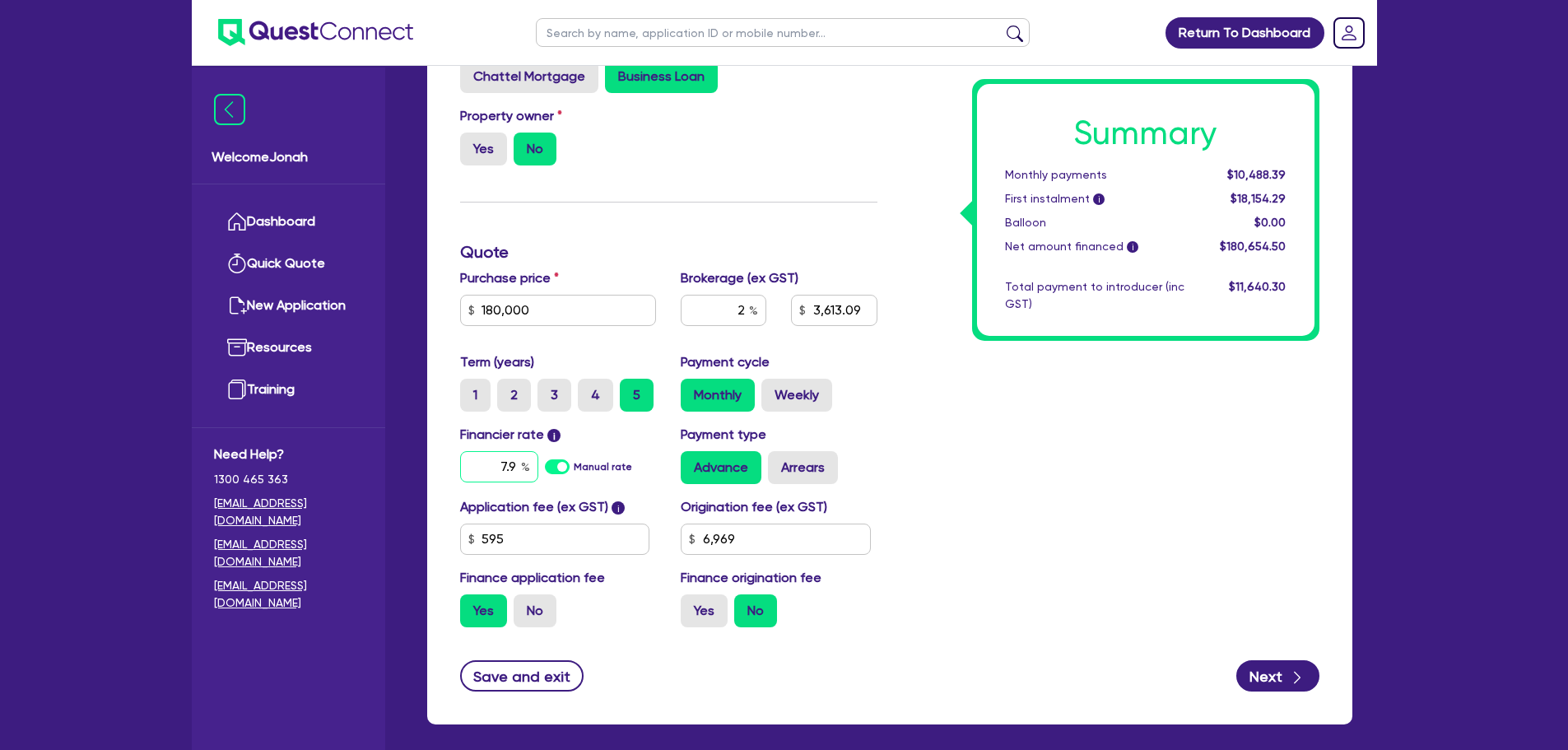
type input "6,969"
type input "7.99"
type input "3,613.09"
type input "6,969"
type input "3,613.09"
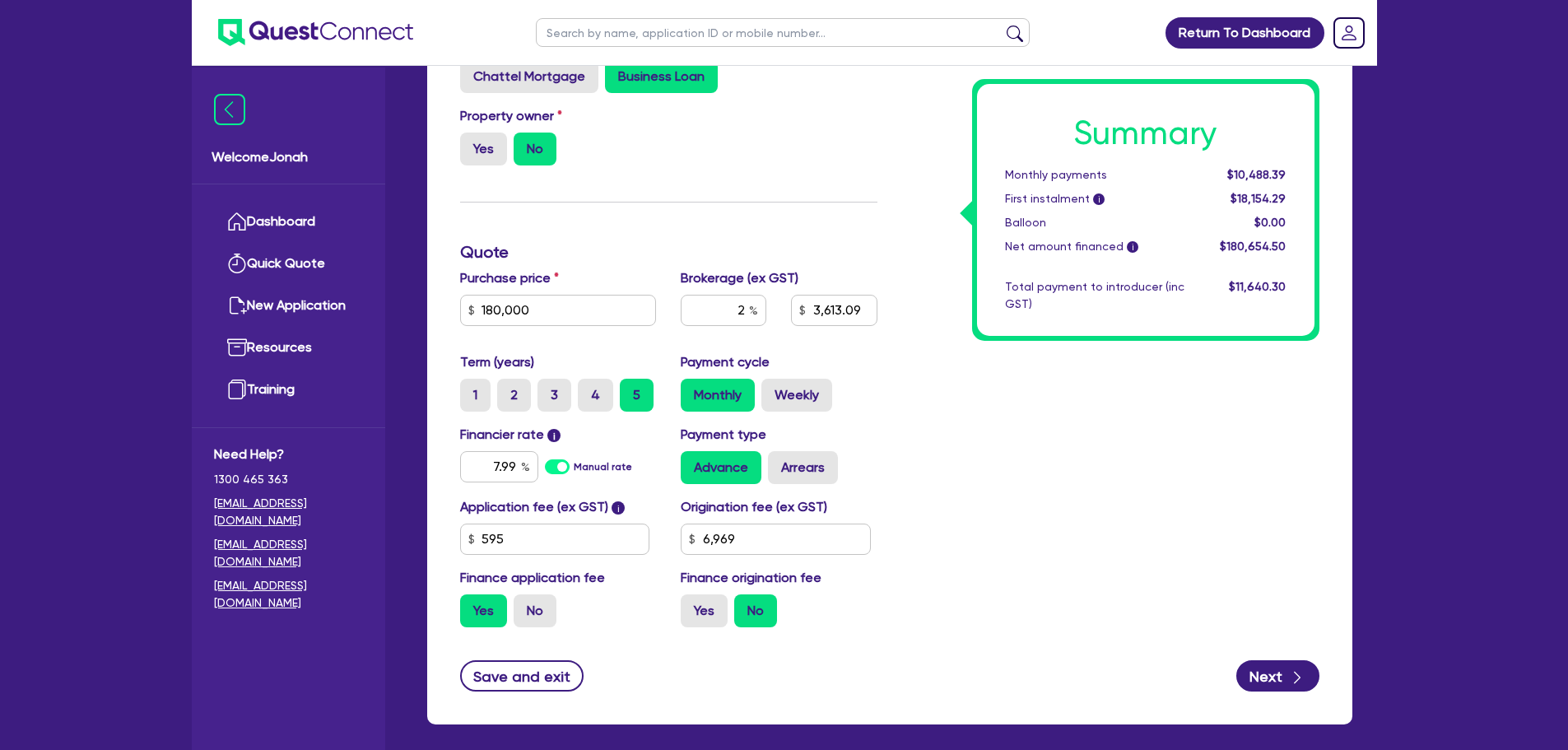
type input "6,969"
click at [982, 432] on div "Summary Monthly payments $10,488.39 First instalment i $18,154.29 Balloon $0.00…" at bounding box center [1111, 288] width 442 height 704
click at [771, 540] on input "6,969" at bounding box center [776, 539] width 190 height 31
type input "3,613.09"
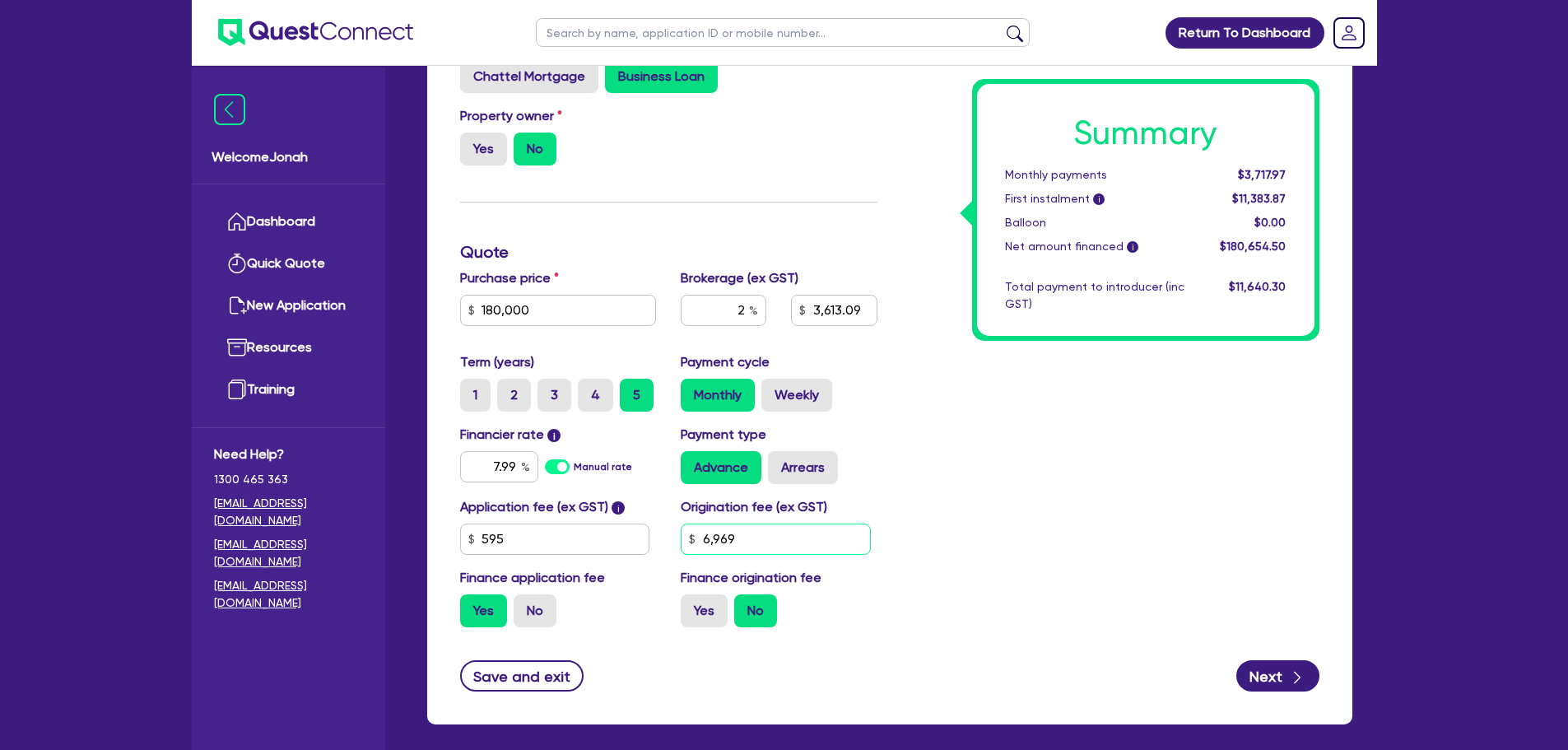
type input "9"
type input "3,613.09"
type input "94"
type input "3,613.09"
type input "949"
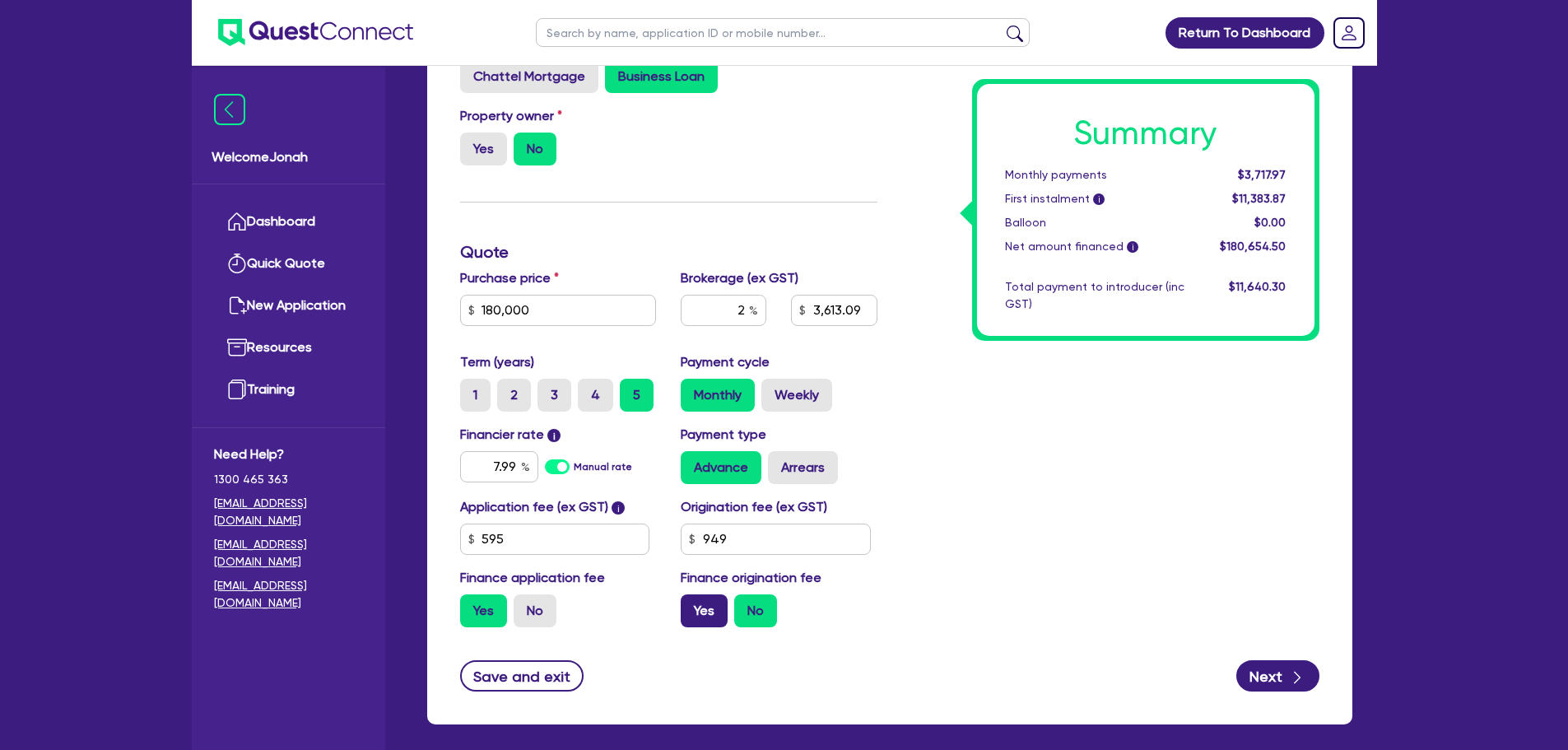
type input "3,613.09"
click at [705, 595] on label "Yes" at bounding box center [704, 611] width 47 height 33
click at [692, 595] on input "Yes" at bounding box center [686, 600] width 11 height 11
radio input "true"
type input "3,633.97"
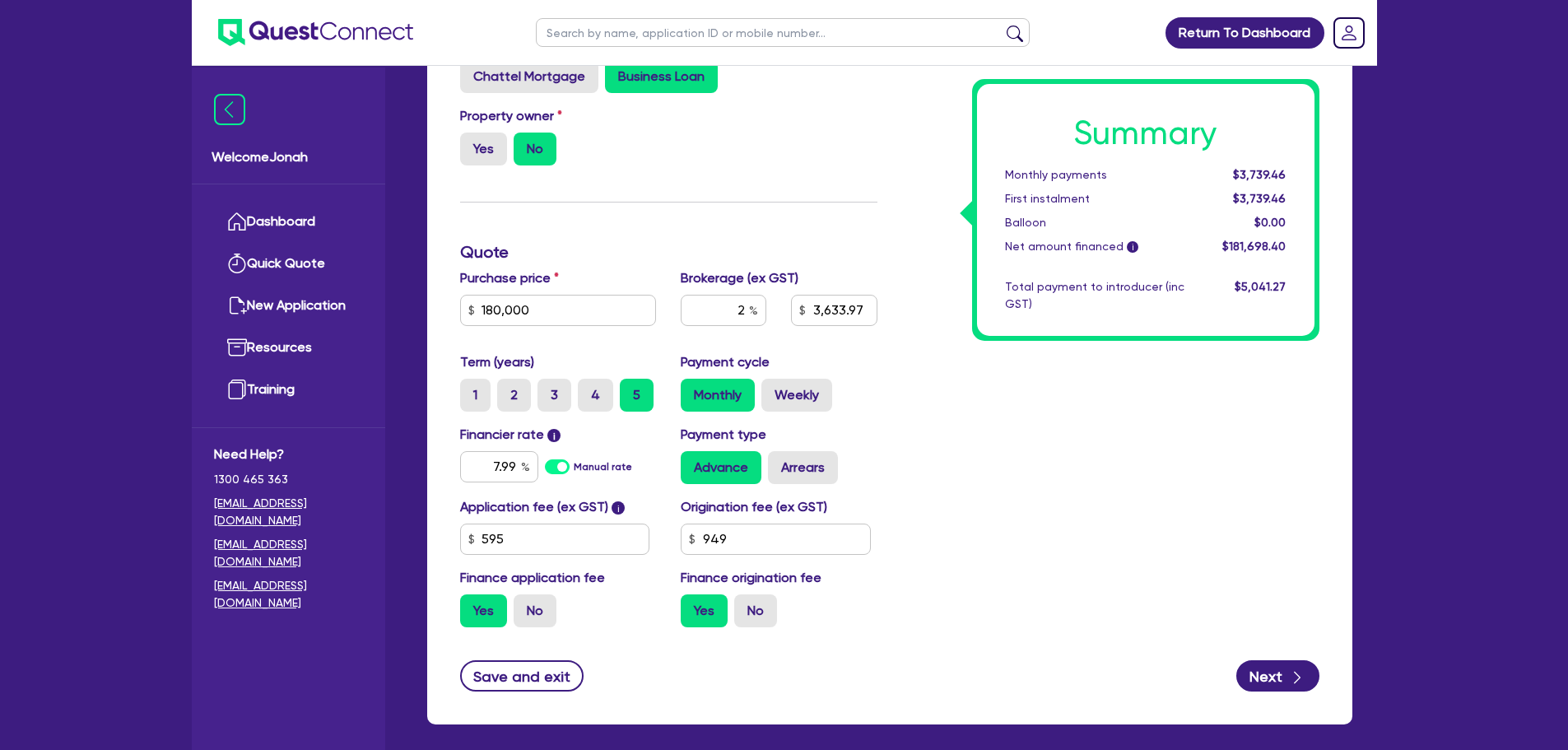
click at [965, 582] on div "Summary Monthly payments $3,739.46 First instalment $3,739.46 Balloon $0.00 Net…" at bounding box center [1111, 288] width 442 height 704
click at [742, 303] on input "2" at bounding box center [723, 310] width 85 height 31
type input "3,633.97"
type input "3"
type input "3,633.97"
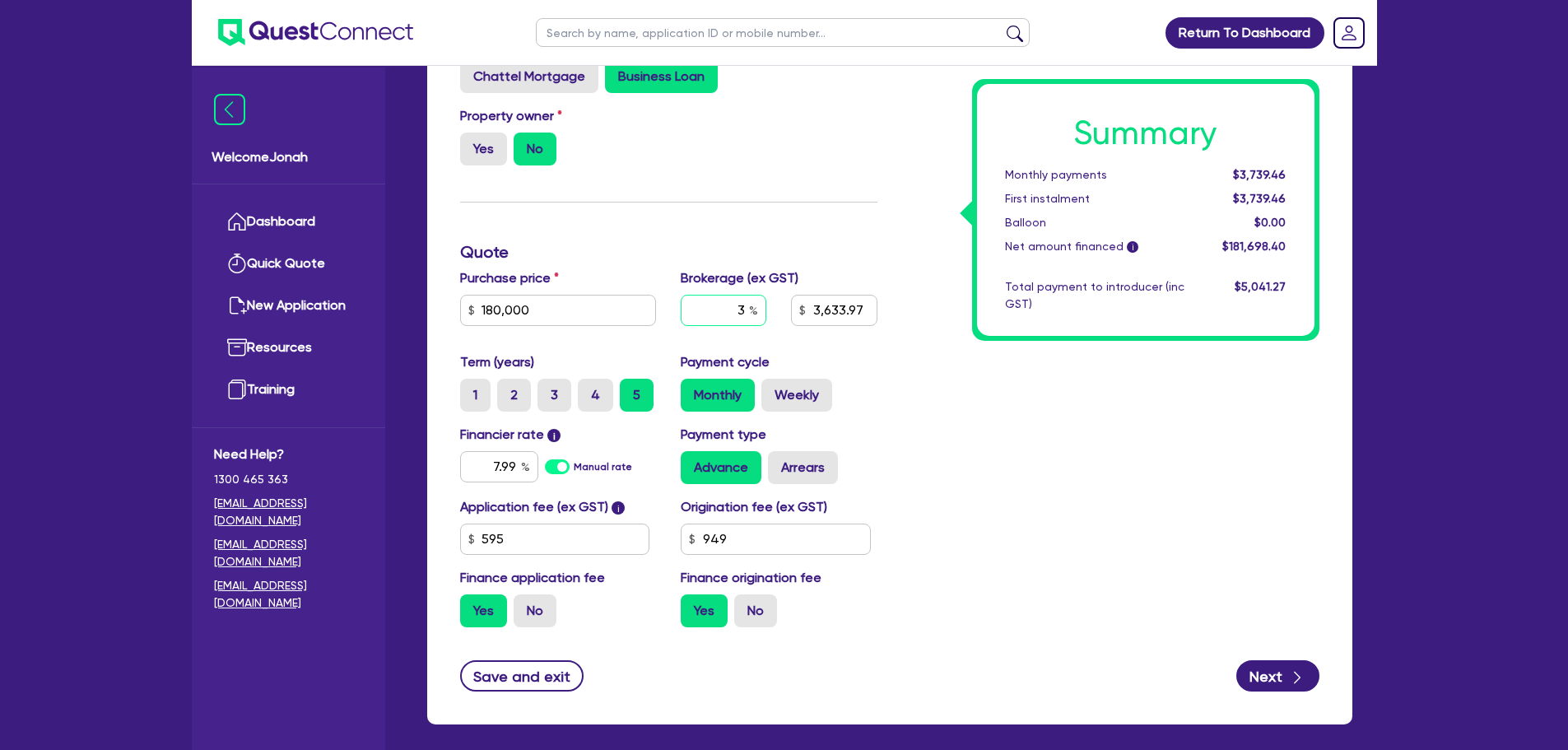
type input "3"
type input "5,450.95"
click at [960, 419] on div "Summary Monthly payments $3,739.46 First instalment $3,739.46 Balloon $0.00 Net…" at bounding box center [1111, 288] width 442 height 704
click at [742, 310] on input "3" at bounding box center [723, 310] width 85 height 31
type input "5,450.95"
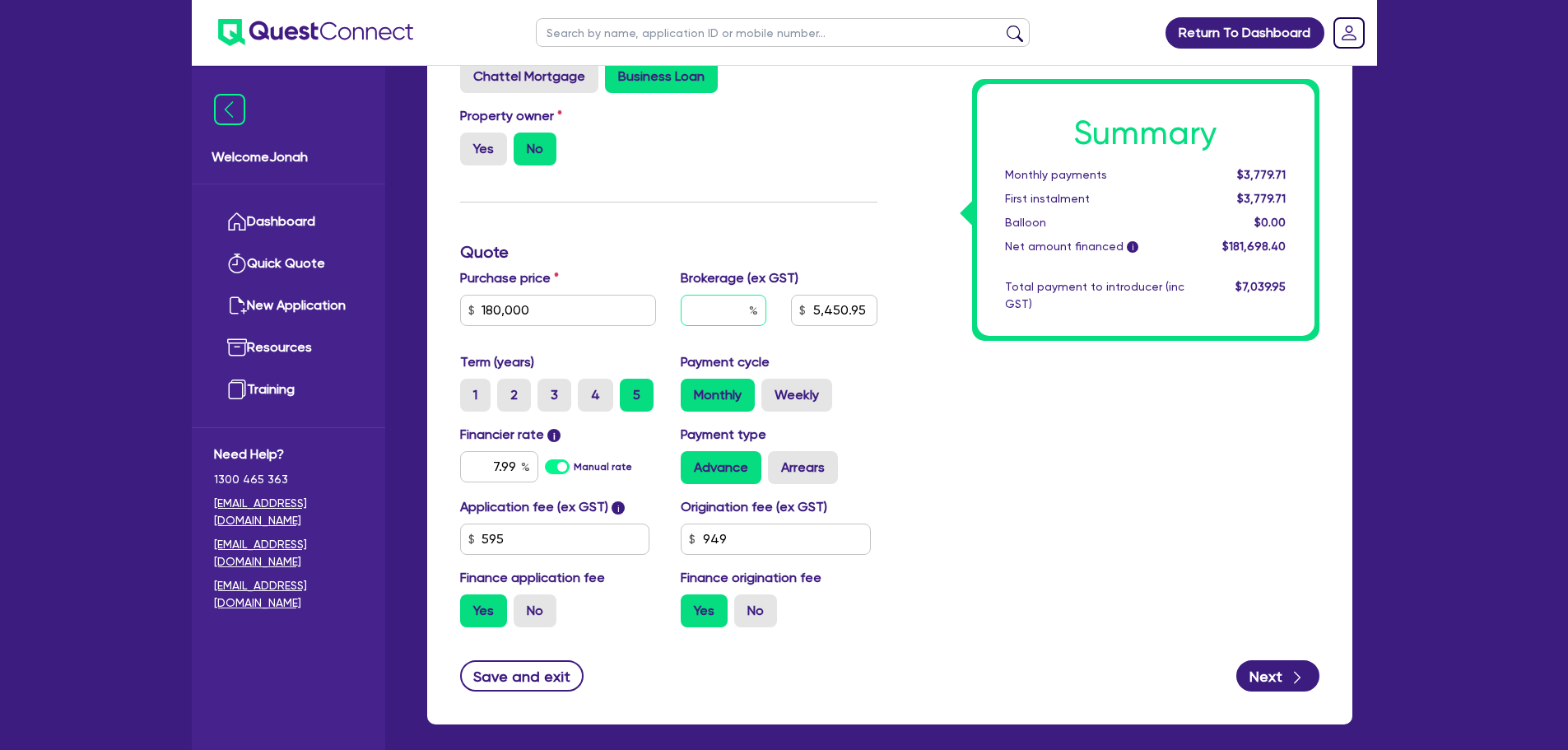
type input "2"
type input "5,450.95"
type input "2"
type input "3,633.97"
click at [950, 377] on div "Summary Monthly payments $3,779.71 First instalment $3,779.71 Balloon $0.00 Net…" at bounding box center [1111, 288] width 442 height 704
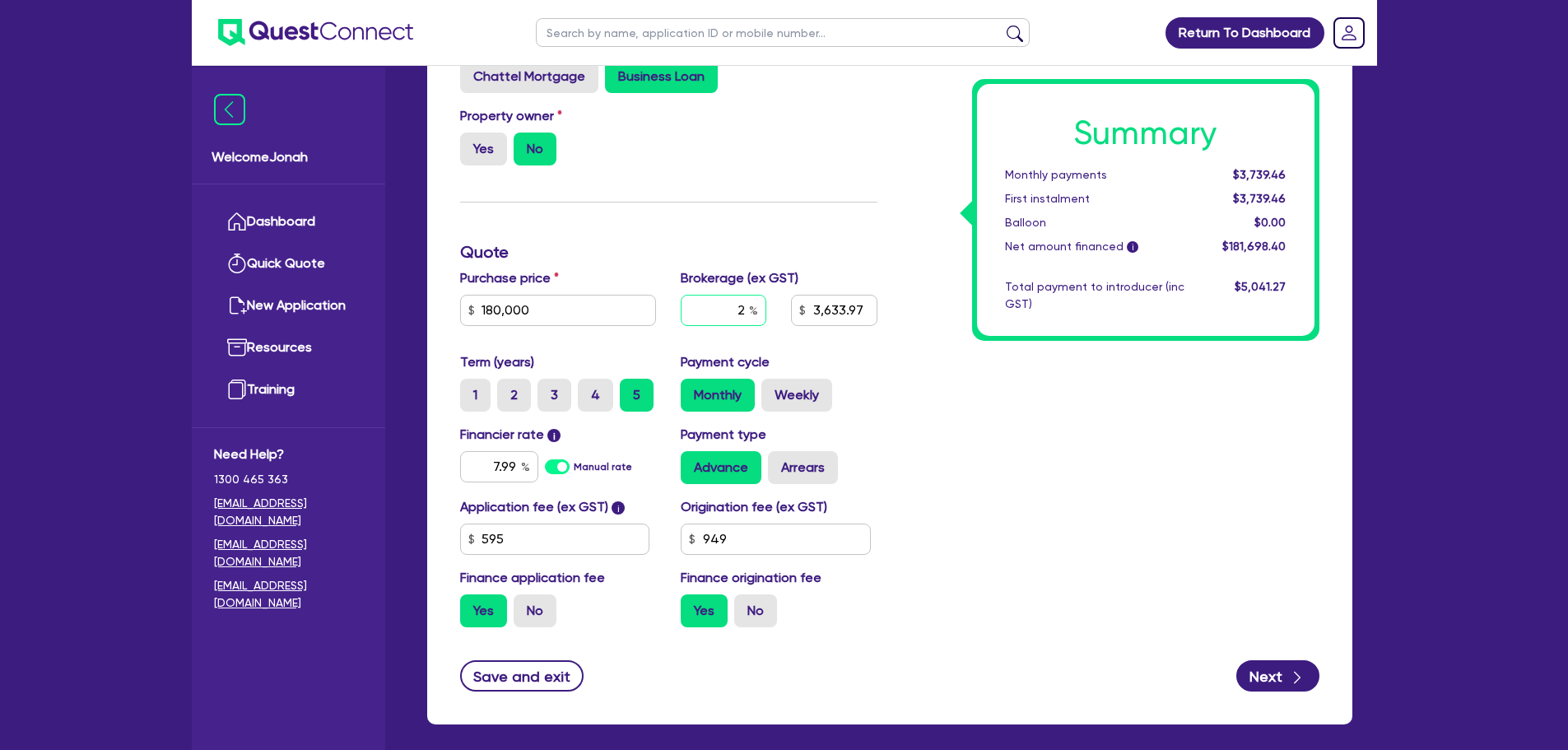
click at [746, 304] on input "2" at bounding box center [723, 310] width 85 height 31
type input "3,633.97"
type input "3"
type input "3,633.97"
type input "3"
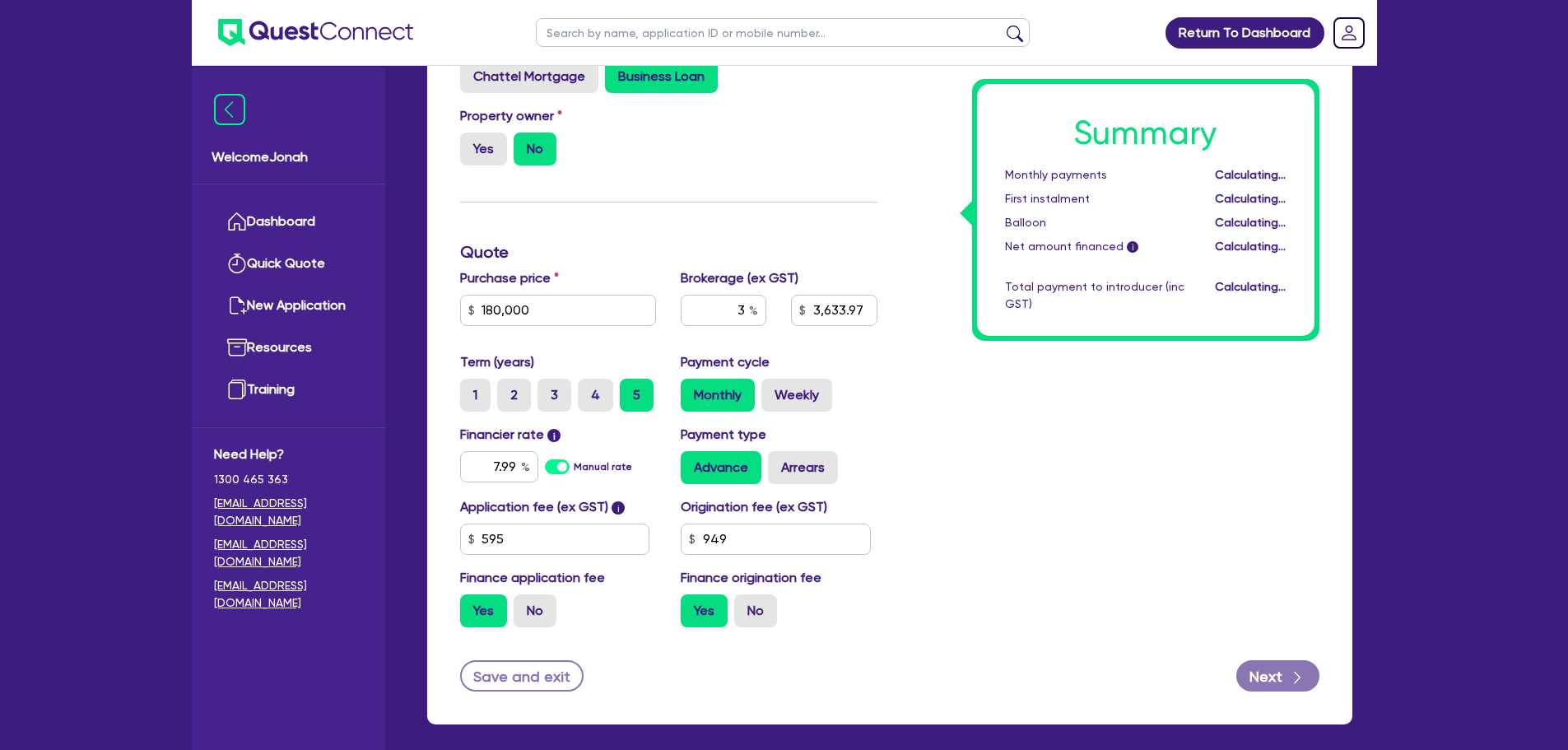
type input "5,450.95"
click at [1118, 413] on div "Summary Monthly payments Calculating... First instalment Calculating... Balloon…" at bounding box center [1111, 288] width 442 height 704
drag, startPoint x: 1274, startPoint y: 173, endPoint x: 1263, endPoint y: 175, distance: 11.2
click at [1263, 175] on span "$3,779.71" at bounding box center [1261, 174] width 48 height 13
click at [1259, 179] on span "$3,779.71" at bounding box center [1261, 174] width 48 height 13
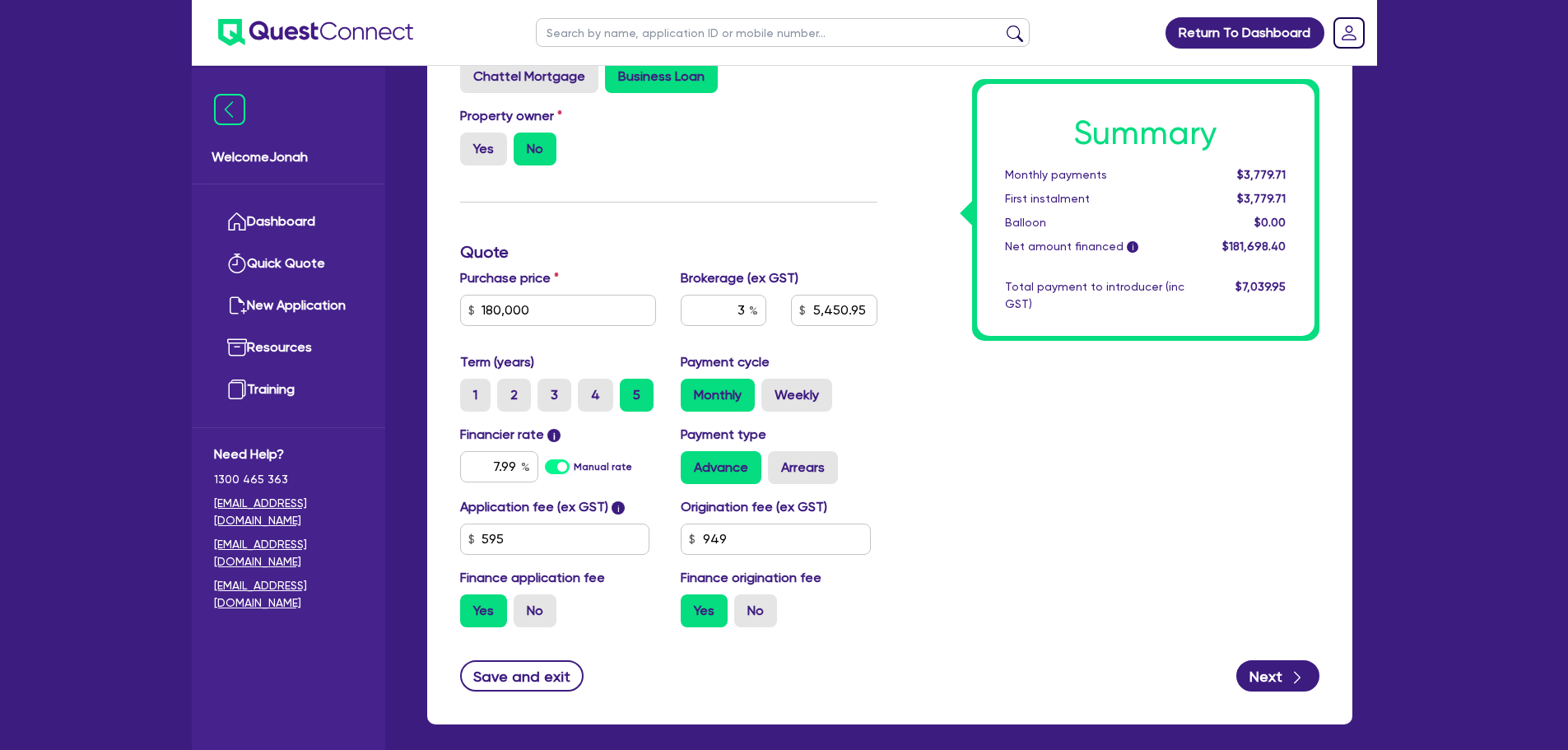
scroll to position [330, 0]
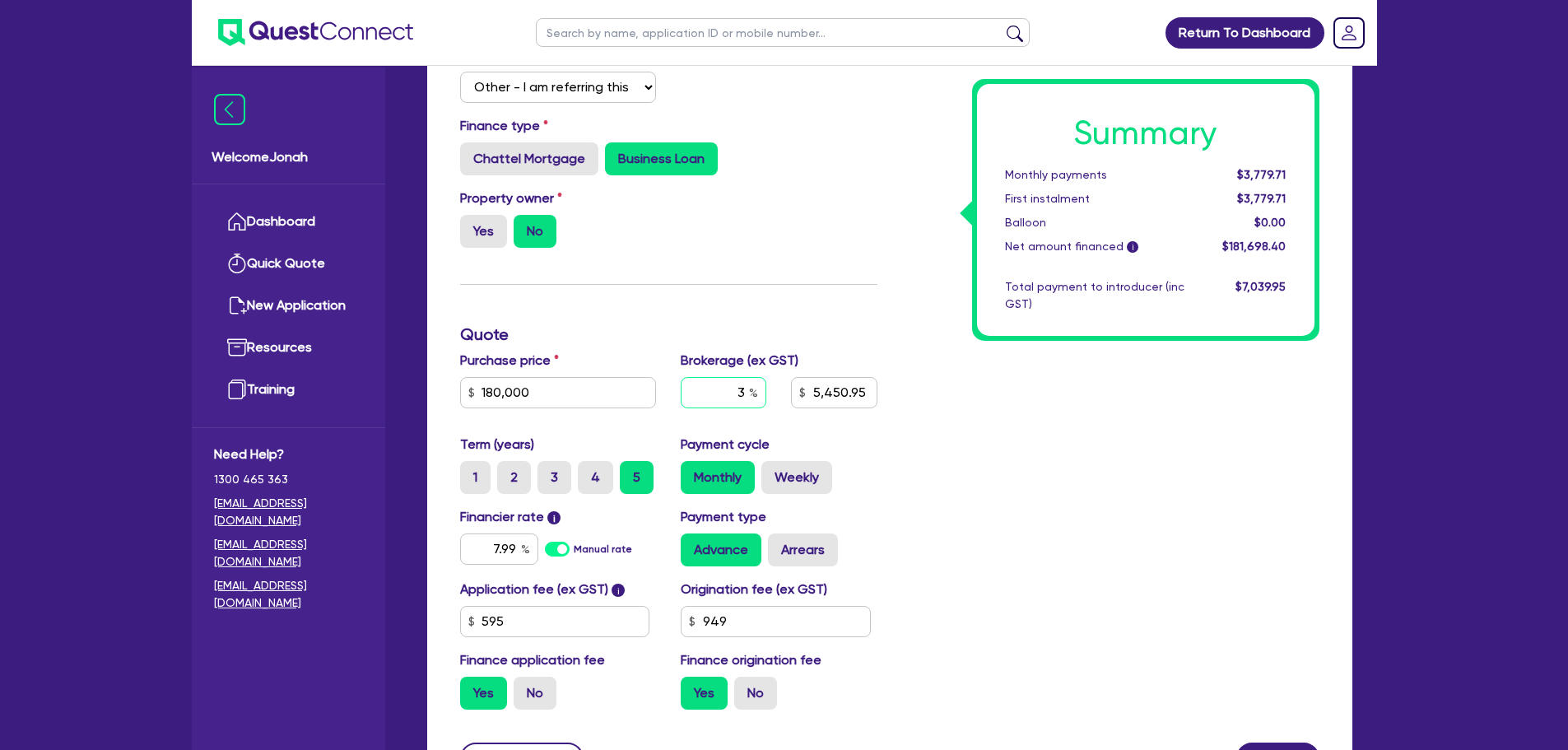
click at [744, 393] on input "3" at bounding box center [723, 393] width 85 height 31
type input "5,450.95"
type input "4"
type input "5,450.95"
type input "4"
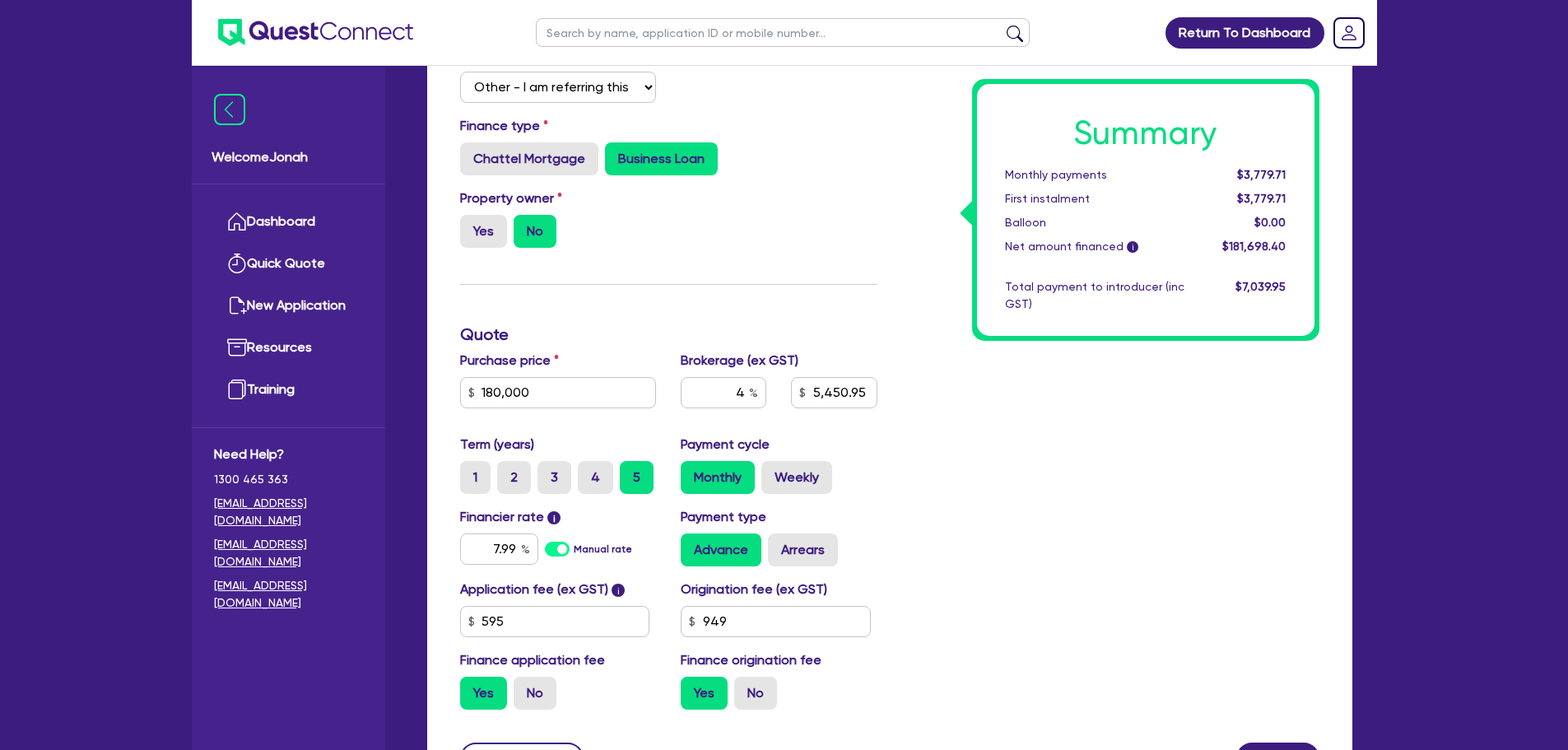
click at [956, 429] on div "Summary Monthly payments $3,779.71 First instalment $3,779.71 Balloon $0.00 Net…" at bounding box center [1111, 371] width 442 height 704
type input "7,267.94"
click at [743, 388] on input "4" at bounding box center [723, 393] width 85 height 31
type input "7,267.94"
type input "3"
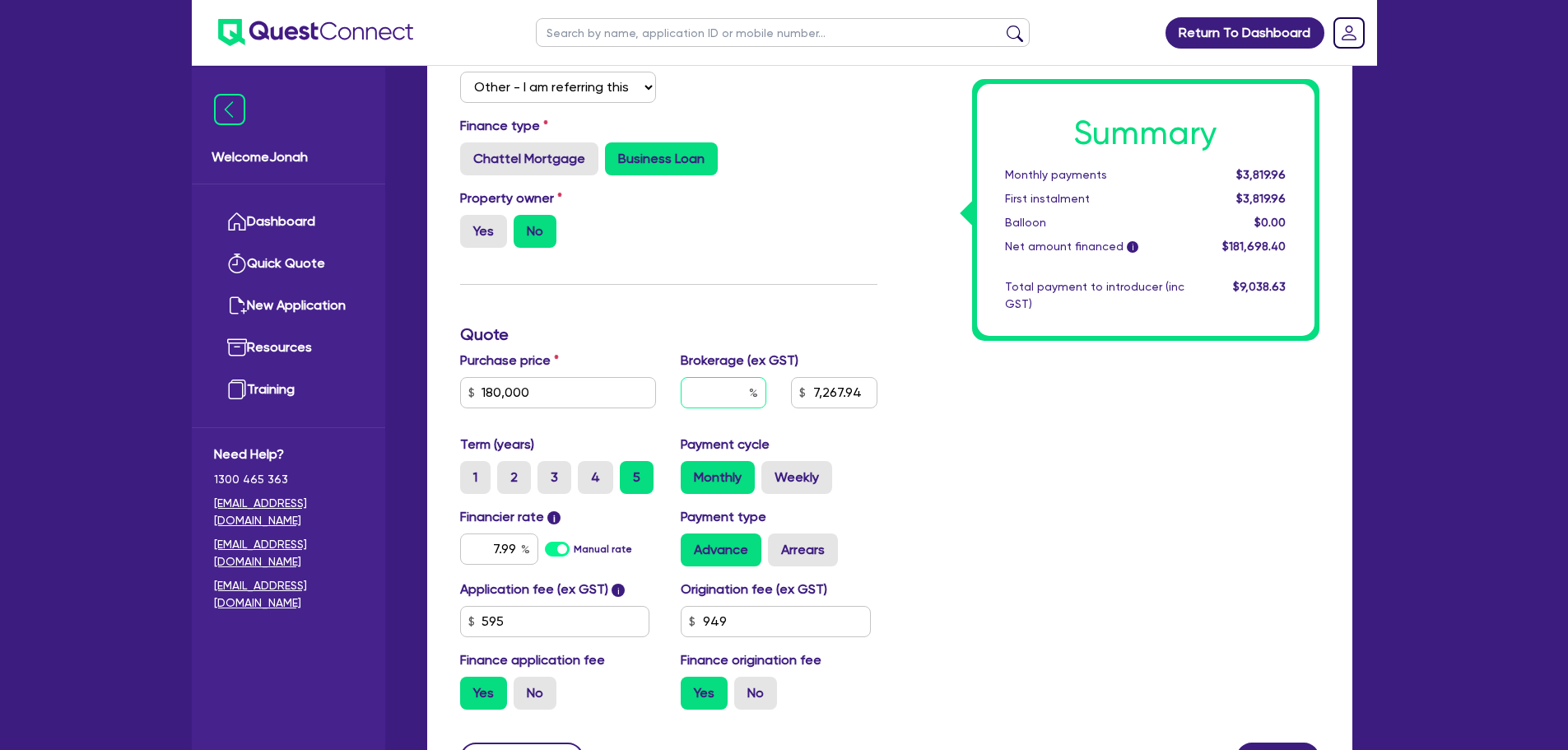
type input "7,267.94"
type input "3"
type input "5,450.95"
click at [981, 458] on div "Summary Monthly payments $3,779.71 First instalment $3,779.71 Balloon $0.00 Net…" at bounding box center [1111, 371] width 442 height 704
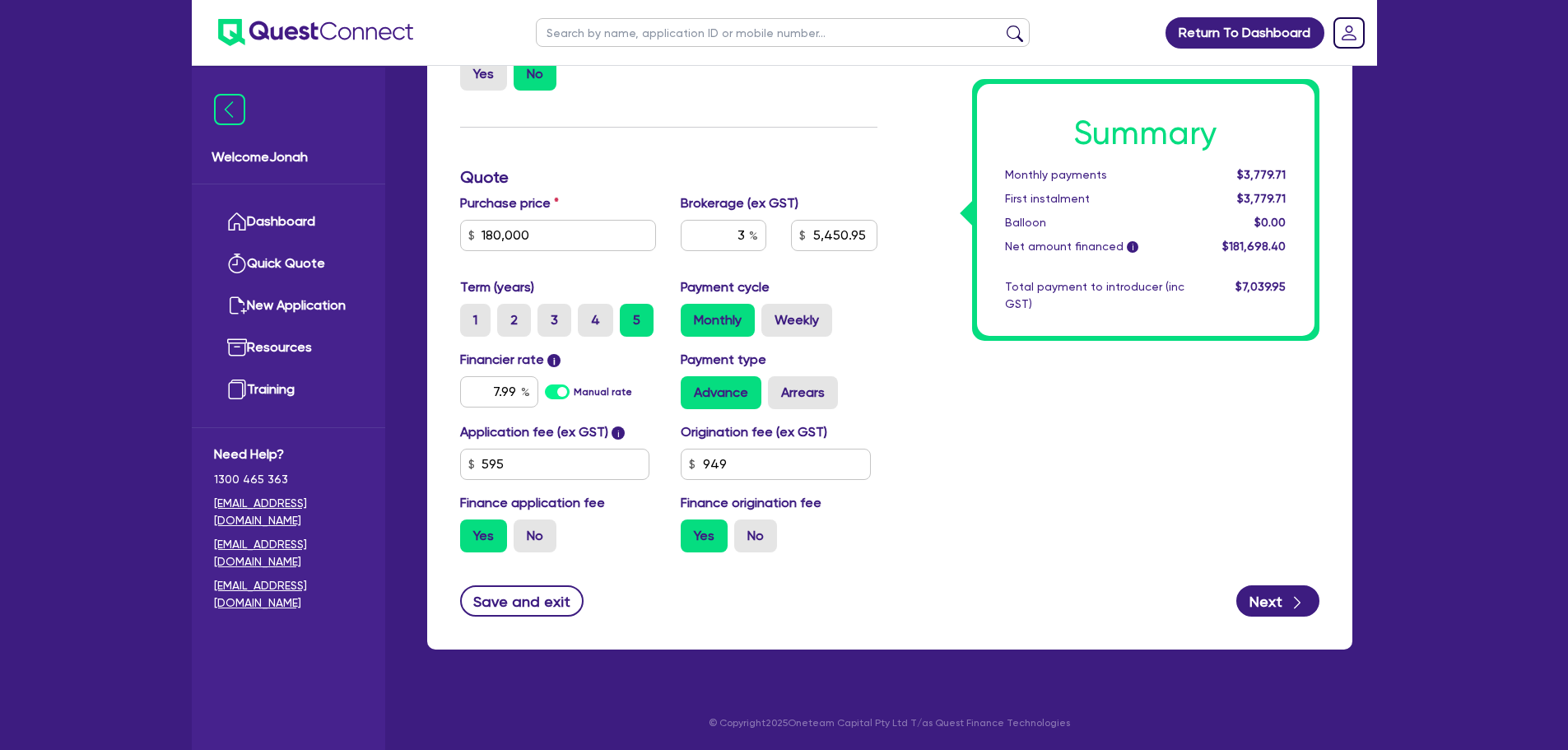
scroll to position [0, 0]
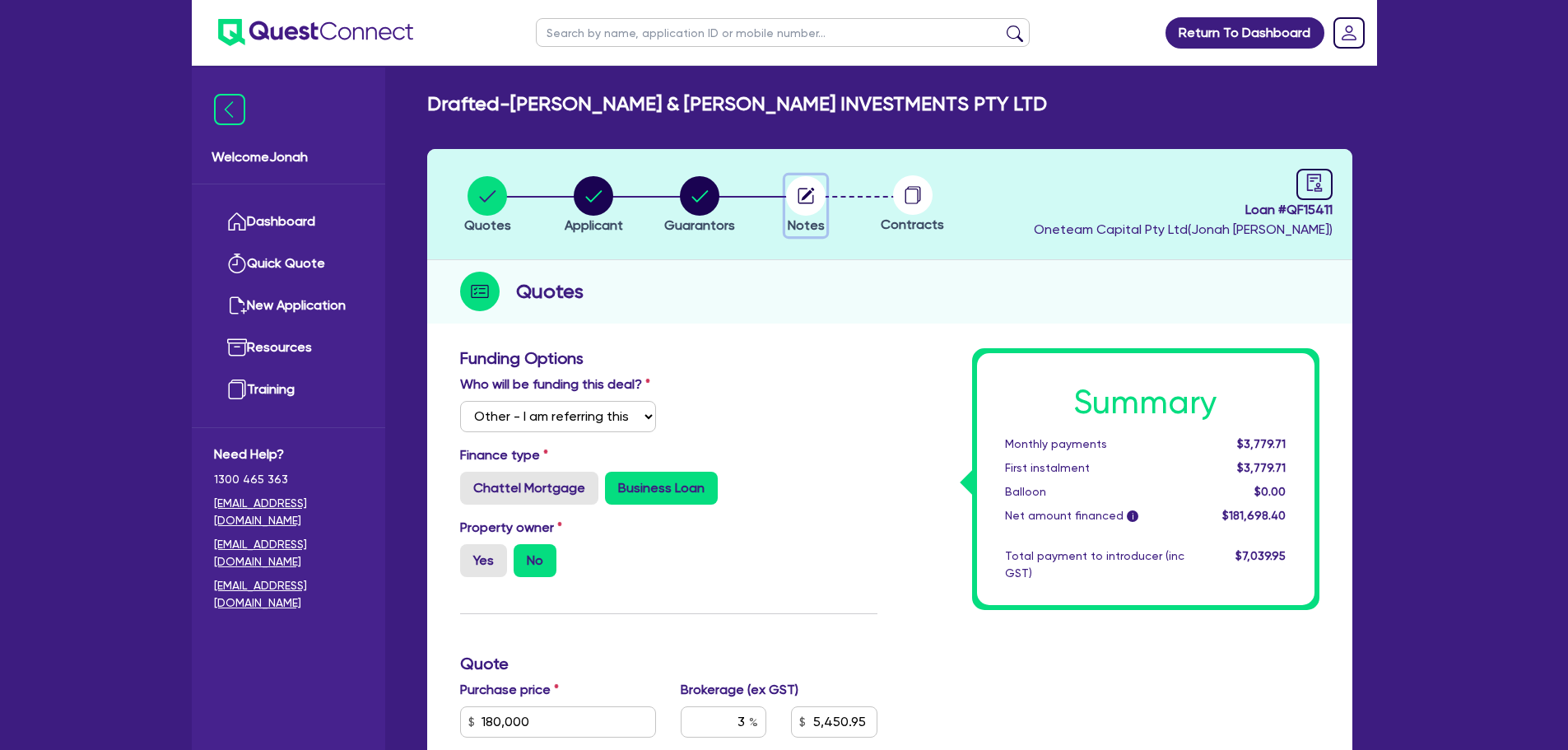
click at [814, 194] on circle "button" at bounding box center [806, 196] width 40 height 40
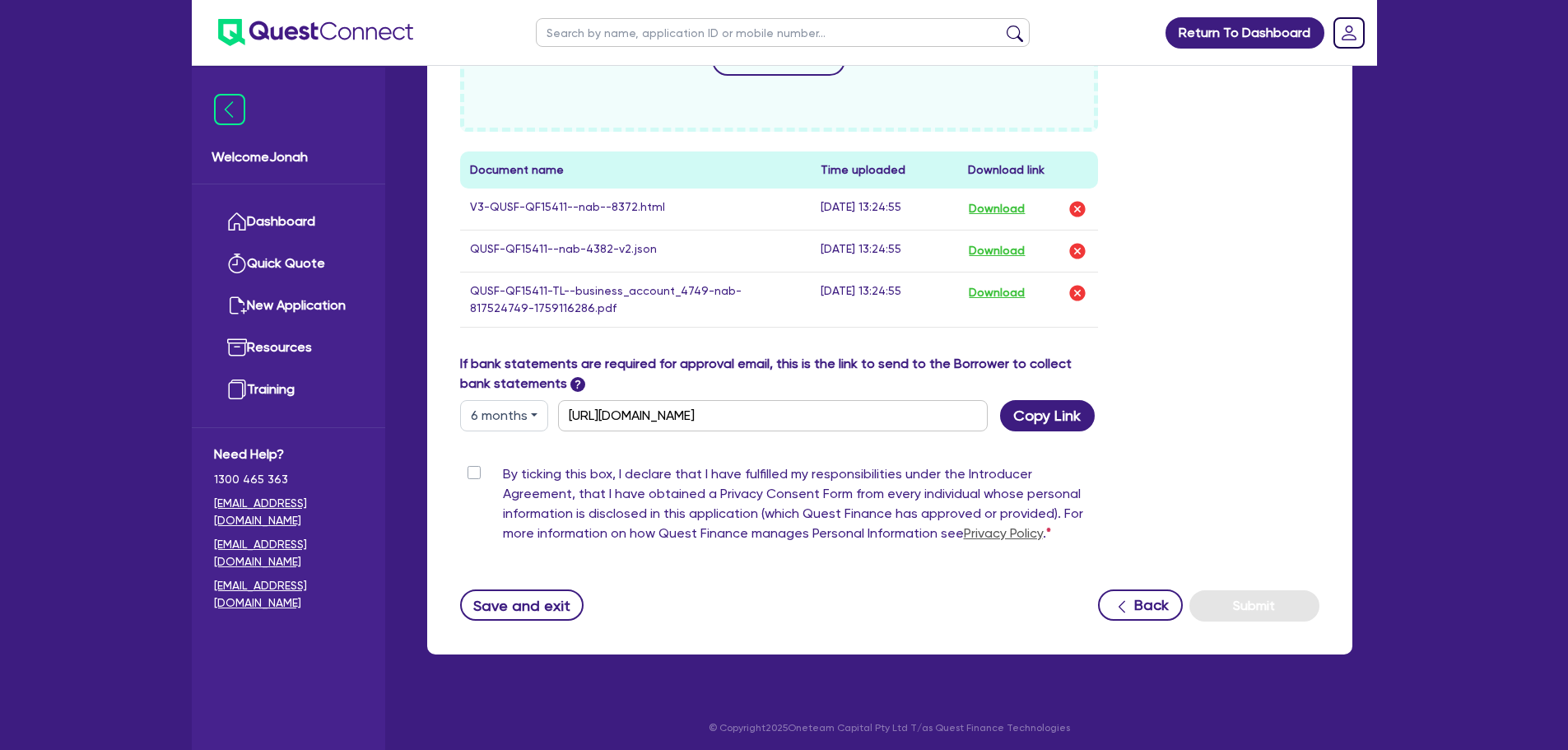
scroll to position [710, 0]
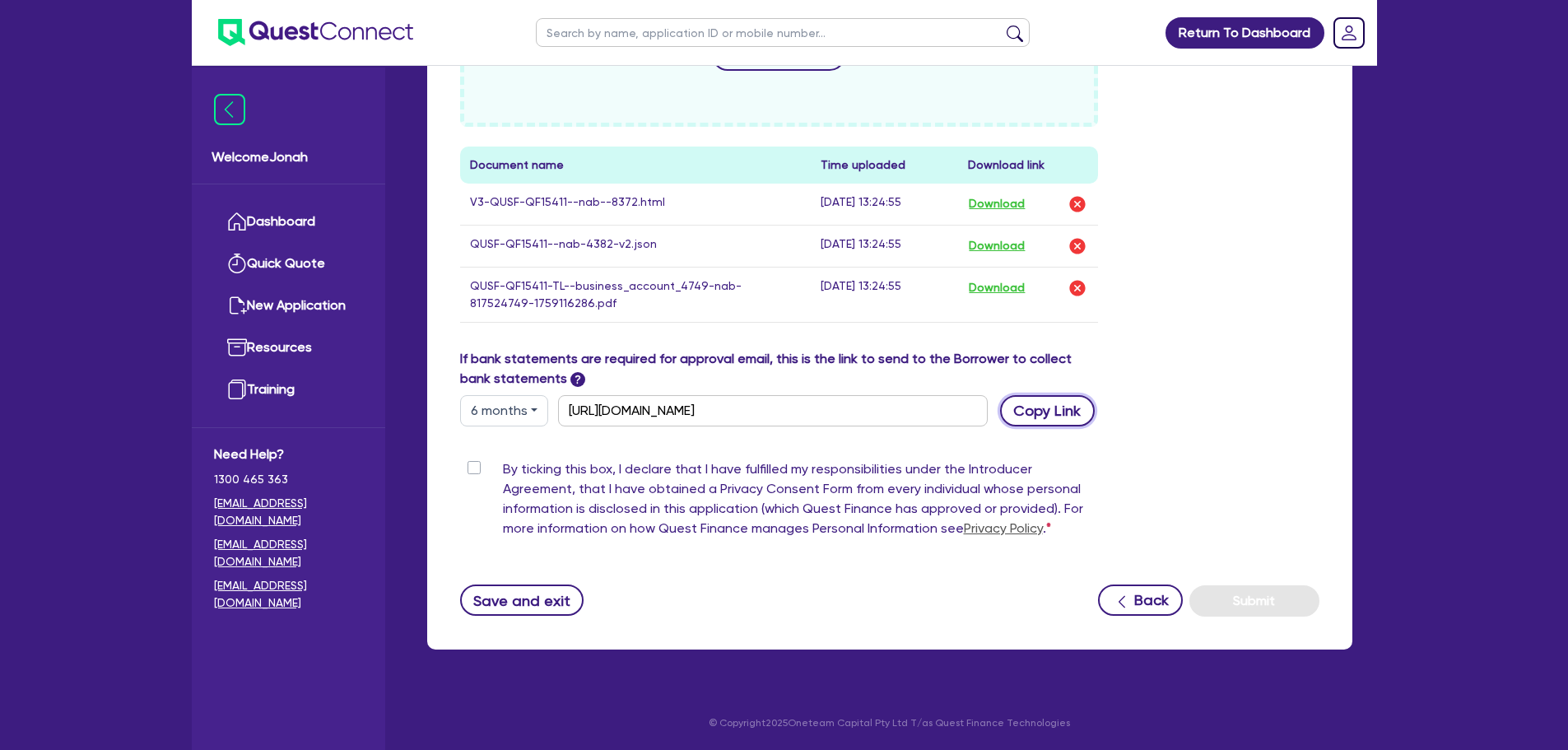
click at [1014, 404] on button "Copy Link" at bounding box center [1046, 410] width 94 height 31
